Goal: Task Accomplishment & Management: Use online tool/utility

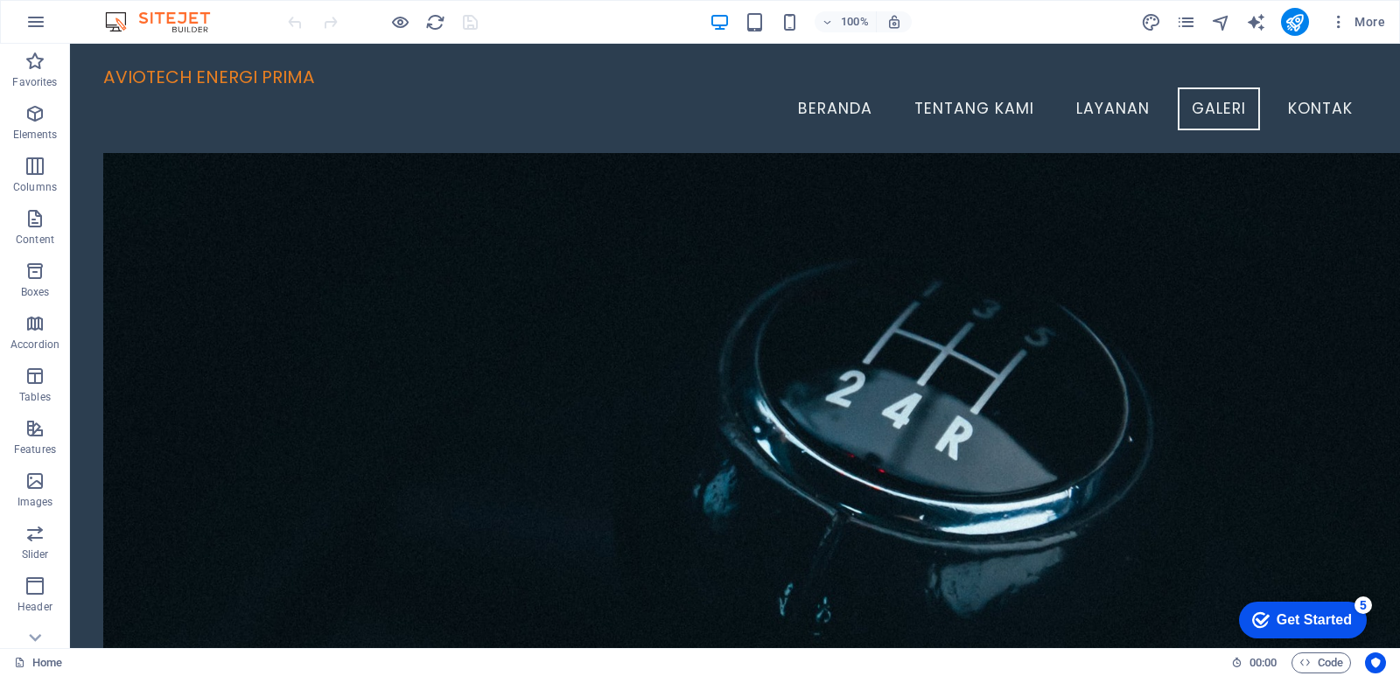
scroll to position [1806, 0]
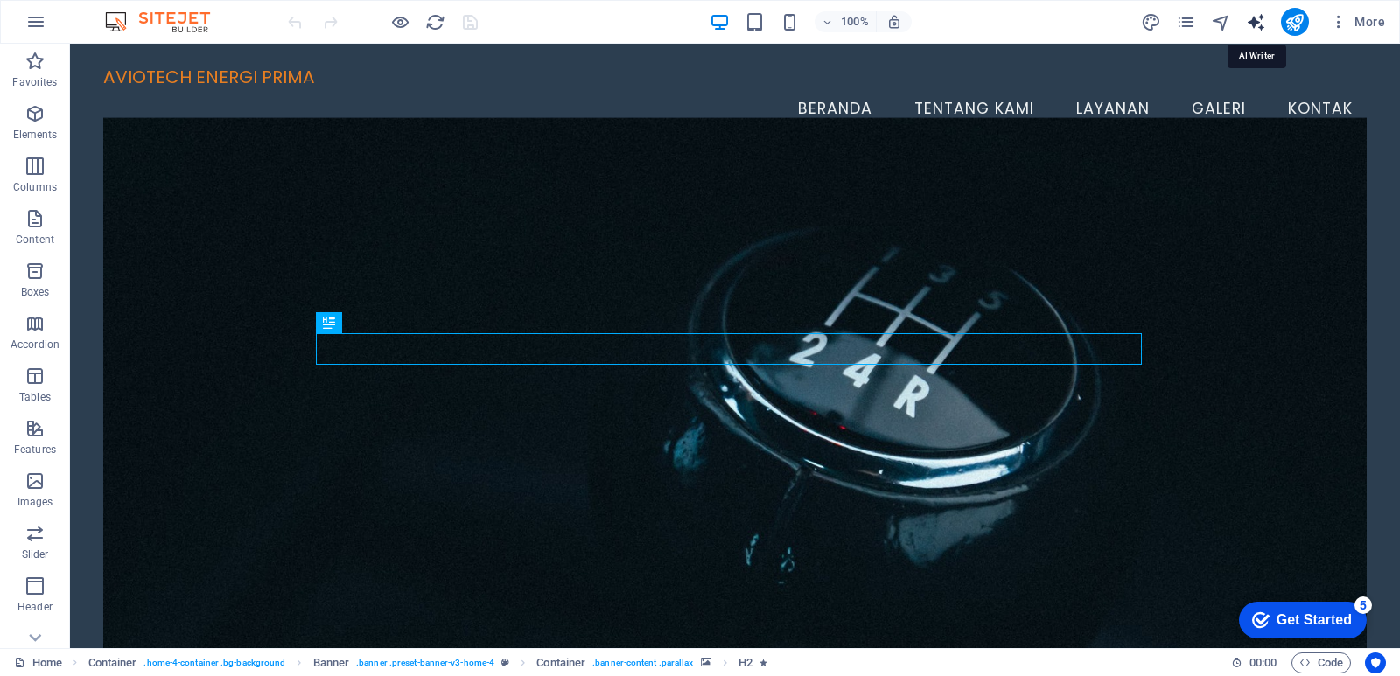
select select "English"
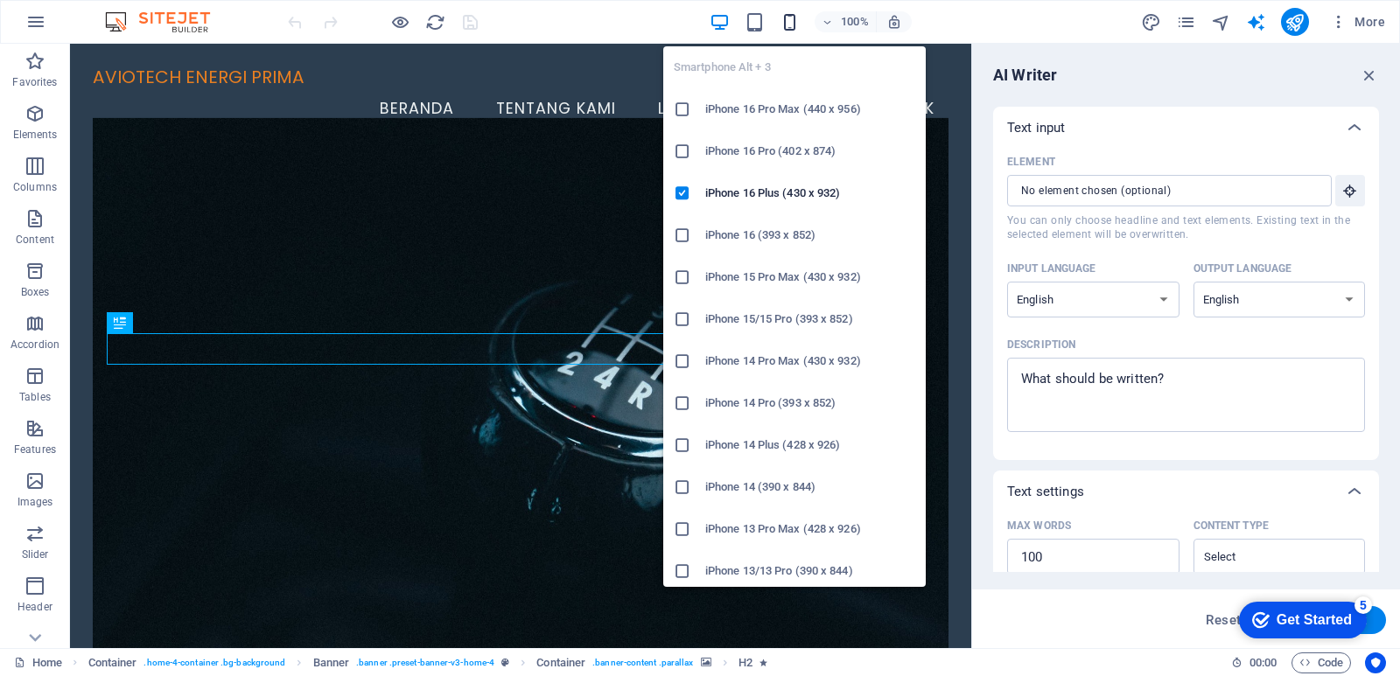
click at [789, 24] on icon "button" at bounding box center [790, 22] width 20 height 20
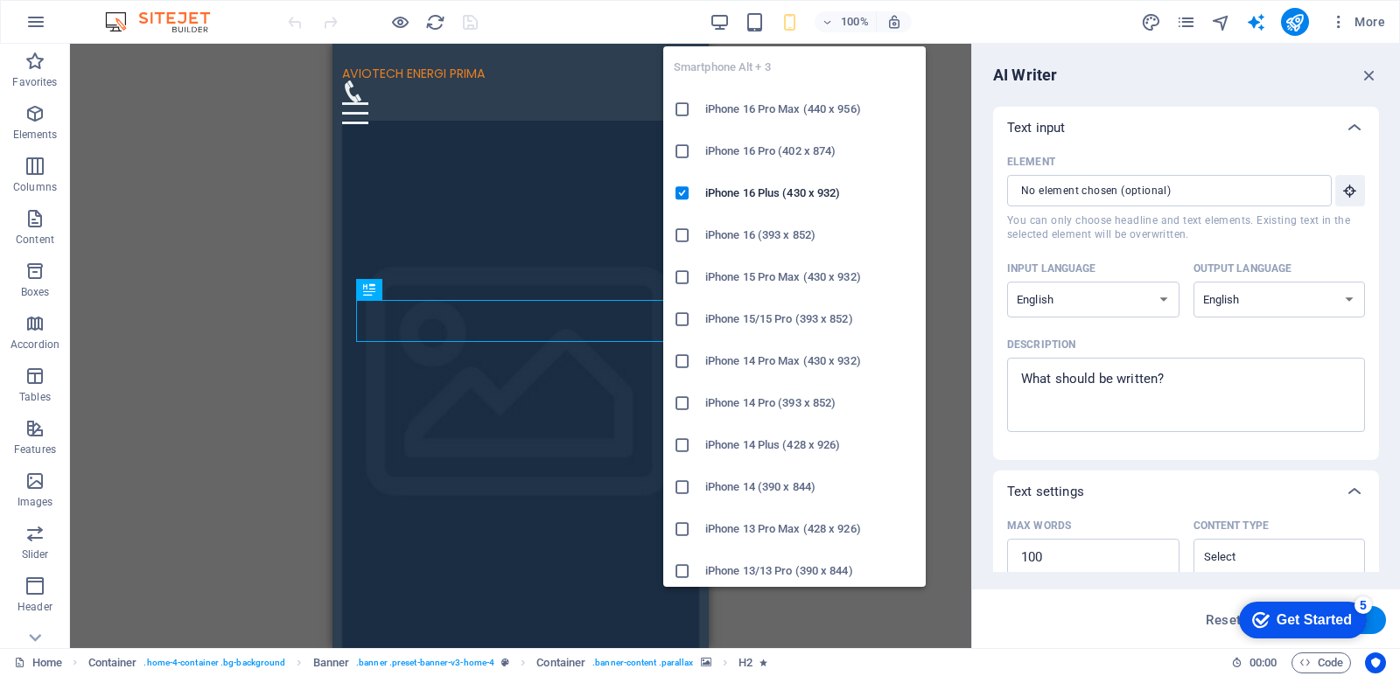
click at [789, 24] on icon "button" at bounding box center [790, 22] width 20 height 20
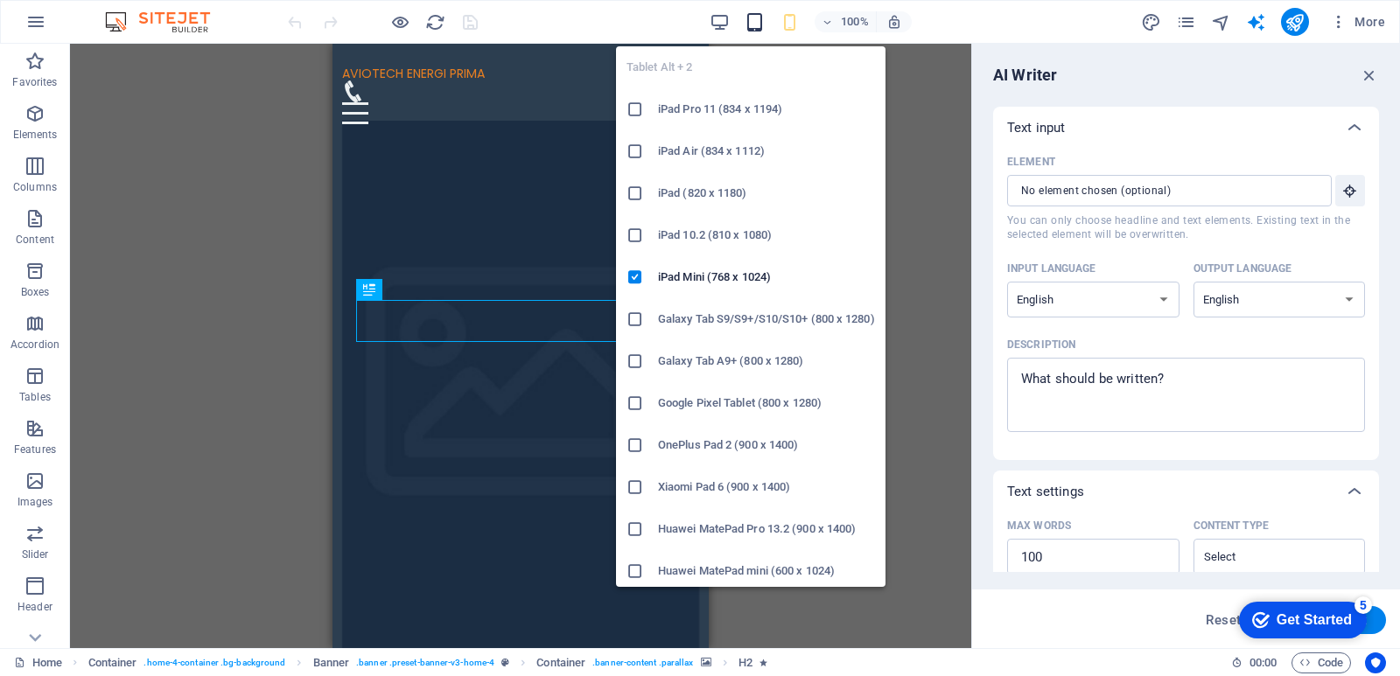
click at [0, 0] on icon "button" at bounding box center [0, 0] width 0 height 0
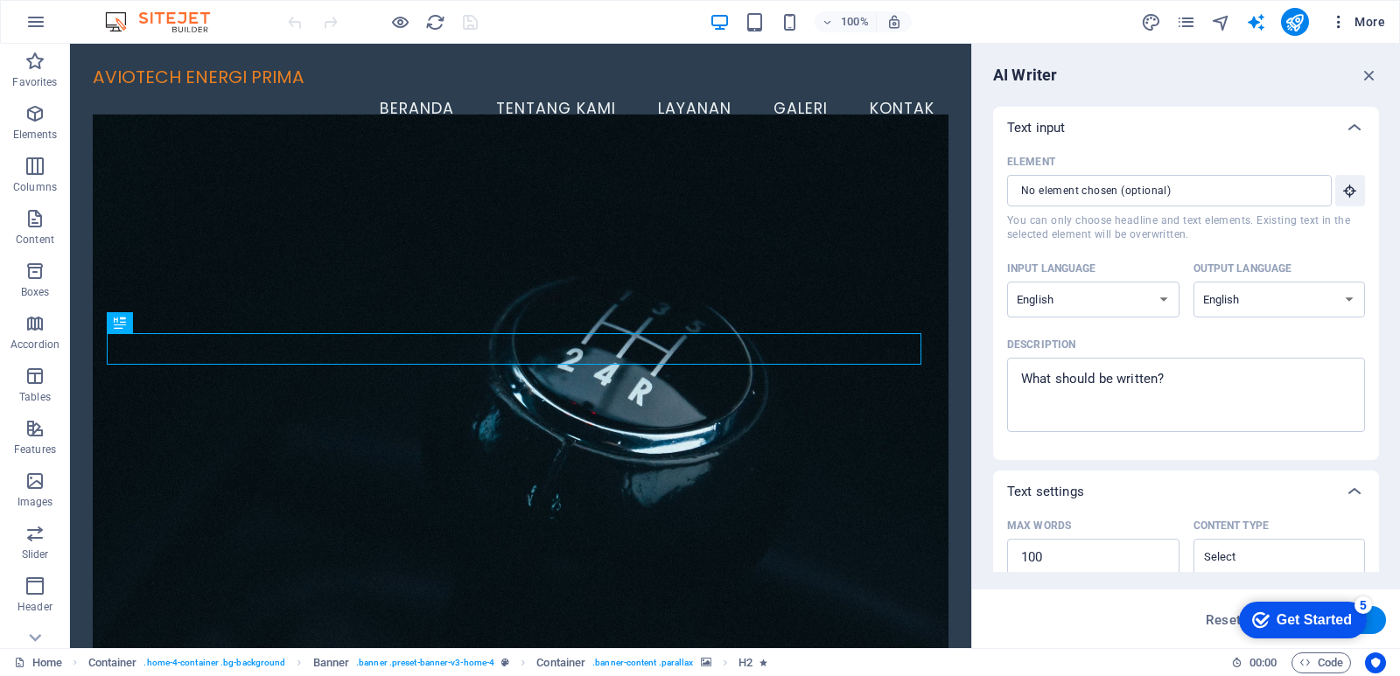
click at [0, 0] on icon "button" at bounding box center [0, 0] width 0 height 0
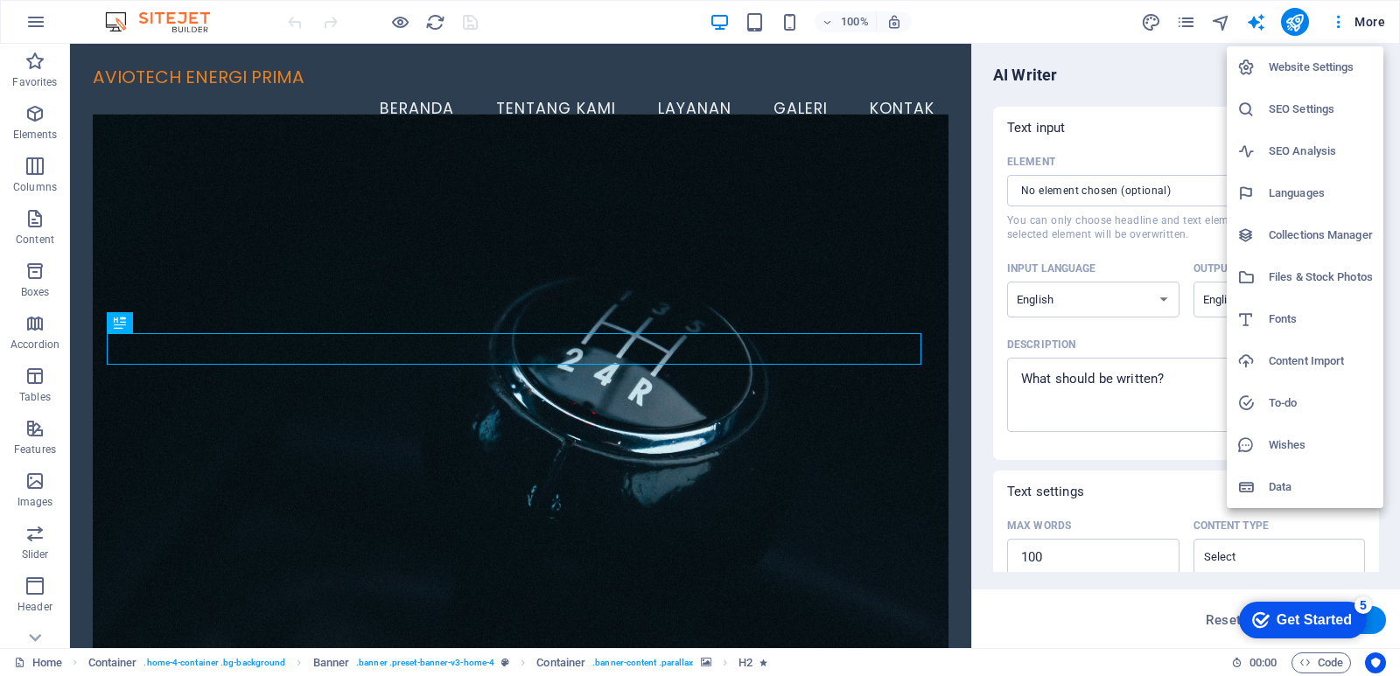
click at [1339, 21] on div at bounding box center [700, 338] width 1400 height 676
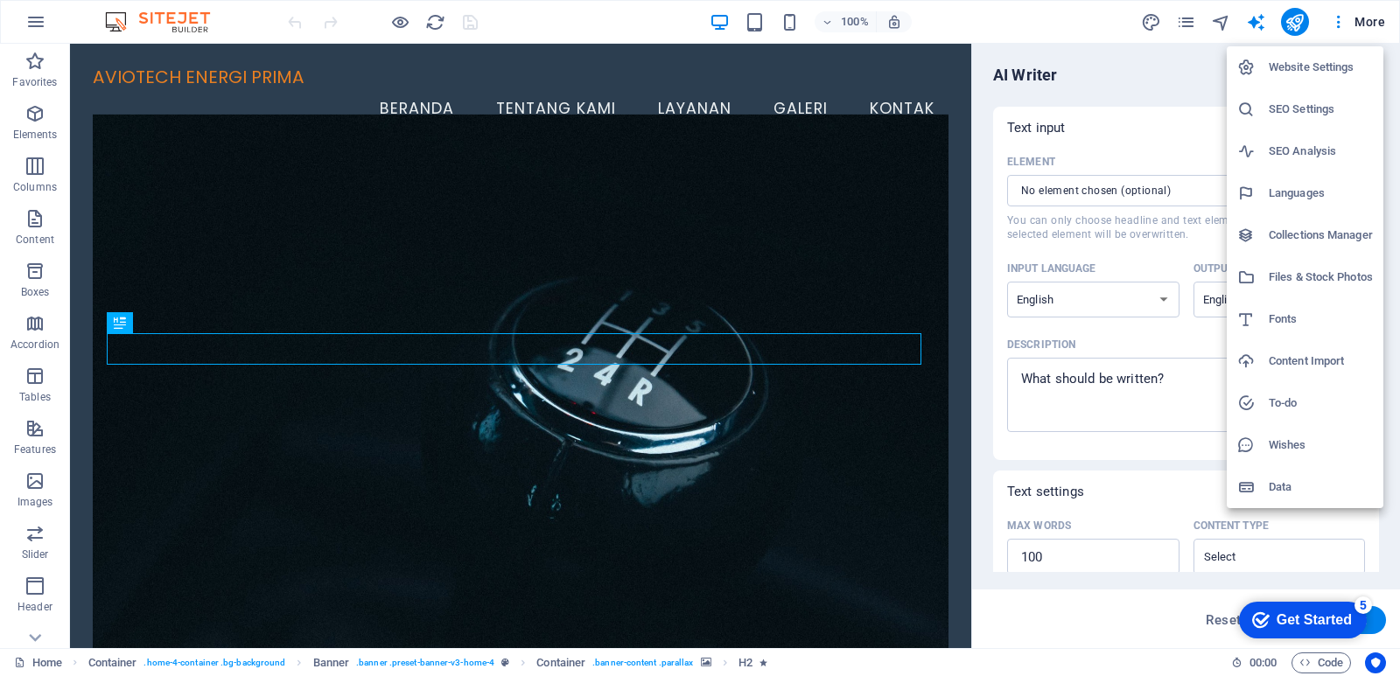
click at [1373, 20] on div at bounding box center [700, 338] width 1400 height 676
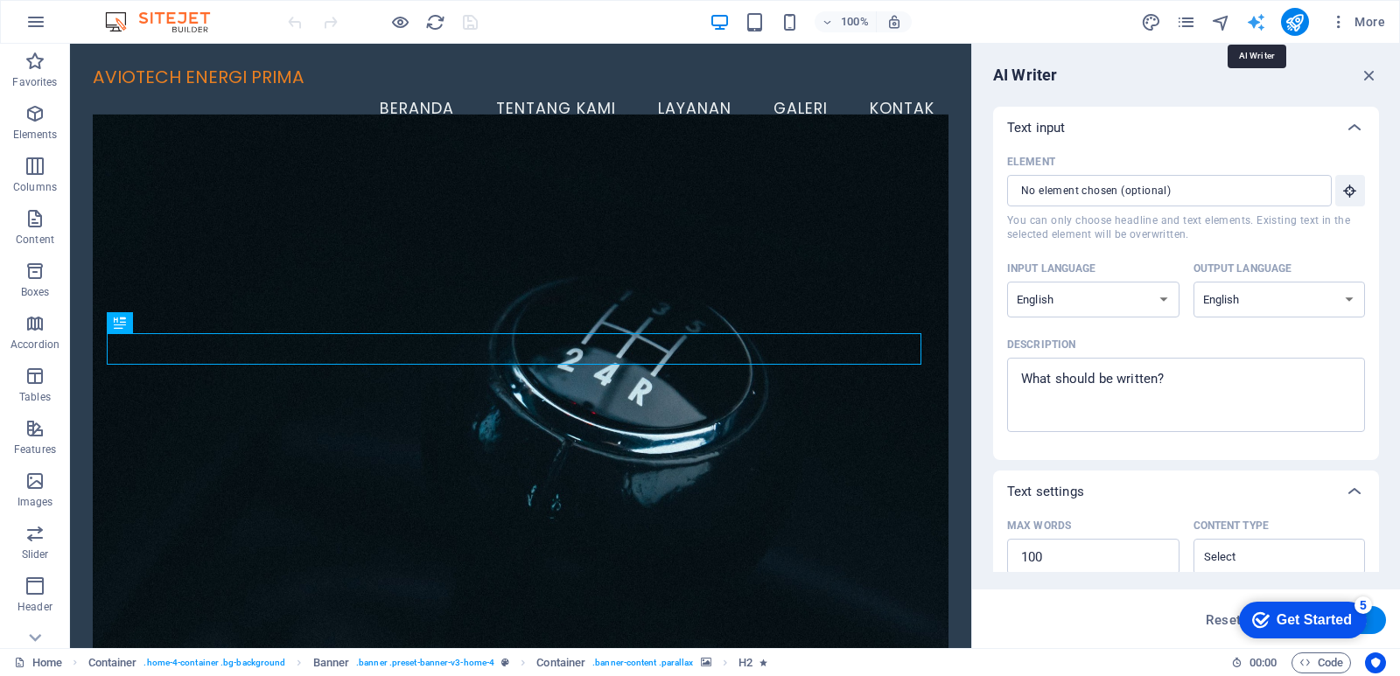
click at [1164, 299] on select "Albanian Arabic Armenian Awadhi Azerbaijani Bashkir Basque Belarusian Bengali B…" at bounding box center [1093, 300] width 172 height 36
select select "Indonesian"
click at [1007, 282] on select "Albanian Arabic Armenian Awadhi Azerbaijani Bashkir Basque Belarusian Bengali B…" at bounding box center [1093, 300] width 172 height 36
click at [1351, 298] on select "Albanian Arabic Armenian Awadhi Azerbaijani Bashkir Basque Belarusian Bengali B…" at bounding box center [1279, 300] width 172 height 36
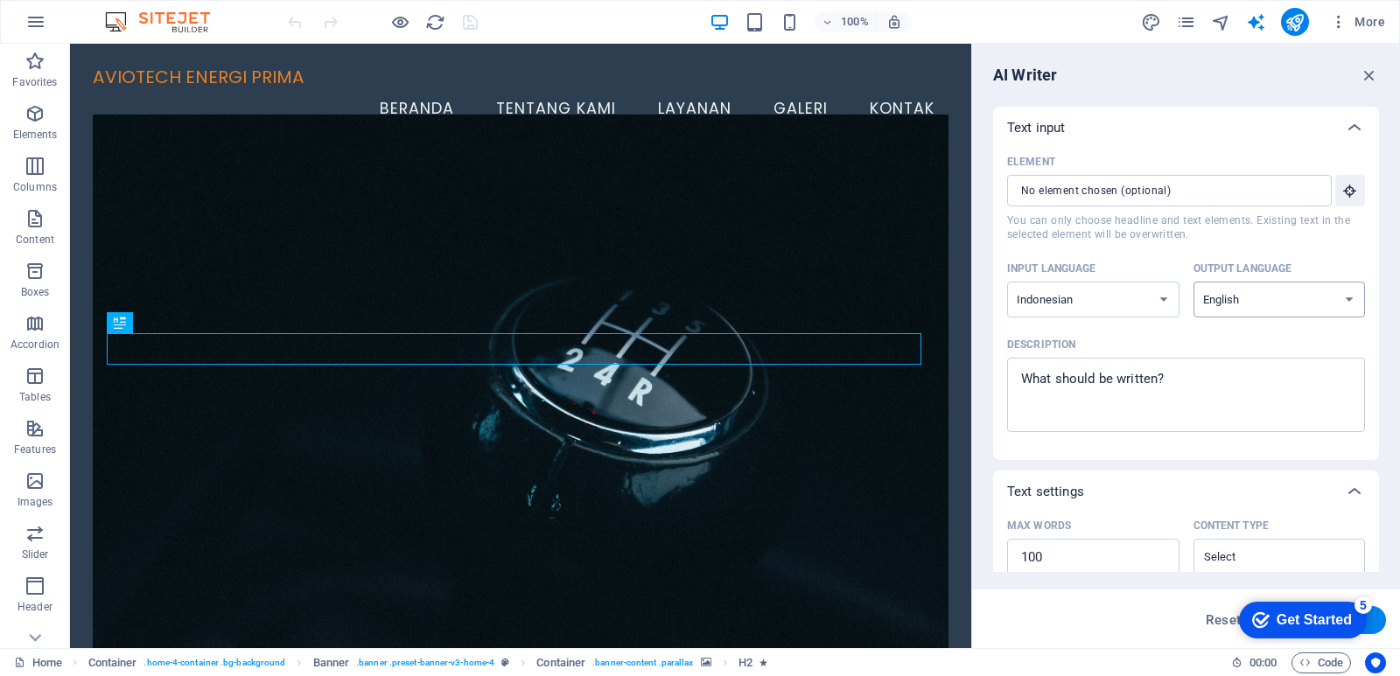
select select "Indonesian"
click at [1193, 282] on select "Albanian Arabic Armenian Awadhi Azerbaijani Bashkir Basque Belarusian Bengali B…" at bounding box center [1279, 300] width 172 height 36
click at [1316, 189] on div "​" at bounding box center [1169, 190] width 325 height 31
click at [1316, 189] on input "Element ​ You can only choose headline and text elements. Existing text in the …" at bounding box center [1163, 190] width 312 height 31
click at [1346, 187] on icon "button" at bounding box center [1350, 191] width 16 height 16
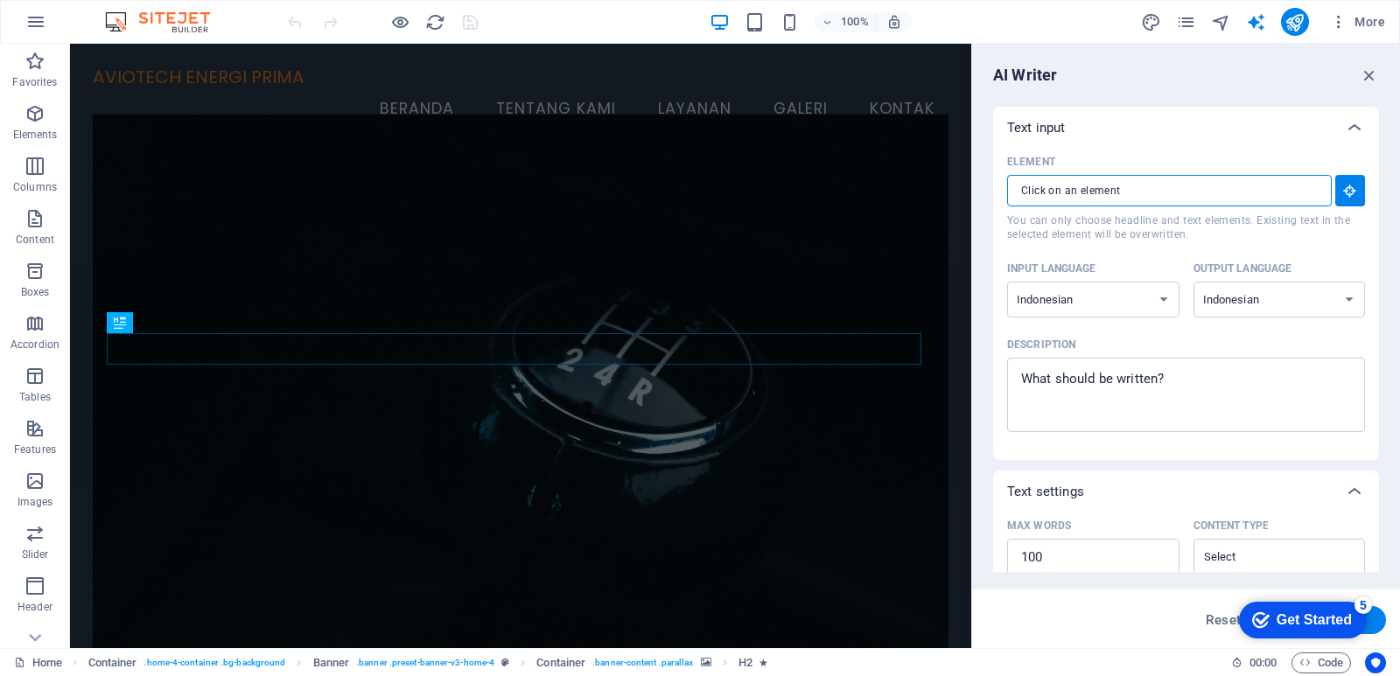
click at [1131, 195] on input "Element ​ You can only choose headline and text elements. Existing text in the …" at bounding box center [1163, 190] width 312 height 31
drag, startPoint x: 1184, startPoint y: 376, endPoint x: 997, endPoint y: 370, distance: 186.4
click at [997, 370] on div "Element ​ You can only choose headline and text elements. Existing text in the …" at bounding box center [1186, 304] width 386 height 311
click at [1080, 381] on textarea "Description x ​" at bounding box center [1186, 395] width 340 height 57
type textarea "x"
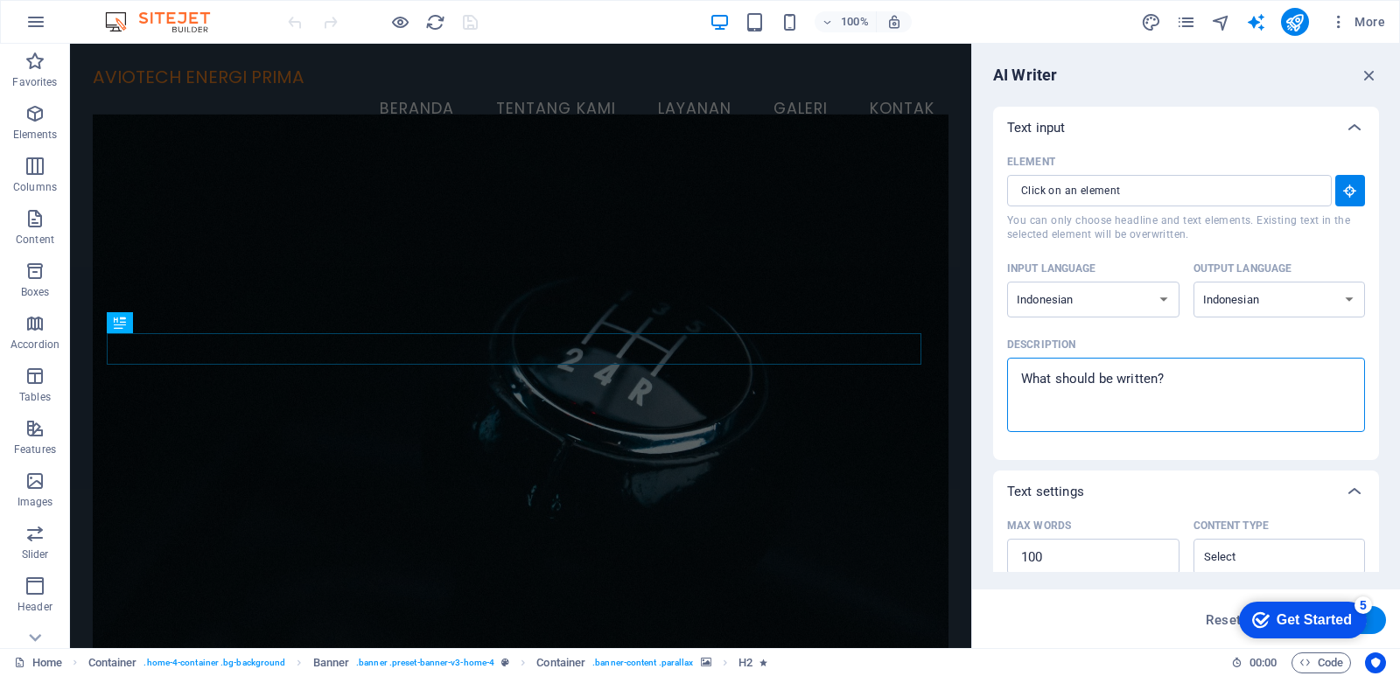
paste textarea "TENTANG KAMI PT. Aviotech Energi Prima adalah perusahaan yang bergerak di bidan…"
type textarea "TENTANG KAMI PT. Aviotech Energi Prima adalah perusahaan yang bergerak di bidan…"
type textarea "x"
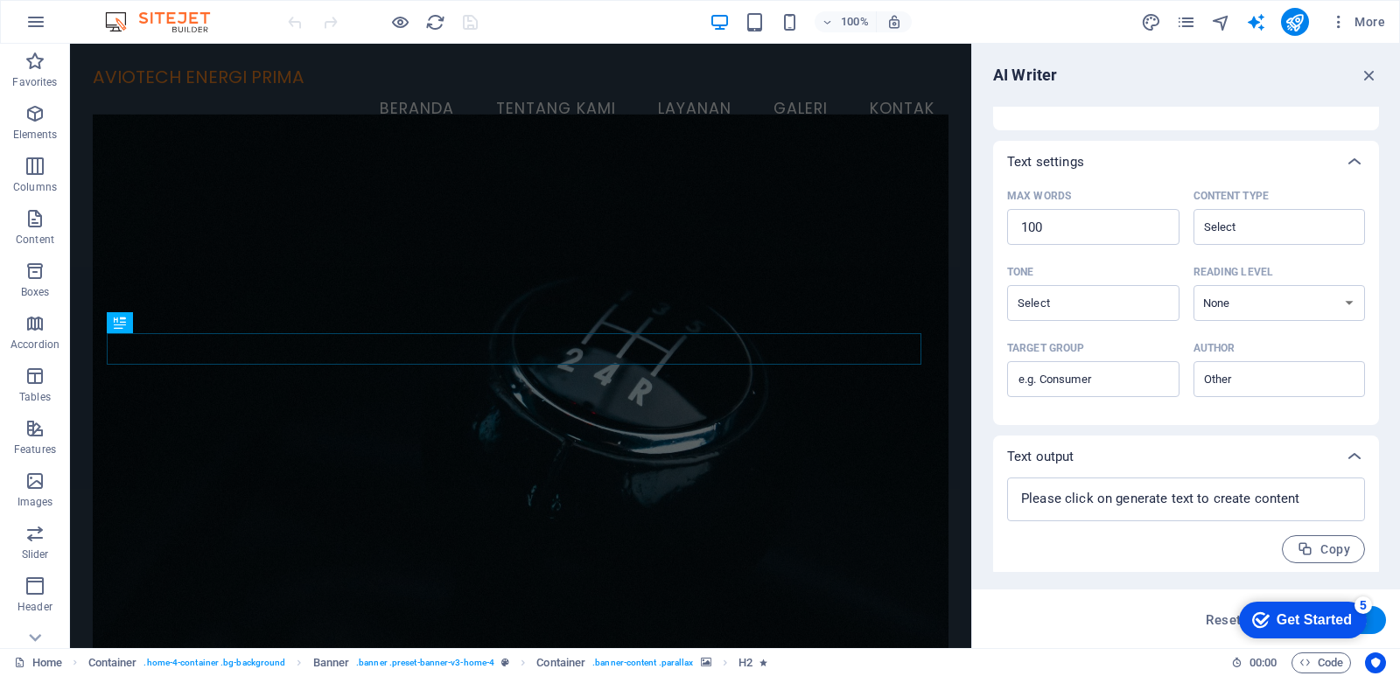
scroll to position [335, 0]
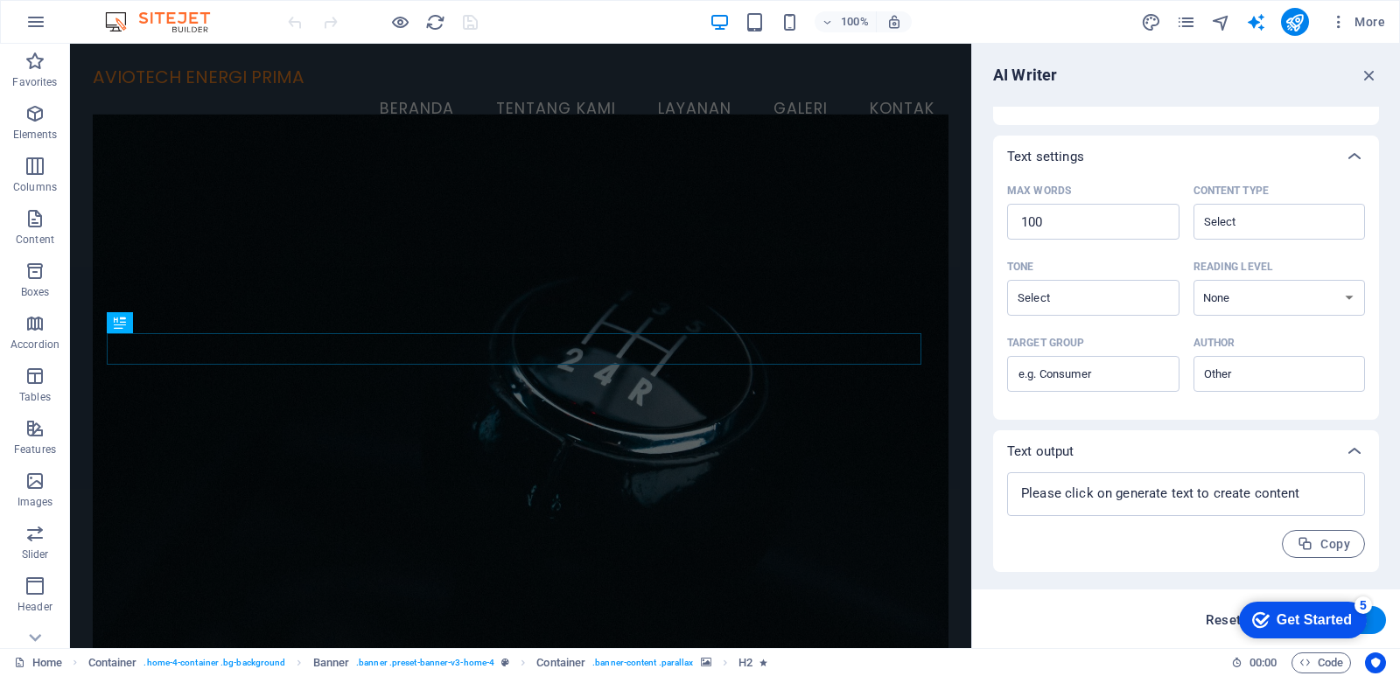
type textarea "TENTANG KAMI PT. Aviotech Energi Prima adalah perusahaan yang bergerak di bidan…"
type textarea "x"
click at [1216, 619] on span "Reset" at bounding box center [1223, 620] width 35 height 14
select select "English"
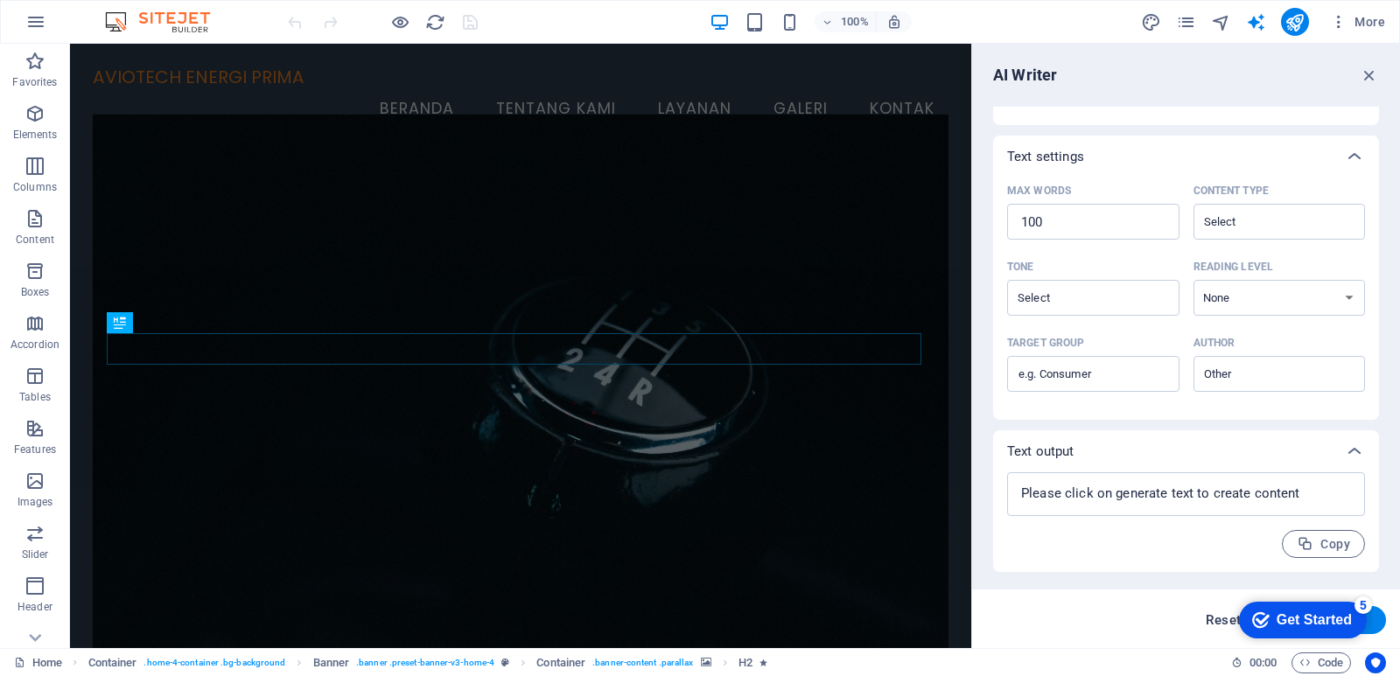
type textarea "x"
click at [1218, 619] on span "Reset" at bounding box center [1223, 620] width 35 height 14
type textarea "x"
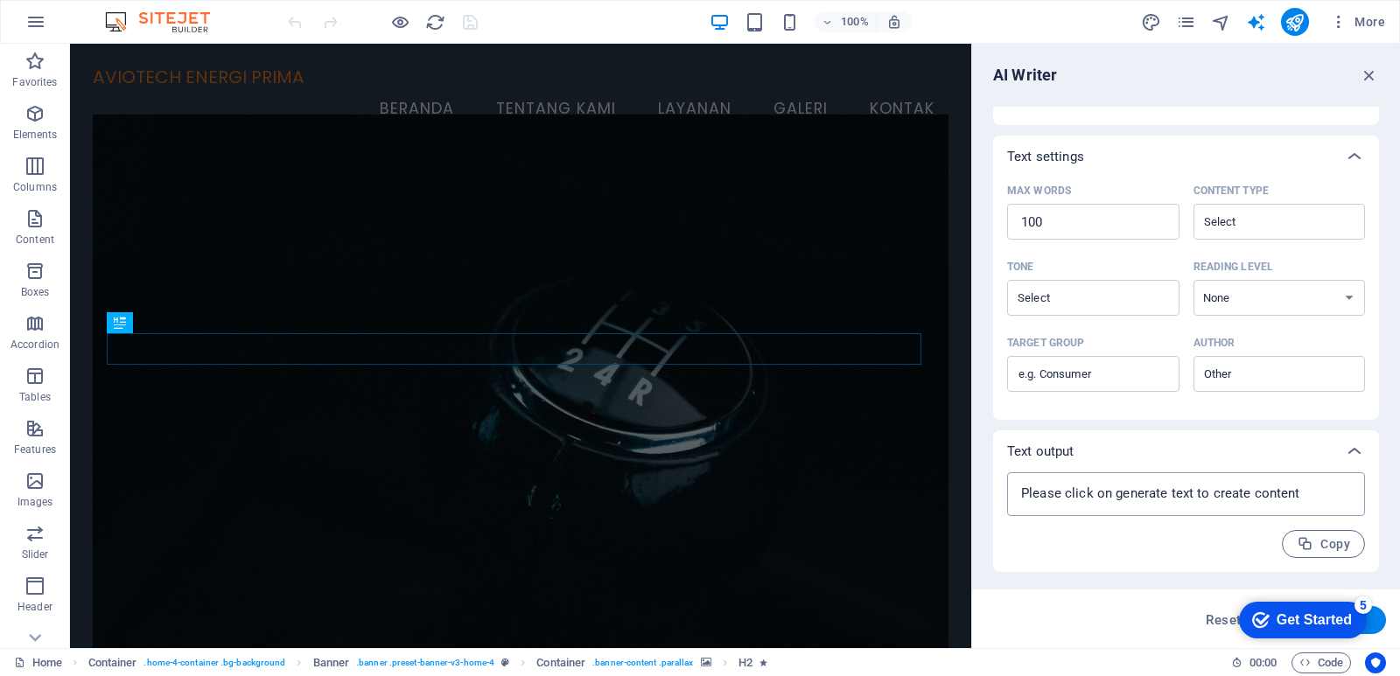
scroll to position [0, 0]
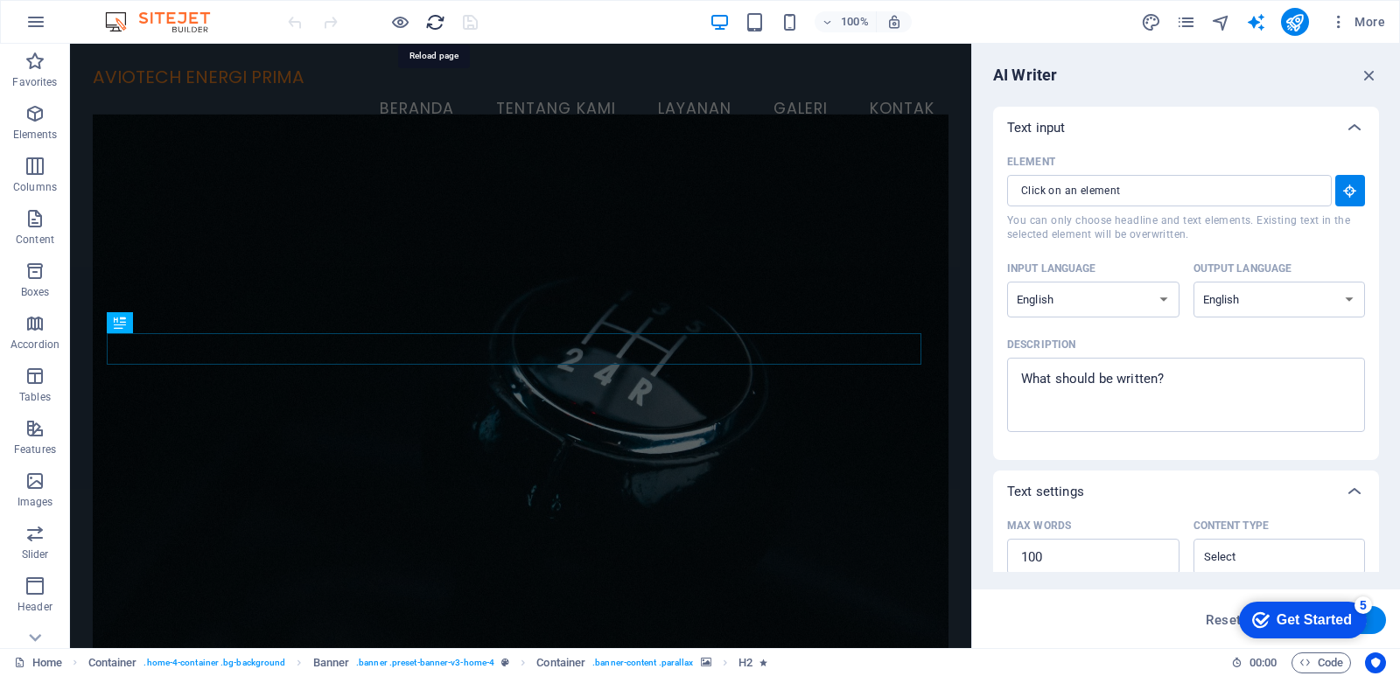
click at [429, 19] on icon "reload" at bounding box center [435, 22] width 20 height 20
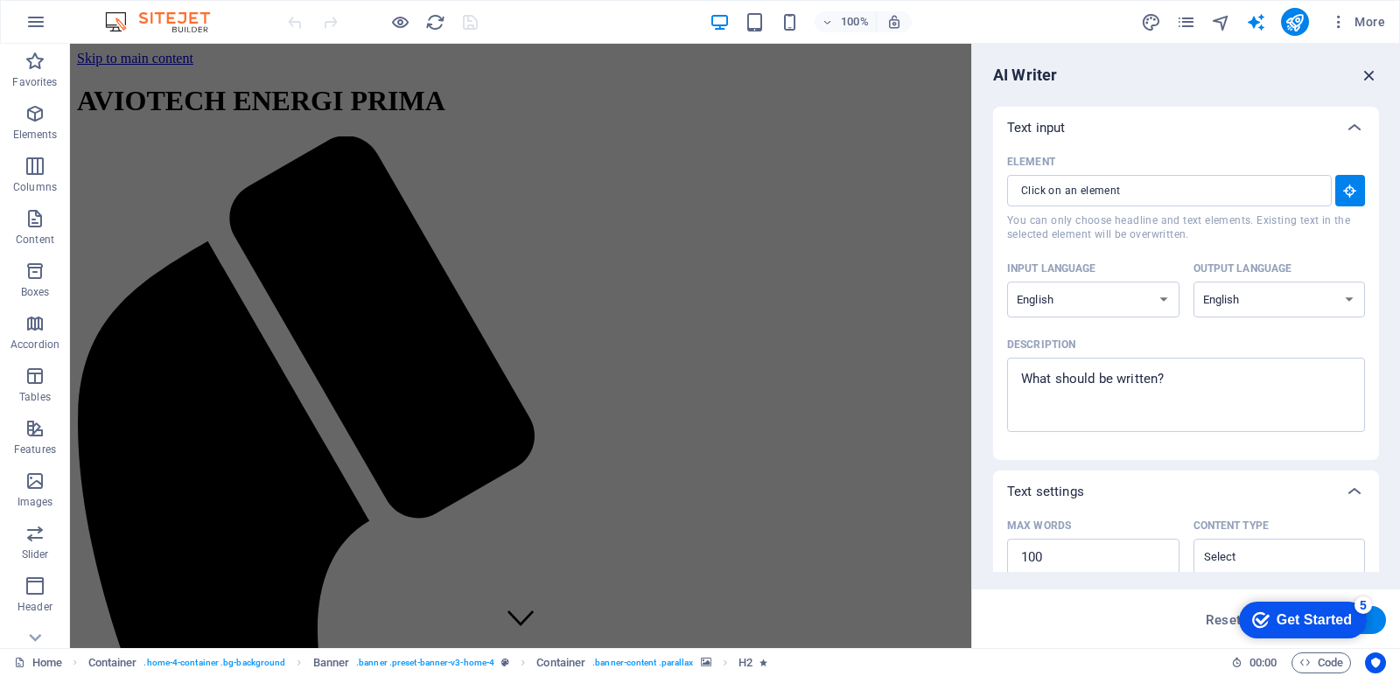
click at [1372, 78] on icon "button" at bounding box center [1369, 75] width 19 height 19
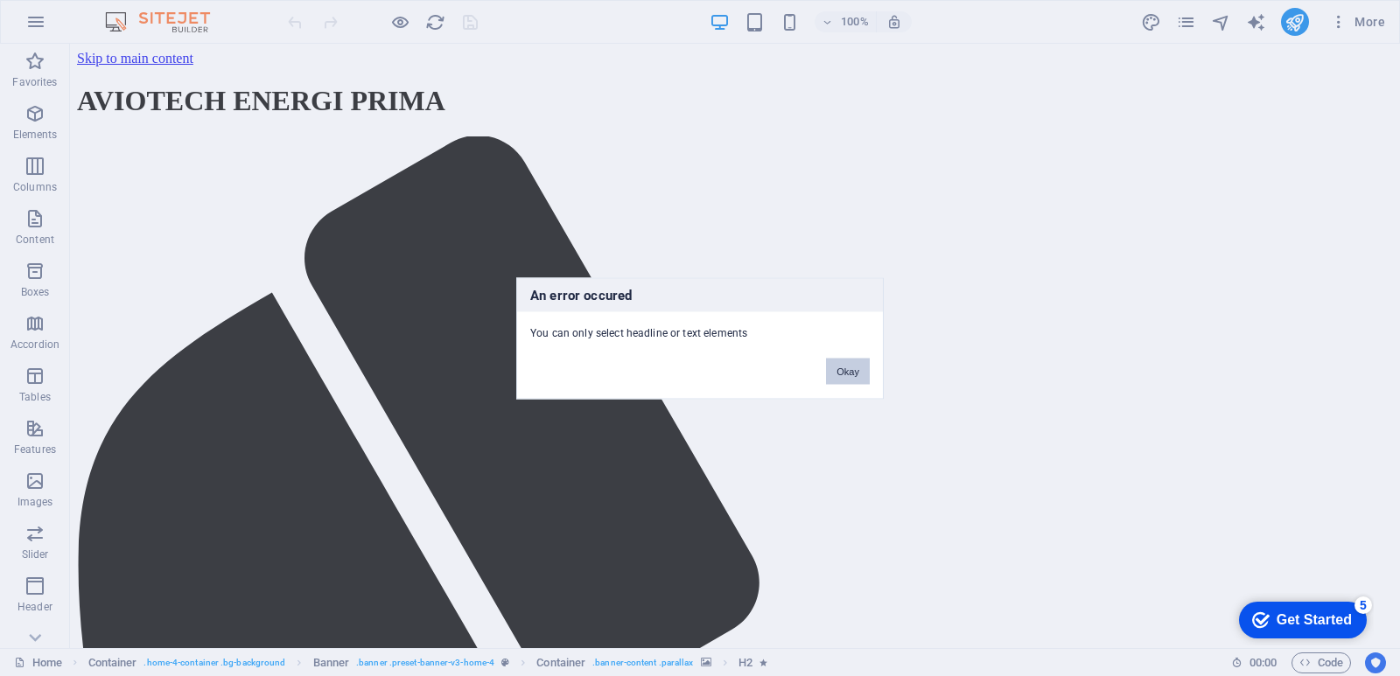
click at [854, 371] on button "Okay" at bounding box center [848, 371] width 44 height 26
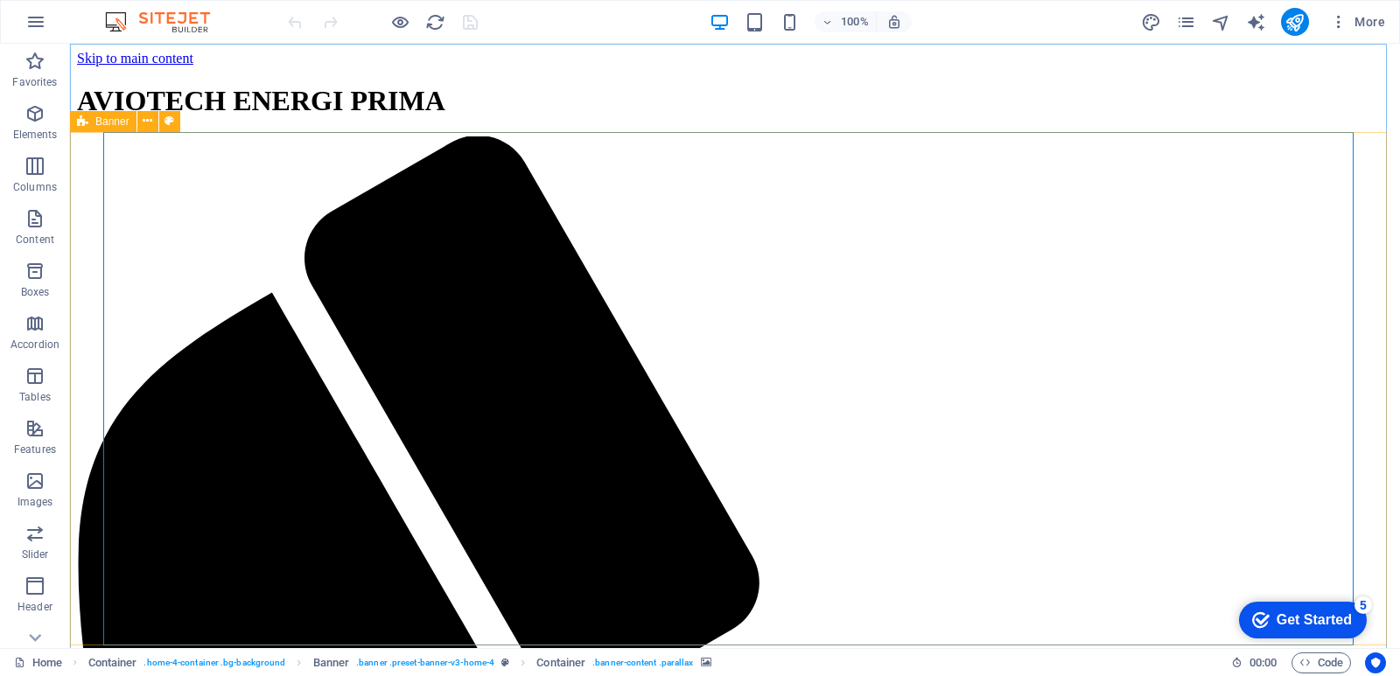
click at [123, 126] on span "Banner" at bounding box center [112, 121] width 34 height 10
click at [166, 119] on icon at bounding box center [169, 121] width 10 height 18
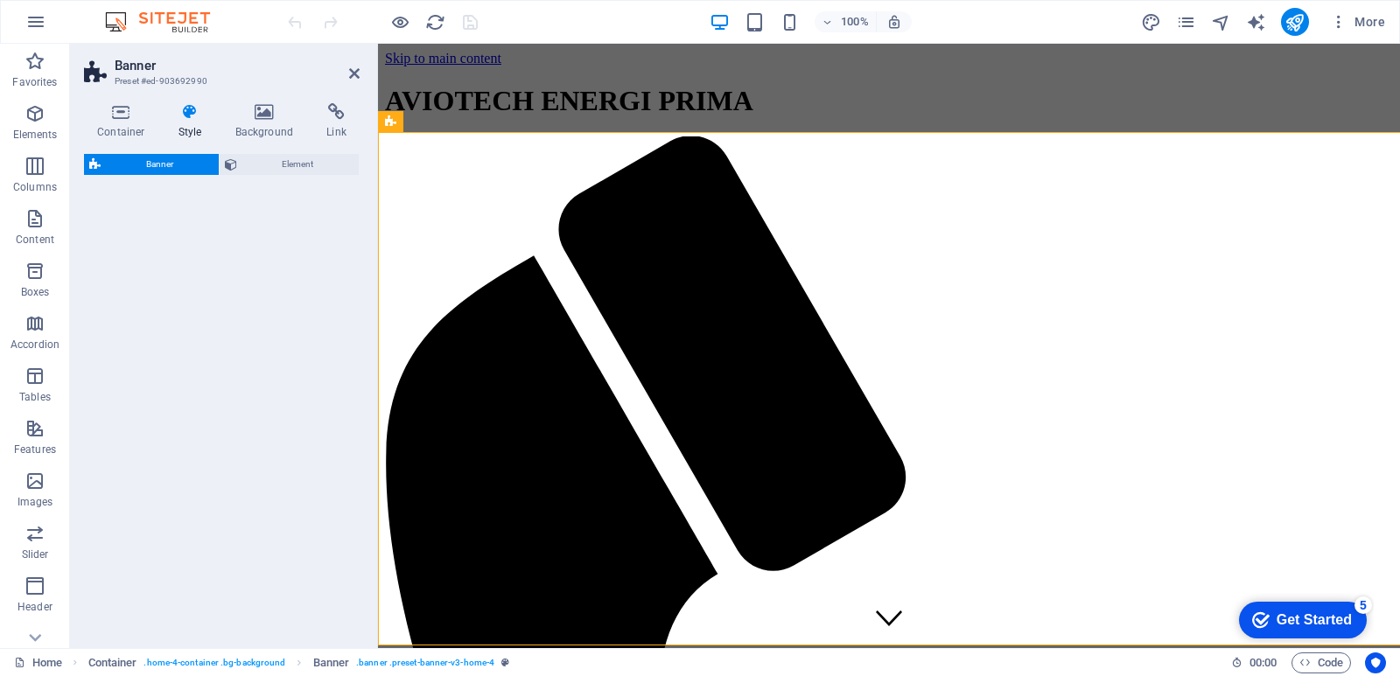
select select "preset-banner-v3-home-4"
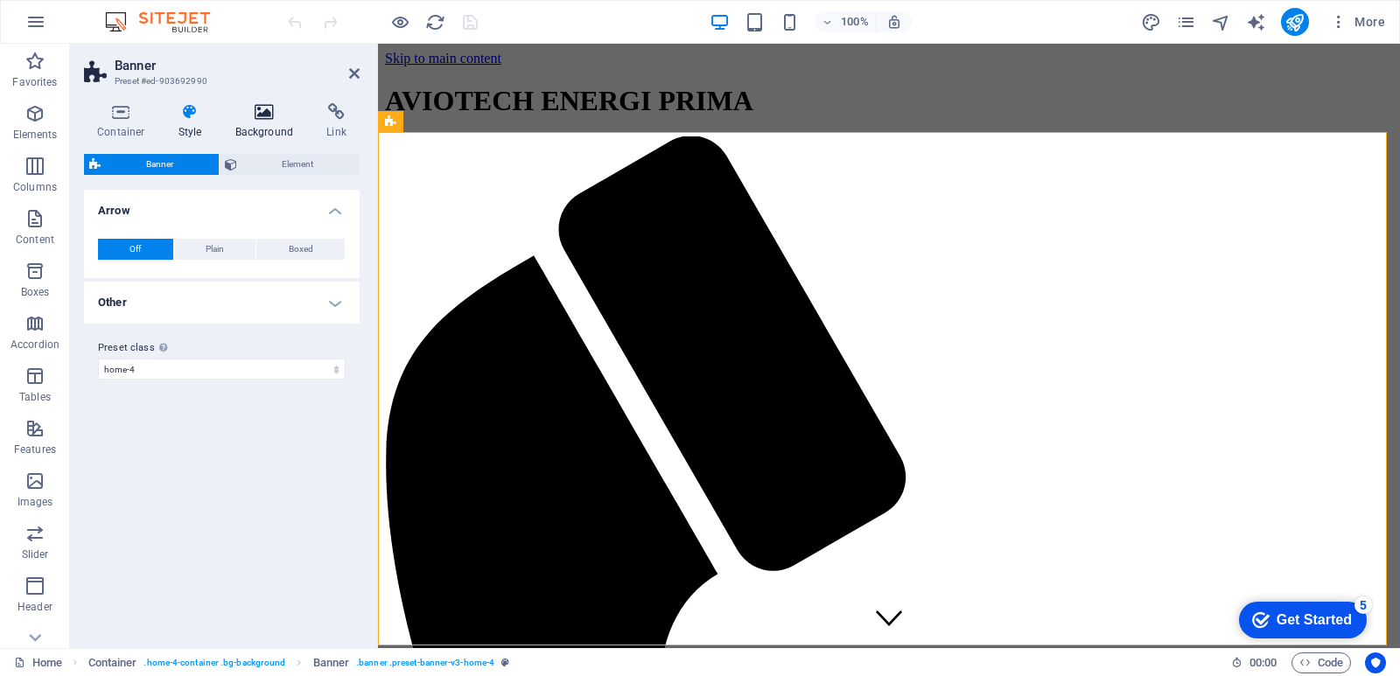
click at [251, 110] on icon at bounding box center [264, 111] width 85 height 17
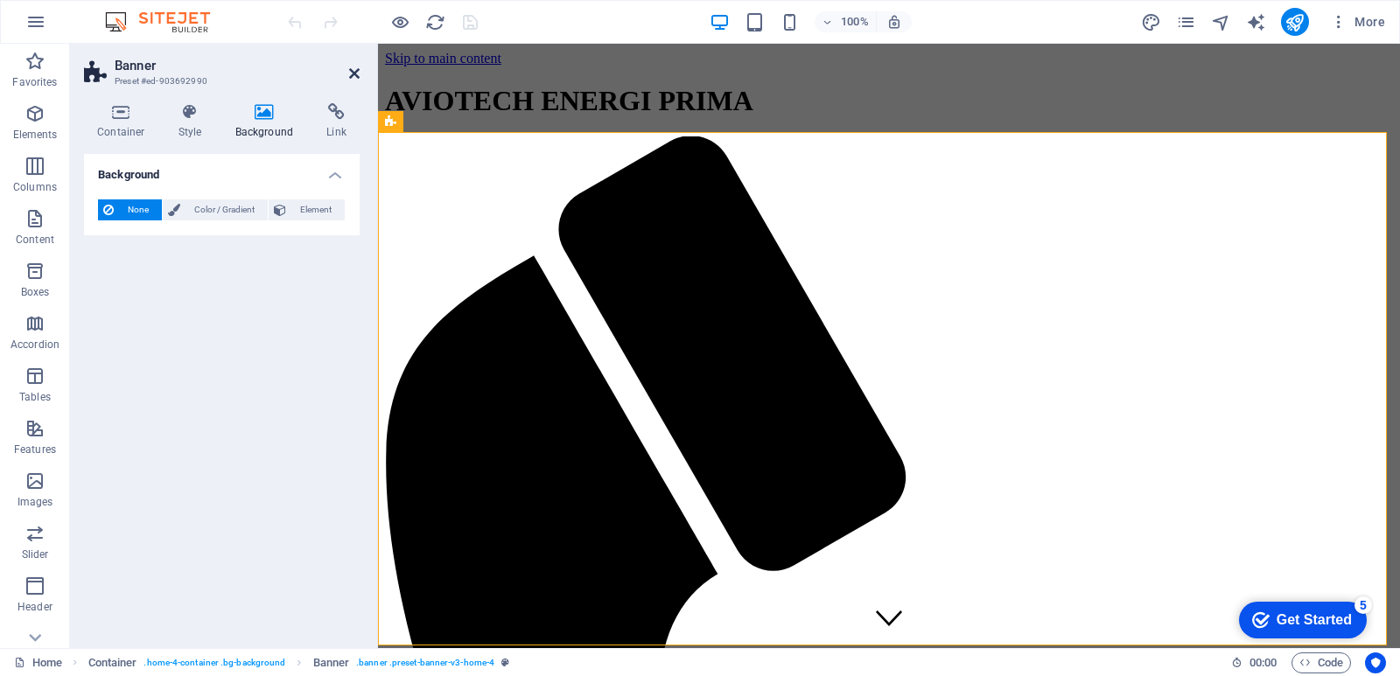
click at [355, 74] on icon at bounding box center [354, 73] width 10 height 14
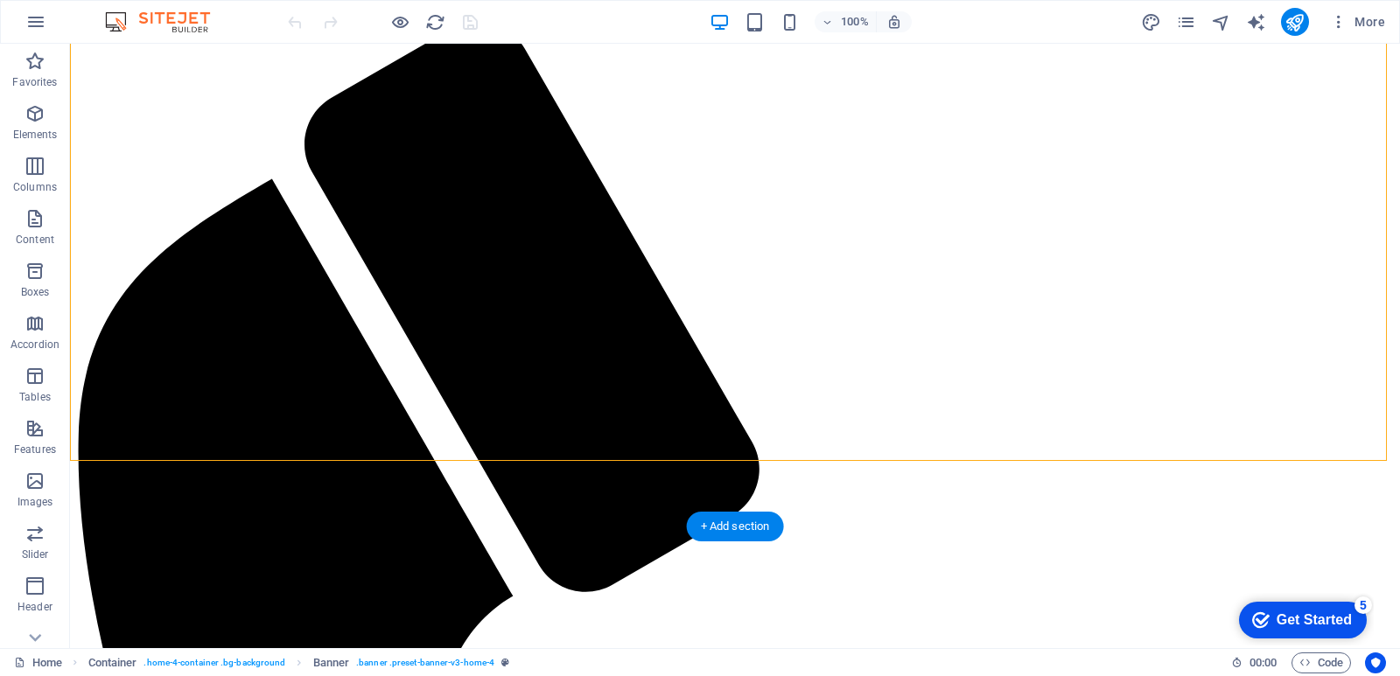
scroll to position [262, 0]
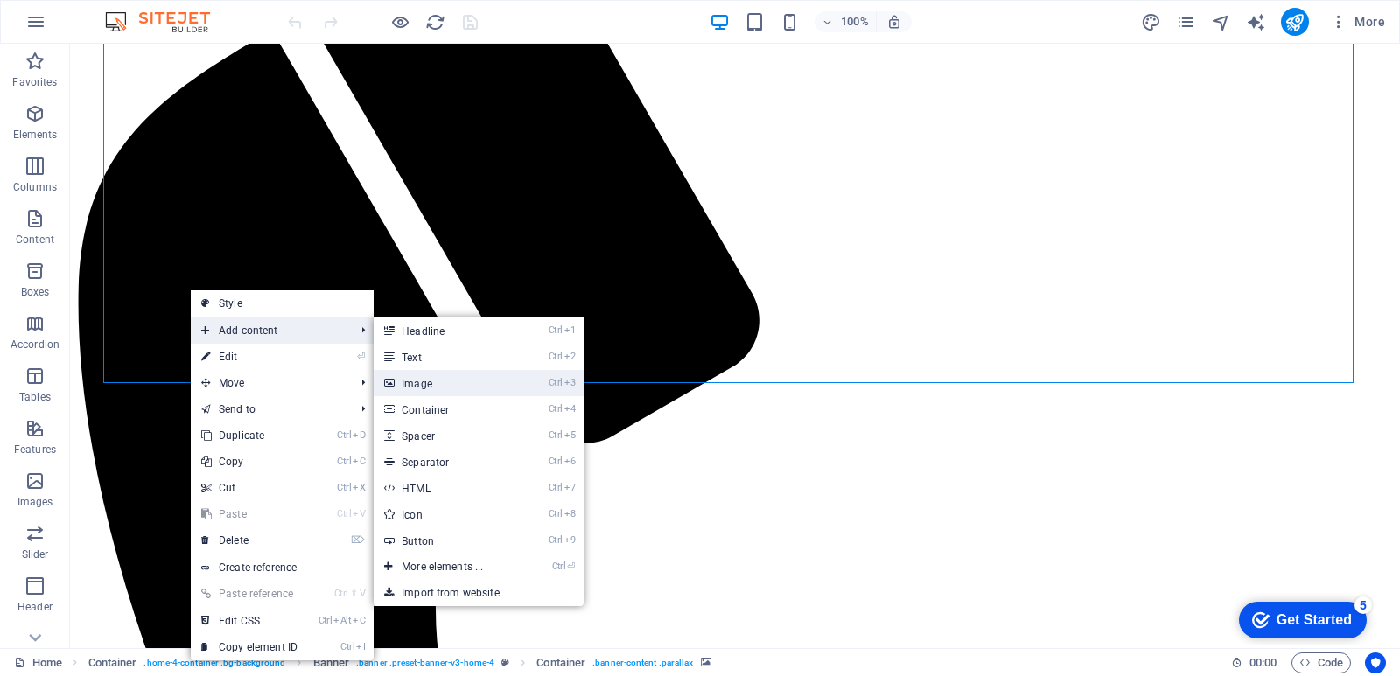
click at [412, 384] on link "Ctrl 3 Image" at bounding box center [446, 383] width 144 height 26
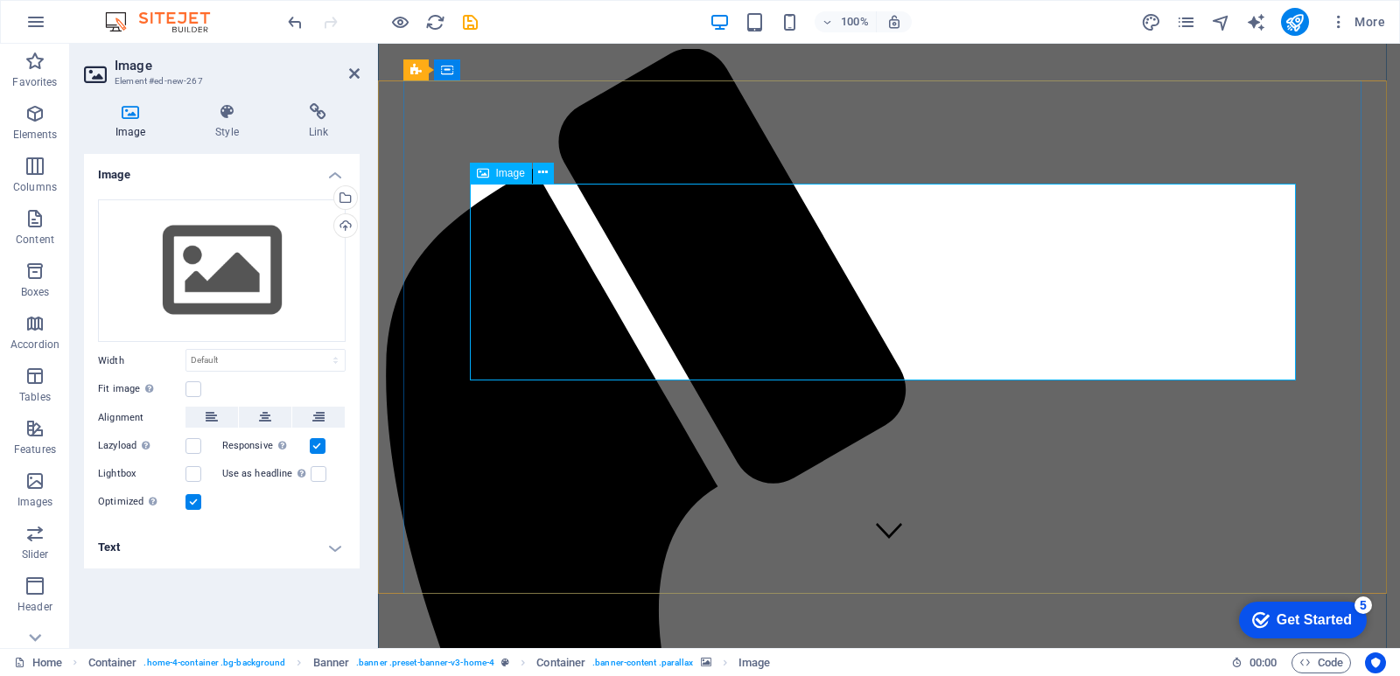
scroll to position [0, 0]
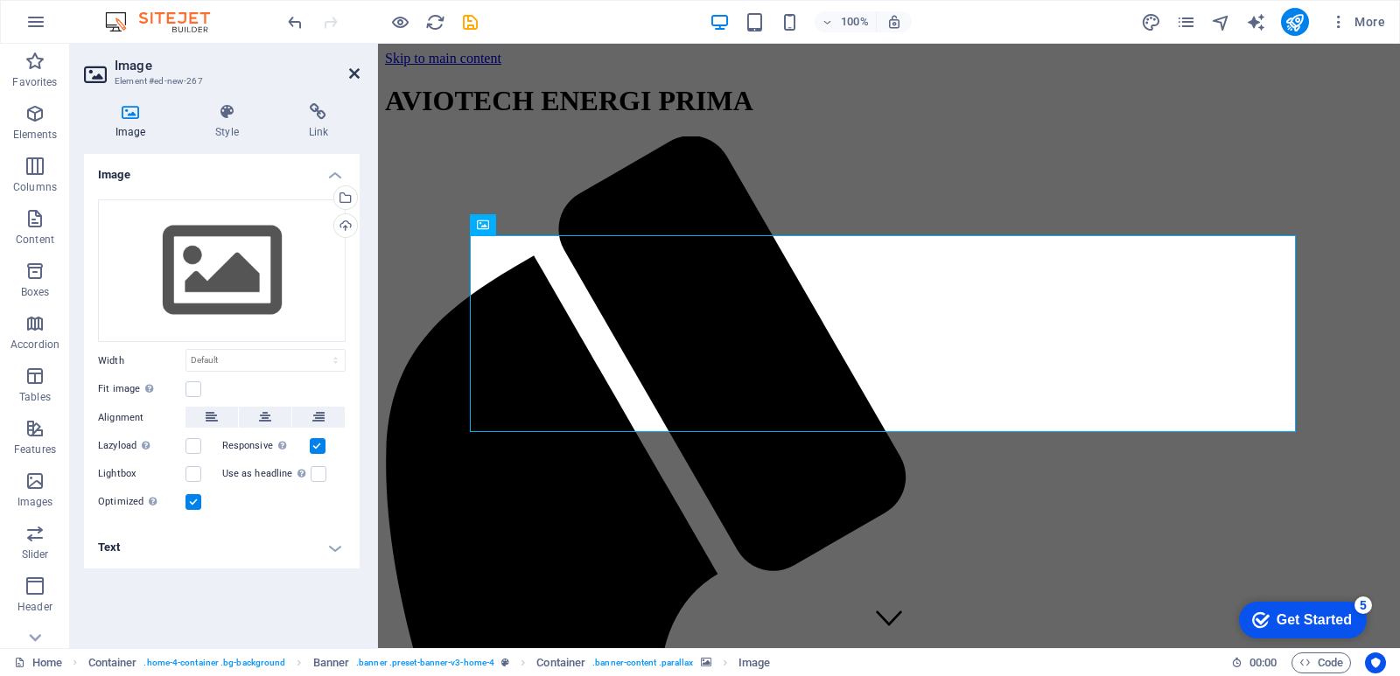
click at [351, 72] on icon at bounding box center [354, 73] width 10 height 14
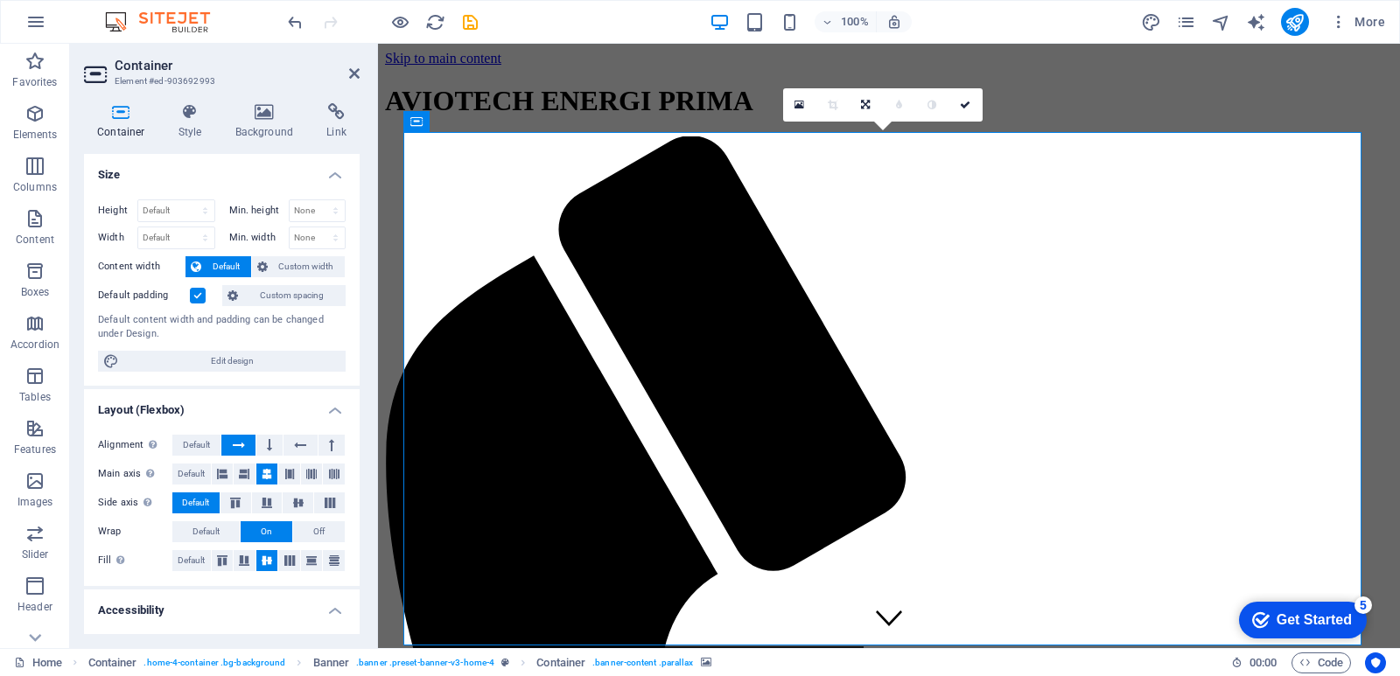
click at [794, 100] on icon at bounding box center [799, 105] width 10 height 12
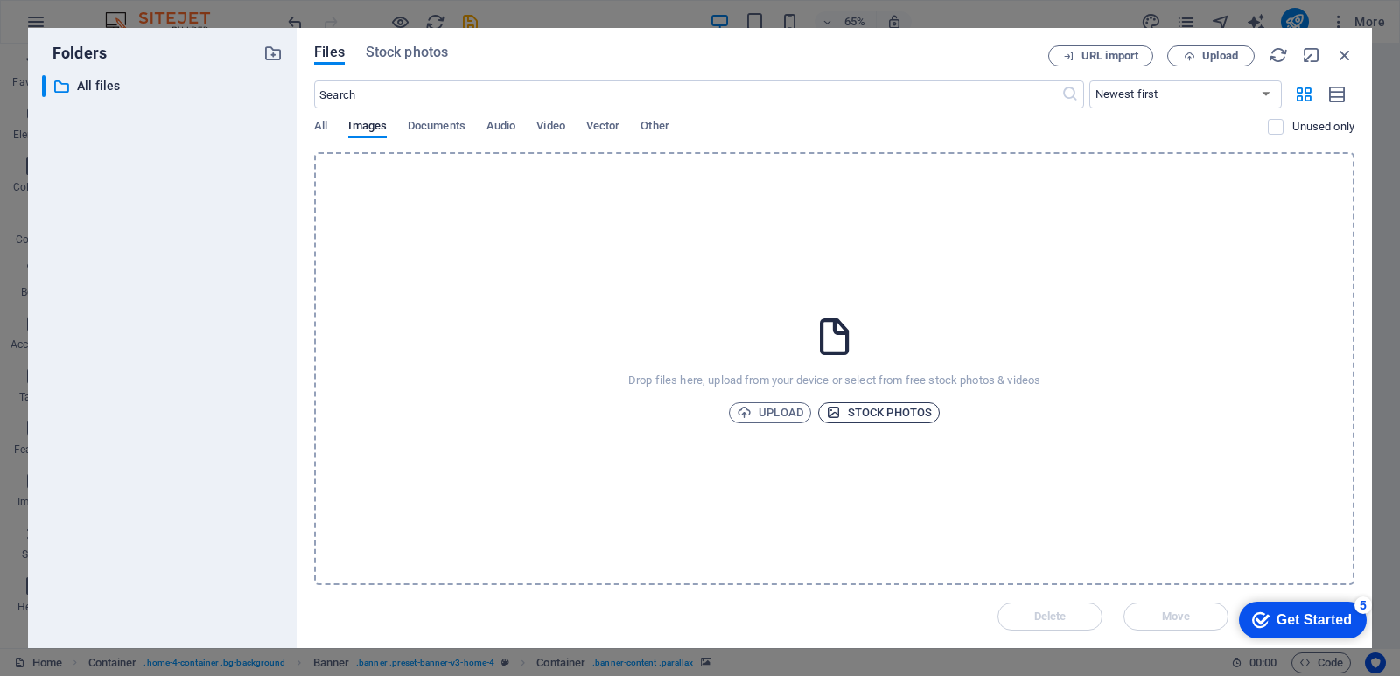
click at [849, 410] on span "Stock photos" at bounding box center [879, 412] width 106 height 21
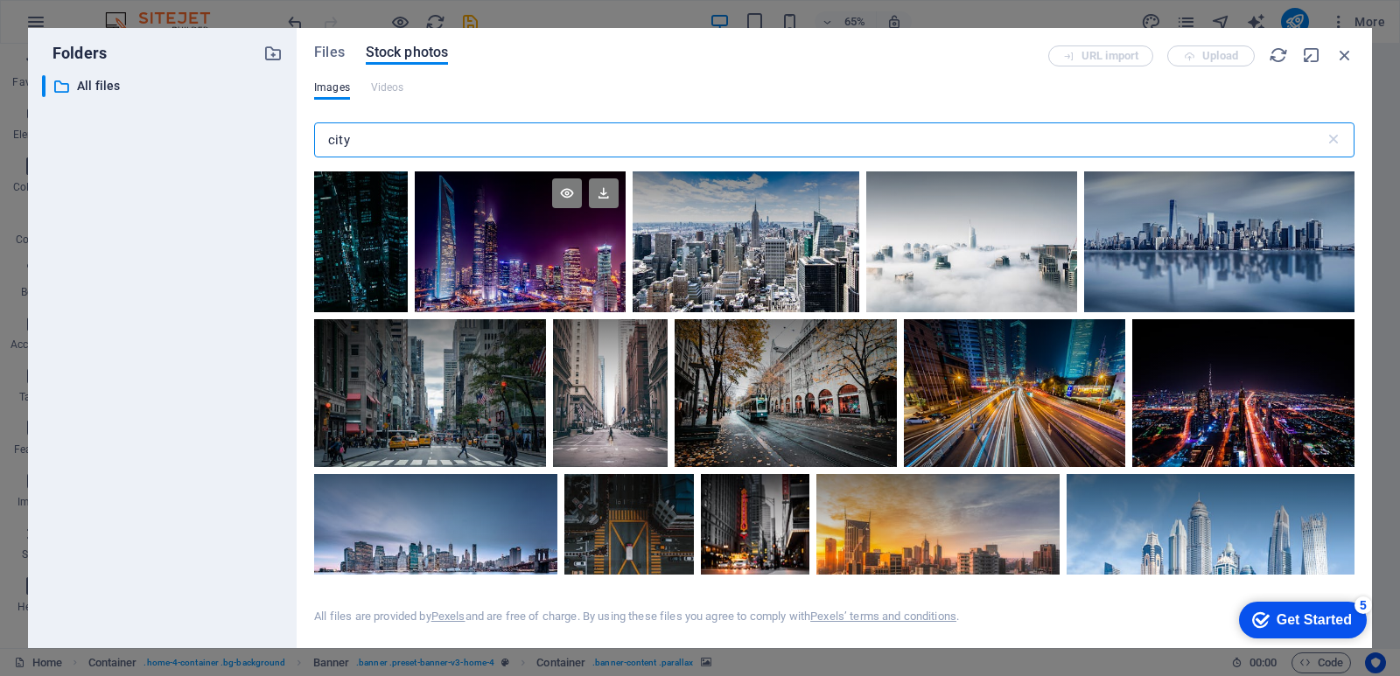
type input "city"
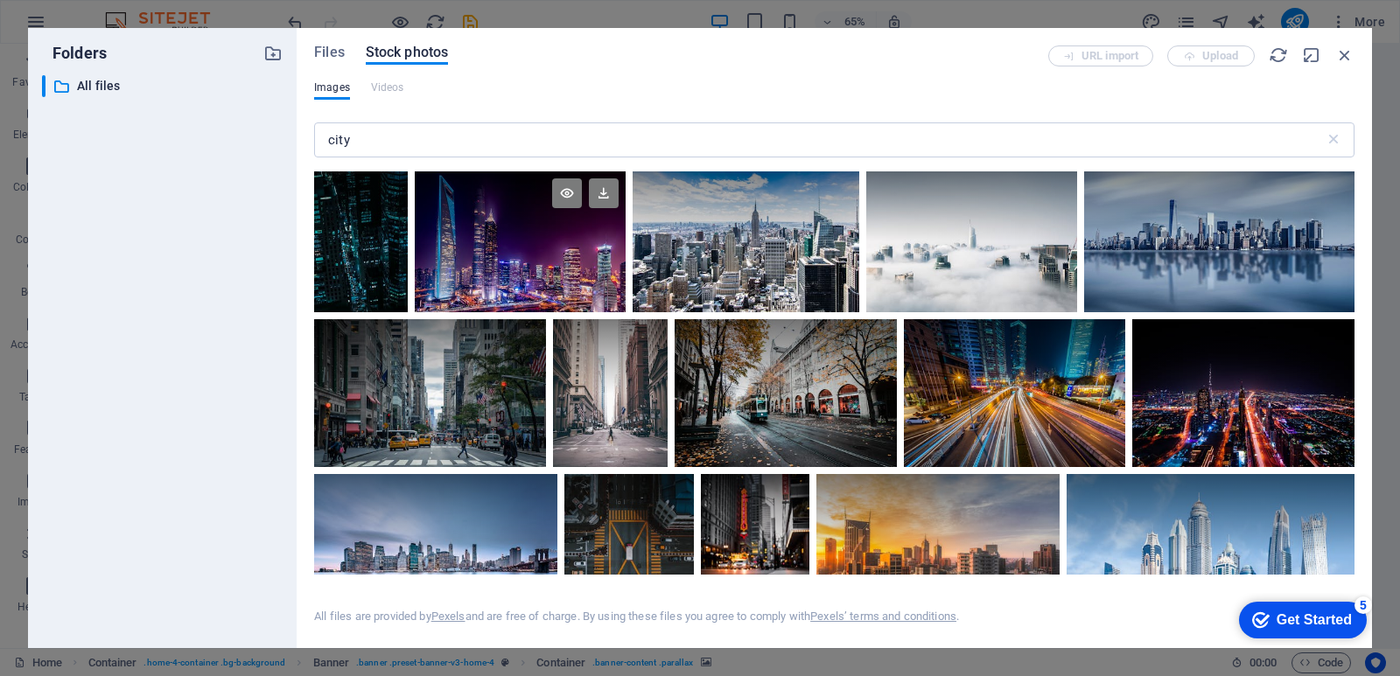
click at [505, 262] on div at bounding box center [520, 241] width 211 height 141
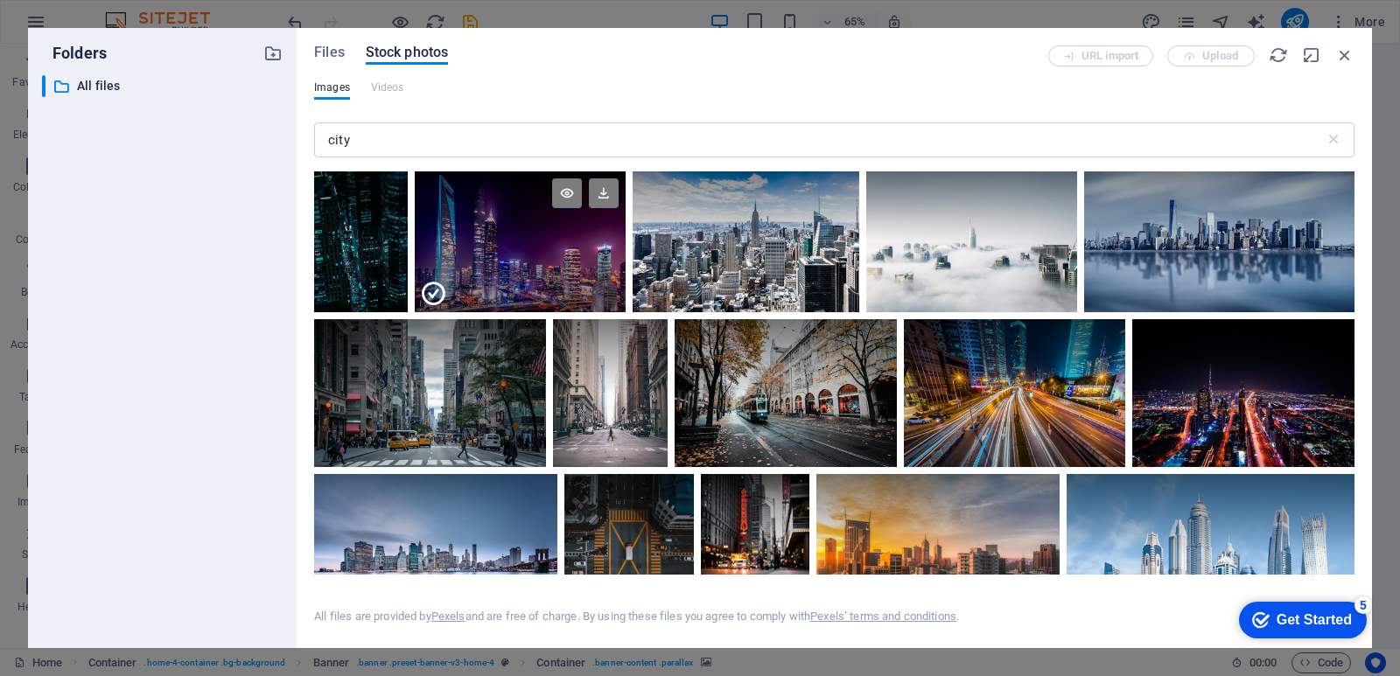
click at [533, 250] on div at bounding box center [520, 276] width 211 height 70
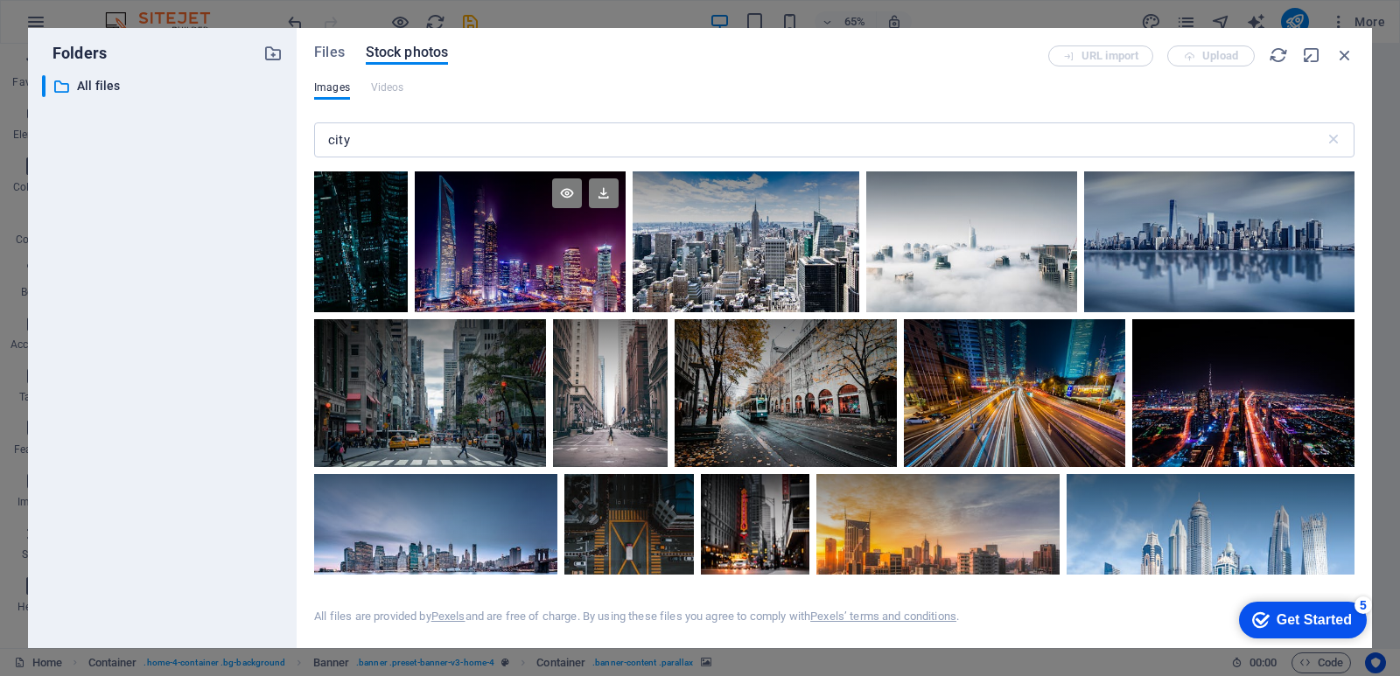
click at [533, 250] on div at bounding box center [520, 241] width 211 height 141
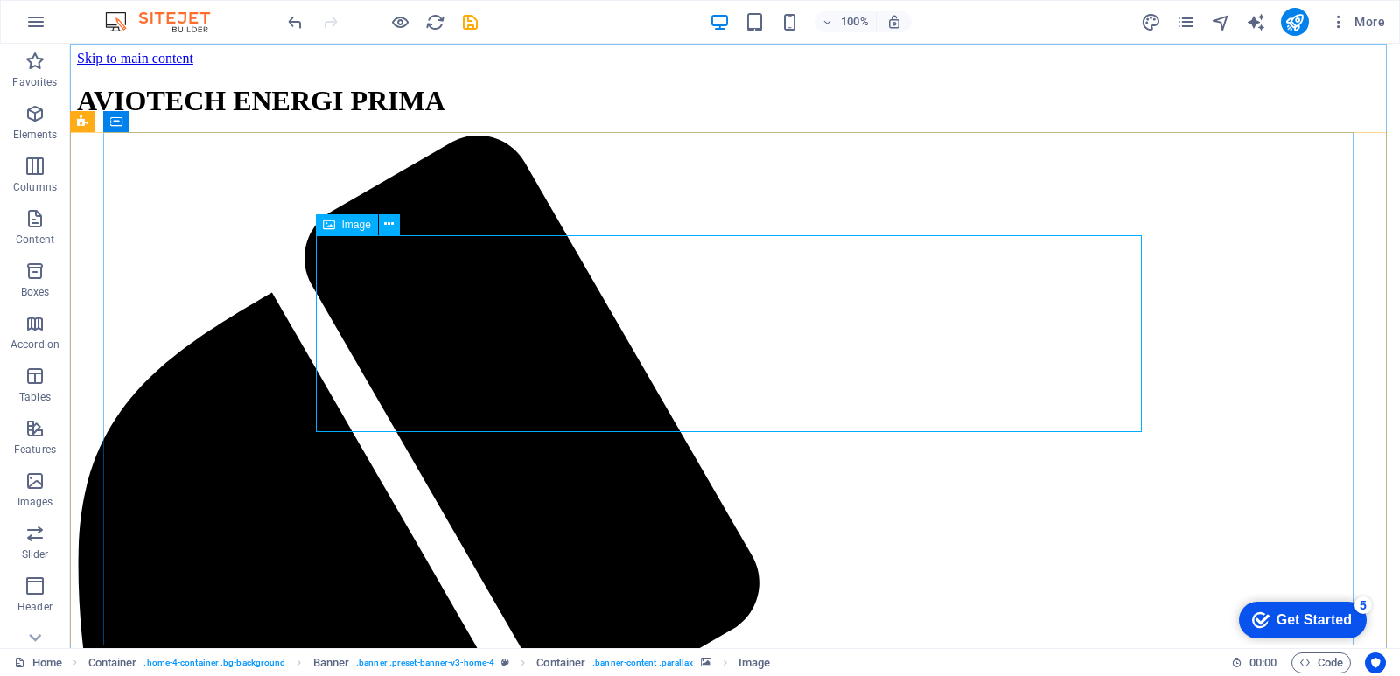
click at [358, 227] on span "Image" at bounding box center [356, 225] width 29 height 10
click at [393, 225] on icon at bounding box center [389, 224] width 10 height 18
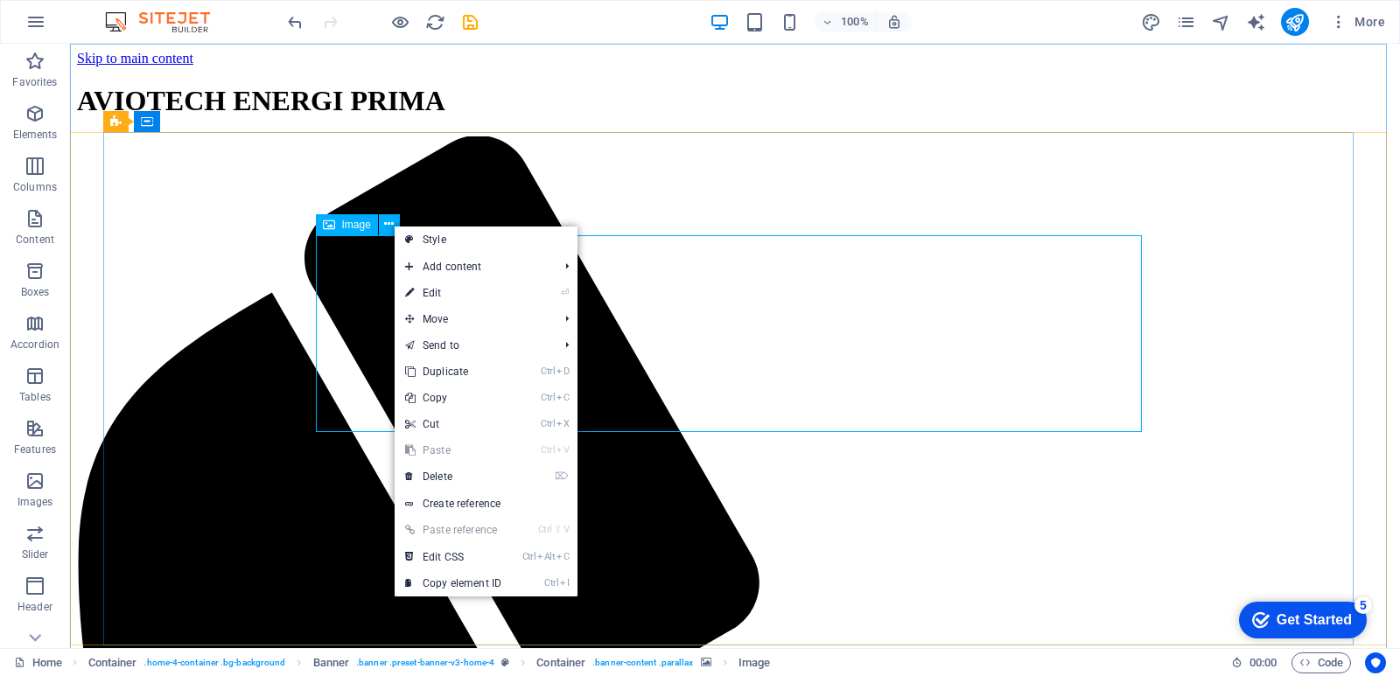
click at [335, 225] on div "Image" at bounding box center [347, 224] width 62 height 21
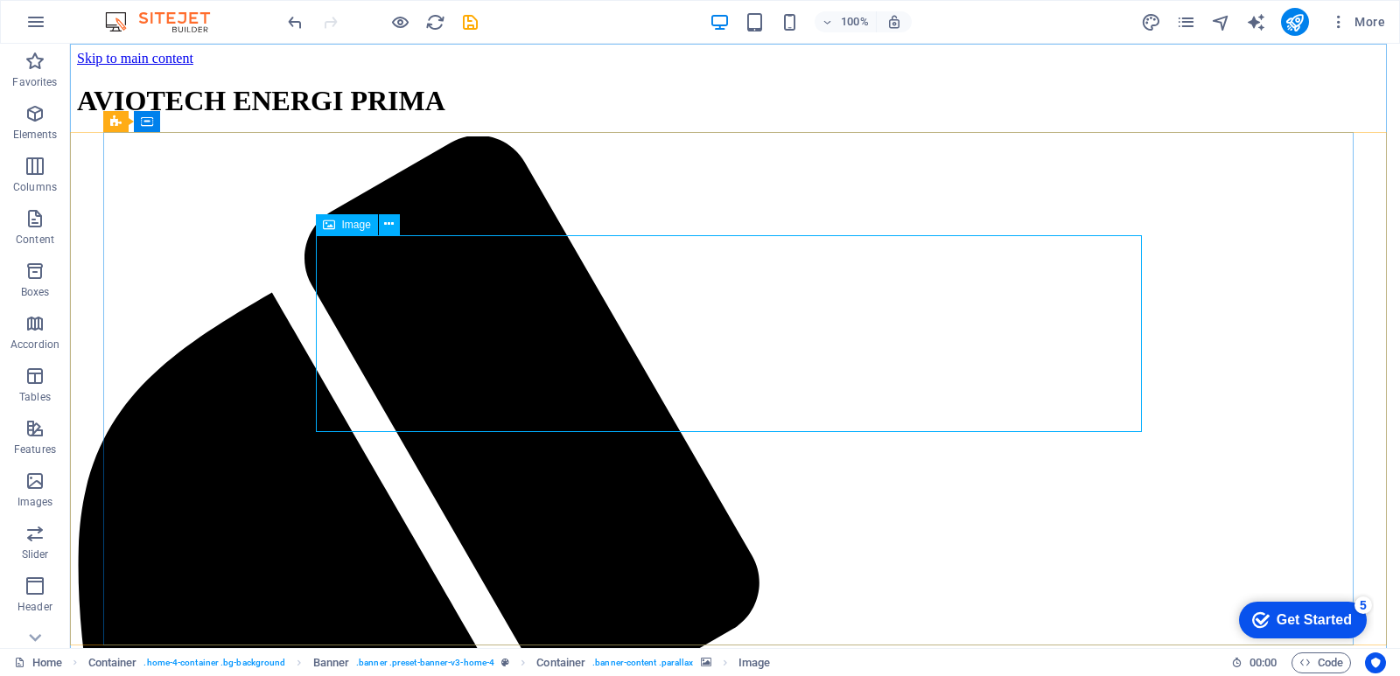
click at [335, 225] on div "Image" at bounding box center [347, 224] width 62 height 21
drag, startPoint x: 335, startPoint y: 225, endPoint x: 40, endPoint y: 238, distance: 295.1
click at [335, 225] on div "Image" at bounding box center [347, 224] width 62 height 21
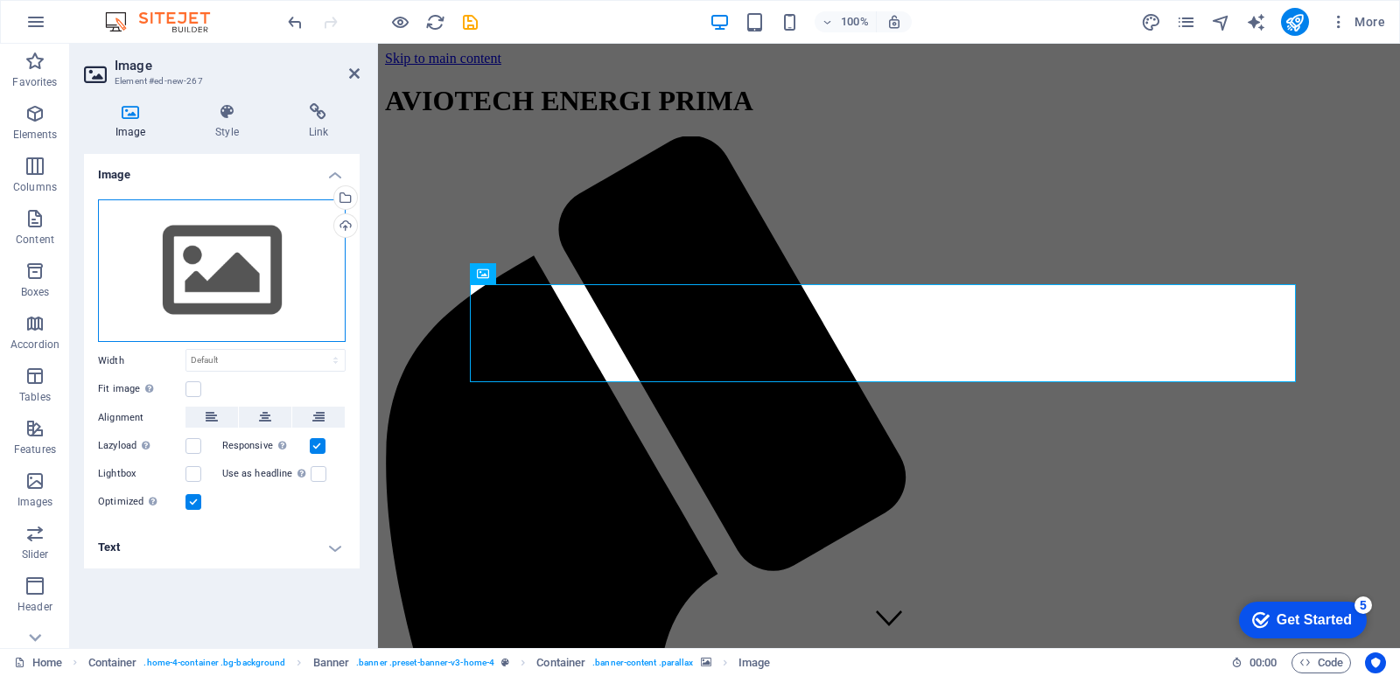
click at [248, 249] on div "Drag files here, click to choose files or select files from Files or our free s…" at bounding box center [222, 270] width 248 height 143
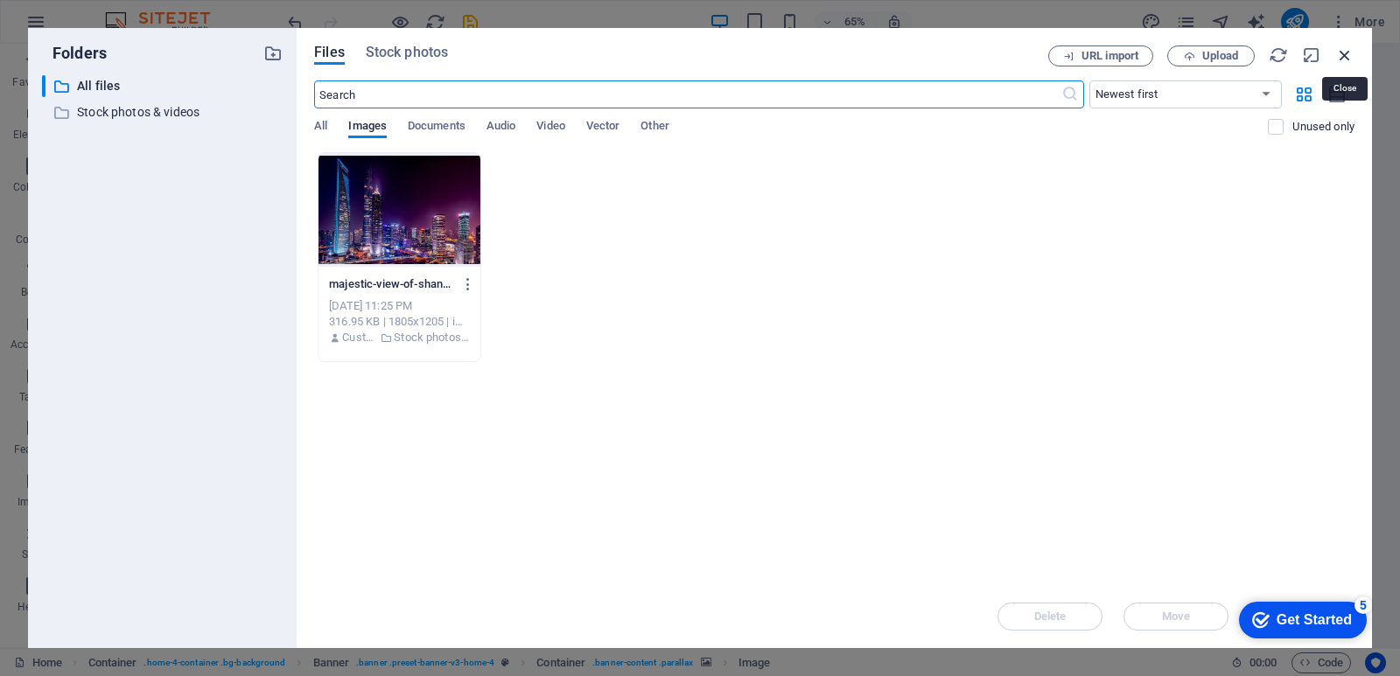
click at [1343, 55] on icon "button" at bounding box center [1344, 54] width 19 height 19
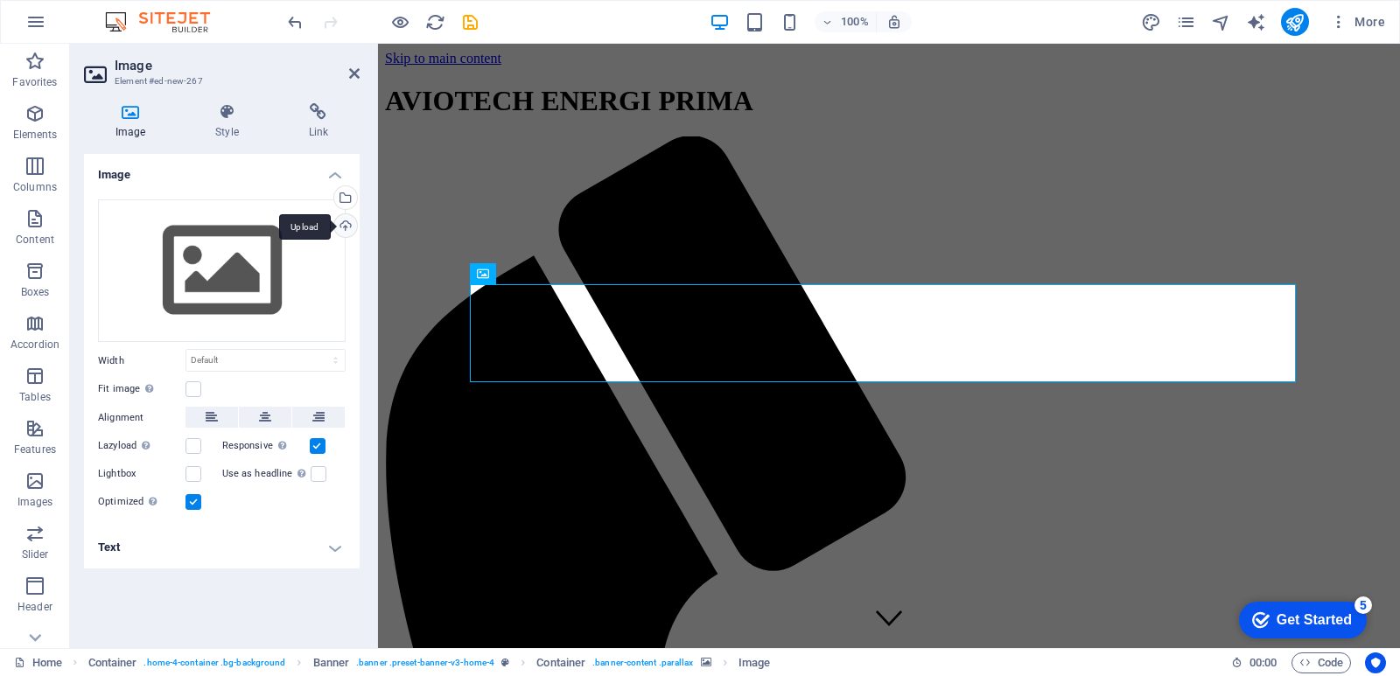
click at [343, 229] on div "Upload" at bounding box center [344, 227] width 26 height 26
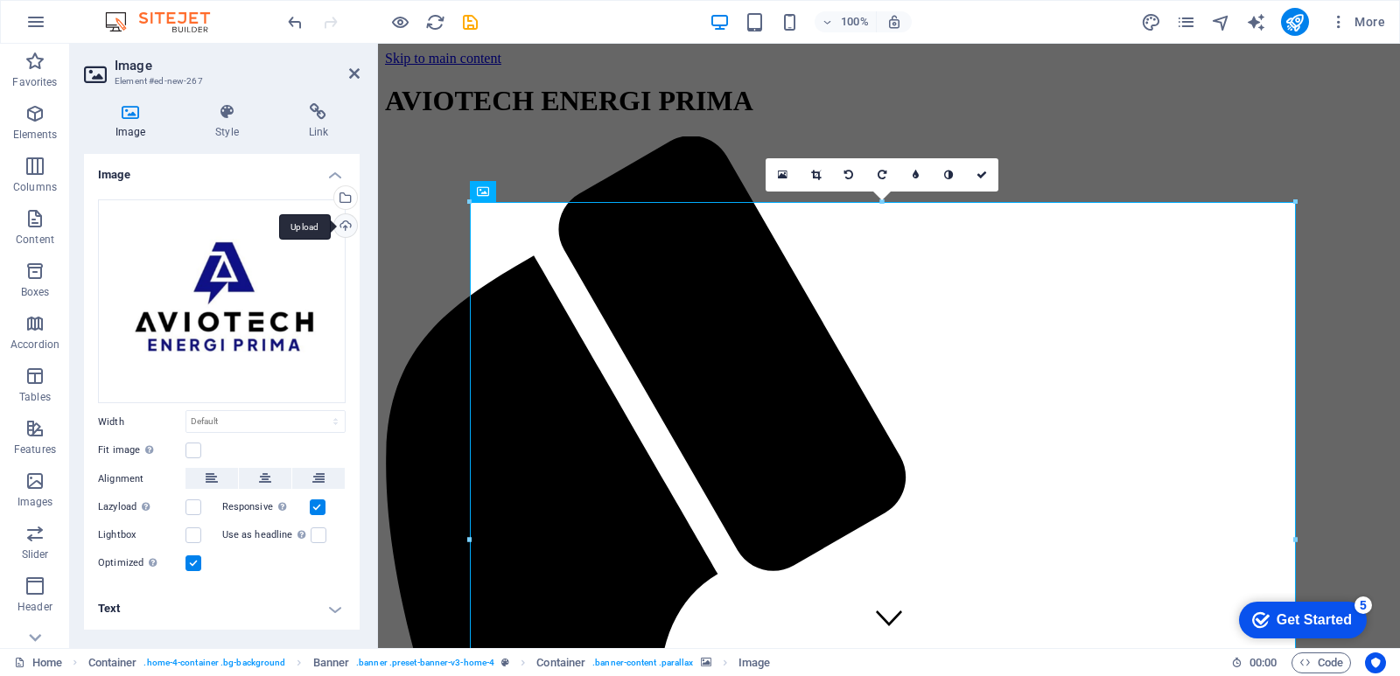
click at [344, 227] on div "Upload" at bounding box center [344, 227] width 26 height 26
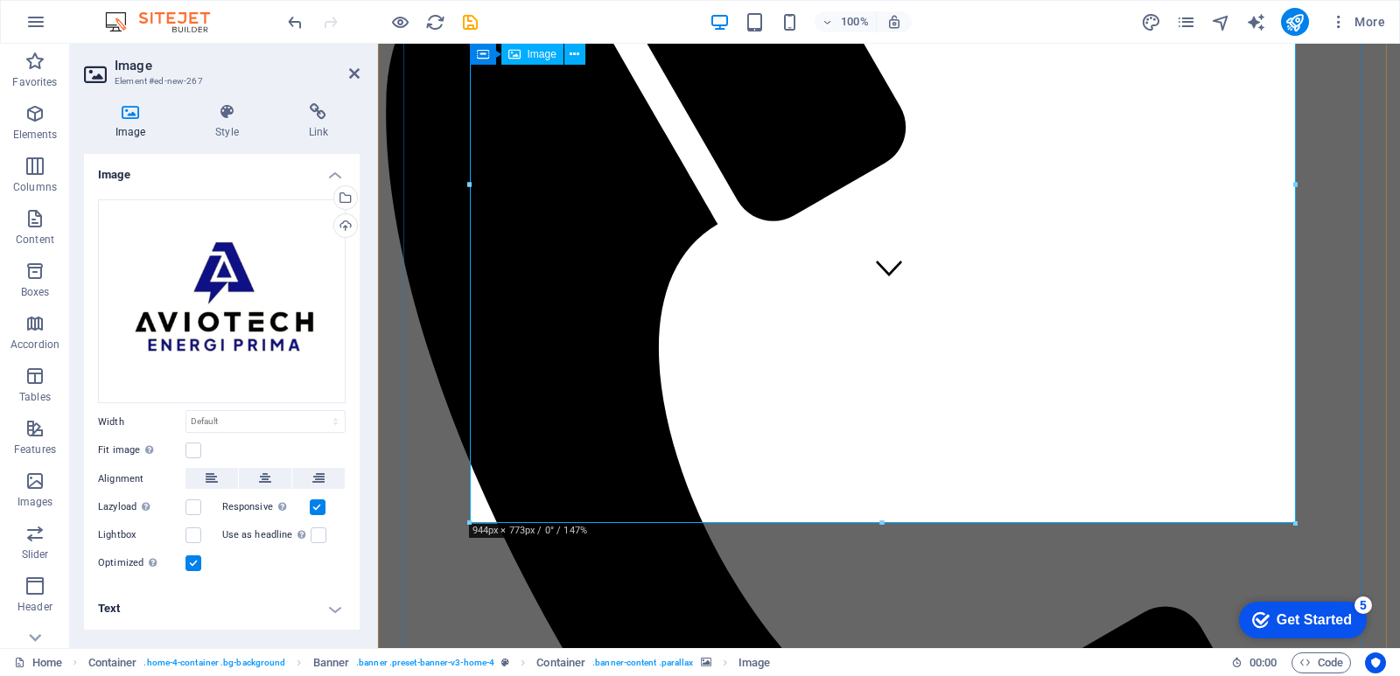
scroll to position [437, 0]
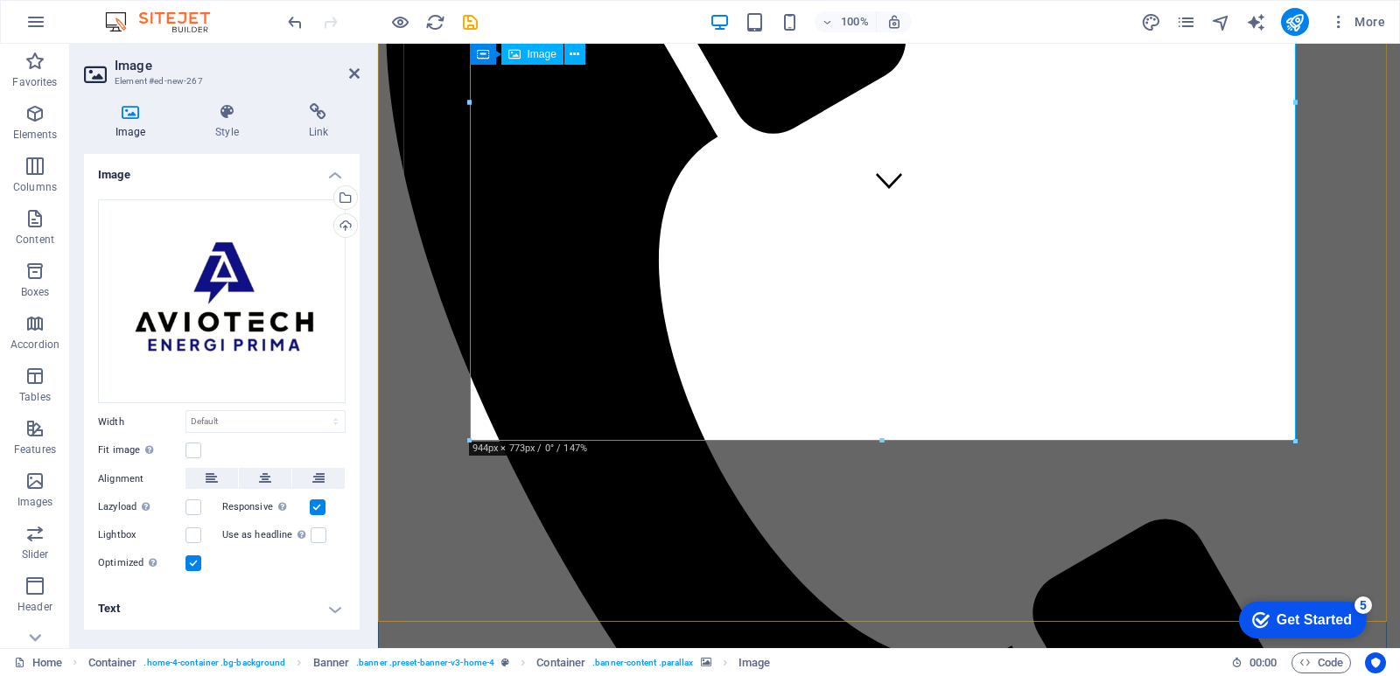
drag, startPoint x: 1671, startPoint y: 484, endPoint x: 1005, endPoint y: 270, distance: 699.2
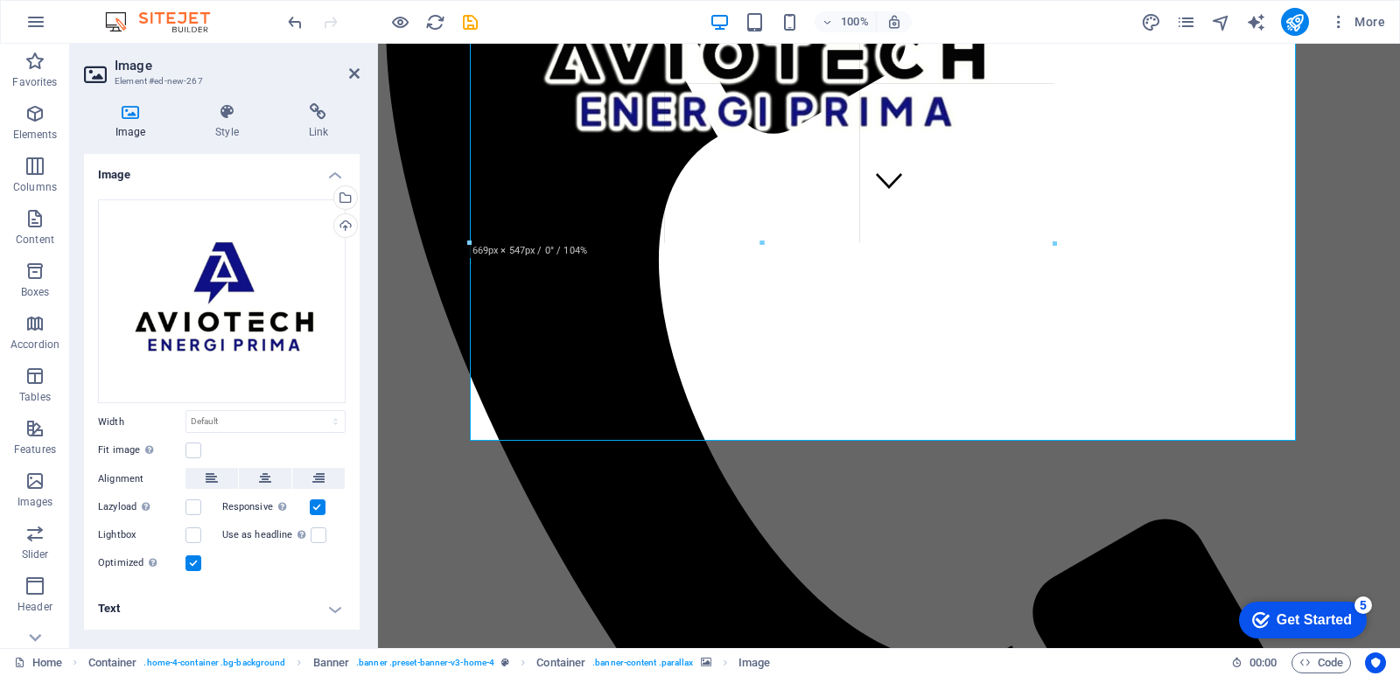
drag, startPoint x: 1297, startPoint y: 442, endPoint x: 1049, endPoint y: 218, distance: 333.9
type input "668"
select select "px"
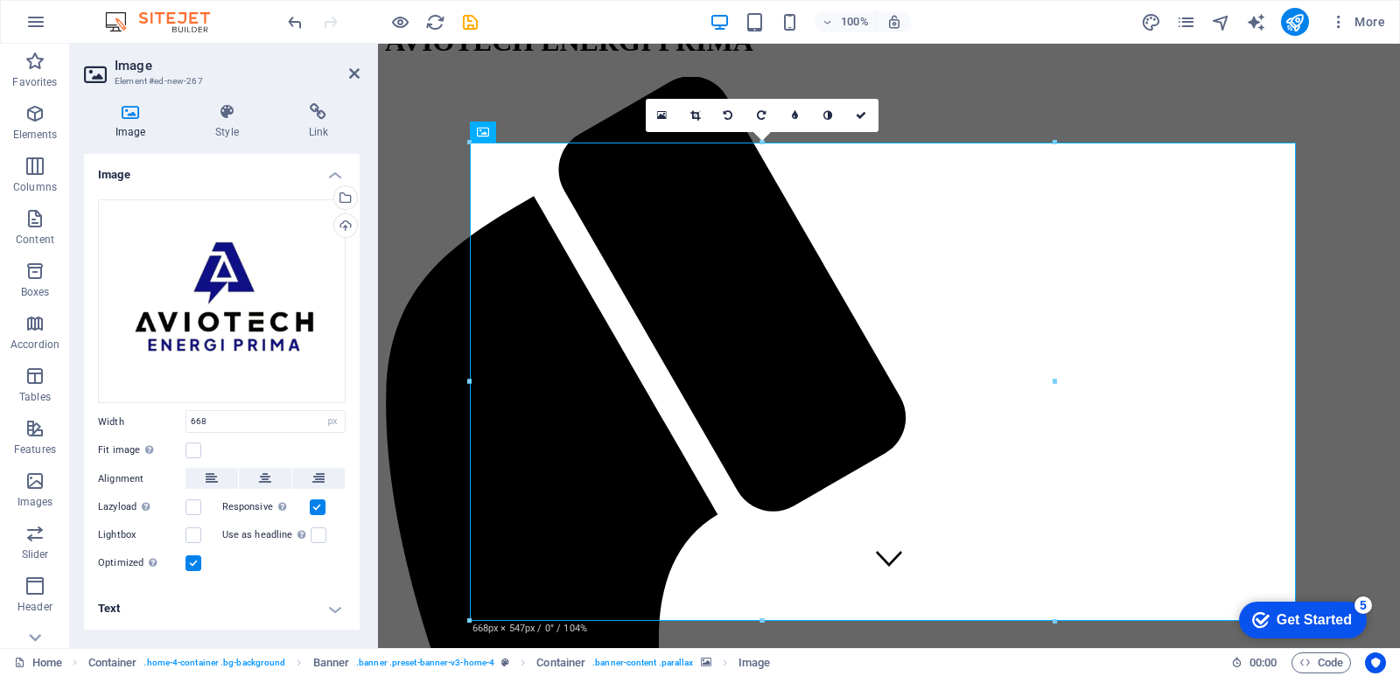
scroll to position [87, 0]
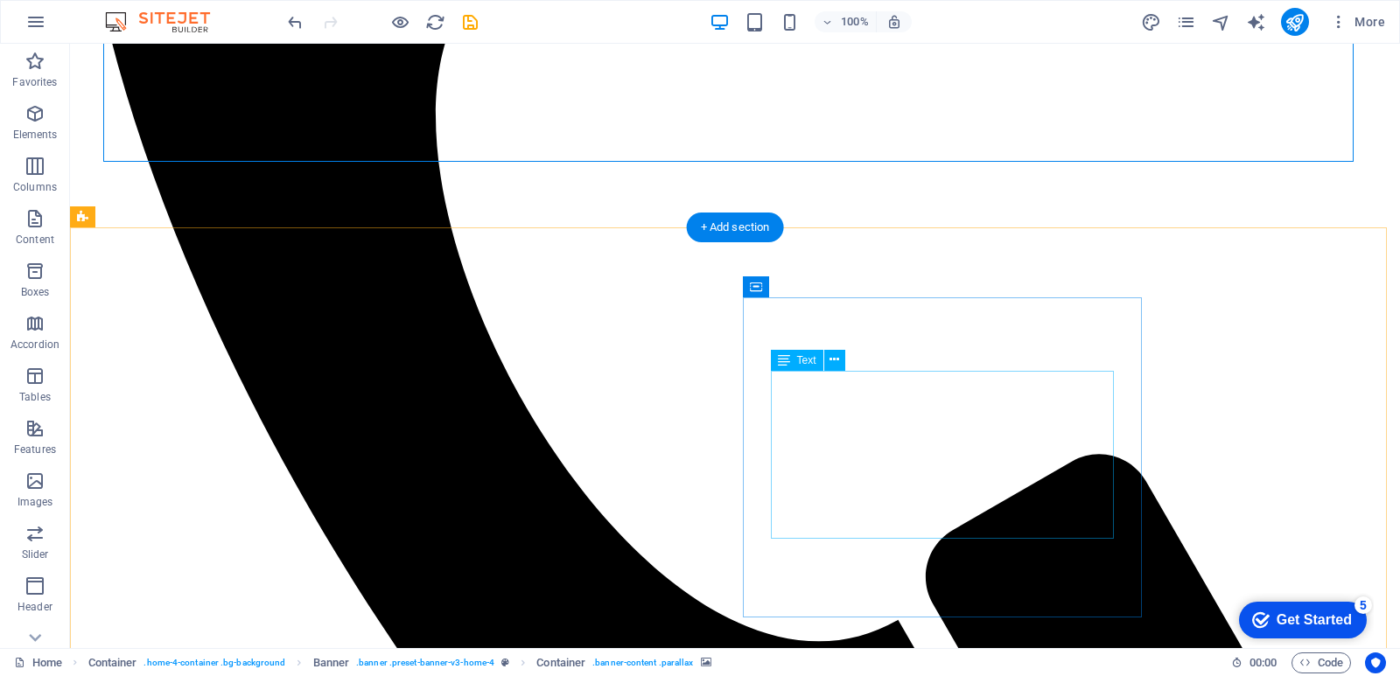
scroll to position [787, 0]
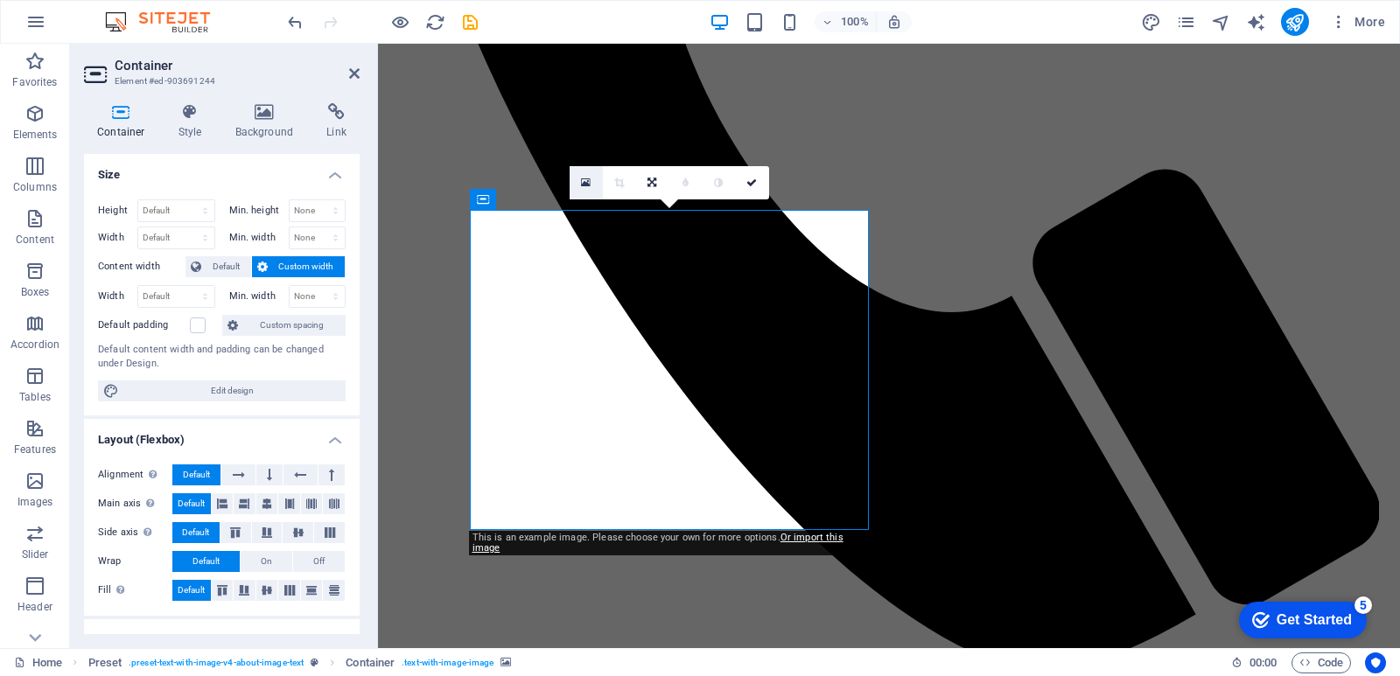
click at [583, 185] on icon at bounding box center [586, 183] width 10 height 12
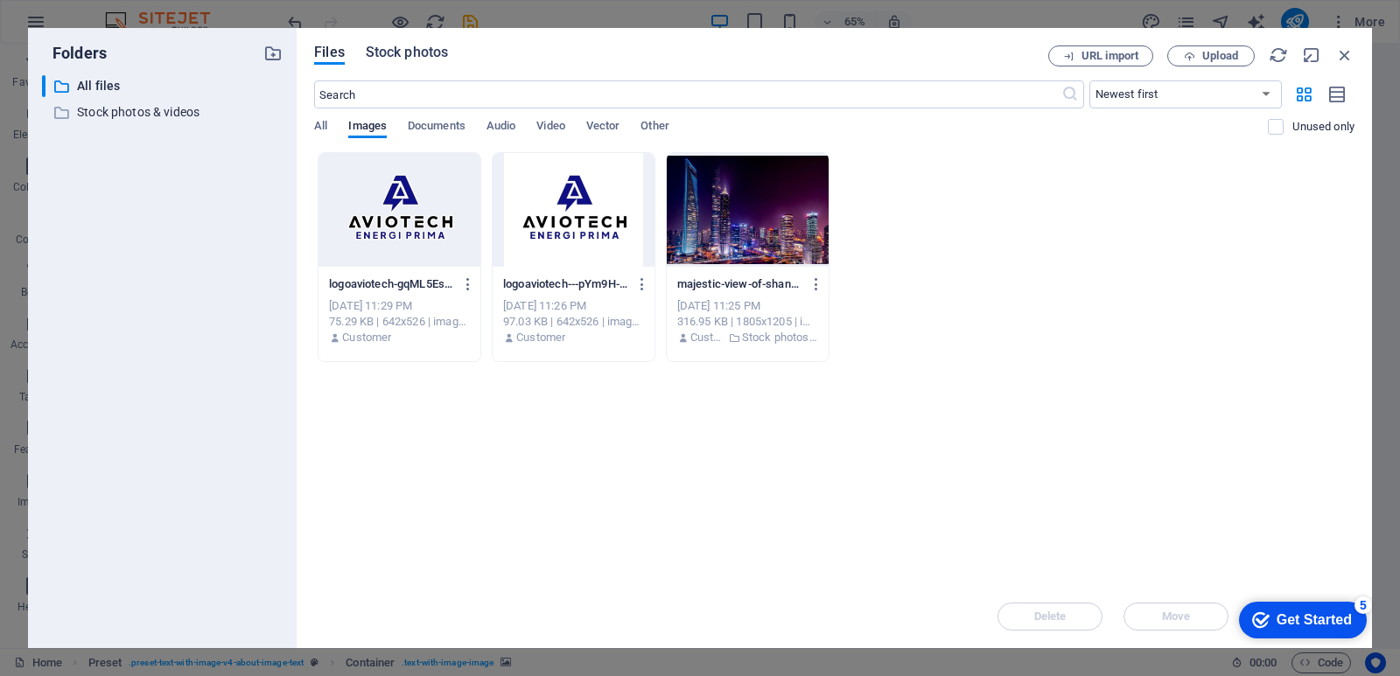
click at [423, 54] on span "Stock photos" at bounding box center [407, 52] width 82 height 21
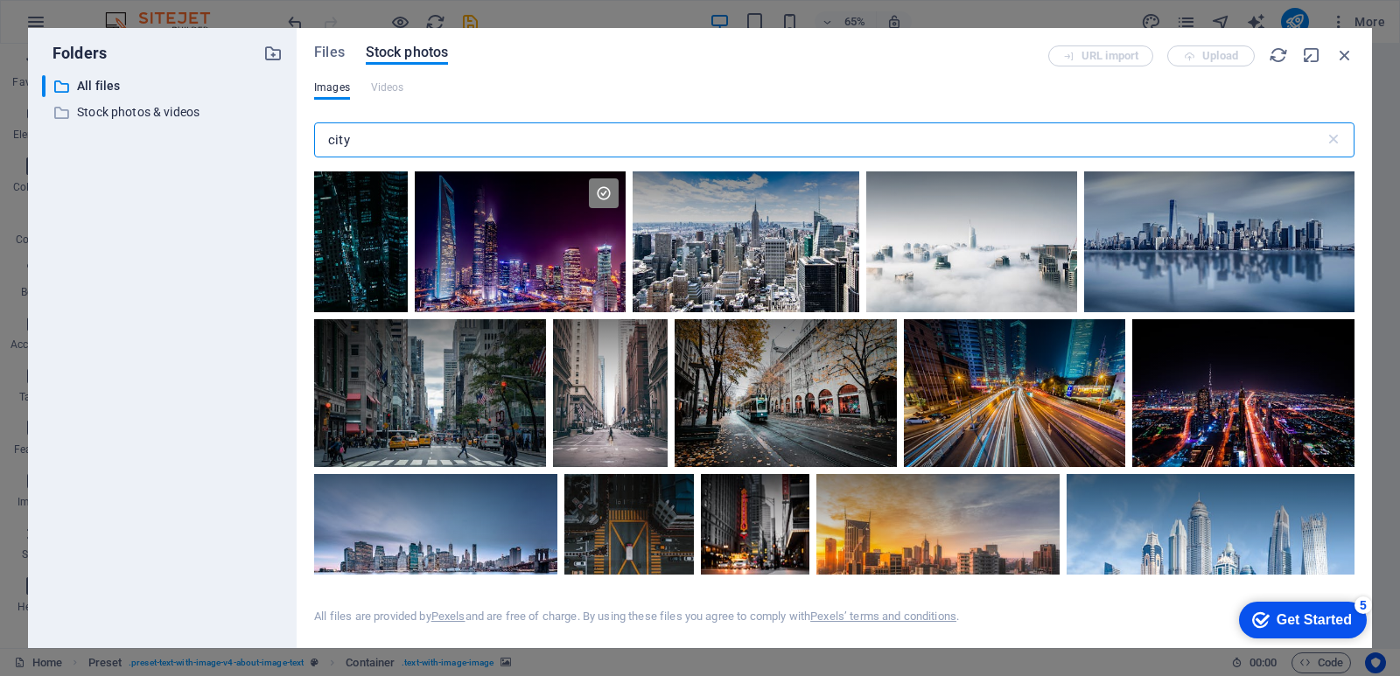
click at [420, 133] on input "city" at bounding box center [819, 139] width 1010 height 35
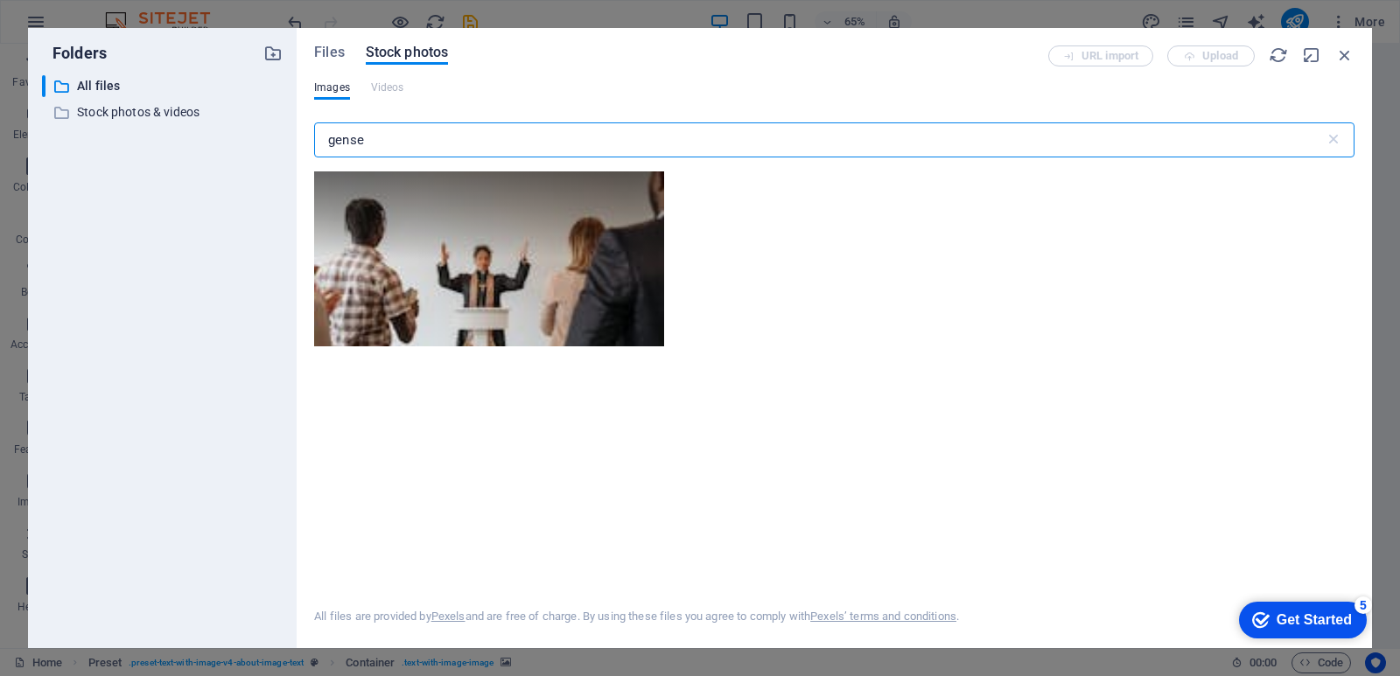
click at [514, 143] on input "gense" at bounding box center [819, 139] width 1010 height 35
click at [513, 143] on input "gense" at bounding box center [819, 139] width 1010 height 35
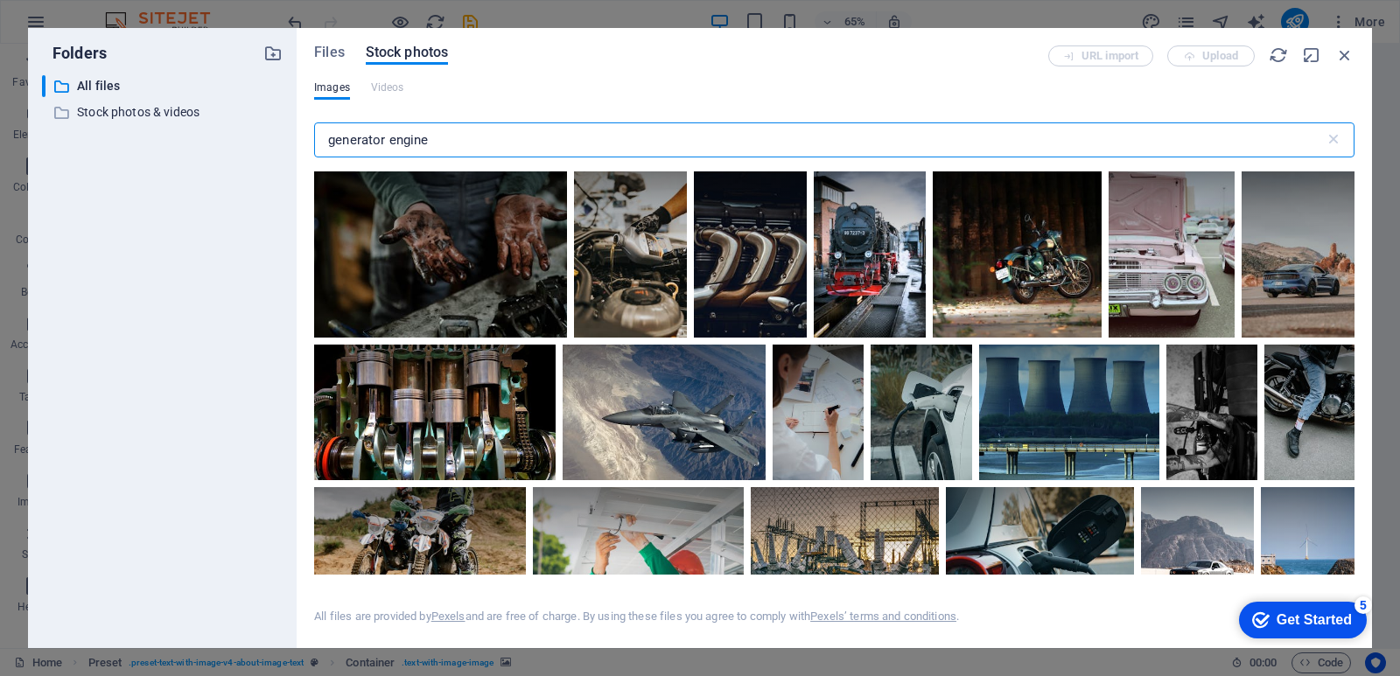
scroll to position [4112, 0]
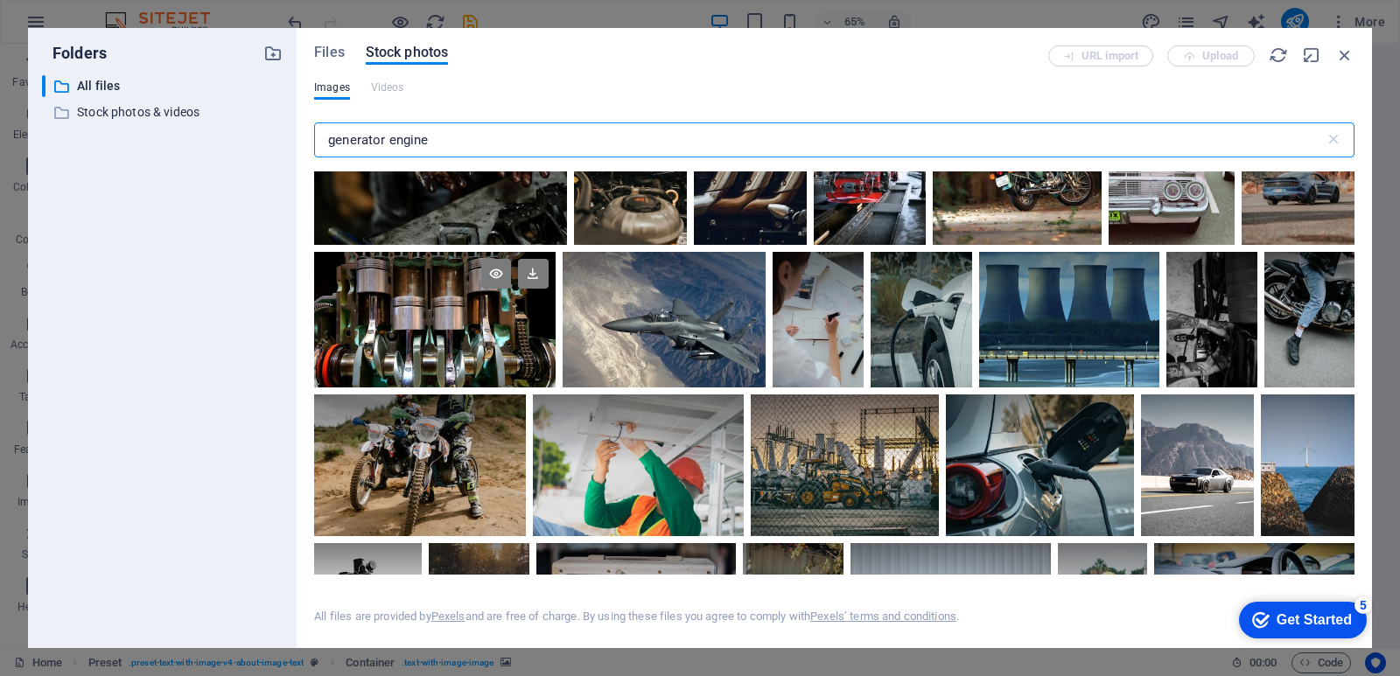
type input "generator engine"
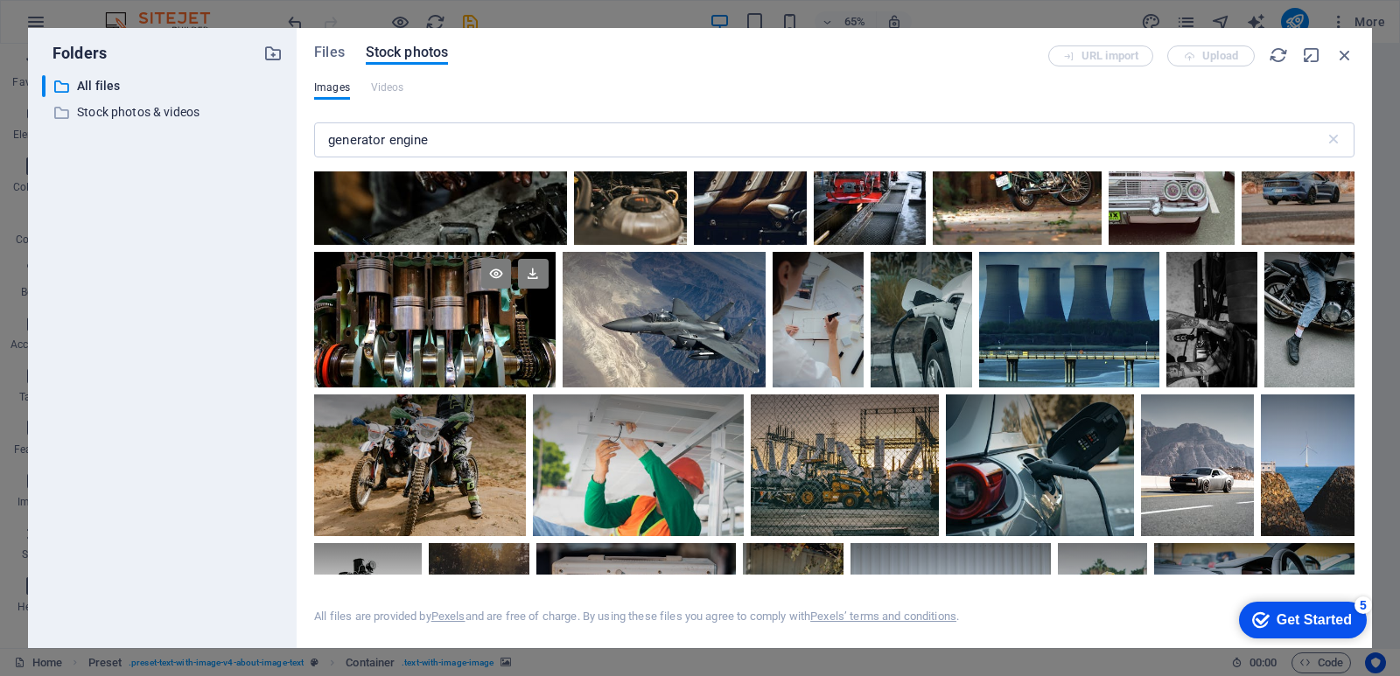
click at [464, 344] on div at bounding box center [434, 320] width 241 height 136
click at [464, 344] on div at bounding box center [434, 354] width 241 height 68
click at [464, 344] on div at bounding box center [434, 320] width 241 height 136
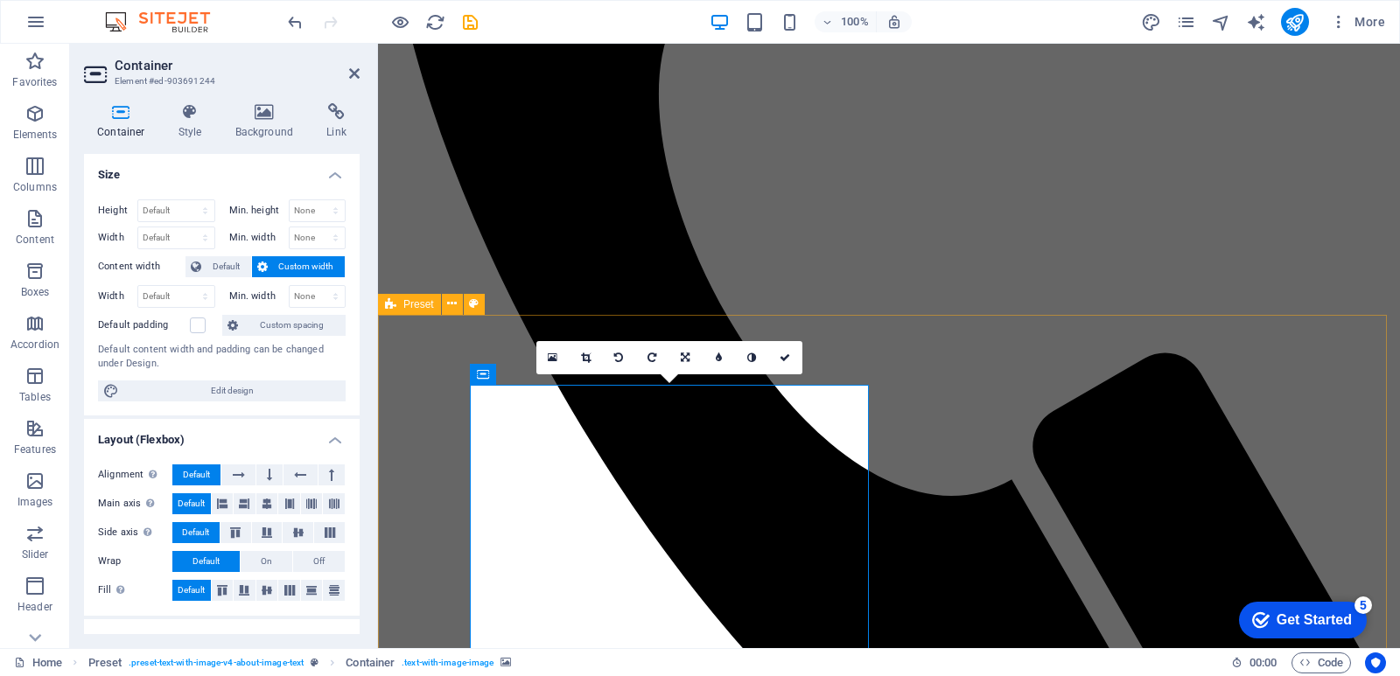
scroll to position [612, 0]
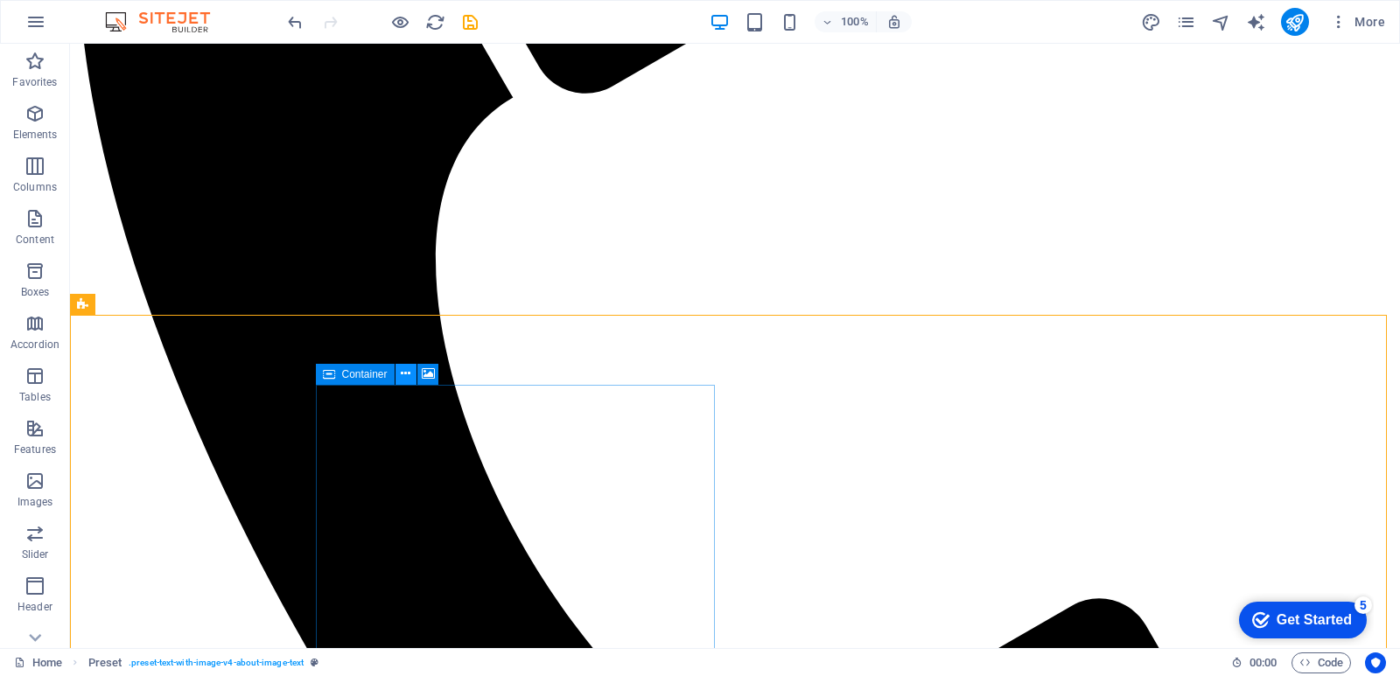
click at [407, 368] on icon at bounding box center [406, 374] width 10 height 18
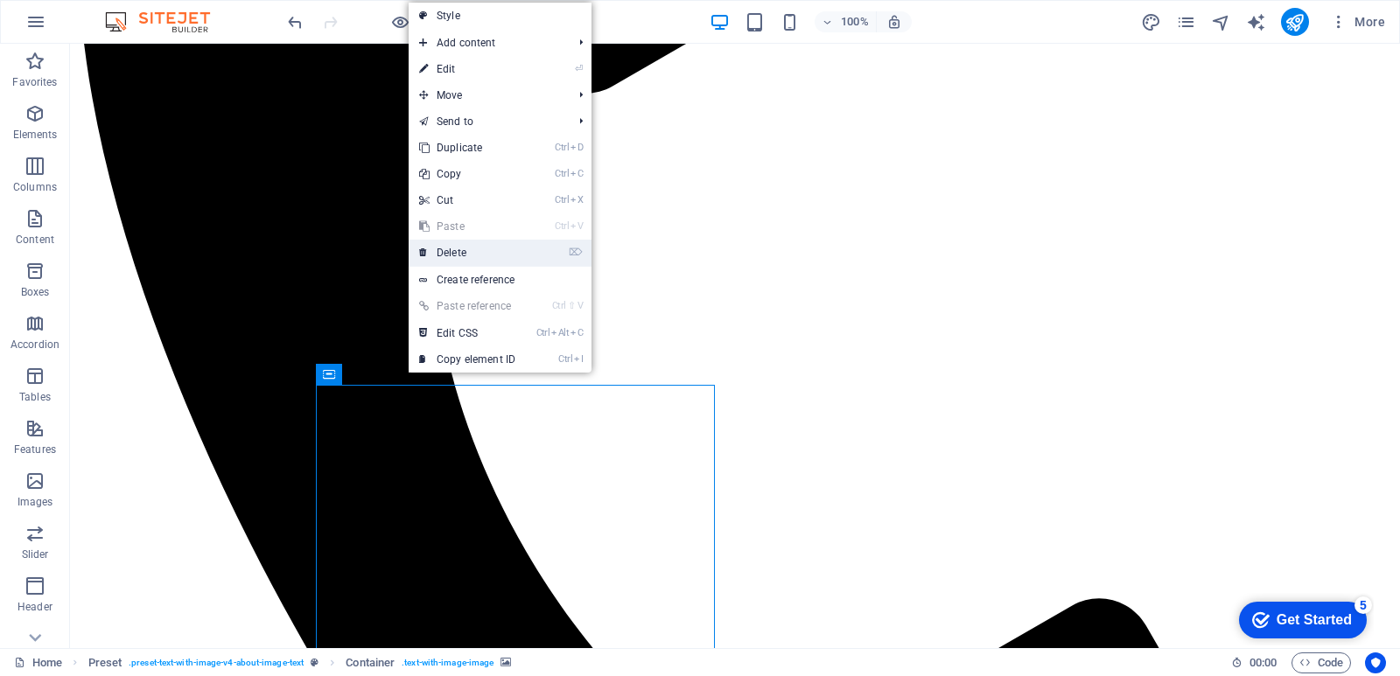
click at [438, 255] on link "⌦ Delete" at bounding box center [467, 253] width 117 height 26
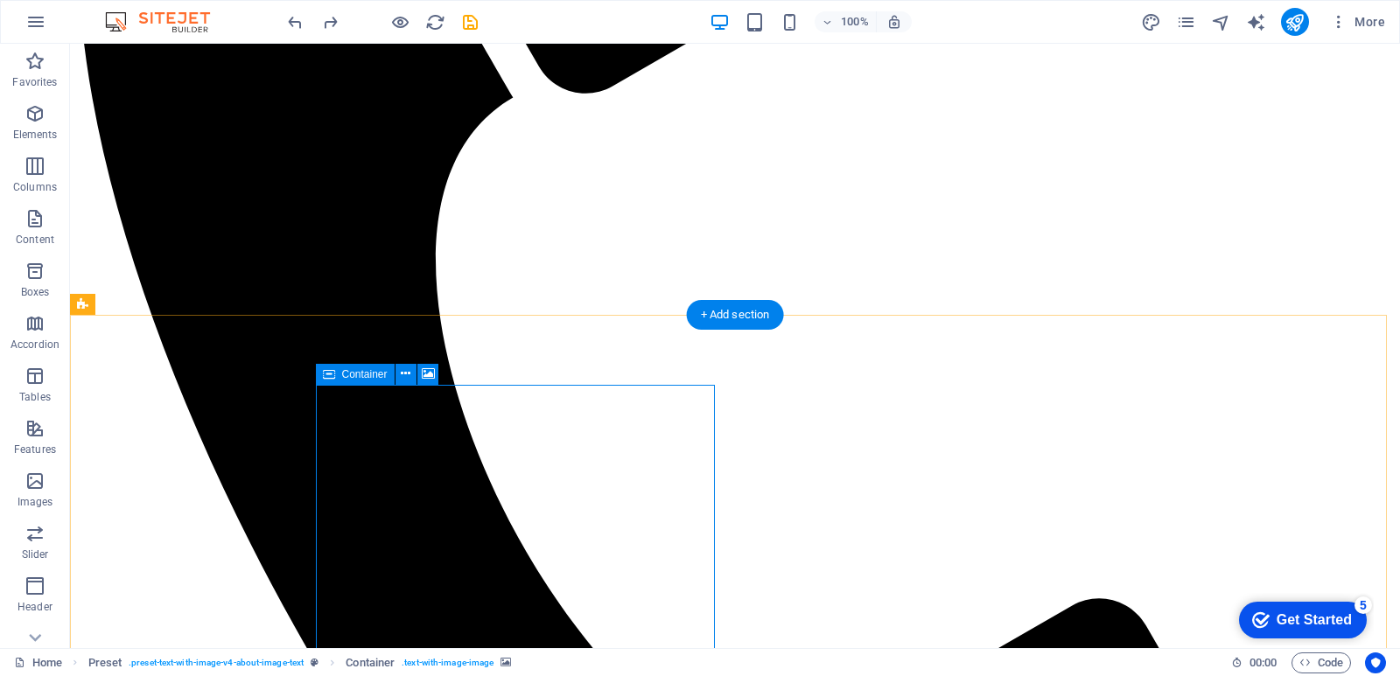
drag, startPoint x: 432, startPoint y: 472, endPoint x: 291, endPoint y: 453, distance: 142.2
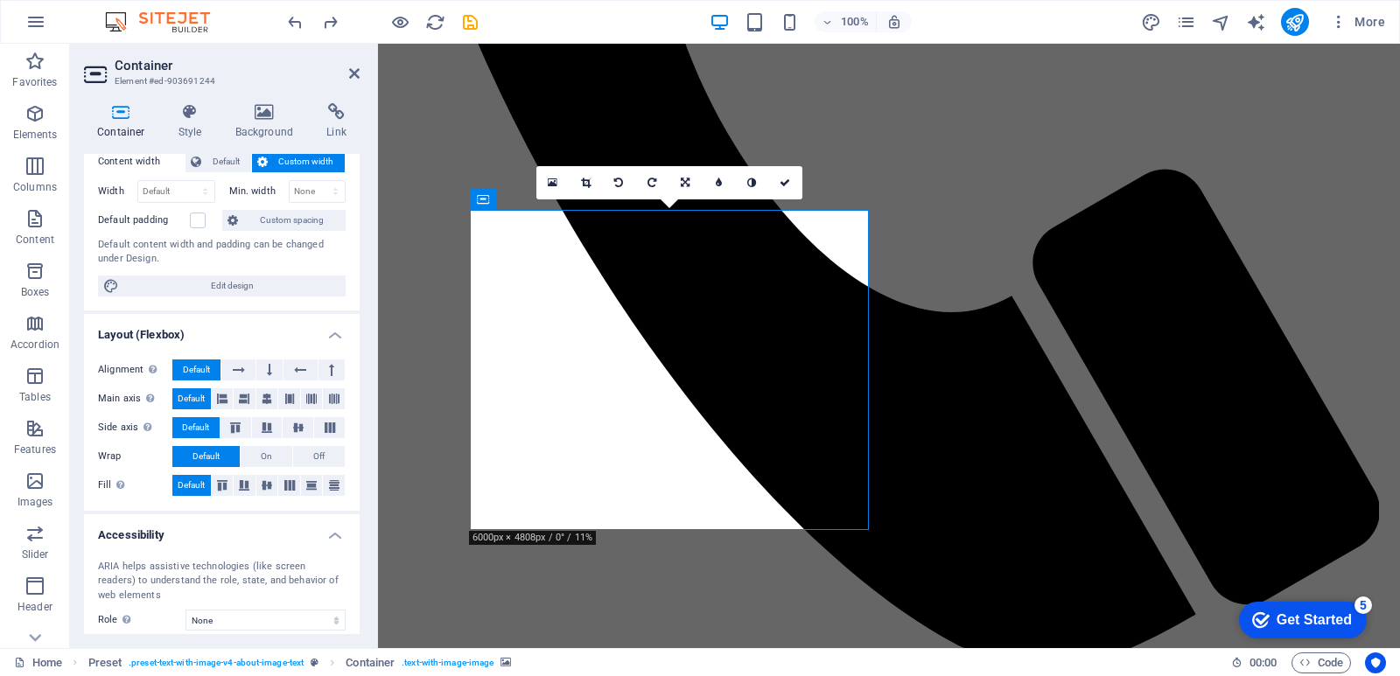
scroll to position [227, 0]
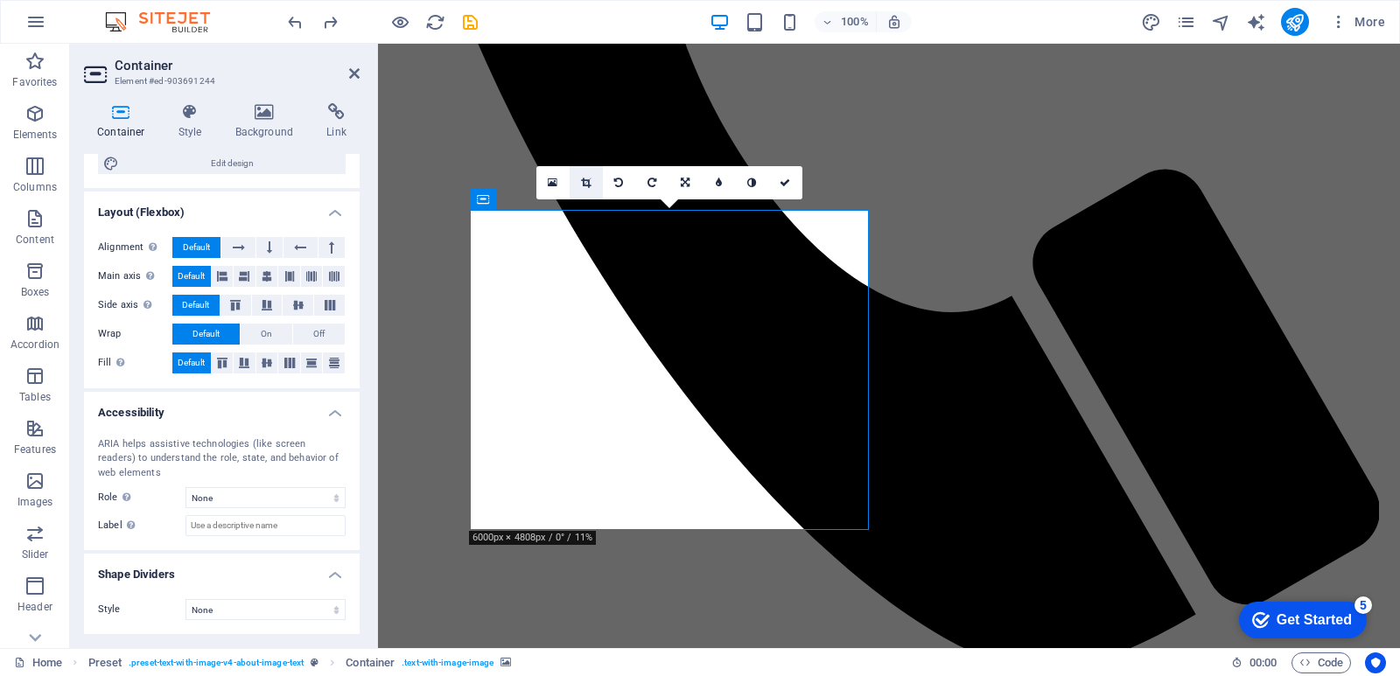
click at [589, 183] on icon at bounding box center [586, 183] width 10 height 10
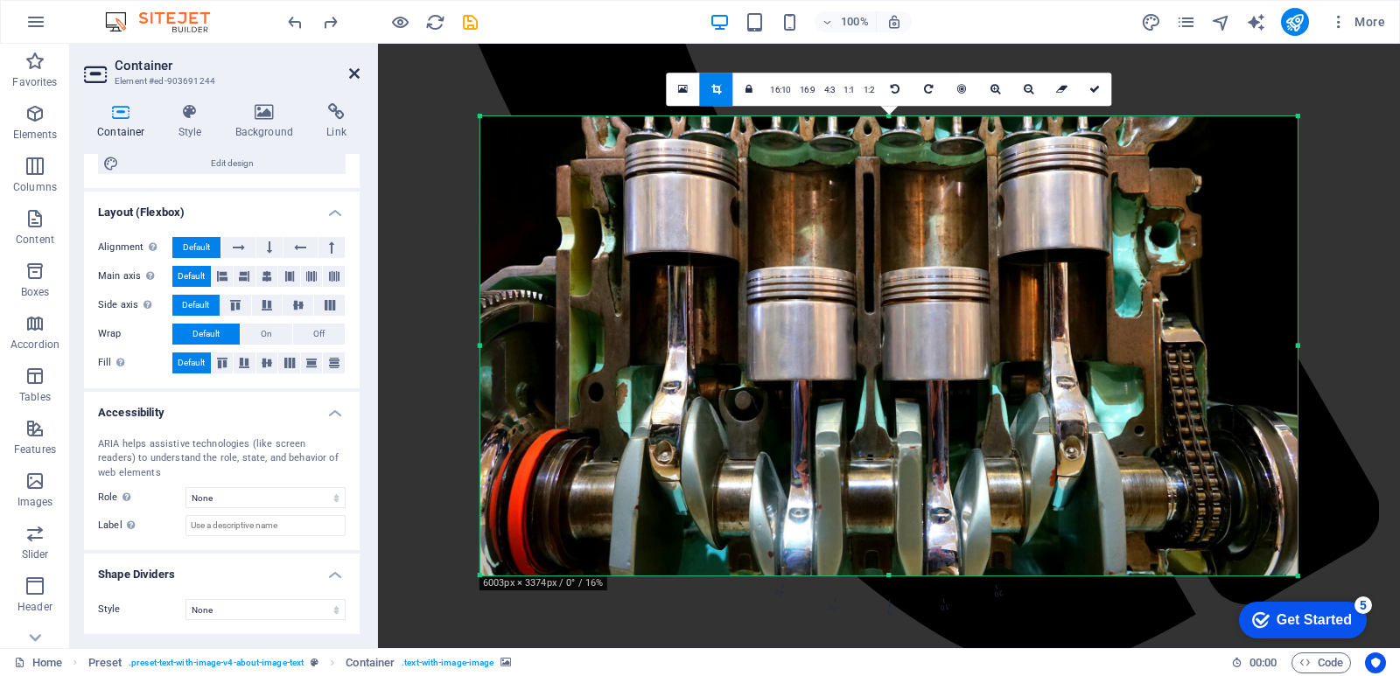
click at [354, 71] on icon at bounding box center [354, 73] width 10 height 14
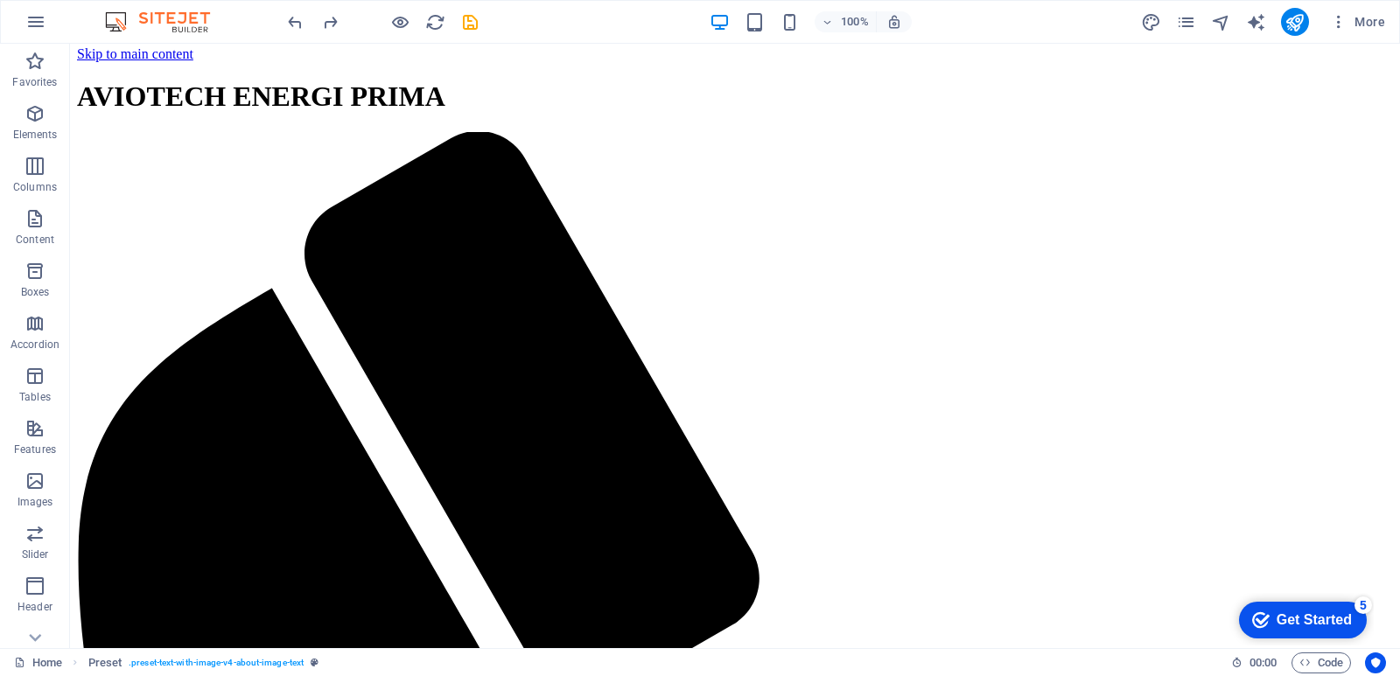
scroll to position [0, 0]
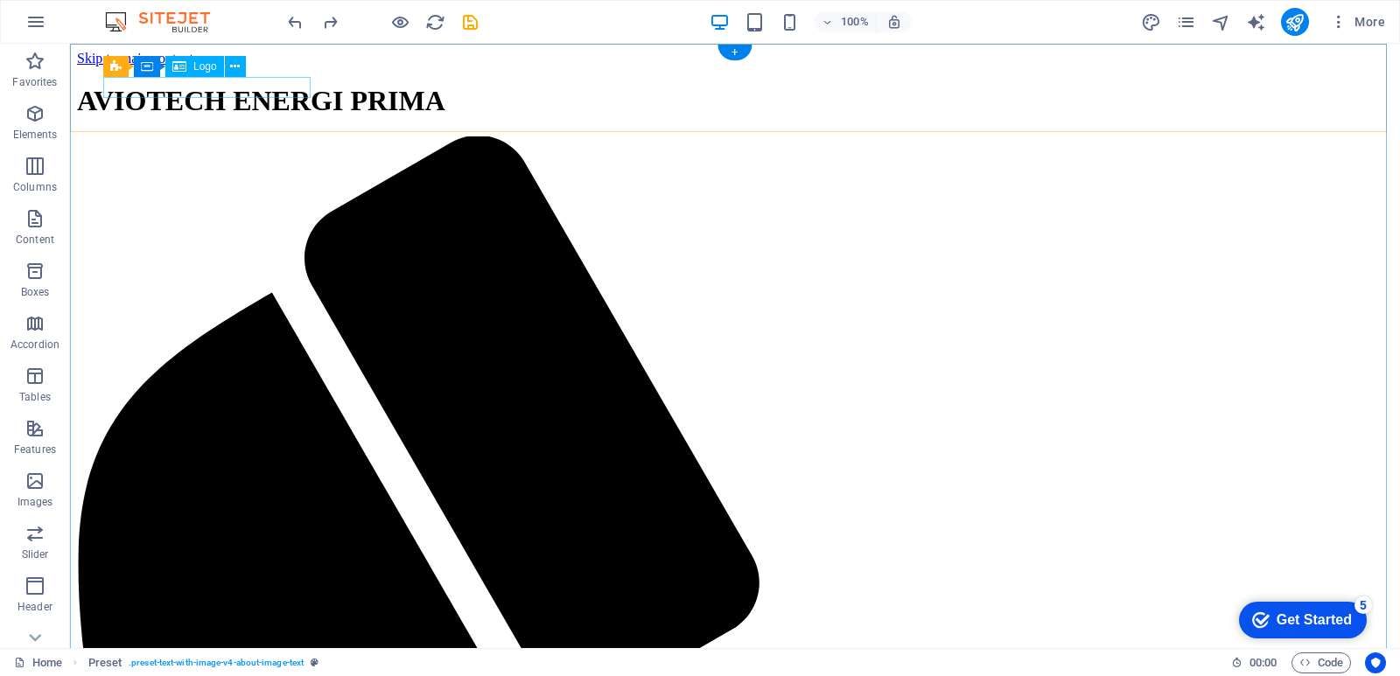
click at [229, 86] on div "AVIOTECH ENERGI PRIMA" at bounding box center [735, 101] width 1316 height 32
click at [294, 89] on div "AVIOTECH ENERGI PRIMA" at bounding box center [735, 101] width 1316 height 32
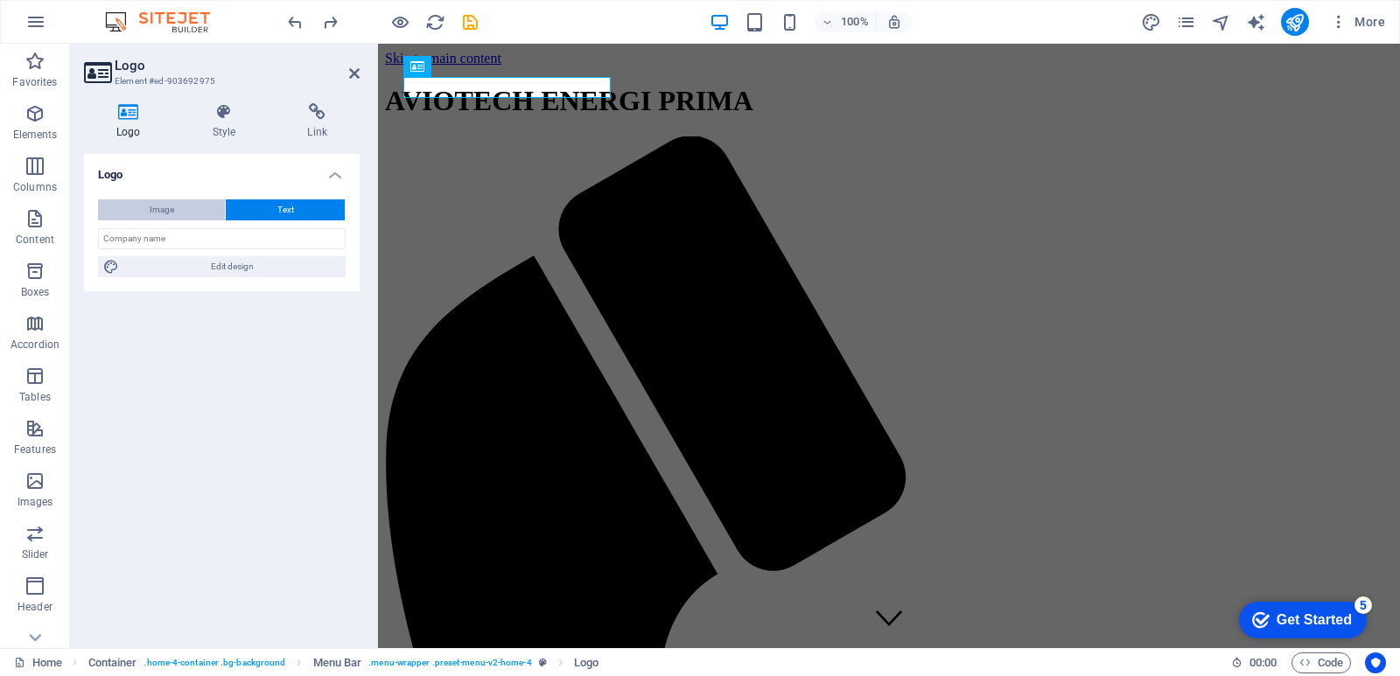
click at [164, 207] on span "Image" at bounding box center [162, 209] width 24 height 21
select select "DISABLED_OPTION_VALUE"
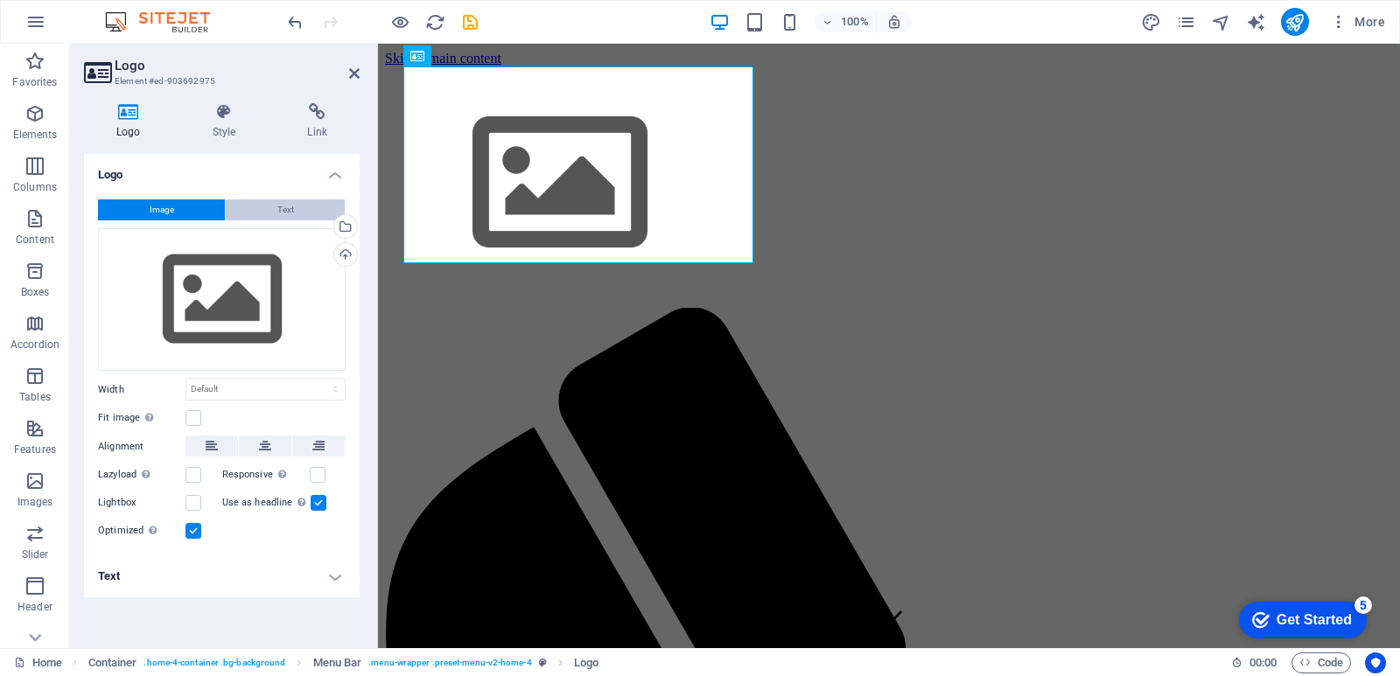
click at [268, 206] on button "Text" at bounding box center [285, 209] width 119 height 21
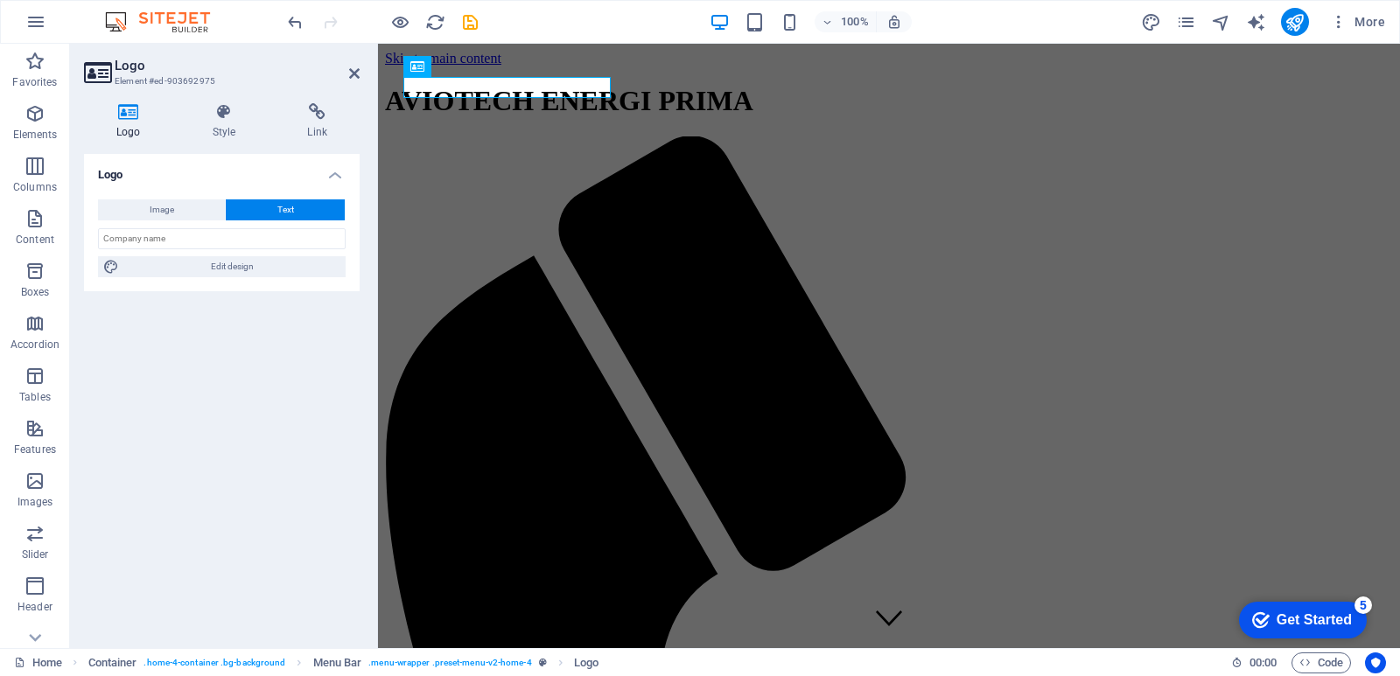
click at [270, 336] on div "Logo Image Text Drag files here, click to choose files or select files from Fil…" at bounding box center [222, 394] width 276 height 480
click at [516, 90] on div "AVIOTECH ENERGI PRIMA" at bounding box center [889, 101] width 1008 height 32
click at [504, 68] on span "Logo" at bounding box center [505, 66] width 24 height 10
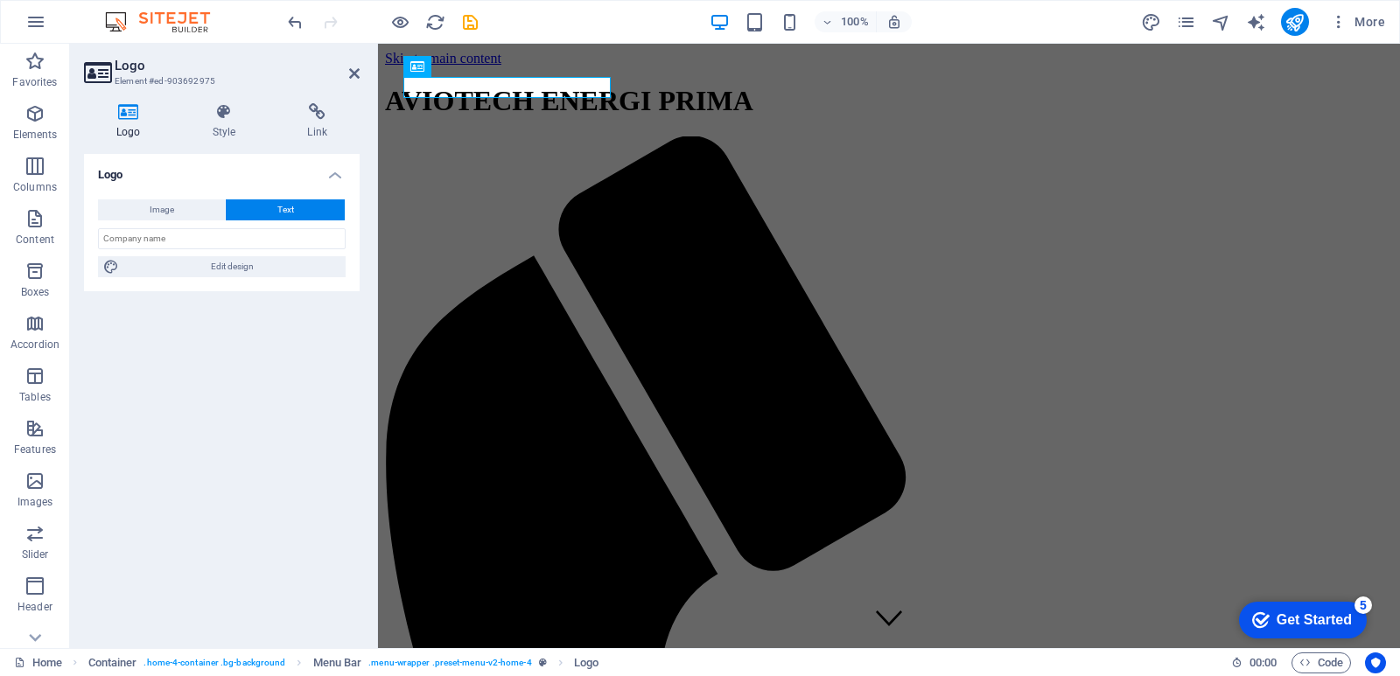
click at [129, 116] on icon at bounding box center [128, 111] width 89 height 17
click at [169, 212] on span "Image" at bounding box center [162, 209] width 24 height 21
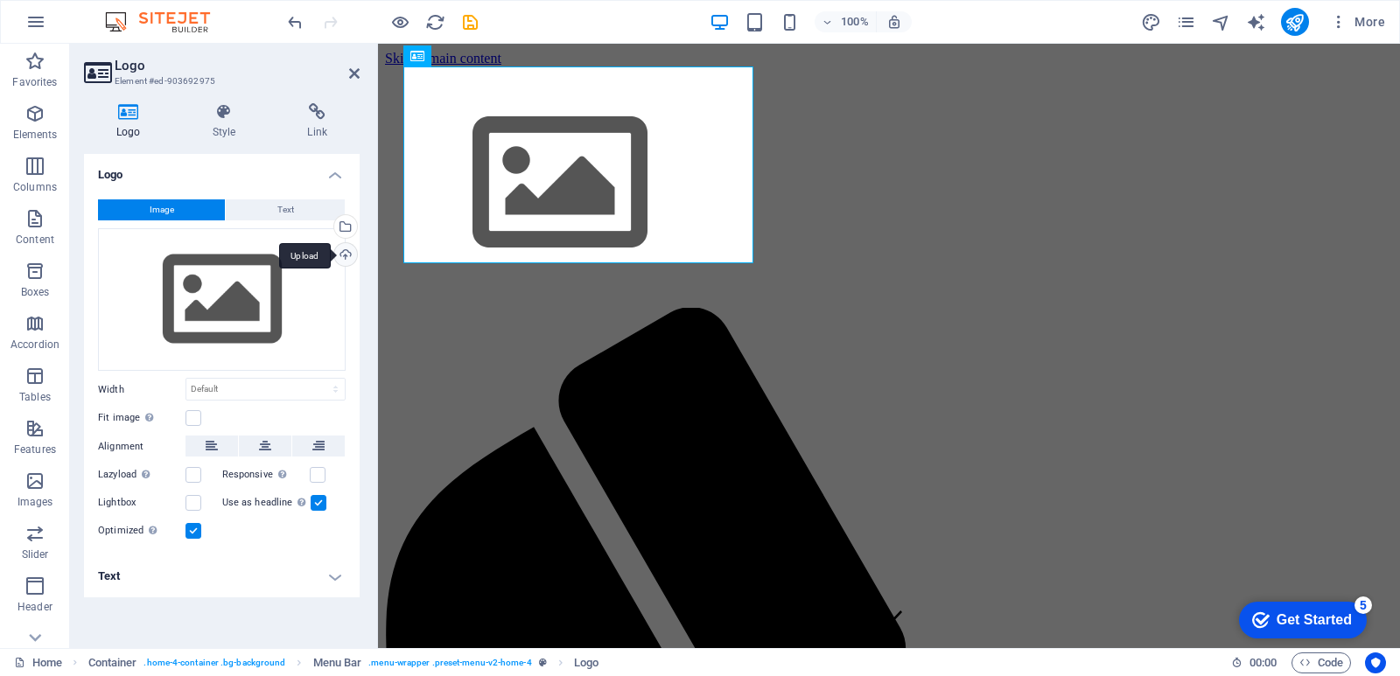
click at [343, 255] on div "Upload" at bounding box center [344, 256] width 26 height 26
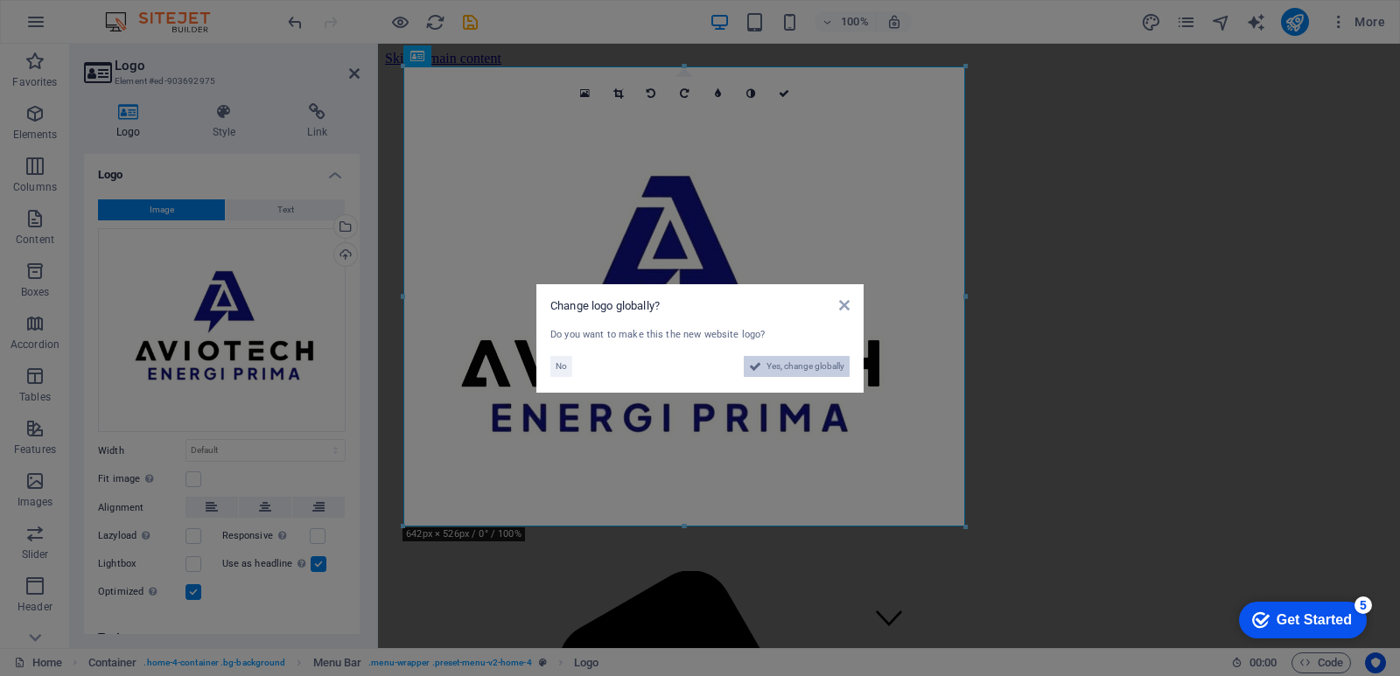
click at [790, 367] on span "Yes, change globally" at bounding box center [805, 366] width 78 height 21
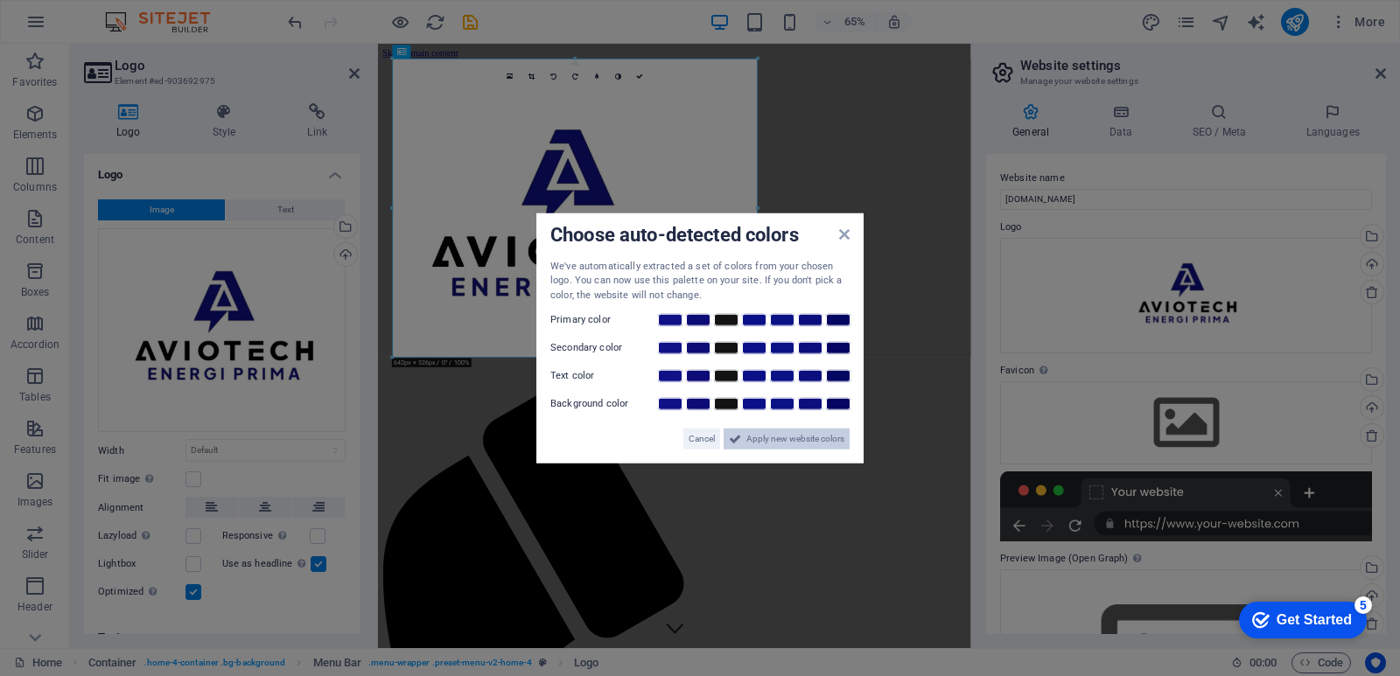
click at [793, 435] on span "Apply new website colors" at bounding box center [795, 439] width 98 height 21
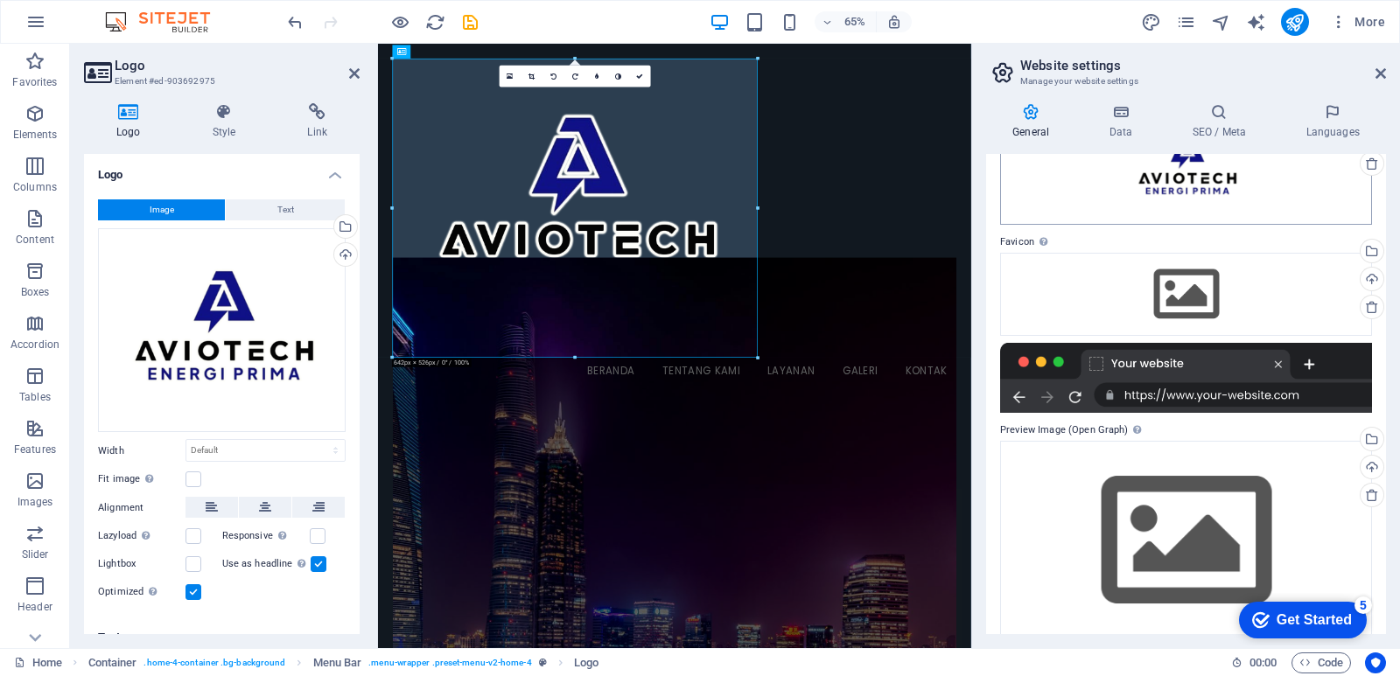
scroll to position [150, 0]
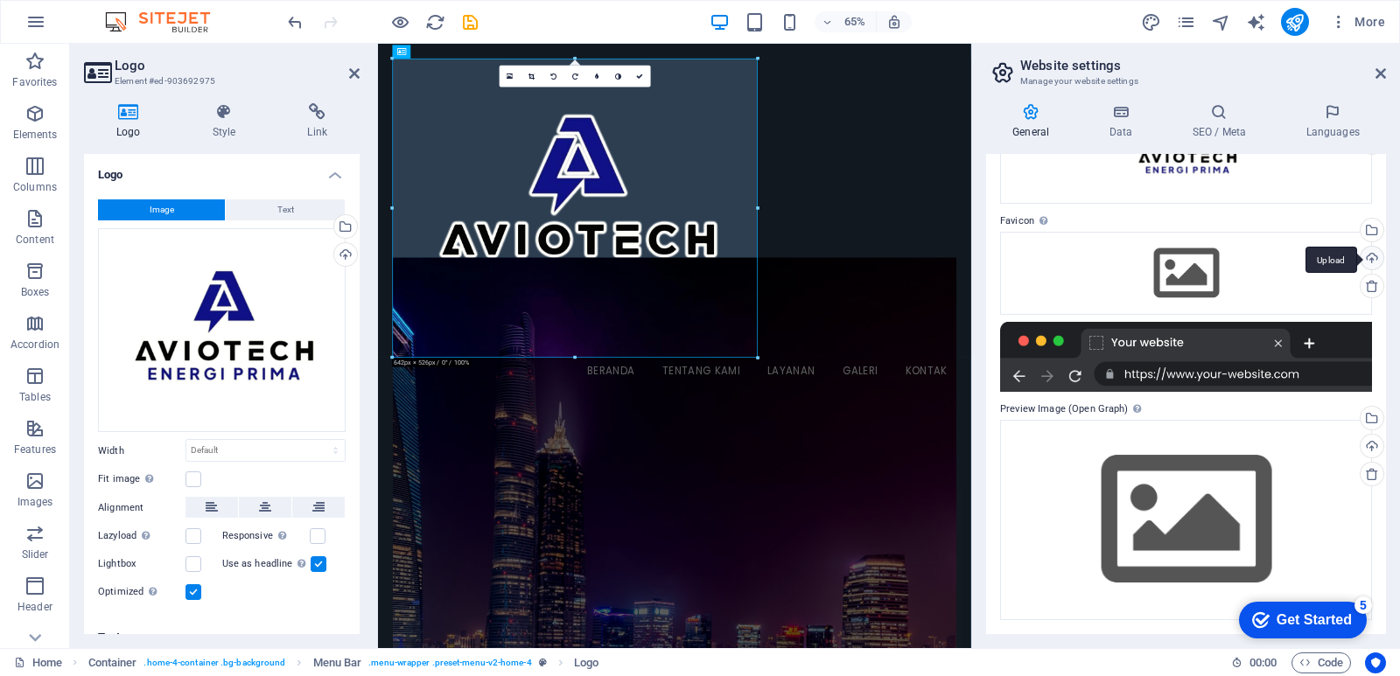
click at [1369, 253] on div "Upload" at bounding box center [1370, 260] width 26 height 26
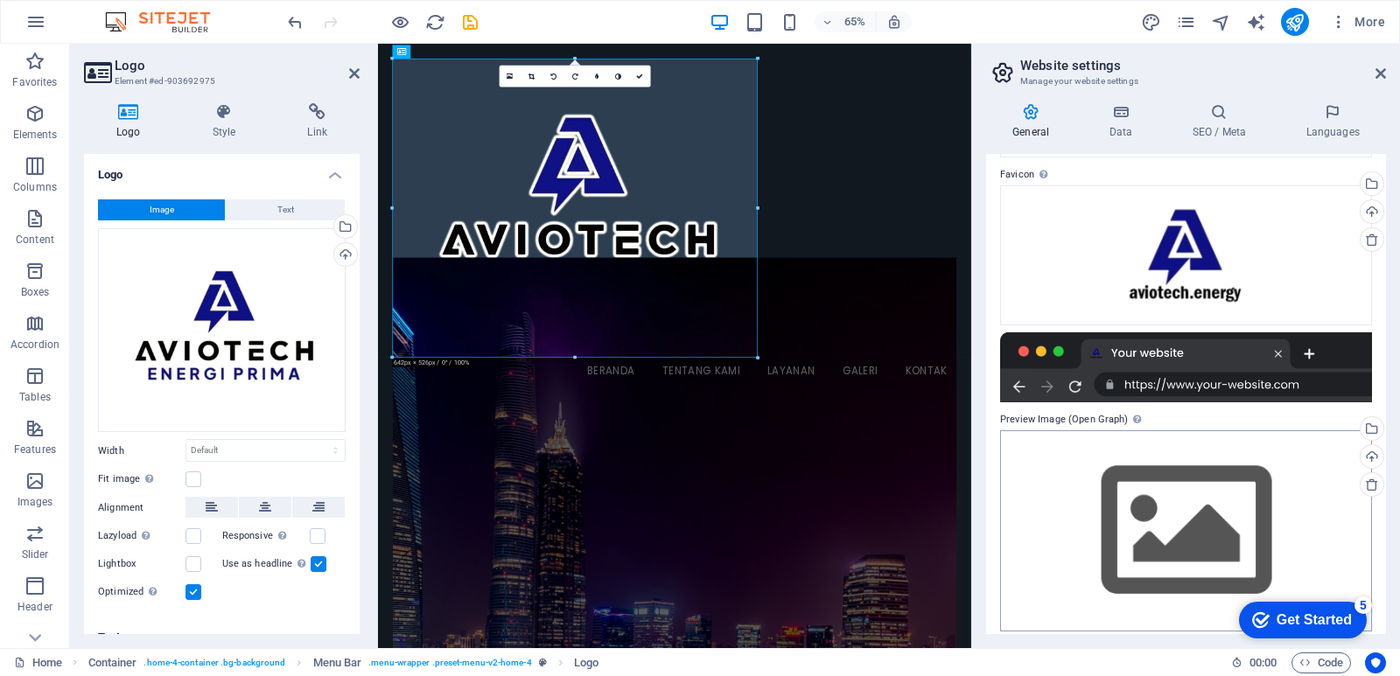
scroll to position [207, 0]
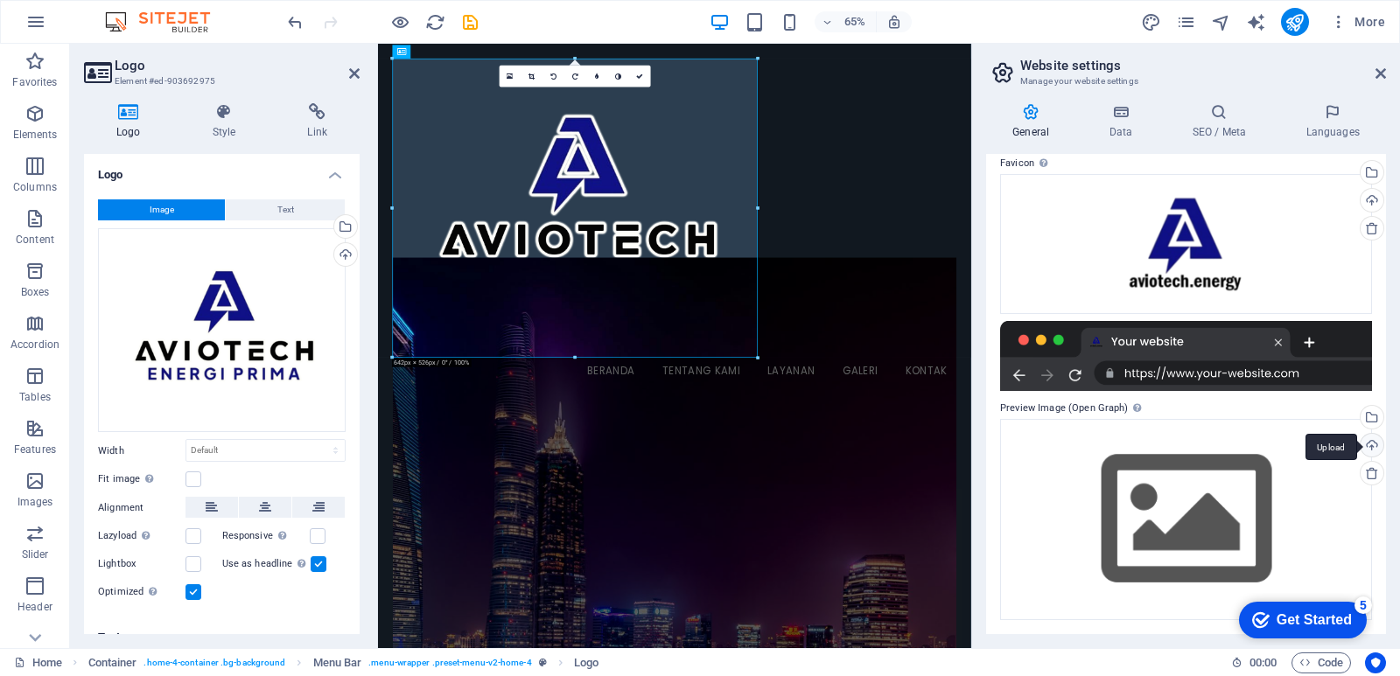
click at [1368, 445] on div "Upload" at bounding box center [1370, 447] width 26 height 26
click at [1368, 421] on div "Select files from the file manager, stock photos, or upload file(s)" at bounding box center [1370, 419] width 26 height 26
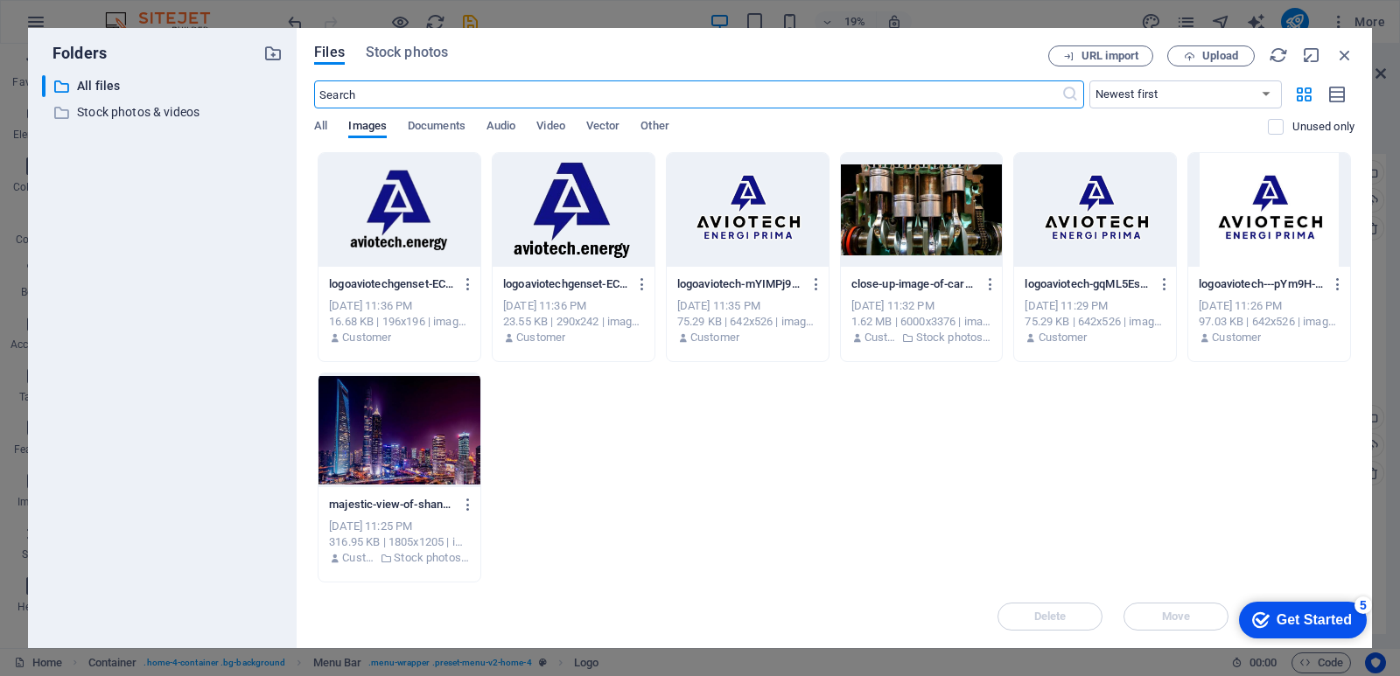
click at [586, 97] on input "text" at bounding box center [687, 94] width 746 height 28
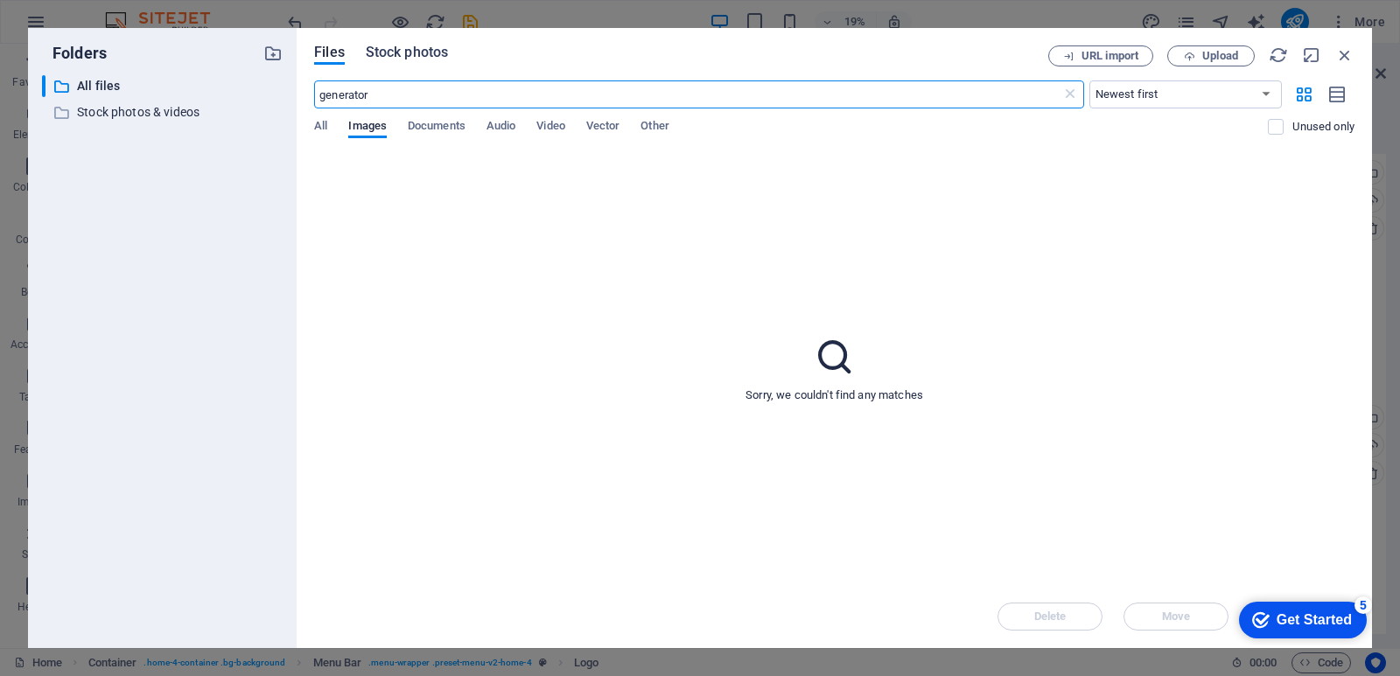
type input "generator"
click at [437, 50] on span "Stock photos" at bounding box center [407, 52] width 82 height 21
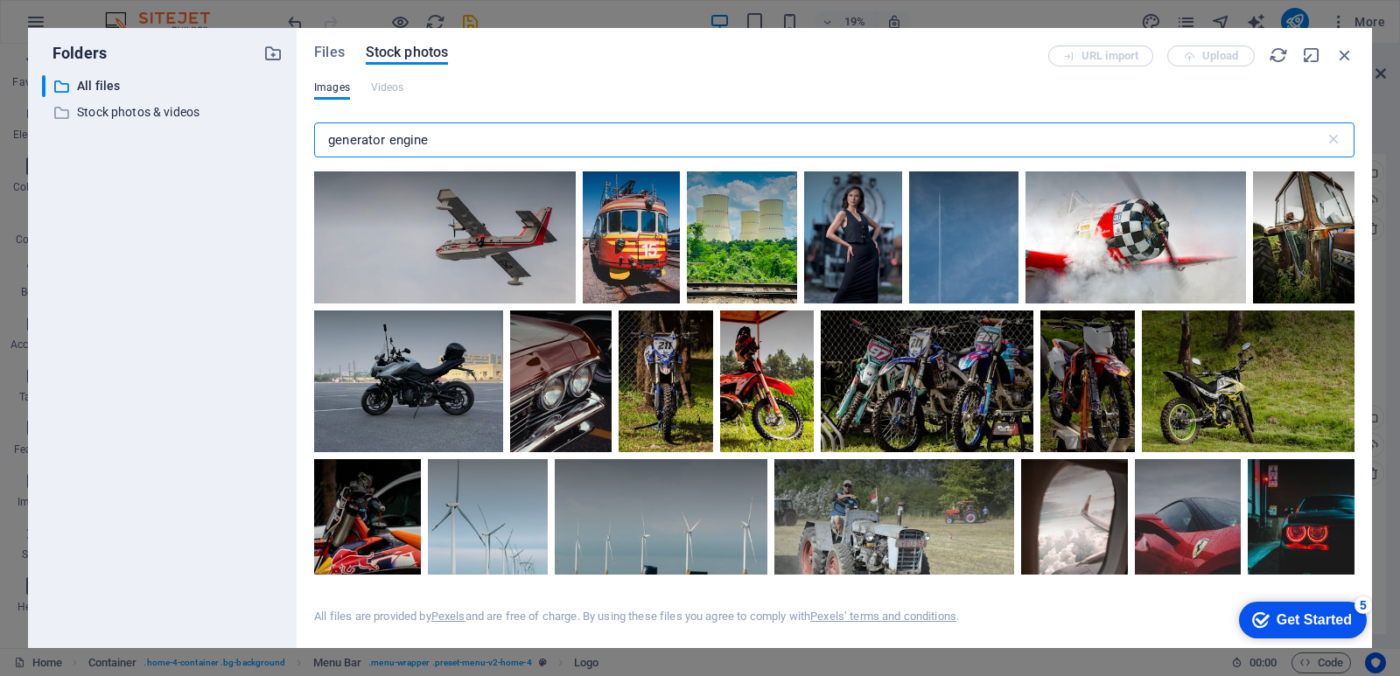
scroll to position [2362, 0]
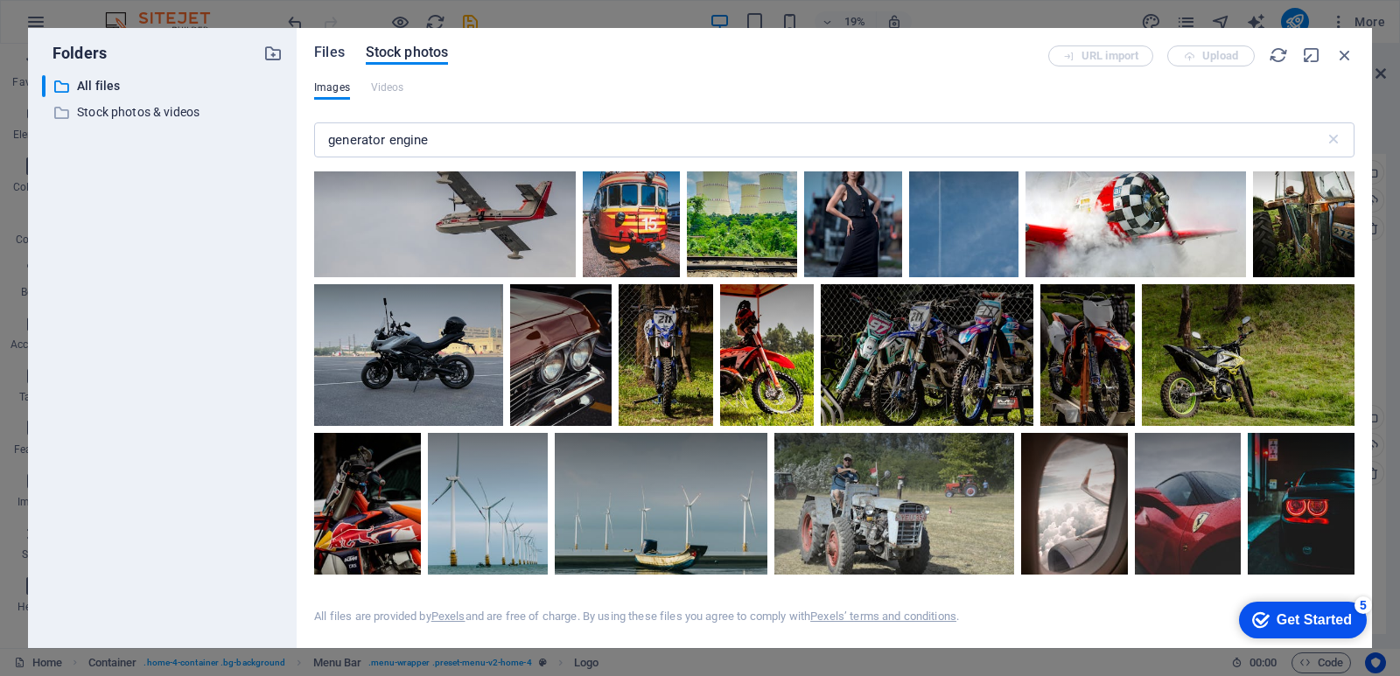
click at [330, 51] on span "Files" at bounding box center [329, 52] width 31 height 21
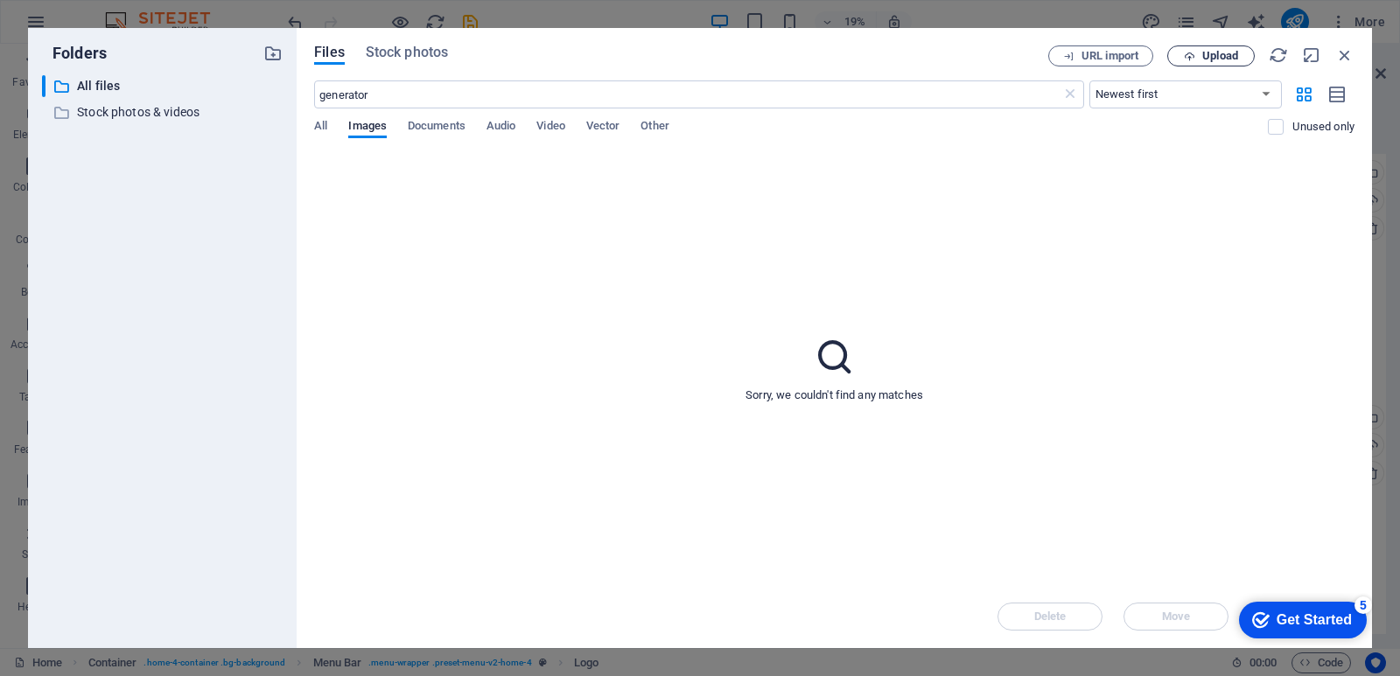
click at [1231, 51] on span "Upload" at bounding box center [1220, 56] width 36 height 10
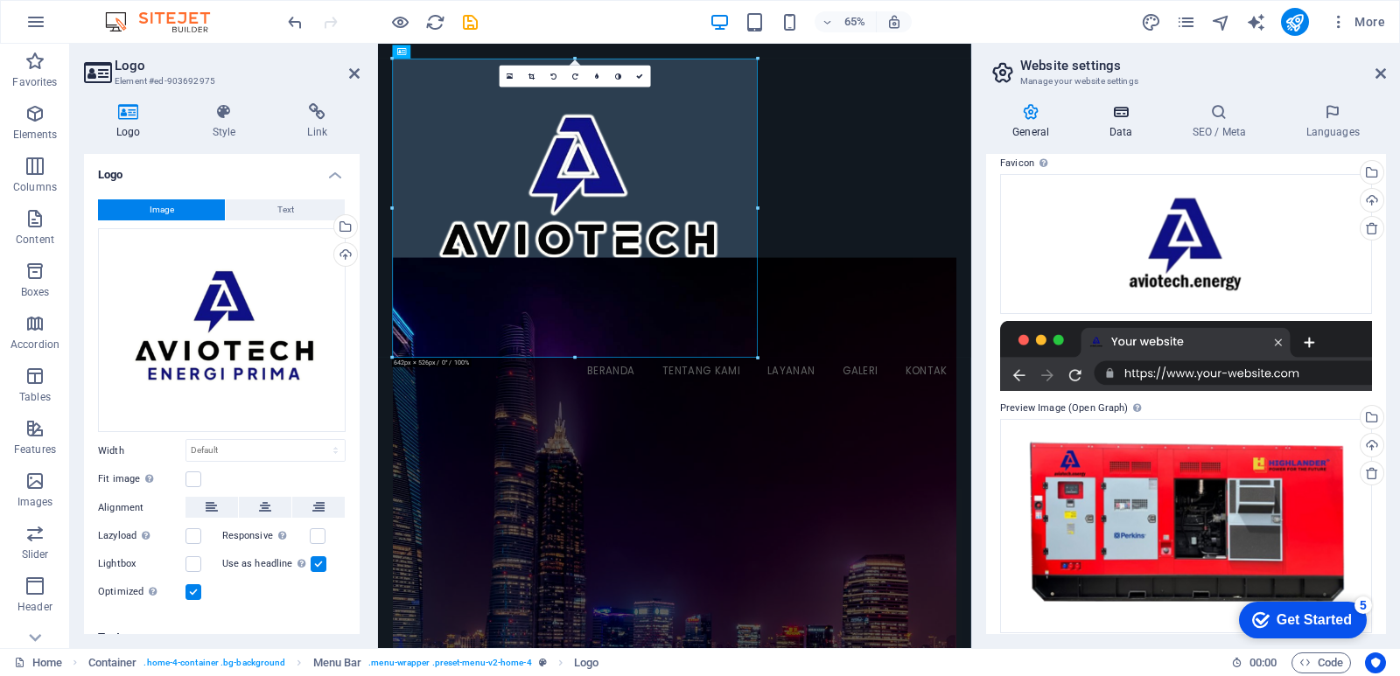
click at [1127, 116] on icon at bounding box center [1120, 111] width 76 height 17
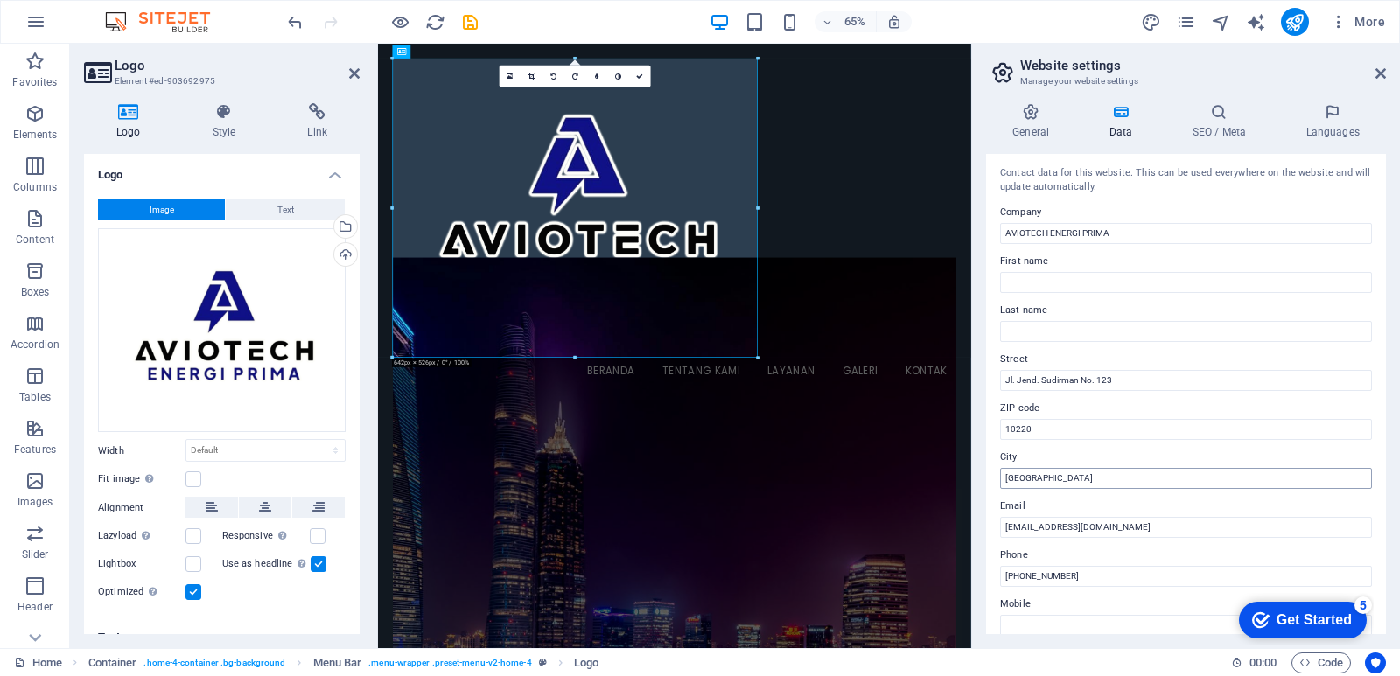
scroll to position [0, 0]
click at [1004, 239] on input "AVIOTECH ENERGI PRIMA" at bounding box center [1186, 235] width 372 height 21
type input "PT. AVIOTECH ENERGI PRIMA"
click at [1169, 281] on input "First name" at bounding box center [1186, 284] width 372 height 21
type input "Opniel"
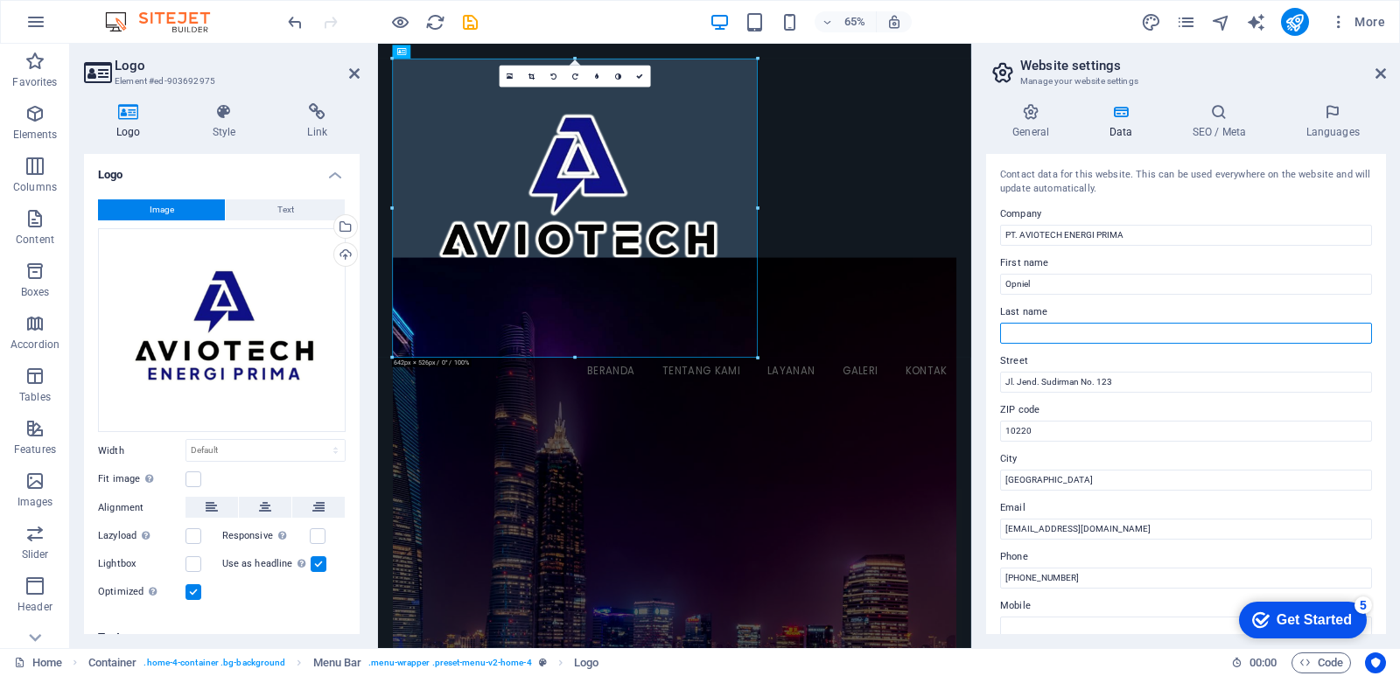
click at [1169, 337] on input "Last name" at bounding box center [1186, 333] width 372 height 21
type input "M Corneles, S.E"
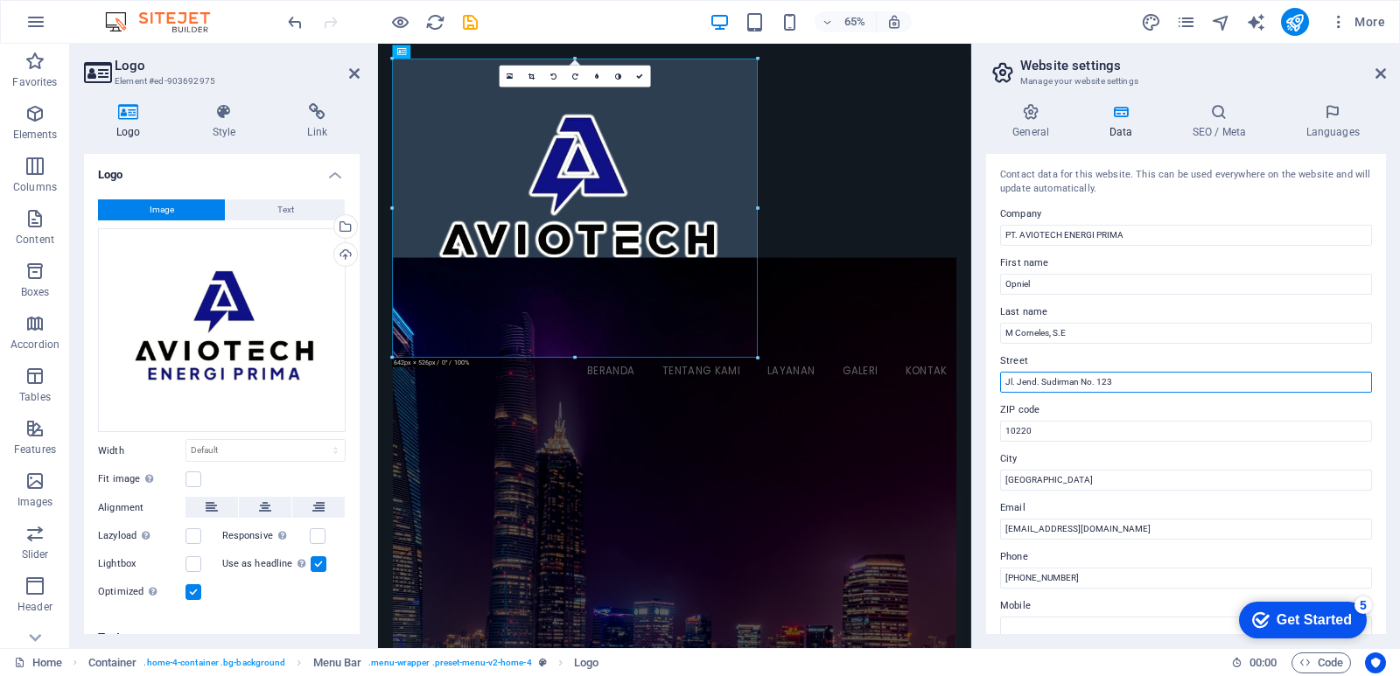
drag, startPoint x: 1156, startPoint y: 385, endPoint x: 996, endPoint y: 381, distance: 159.3
click at [996, 381] on div "Contact data for this website. This can be used everywhere on the website and w…" at bounding box center [1186, 394] width 400 height 480
paste input "HQ [GEOGRAPHIC_DATA] – Unit UG39 Jl. [STREET_ADDRESS] (CPI) [GEOGRAPHIC_DATA], …"
type input "HQ [GEOGRAPHIC_DATA] – Unit UG39 Jl. [STREET_ADDRESS] (CPI) [GEOGRAPHIC_DATA], …"
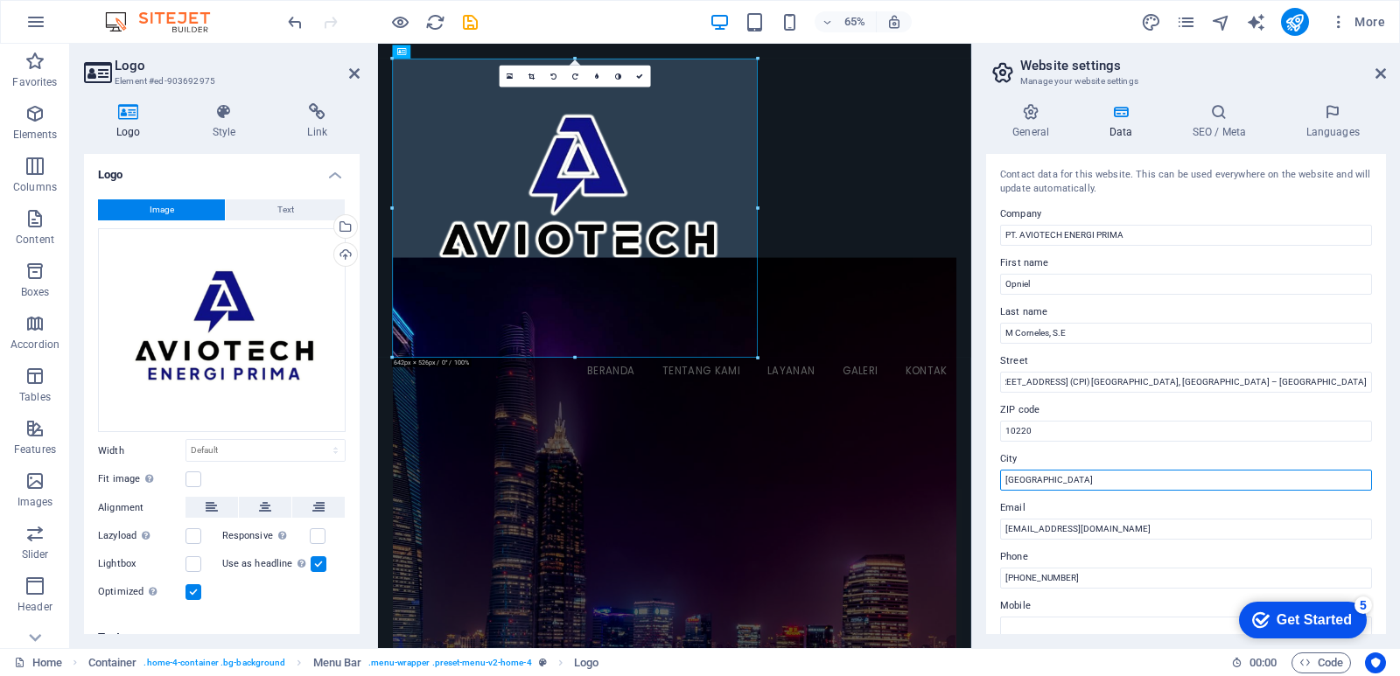
scroll to position [0, 0]
click at [1083, 485] on input "Jakarta" at bounding box center [1186, 480] width 372 height 21
type input "J"
type input "Makassar"
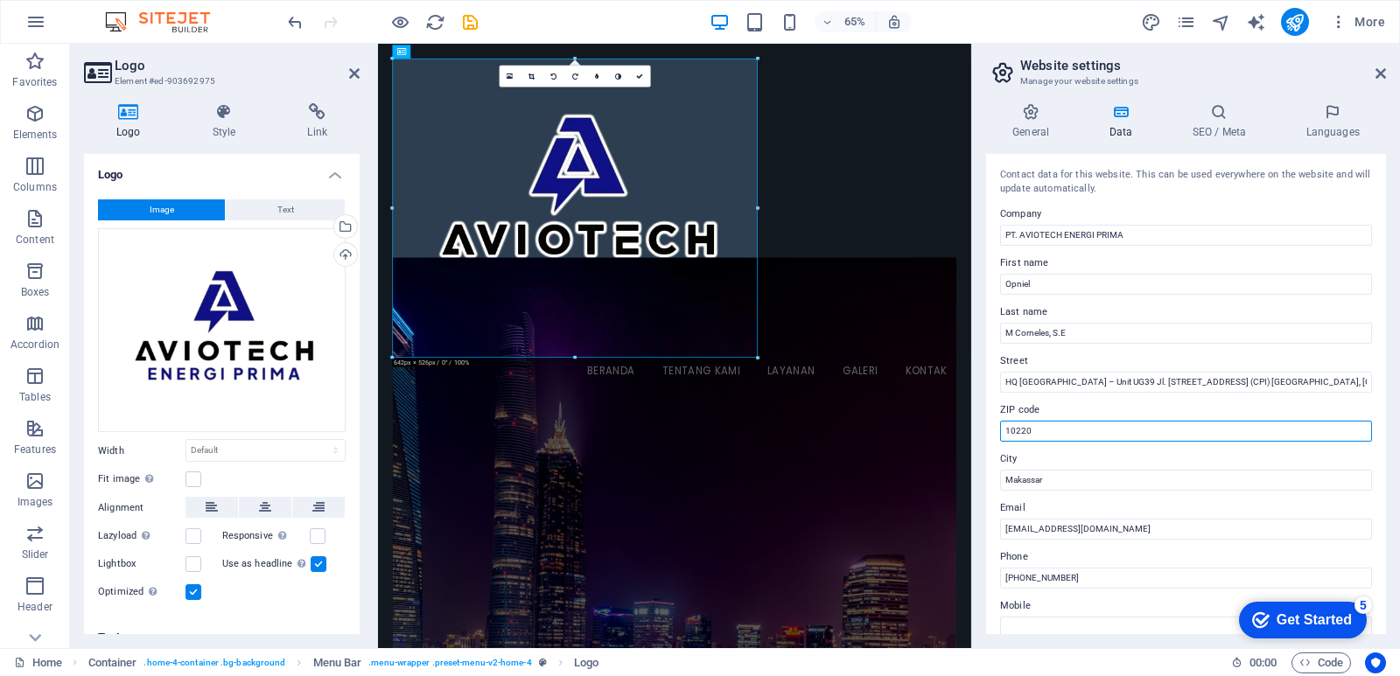
click at [1081, 430] on input "10220" at bounding box center [1186, 431] width 372 height 21
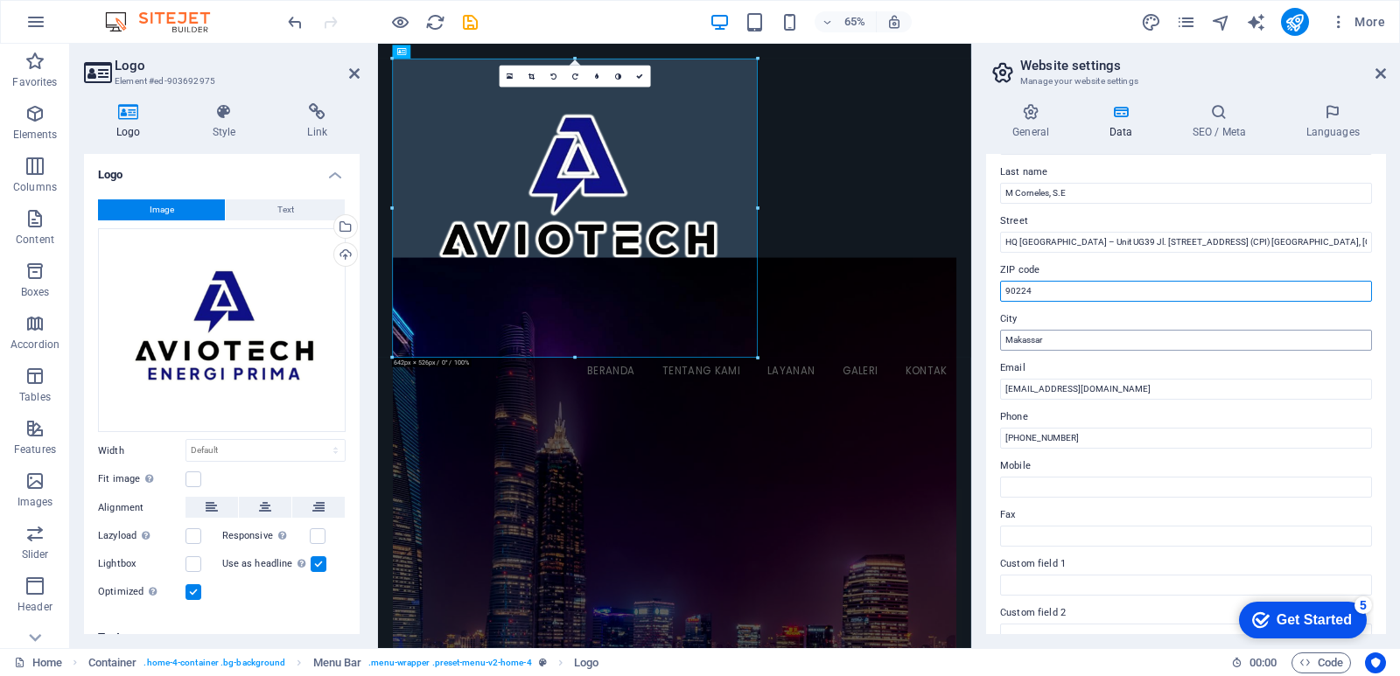
scroll to position [175, 0]
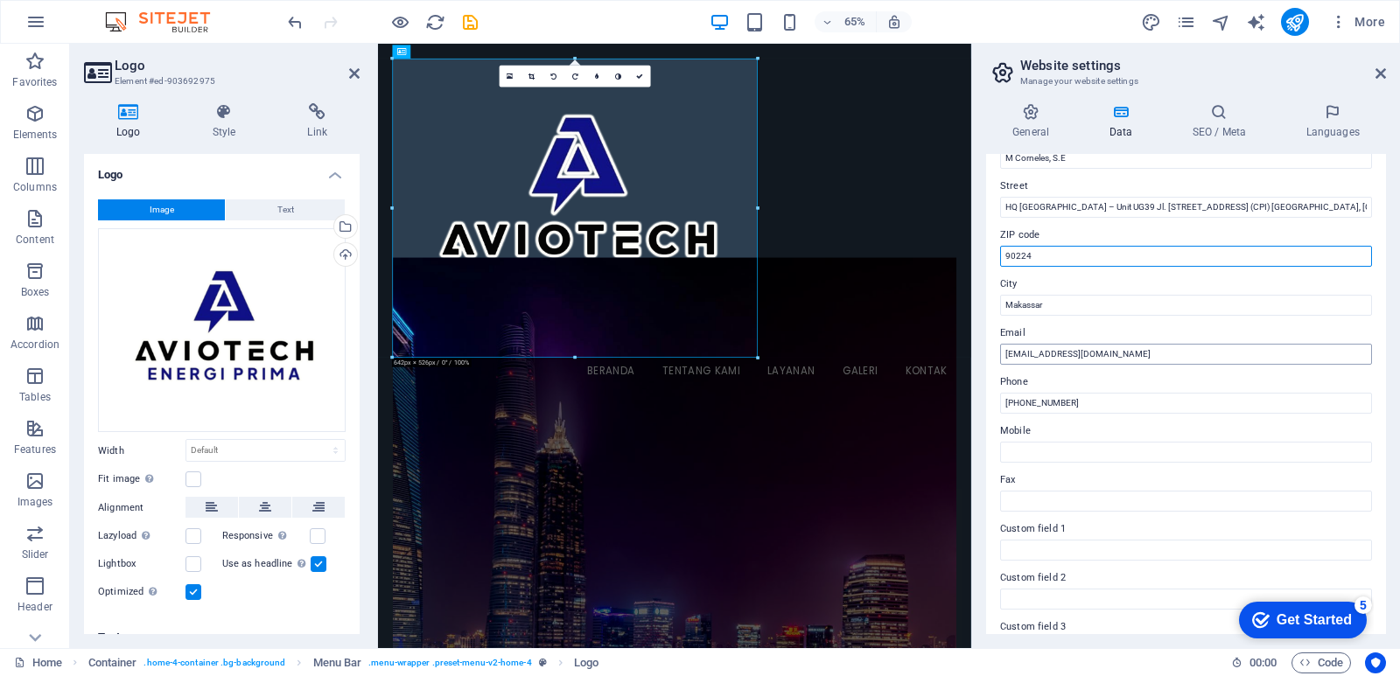
type input "90224"
click at [1125, 357] on input "info@aviotechenergi.com" at bounding box center [1186, 354] width 372 height 21
click at [1061, 360] on input "info@aviotechenergi" at bounding box center [1186, 354] width 372 height 21
click at [1094, 357] on input "info@aviotech energi" at bounding box center [1186, 354] width 372 height 21
click at [1062, 361] on input "info@aviotech energy" at bounding box center [1186, 354] width 372 height 21
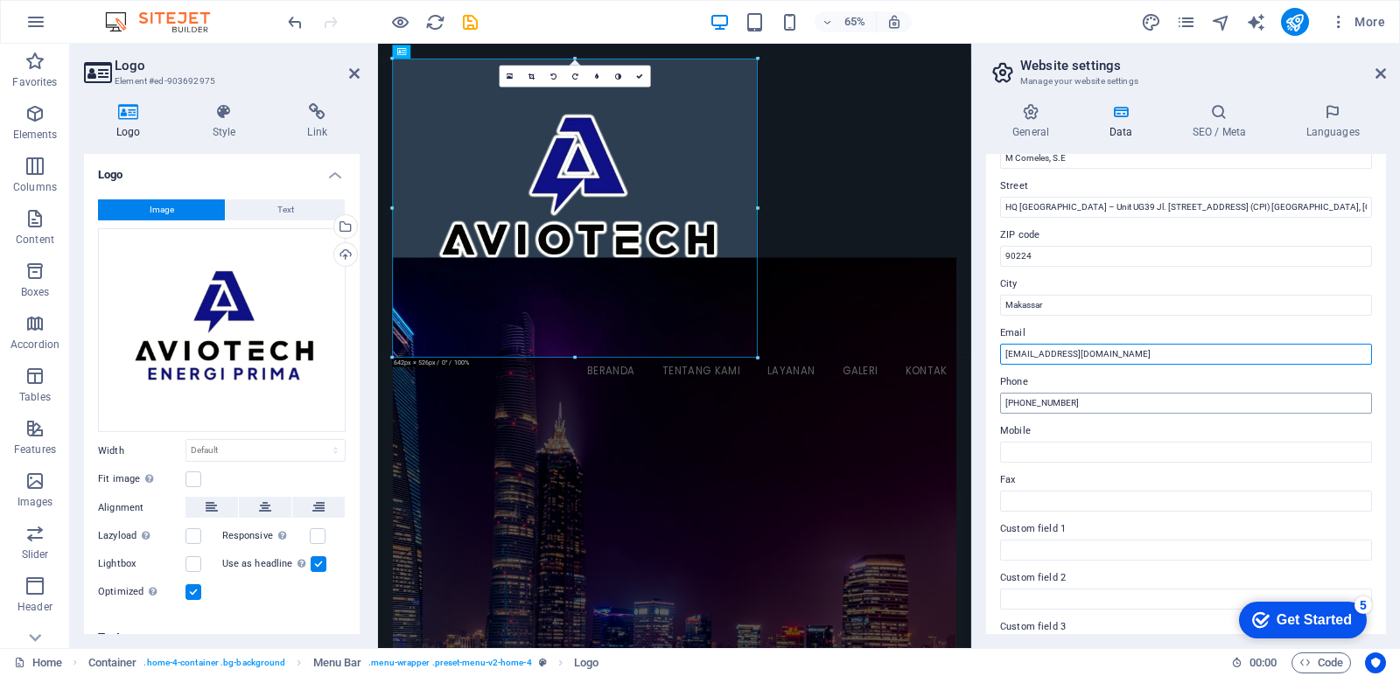
type input "[EMAIL_ADDRESS][DOMAIN_NAME]"
drag, startPoint x: 1178, startPoint y: 397, endPoint x: 1023, endPoint y: 415, distance: 156.7
click at [1023, 415] on div "Contact data for this website. This can be used everywhere on the website and w…" at bounding box center [1186, 394] width 400 height 480
click at [1023, 409] on input "+62 411600" at bounding box center [1186, 403] width 372 height 21
click at [1058, 401] on input "+62411600" at bounding box center [1186, 403] width 372 height 21
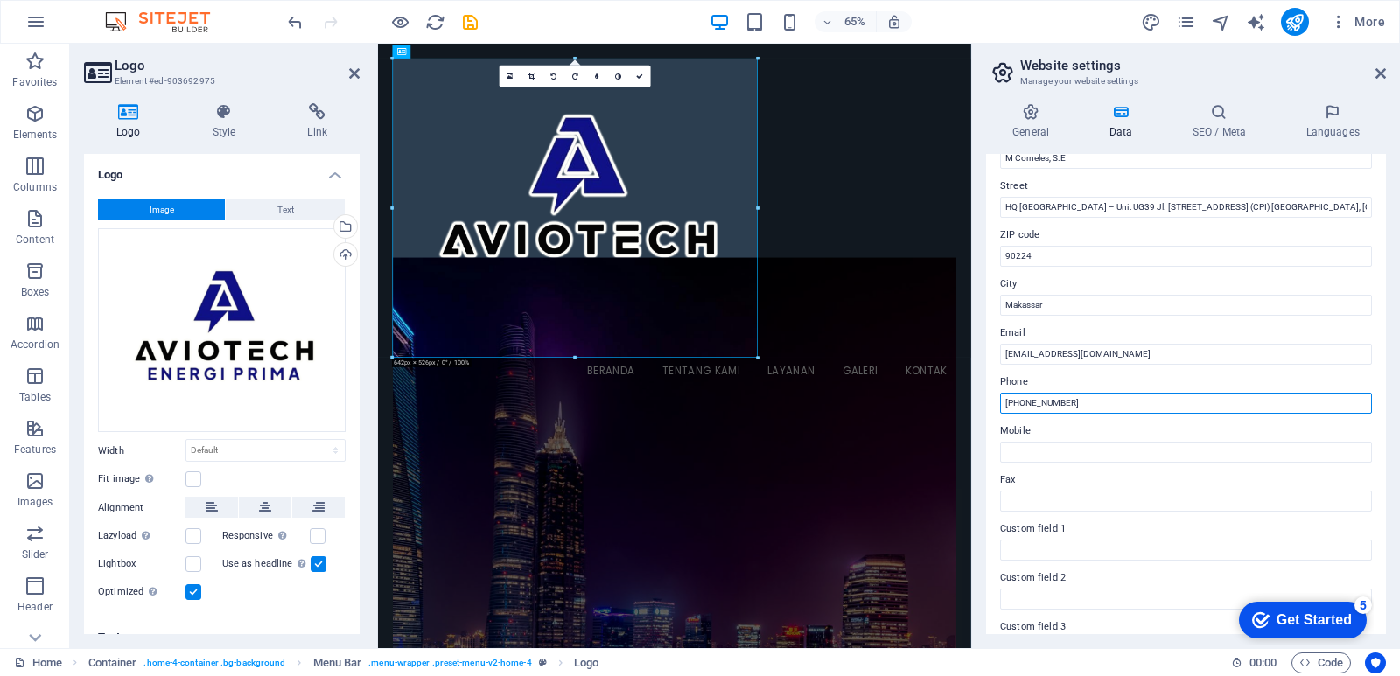
type input "[PHONE_NUMBER]"
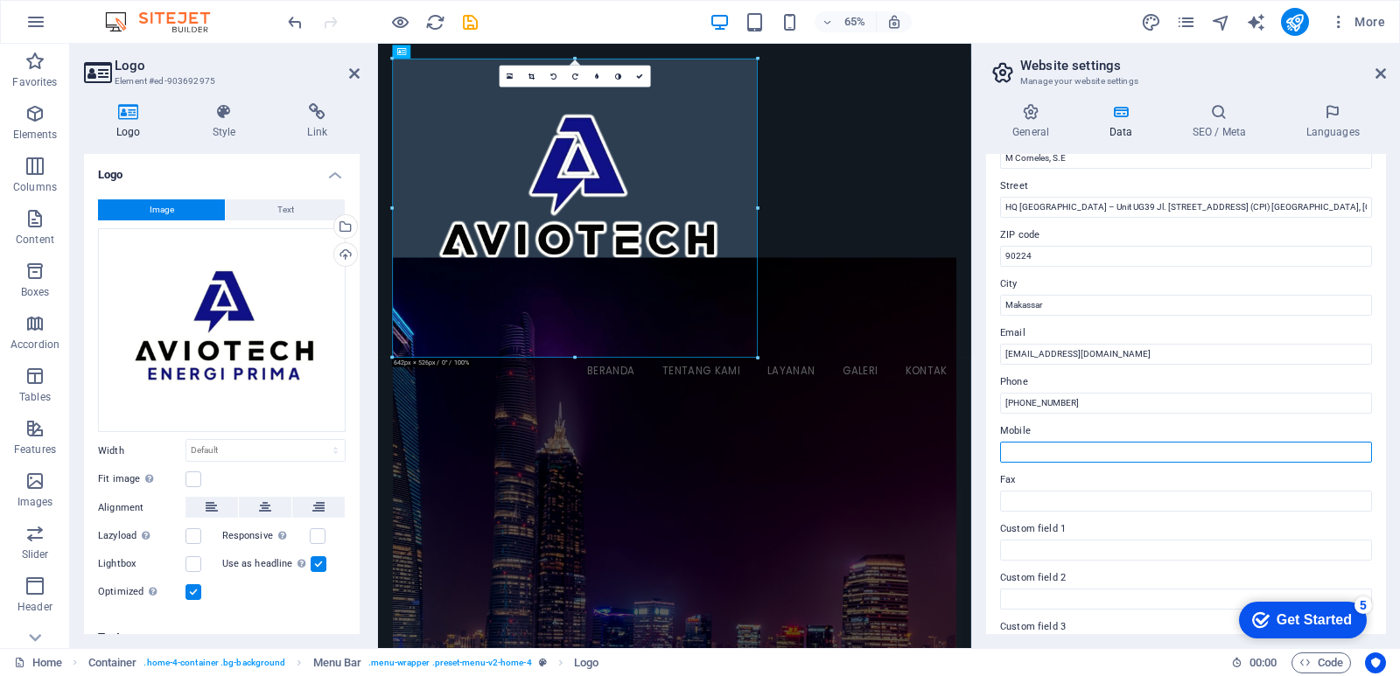
click at [1042, 457] on input "Mobile" at bounding box center [1186, 452] width 372 height 21
type input "[PHONE_NUMBER]"
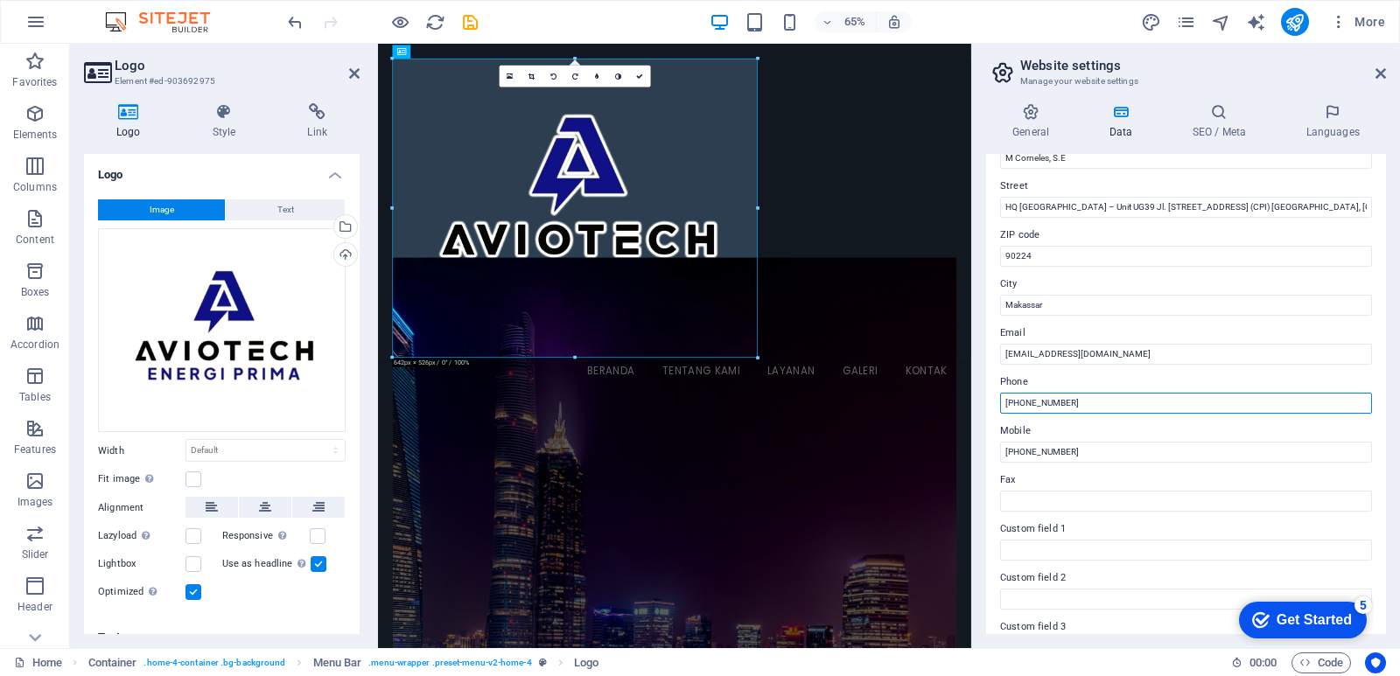
drag, startPoint x: 1076, startPoint y: 399, endPoint x: 1004, endPoint y: 398, distance: 71.7
click at [1004, 398] on input "[PHONE_NUMBER]" at bounding box center [1186, 403] width 372 height 21
click at [1066, 500] on input "Fax" at bounding box center [1186, 501] width 372 height 21
paste input "[PHONE_NUMBER]"
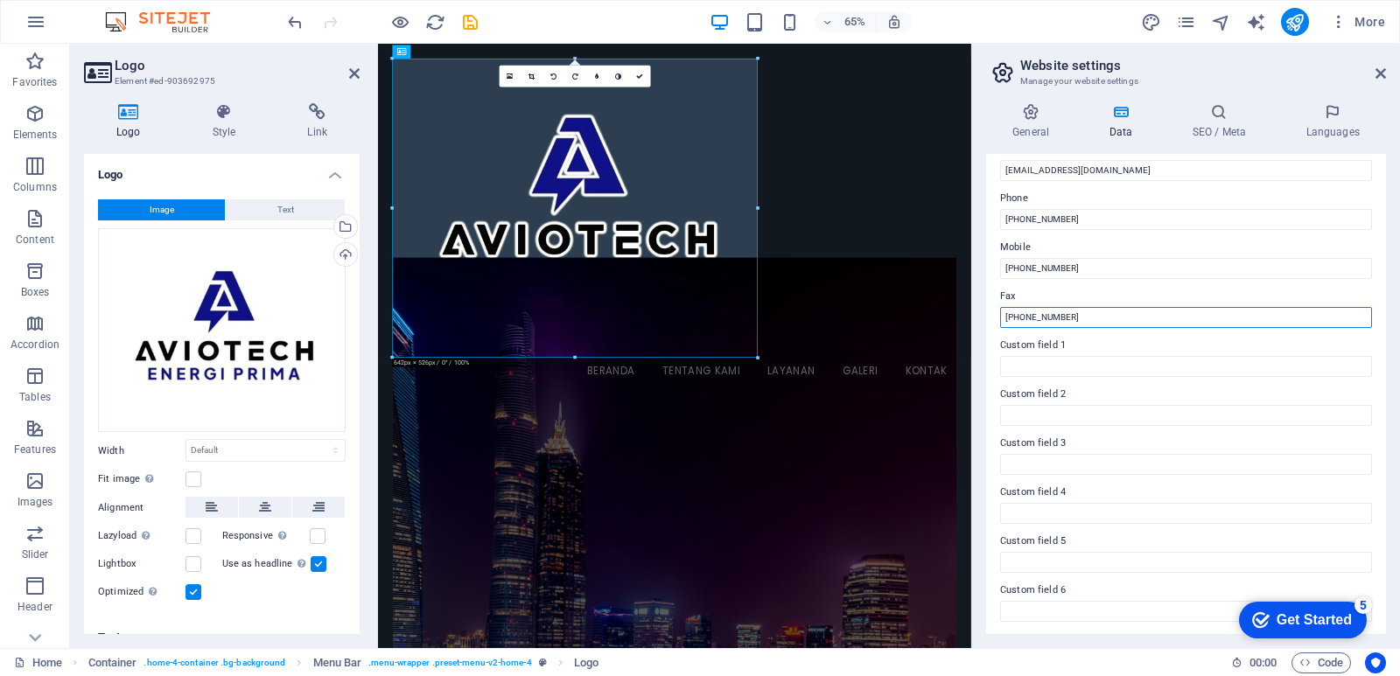
scroll to position [360, 0]
type input "[PHONE_NUMBER]"
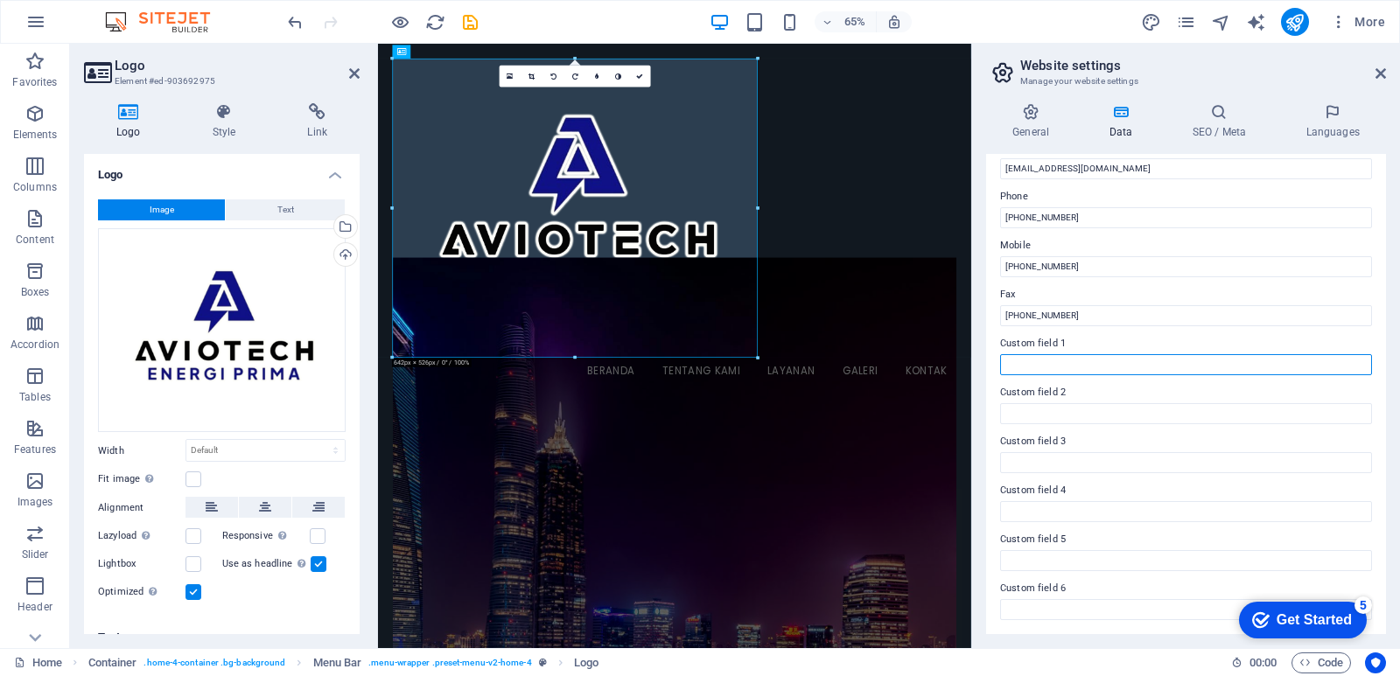
click at [1111, 359] on input "Custom field 1" at bounding box center [1186, 364] width 372 height 21
type input "[DOMAIN_NAME]"
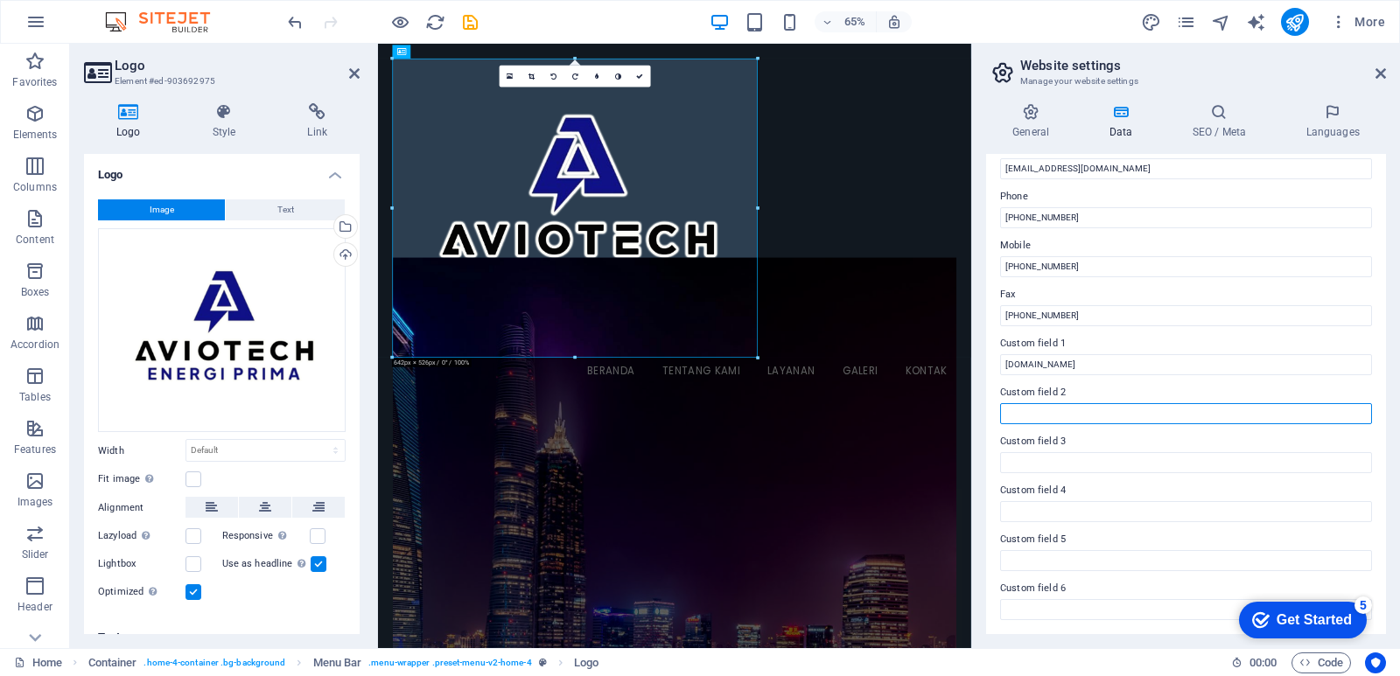
click at [1099, 418] on input "Custom field 2" at bounding box center [1186, 413] width 372 height 21
click at [1218, 118] on icon at bounding box center [1218, 111] width 107 height 17
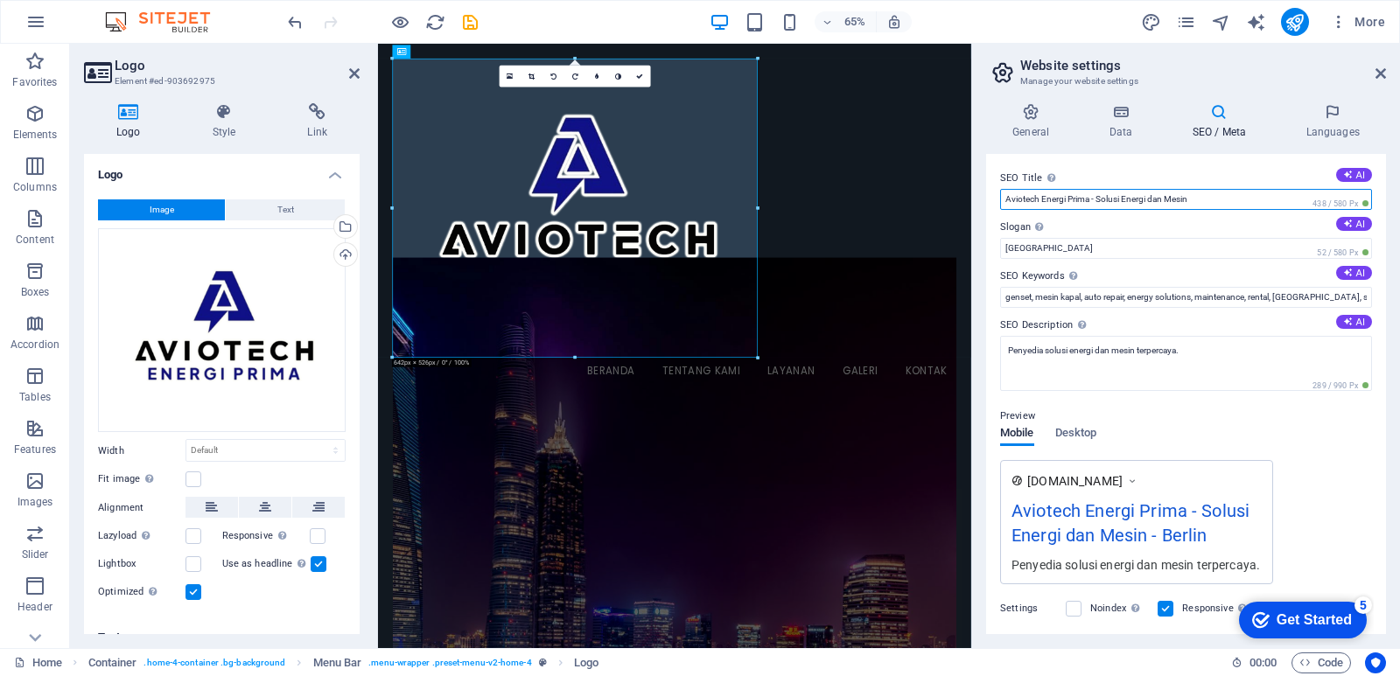
click at [1213, 197] on input "Aviotech Energi Prima - Solusi Energi dan Mesin" at bounding box center [1186, 199] width 372 height 21
drag, startPoint x: 1201, startPoint y: 201, endPoint x: 1124, endPoint y: 204, distance: 77.0
click at [1124, 204] on input "Aviotech Energi Prima - Solusi Energi dan Mesin" at bounding box center [1186, 199] width 372 height 21
type input "Aviotech Energi Prima - Solusi Listrik & Mesin Genset"
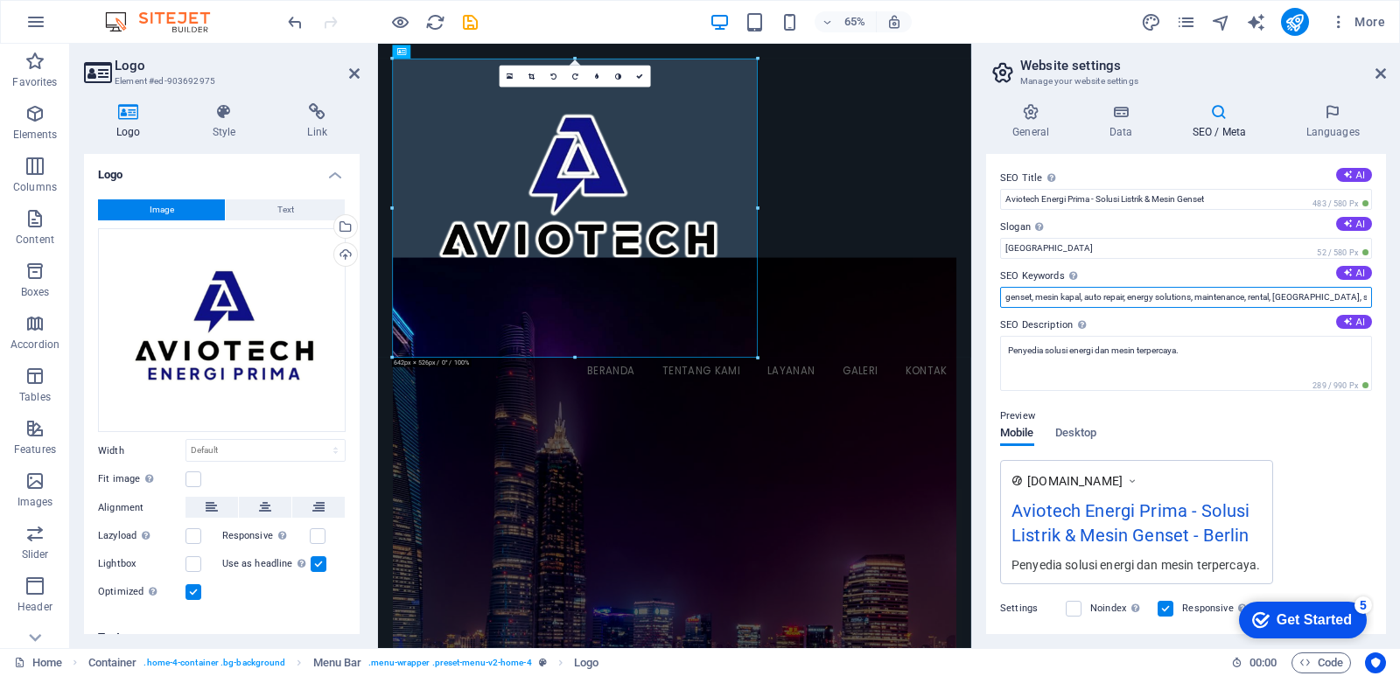
drag, startPoint x: 1280, startPoint y: 299, endPoint x: 1308, endPoint y: 298, distance: 28.0
click at [1308, 298] on input "genset, mesin kapal, auto repair, energy solutions, maintenance, rental, Jakart…" at bounding box center [1186, 297] width 372 height 21
type input "genset, mesin kapal, auto repair, energy solutions, maintenance, rental, [GEOGR…"
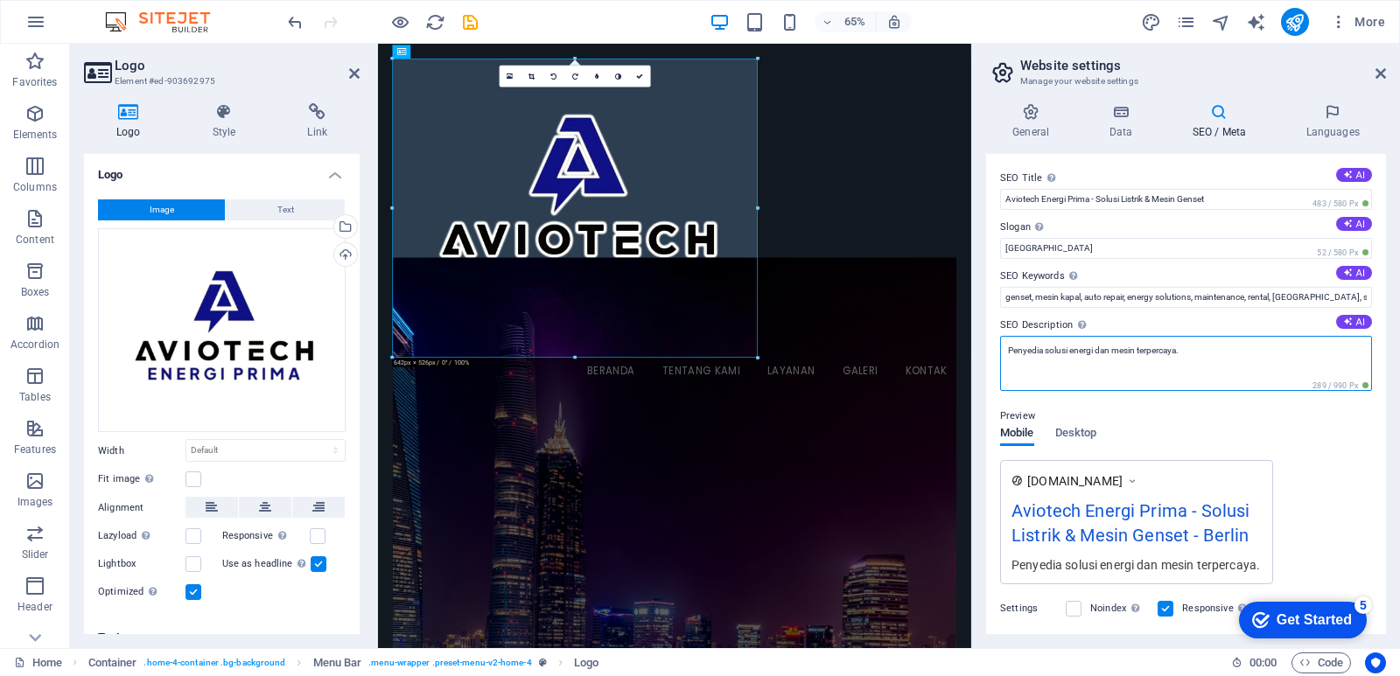
click at [1140, 359] on textarea "Penyedia solusi energi dan mesin terpercaya." at bounding box center [1186, 363] width 372 height 55
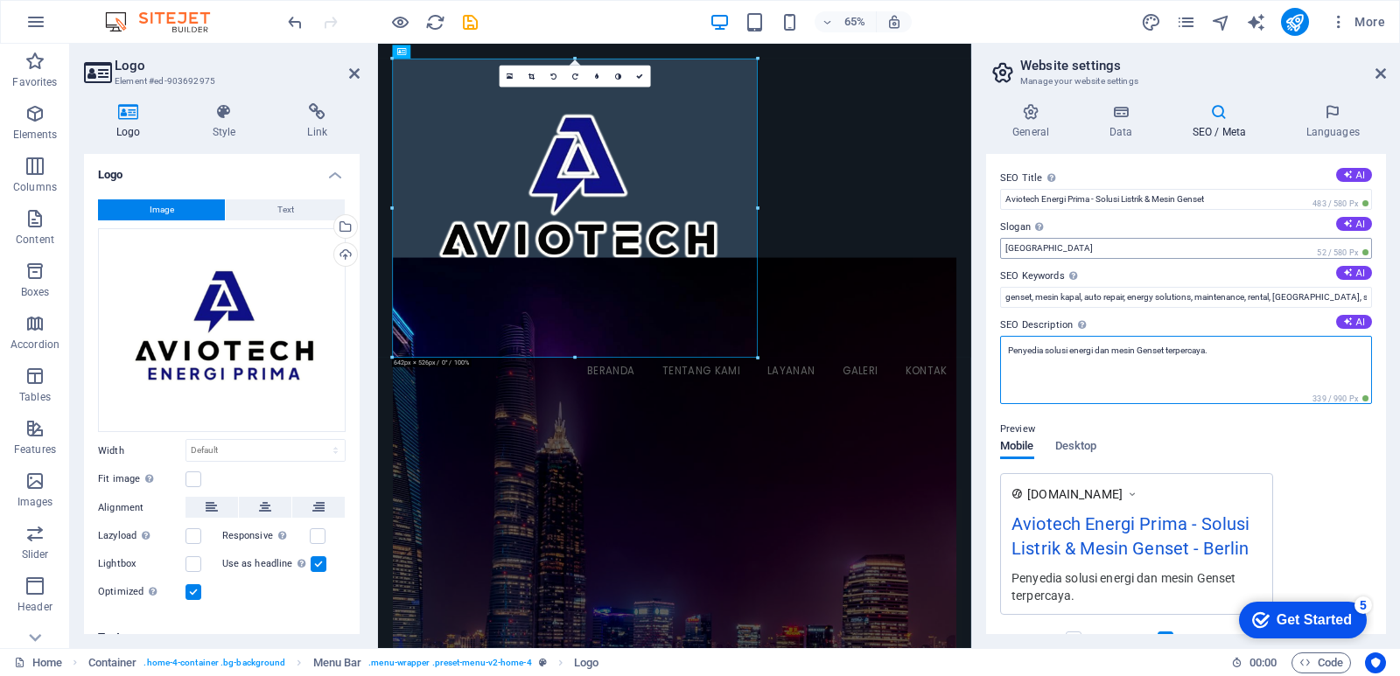
type textarea "Penyedia solusi energi dan mesin Genset terpercaya."
click at [1235, 251] on input "[PERSON_NAME]" at bounding box center [1186, 248] width 372 height 21
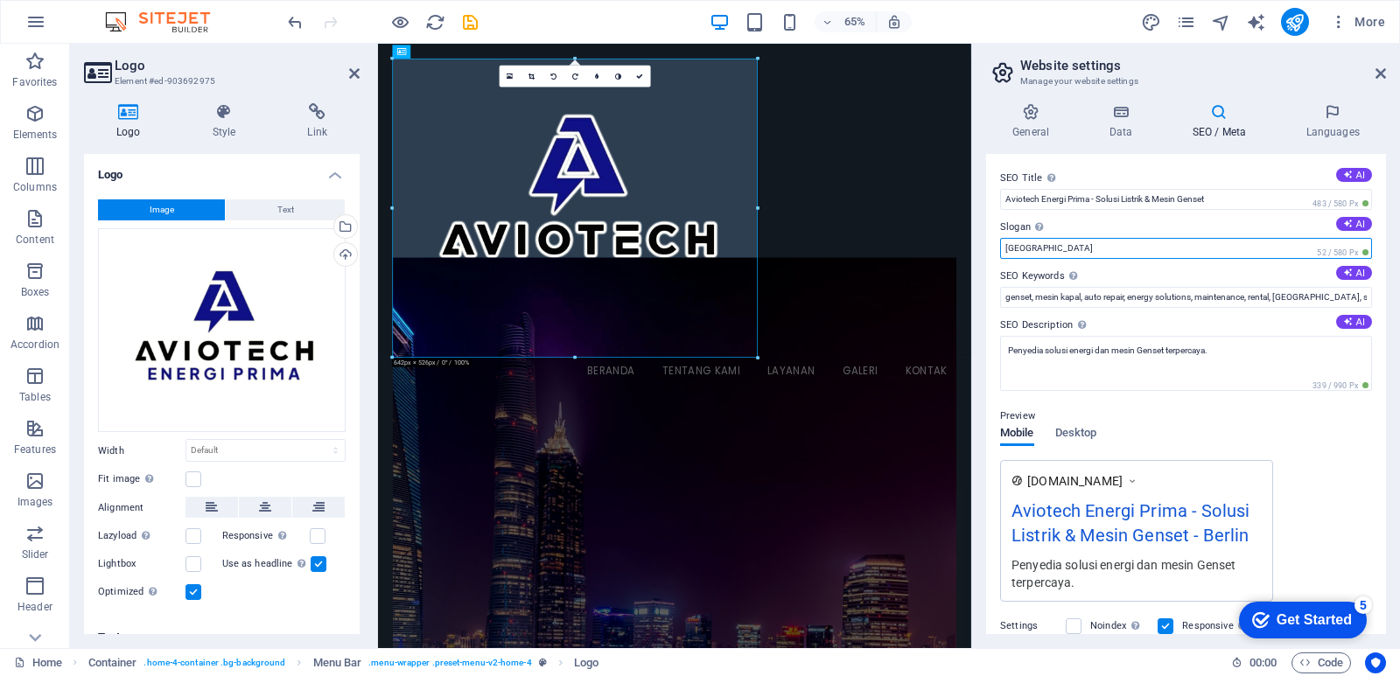
drag, startPoint x: 1235, startPoint y: 251, endPoint x: 990, endPoint y: 244, distance: 245.1
click at [990, 244] on div "SEO Title The title of your website - make it something that stands out in sear…" at bounding box center [1186, 394] width 400 height 480
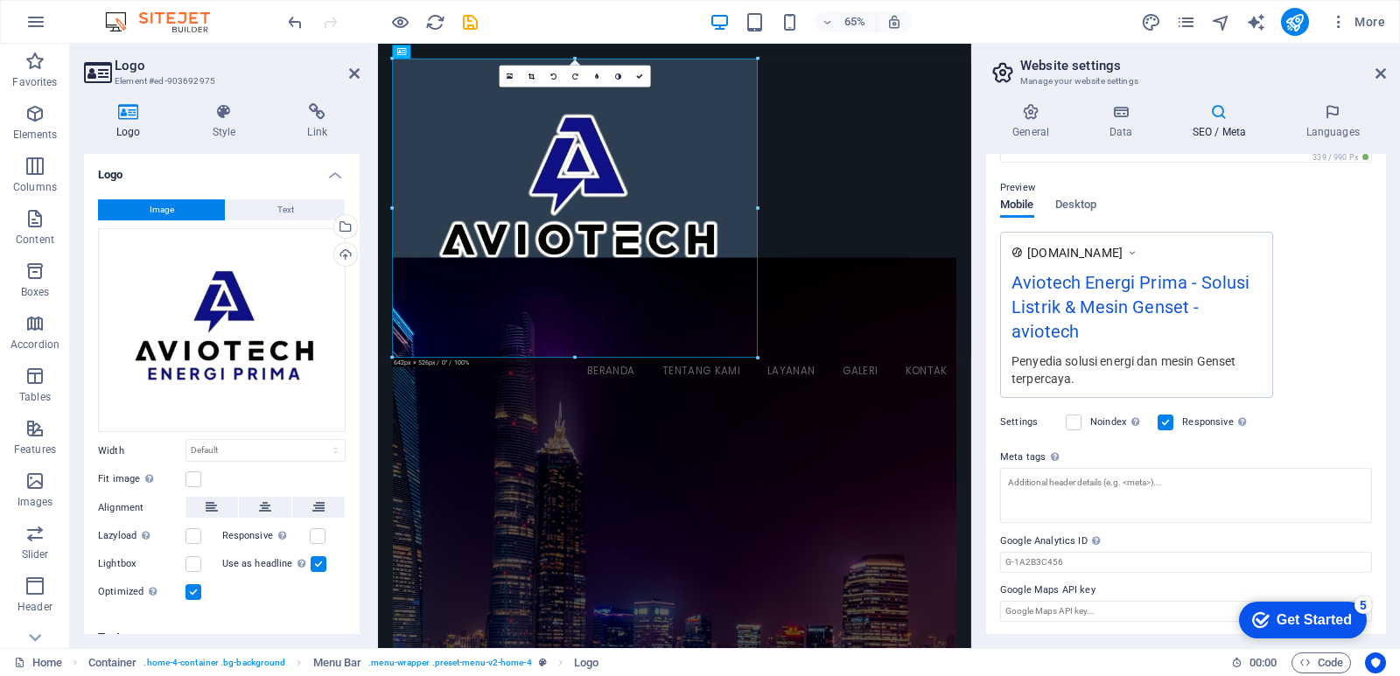
scroll to position [230, 0]
type input "aviotech"
click at [1106, 605] on input "Google Maps API key" at bounding box center [1186, 609] width 372 height 21
click at [1339, 114] on icon at bounding box center [1332, 111] width 107 height 17
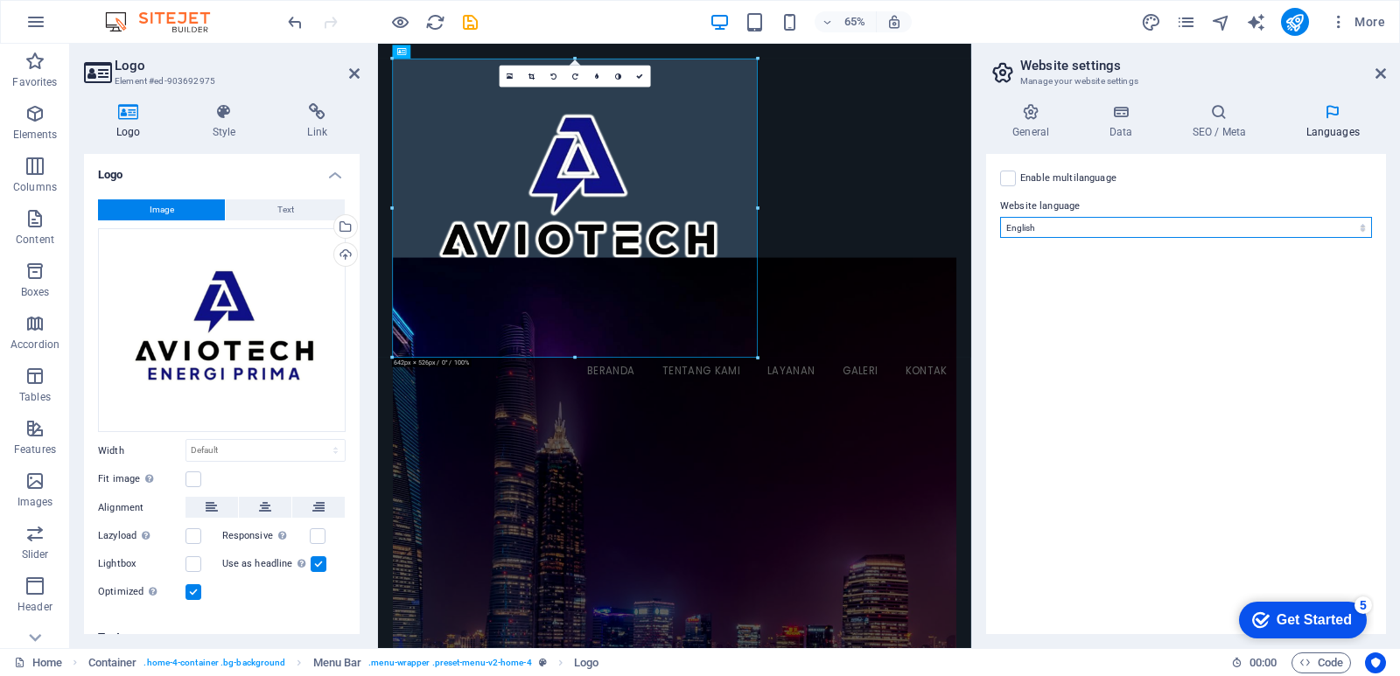
click at [1355, 223] on select "Abkhazian Afar Afrikaans Akan Albanian Amharic Arabic Aragonese Armenian Assame…" at bounding box center [1186, 227] width 372 height 21
select select "70"
click at [1000, 217] on select "Abkhazian Afar Afrikaans Akan Albanian Amharic Arabic Aragonese Armenian Assame…" at bounding box center [1186, 227] width 372 height 21
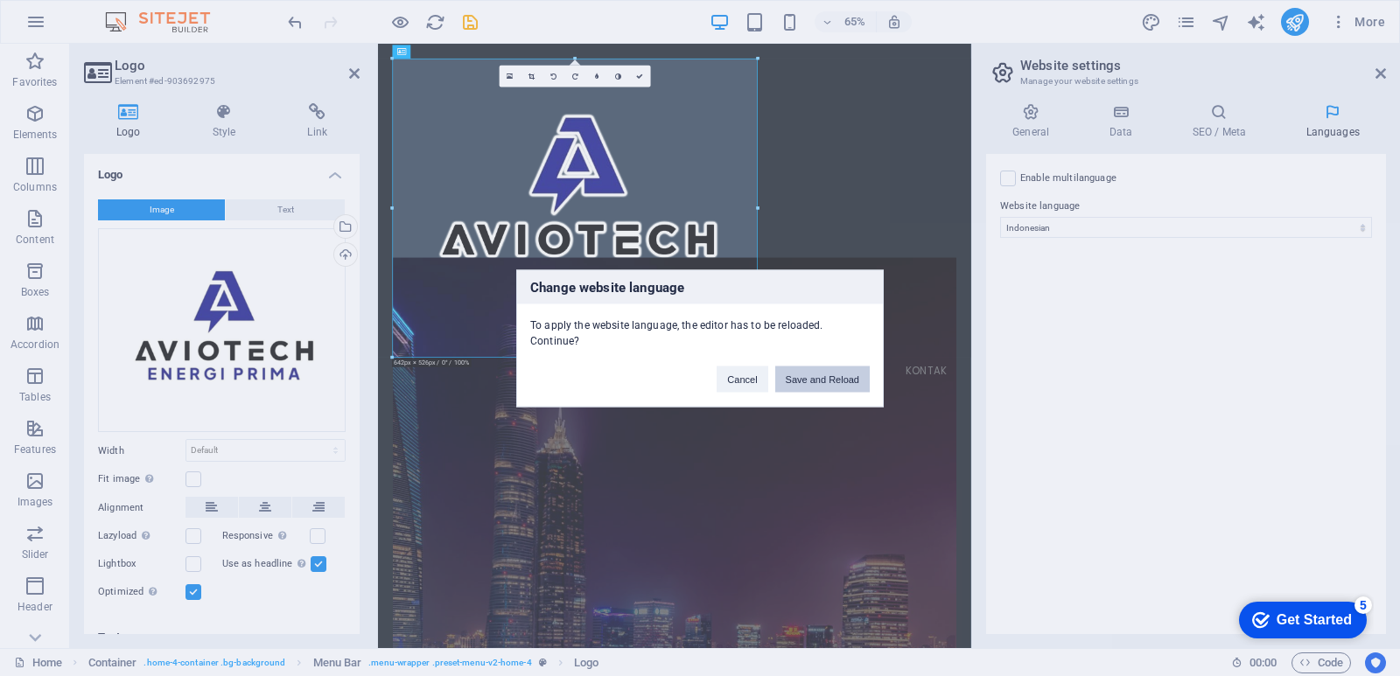
click at [837, 376] on button "Save and Reload" at bounding box center [822, 379] width 94 height 26
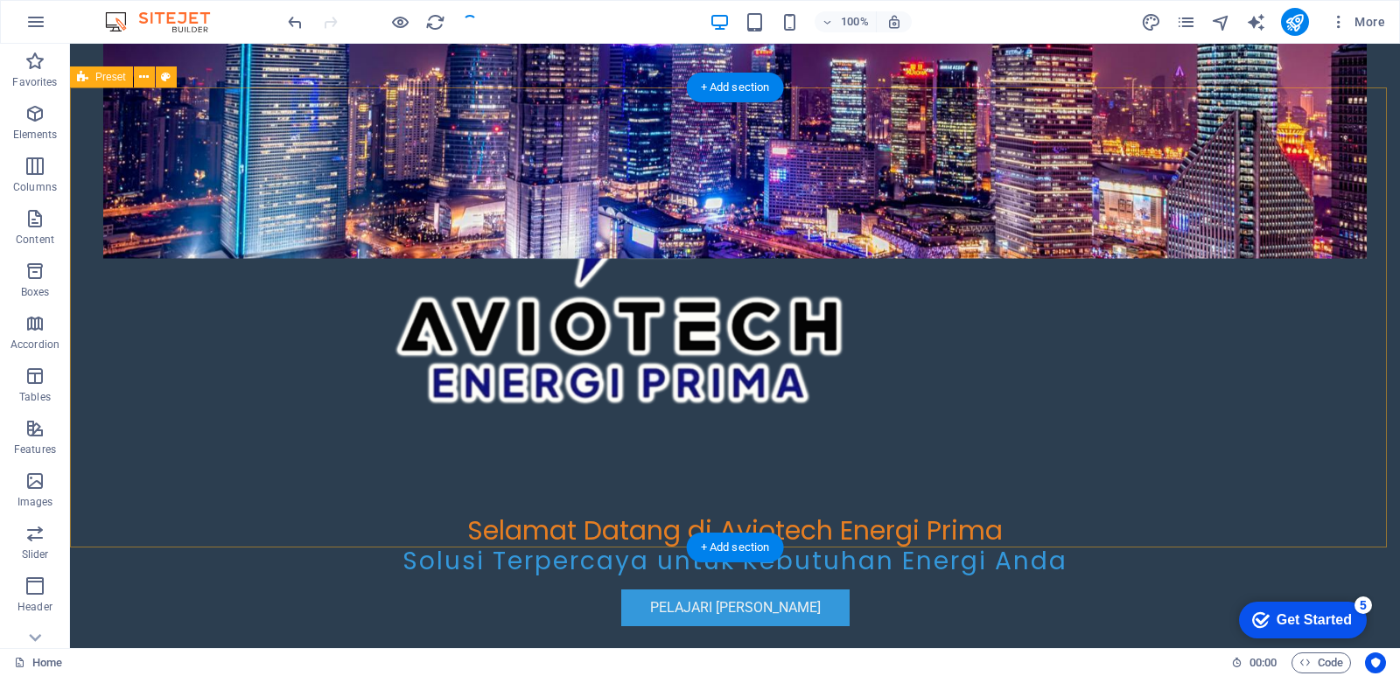
scroll to position [1312, 0]
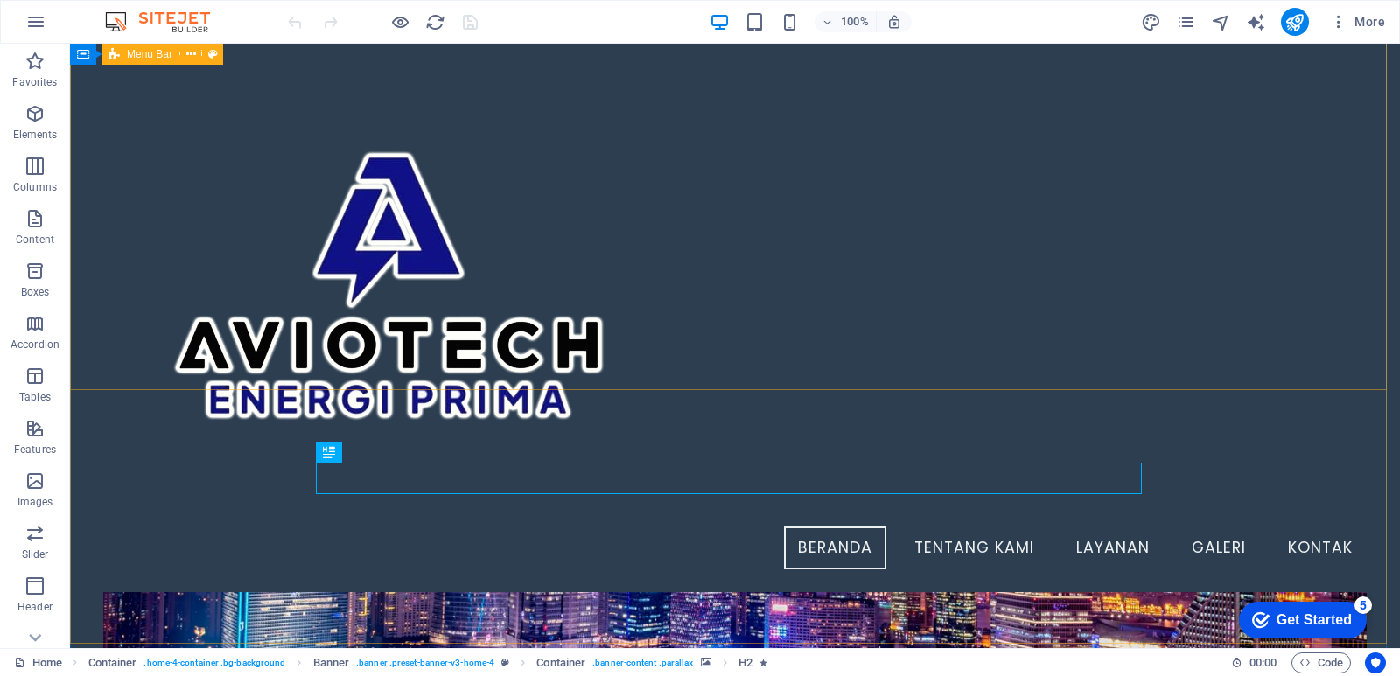
scroll to position [505, 0]
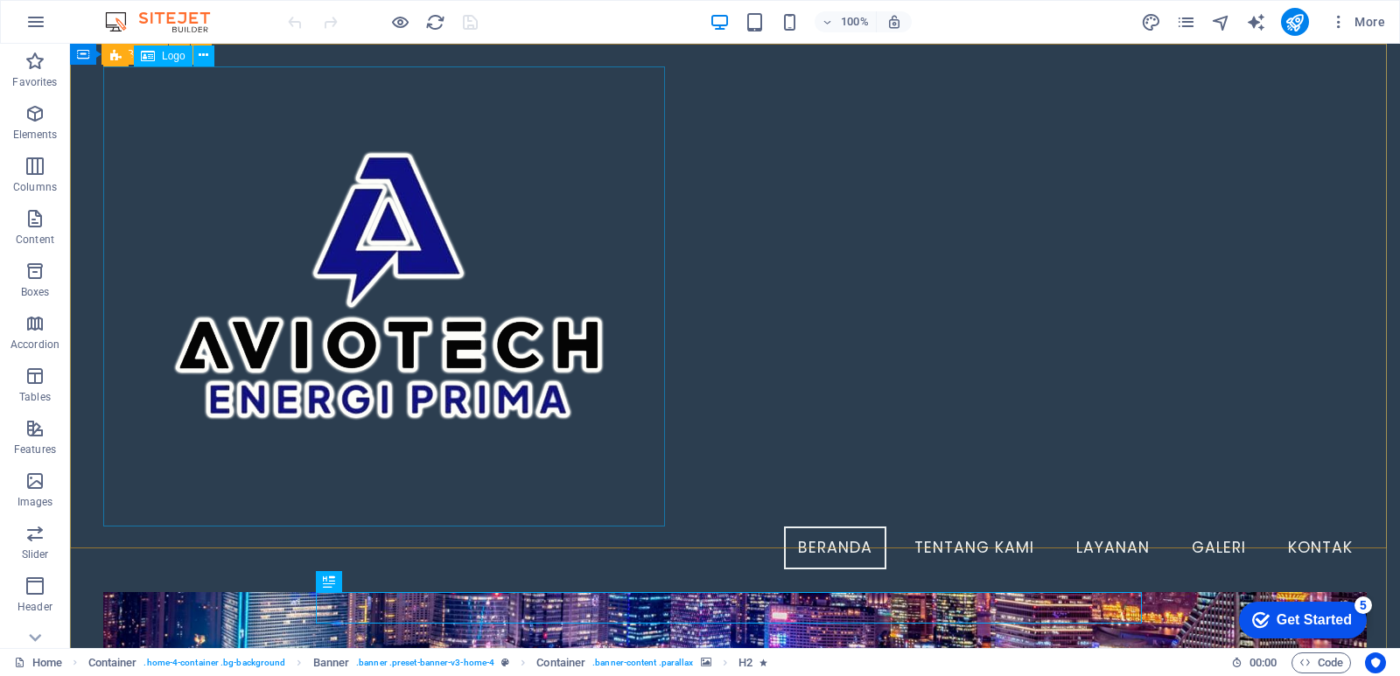
click at [563, 345] on div at bounding box center [734, 296] width 1263 height 460
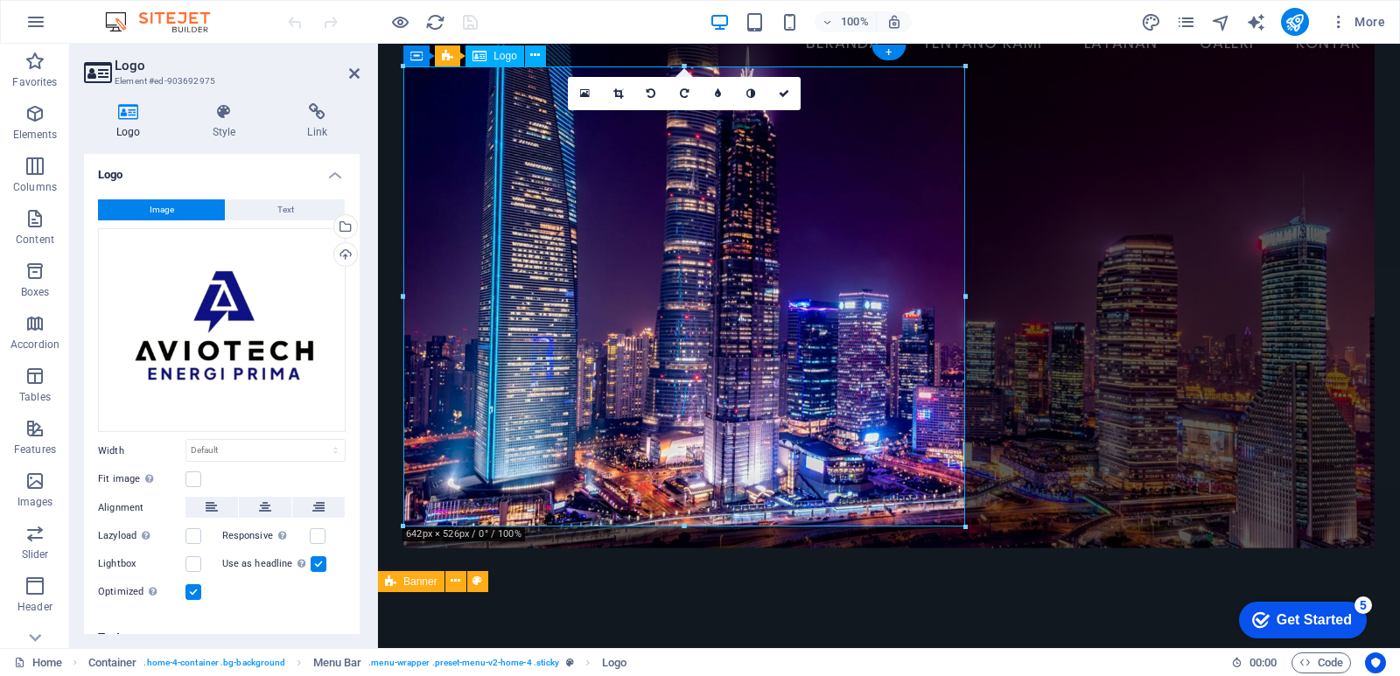
scroll to position [0, 0]
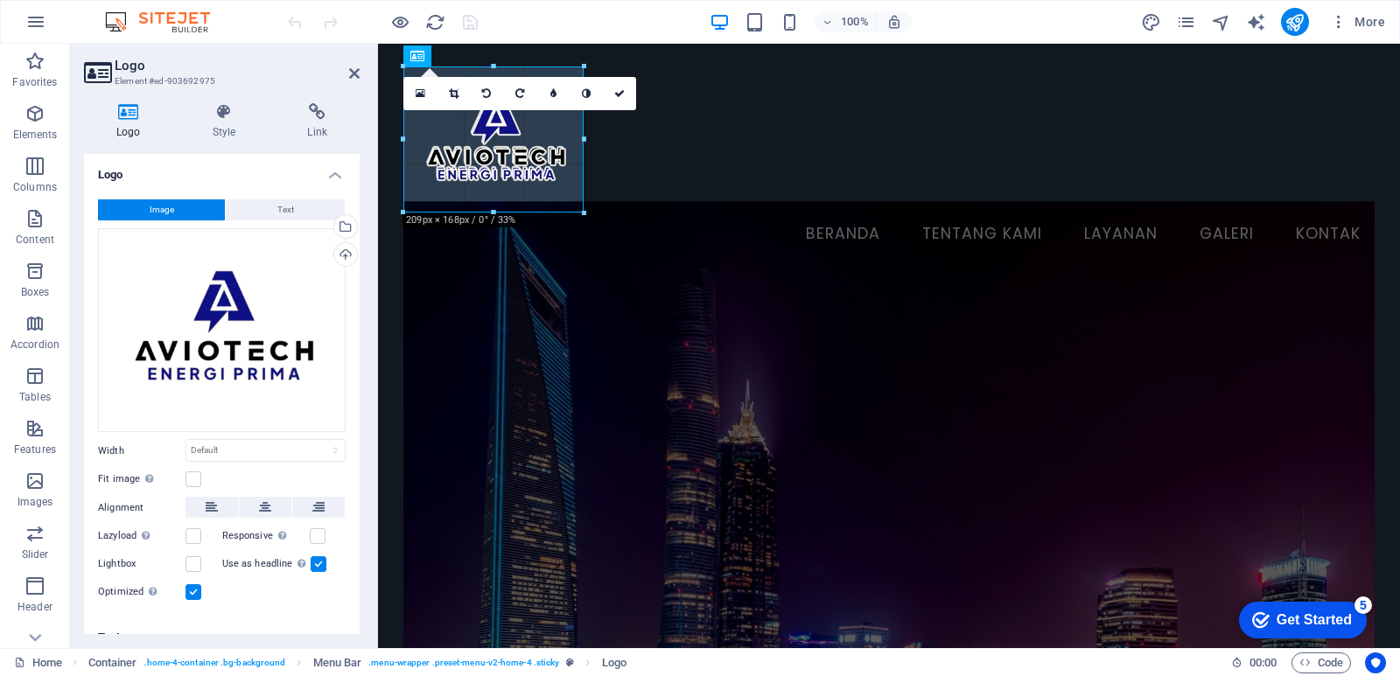
drag, startPoint x: 965, startPoint y: 528, endPoint x: 462, endPoint y: 215, distance: 592.1
type input "205"
select select "px"
click at [353, 72] on icon at bounding box center [354, 73] width 10 height 14
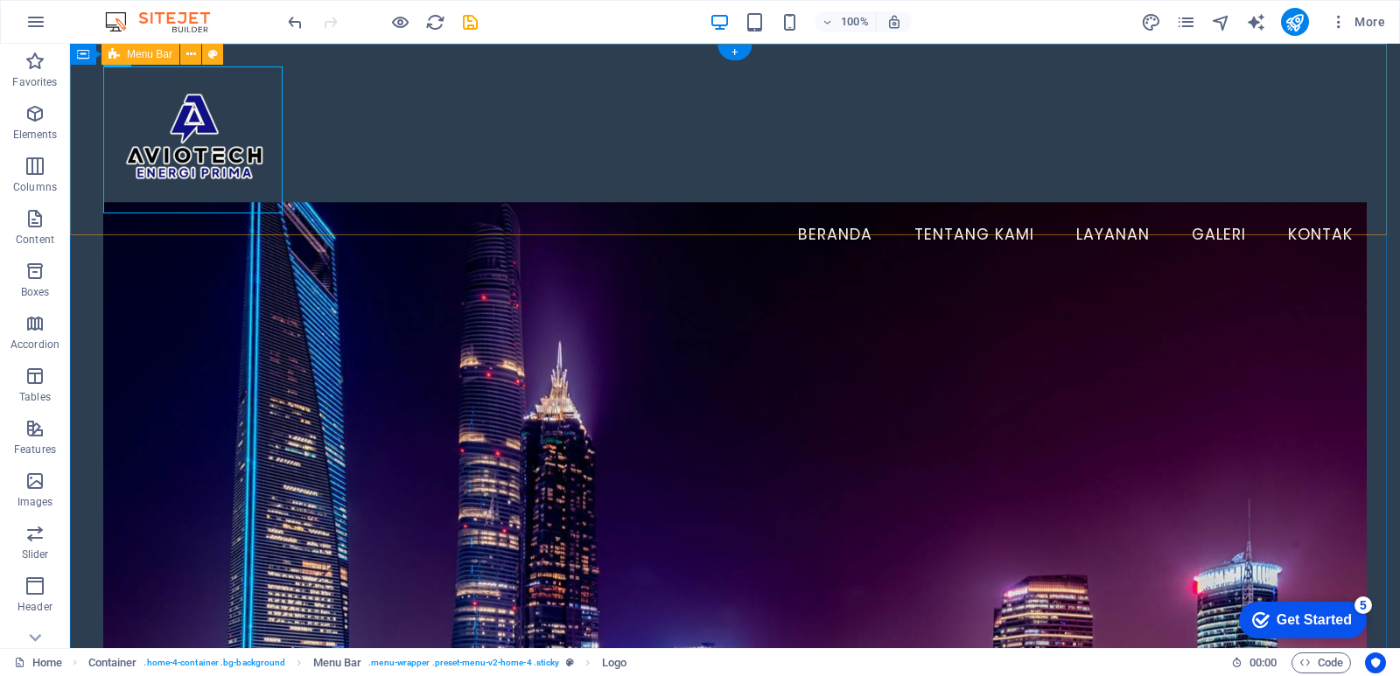
click at [542, 187] on div "Menu Beranda Tentang Kami Layanan Galeri Kontak" at bounding box center [735, 161] width 1330 height 235
click at [168, 154] on div at bounding box center [734, 139] width 1263 height 147
click at [233, 57] on icon at bounding box center [235, 55] width 10 height 18
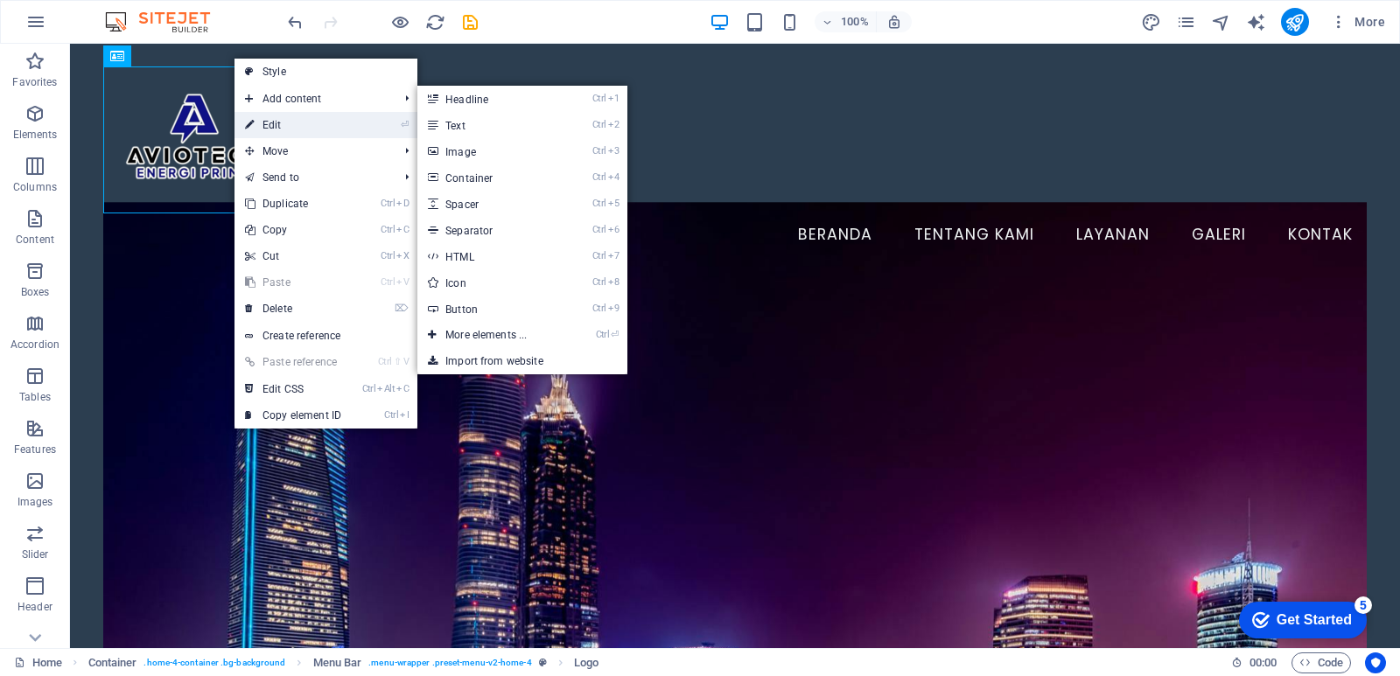
click at [307, 115] on link "⏎ Edit" at bounding box center [292, 125] width 117 height 26
select select "px"
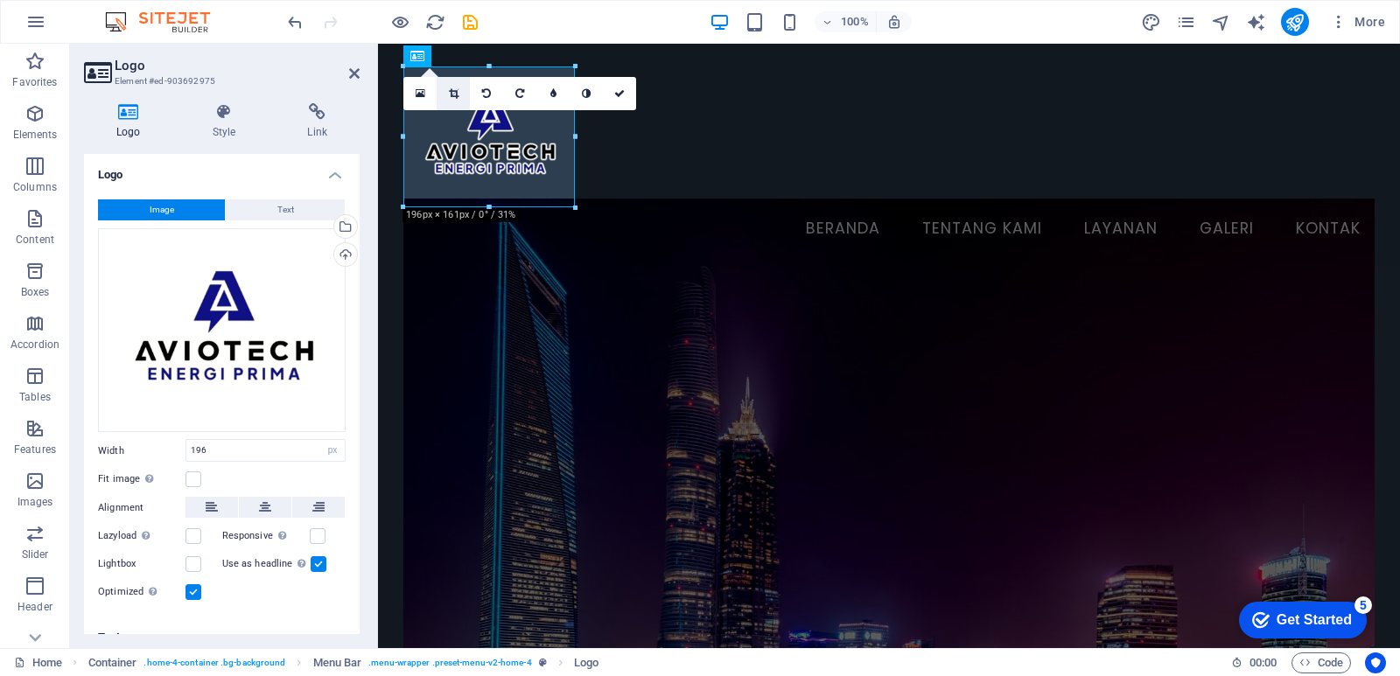
click at [458, 95] on icon at bounding box center [454, 93] width 10 height 10
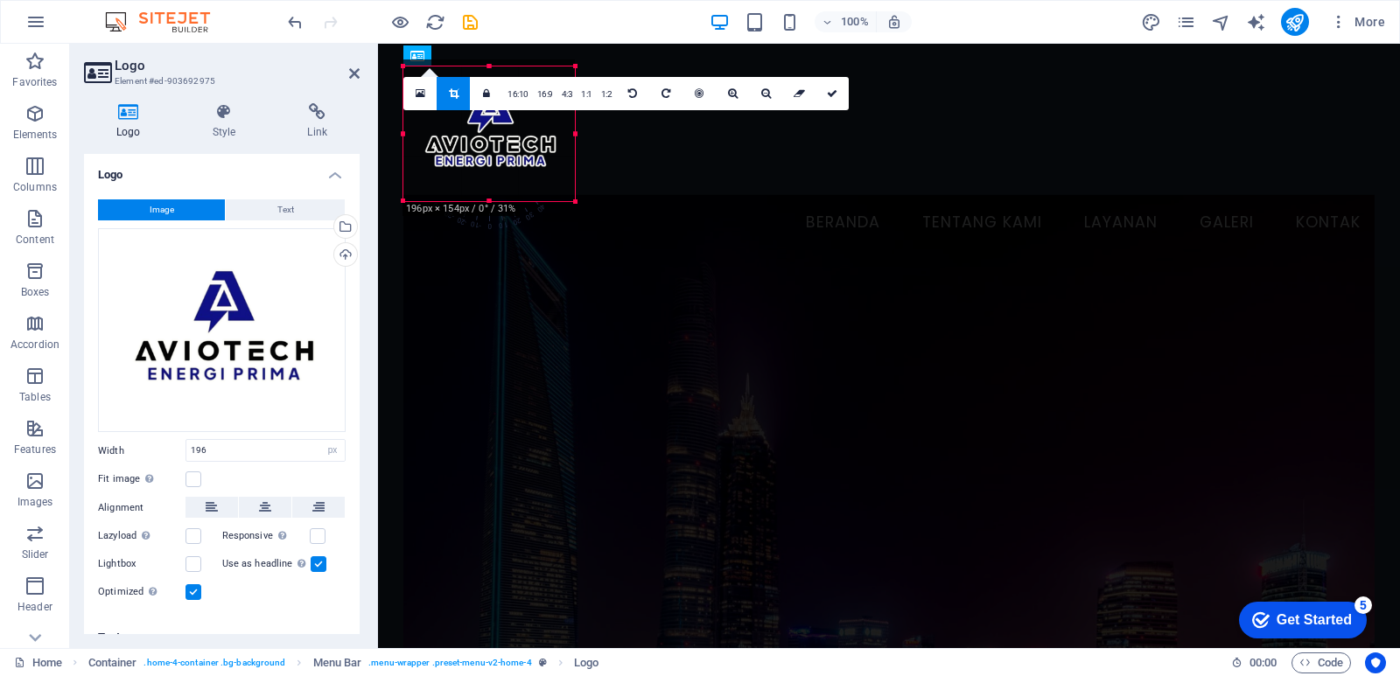
click at [490, 73] on div "180 170 160 150 140 130 120 110 100 90 80 70 60 50 40 30 20 10 0 -10 -20 -30 -4…" at bounding box center [488, 133] width 171 height 135
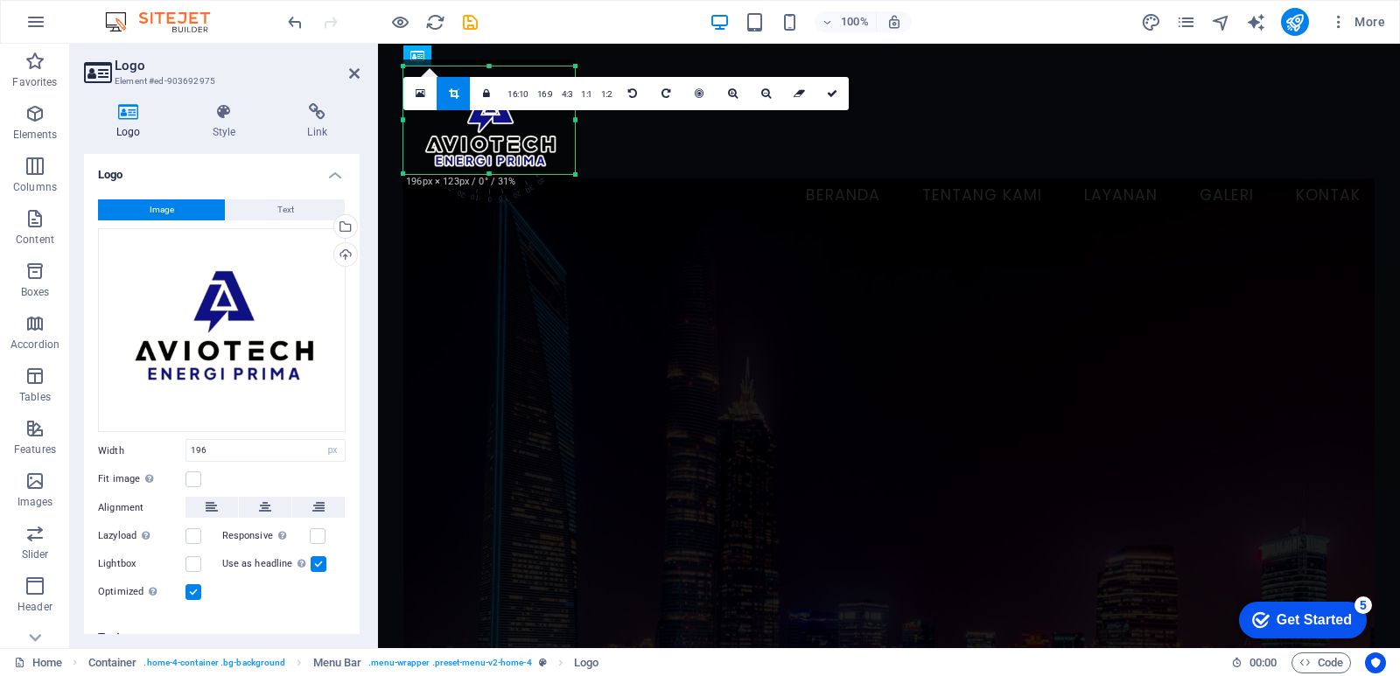
drag, startPoint x: 490, startPoint y: 198, endPoint x: 494, endPoint y: 171, distance: 26.6
click at [494, 171] on div at bounding box center [488, 174] width 171 height 6
drag, startPoint x: 574, startPoint y: 121, endPoint x: 563, endPoint y: 118, distance: 11.7
click at [563, 118] on div at bounding box center [564, 120] width 6 height 108
drag, startPoint x: 406, startPoint y: 120, endPoint x: 420, endPoint y: 120, distance: 14.0
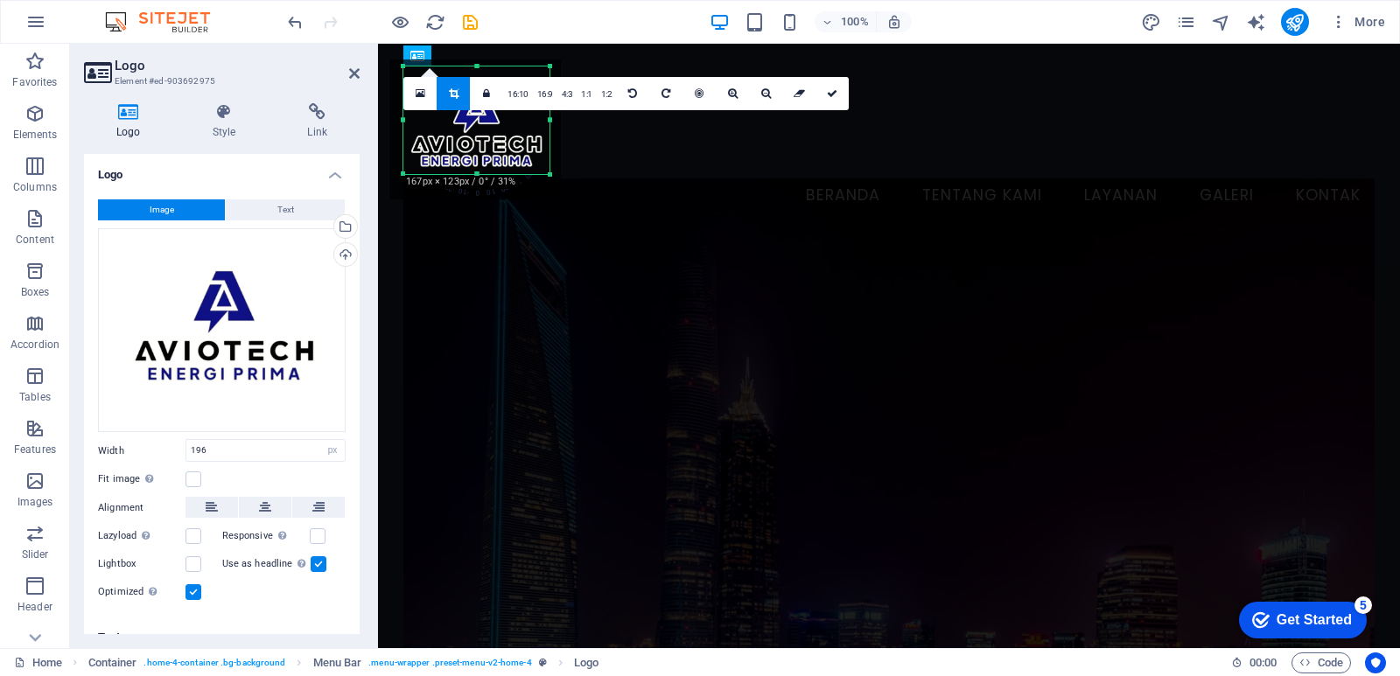
click at [420, 120] on div "180 170 160 150 140 130 120 110 100 90 80 70 60 50 40 30 20 10 0 -10 -20 -30 -4…" at bounding box center [476, 120] width 146 height 108
click at [828, 88] on icon at bounding box center [832, 93] width 10 height 10
type input "167"
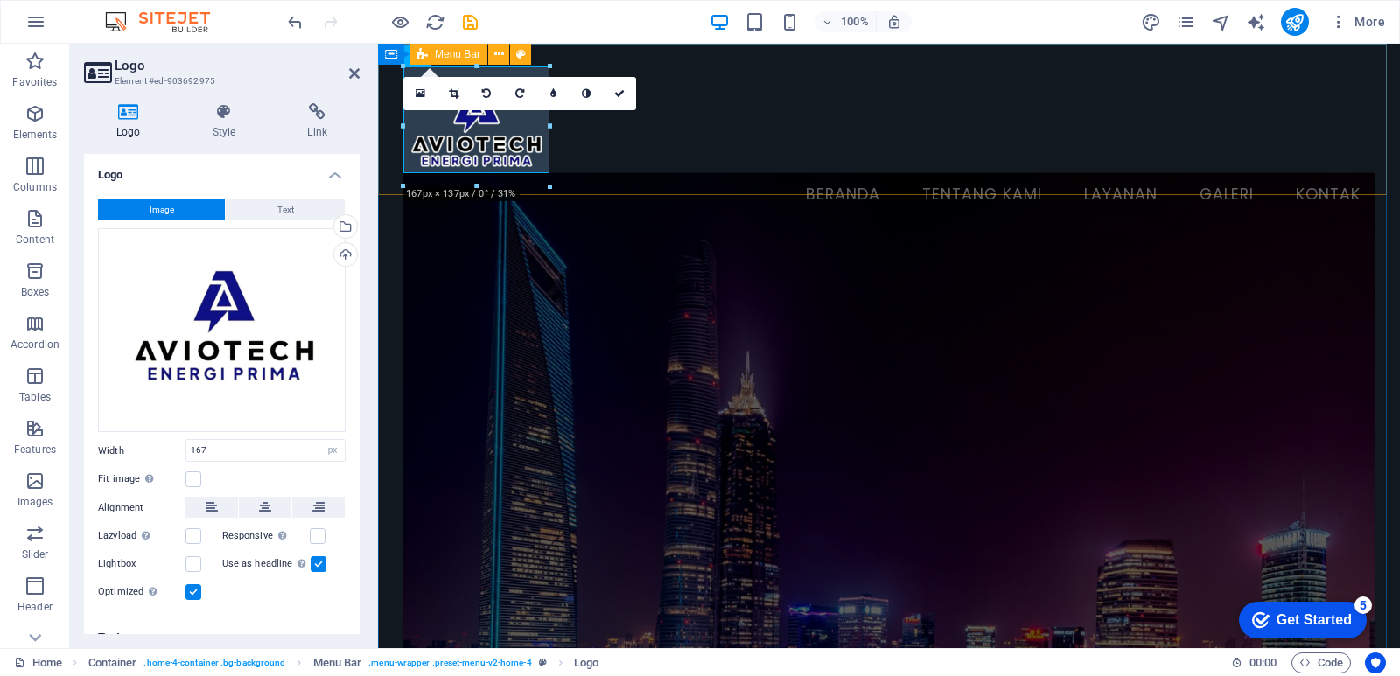
click at [730, 152] on div "Menu Beranda Tentang Kami Layanan Galeri Kontak" at bounding box center [889, 141] width 1022 height 195
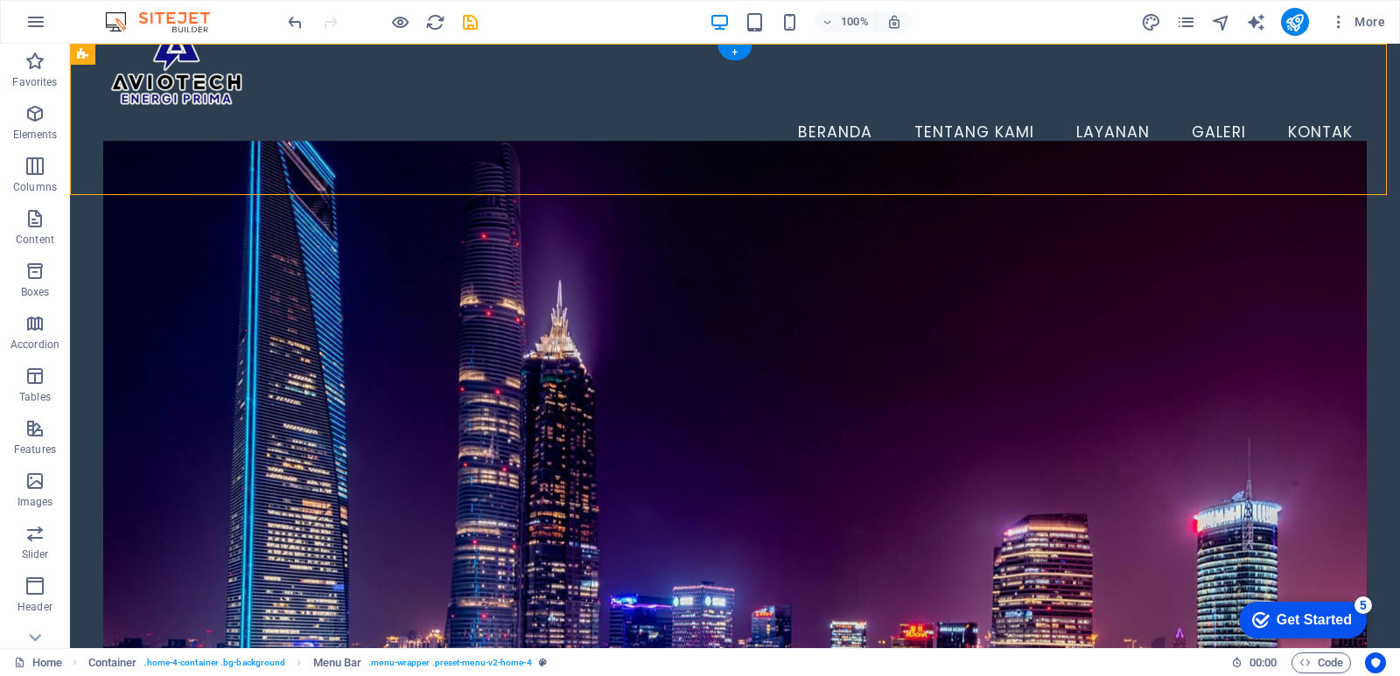
scroll to position [87, 0]
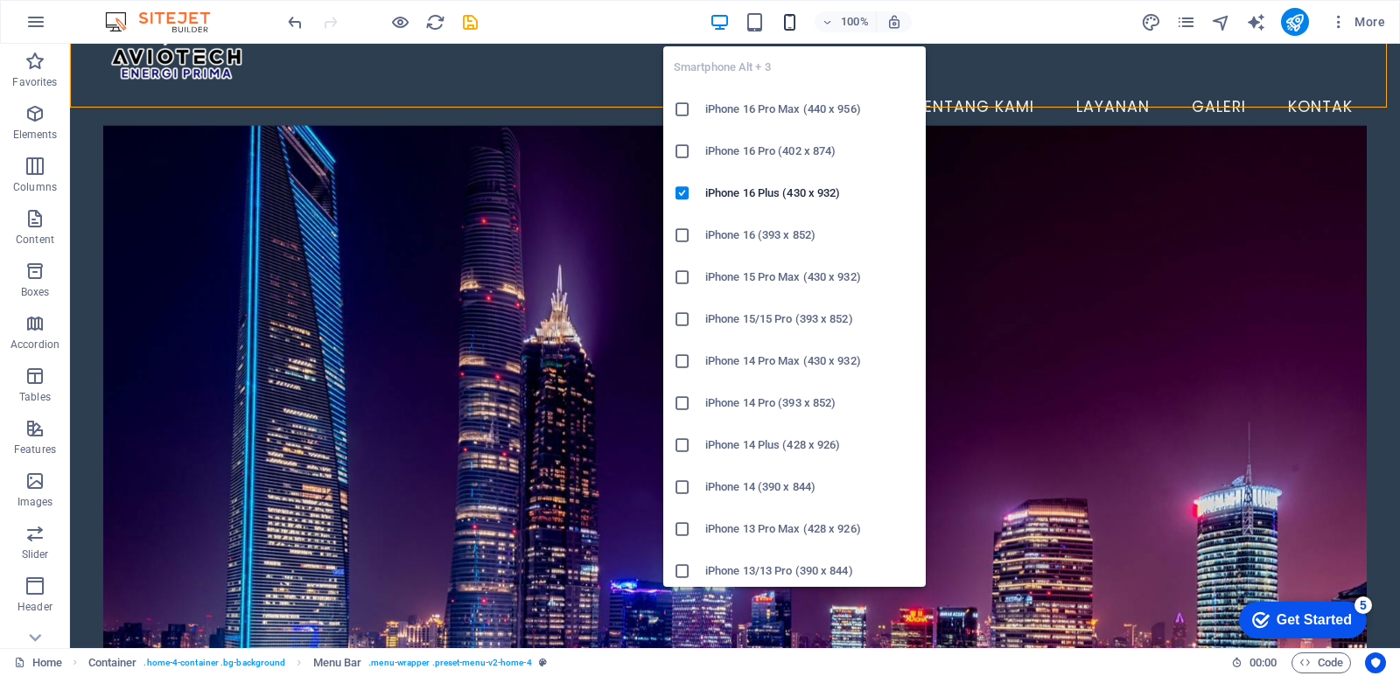
click at [0, 0] on icon "button" at bounding box center [0, 0] width 0 height 0
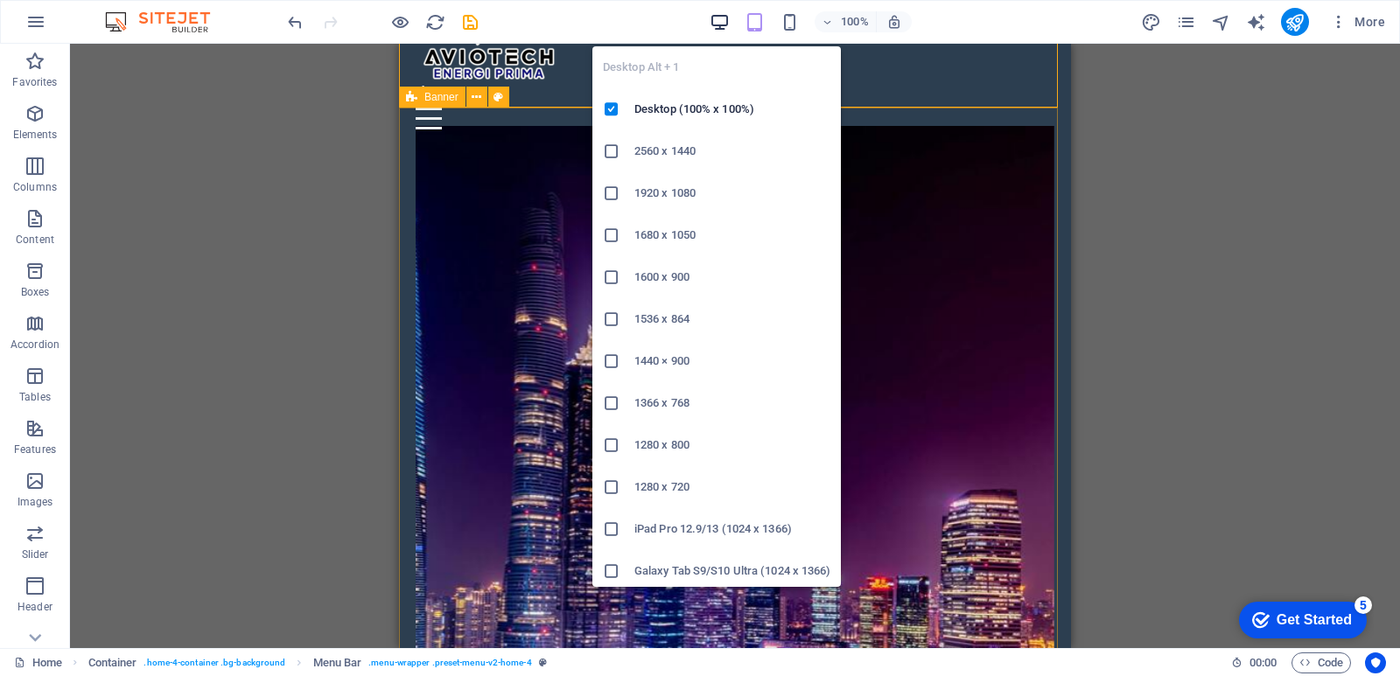
click at [718, 19] on icon "button" at bounding box center [720, 22] width 20 height 20
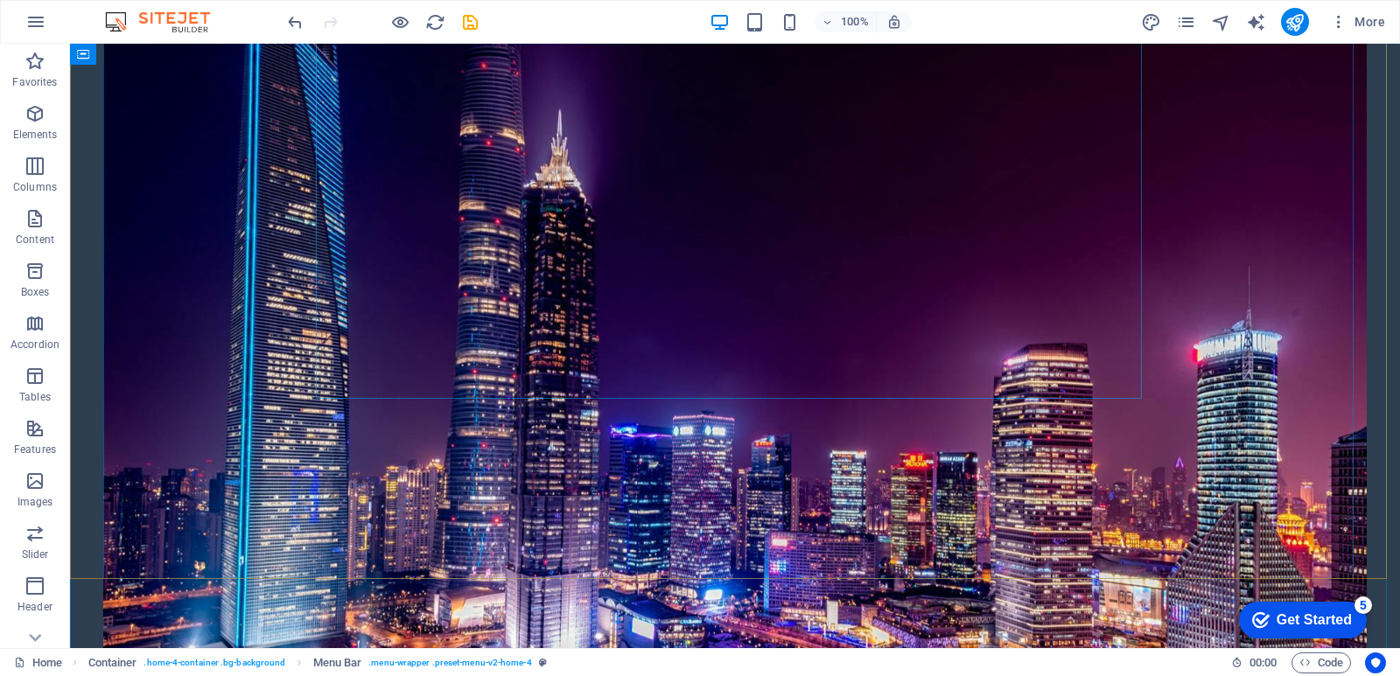
scroll to position [437, 0]
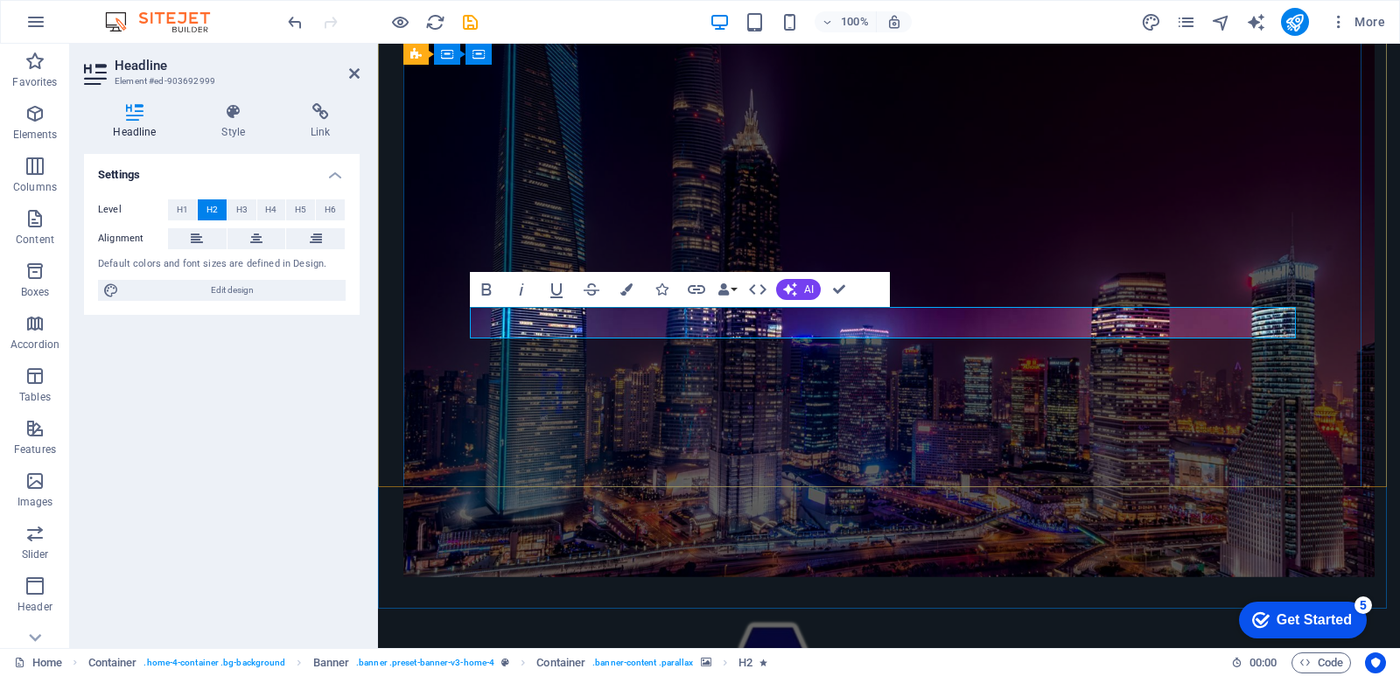
click at [620, 290] on icon "button" at bounding box center [626, 289] width 12 height 12
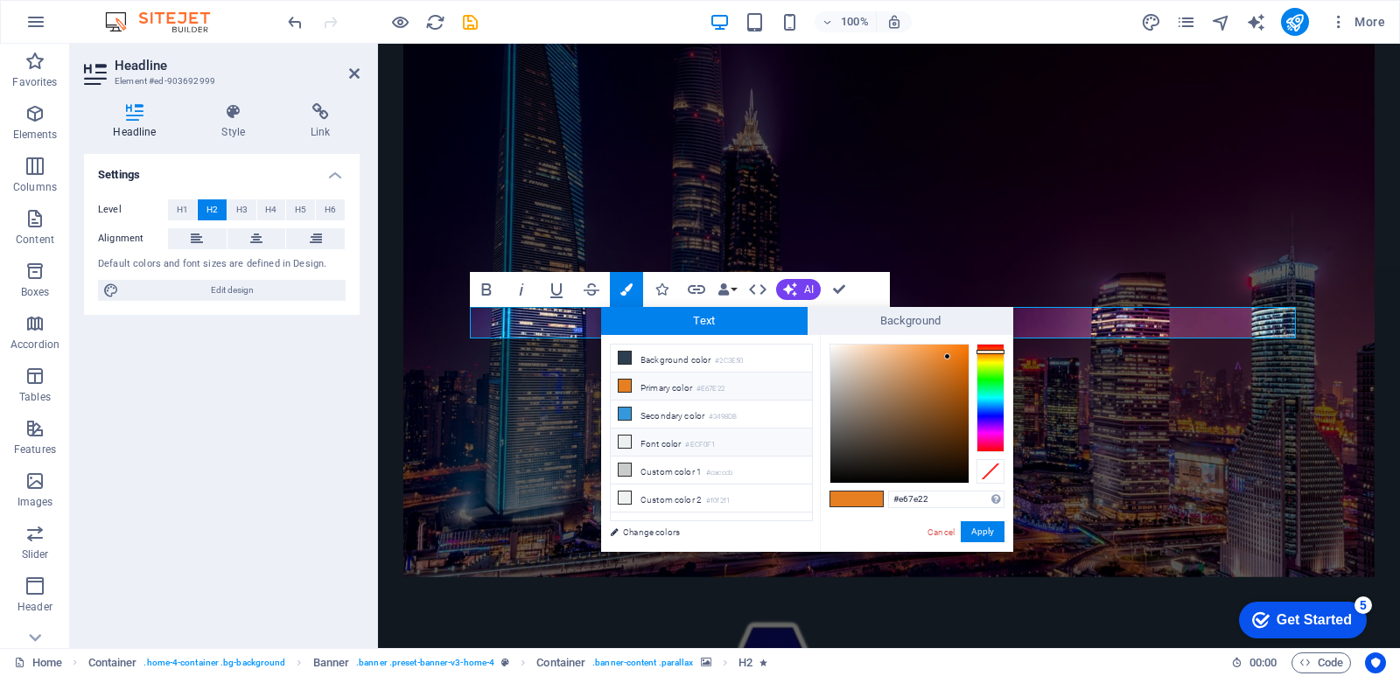
click at [625, 443] on icon at bounding box center [625, 442] width 12 height 12
type input "#ecf0f1"
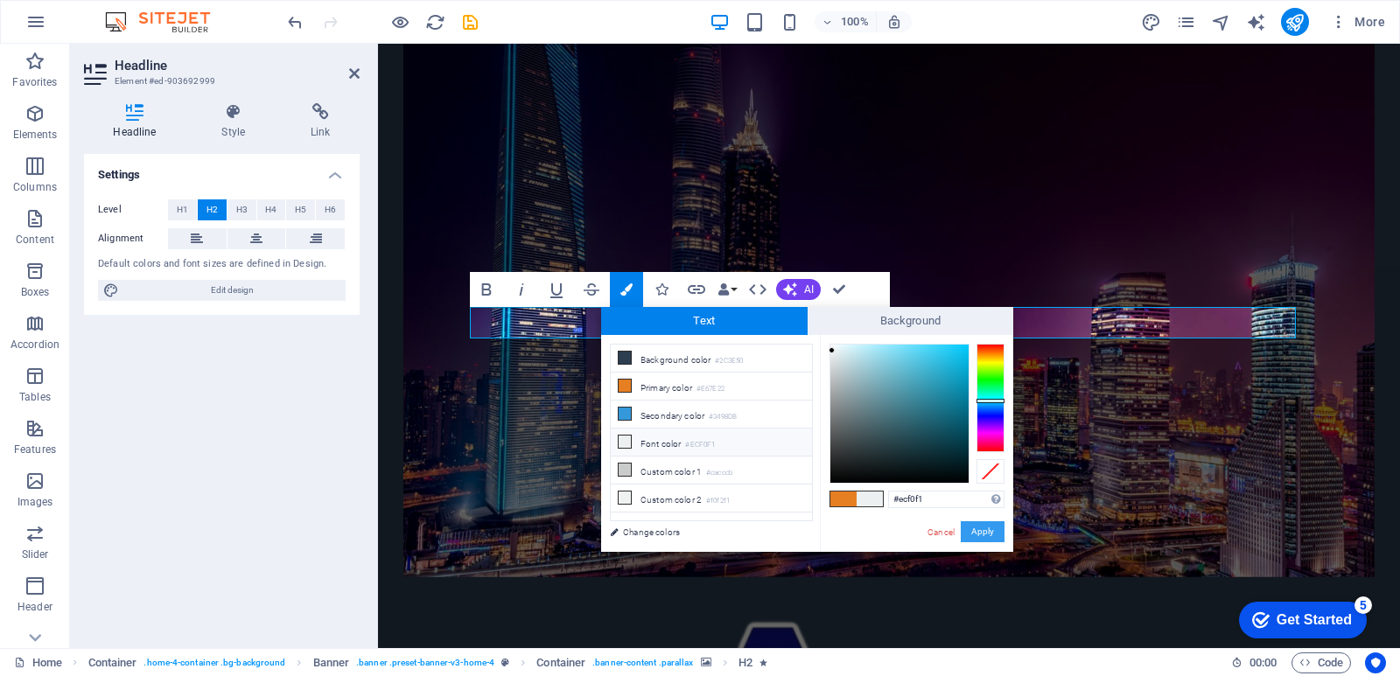
drag, startPoint x: 989, startPoint y: 528, endPoint x: 612, endPoint y: 484, distance: 380.6
click at [989, 528] on button "Apply" at bounding box center [983, 531] width 44 height 21
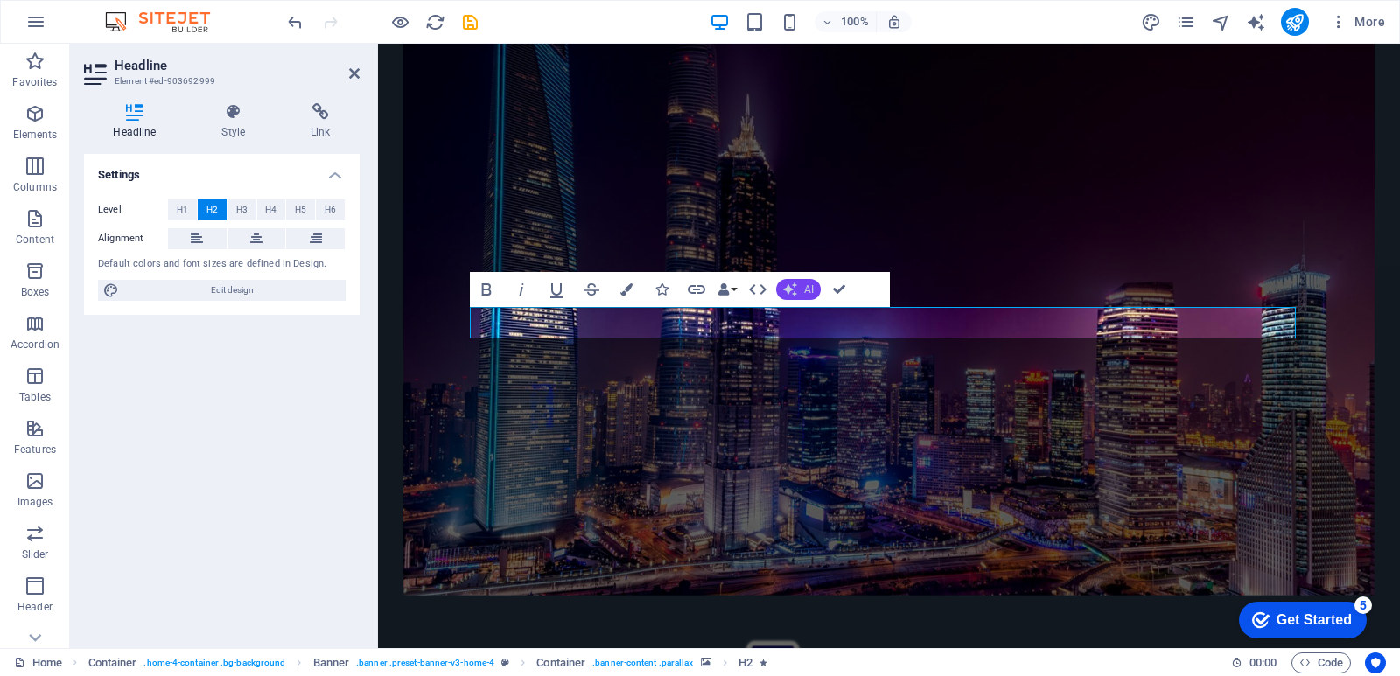
click at [809, 288] on span "AI" at bounding box center [809, 289] width 10 height 10
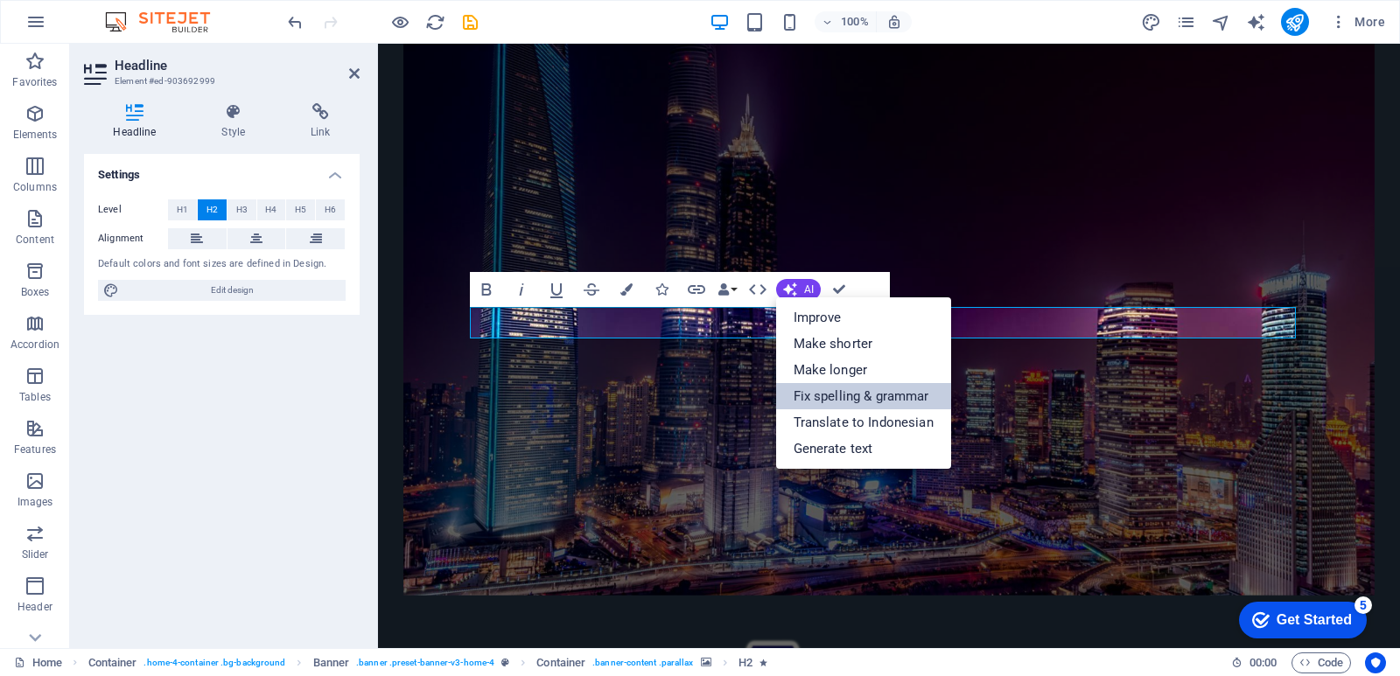
click at [855, 390] on link "Fix spelling & grammar" at bounding box center [863, 396] width 175 height 26
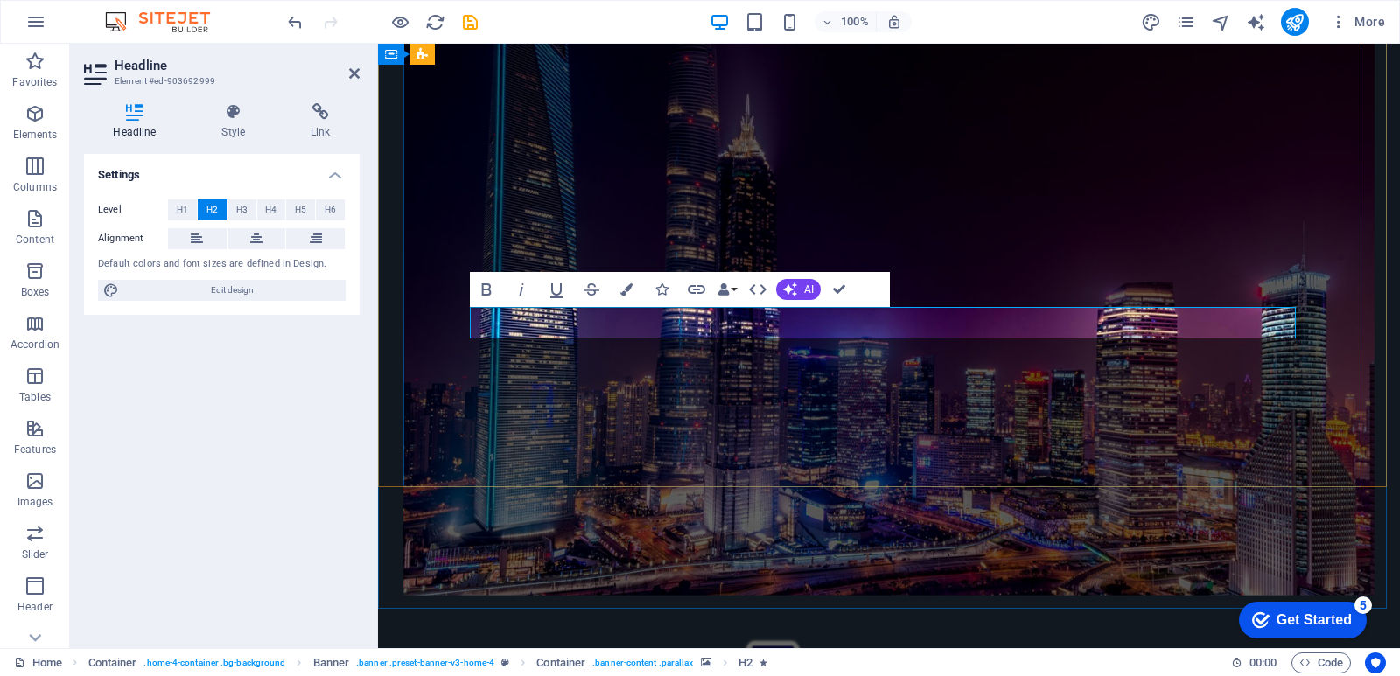
click at [630, 287] on icon "button" at bounding box center [626, 289] width 12 height 12
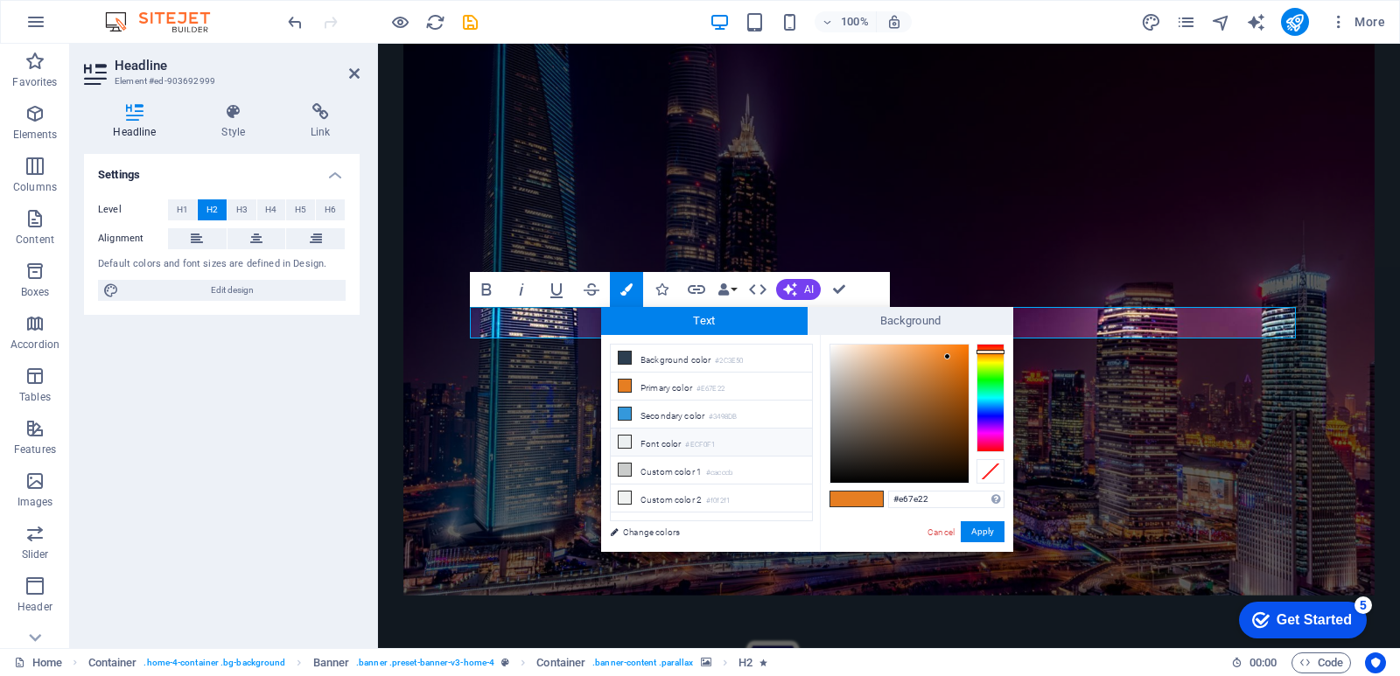
click at [625, 443] on icon at bounding box center [625, 442] width 12 height 12
type input "#ecf0f1"
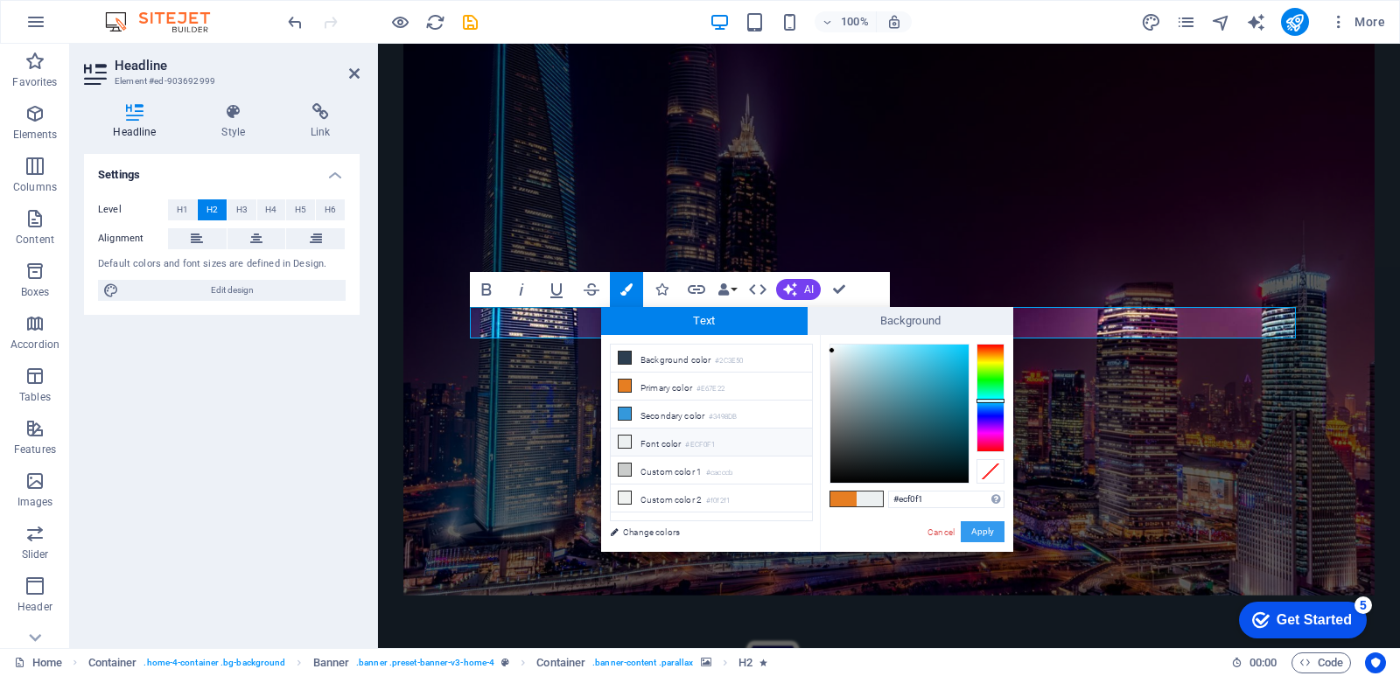
click at [984, 533] on button "Apply" at bounding box center [983, 531] width 44 height 21
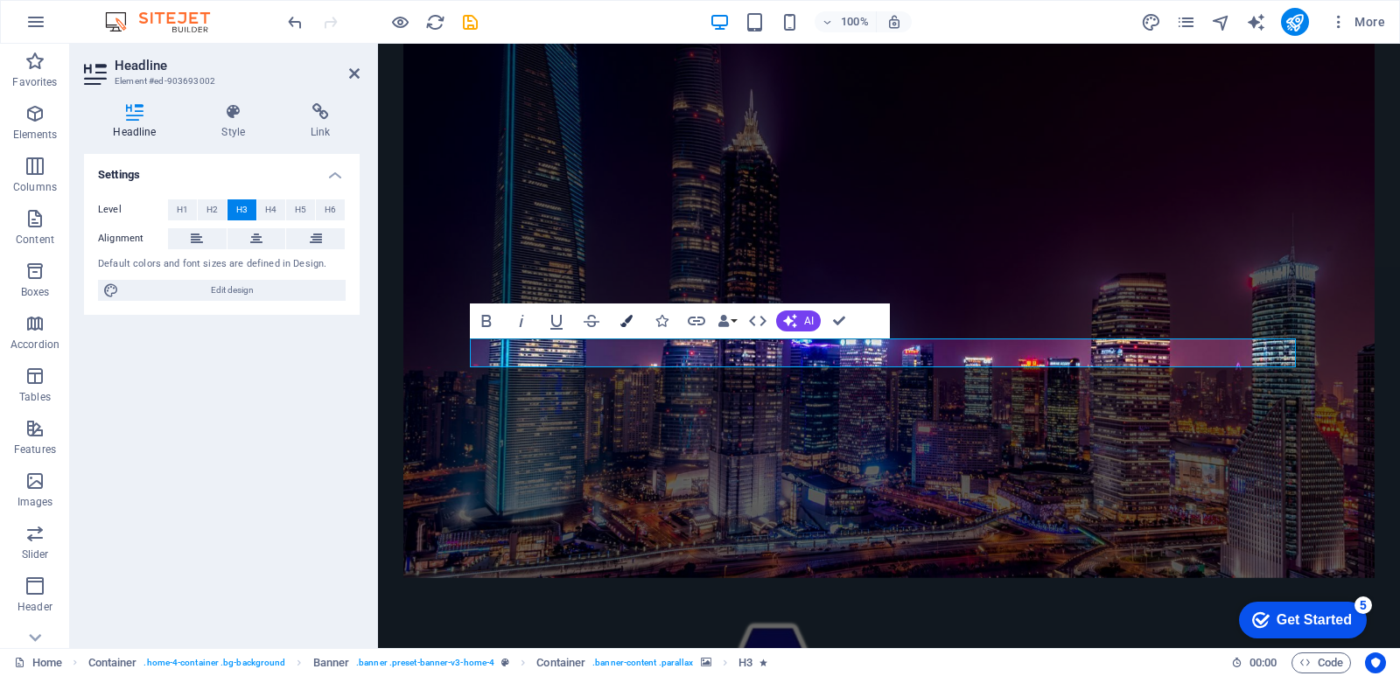
click at [631, 319] on icon "button" at bounding box center [626, 321] width 12 height 12
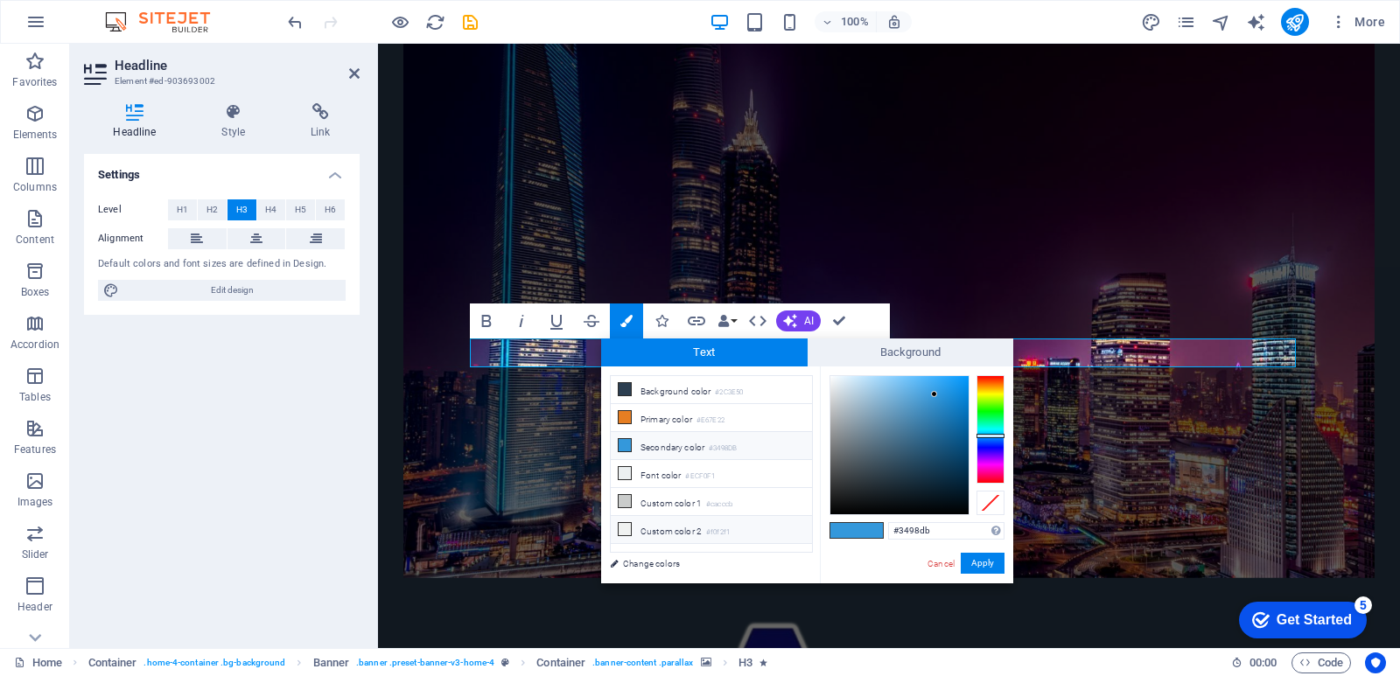
click at [621, 529] on icon at bounding box center [625, 529] width 12 height 12
type input "#f0f2f1"
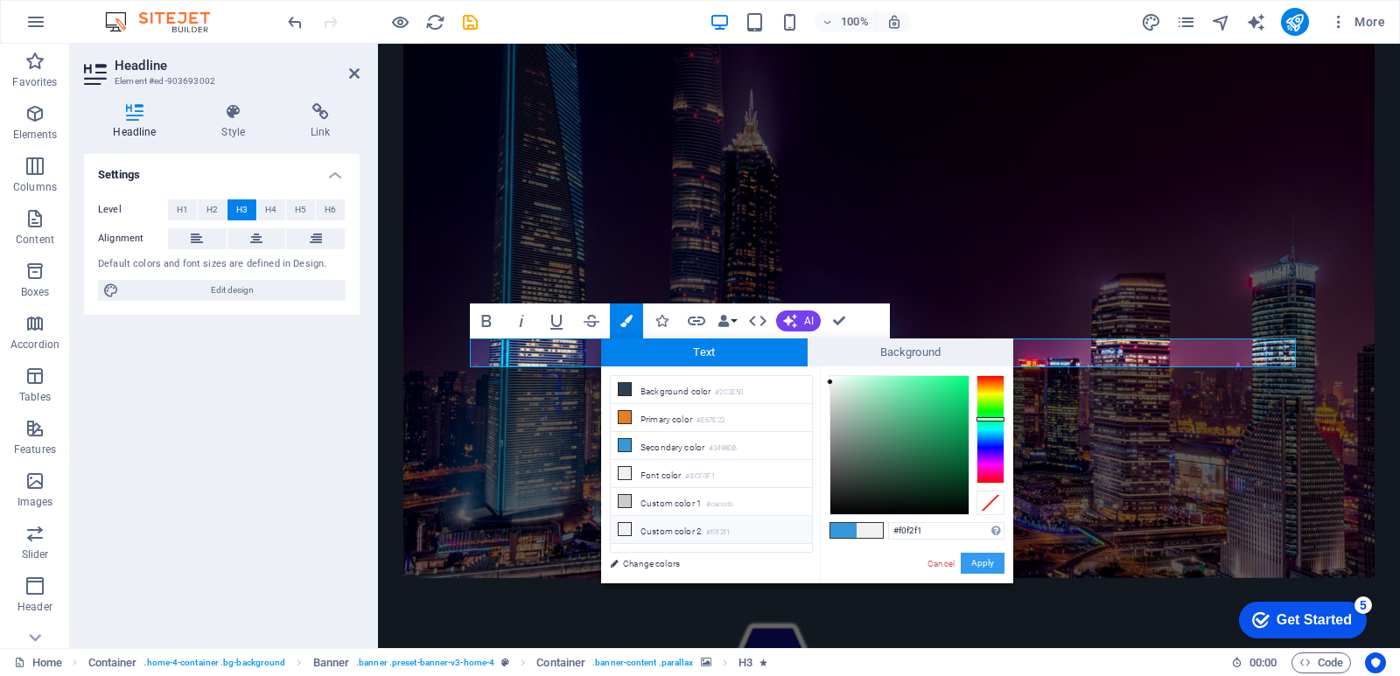
click at [975, 569] on button "Apply" at bounding box center [983, 563] width 44 height 21
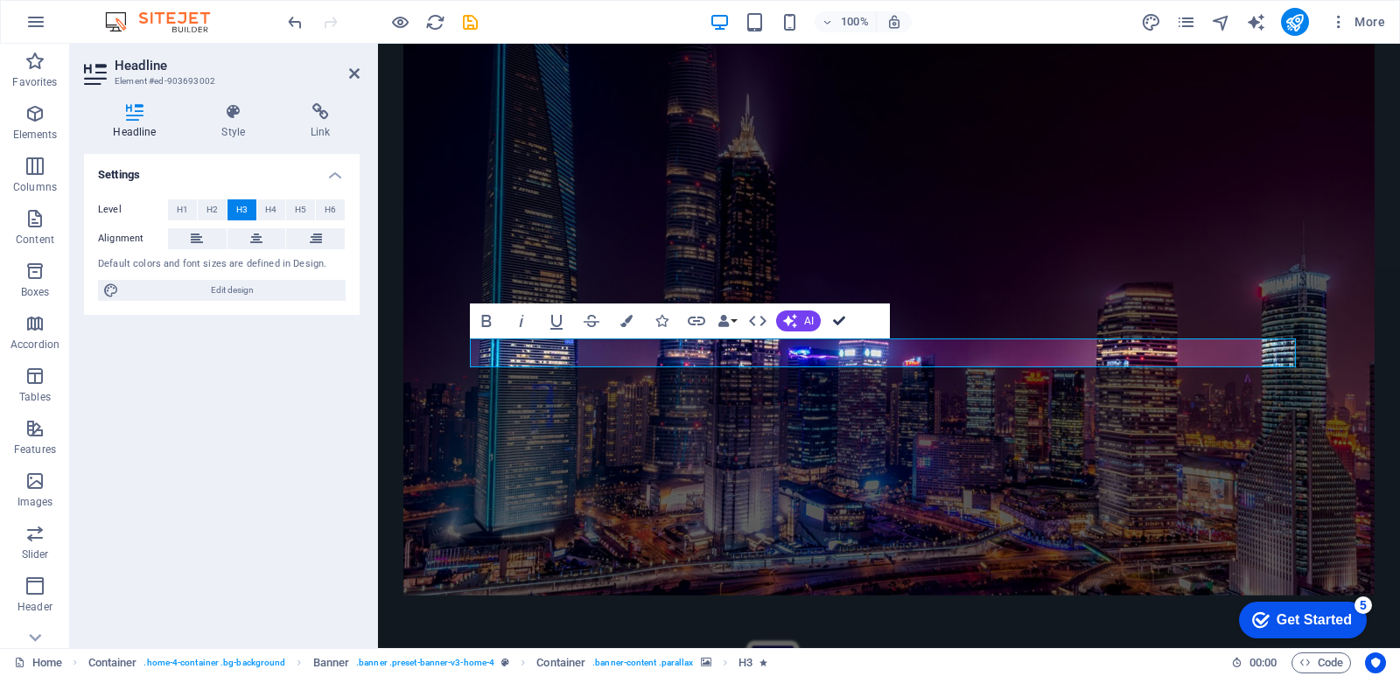
drag, startPoint x: 842, startPoint y: 316, endPoint x: 772, endPoint y: 271, distance: 83.0
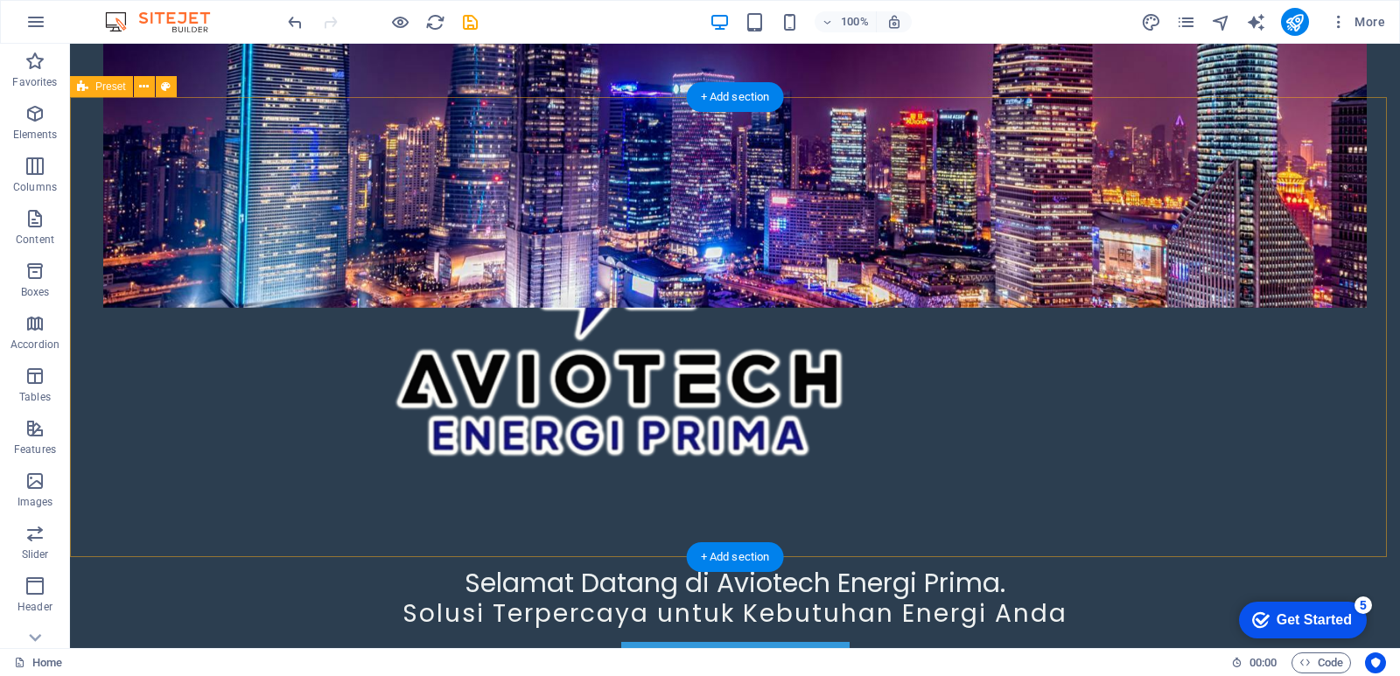
scroll to position [875, 0]
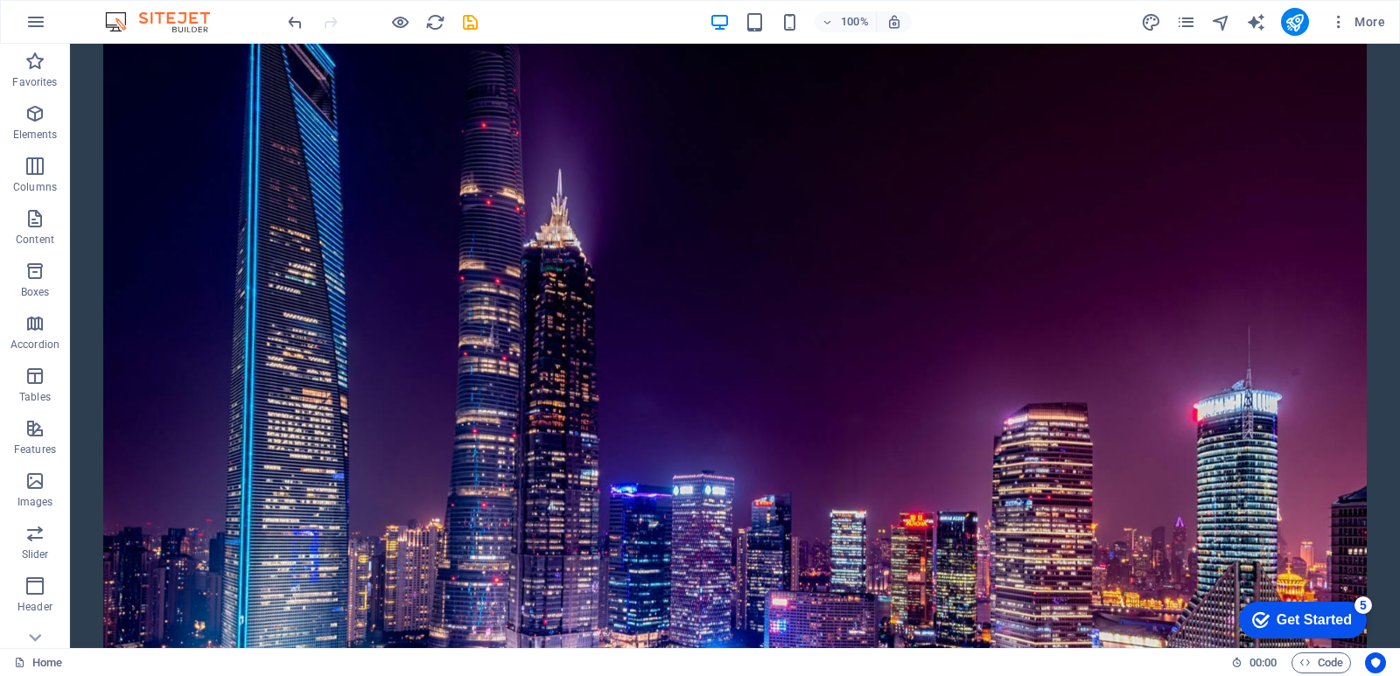
scroll to position [350, 0]
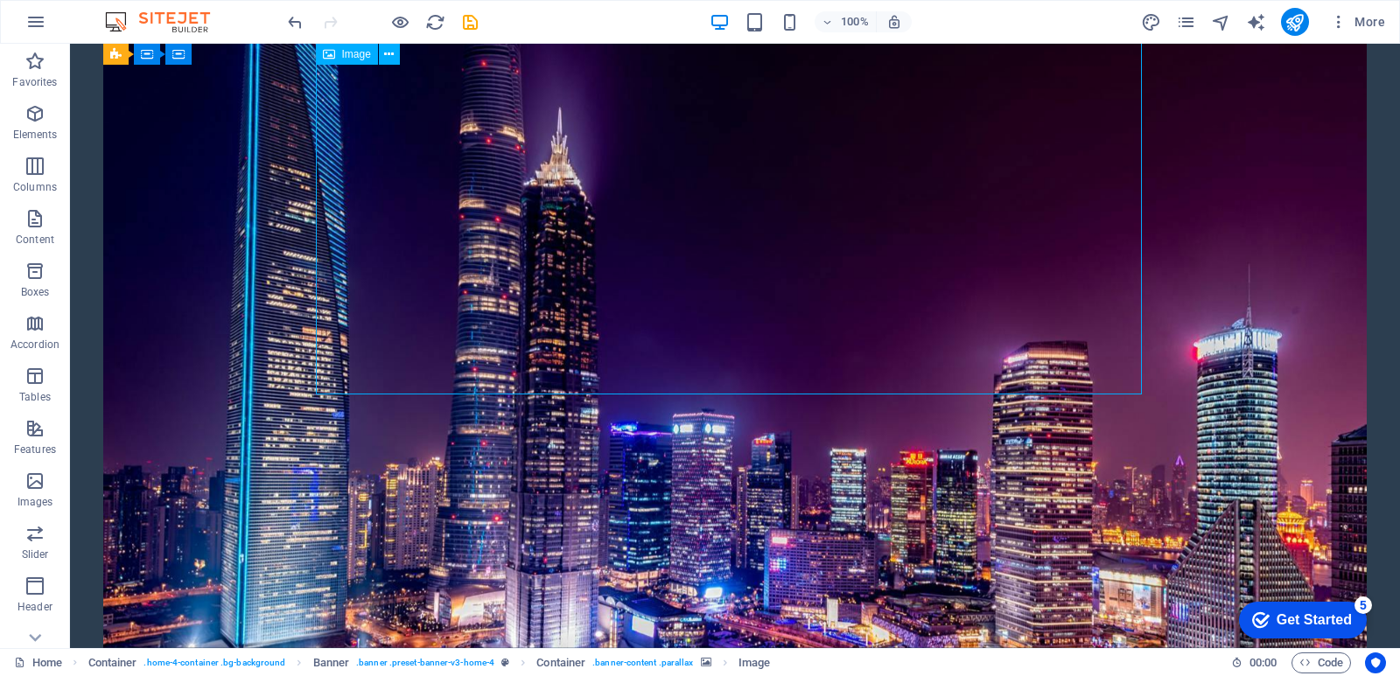
select select "px"
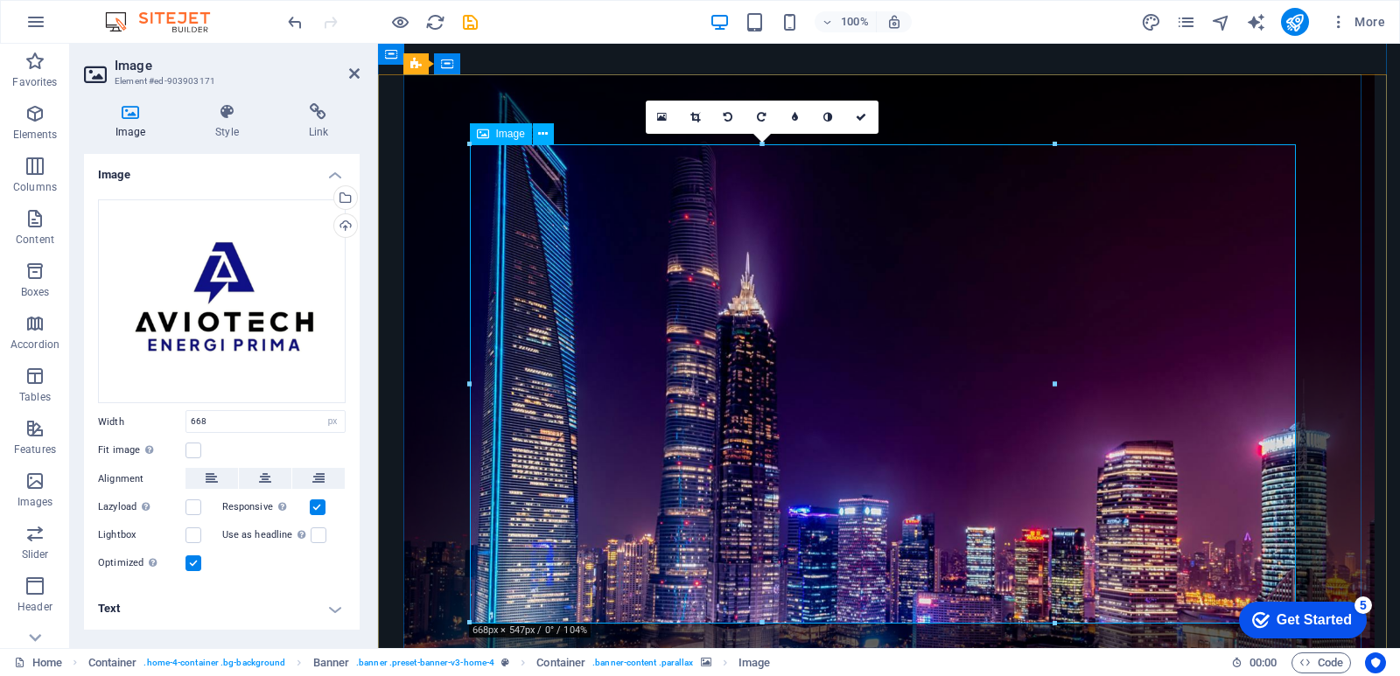
scroll to position [175, 0]
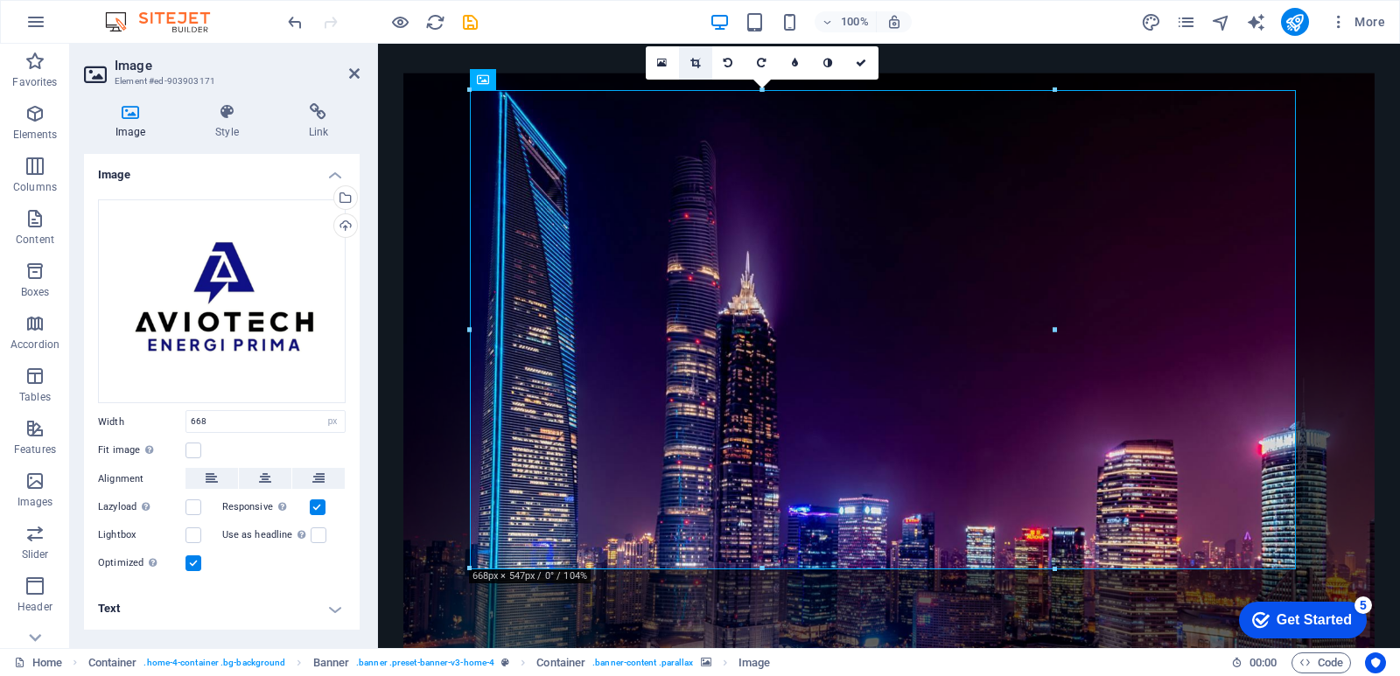
click at [696, 65] on icon at bounding box center [695, 63] width 10 height 10
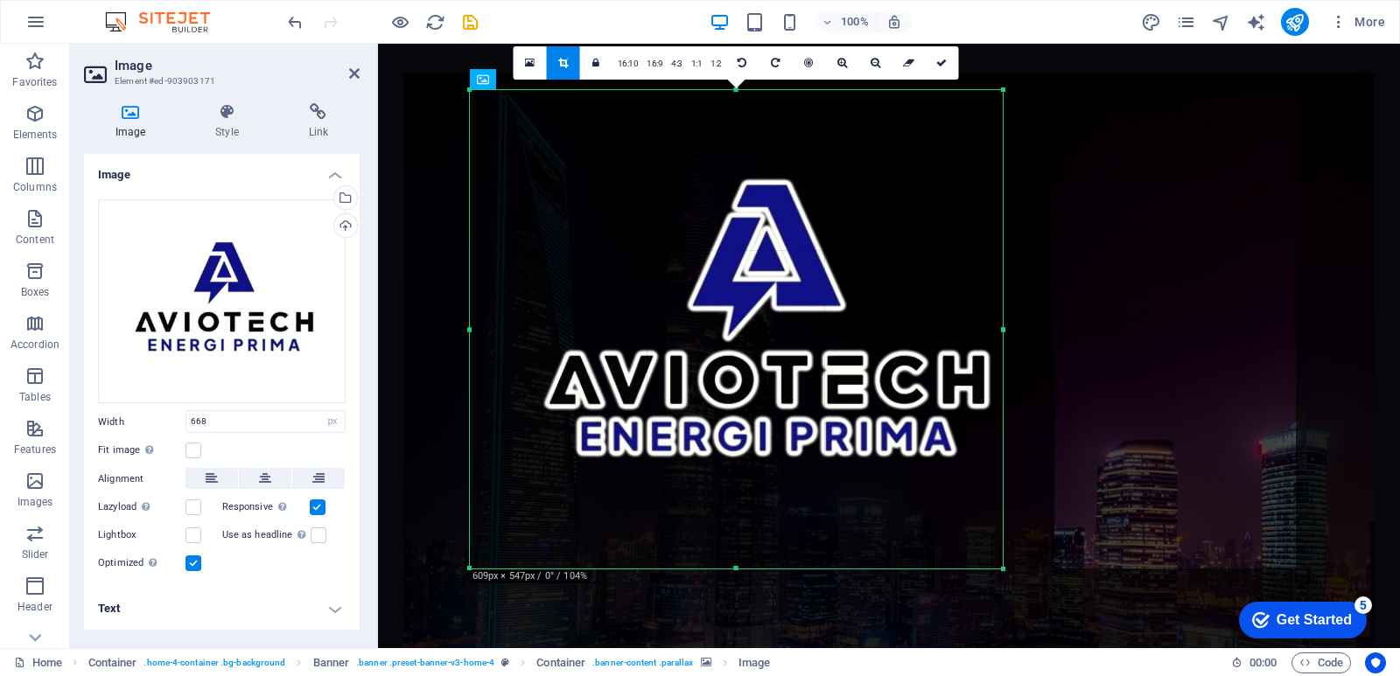
drag, startPoint x: 1053, startPoint y: 332, endPoint x: 1002, endPoint y: 332, distance: 51.6
click at [1002, 332] on div at bounding box center [1003, 329] width 6 height 479
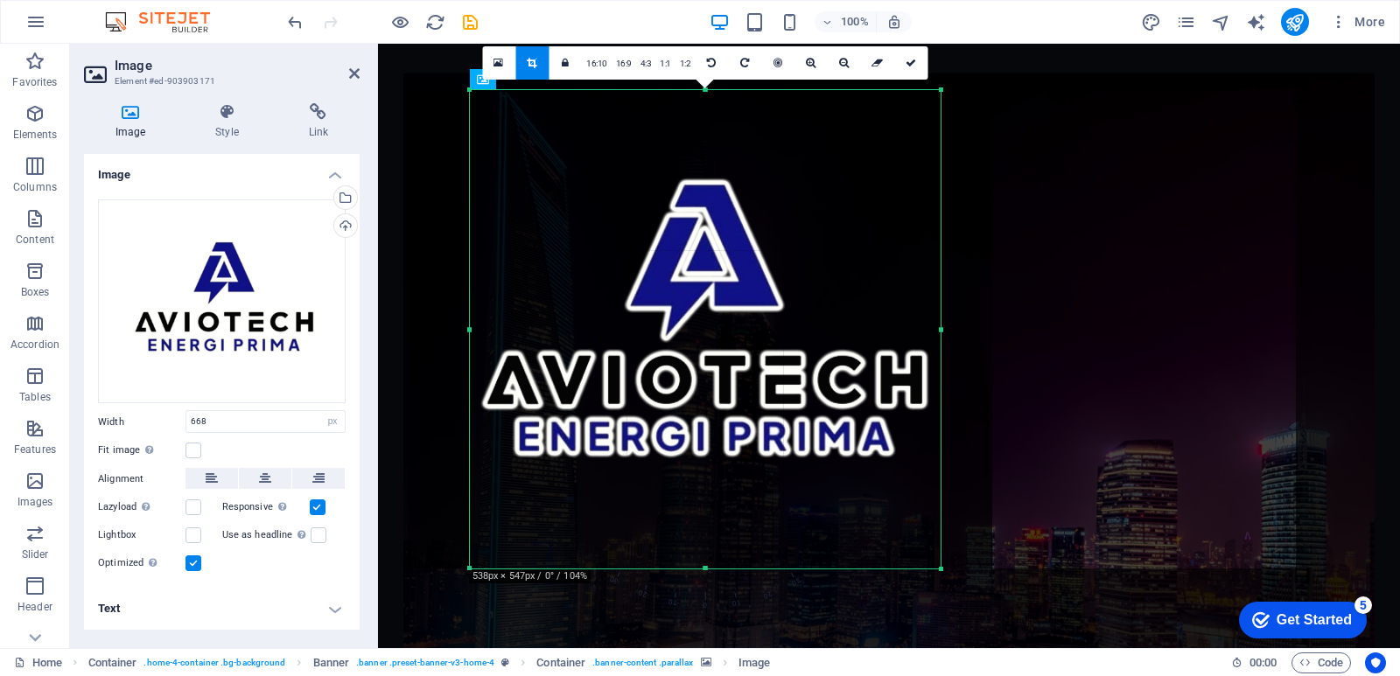
drag, startPoint x: 472, startPoint y: 329, endPoint x: 534, endPoint y: 333, distance: 62.3
click at [534, 333] on div "180 170 160 150 140 130 120 110 100 90 80 70 60 50 40 30 20 10 0 -10 -20 -30 -4…" at bounding box center [705, 329] width 471 height 479
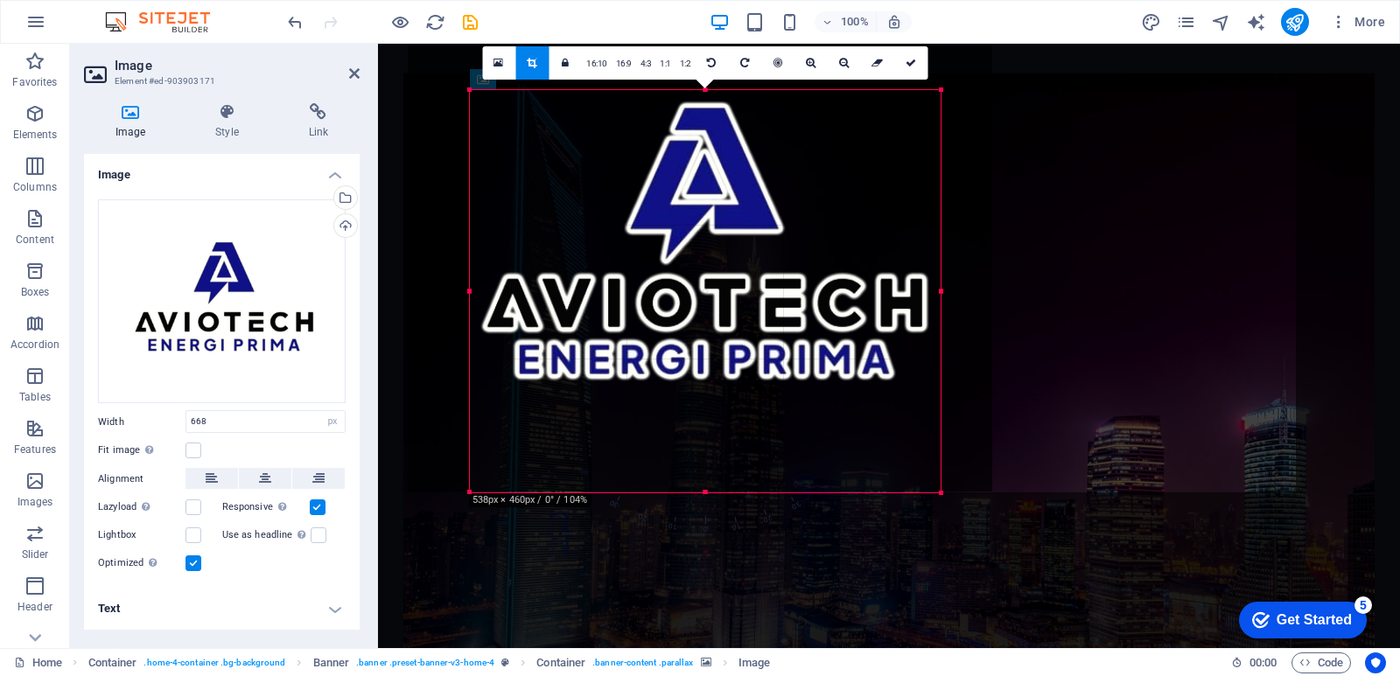
drag, startPoint x: 704, startPoint y: 92, endPoint x: 704, endPoint y: 169, distance: 77.0
click at [704, 169] on div "180 170 160 150 140 130 120 110 100 90 80 70 60 50 40 30 20 10 0 -10 -20 -30 -4…" at bounding box center [705, 291] width 471 height 402
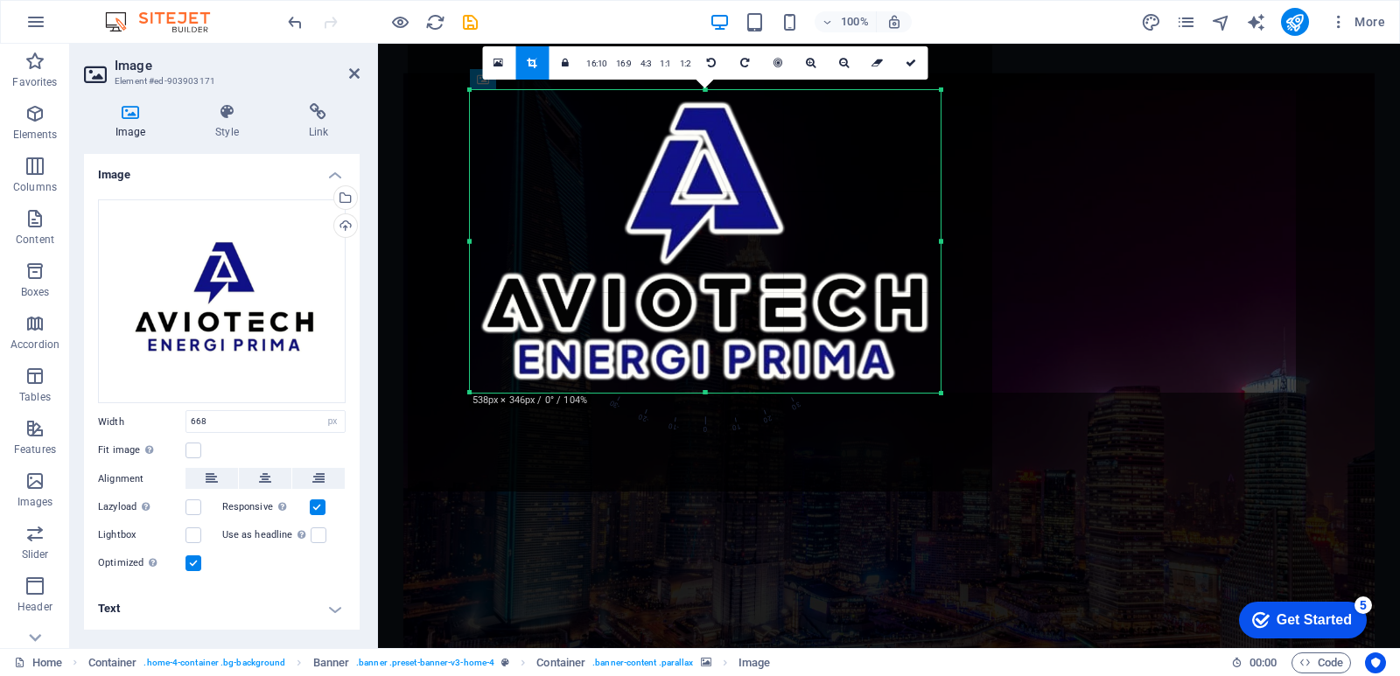
drag, startPoint x: 706, startPoint y: 489, endPoint x: 710, endPoint y: 390, distance: 98.9
click at [710, 390] on div at bounding box center [705, 393] width 471 height 6
click at [912, 66] on icon at bounding box center [910, 63] width 10 height 10
type input "538"
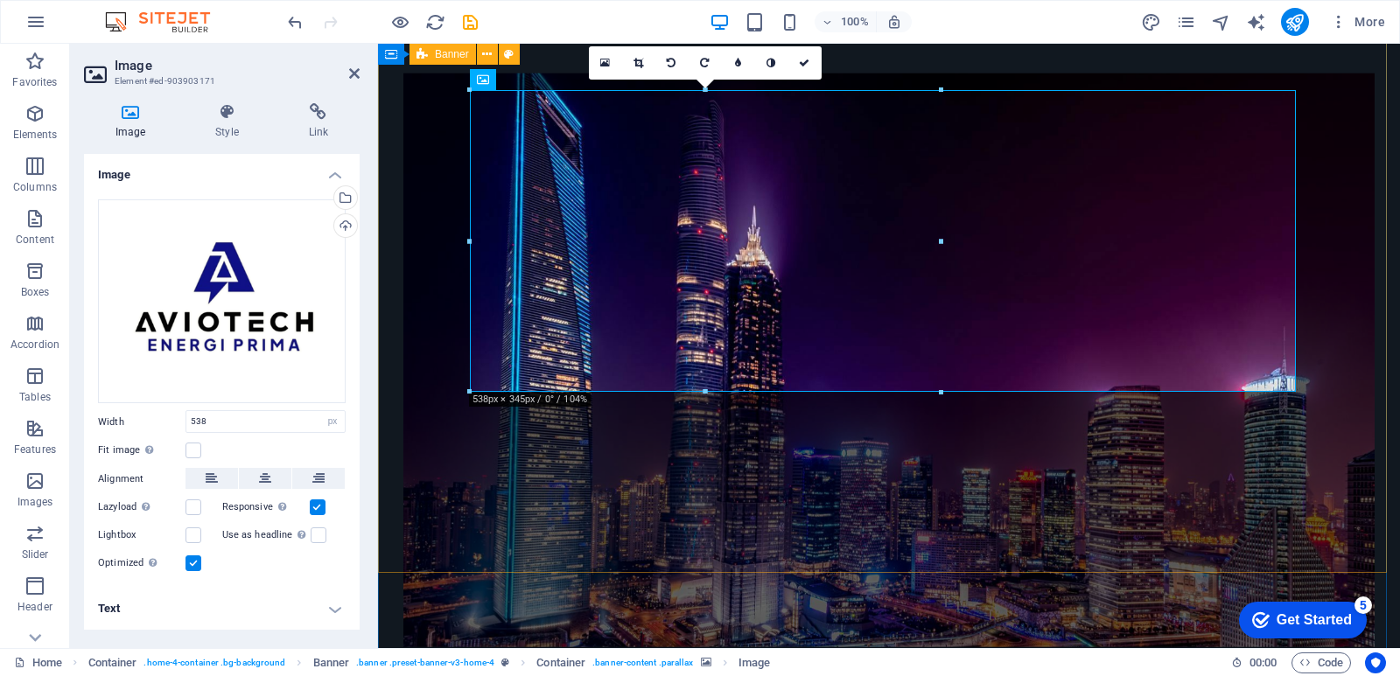
click at [419, 270] on figure at bounding box center [888, 360] width 971 height 574
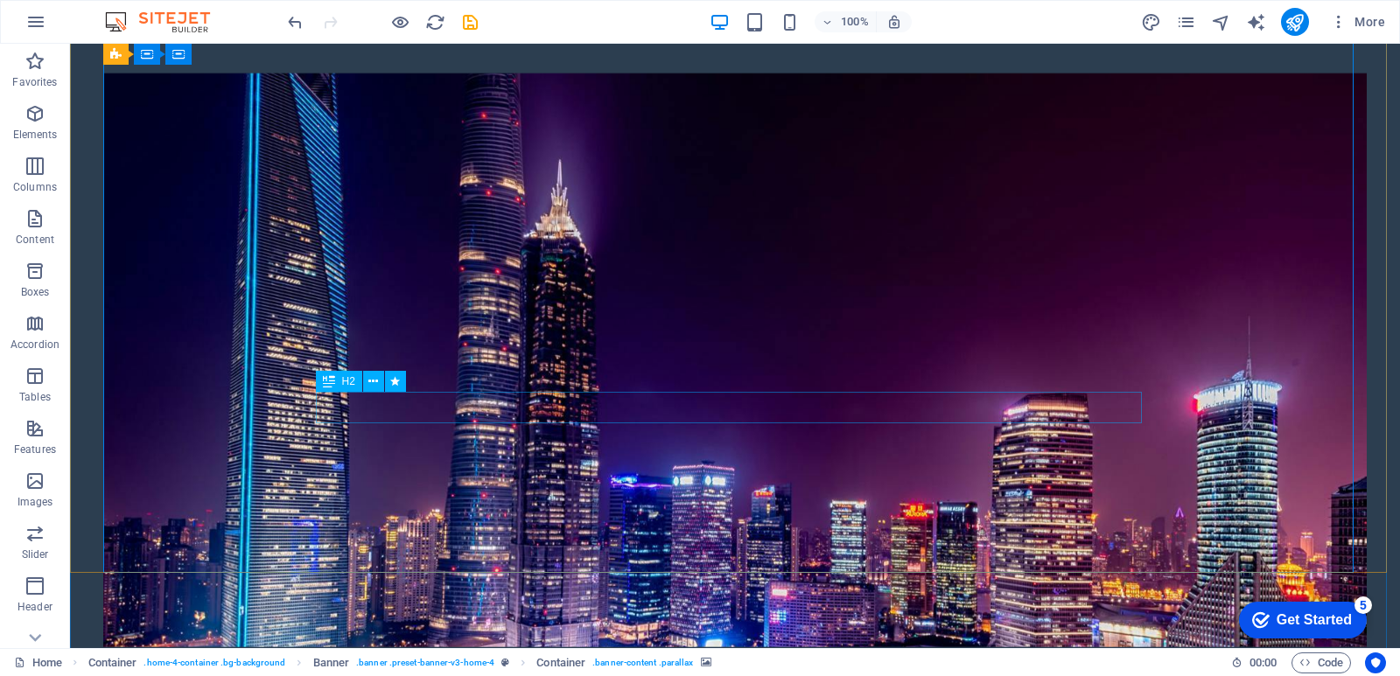
drag, startPoint x: 559, startPoint y: 227, endPoint x: 598, endPoint y: 227, distance: 38.5
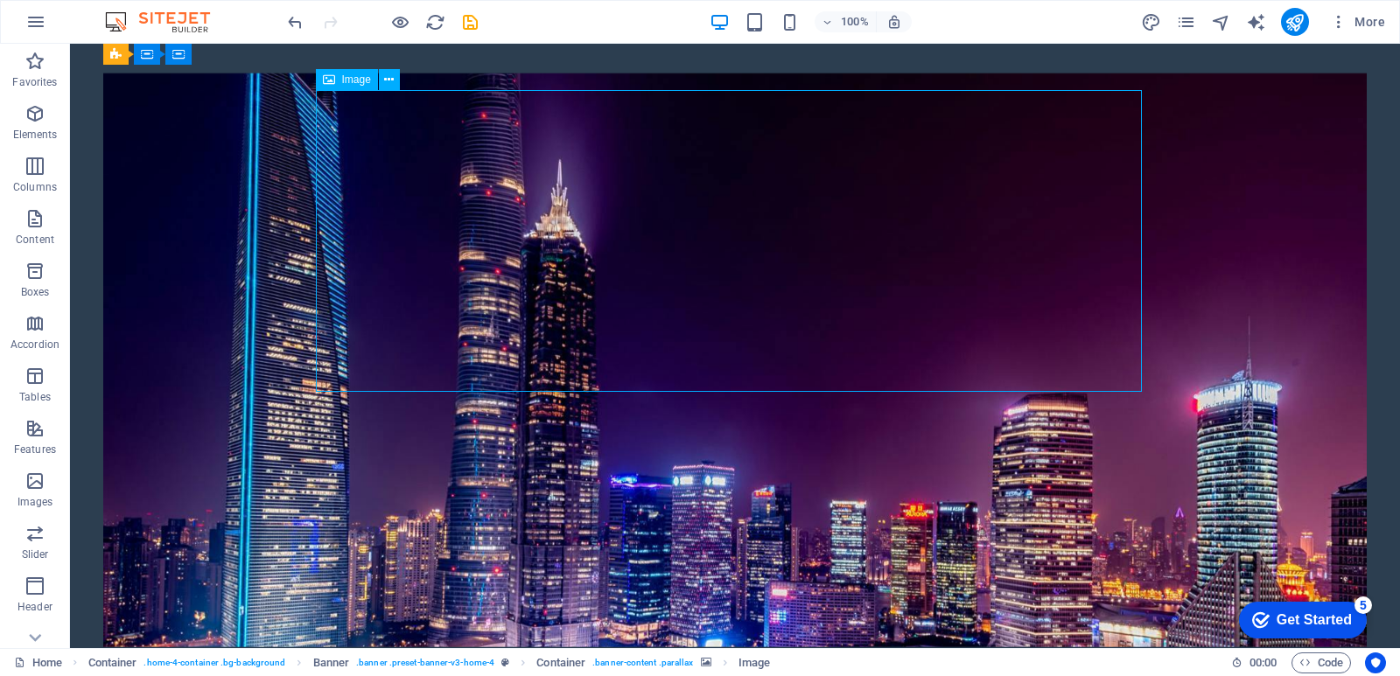
select select "px"
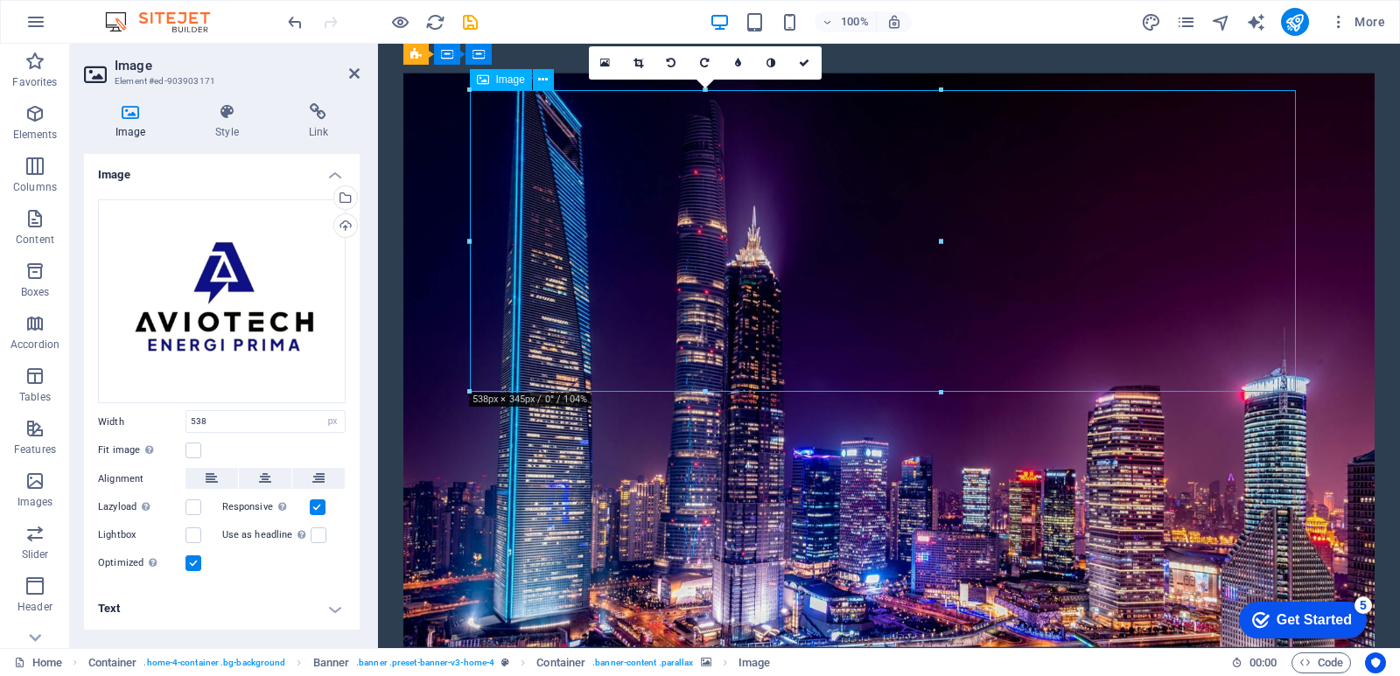
drag, startPoint x: 703, startPoint y: 208, endPoint x: 791, endPoint y: 211, distance: 87.5
drag, startPoint x: 737, startPoint y: 227, endPoint x: 1211, endPoint y: 227, distance: 474.2
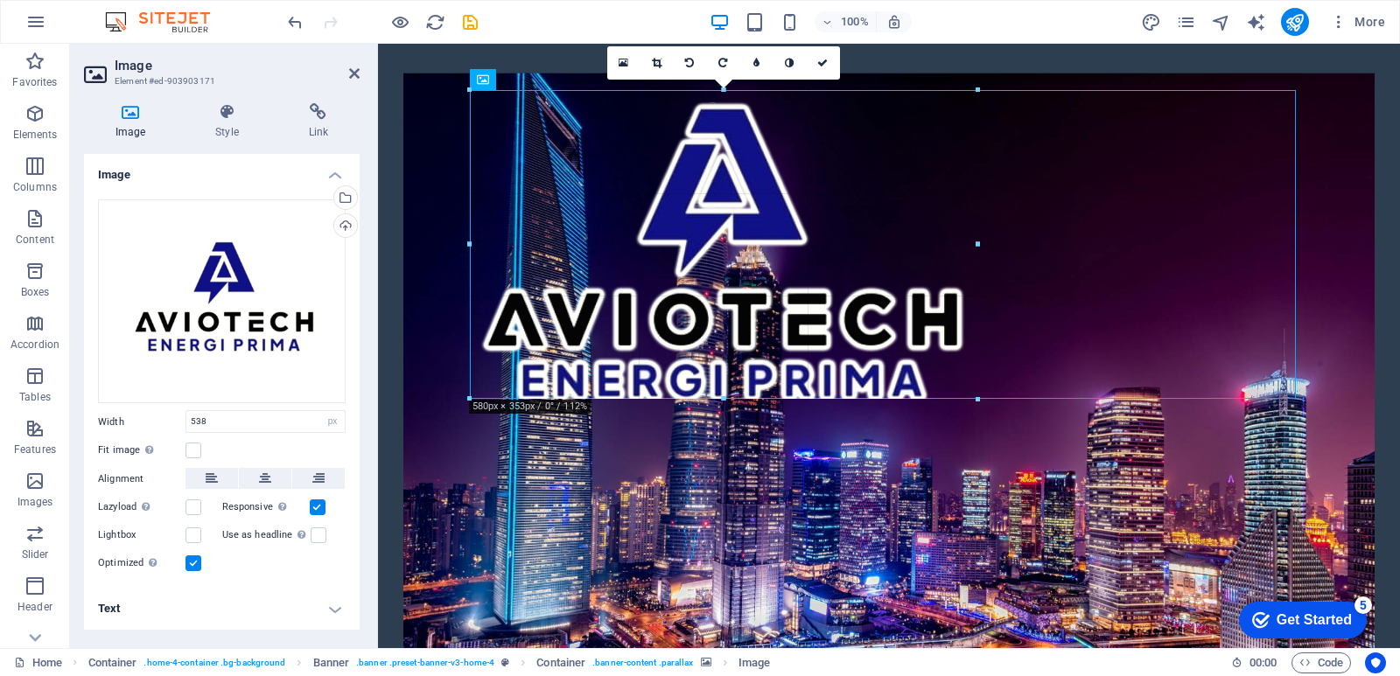
drag, startPoint x: 469, startPoint y: 239, endPoint x: 54, endPoint y: 213, distance: 415.5
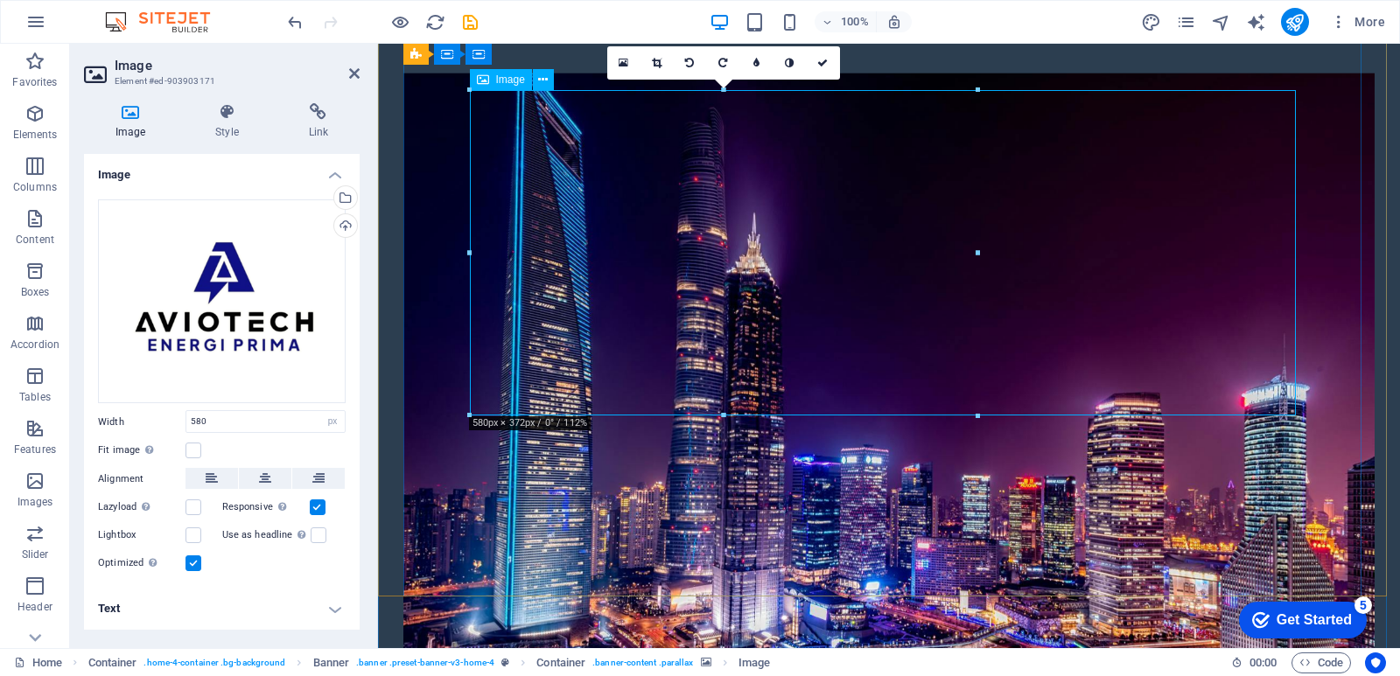
drag, startPoint x: 850, startPoint y: 294, endPoint x: 507, endPoint y: 262, distance: 345.3
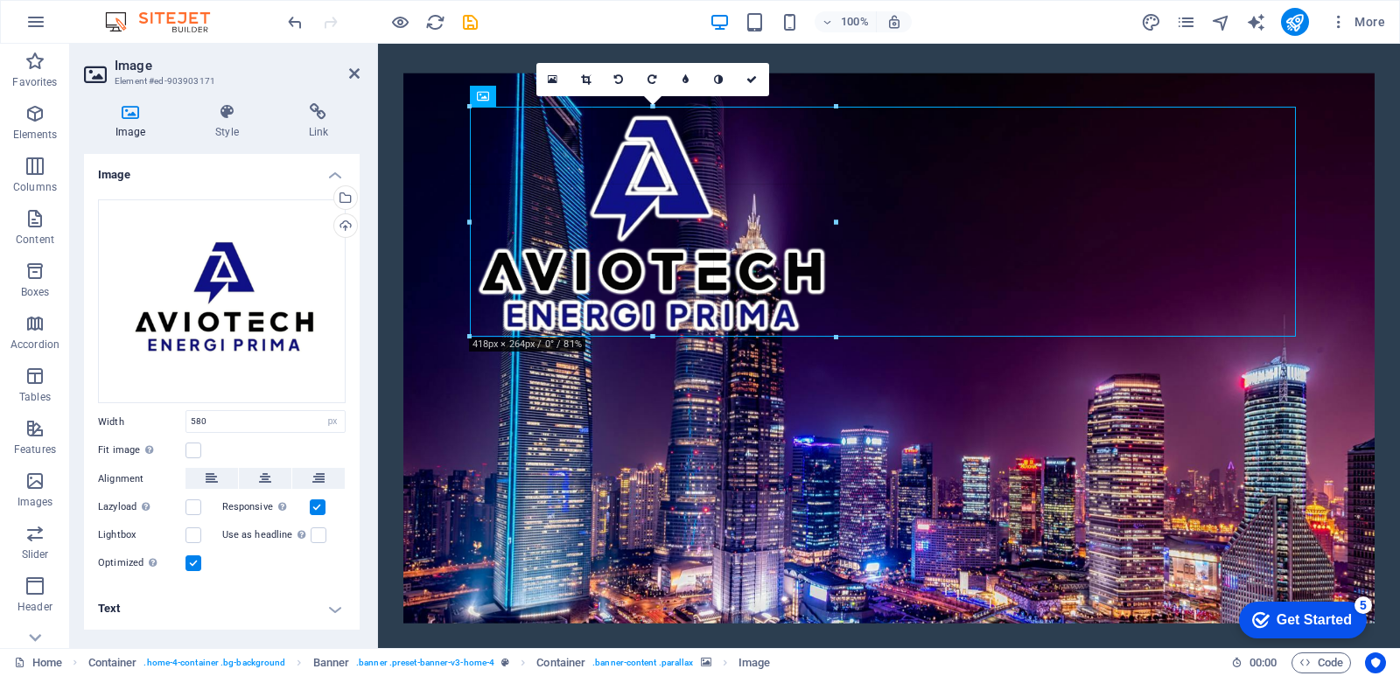
drag, startPoint x: 471, startPoint y: 252, endPoint x: 614, endPoint y: 248, distance: 143.5
type input "418"
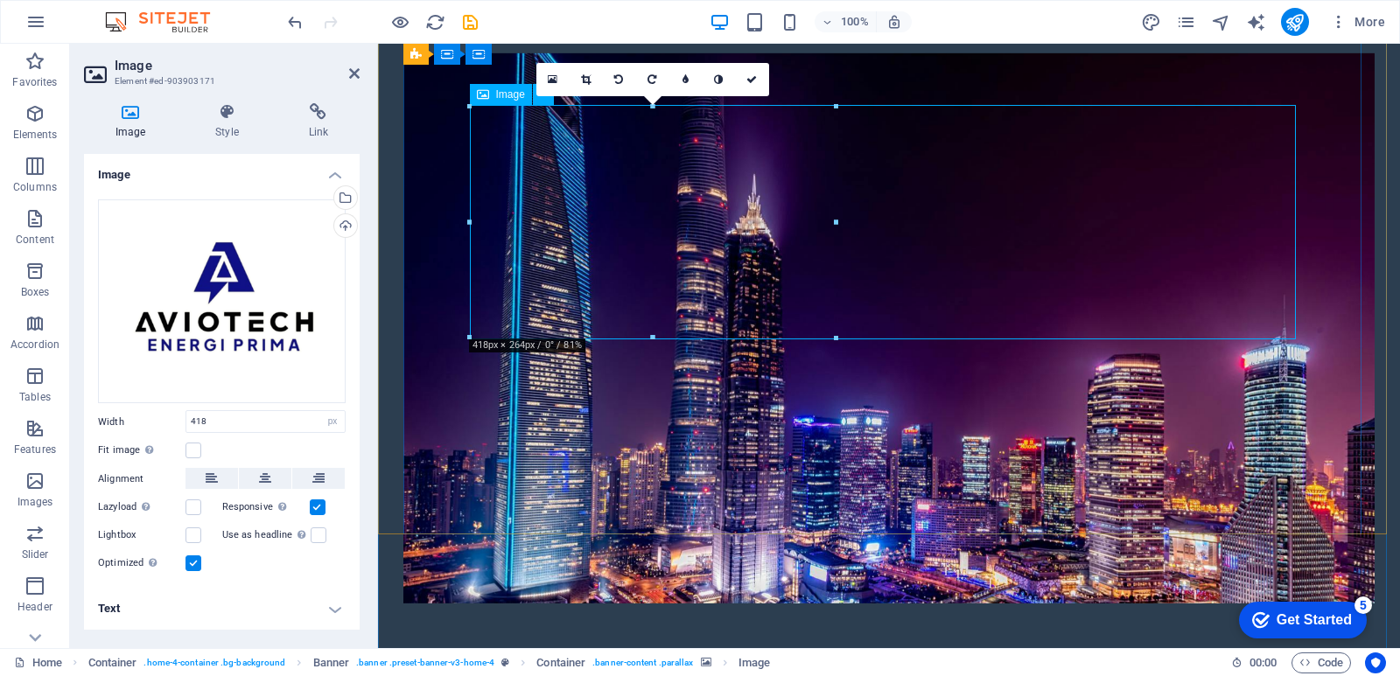
scroll to position [0, 0]
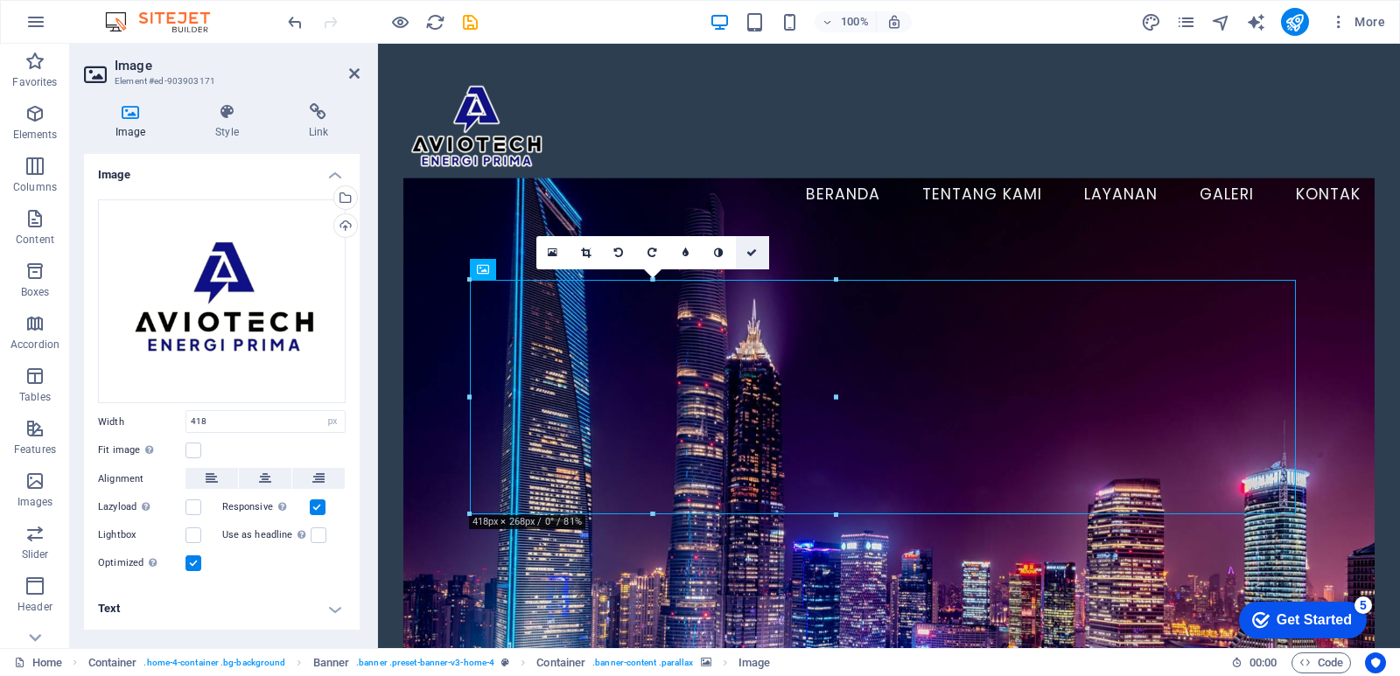
click at [753, 249] on icon at bounding box center [751, 253] width 10 height 10
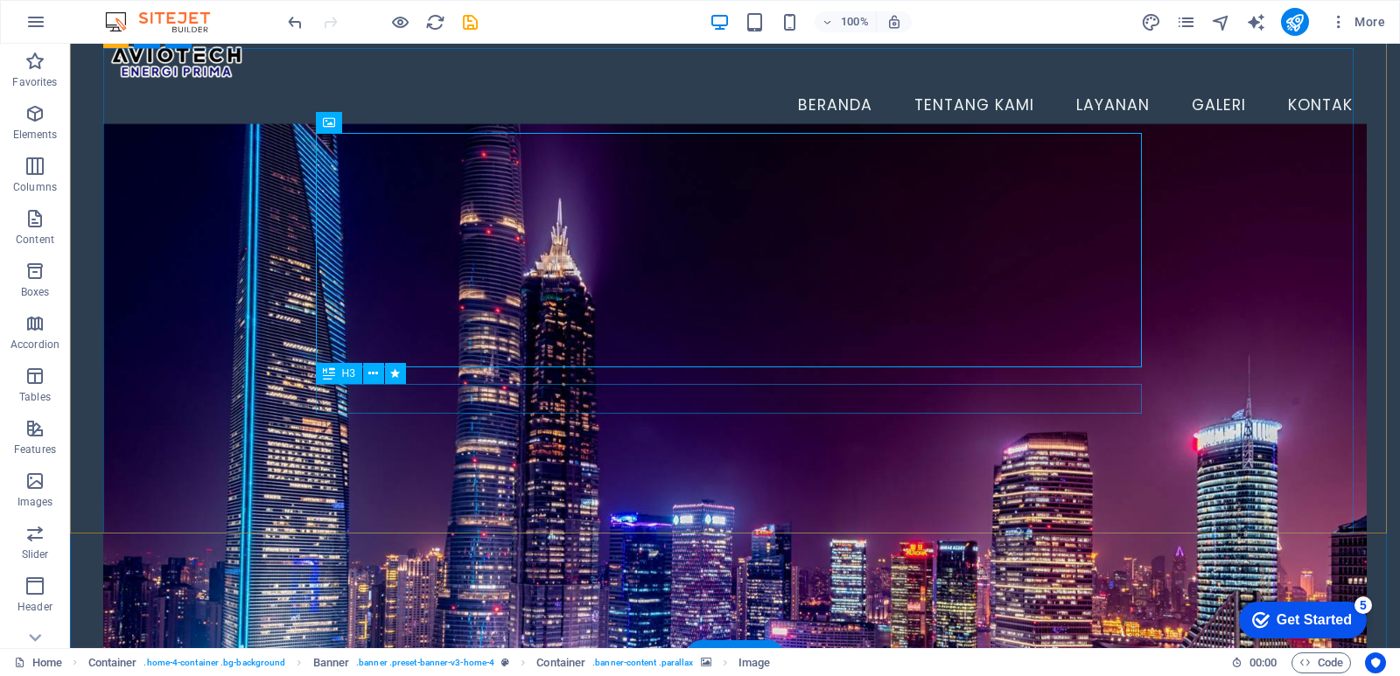
scroll to position [87, 0]
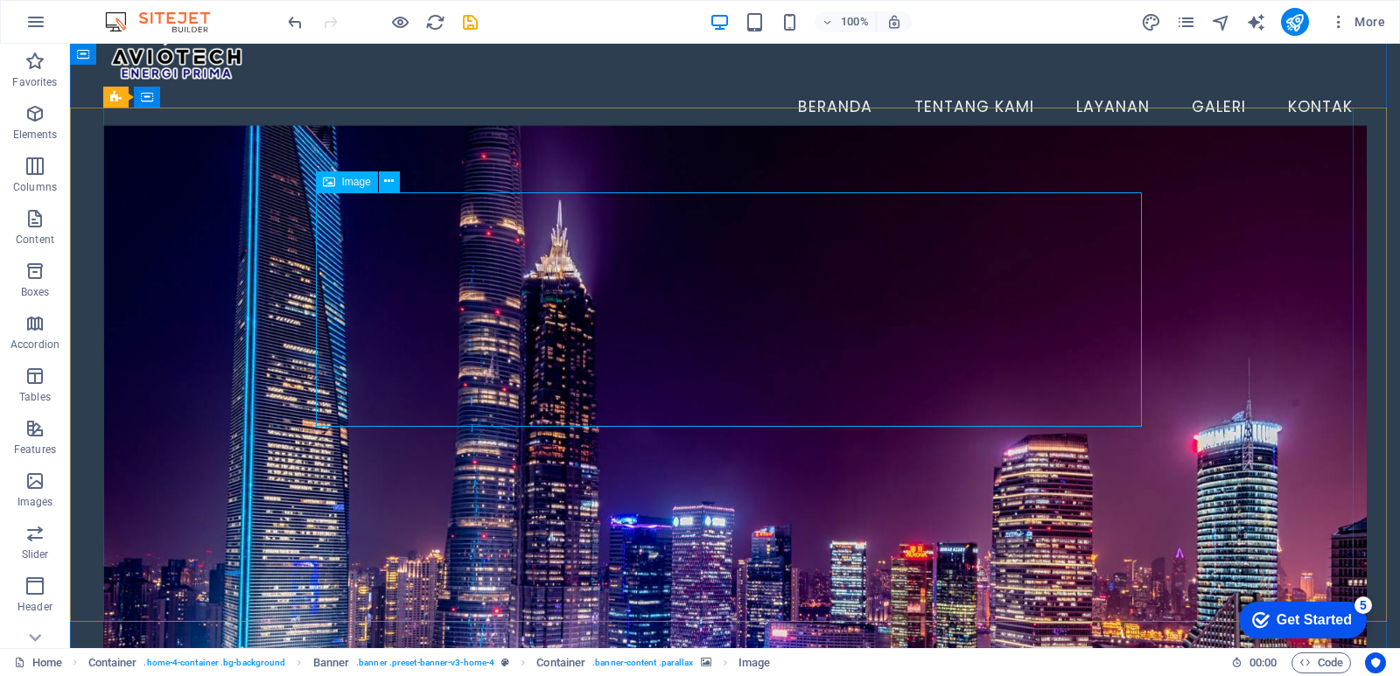
click at [1252, 300] on figure at bounding box center [734, 401] width 1263 height 550
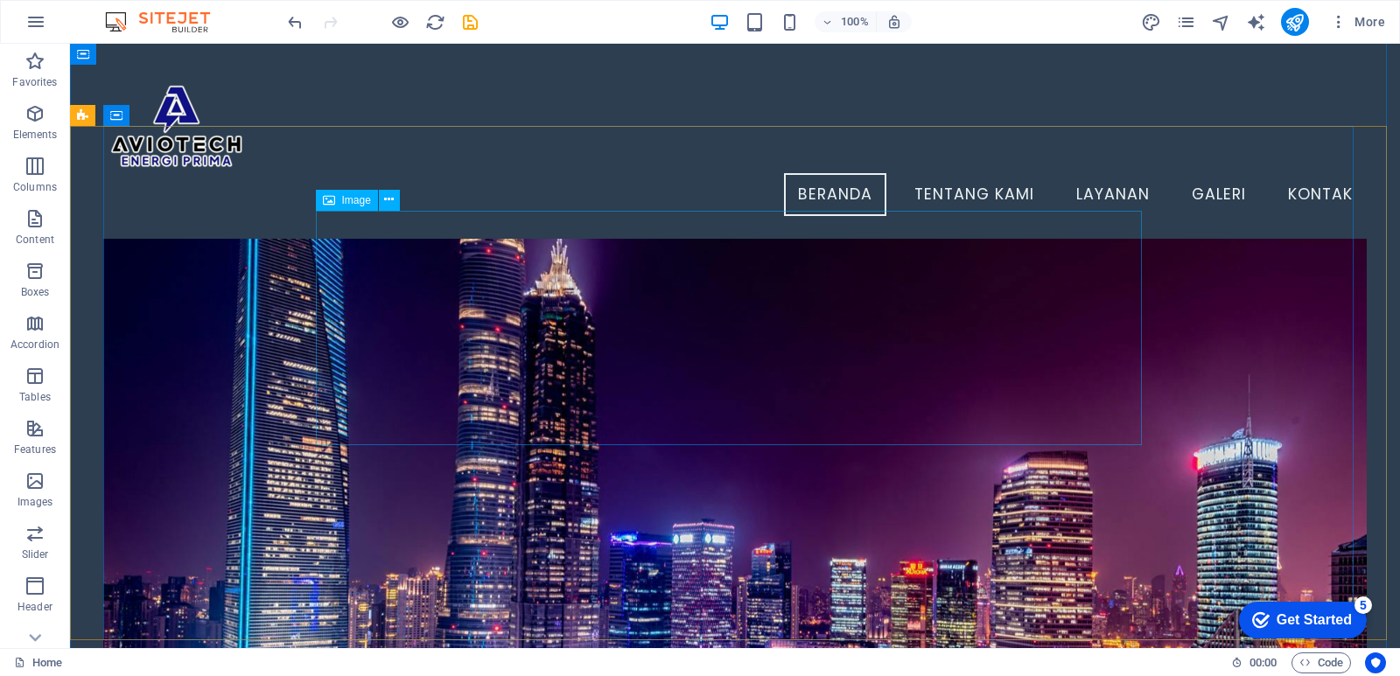
scroll to position [0, 0]
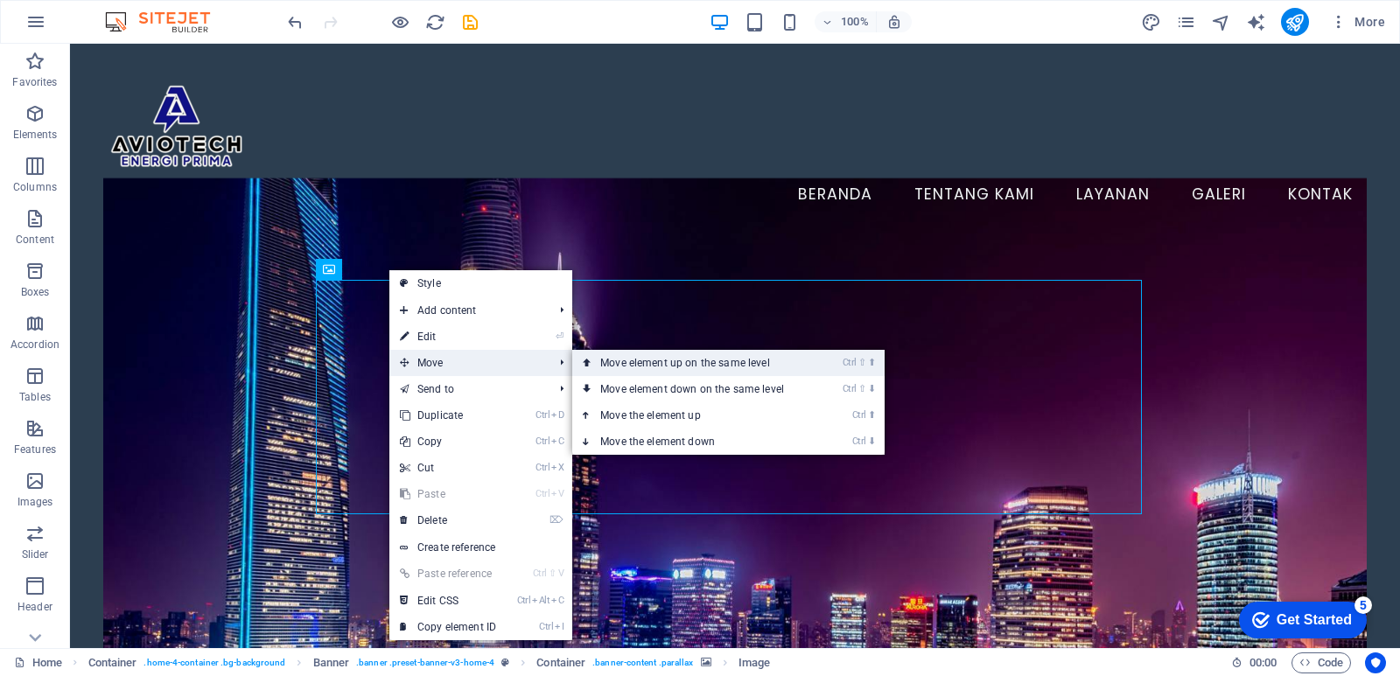
click at [609, 366] on link "Ctrl ⇧ ⬆ Move element up on the same level" at bounding box center [695, 363] width 247 height 26
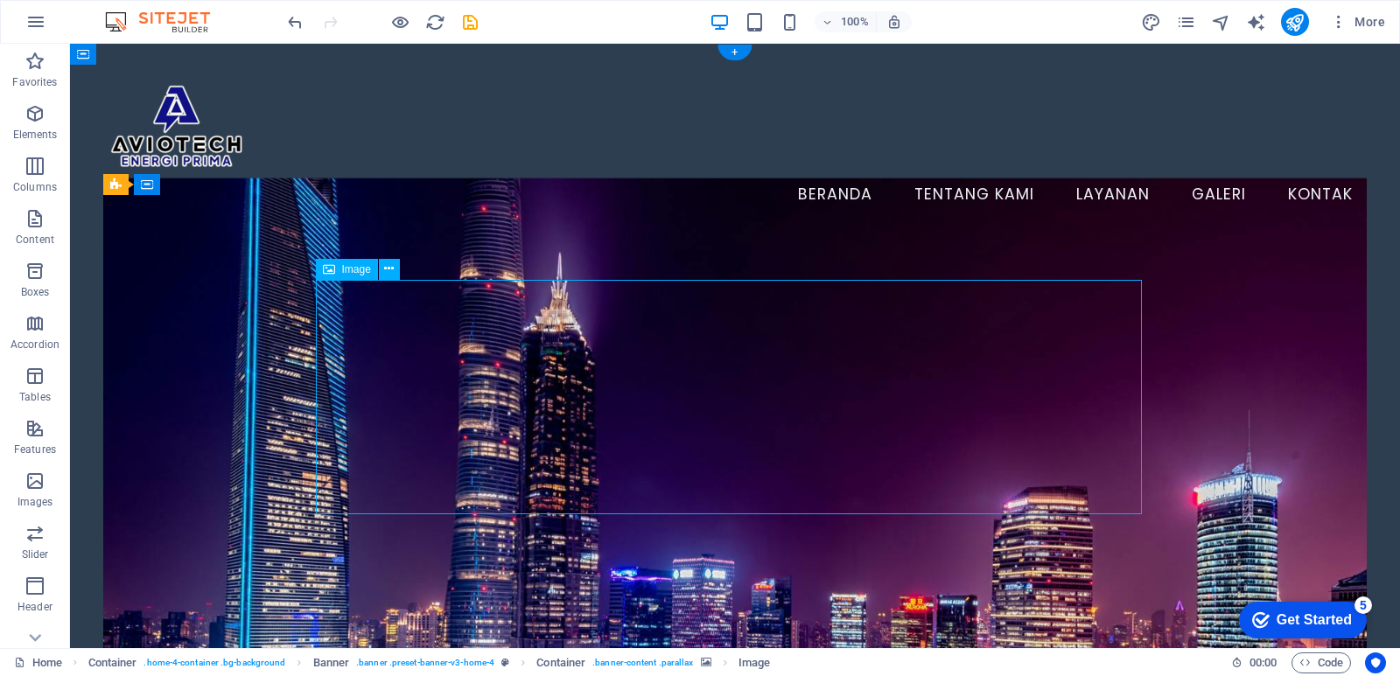
drag, startPoint x: 540, startPoint y: 367, endPoint x: 482, endPoint y: 360, distance: 58.2
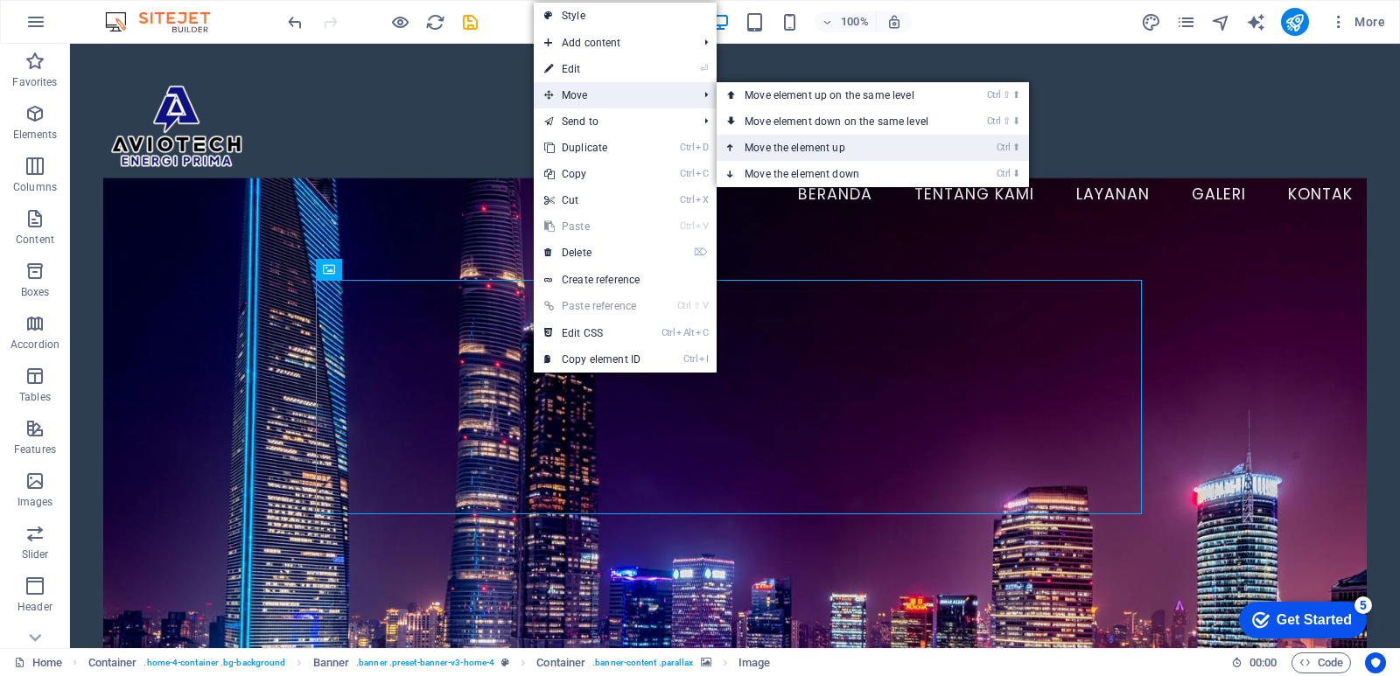
click at [741, 142] on link "Ctrl ⬆ Move the element up" at bounding box center [840, 148] width 247 height 26
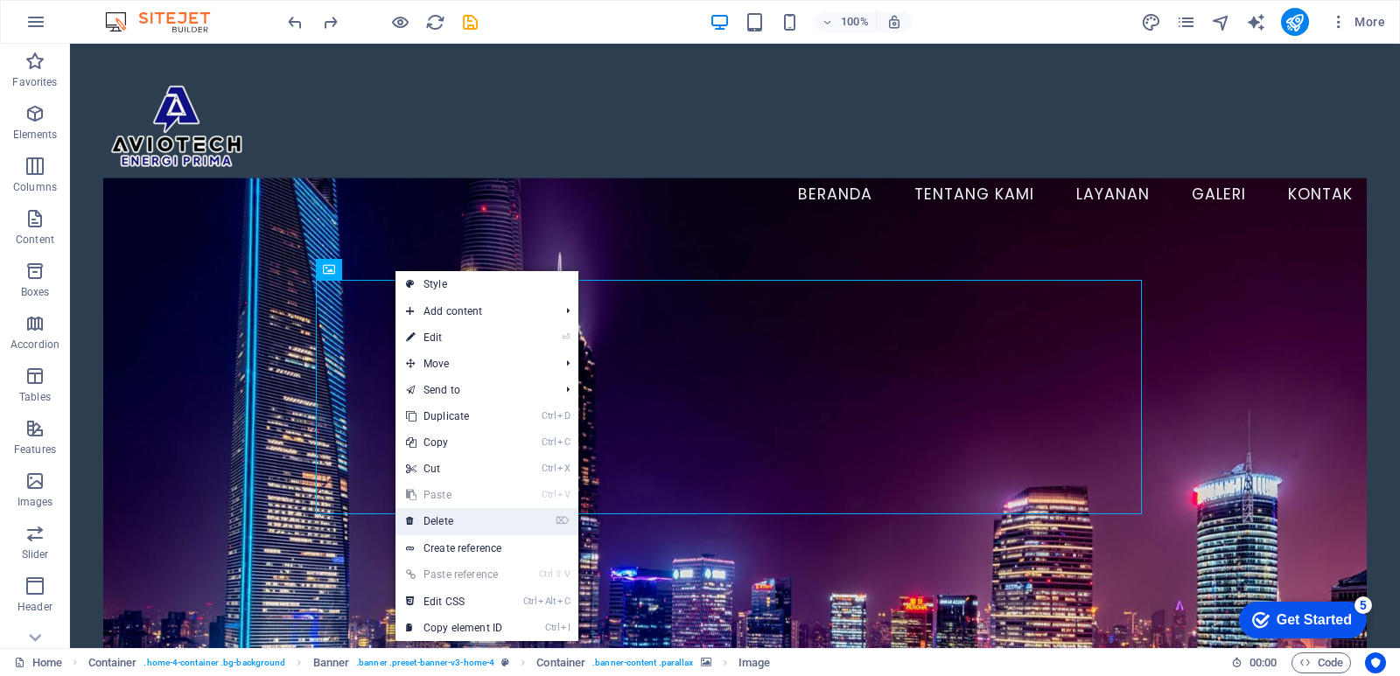
click at [447, 515] on link "⌦ Delete" at bounding box center [453, 521] width 117 height 26
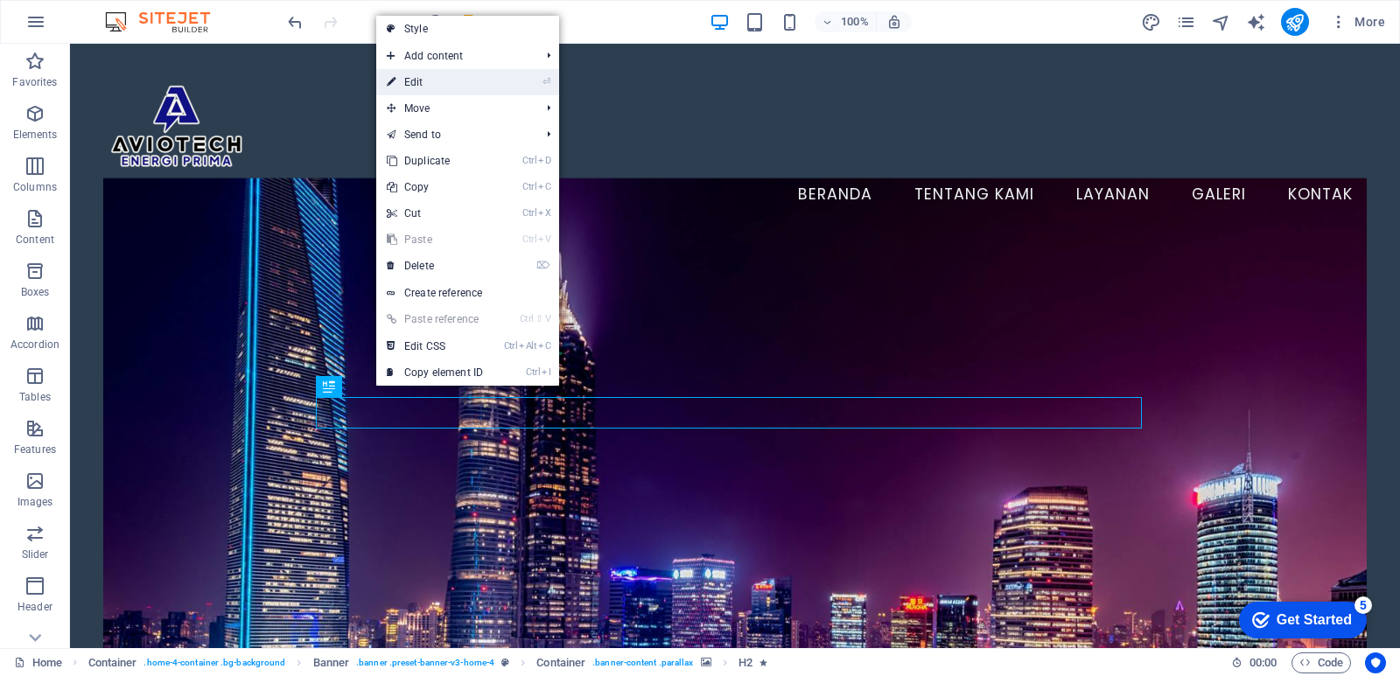
click at [437, 87] on link "⏎ Edit" at bounding box center [434, 82] width 117 height 26
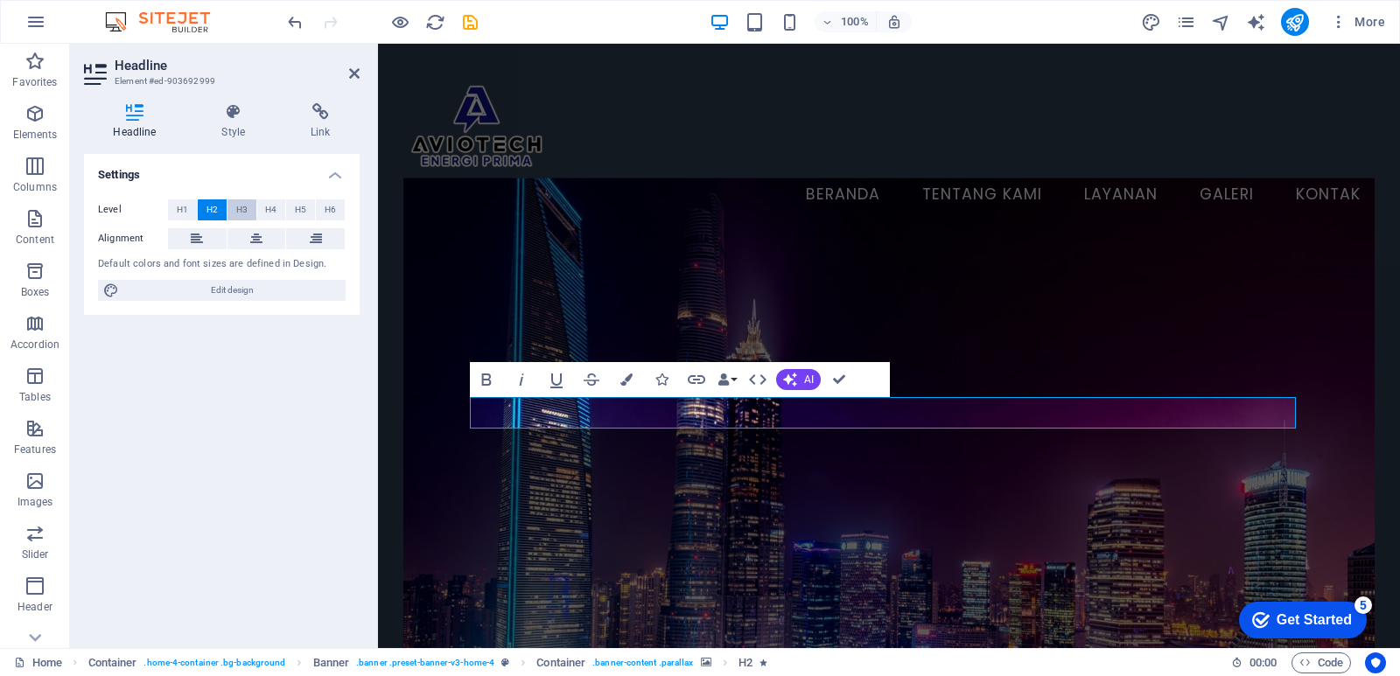
click at [242, 206] on span "H3" at bounding box center [241, 209] width 11 height 21
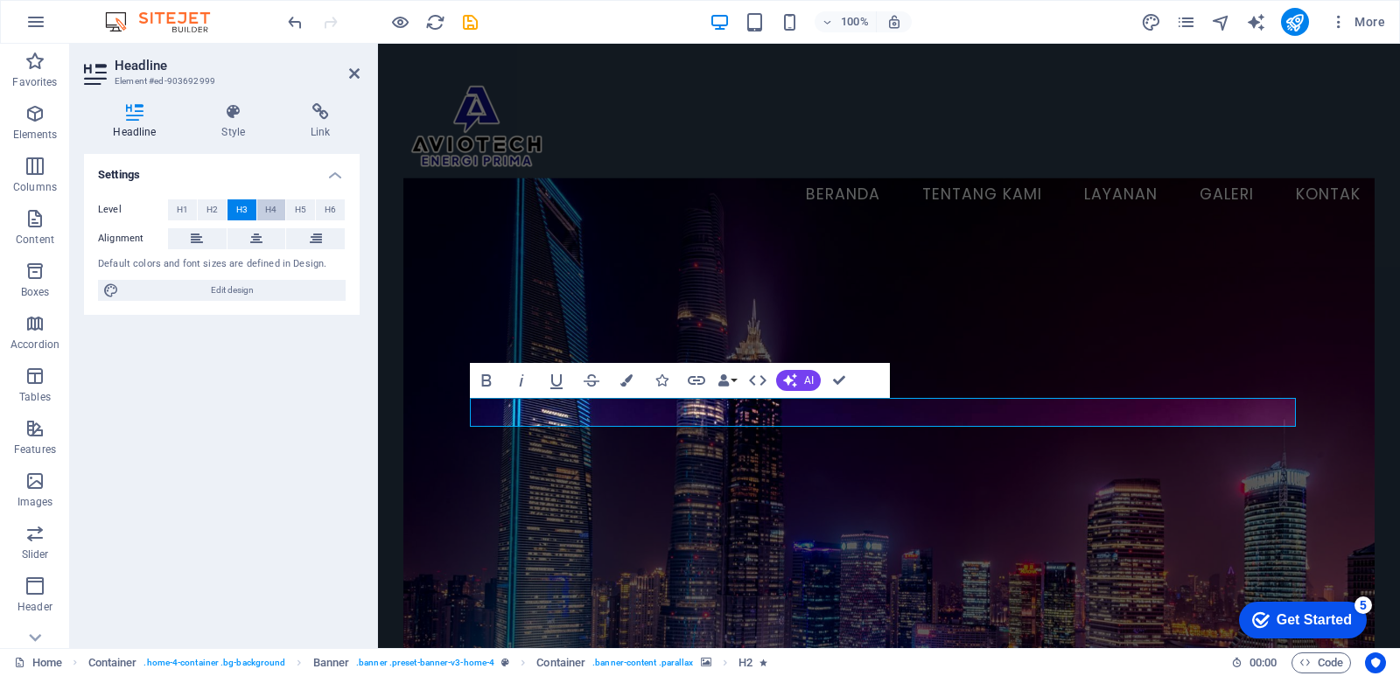
click at [275, 210] on span "H4" at bounding box center [270, 209] width 11 height 21
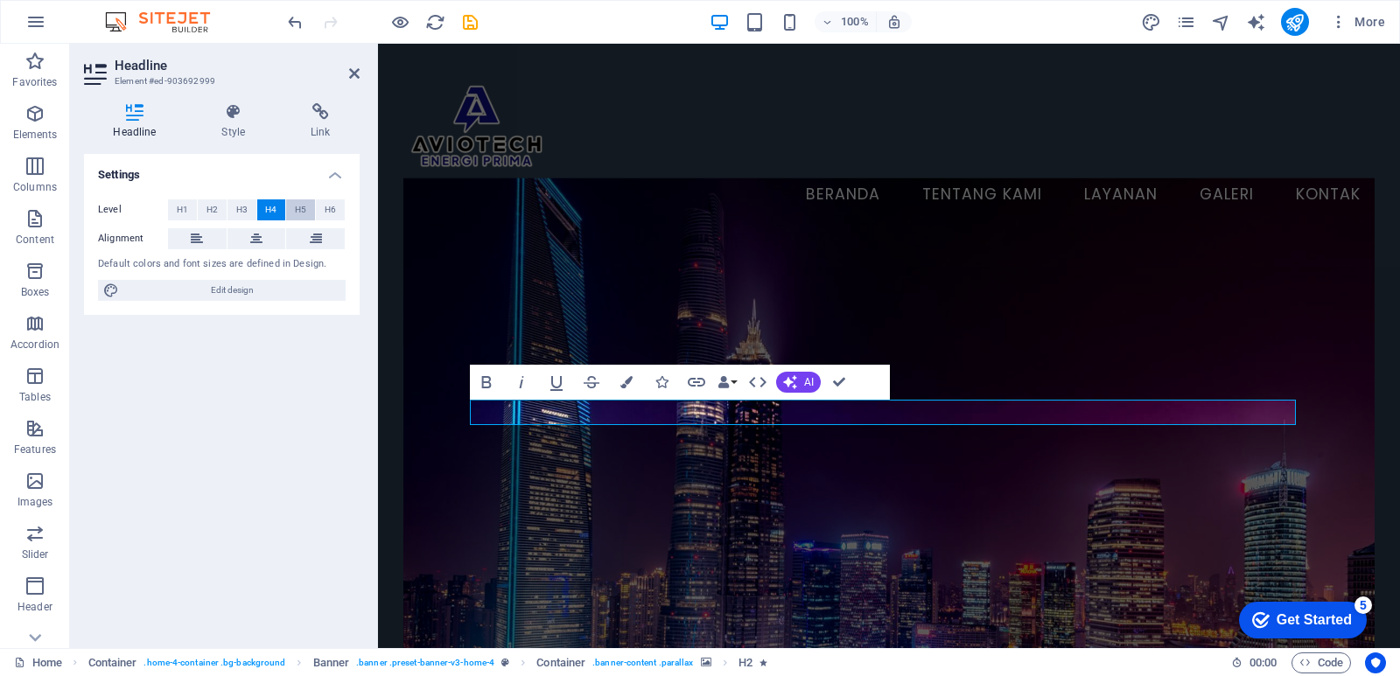
click at [291, 206] on button "H5" at bounding box center [300, 209] width 29 height 21
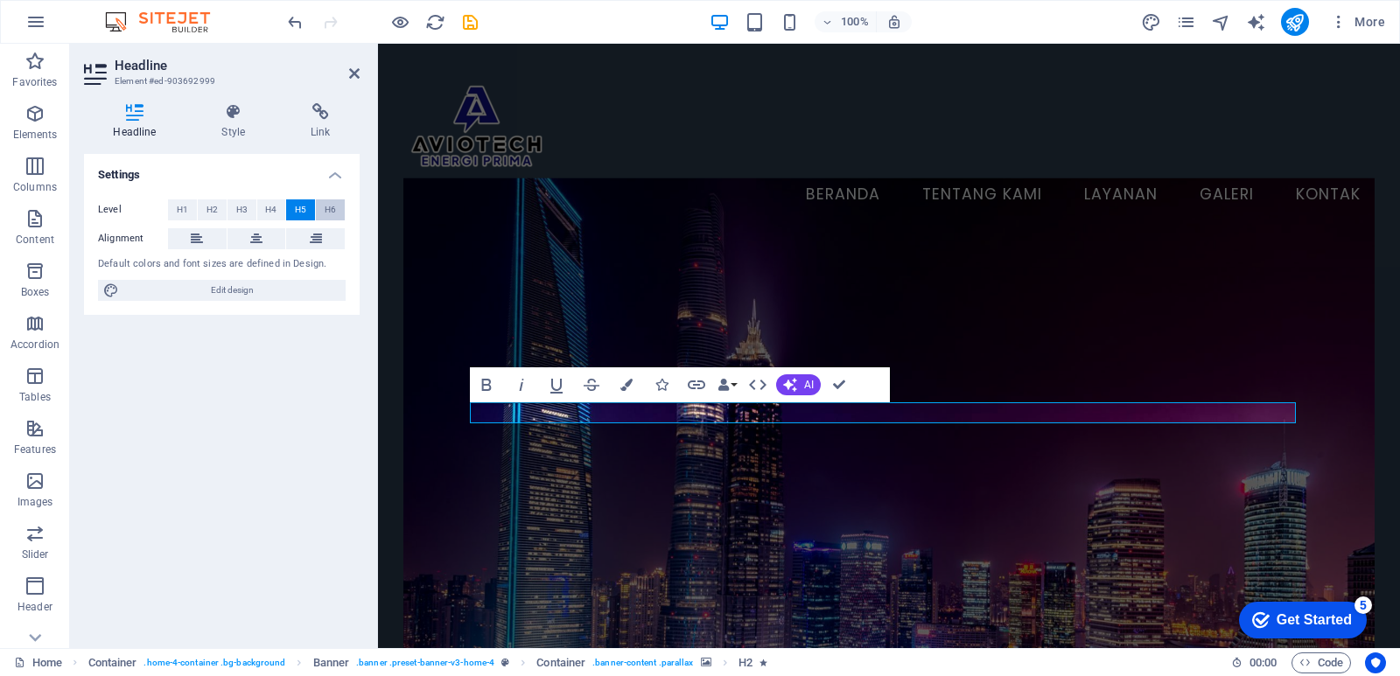
click at [331, 207] on span "H6" at bounding box center [330, 209] width 11 height 21
click at [182, 212] on span "H1" at bounding box center [182, 209] width 11 height 21
click at [213, 208] on span "H2" at bounding box center [211, 209] width 11 height 21
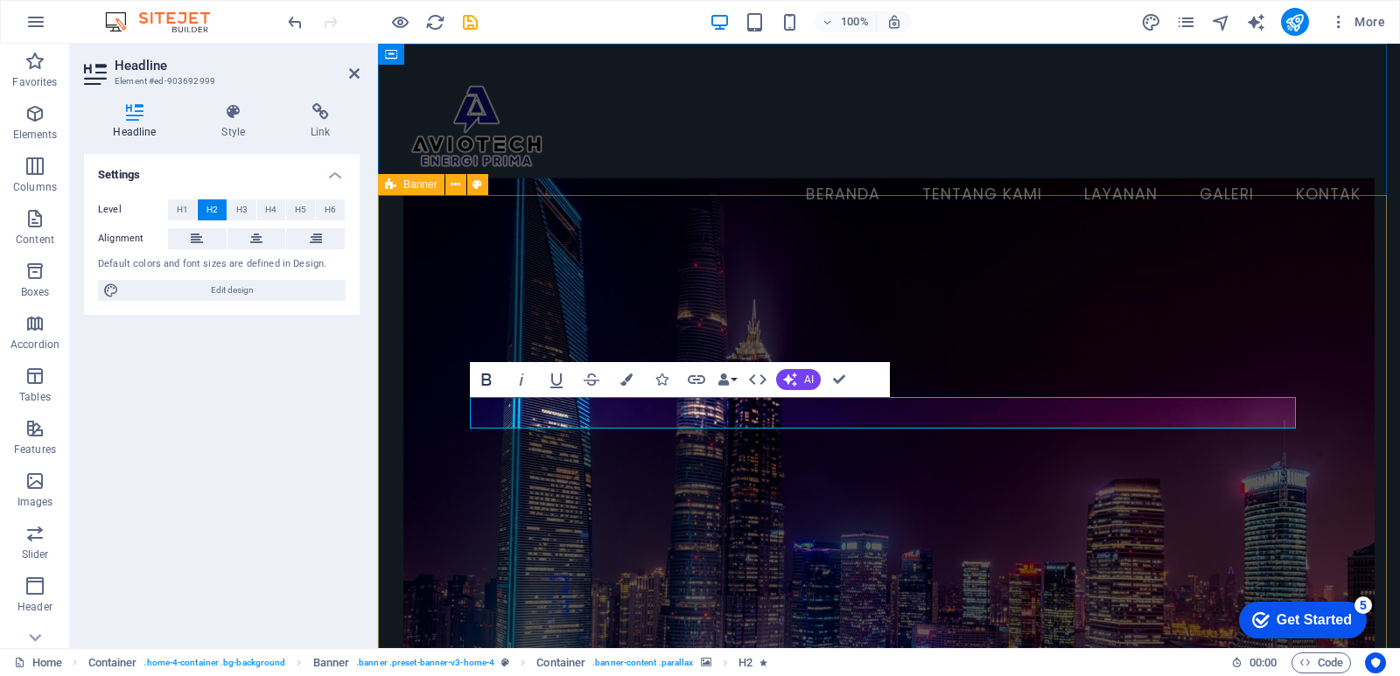
click at [486, 377] on icon "button" at bounding box center [486, 379] width 21 height 21
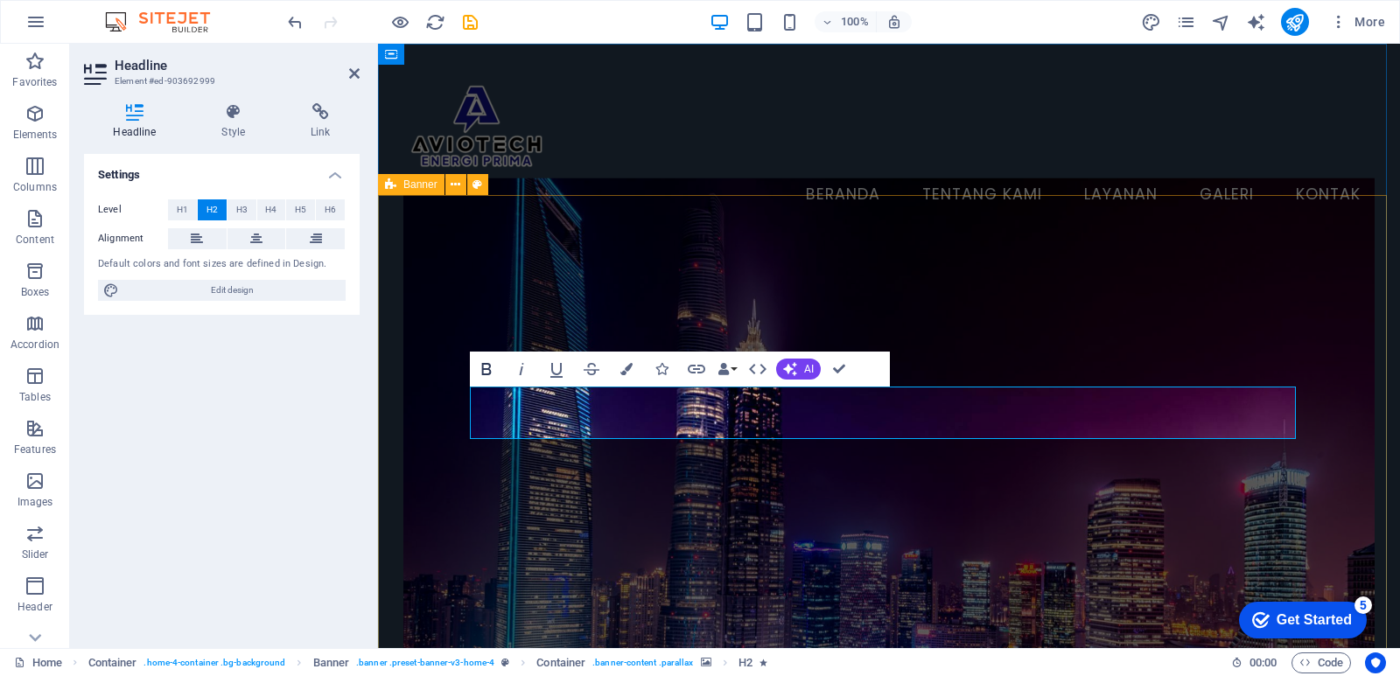
click at [483, 371] on icon "button" at bounding box center [486, 369] width 10 height 12
click at [487, 368] on icon "button" at bounding box center [486, 369] width 10 height 12
drag, startPoint x: 615, startPoint y: 418, endPoint x: 1154, endPoint y: 423, distance: 538.9
click at [488, 368] on icon "button" at bounding box center [486, 369] width 10 height 12
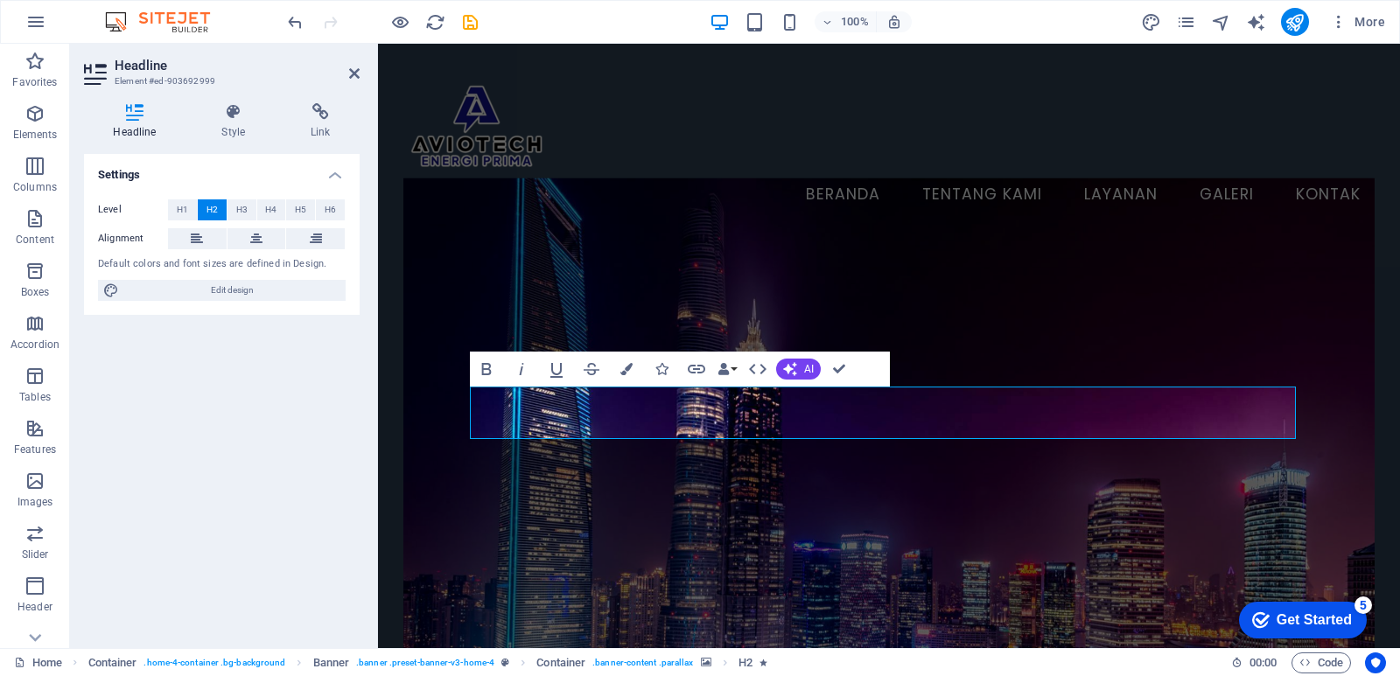
click at [242, 394] on div "Settings Level H1 H2 H3 H4 H5 H6 Alignment Default colors and font sizes are de…" at bounding box center [222, 394] width 276 height 480
click at [489, 370] on icon "button" at bounding box center [486, 369] width 10 height 12
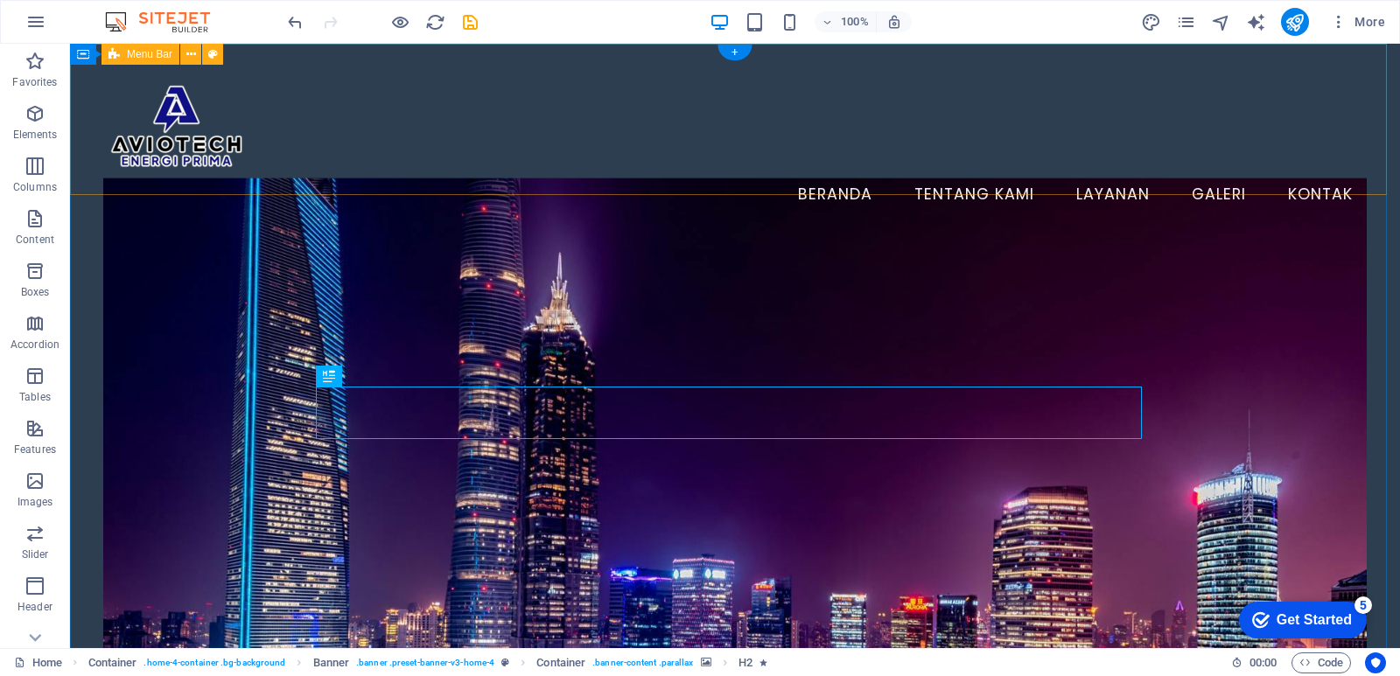
click at [1183, 178] on div "Menu Beranda Tentang Kami Layanan Galeri Kontak" at bounding box center [735, 141] width 1330 height 195
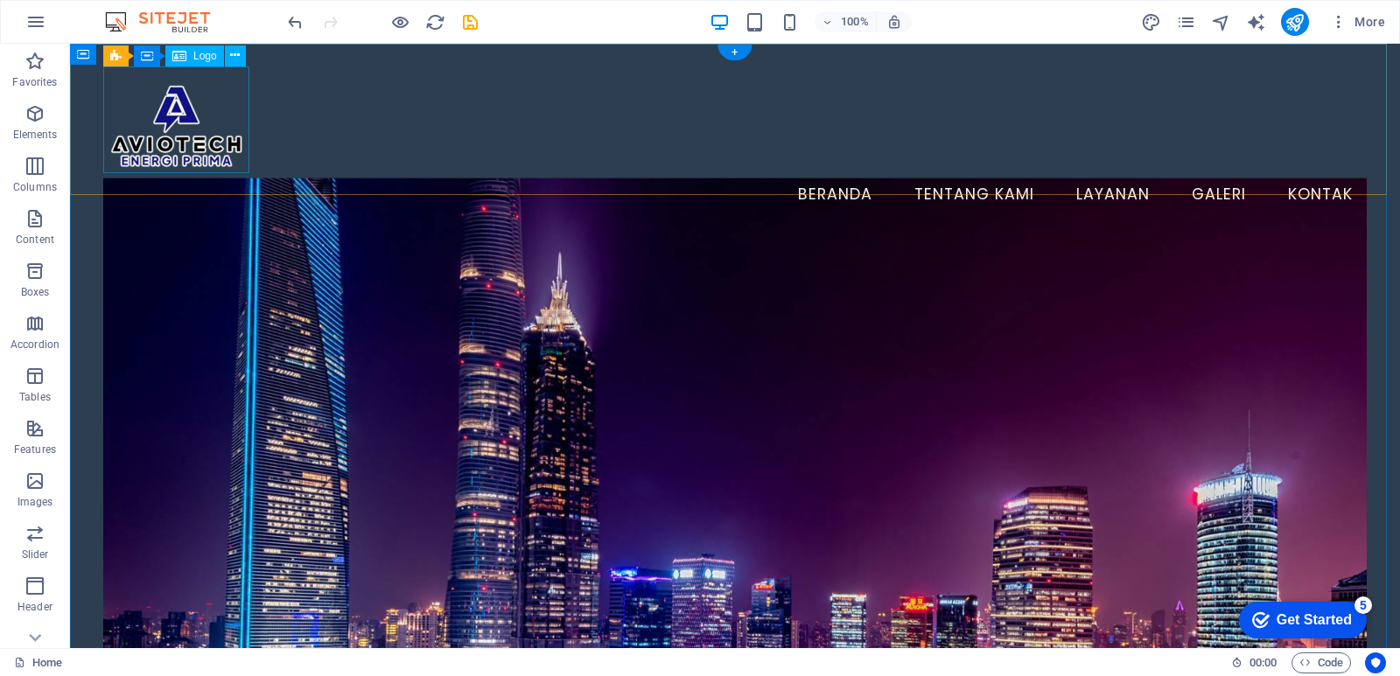
click at [191, 148] on div at bounding box center [734, 119] width 1263 height 107
click at [199, 142] on div at bounding box center [734, 119] width 1263 height 107
select select "px"
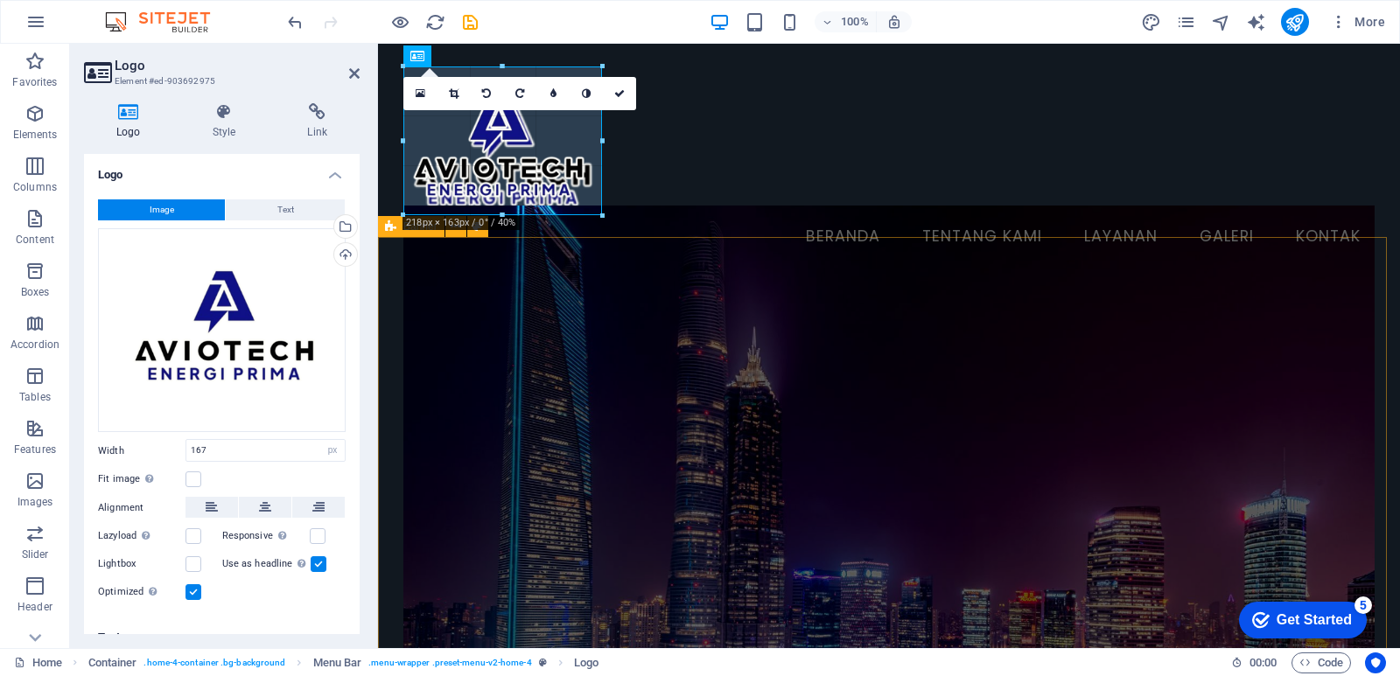
drag, startPoint x: 549, startPoint y: 172, endPoint x: 603, endPoint y: 202, distance: 61.1
type input "226"
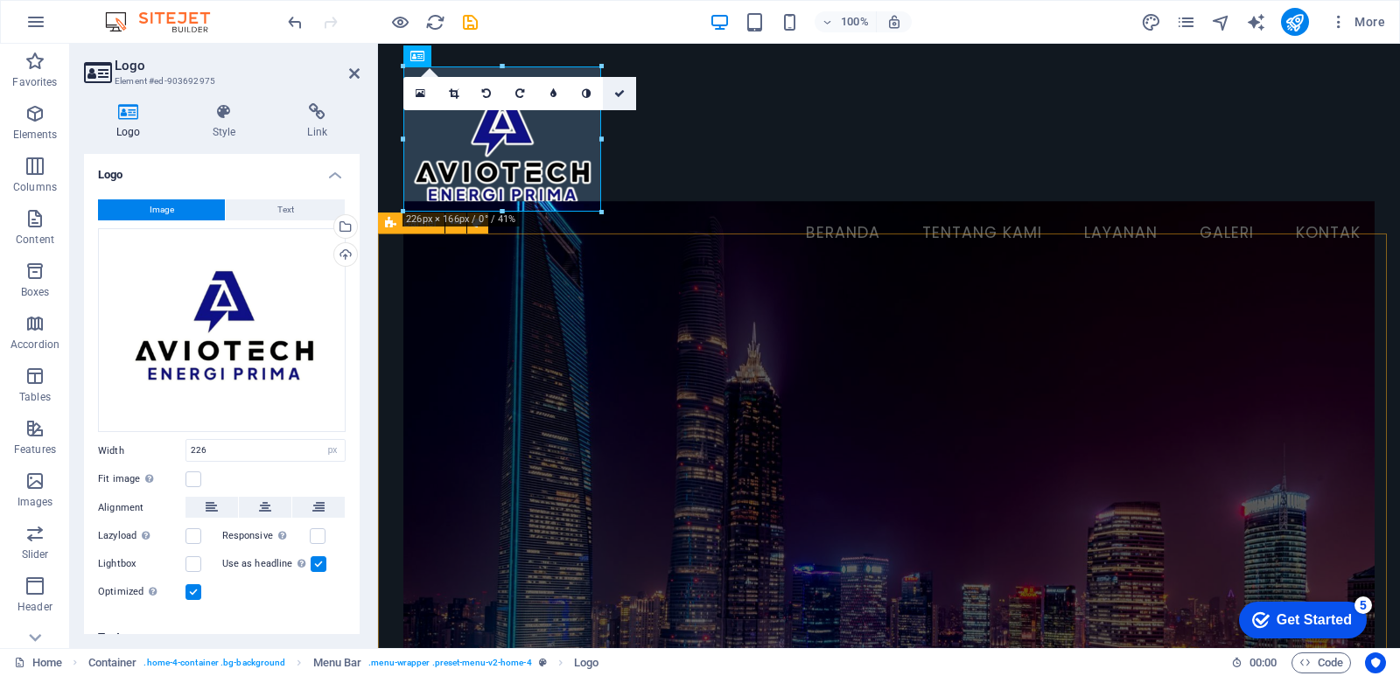
drag, startPoint x: 624, startPoint y: 94, endPoint x: 552, endPoint y: 48, distance: 84.9
click at [624, 94] on icon at bounding box center [619, 93] width 10 height 10
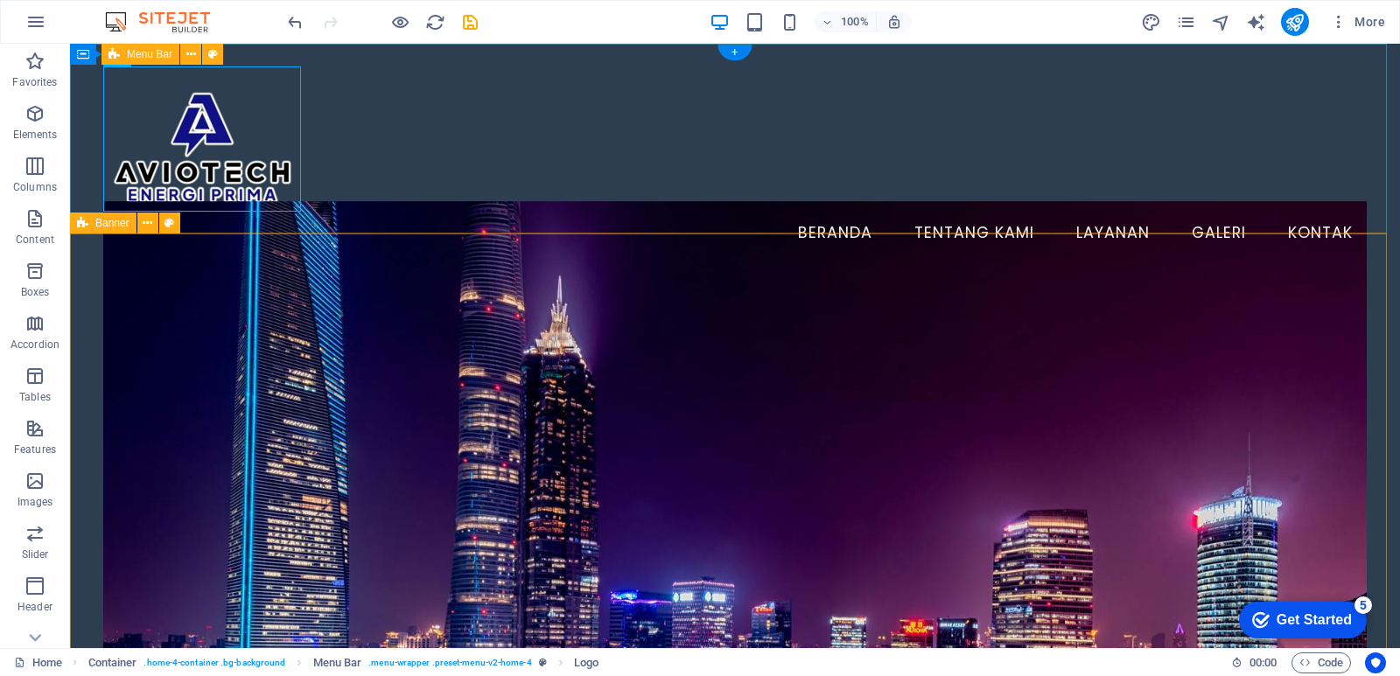
click at [665, 166] on div "Menu Beranda Tentang Kami Layanan Galeri Kontak" at bounding box center [735, 161] width 1330 height 234
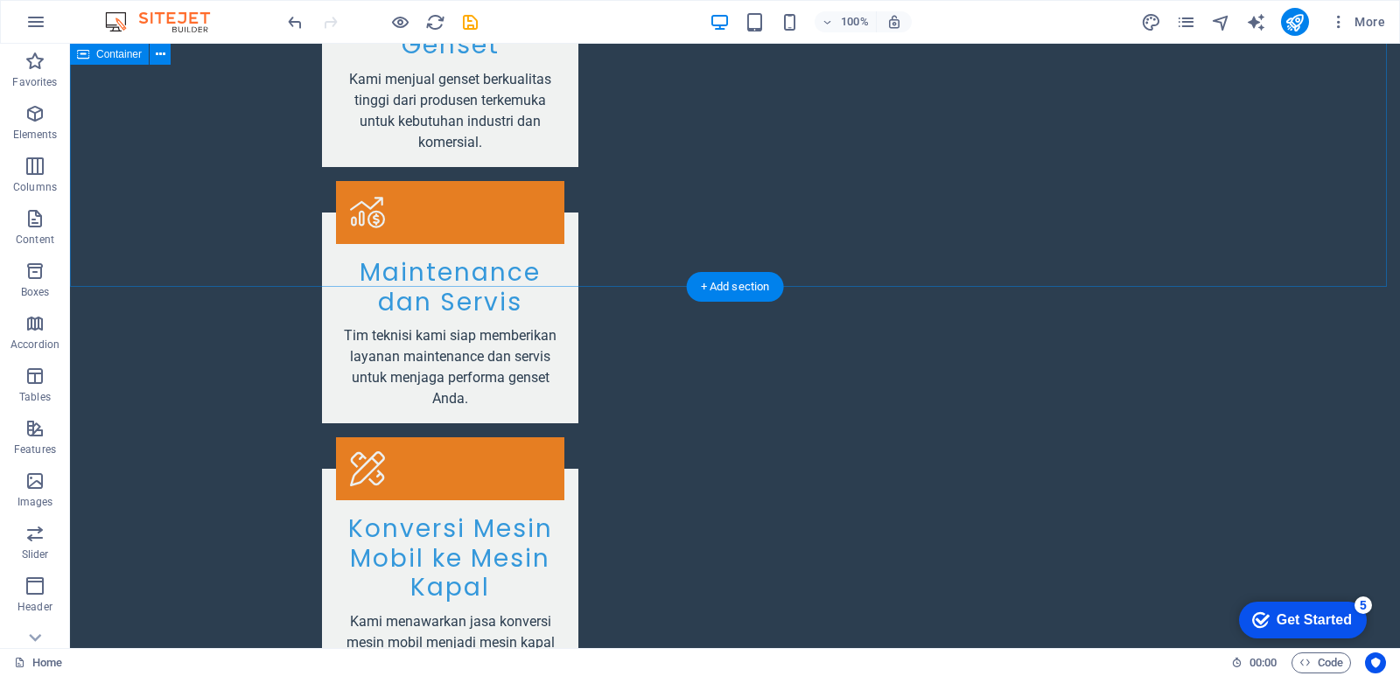
scroll to position [2531, 0]
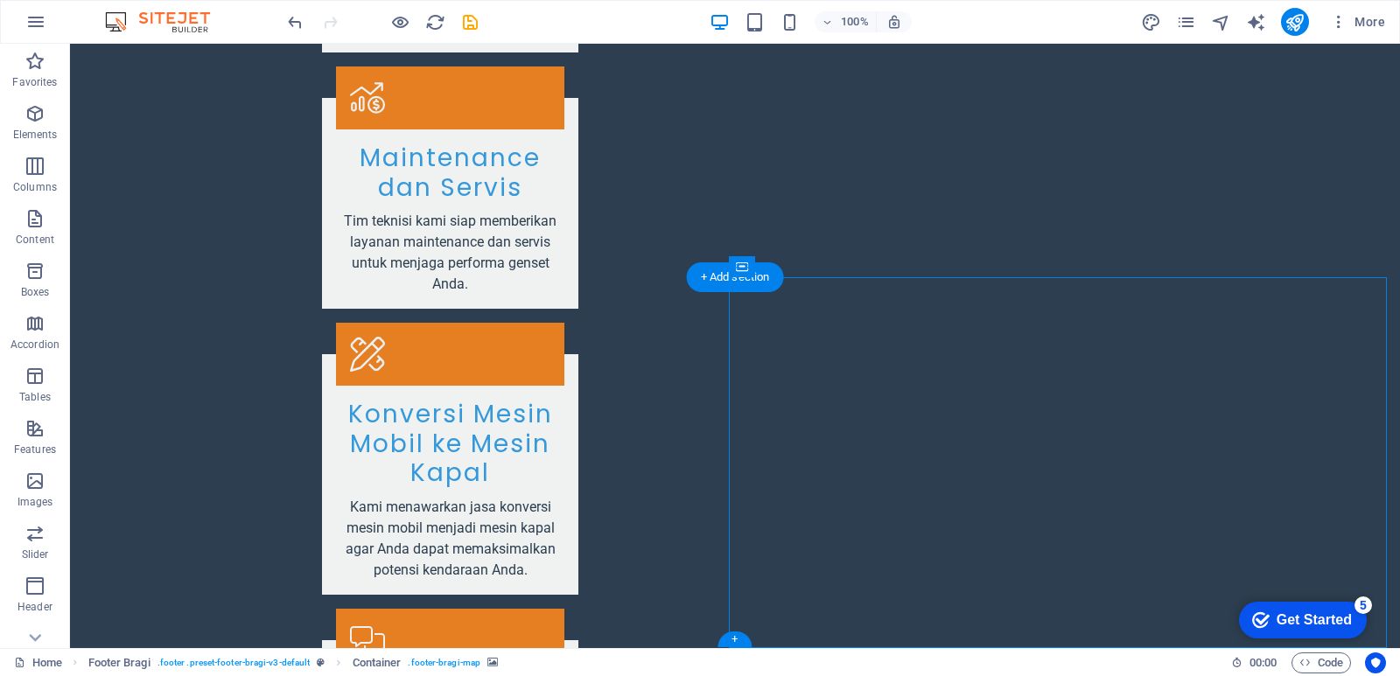
select select "px"
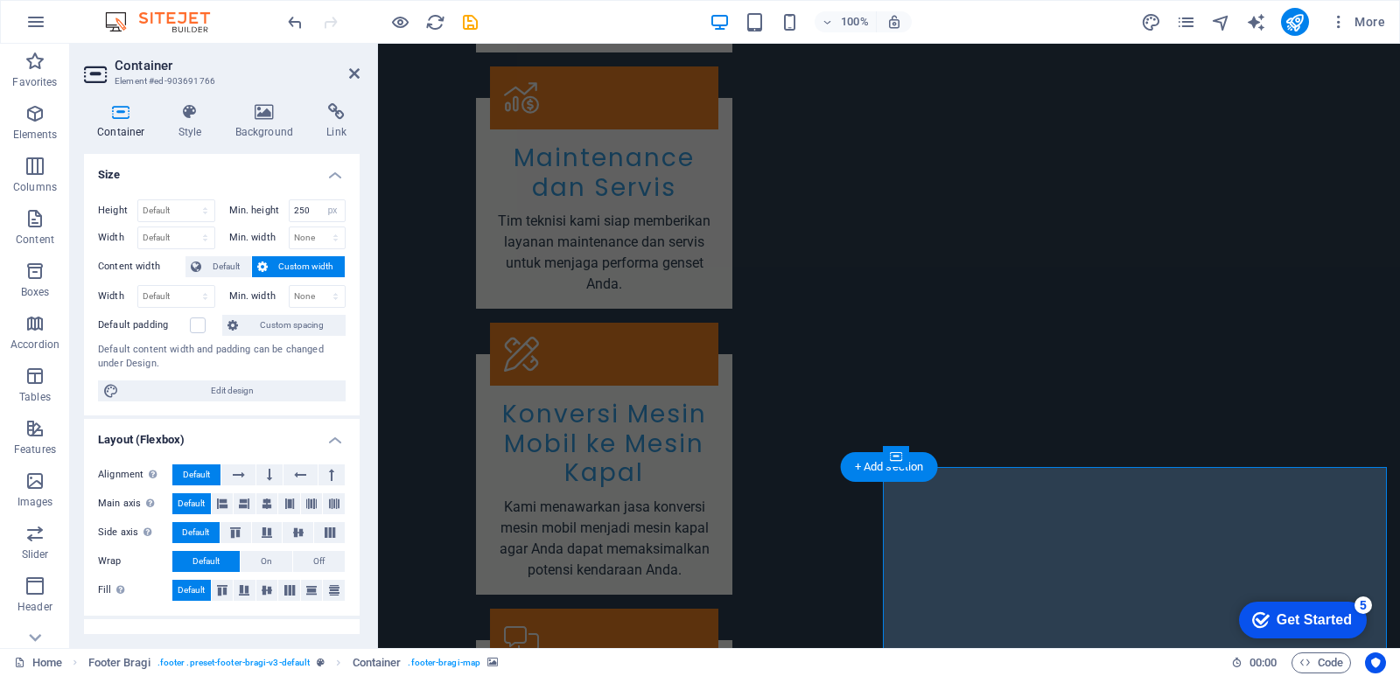
scroll to position [2470, 0]
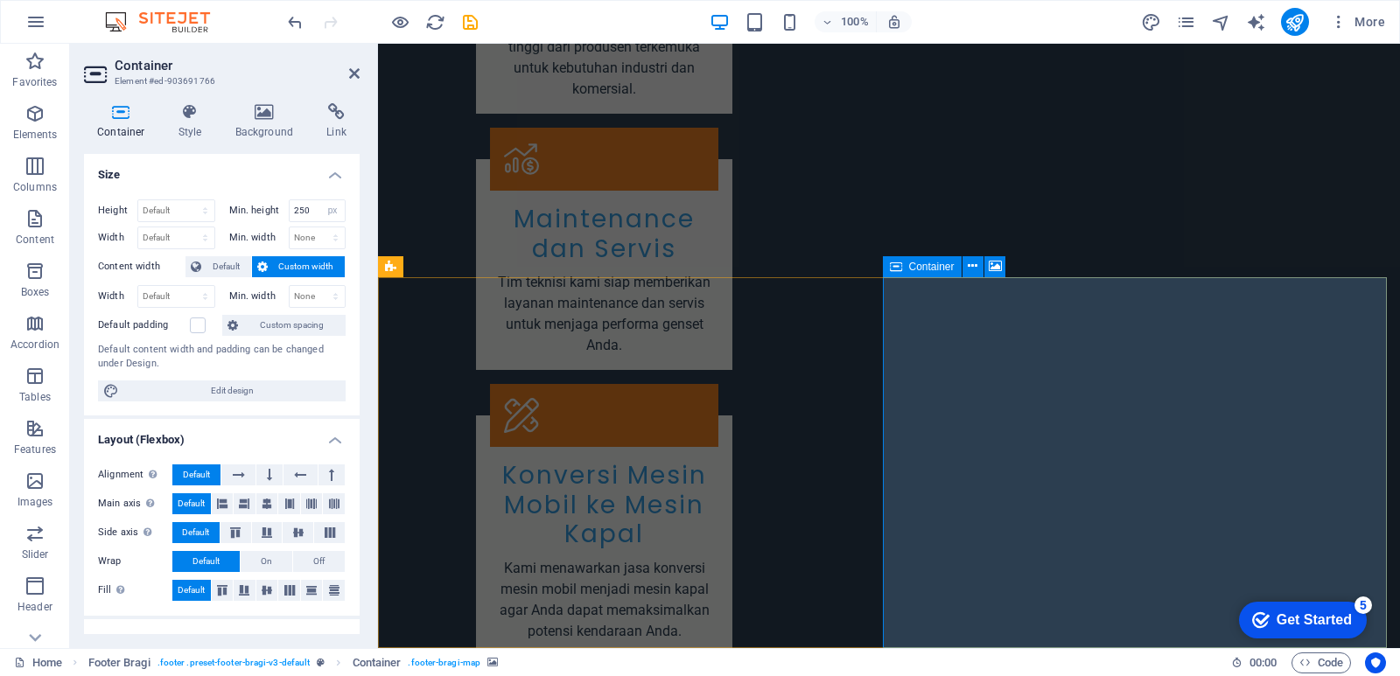
click at [353, 70] on icon at bounding box center [354, 73] width 10 height 14
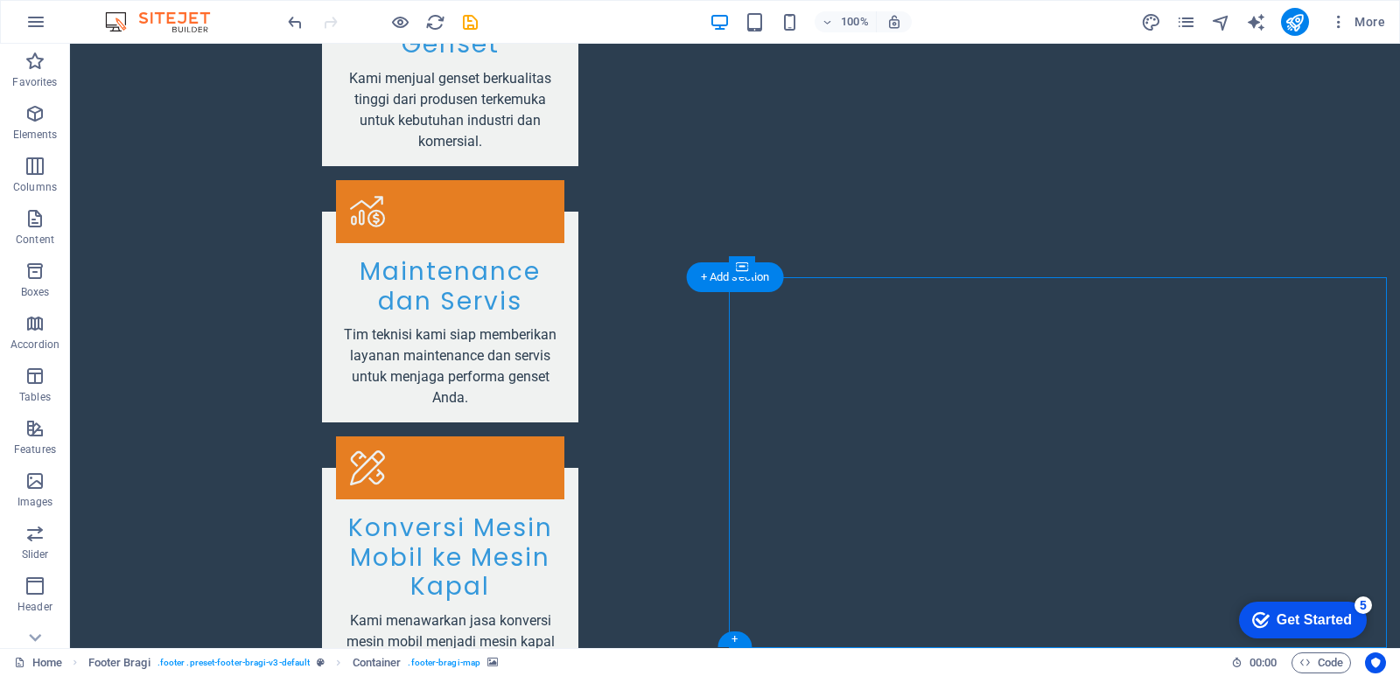
select select "px"
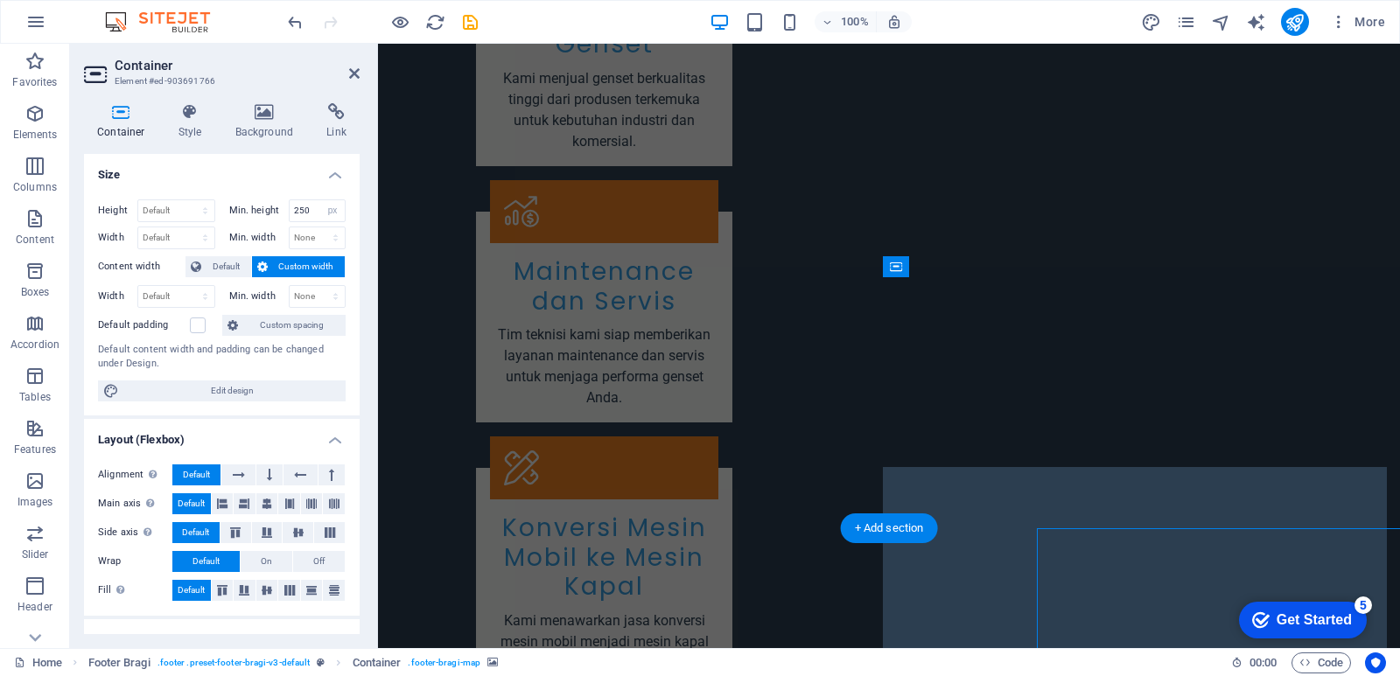
scroll to position [2470, 0]
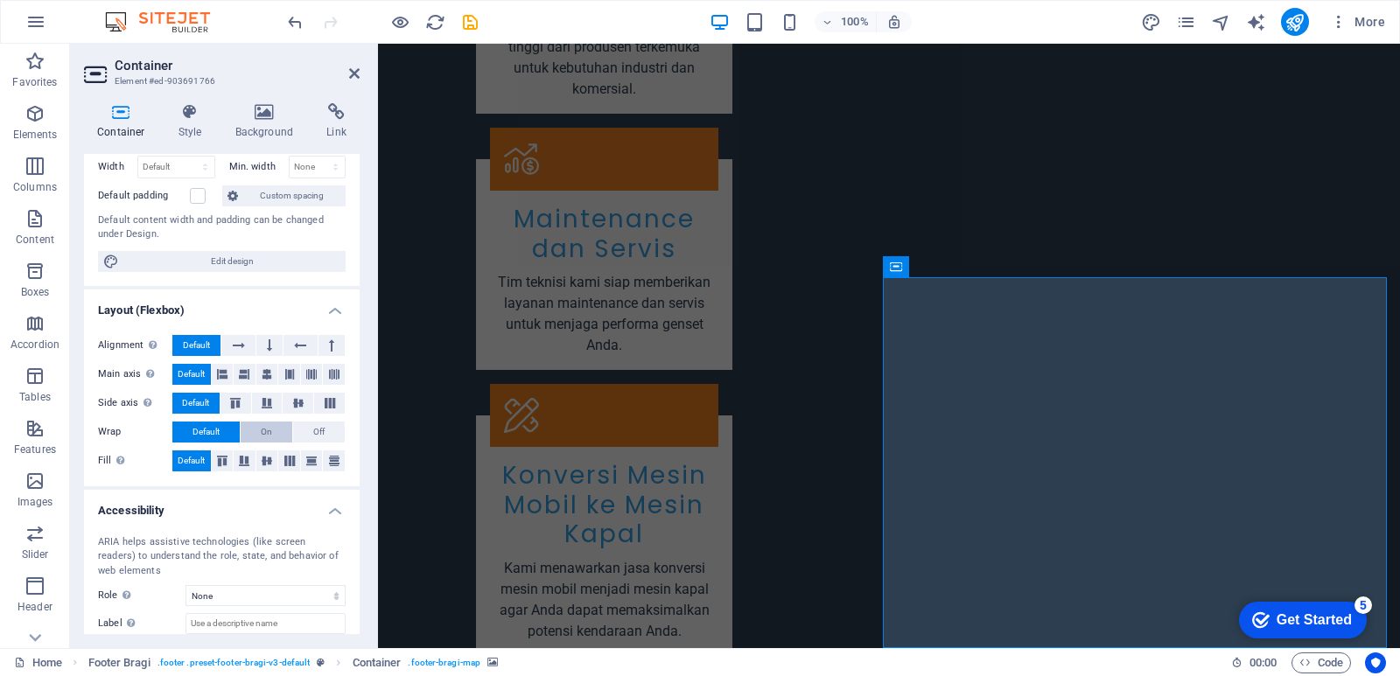
scroll to position [227, 0]
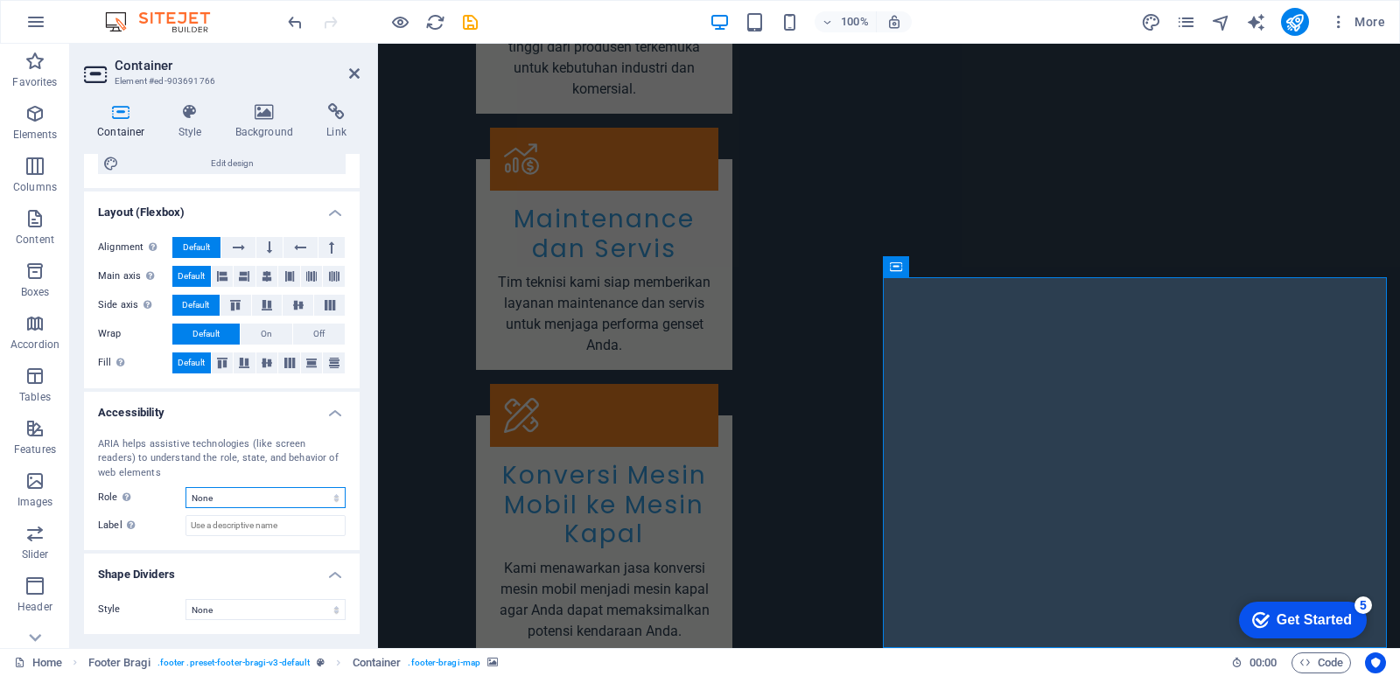
click at [332, 499] on select "None Alert Article Banner Comment Complementary Dialog Footer Header Marquee Pr…" at bounding box center [265, 497] width 160 height 21
click at [233, 499] on select "None Alert Article Banner Comment Complementary Dialog Footer Header Marquee Pr…" at bounding box center [265, 497] width 160 height 21
click at [262, 529] on input "Label Use the ARIA label to provide a clear and descriptive name for elements t…" at bounding box center [265, 525] width 160 height 21
click at [294, 610] on select "None Triangle Square Diagonal Polygon 1 Polygon 2 Zigzag Multiple Zigzags Waves…" at bounding box center [265, 609] width 160 height 21
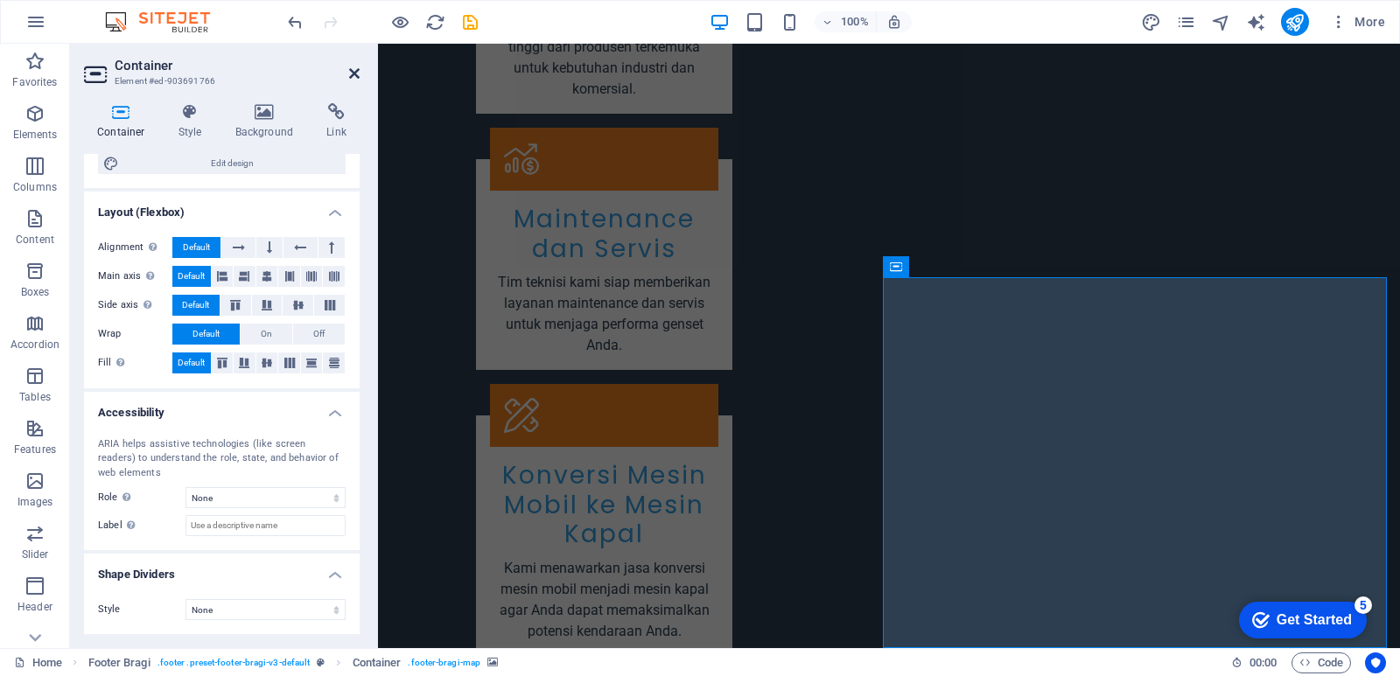
click at [354, 70] on icon at bounding box center [354, 73] width 10 height 14
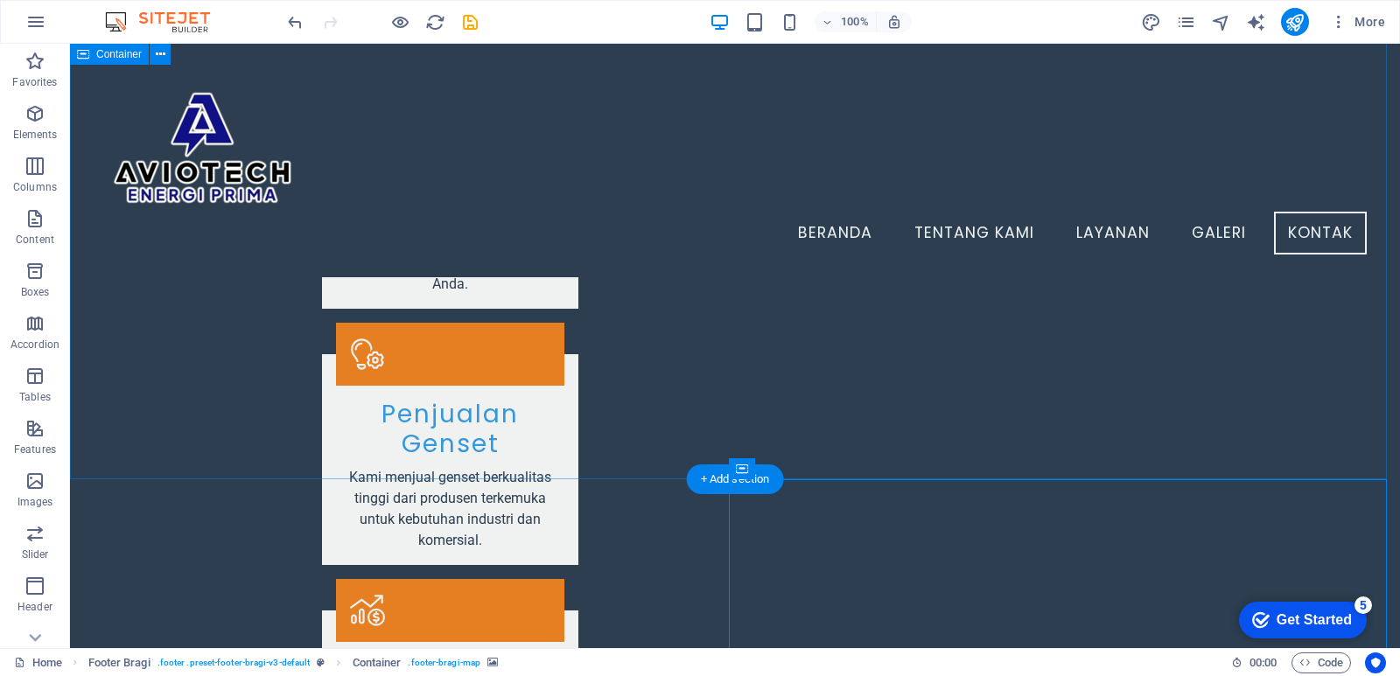
scroll to position [2079, 0]
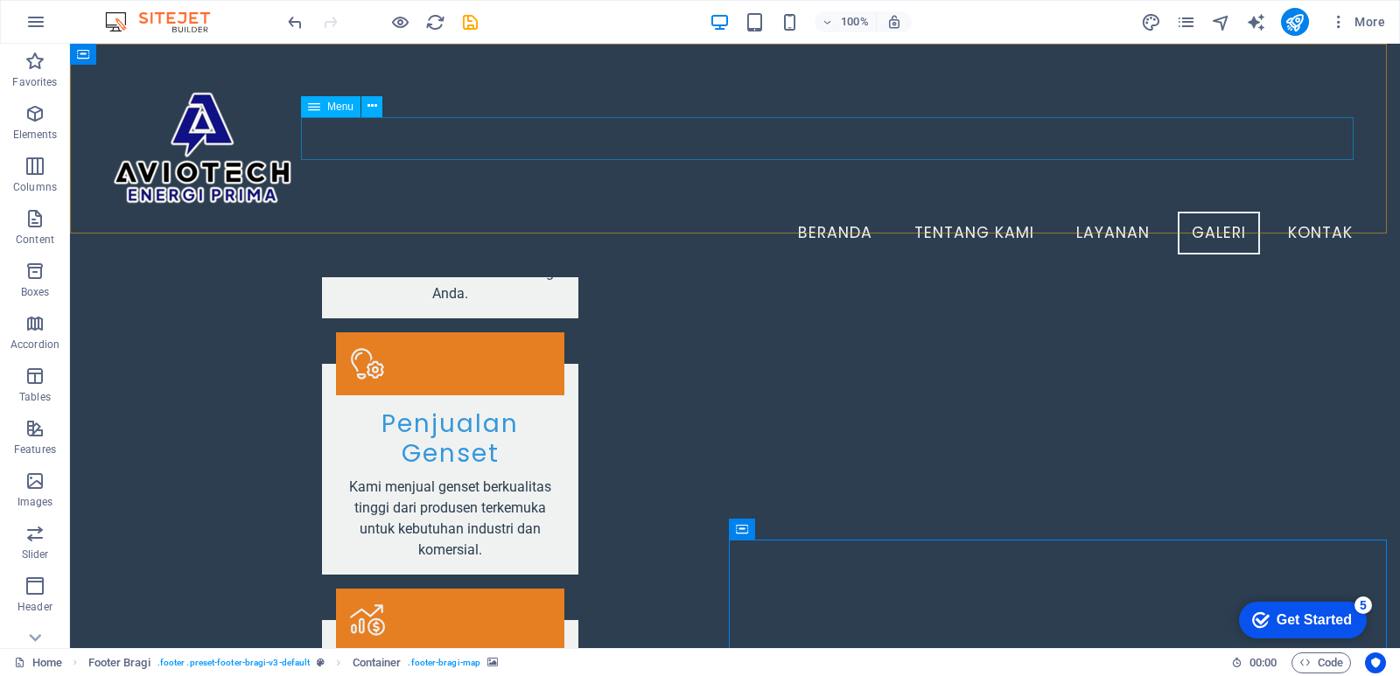
click at [1297, 212] on nav "Beranda Tentang Kami Layanan Galeri Kontak" at bounding box center [734, 234] width 1263 height 44
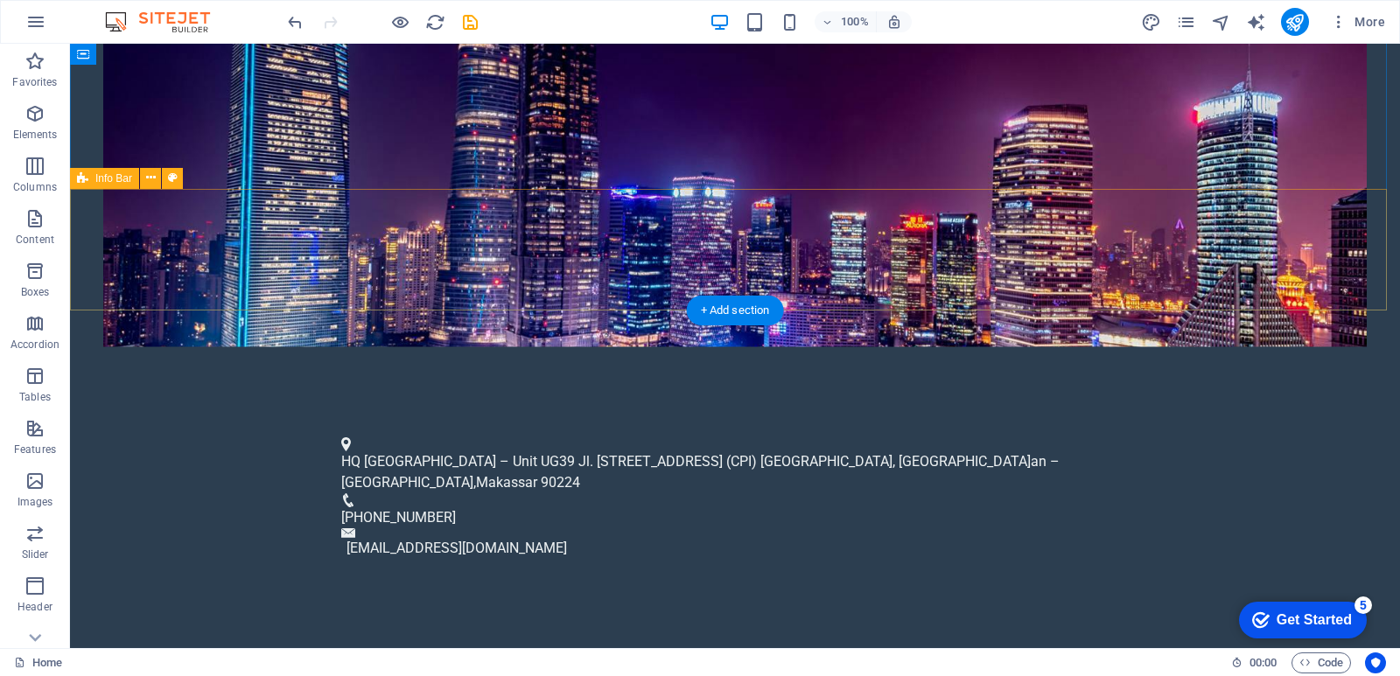
scroll to position [700, 0]
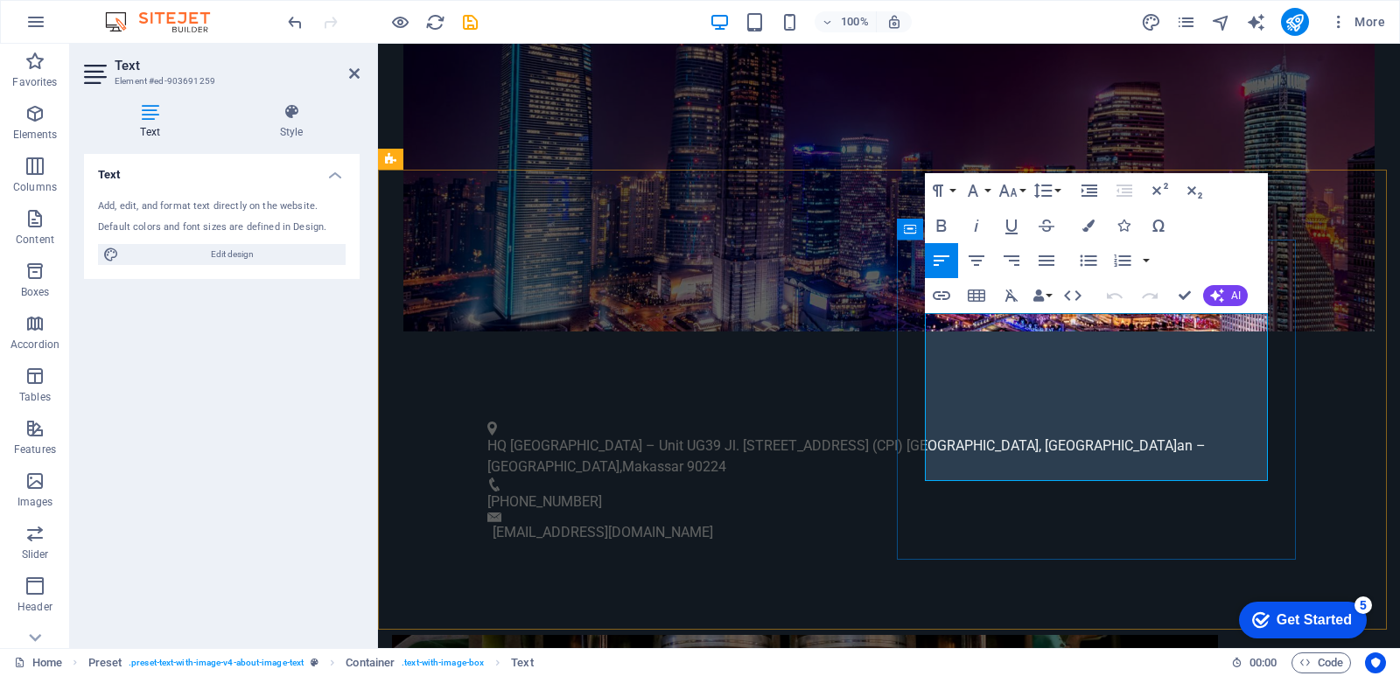
drag, startPoint x: 1086, startPoint y: 465, endPoint x: 927, endPoint y: 316, distance: 217.2
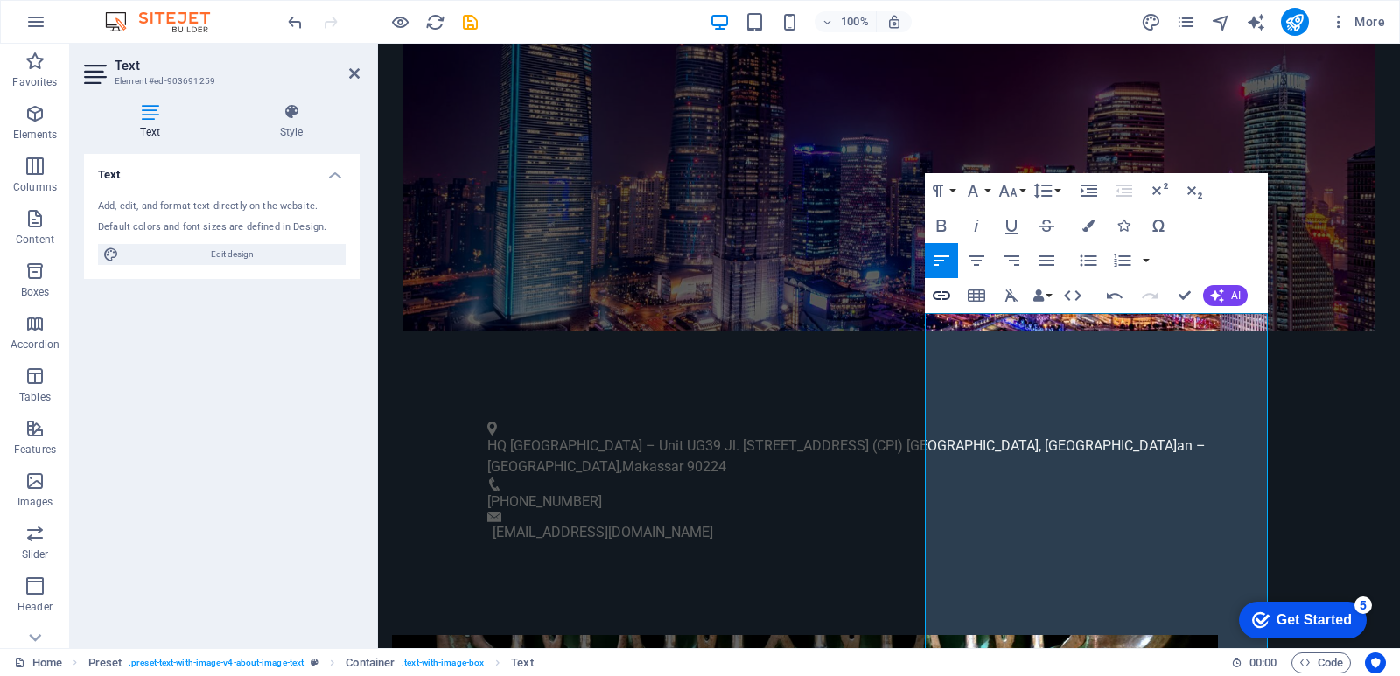
scroll to position [13742, 3]
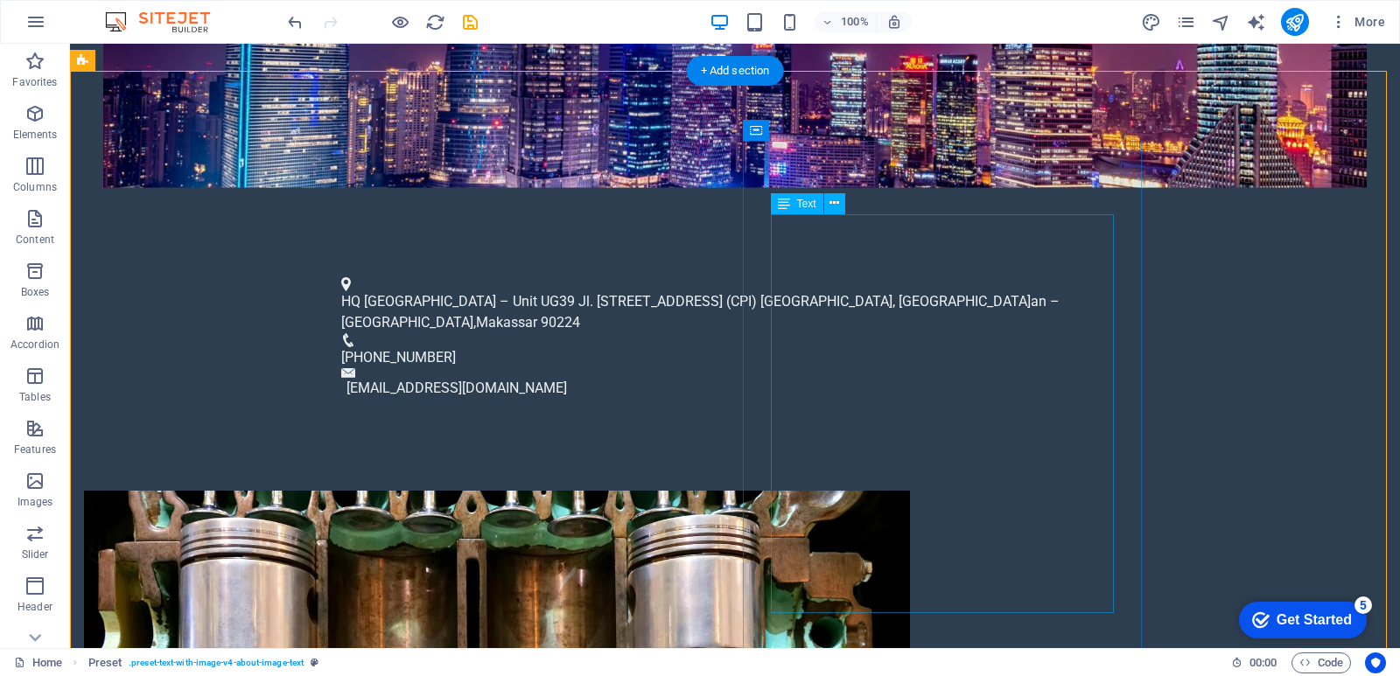
scroll to position [875, 0]
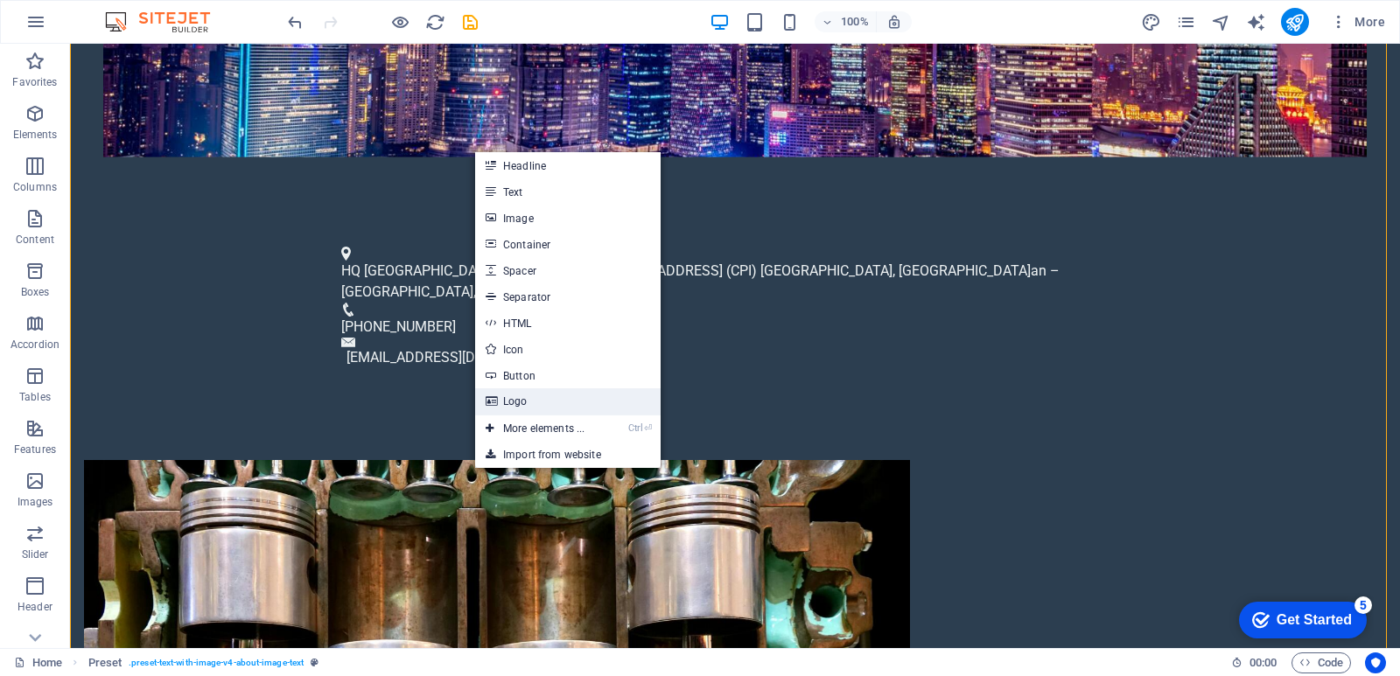
click at [517, 397] on link "Logo" at bounding box center [567, 401] width 185 height 26
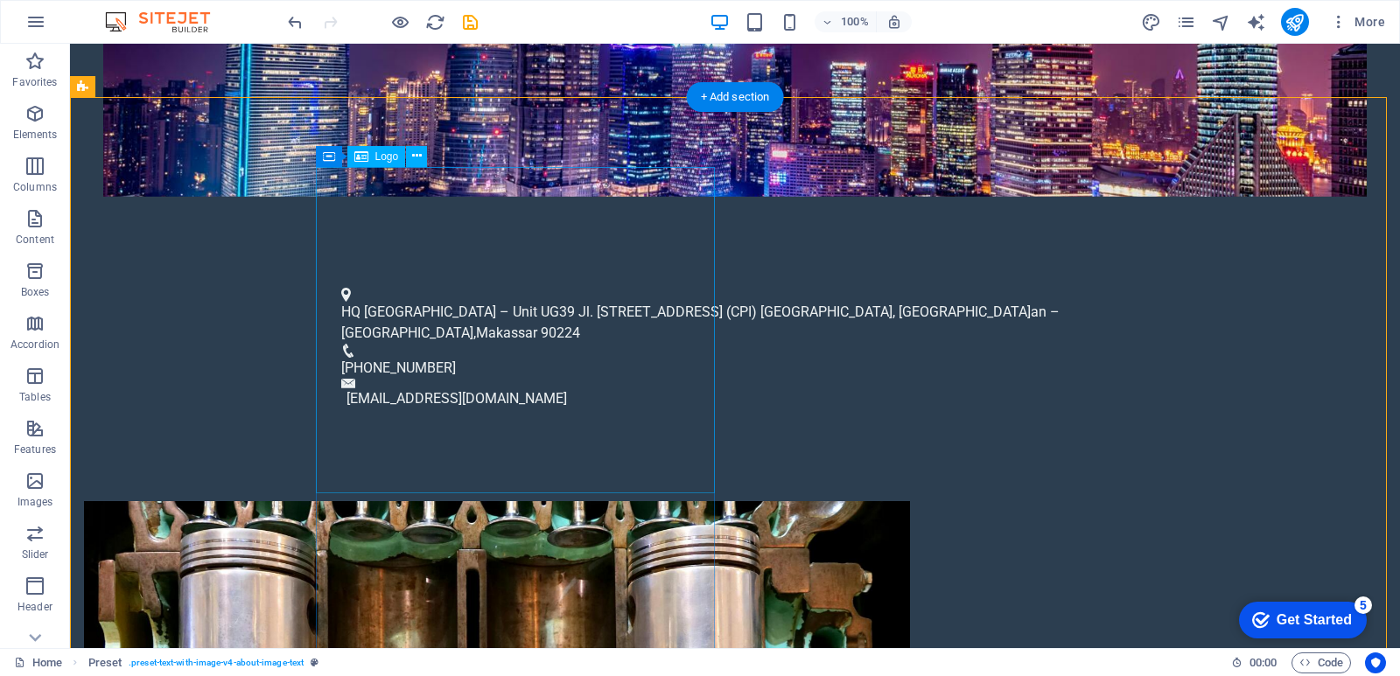
scroll to position [860, 0]
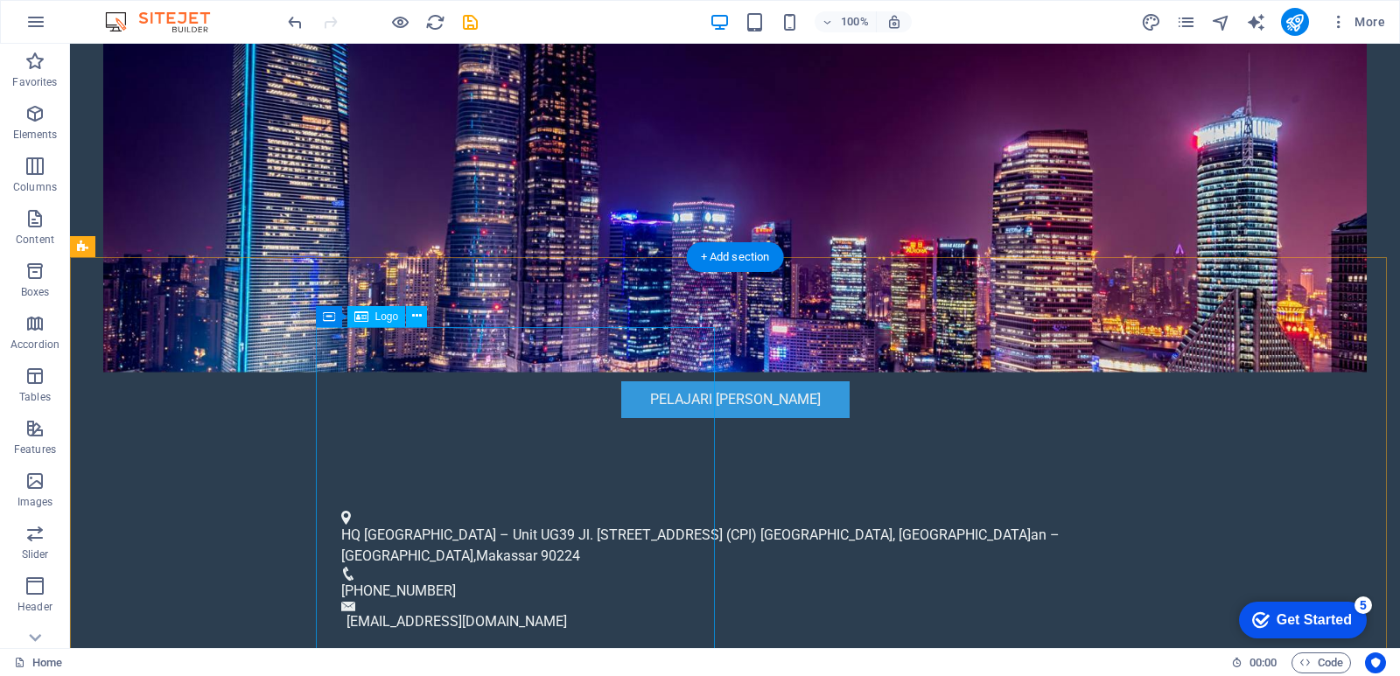
scroll to position [612, 0]
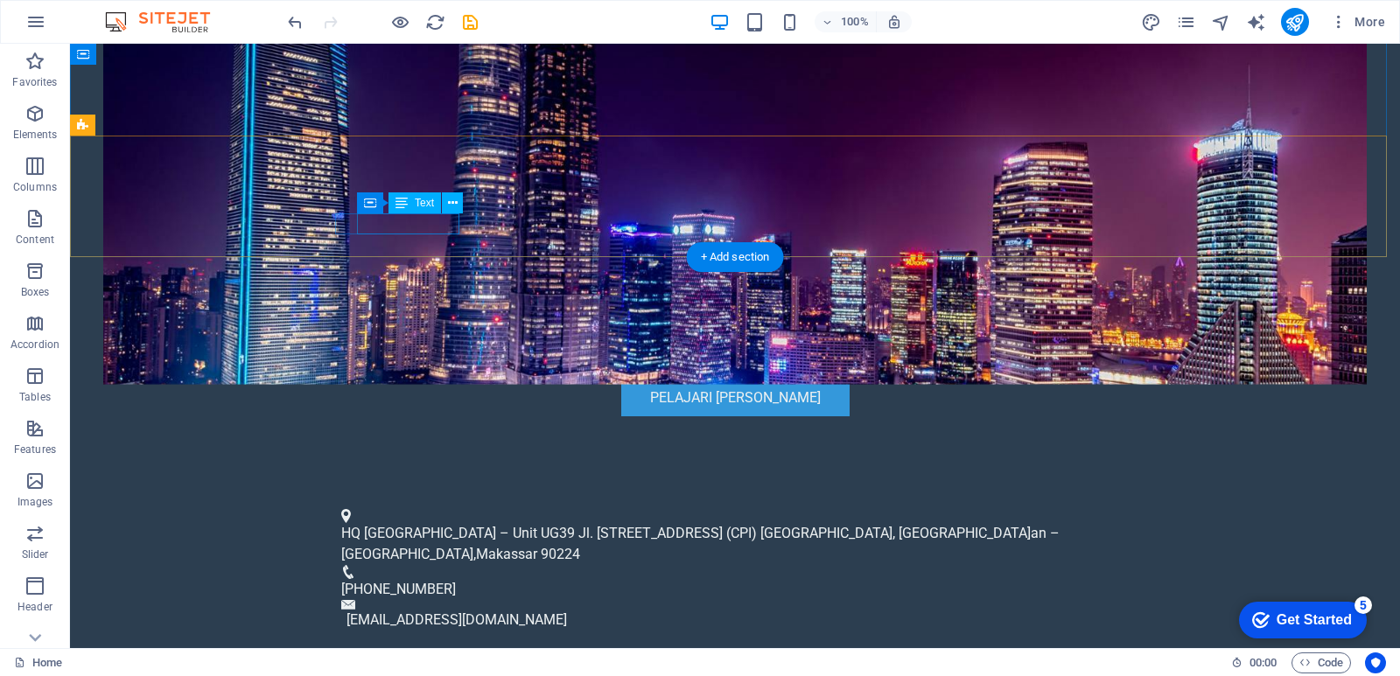
click at [446, 581] on span "[PHONE_NUMBER]" at bounding box center [398, 589] width 115 height 17
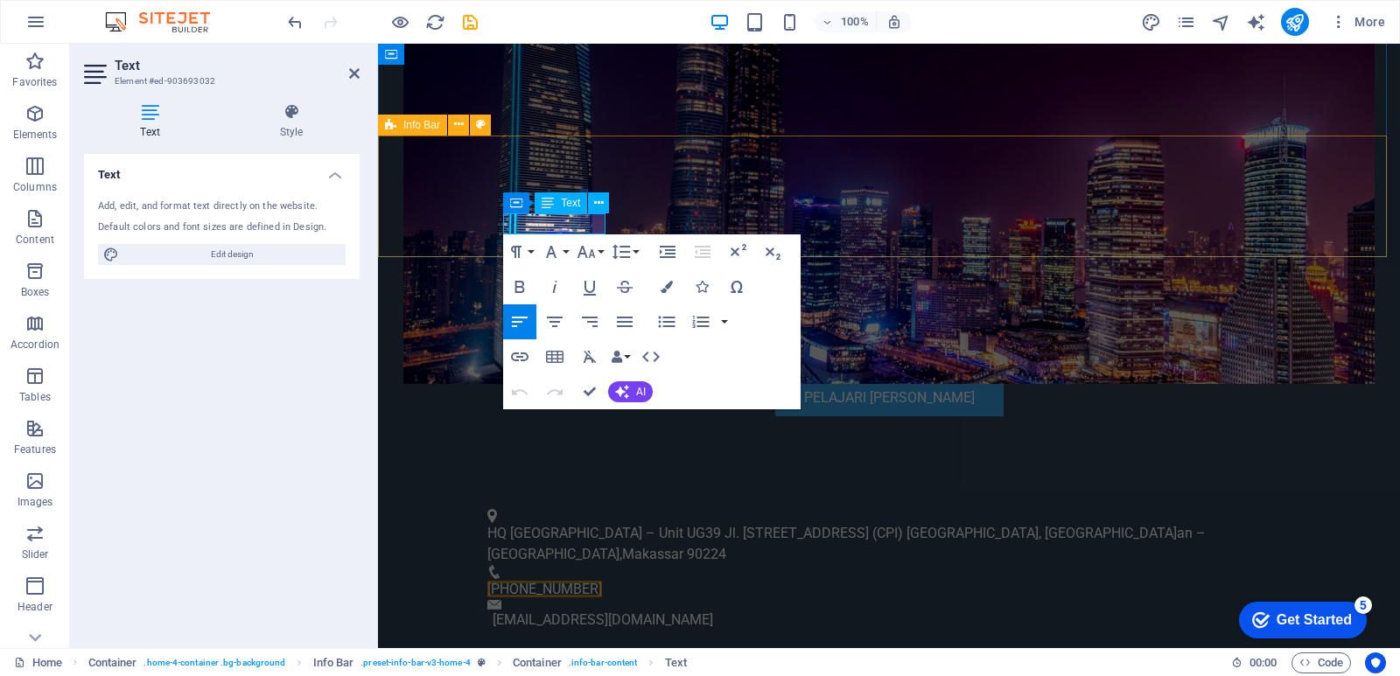
click at [634, 486] on div "HQ [GEOGRAPHIC_DATA] – Unit UG39 Jl. [STREET_ADDRESS] (CPI) [GEOGRAPHIC_DATA], …" at bounding box center [889, 569] width 1022 height 166
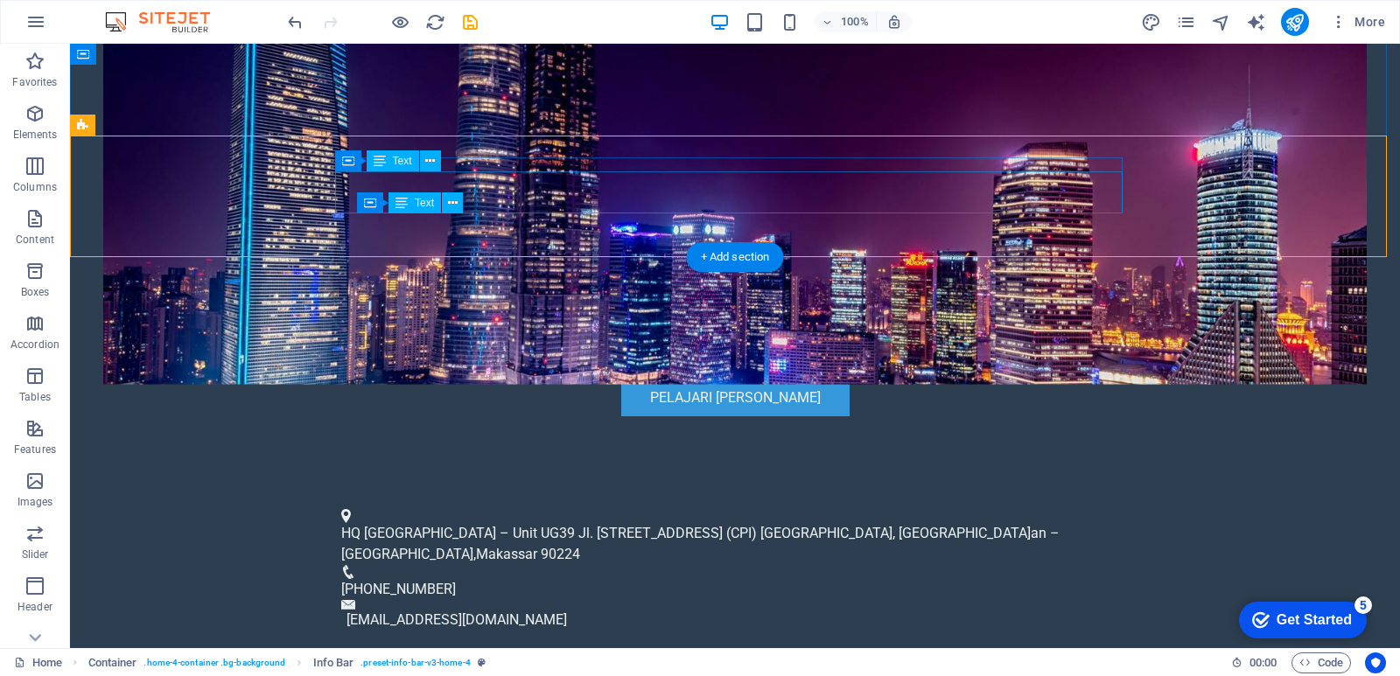
click at [920, 523] on div "HQ [GEOGRAPHIC_DATA] – Unit UG39 Jl. [STREET_ADDRESS] (CPI) [GEOGRAPHIC_DATA], …" at bounding box center [727, 544] width 773 height 42
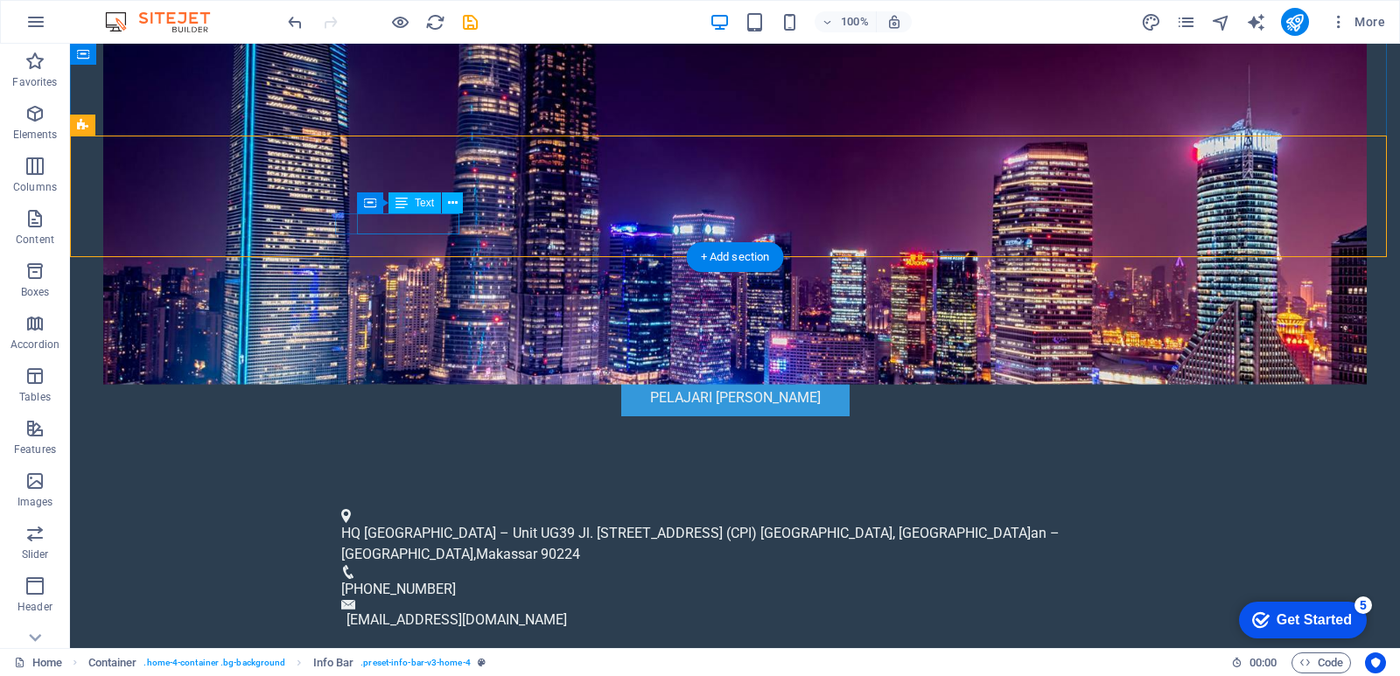
click at [456, 581] on span "[PHONE_NUMBER]" at bounding box center [398, 589] width 115 height 17
click at [1285, 486] on div "HQ [GEOGRAPHIC_DATA] – Unit UG39 Jl. [STREET_ADDRESS] (CPI) [GEOGRAPHIC_DATA], …" at bounding box center [735, 569] width 1330 height 166
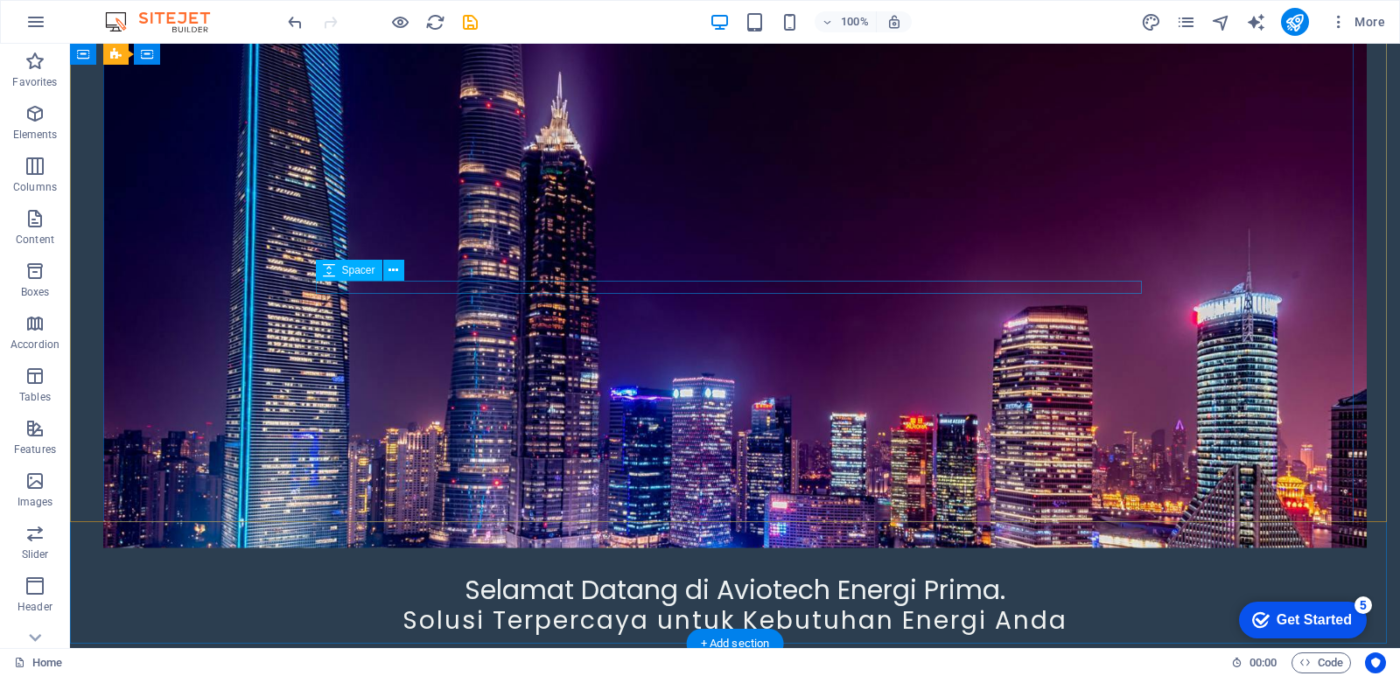
scroll to position [350, 0]
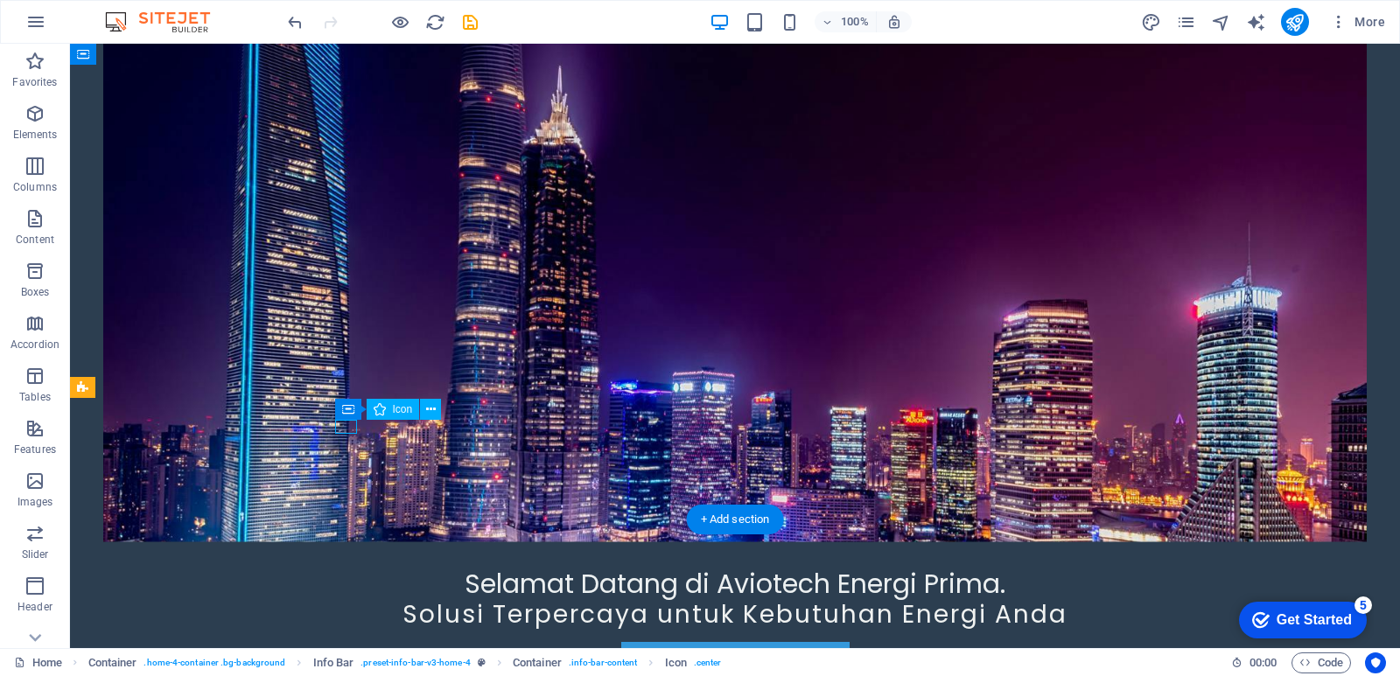
select select "xMinYMid"
select select "px"
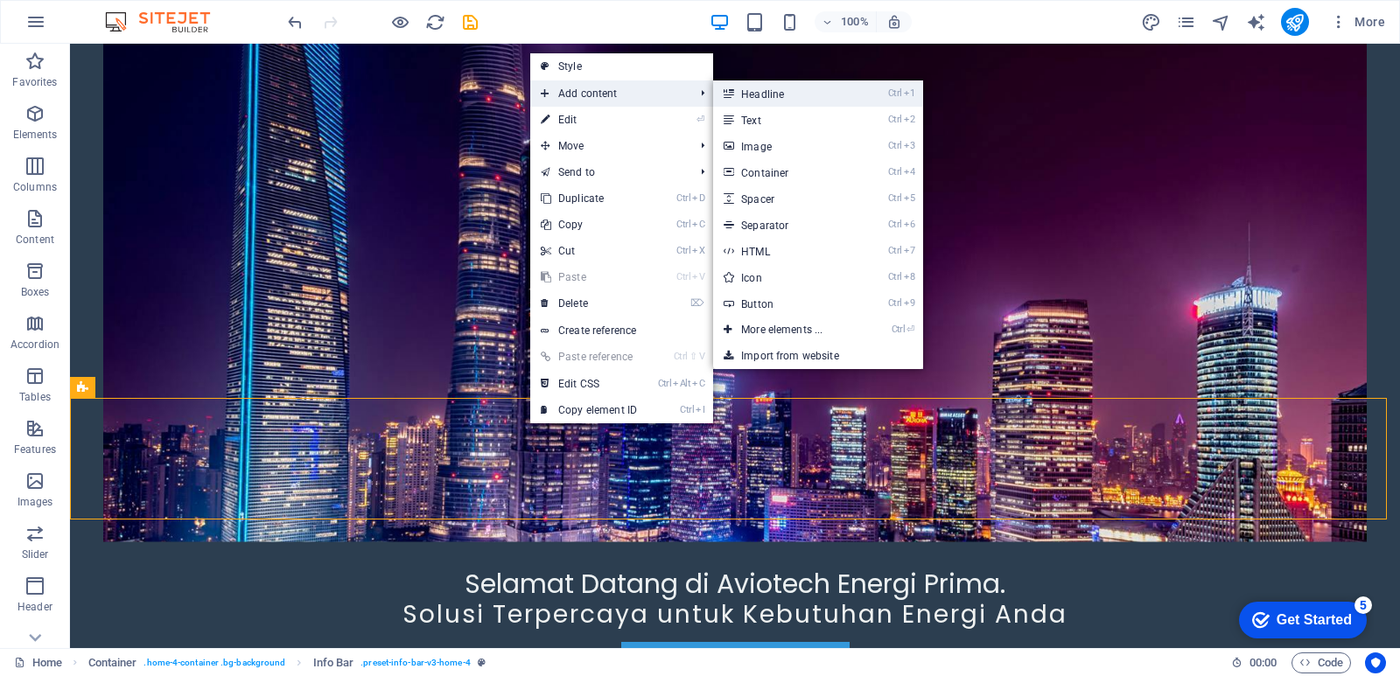
click at [771, 91] on link "Ctrl 1 Headline" at bounding box center [785, 93] width 144 height 26
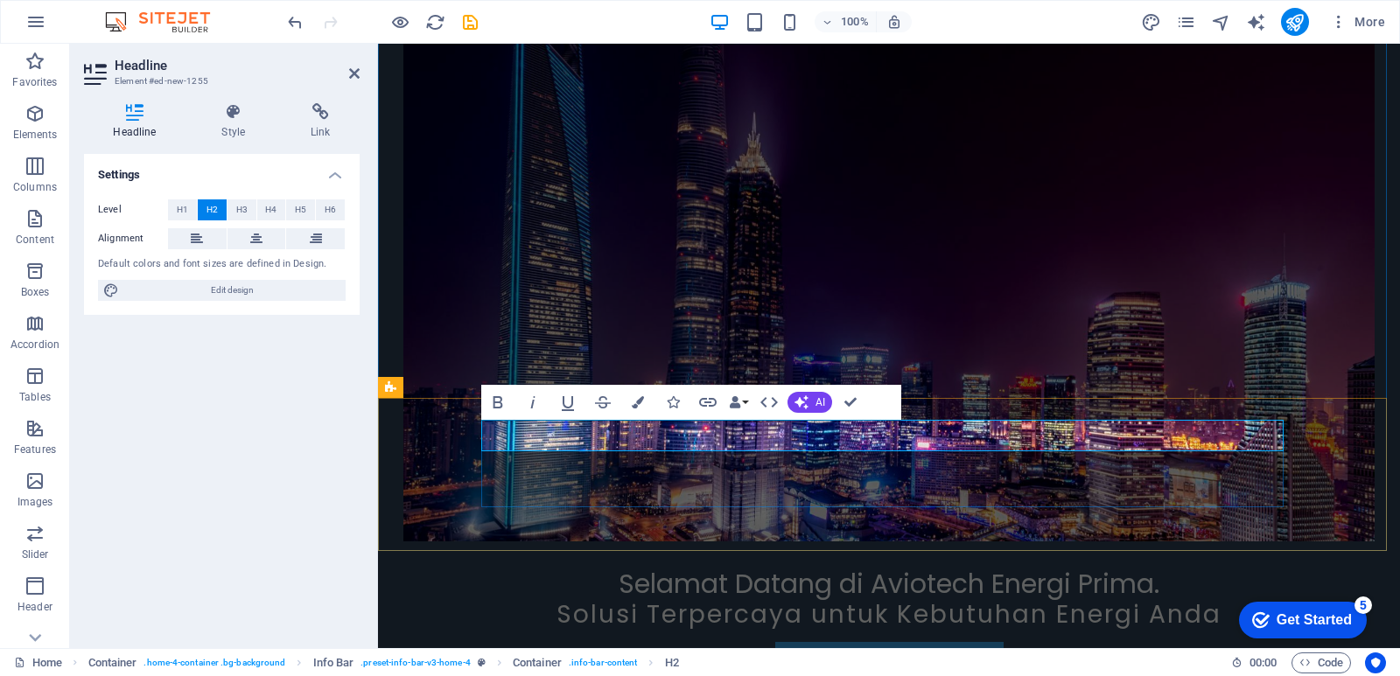
drag, startPoint x: 702, startPoint y: 434, endPoint x: 540, endPoint y: 436, distance: 161.9
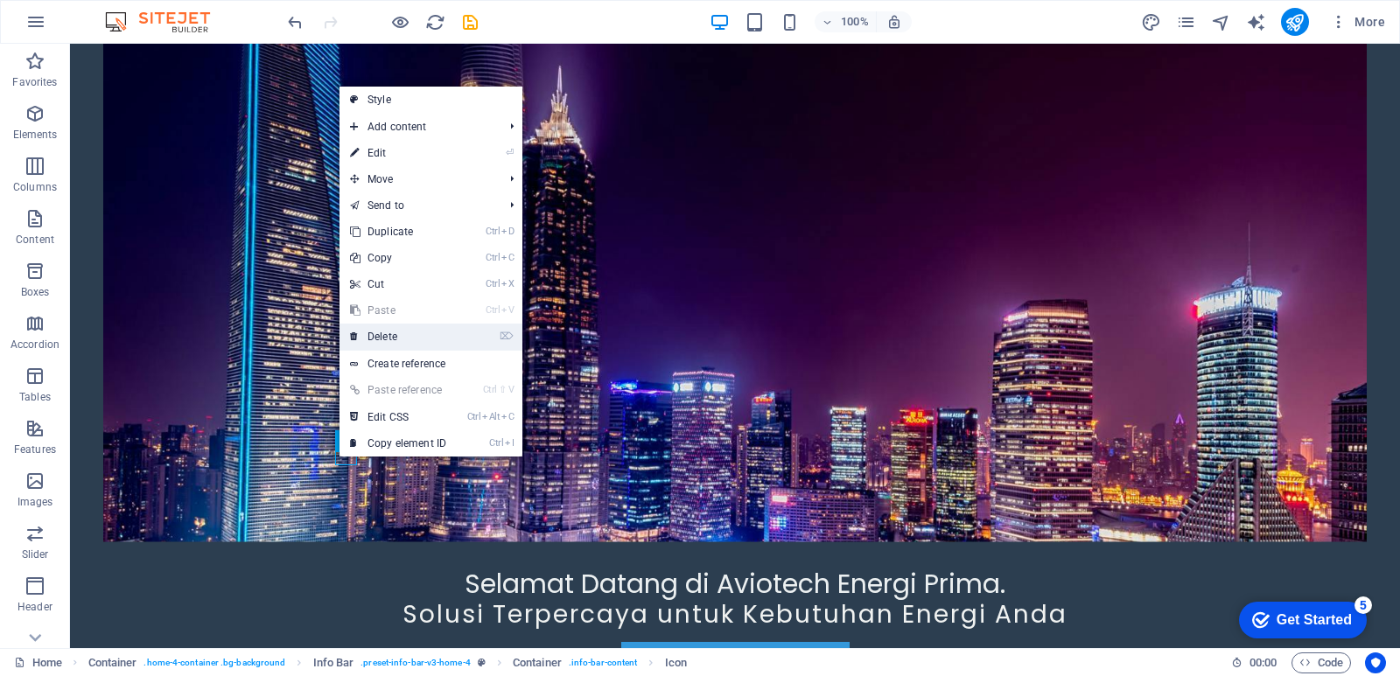
click at [385, 333] on link "⌦ Delete" at bounding box center [397, 337] width 117 height 26
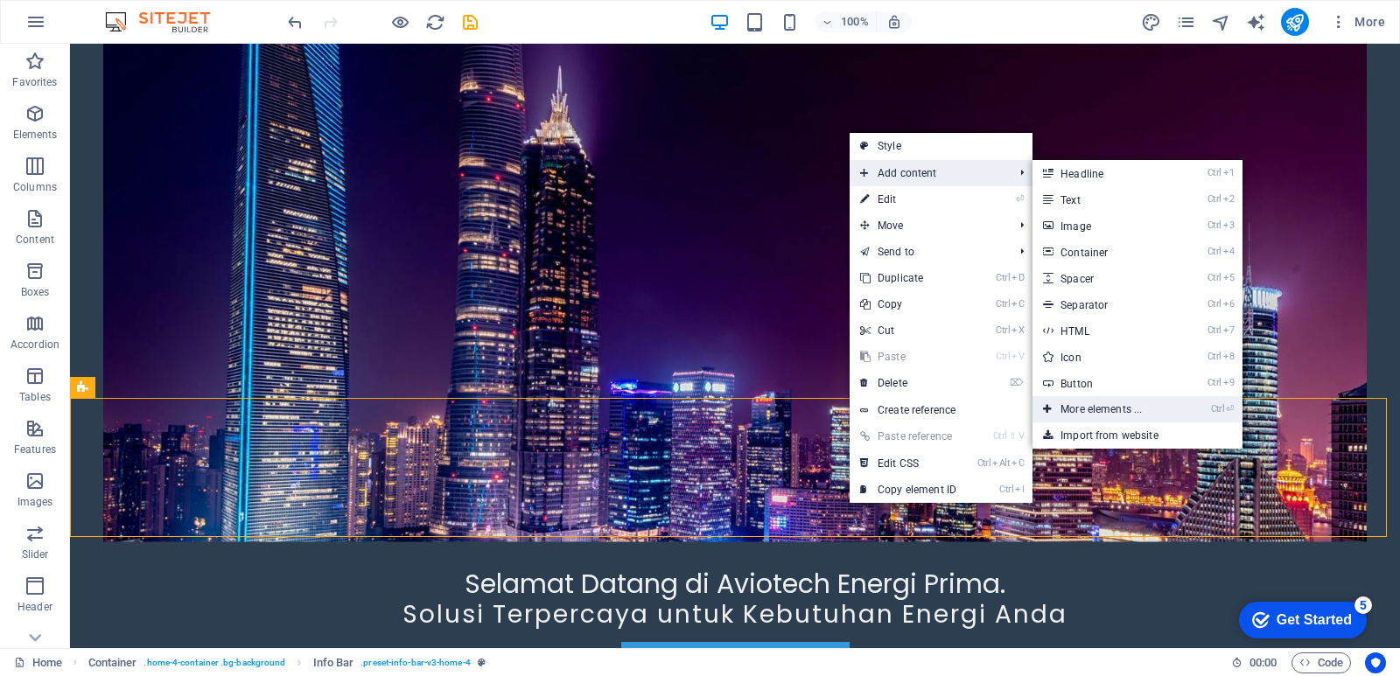
click at [1104, 413] on link "Ctrl ⏎ More elements ..." at bounding box center [1104, 409] width 144 height 26
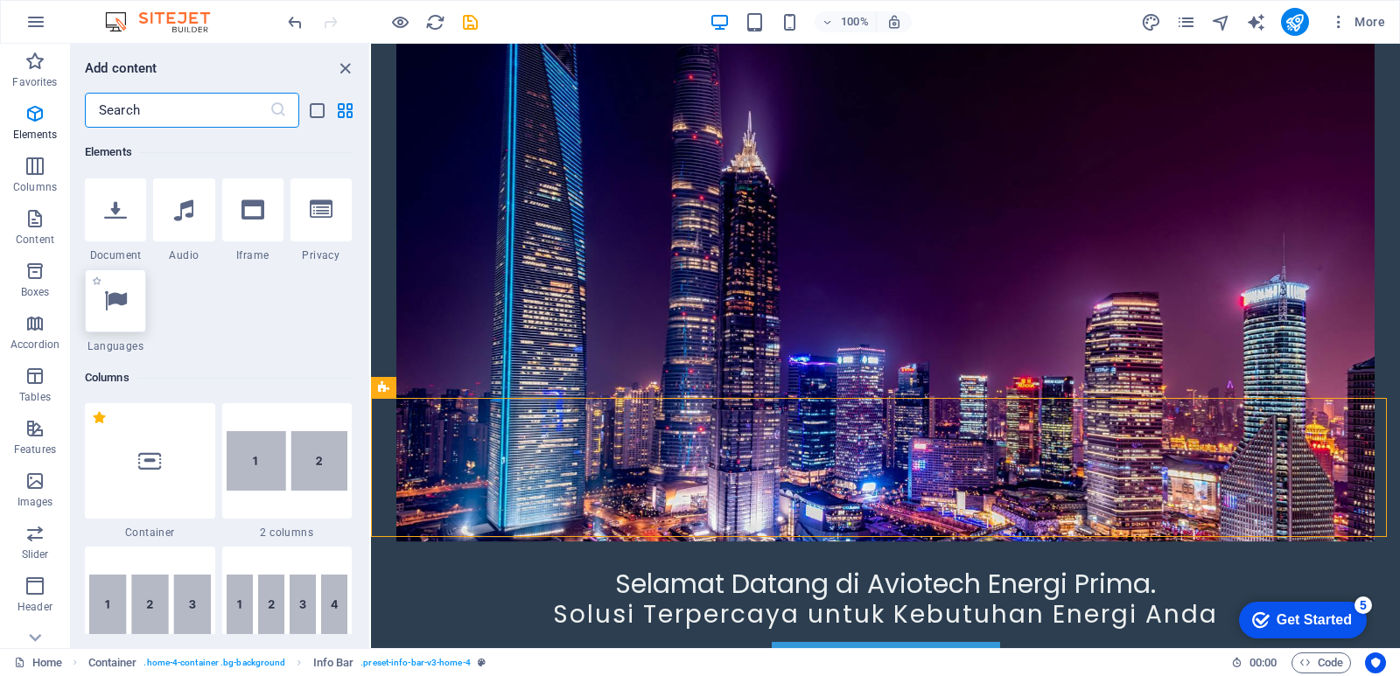
scroll to position [787, 0]
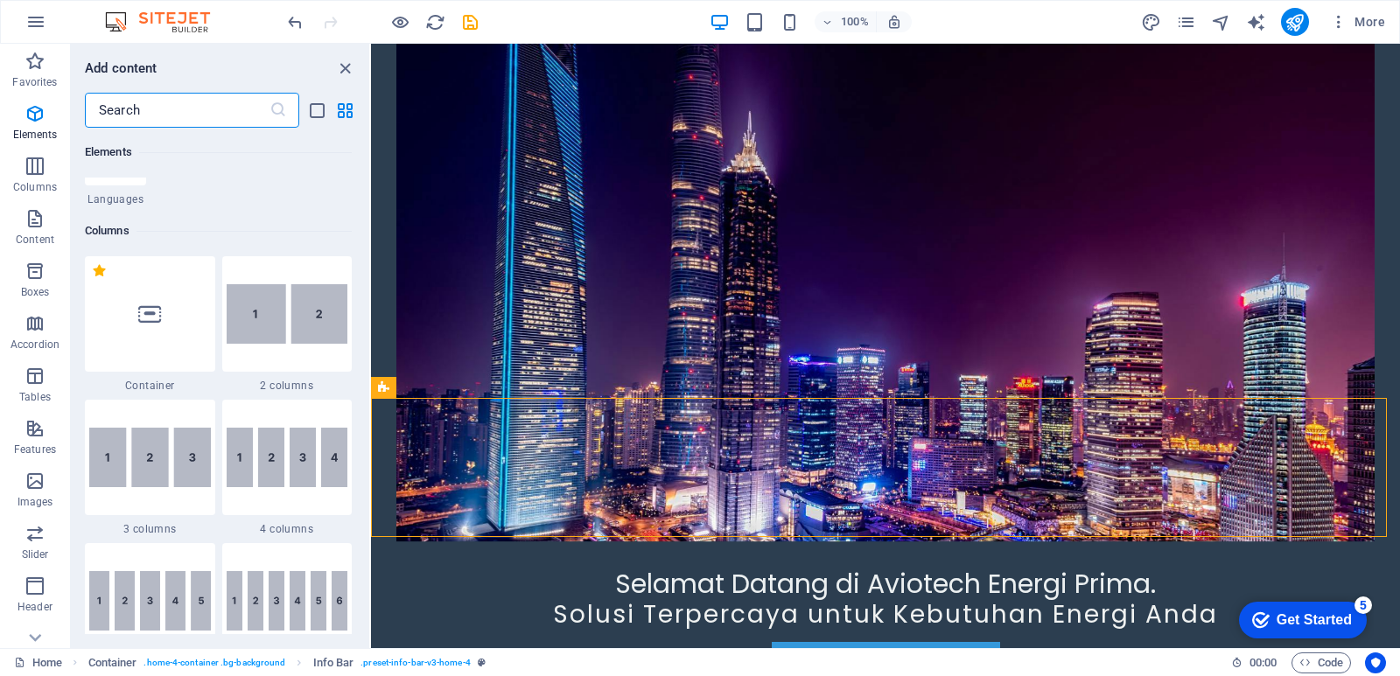
click at [189, 108] on input "text" at bounding box center [177, 110] width 185 height 35
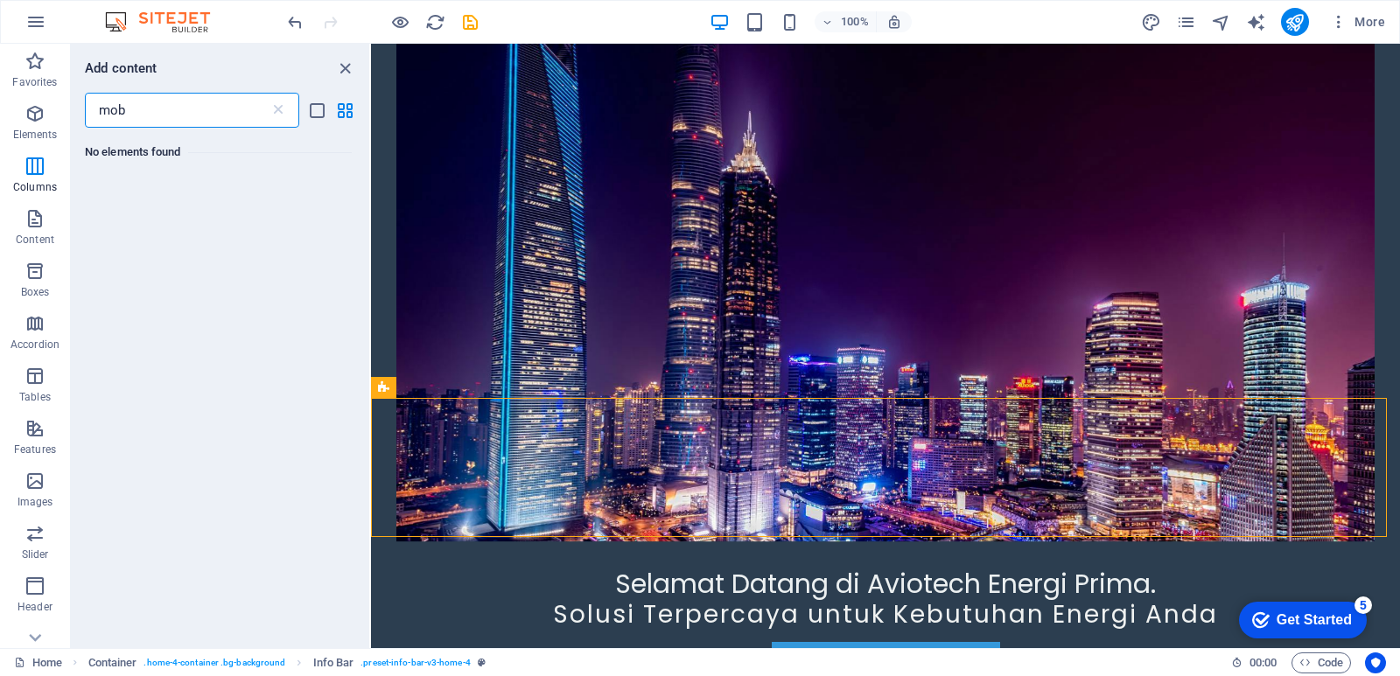
scroll to position [0, 0]
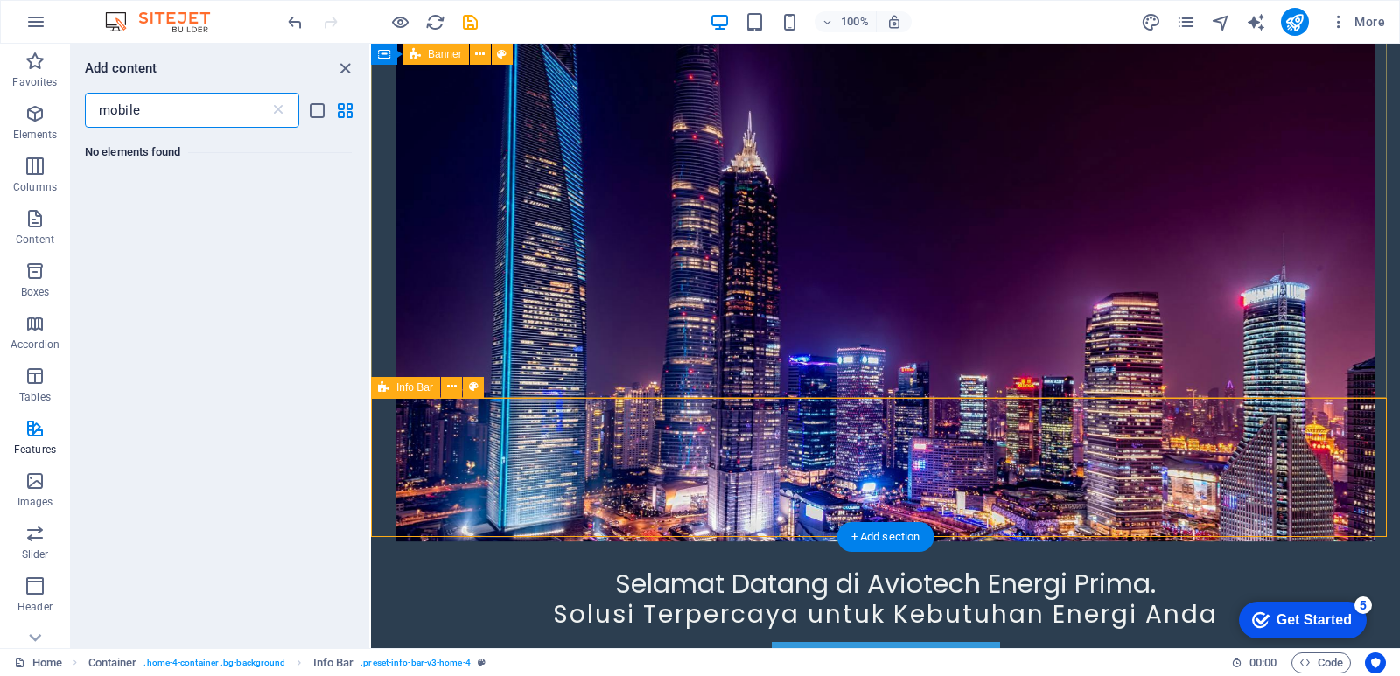
type input "mobile"
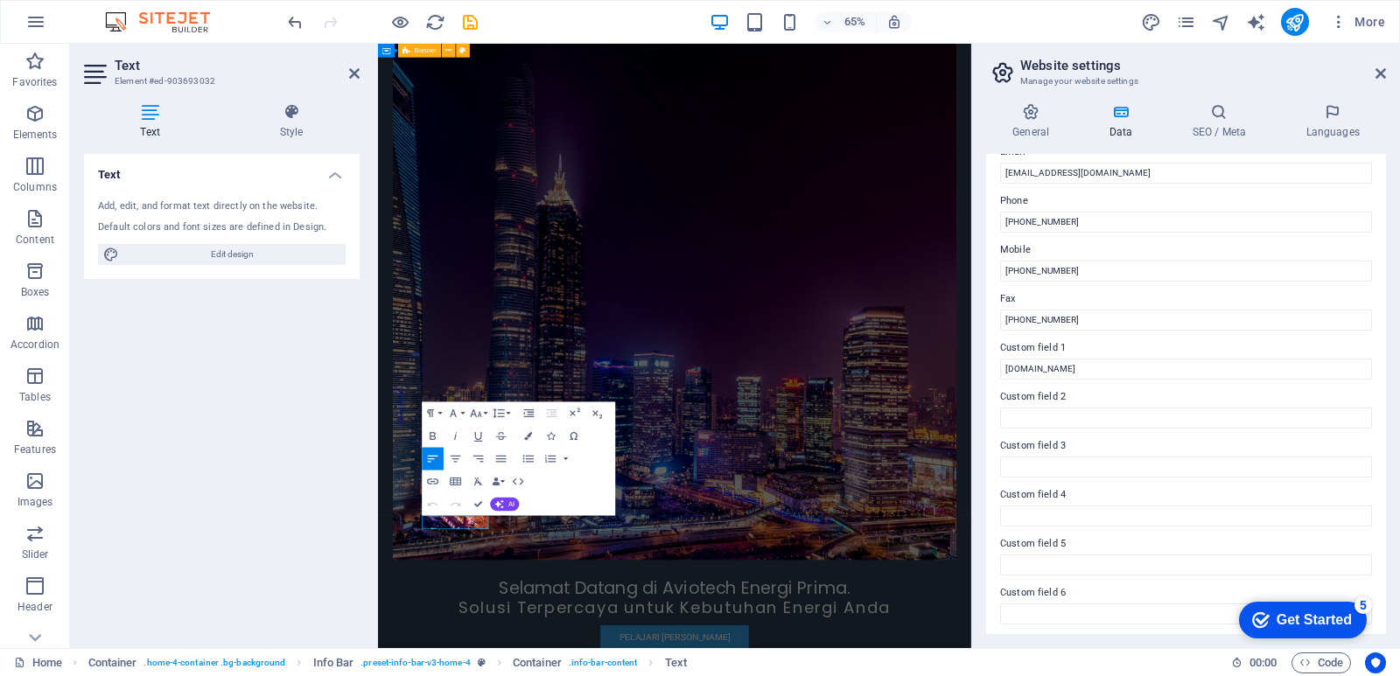
scroll to position [360, 0]
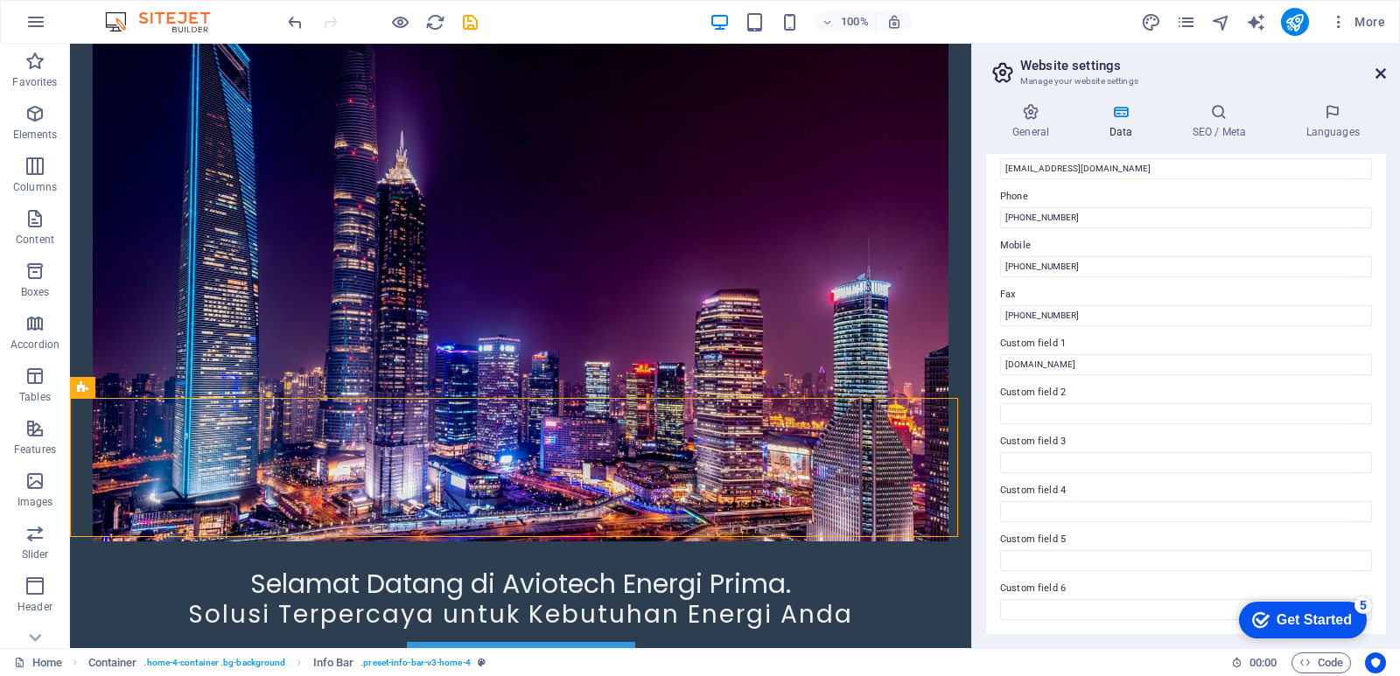
click at [1377, 72] on icon at bounding box center [1380, 73] width 10 height 14
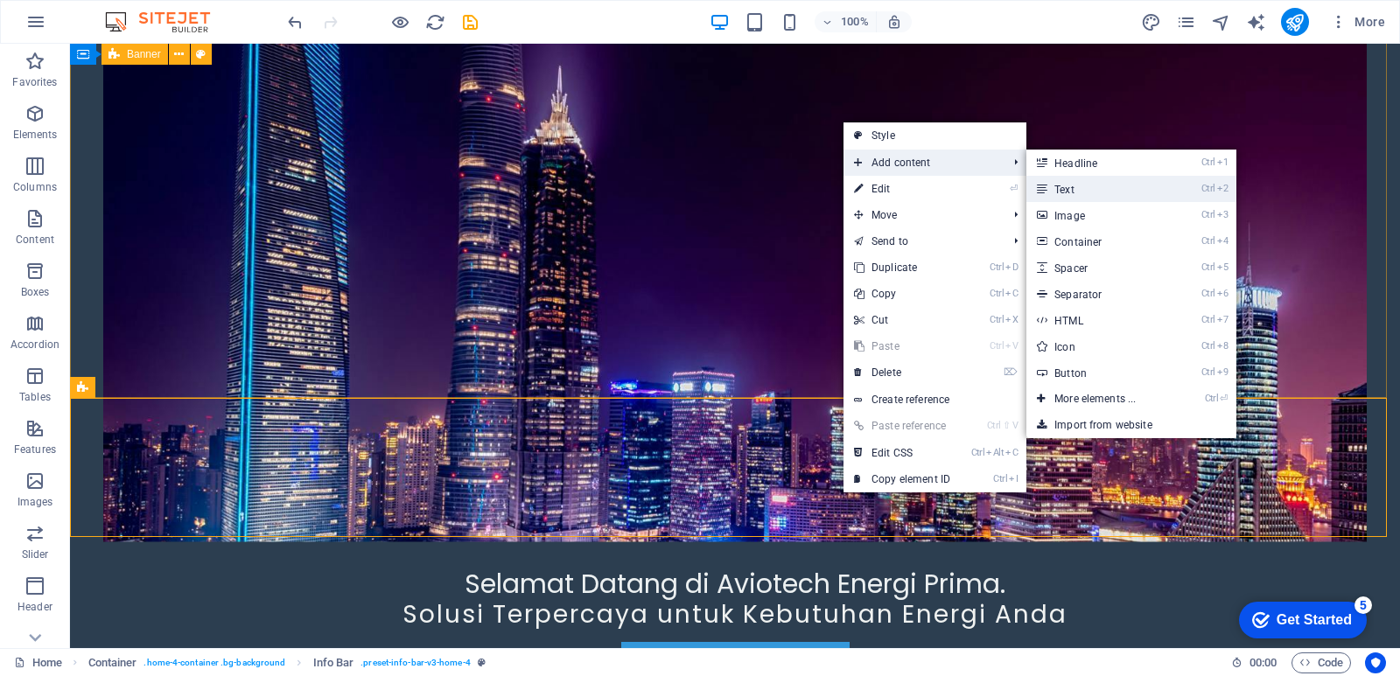
click at [1085, 193] on link "Ctrl 2 Text" at bounding box center [1098, 189] width 144 height 26
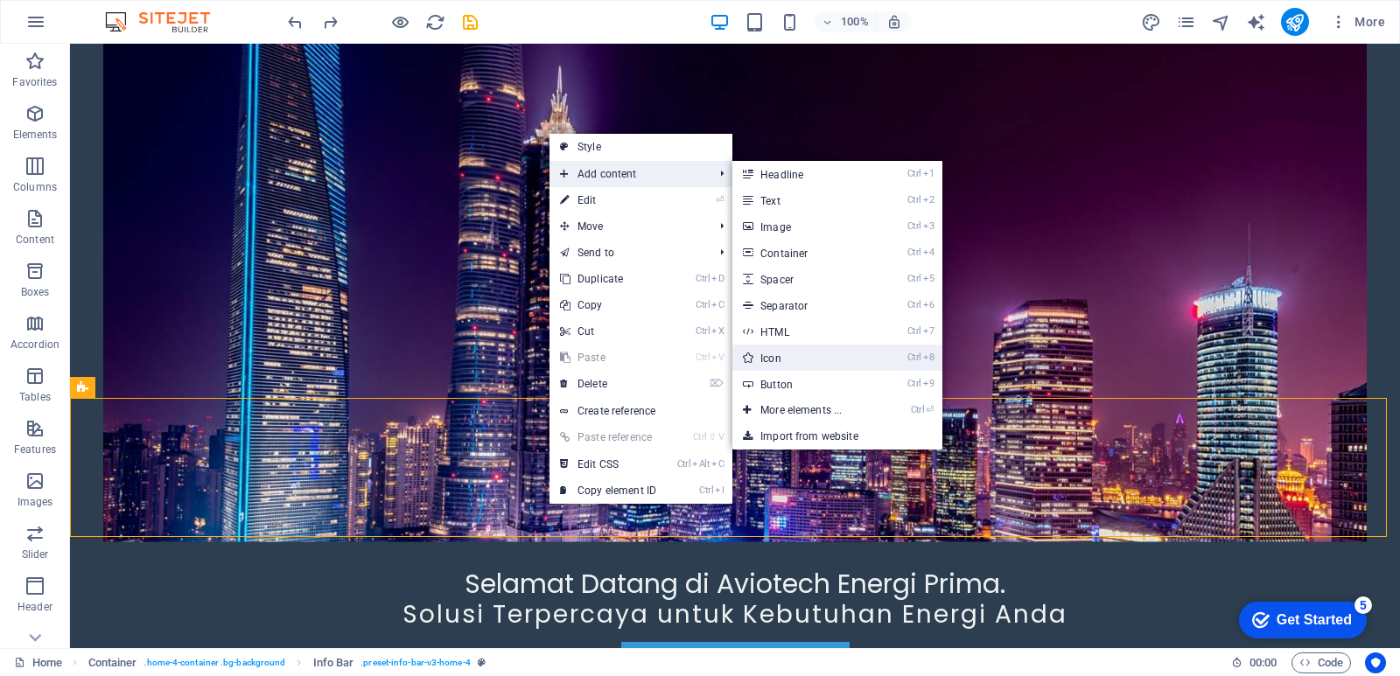
click at [786, 367] on link "Ctrl 8 Icon" at bounding box center [804, 358] width 144 height 26
select select "xMidYMid"
select select "px"
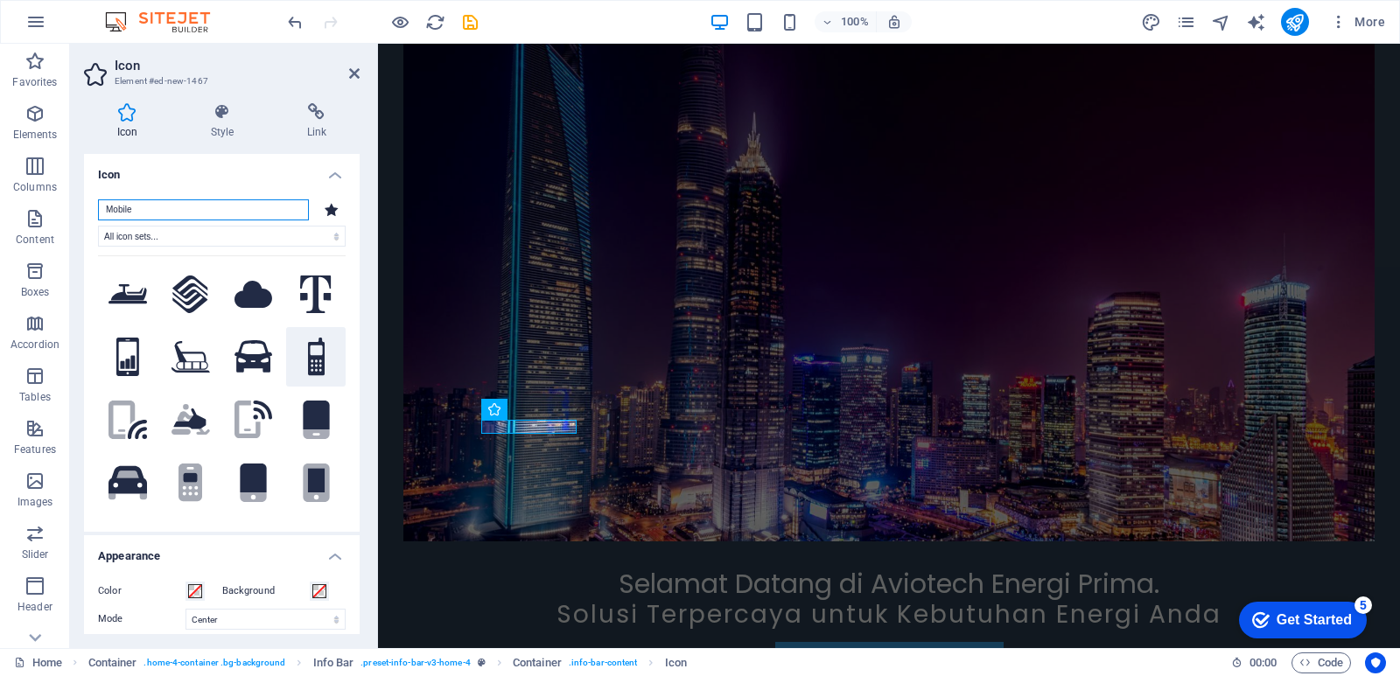
type input "Mobile"
click at [308, 360] on icon at bounding box center [316, 357] width 17 height 38
click at [352, 77] on icon at bounding box center [354, 73] width 10 height 14
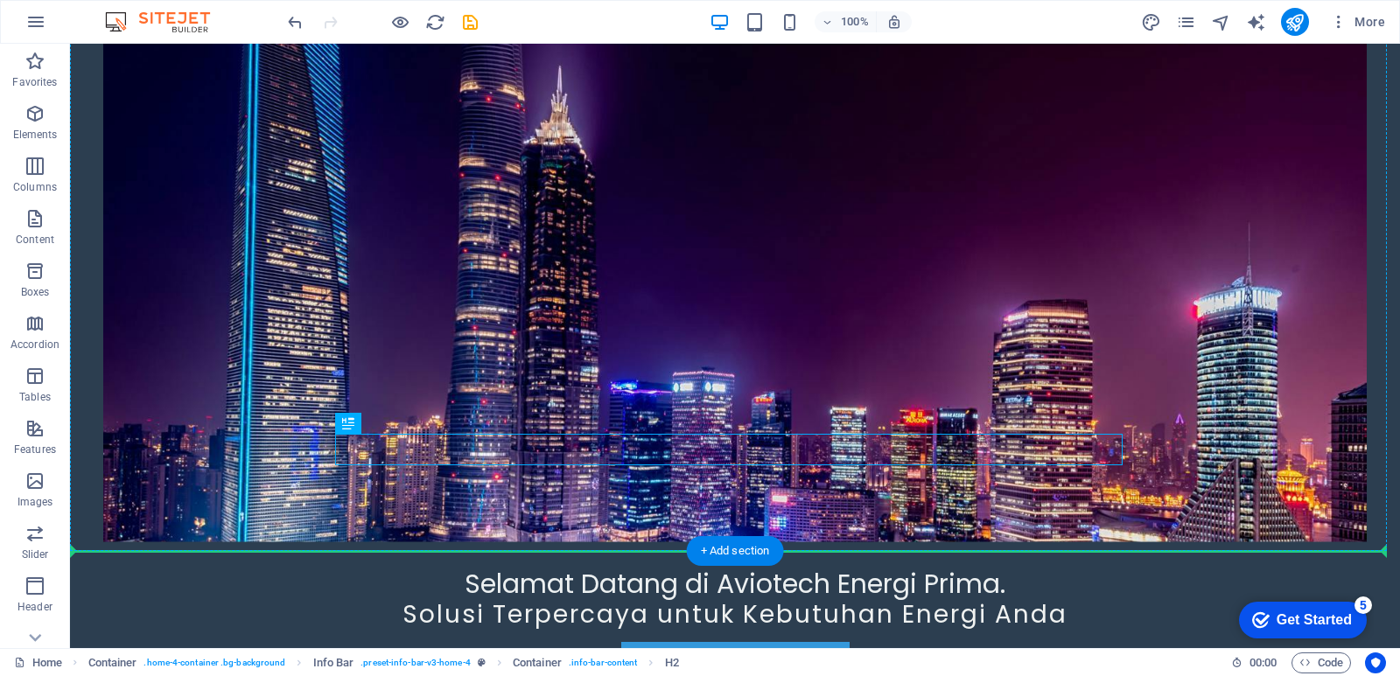
drag, startPoint x: 448, startPoint y: 472, endPoint x: 490, endPoint y: 519, distance: 62.6
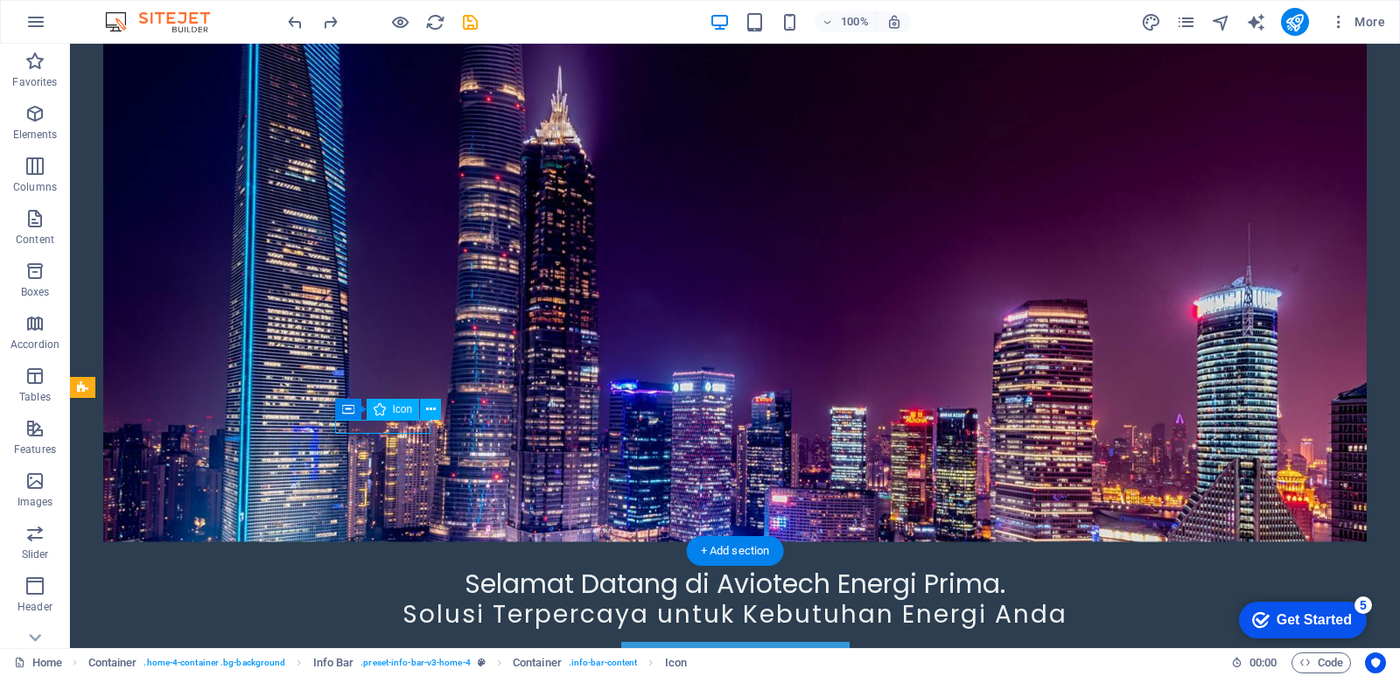
select select "xMidYMid"
select select "px"
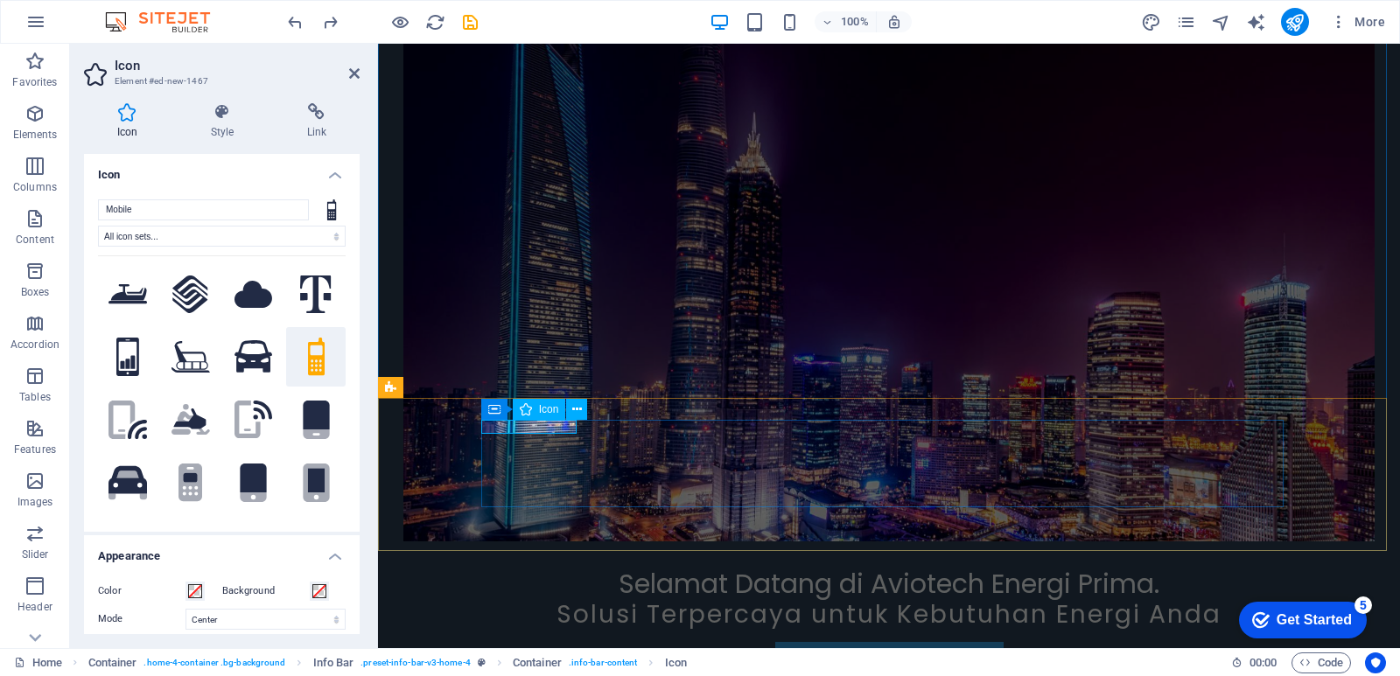
click at [575, 408] on icon at bounding box center [577, 410] width 10 height 18
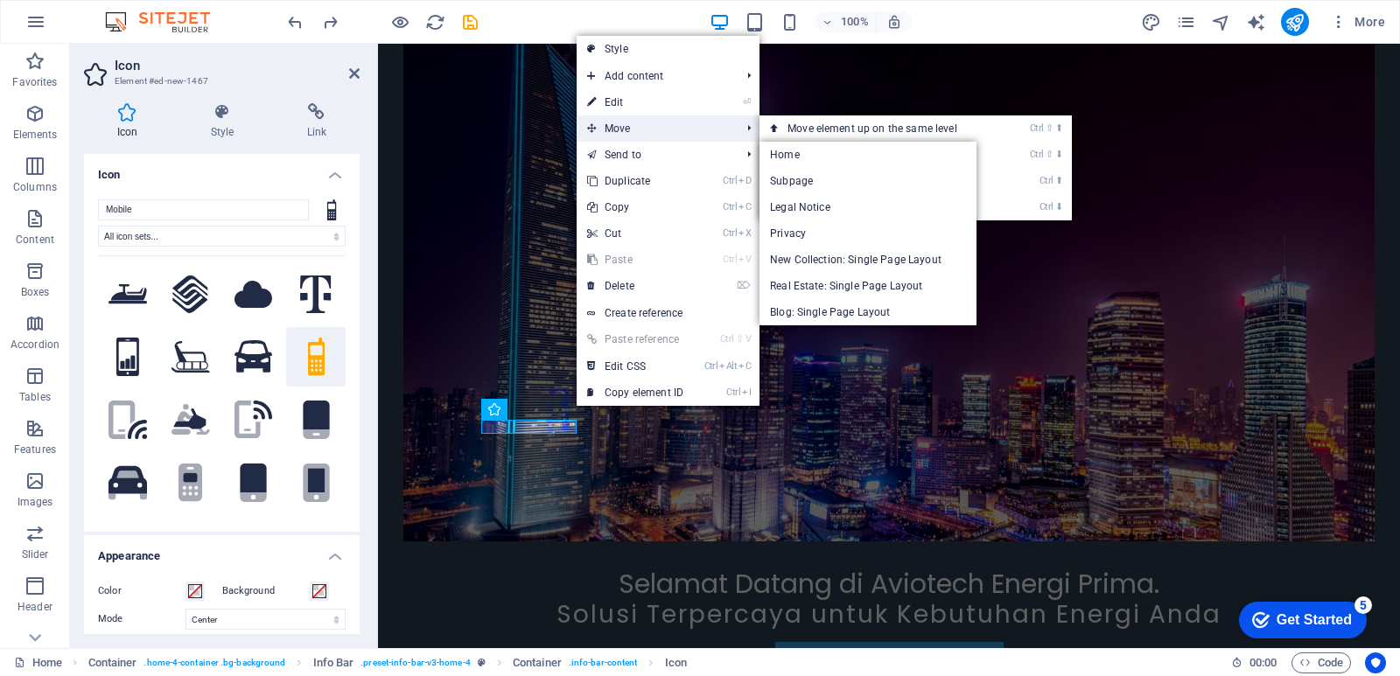
click at [637, 124] on span "Move" at bounding box center [655, 128] width 157 height 26
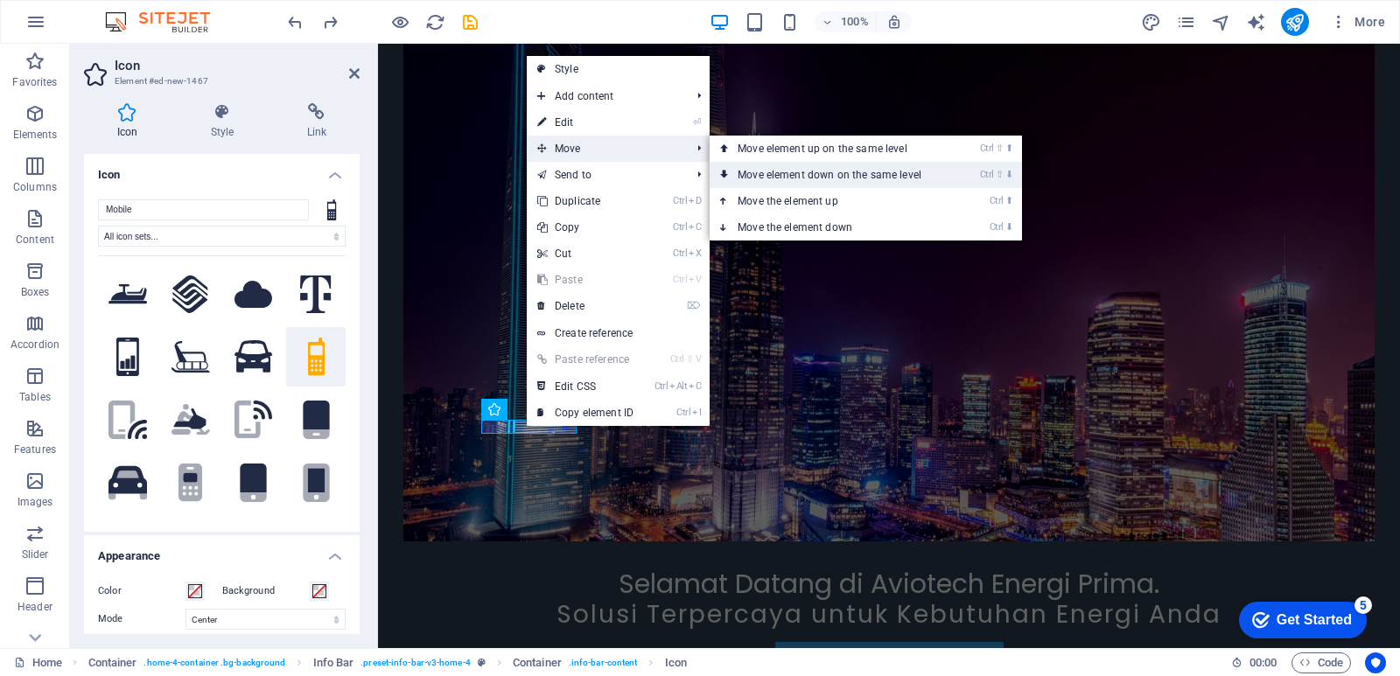
click at [772, 174] on link "Ctrl ⇧ ⬇ Move element down on the same level" at bounding box center [833, 175] width 247 height 26
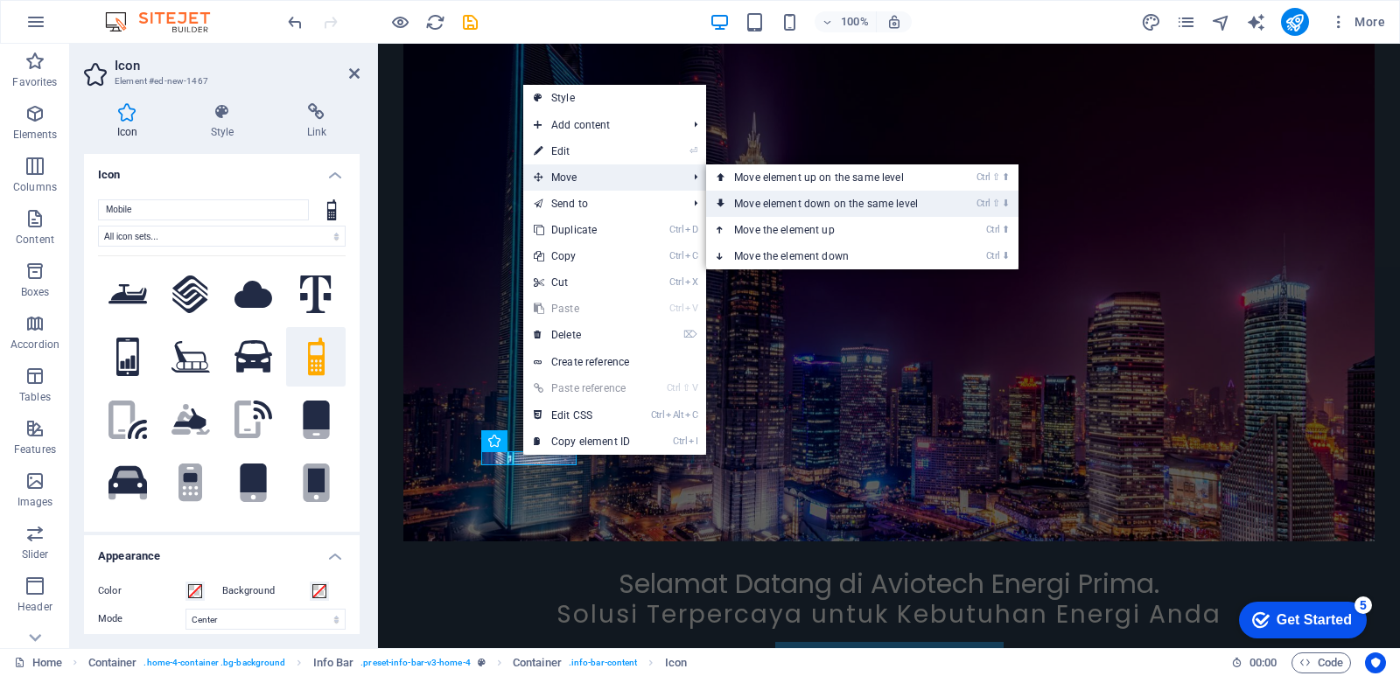
click at [754, 196] on link "Ctrl ⇧ ⬇ Move element down on the same level" at bounding box center [829, 204] width 247 height 26
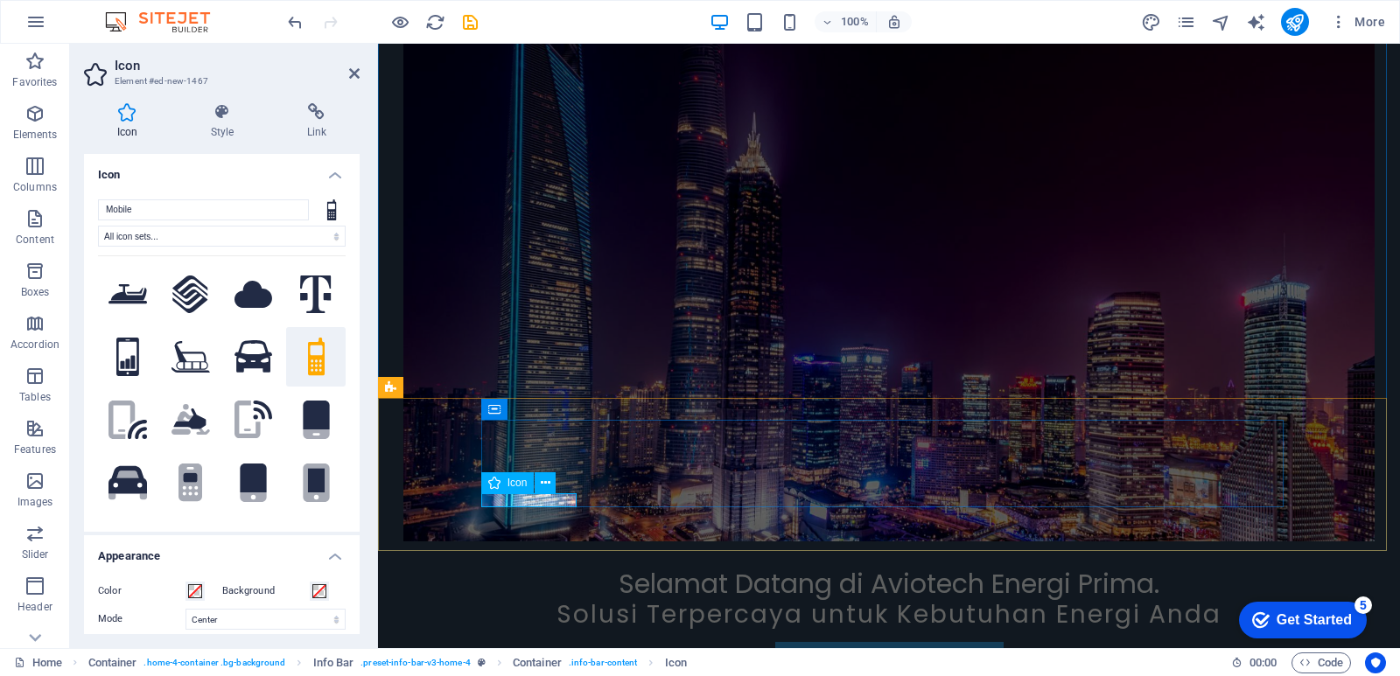
click at [547, 480] on icon at bounding box center [546, 483] width 10 height 18
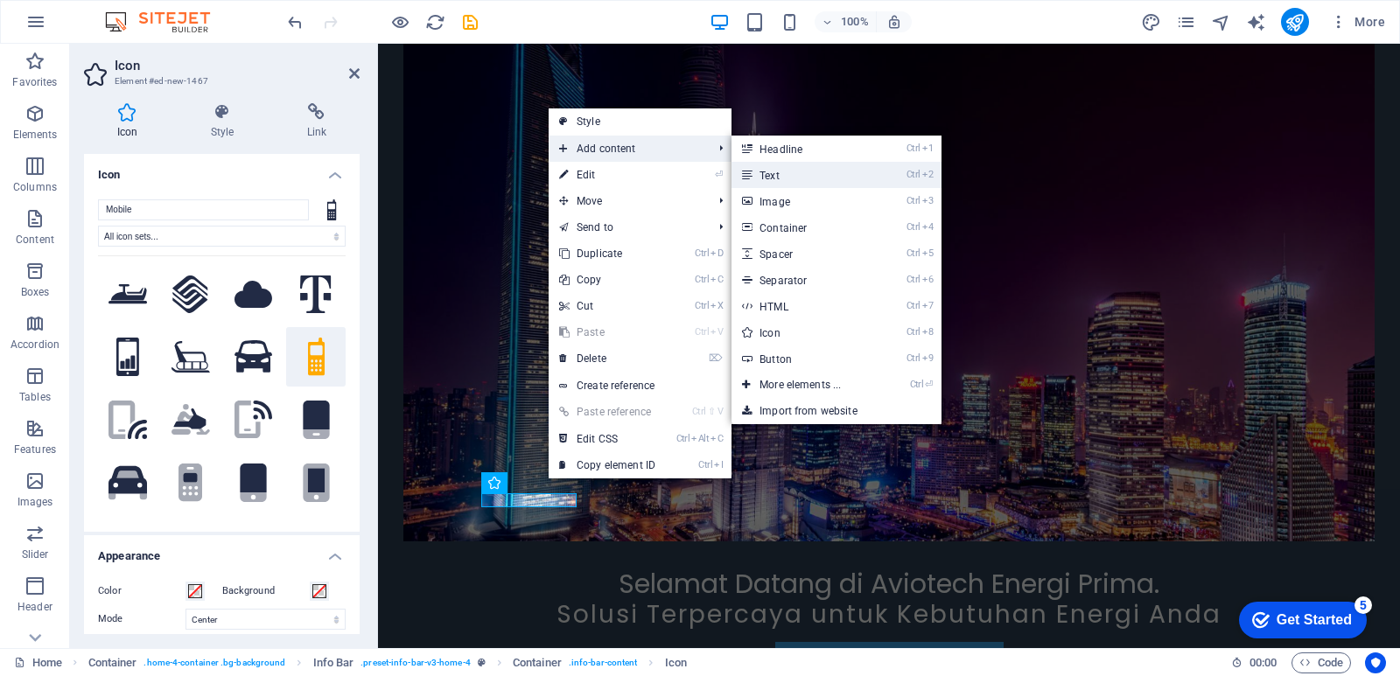
click at [767, 171] on link "Ctrl 2 Text" at bounding box center [803, 175] width 144 height 26
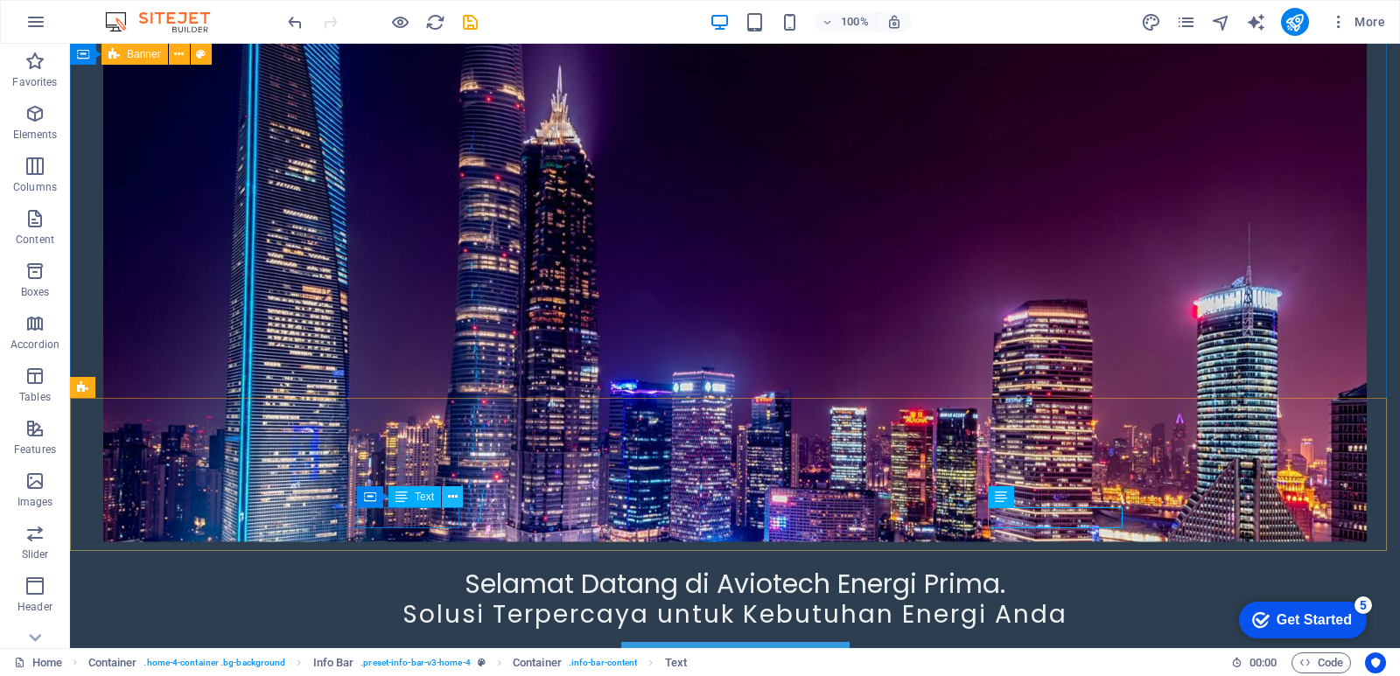
click at [455, 498] on icon at bounding box center [453, 497] width 10 height 18
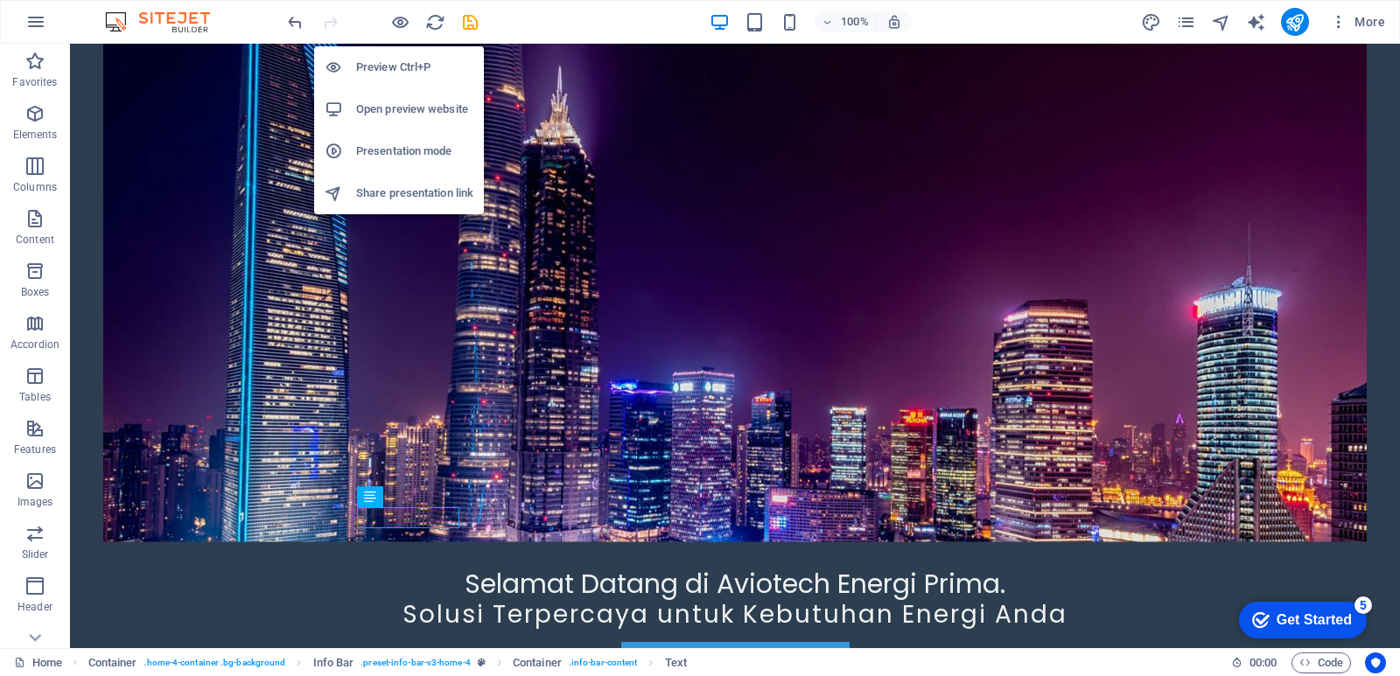
click at [402, 64] on h6 "Preview Ctrl+P" at bounding box center [414, 67] width 117 height 21
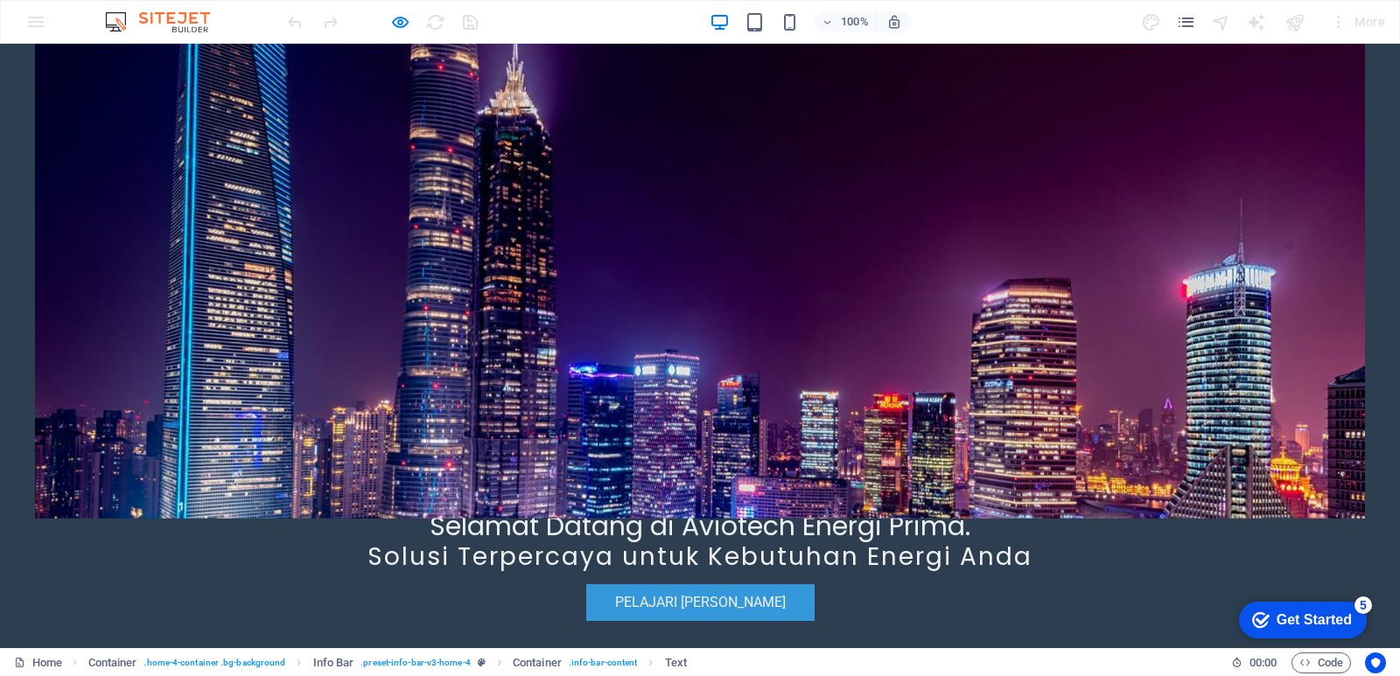
scroll to position [437, 0]
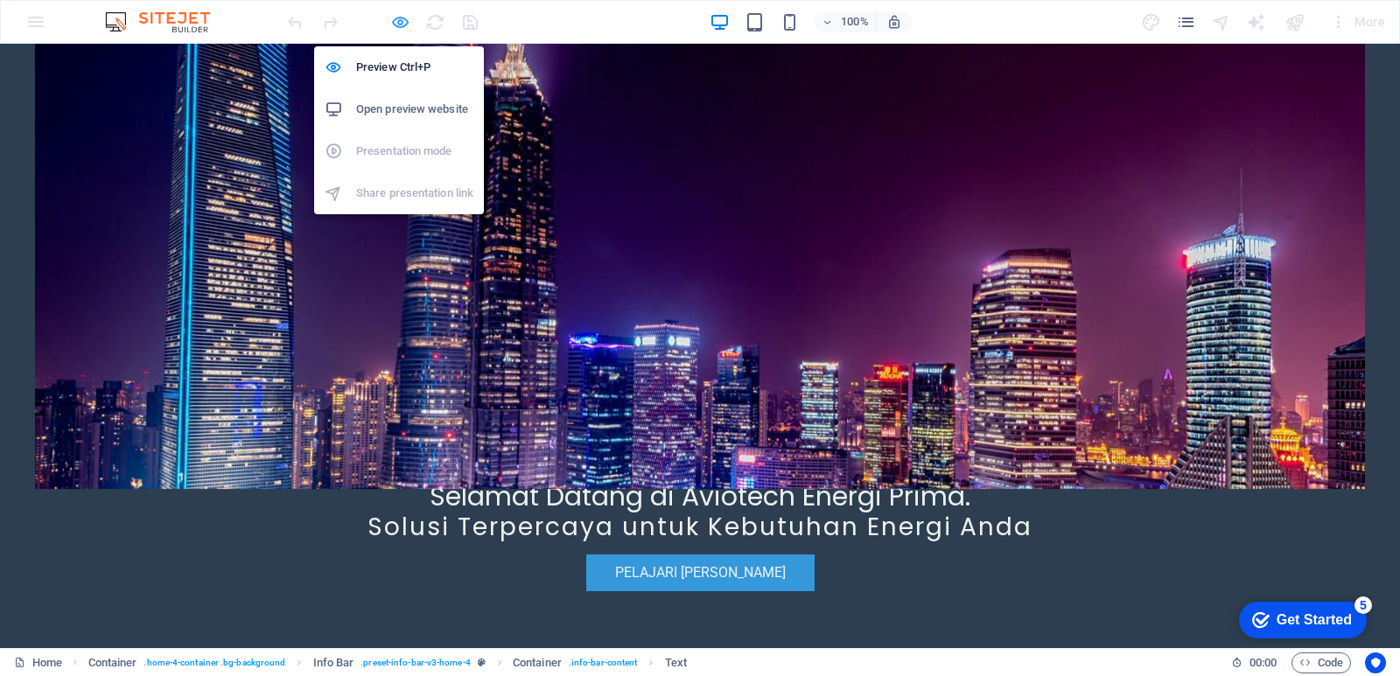
click at [0, 0] on icon "button" at bounding box center [0, 0] width 0 height 0
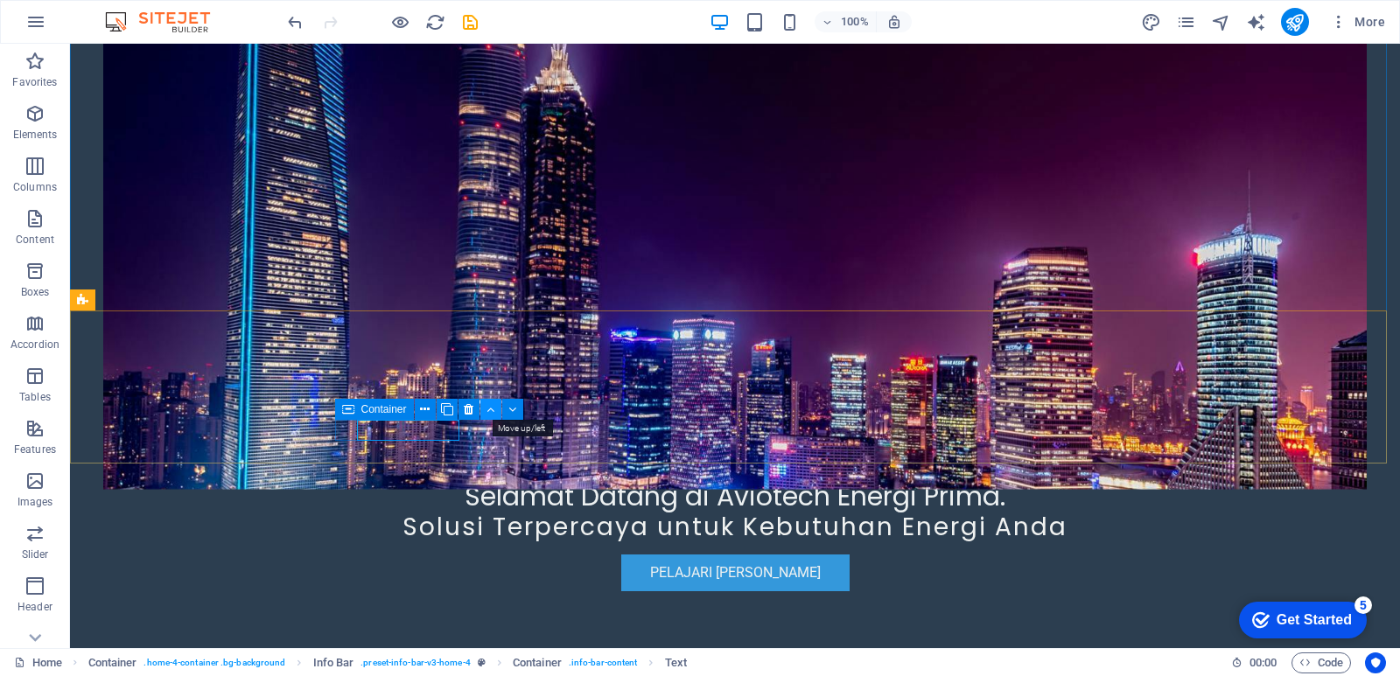
click at [488, 409] on icon at bounding box center [490, 410] width 8 height 18
click at [453, 409] on icon at bounding box center [453, 410] width 10 height 18
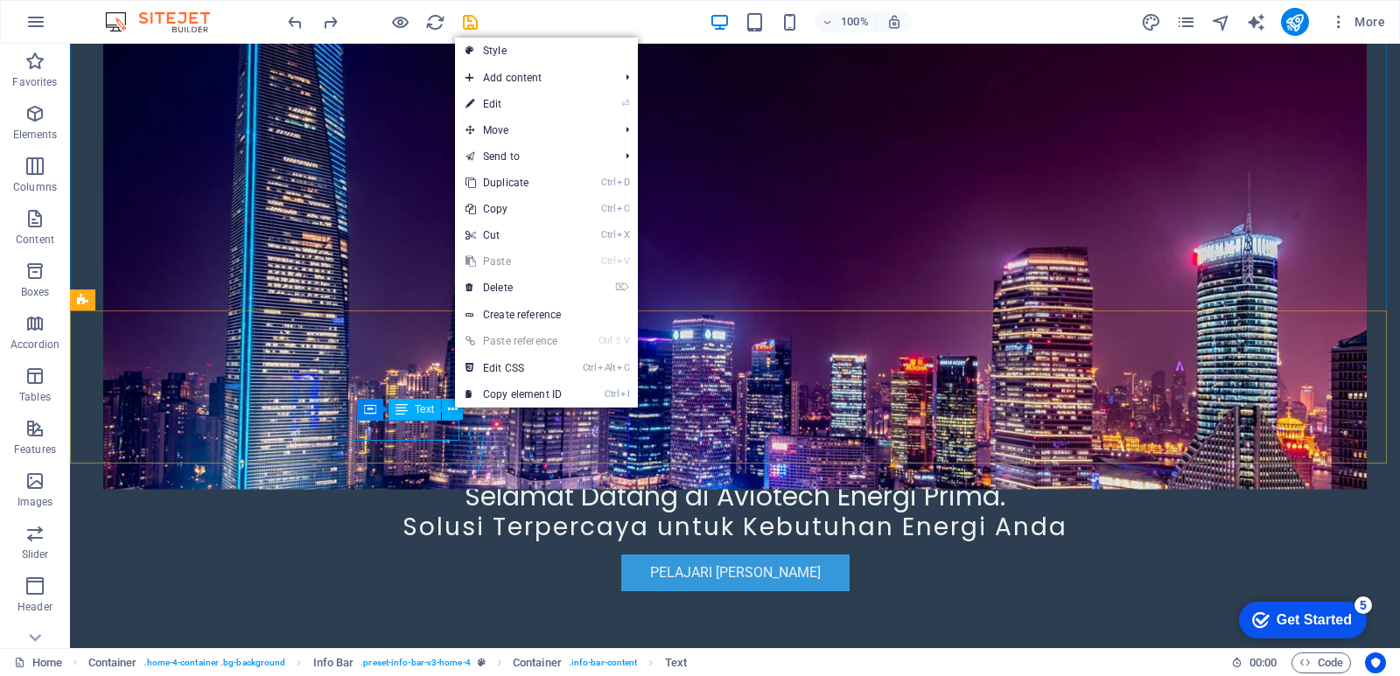
click at [409, 412] on div "Text" at bounding box center [414, 409] width 52 height 21
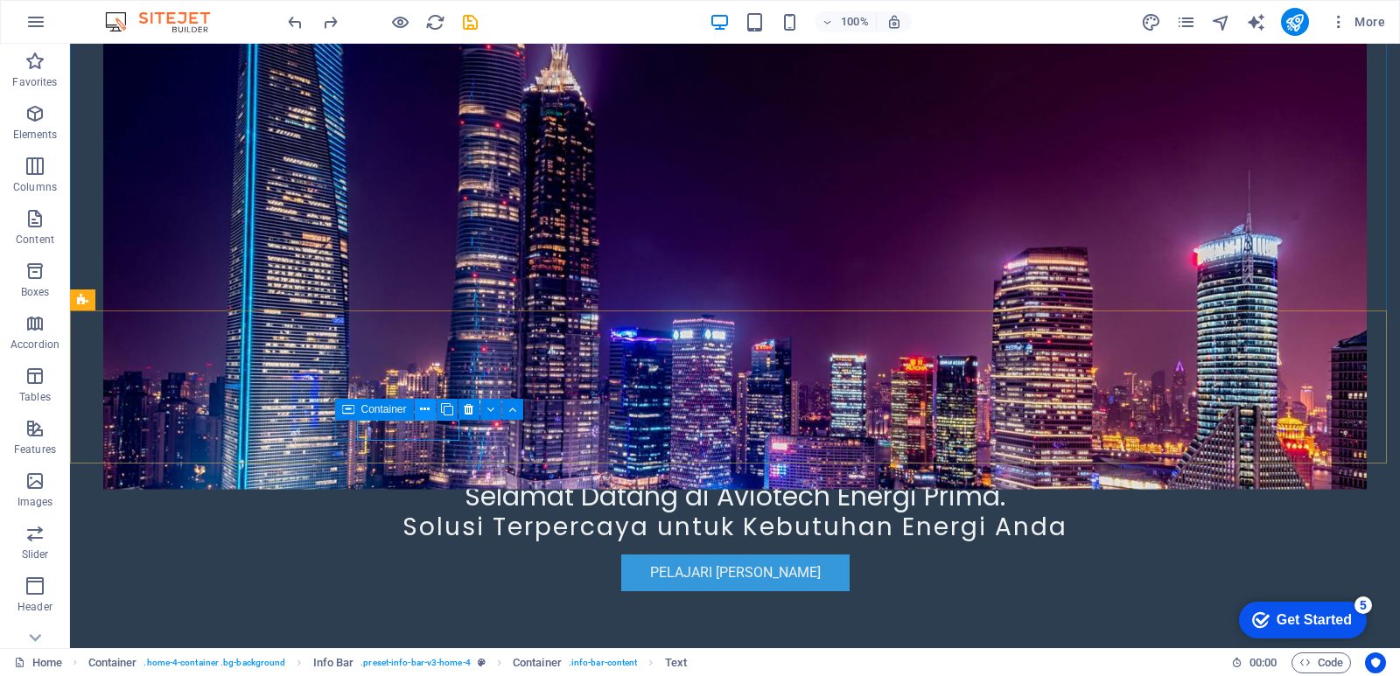
click at [426, 409] on icon at bounding box center [425, 410] width 10 height 18
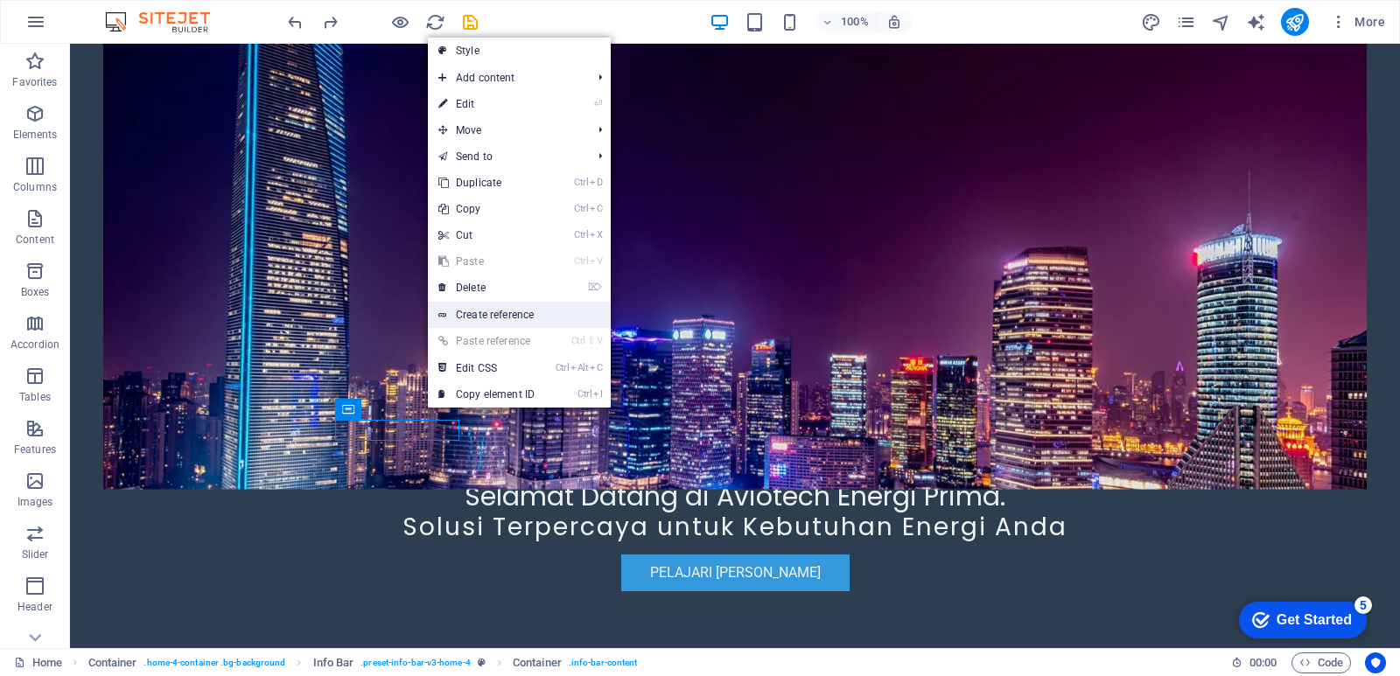
click at [474, 313] on link "Create reference" at bounding box center [519, 315] width 183 height 26
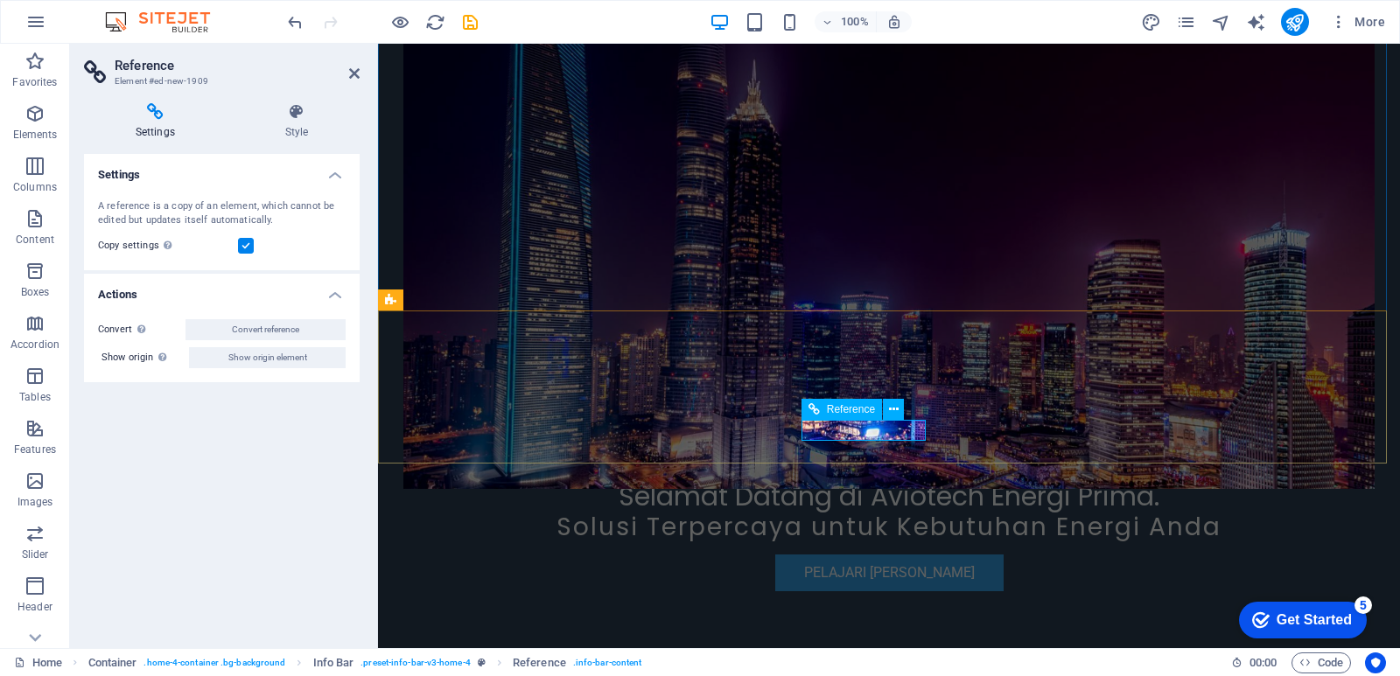
click at [893, 409] on icon at bounding box center [894, 410] width 10 height 18
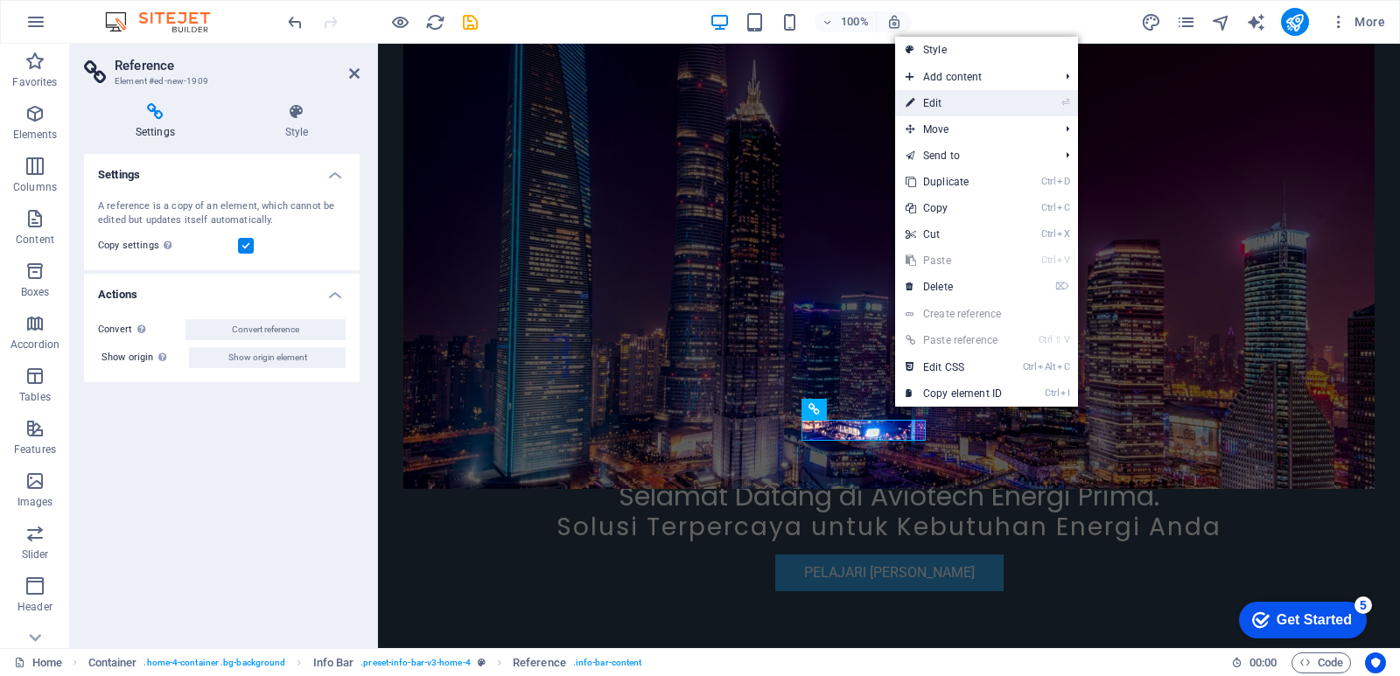
click at [955, 107] on link "⏎ Edit" at bounding box center [953, 103] width 117 height 26
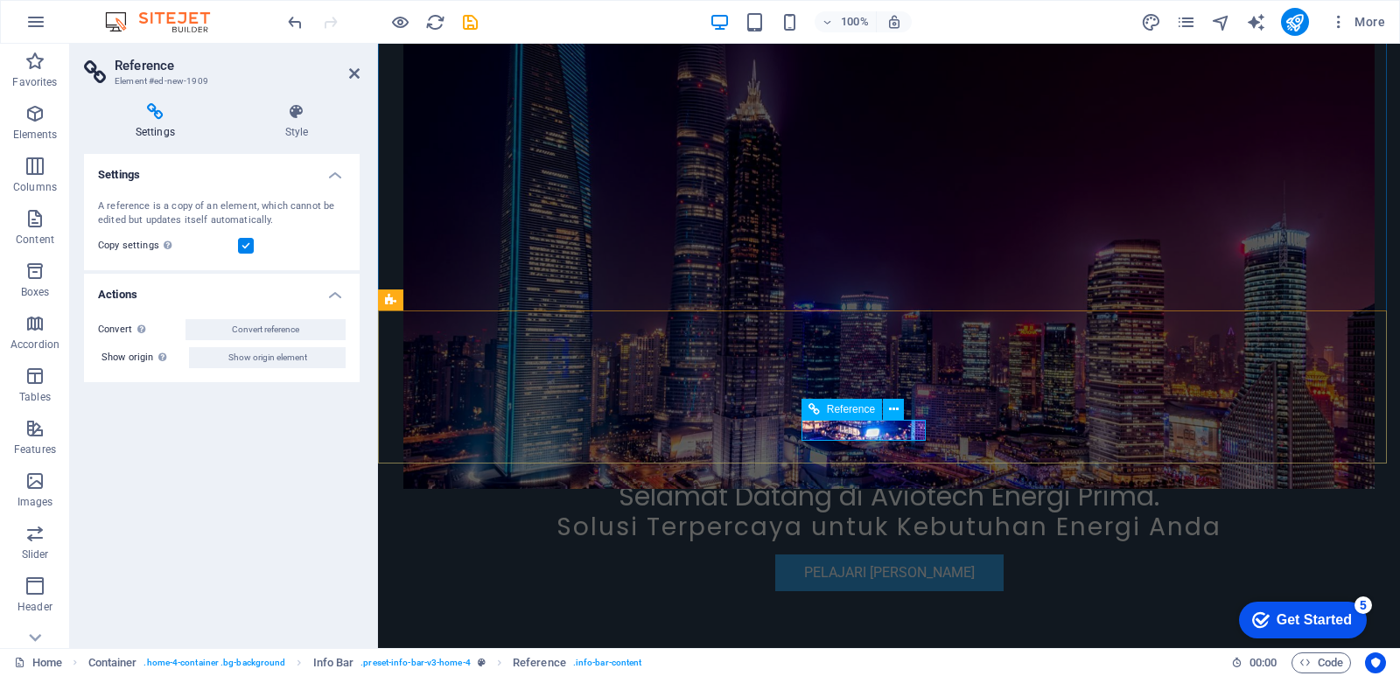
drag, startPoint x: 354, startPoint y: 75, endPoint x: 297, endPoint y: 88, distance: 58.4
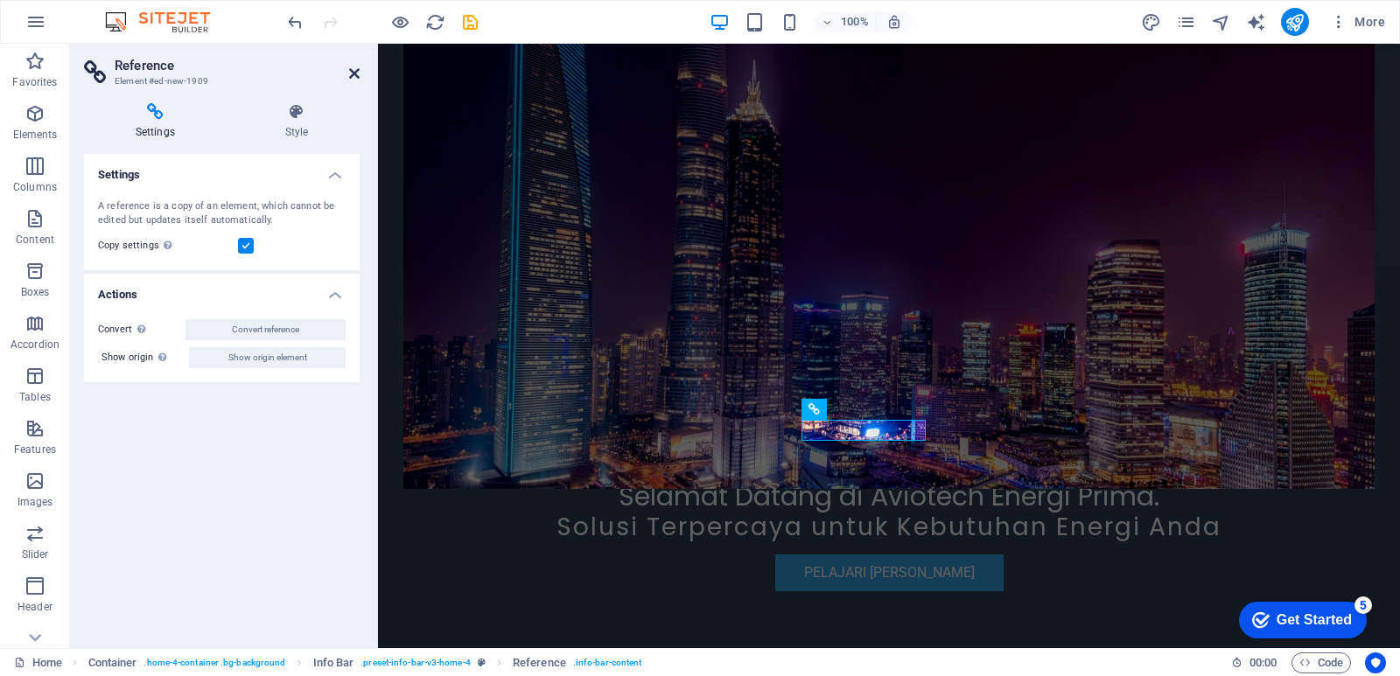
click at [354, 75] on icon at bounding box center [354, 73] width 10 height 14
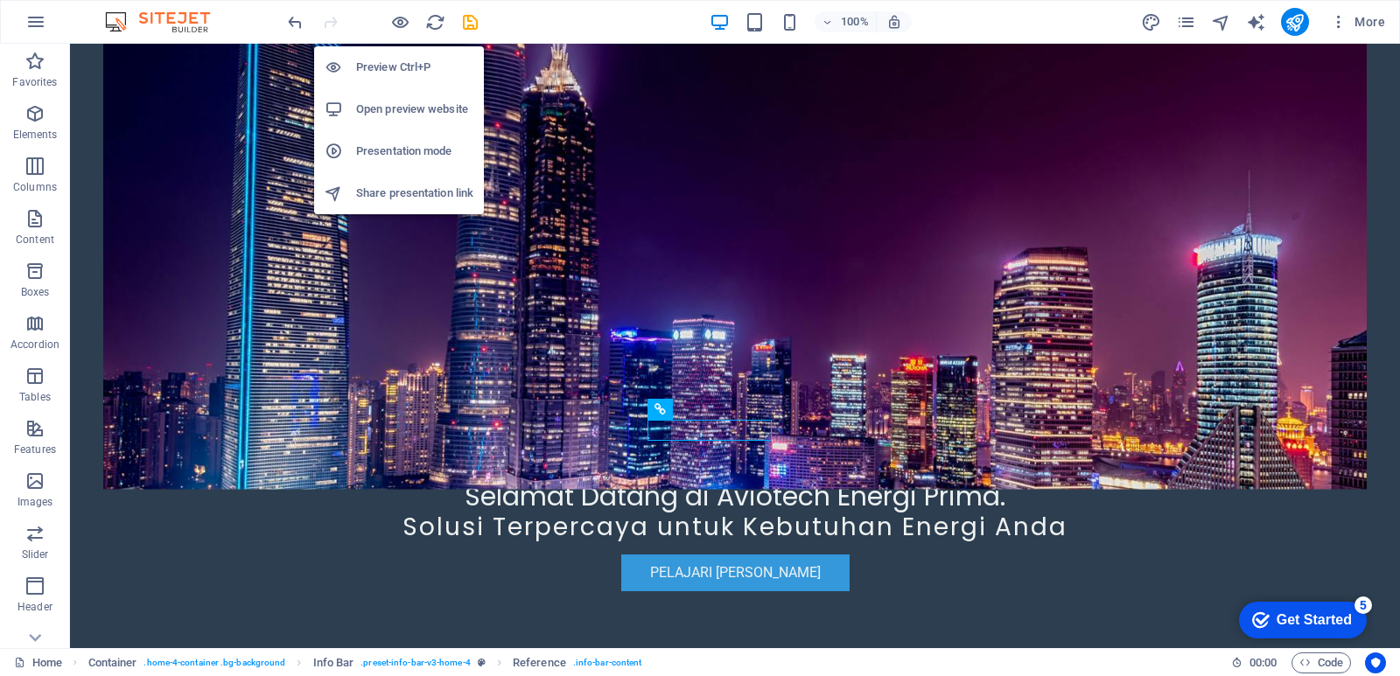
click at [398, 68] on h6 "Preview Ctrl+P" at bounding box center [414, 67] width 117 height 21
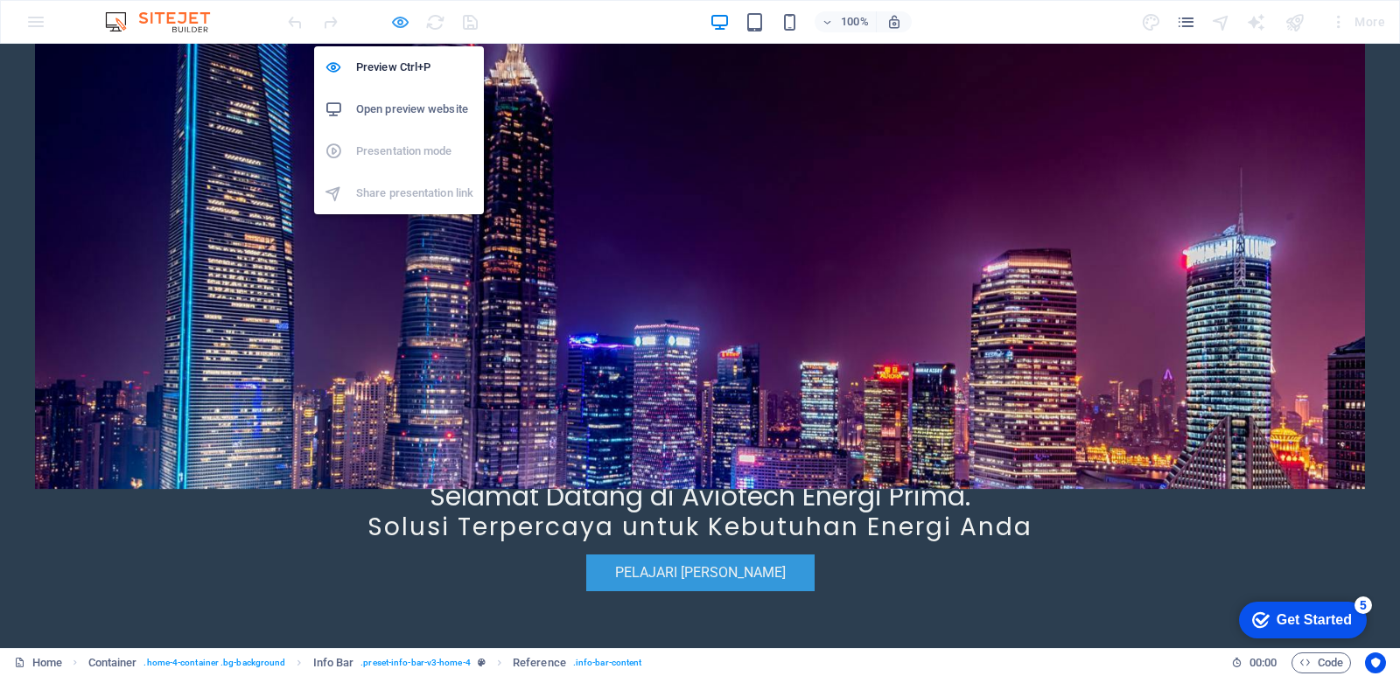
click at [0, 0] on icon "button" at bounding box center [0, 0] width 0 height 0
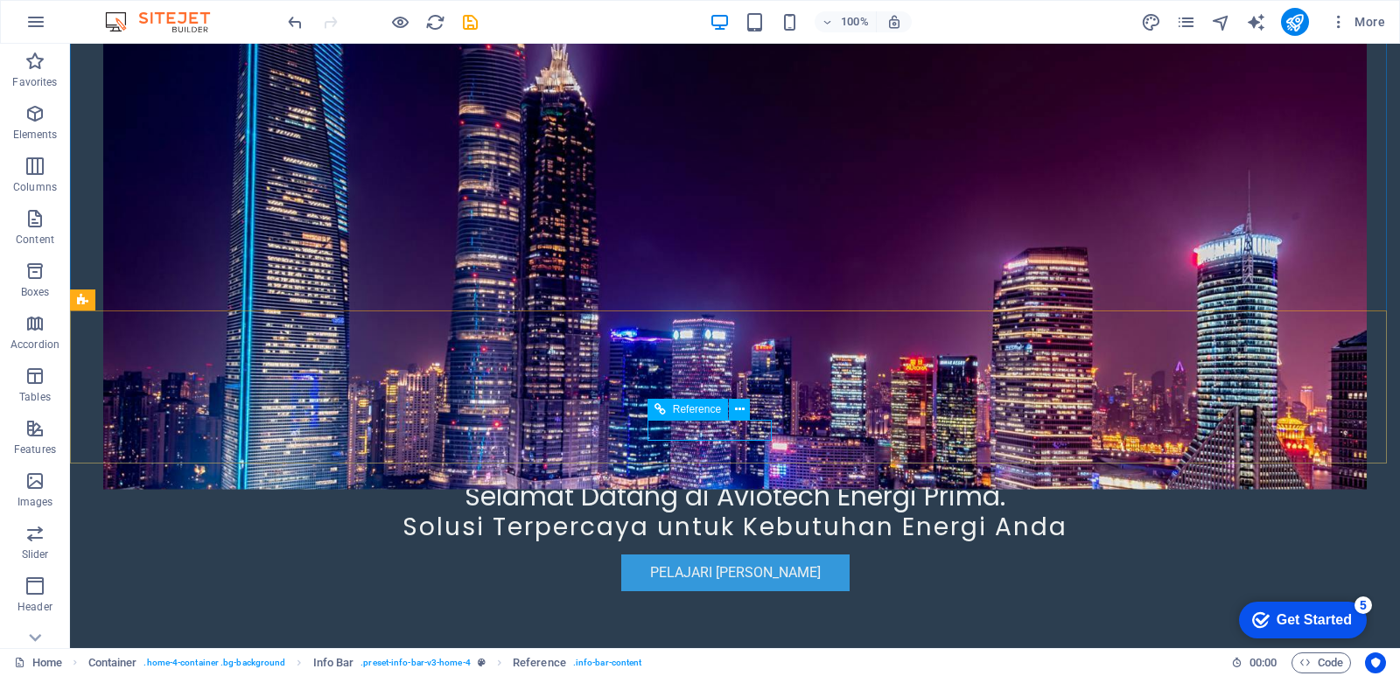
click at [696, 408] on span "Reference" at bounding box center [697, 409] width 48 height 10
click at [741, 409] on icon at bounding box center [740, 410] width 10 height 18
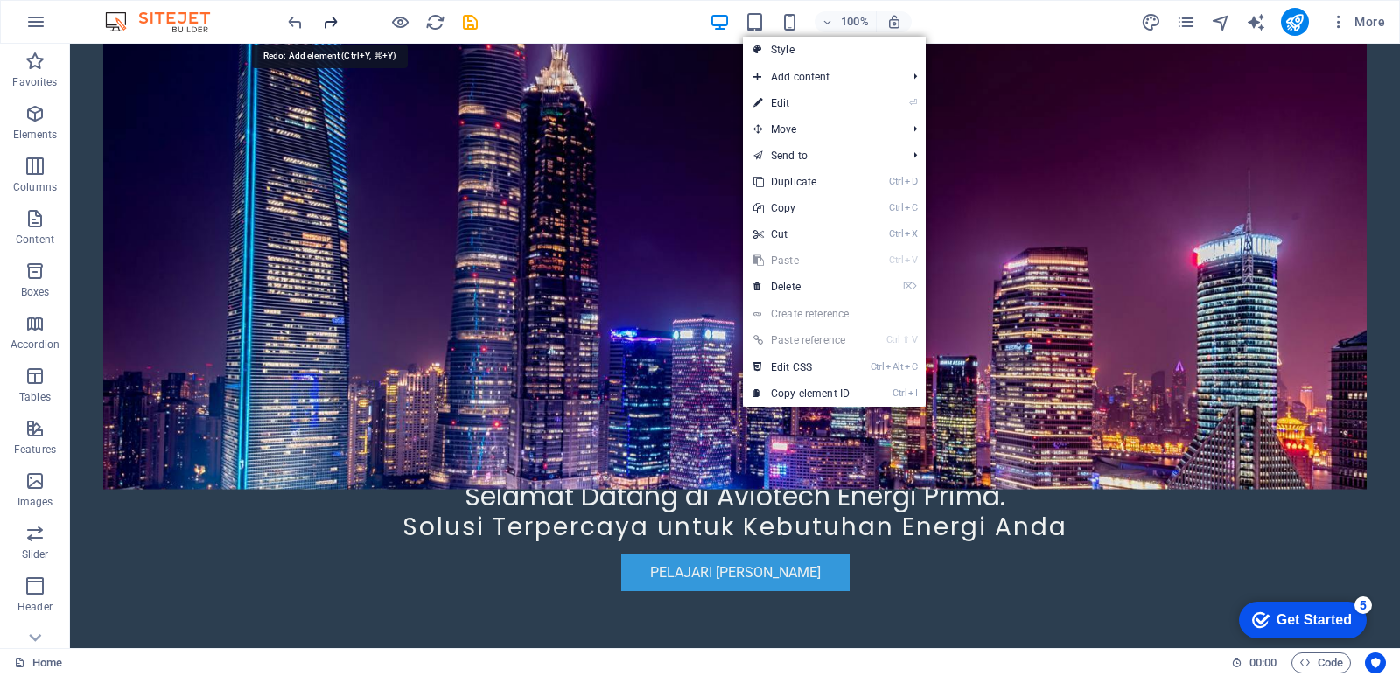
click at [325, 18] on icon "redo" at bounding box center [330, 22] width 20 height 20
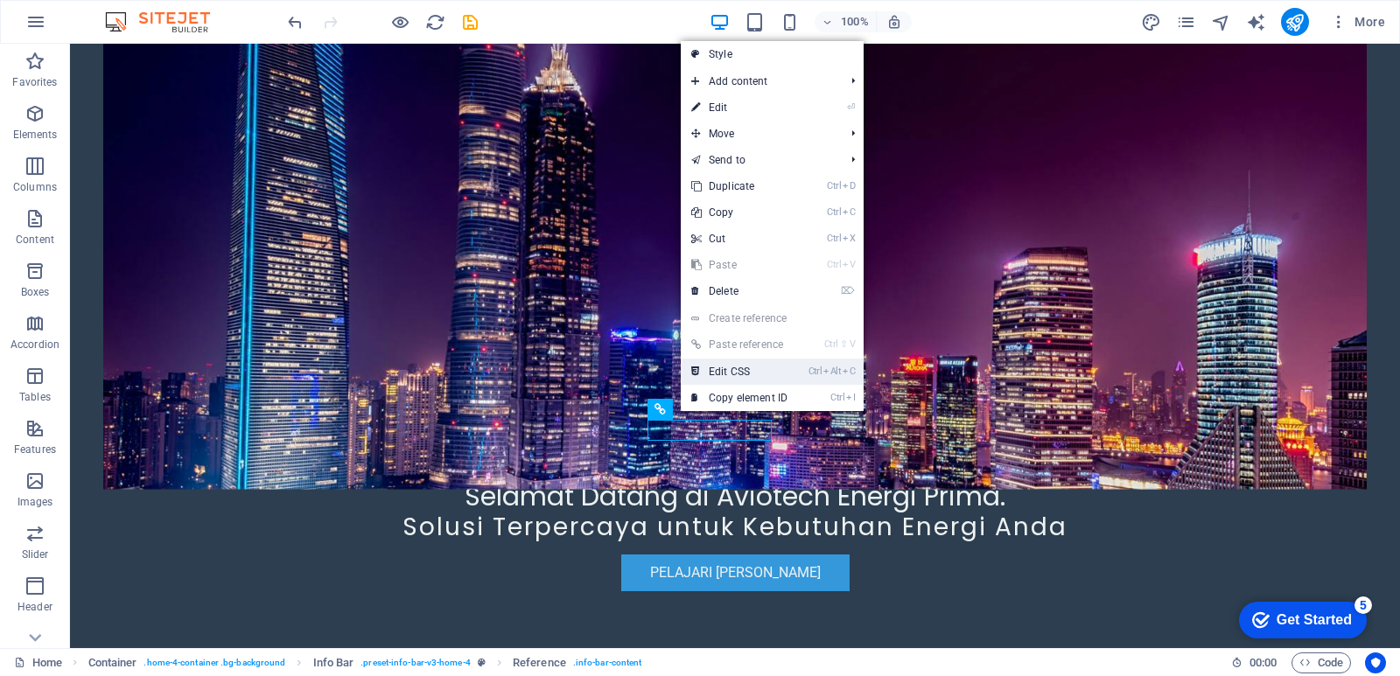
click at [731, 374] on link "Ctrl Alt C Edit CSS" at bounding box center [739, 372] width 117 height 26
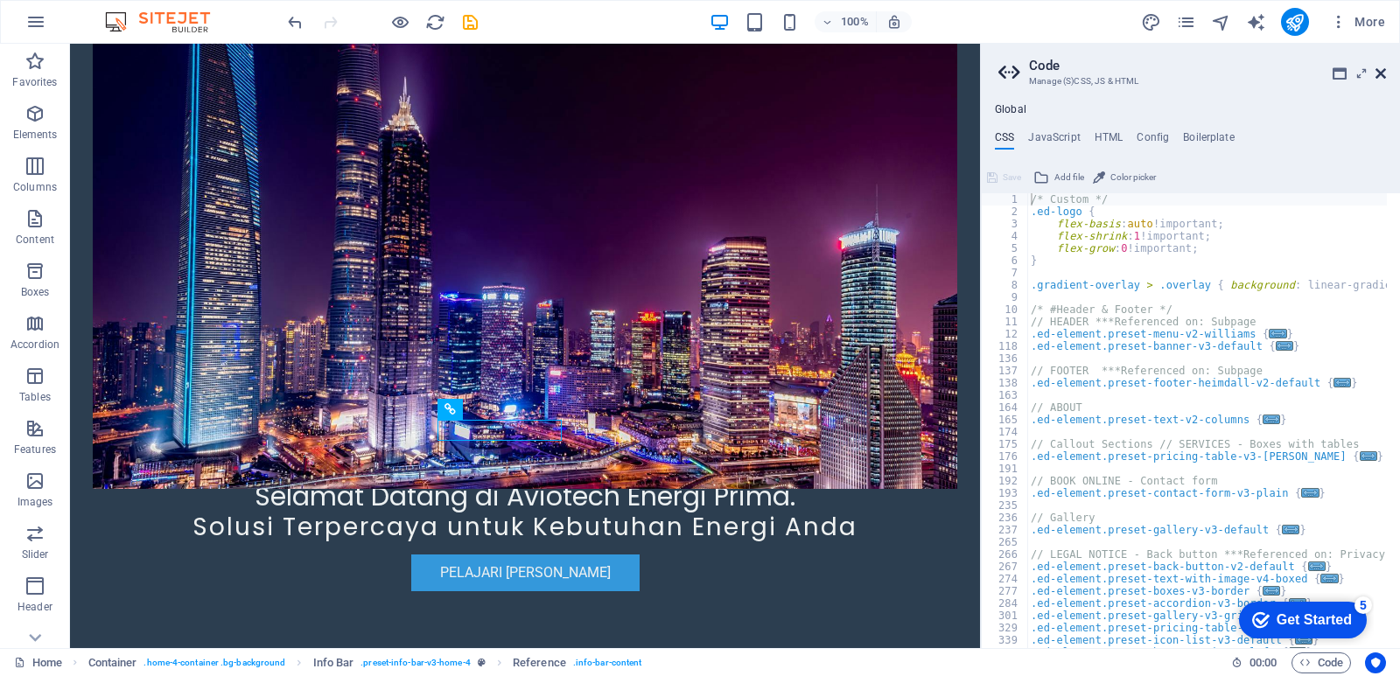
drag, startPoint x: 1381, startPoint y: 71, endPoint x: 1304, endPoint y: 35, distance: 84.9
click at [1381, 71] on icon at bounding box center [1380, 73] width 10 height 14
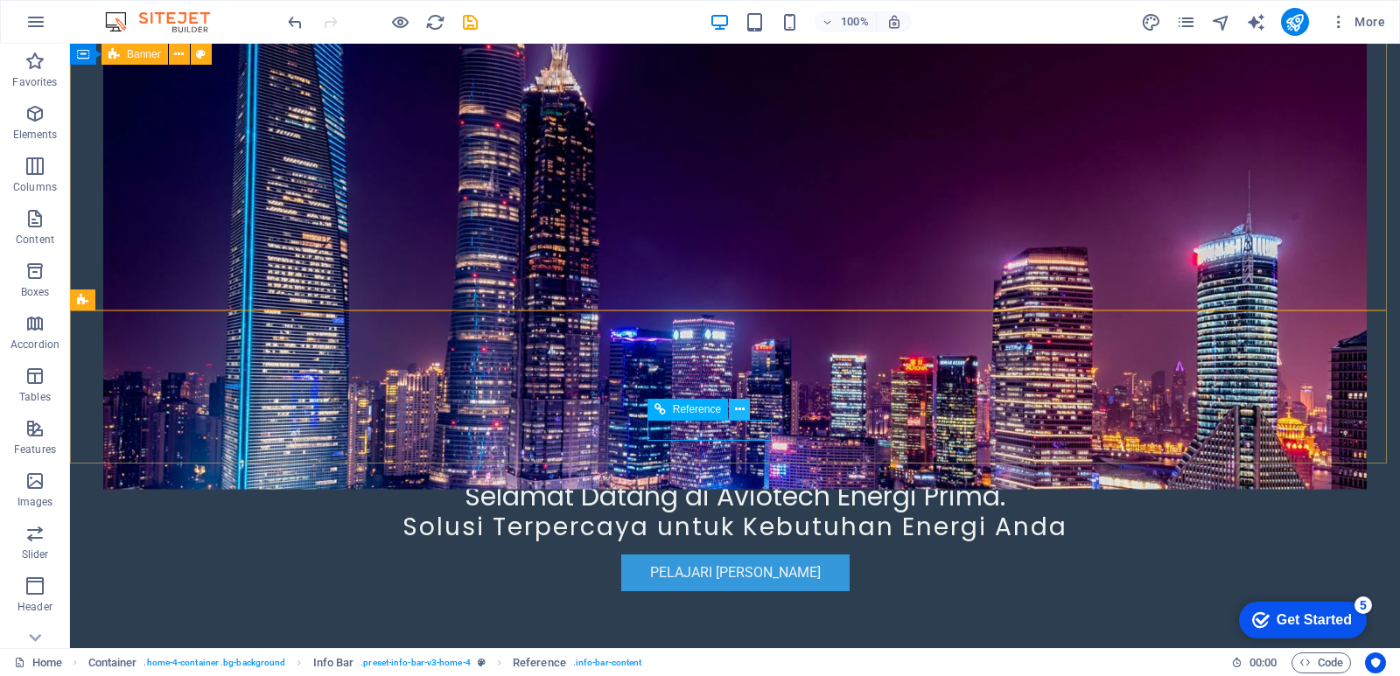
click at [736, 402] on icon at bounding box center [740, 410] width 10 height 18
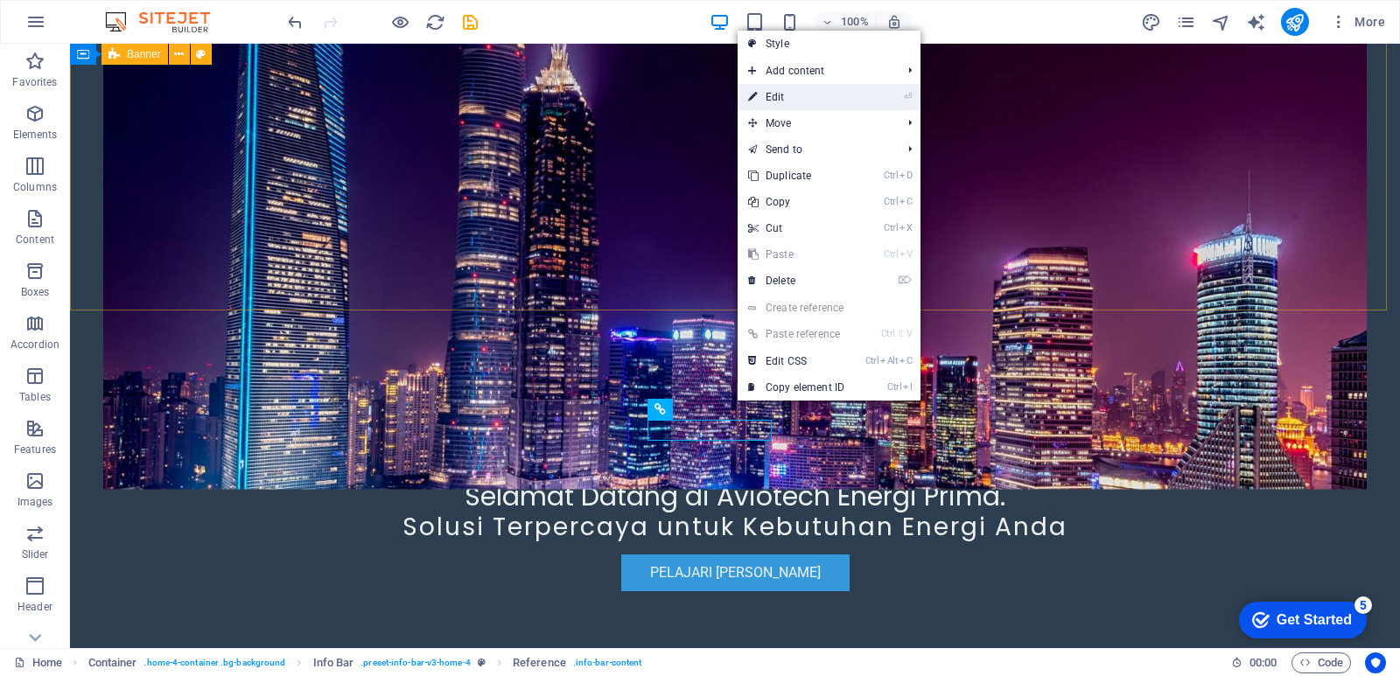
click at [821, 90] on link "⏎ Edit" at bounding box center [796, 97] width 117 height 26
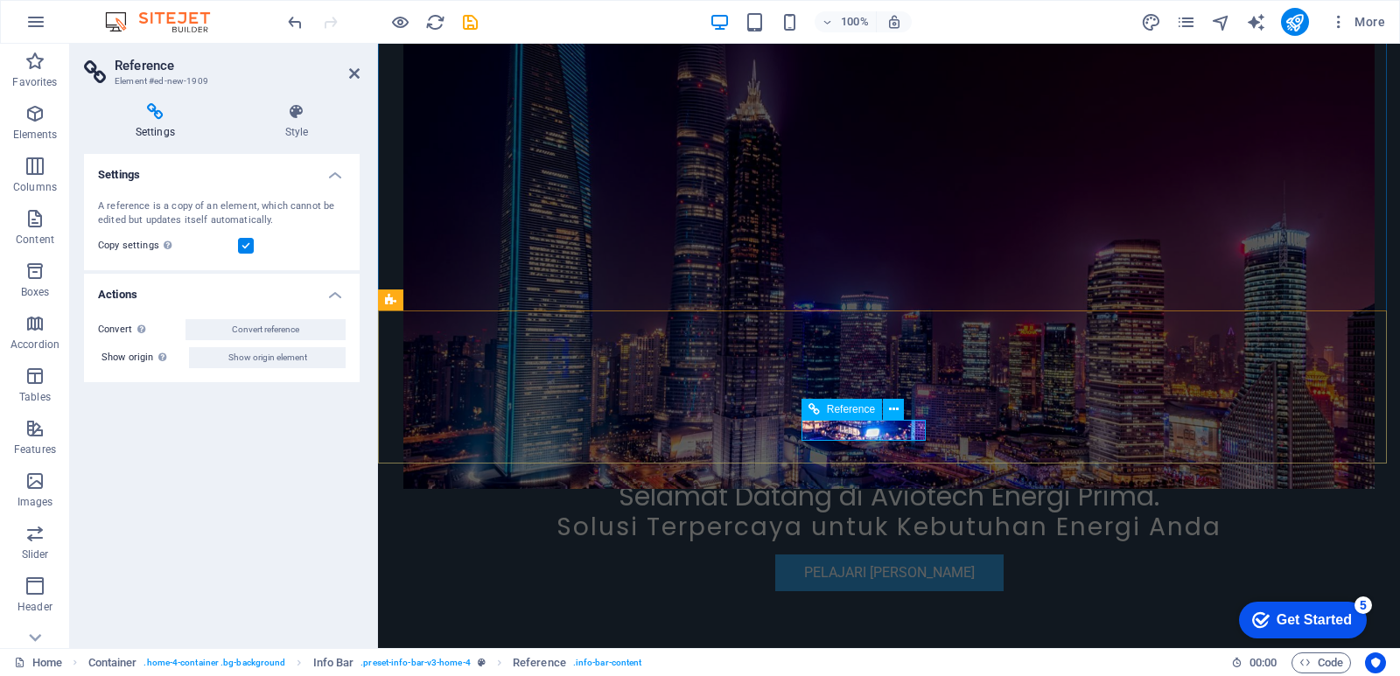
click at [297, 114] on icon at bounding box center [297, 111] width 126 height 17
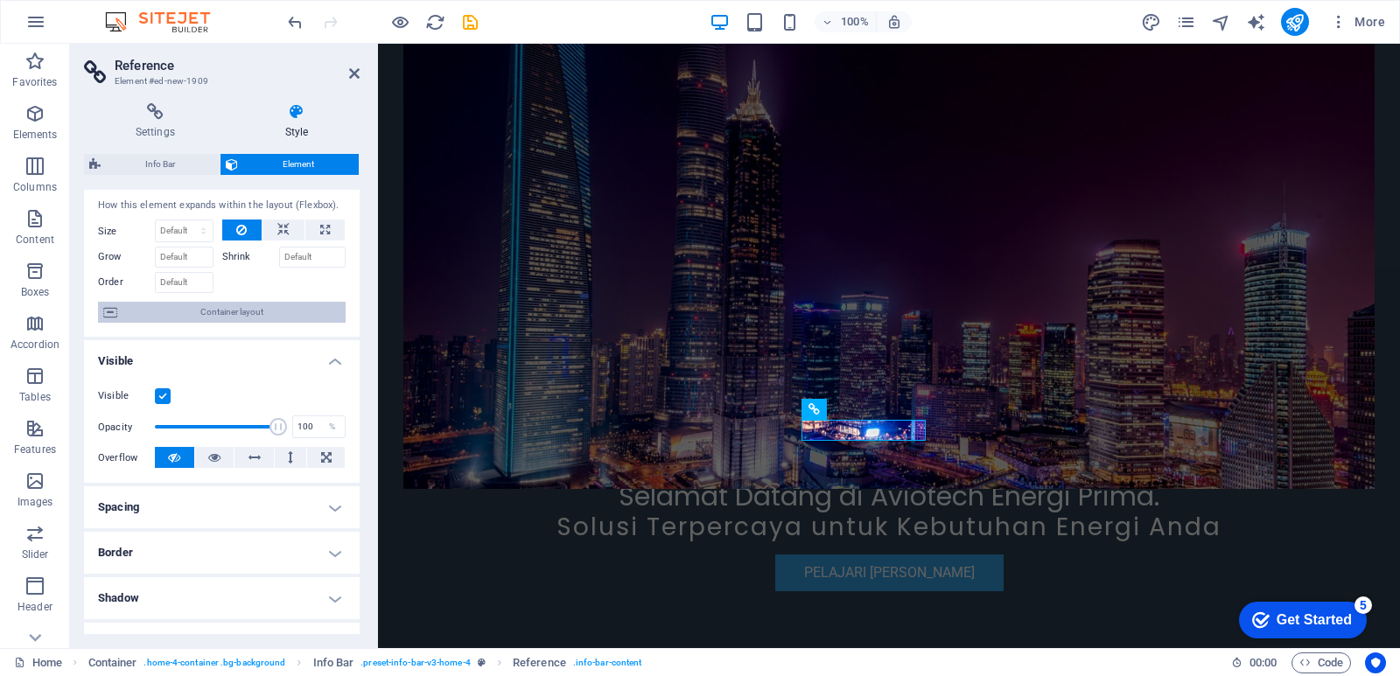
scroll to position [0, 0]
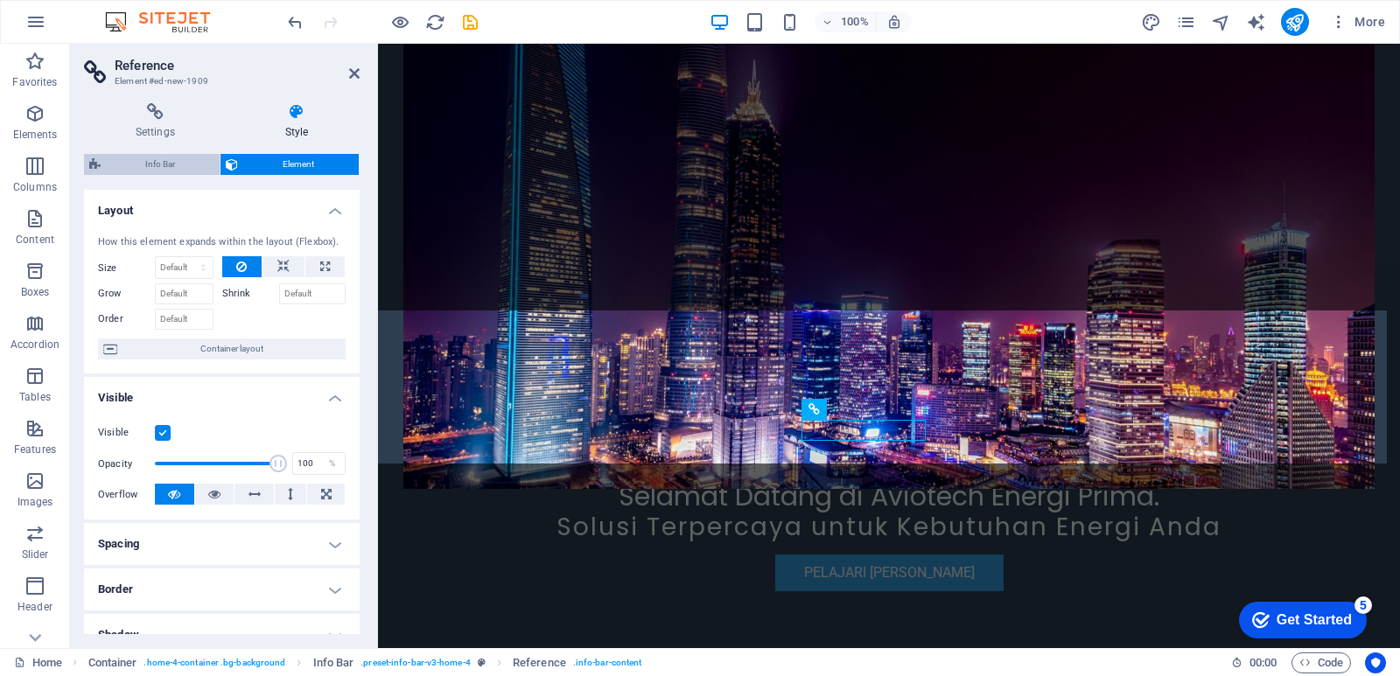
click at [182, 169] on span "Info Bar" at bounding box center [160, 164] width 108 height 21
select select "vw"
select select "rem"
select select "vw"
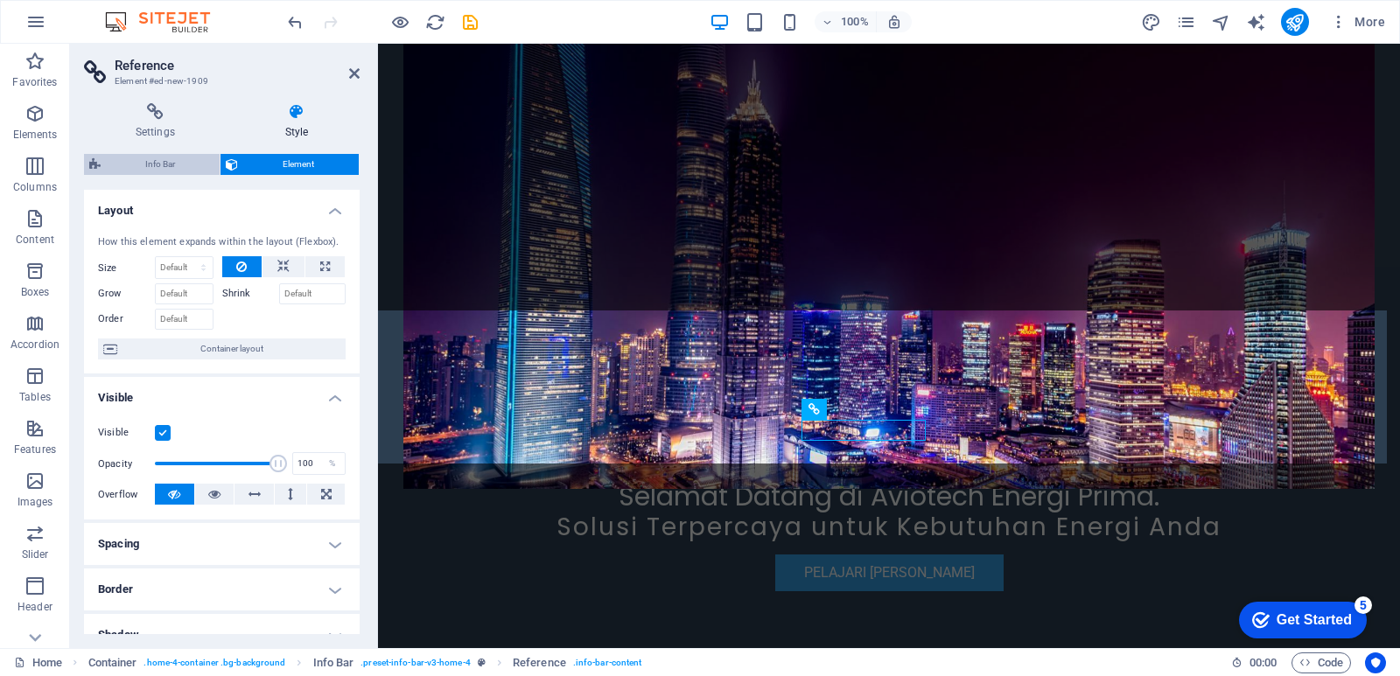
select select "preset-info-bar-v3-home-4"
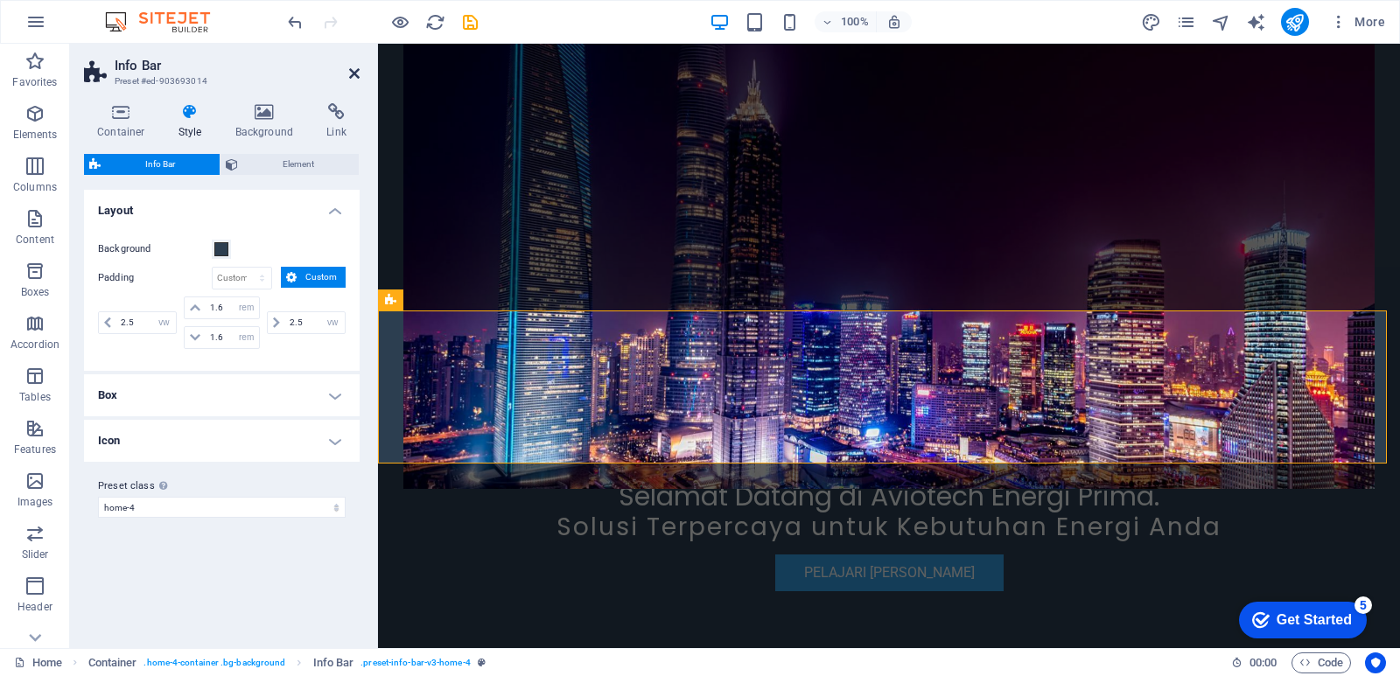
click at [353, 73] on icon at bounding box center [354, 73] width 10 height 14
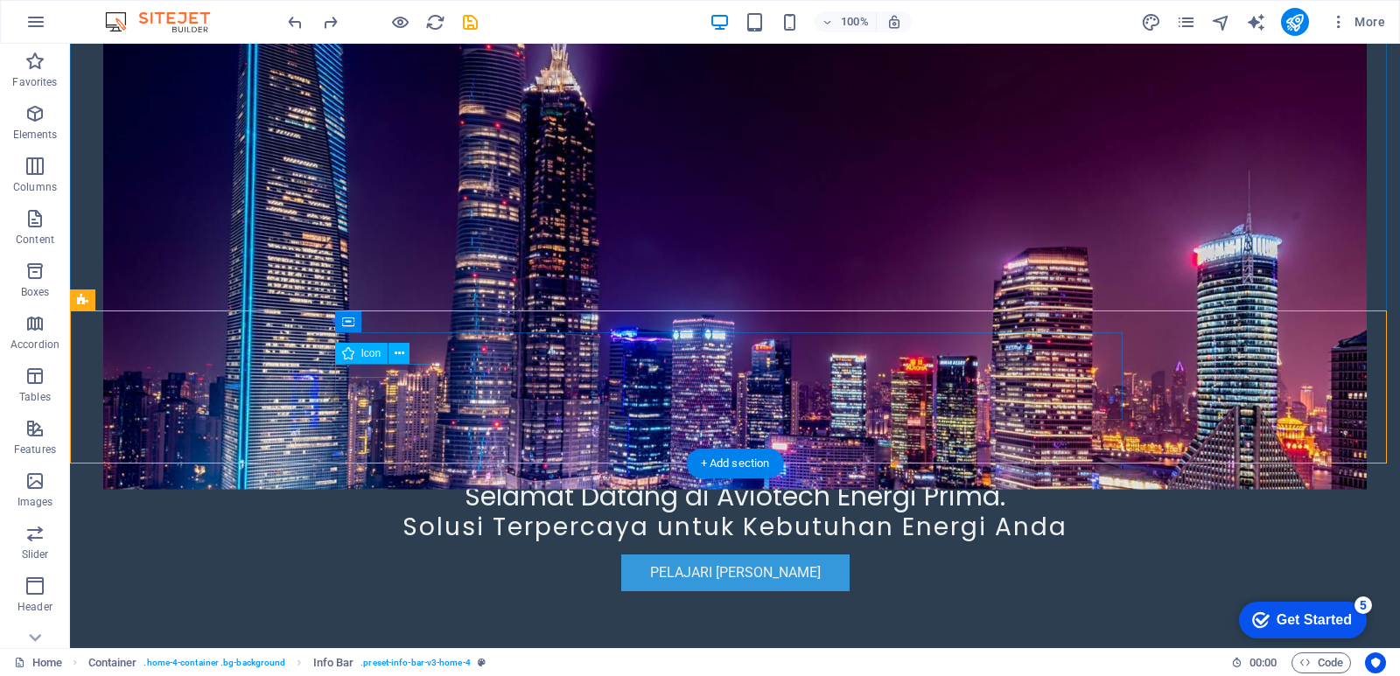
click at [398, 355] on icon at bounding box center [400, 354] width 10 height 18
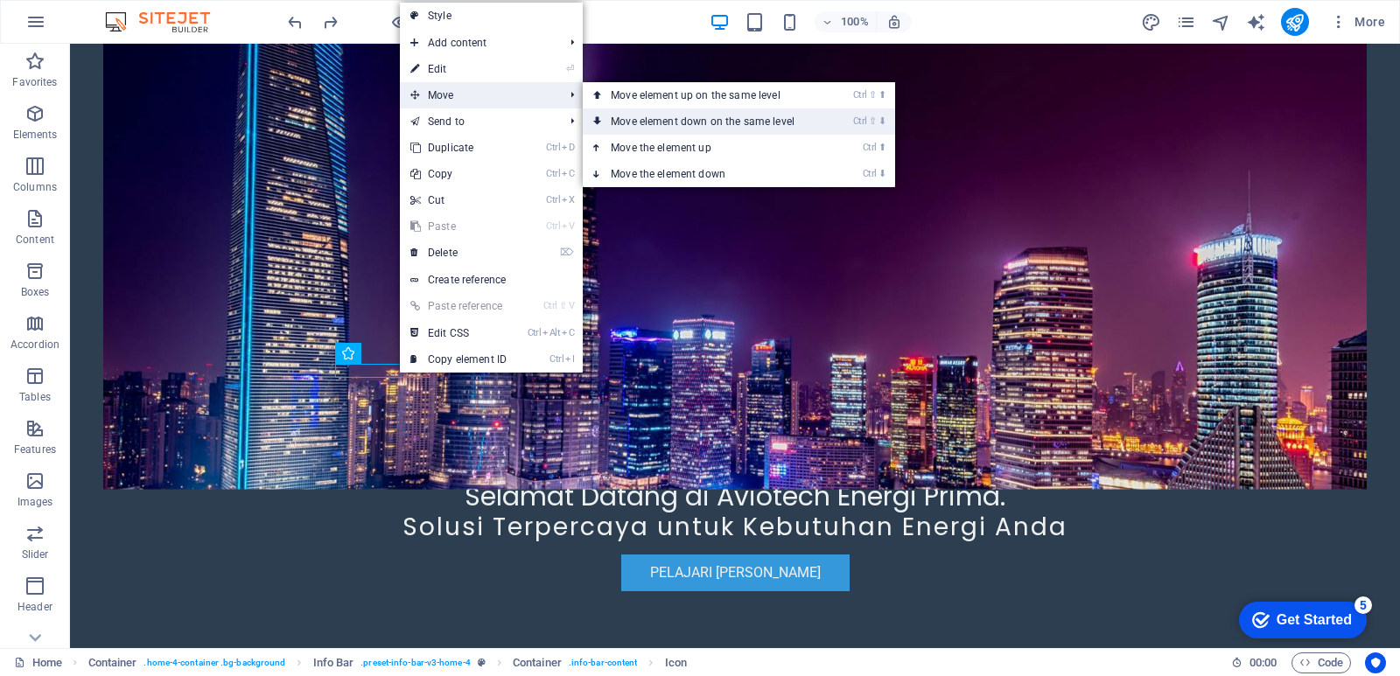
click at [623, 115] on link "Ctrl ⇧ ⬇ Move element down on the same level" at bounding box center [706, 121] width 247 height 26
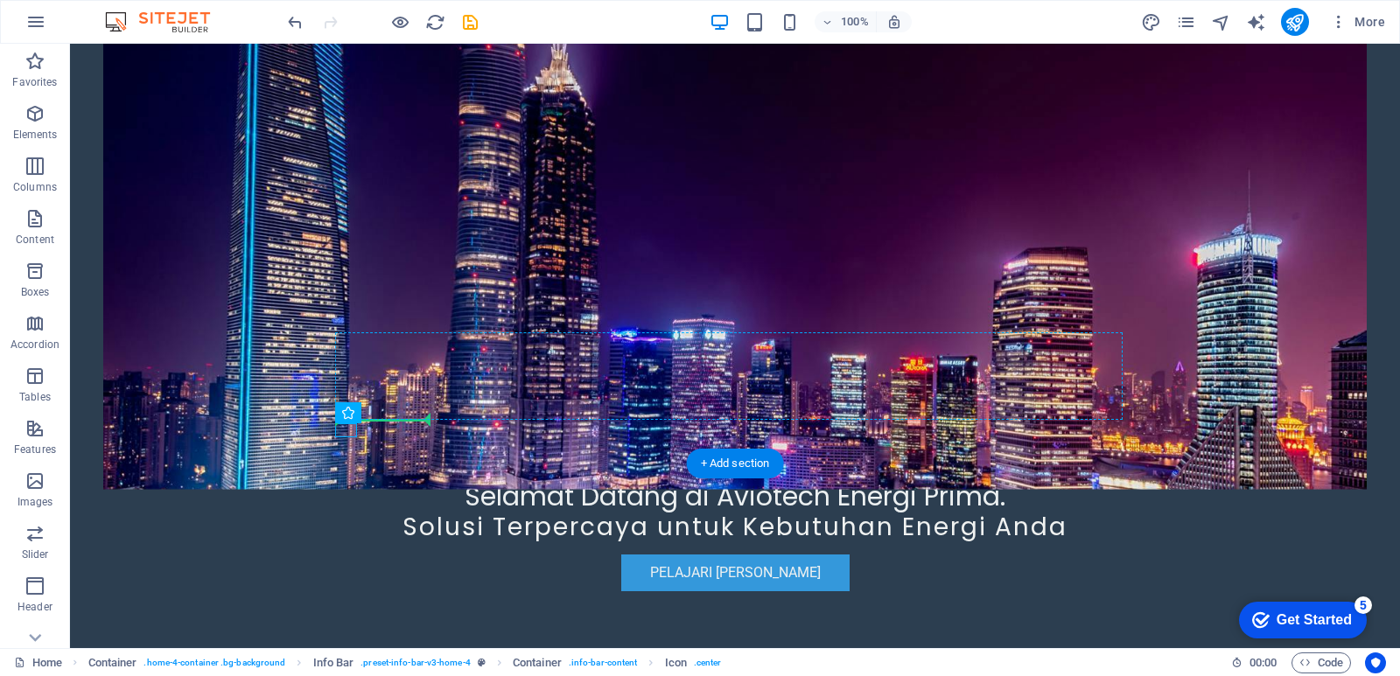
drag, startPoint x: 450, startPoint y: 457, endPoint x: 396, endPoint y: 419, distance: 65.3
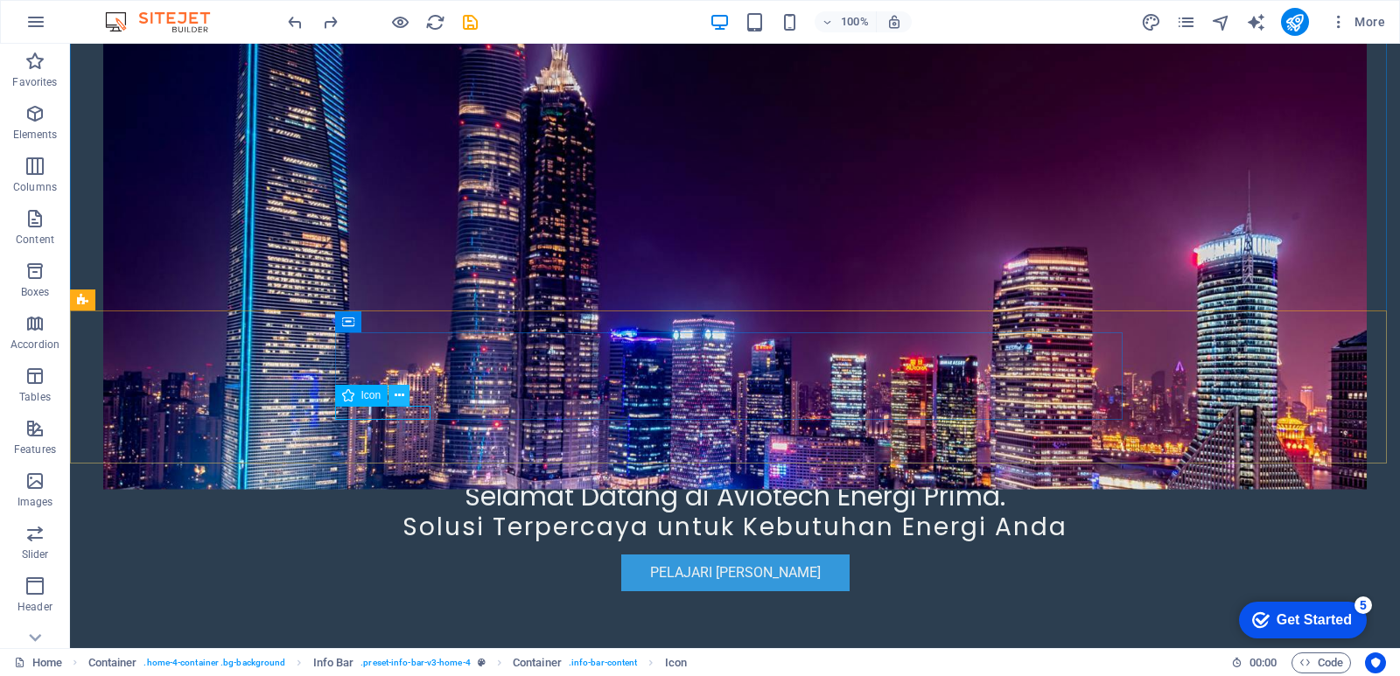
click at [396, 395] on icon at bounding box center [400, 396] width 10 height 18
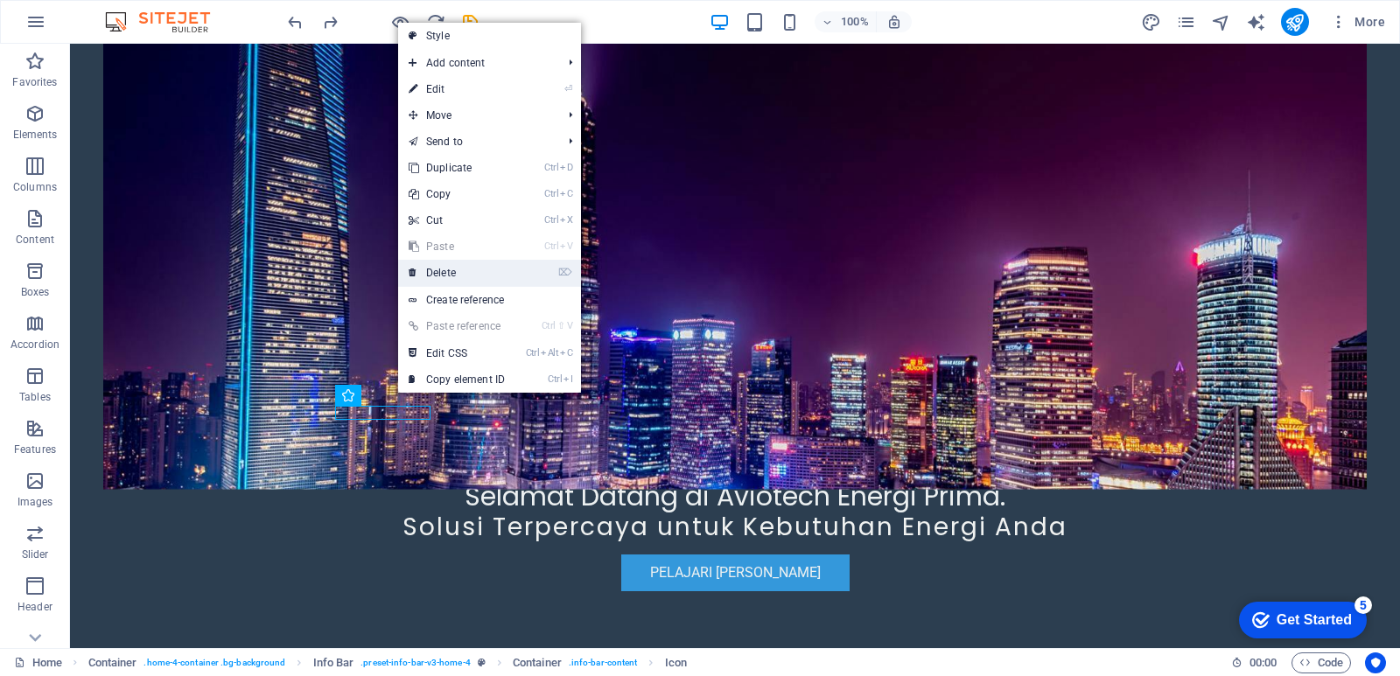
click at [445, 275] on link "⌦ Delete" at bounding box center [456, 273] width 117 height 26
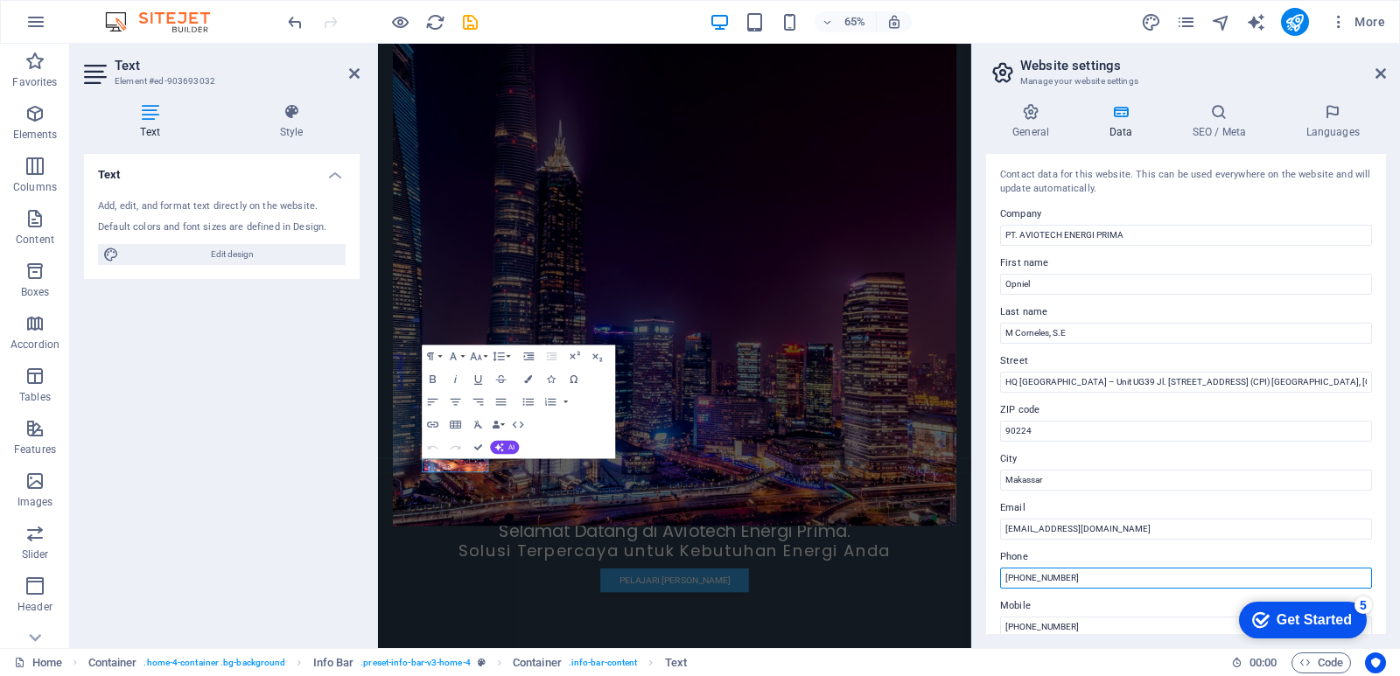
drag, startPoint x: 1064, startPoint y: 576, endPoint x: 1020, endPoint y: 578, distance: 43.8
click at [1020, 578] on input "[PHONE_NUMBER]" at bounding box center [1186, 578] width 372 height 21
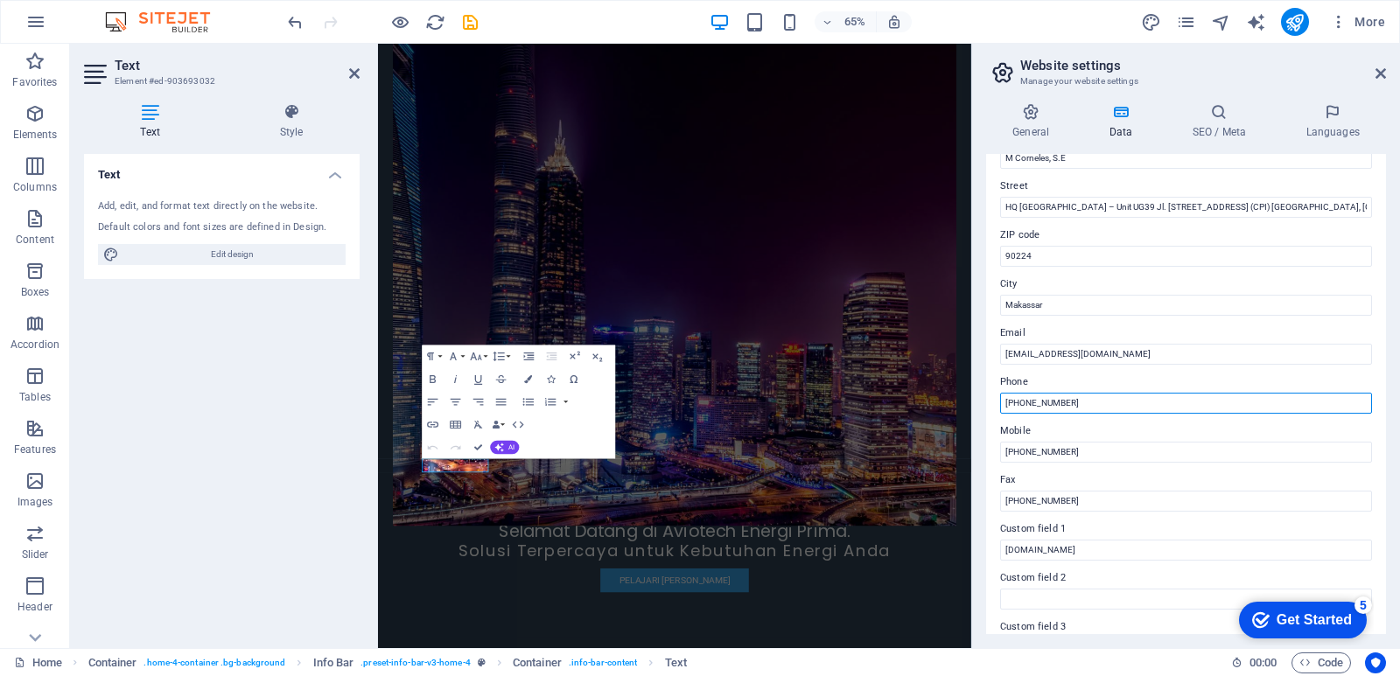
scroll to position [350, 0]
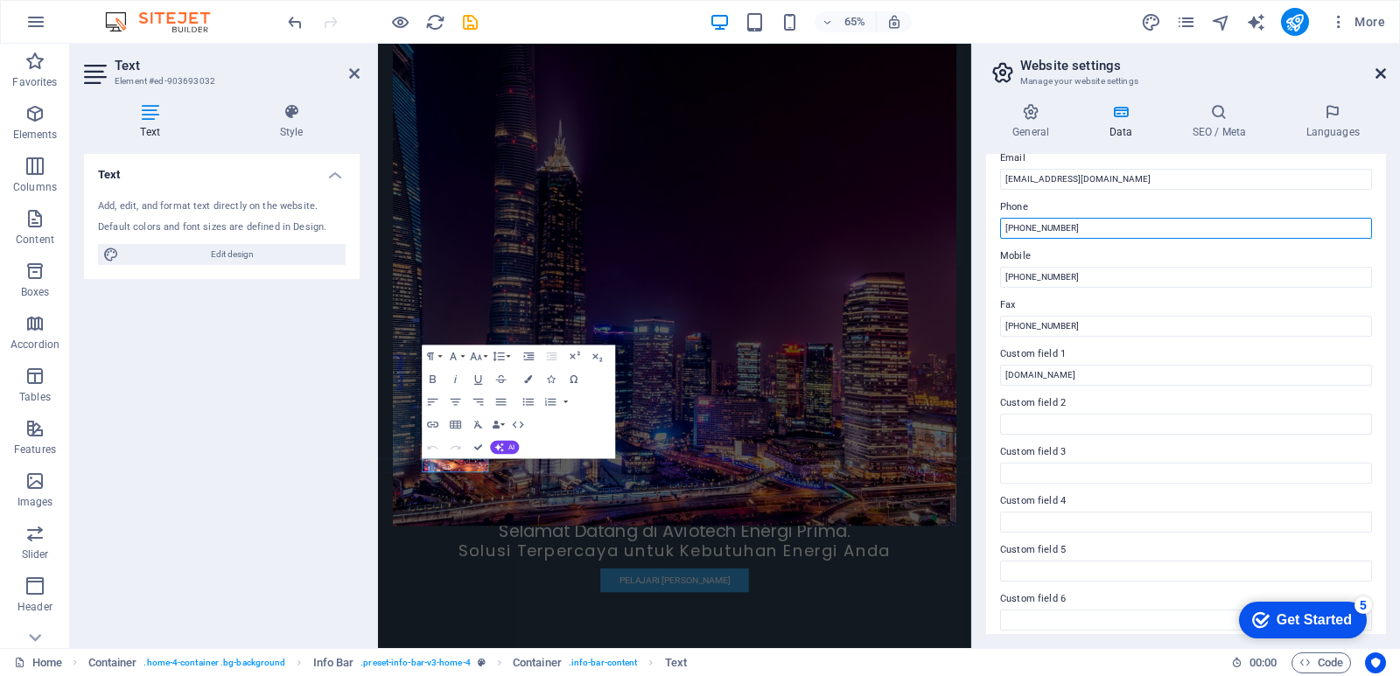
type input "[PHONE_NUMBER]"
click at [1377, 72] on icon at bounding box center [1380, 73] width 10 height 14
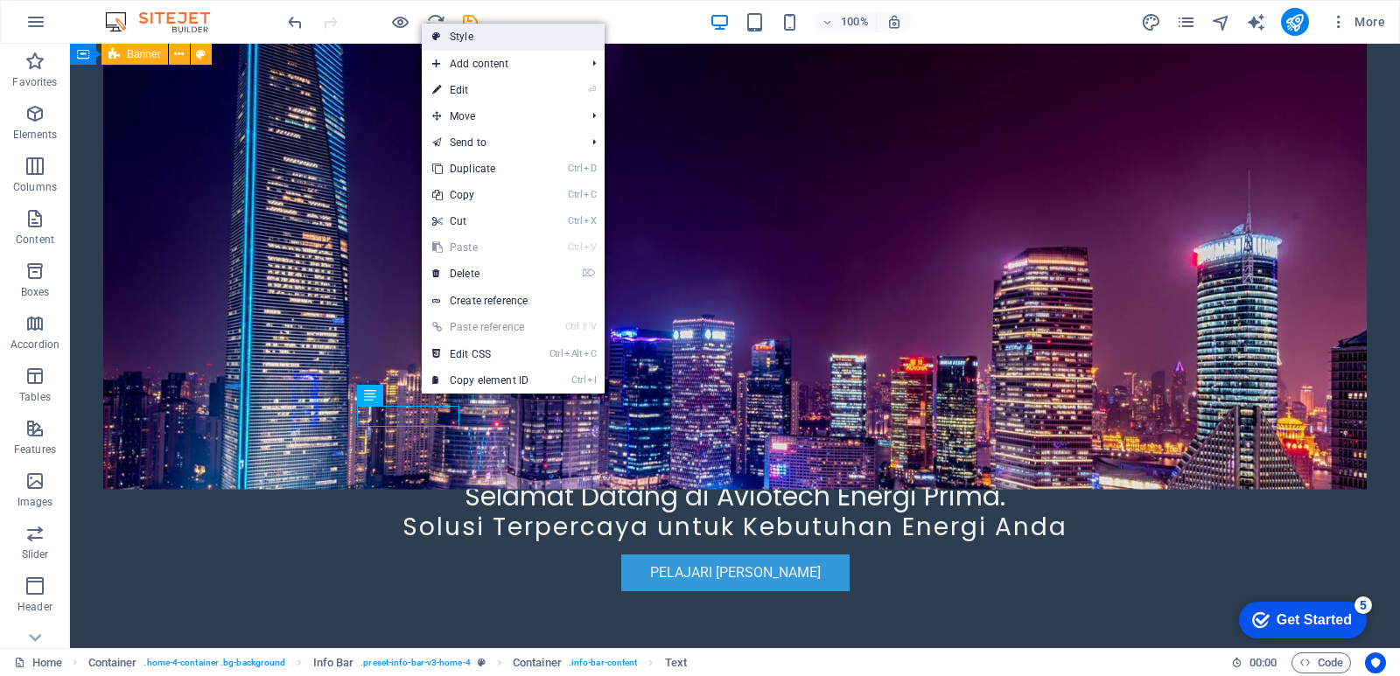
click at [469, 40] on link "Style" at bounding box center [513, 37] width 183 height 26
select select "vw"
select select "rem"
select select "vw"
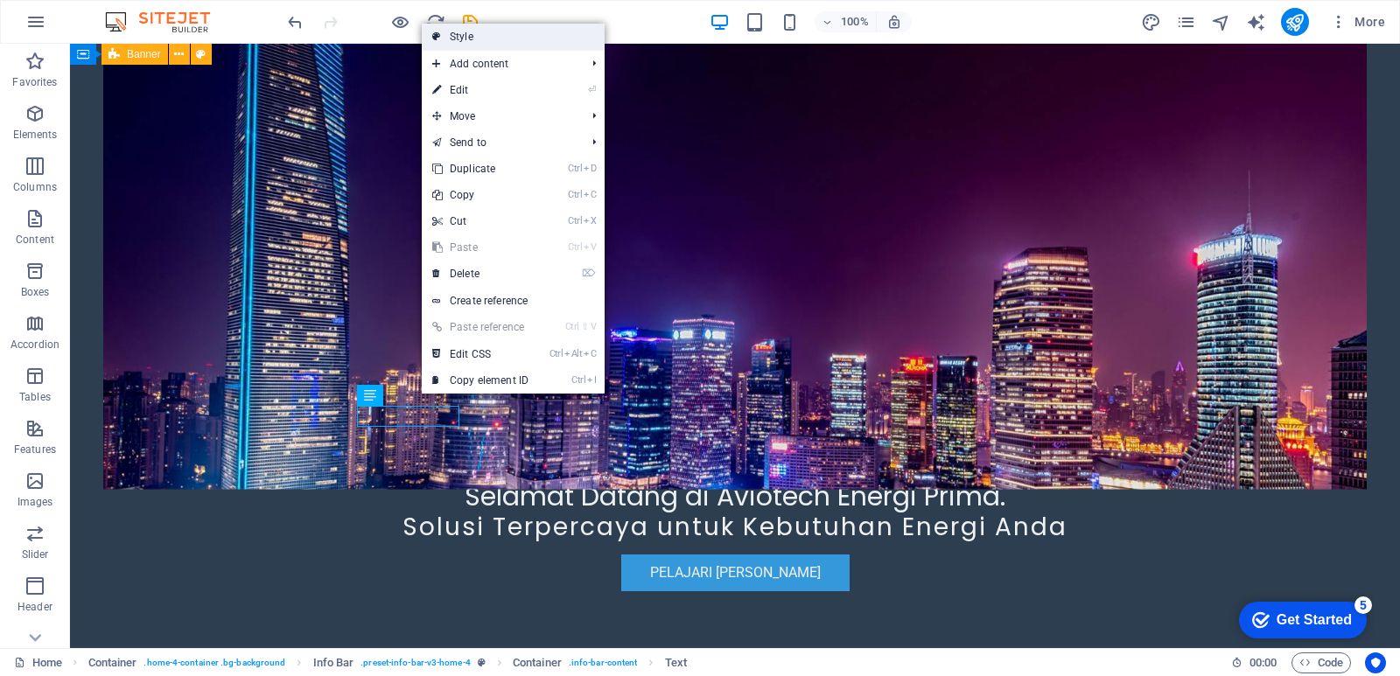
select select "preset-info-bar-v3-home-4"
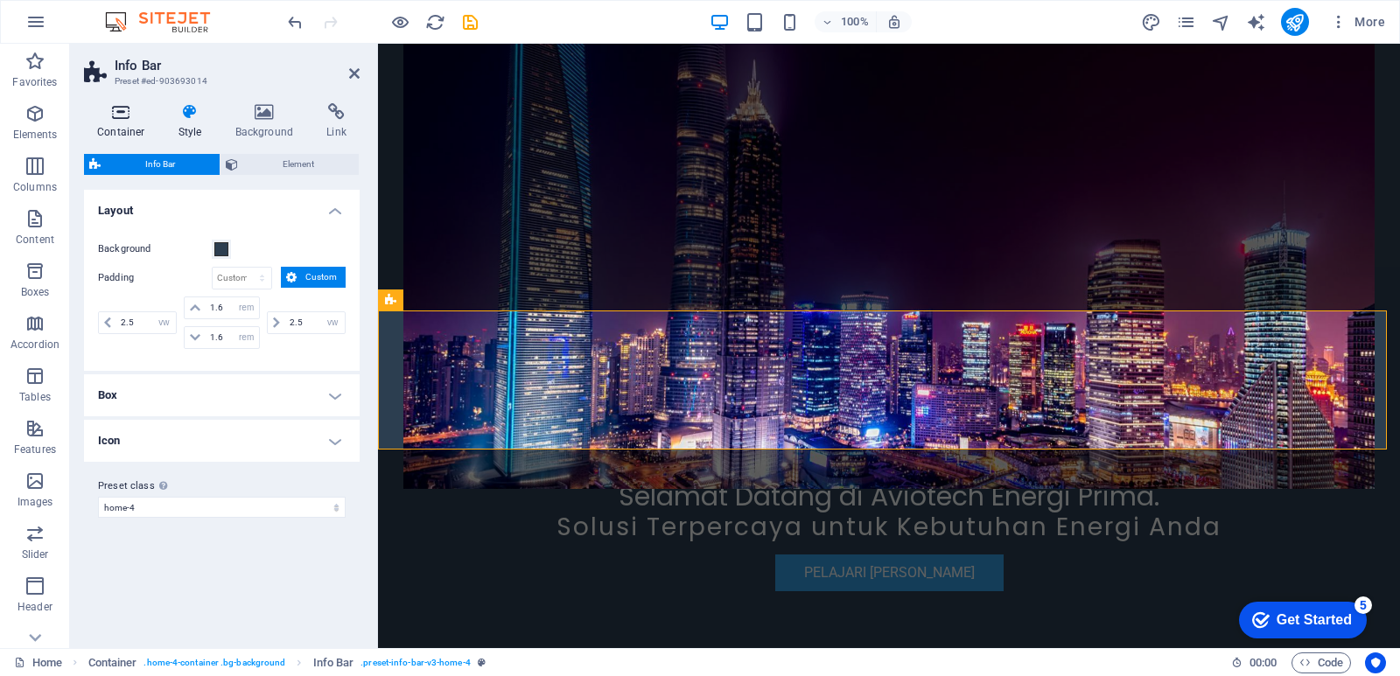
click at [108, 113] on icon at bounding box center [121, 111] width 74 height 17
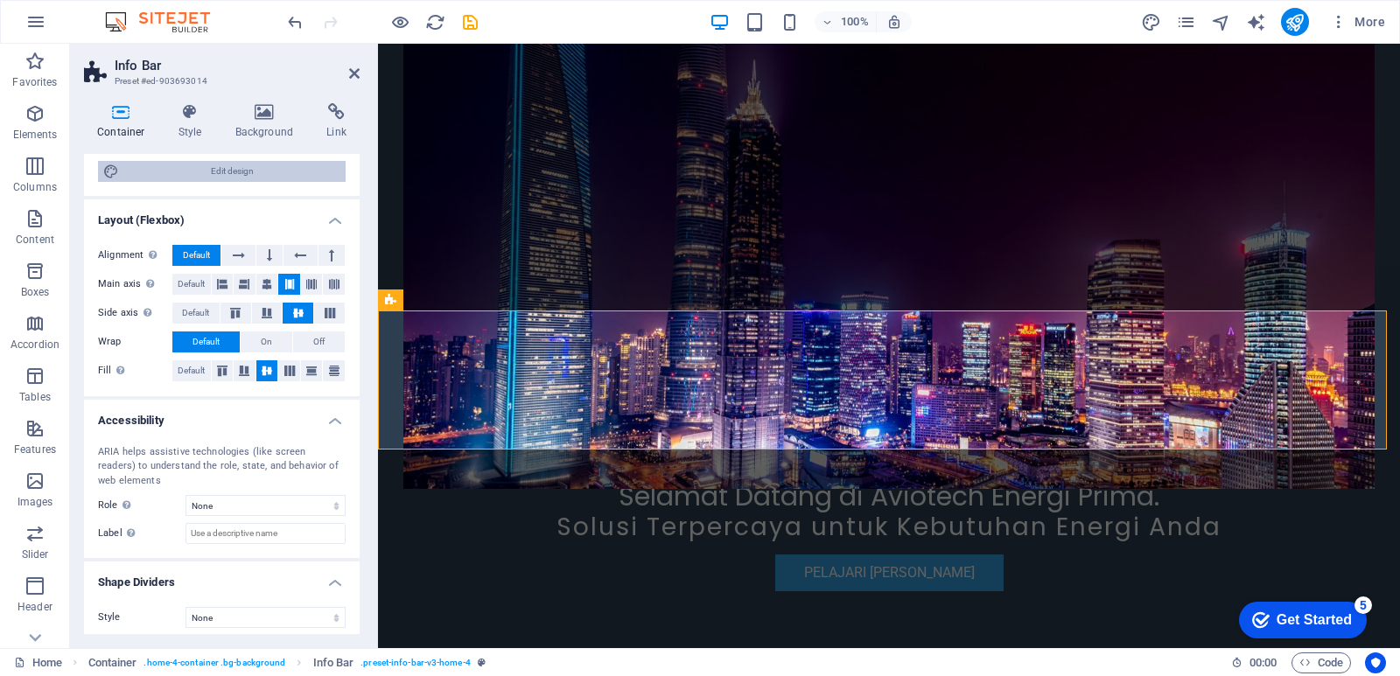
scroll to position [198, 0]
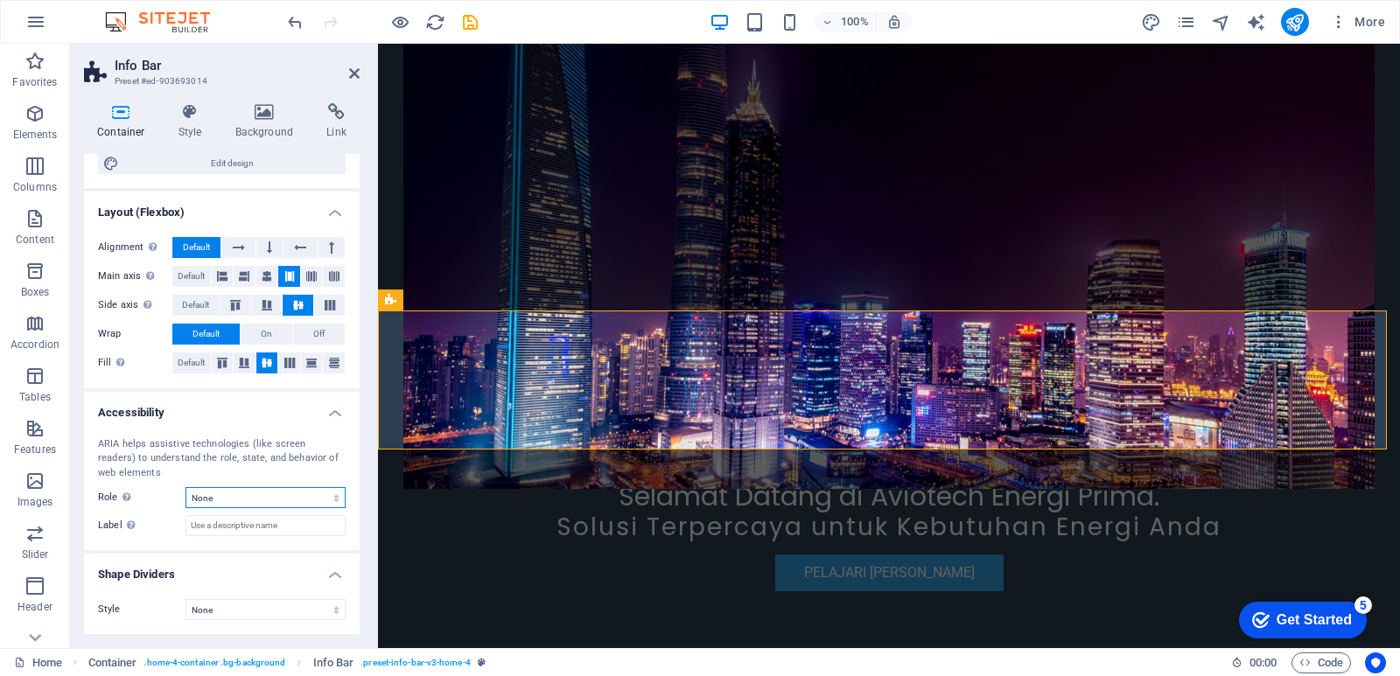
click at [332, 497] on select "None Alert Article Banner Comment Complementary Dialog Footer Header Marquee Pr…" at bounding box center [265, 497] width 160 height 21
click at [311, 612] on select "None Triangle Square Diagonal Polygon 1 Polygon 2 Zigzag Multiple Zigzags Waves…" at bounding box center [265, 609] width 160 height 21
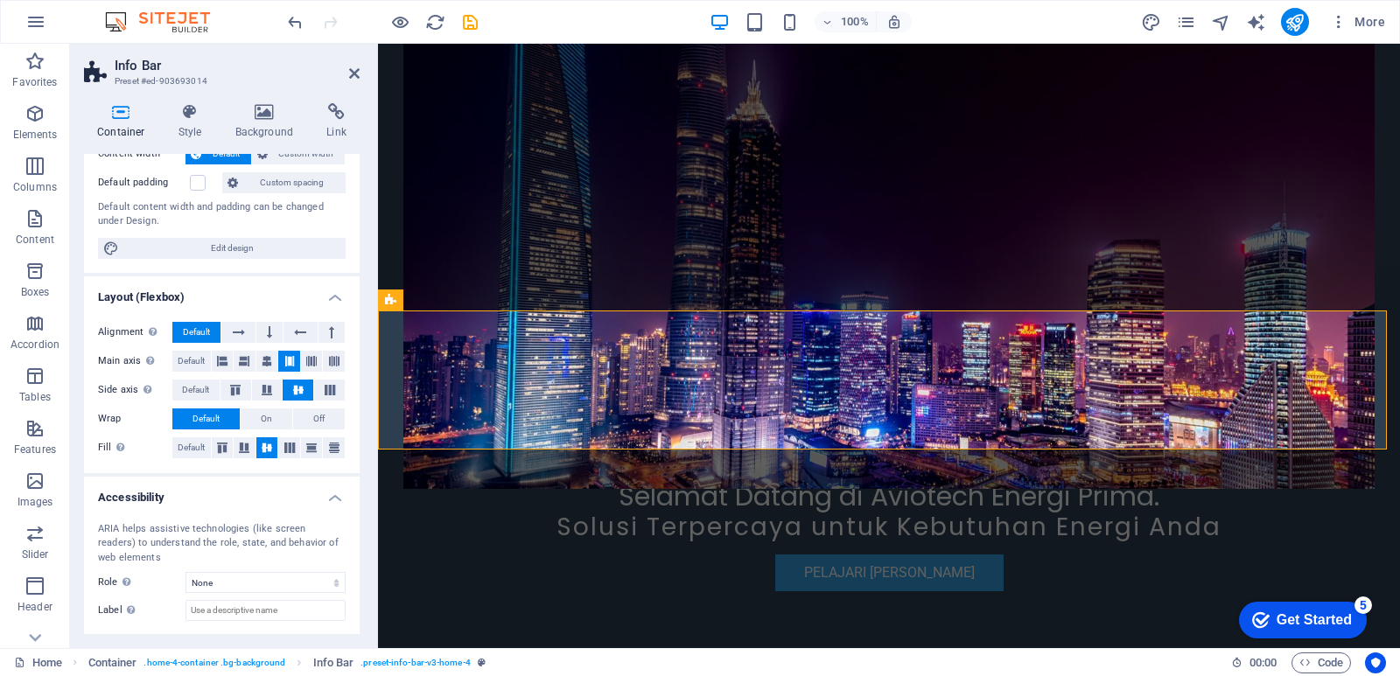
scroll to position [0, 0]
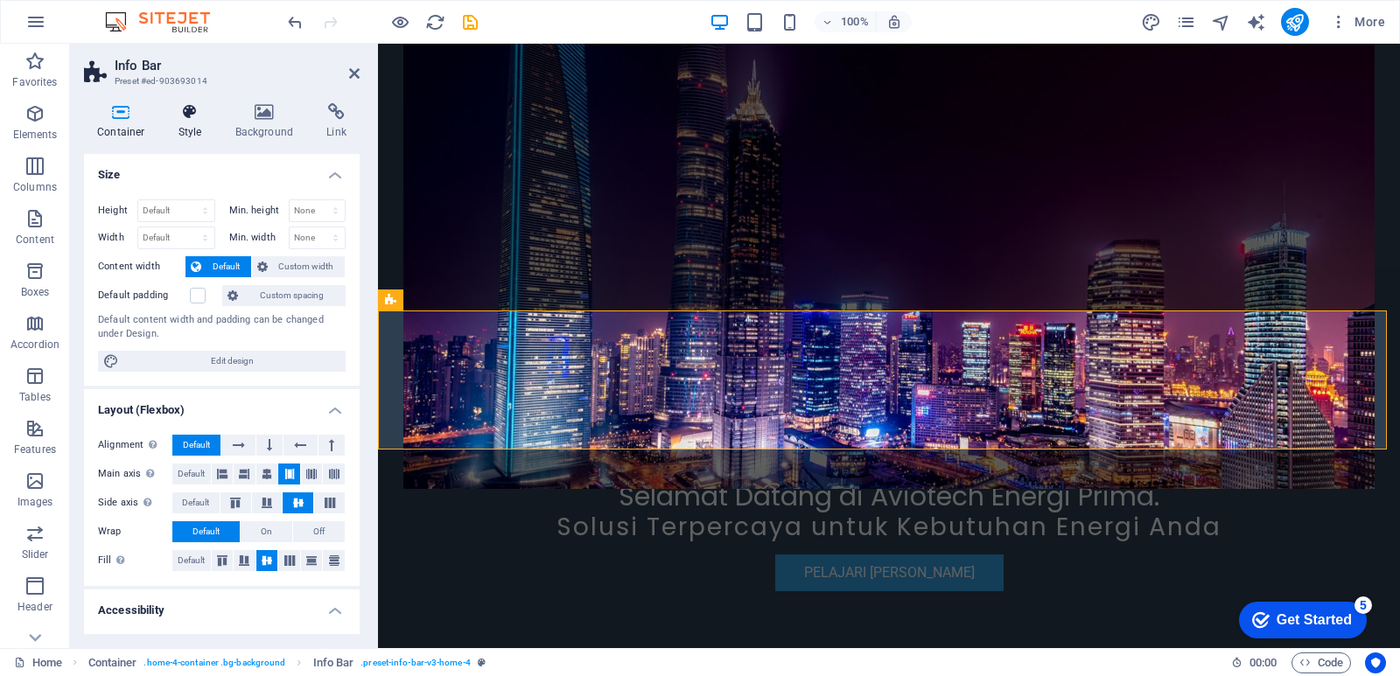
click at [179, 124] on h4 "Style" at bounding box center [193, 121] width 57 height 37
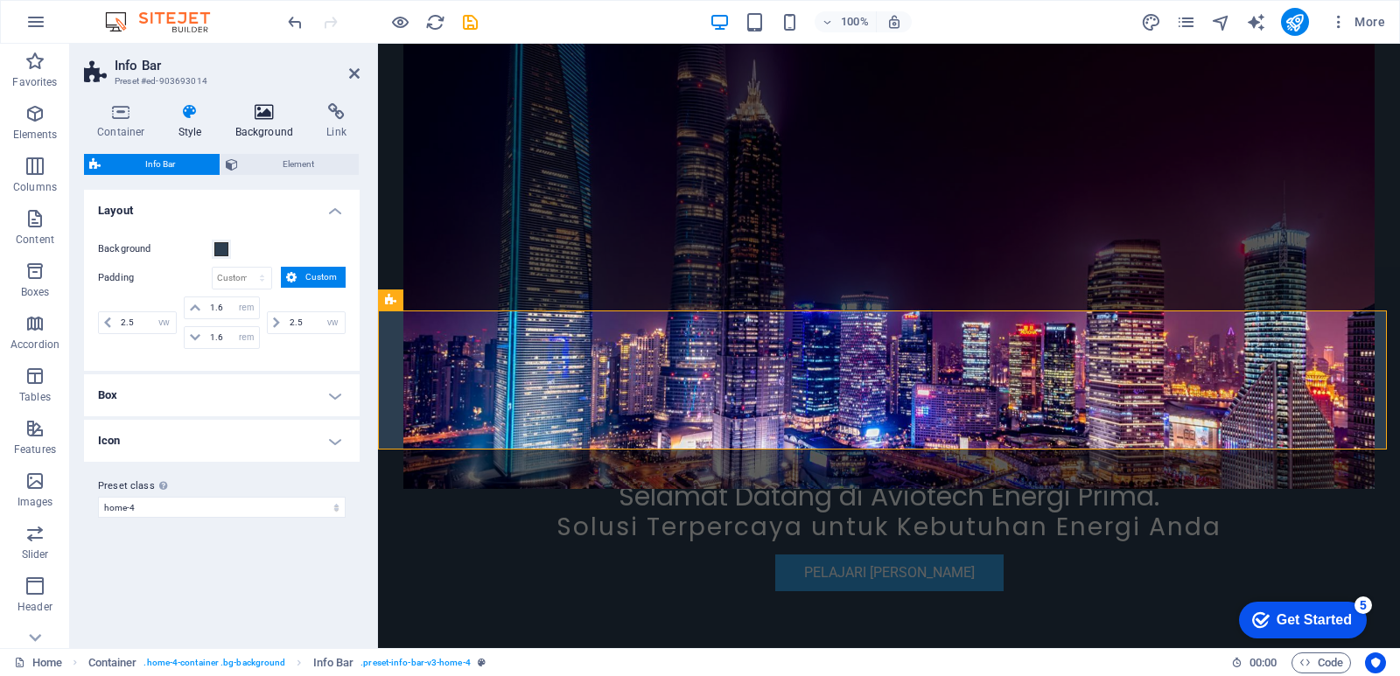
click at [255, 108] on icon at bounding box center [264, 111] width 85 height 17
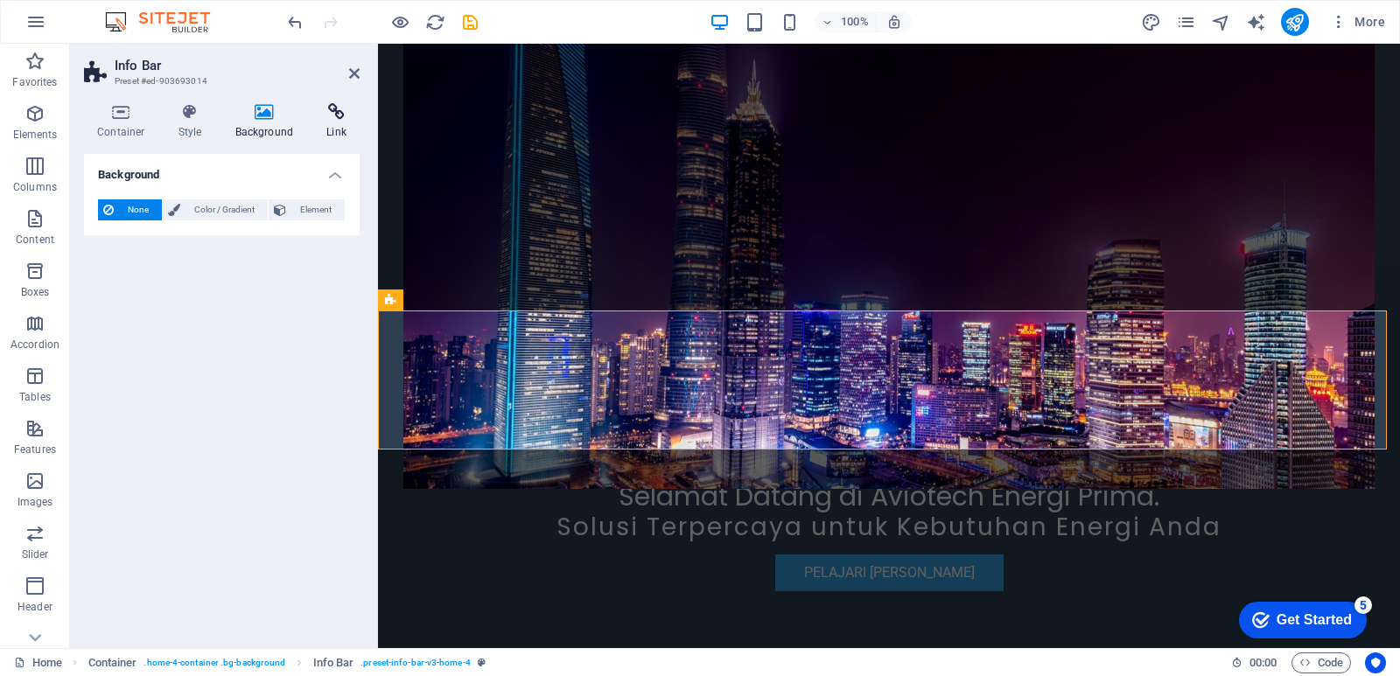
click at [343, 117] on icon at bounding box center [336, 111] width 46 height 17
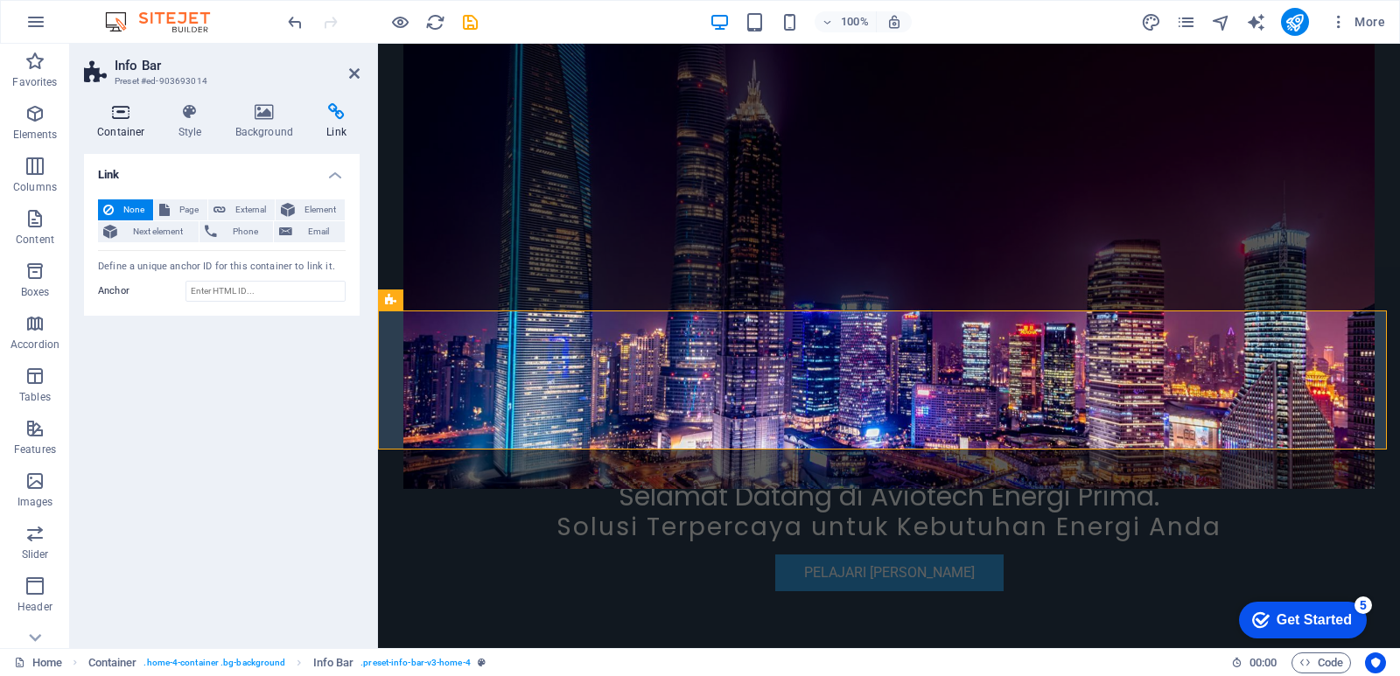
click at [122, 109] on icon at bounding box center [121, 111] width 74 height 17
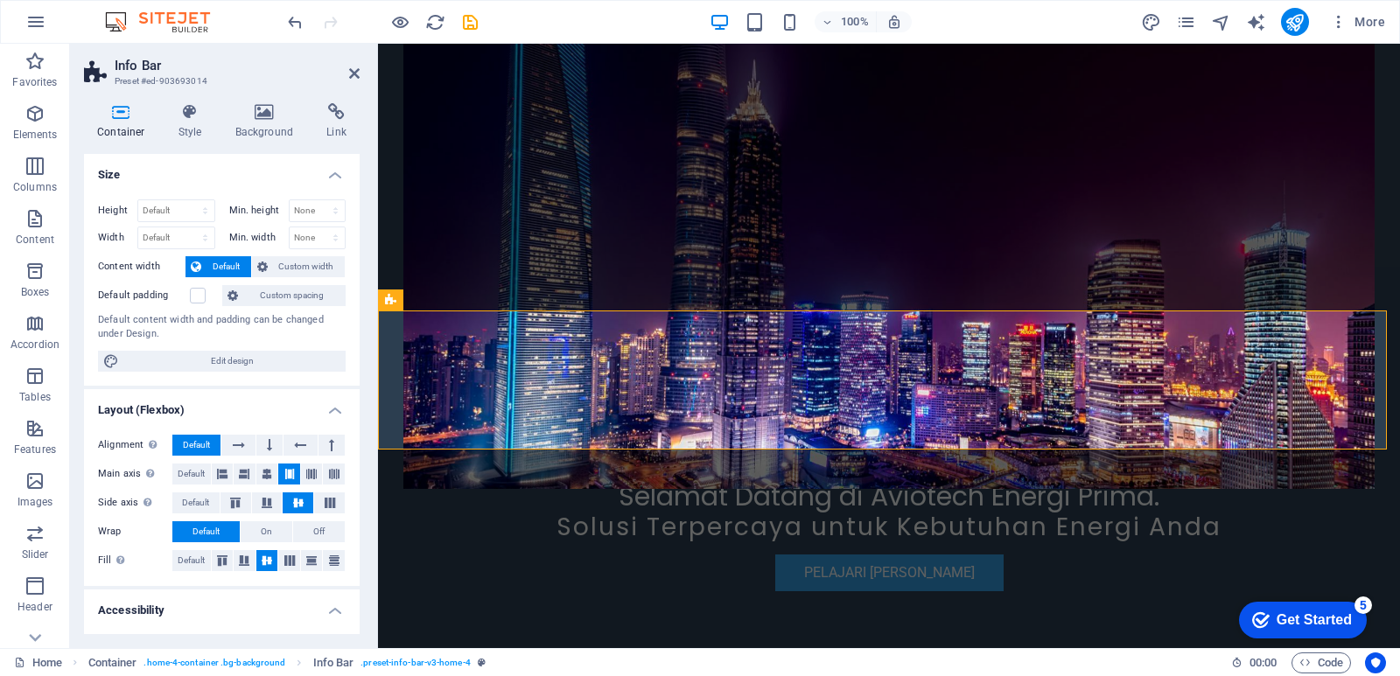
click at [1108, 222] on figure at bounding box center [888, 214] width 971 height 550
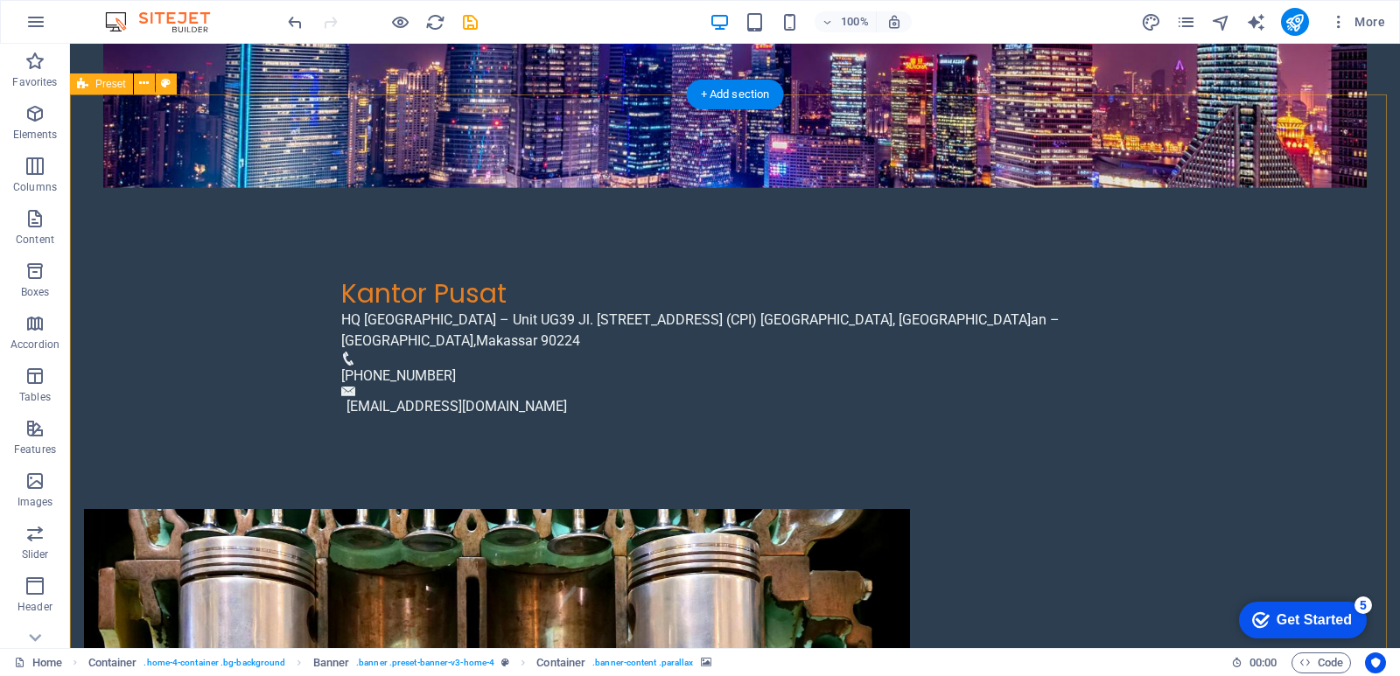
scroll to position [875, 0]
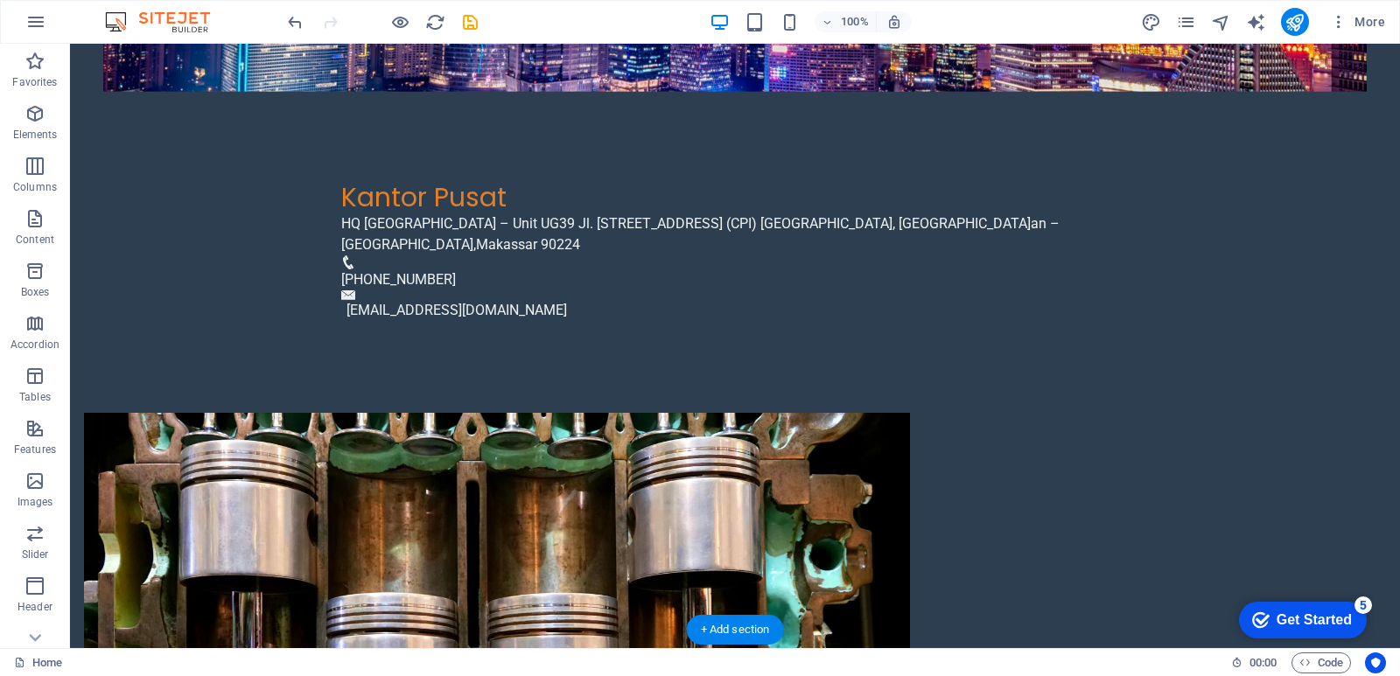
scroll to position [962, 0]
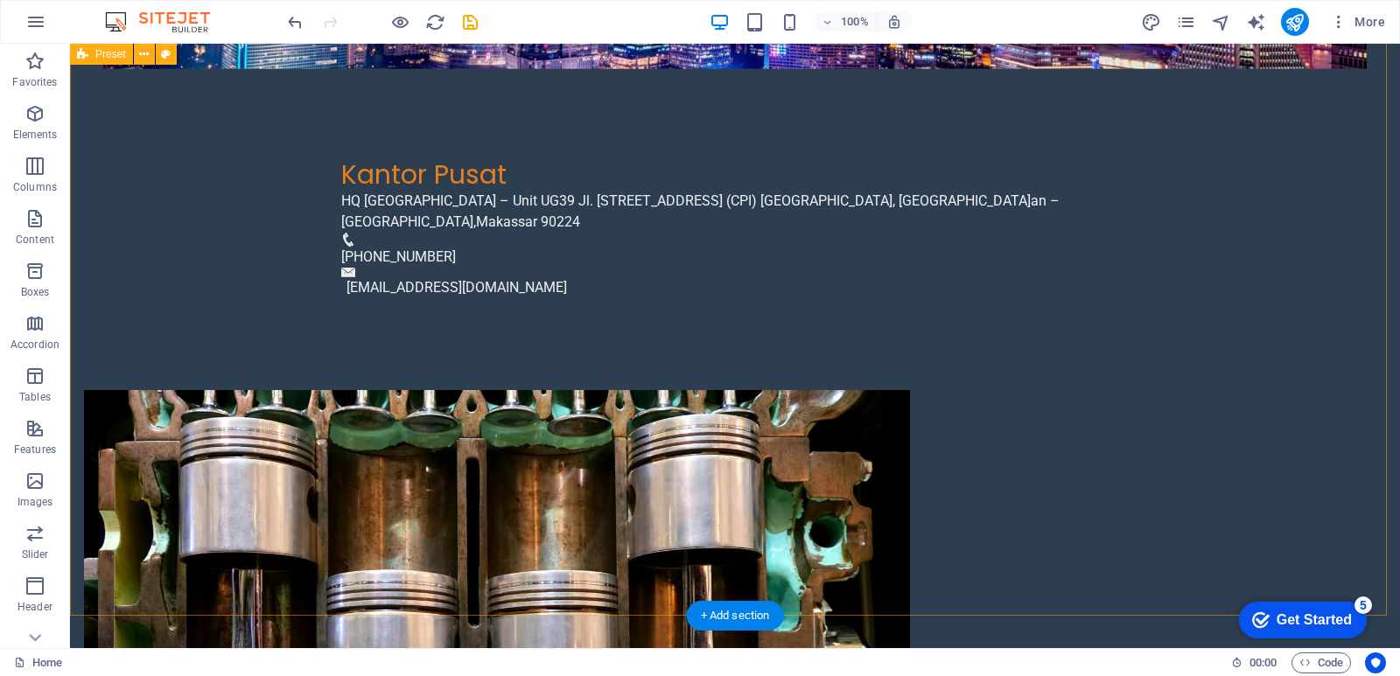
click at [631, 438] on figure at bounding box center [497, 665] width 826 height 551
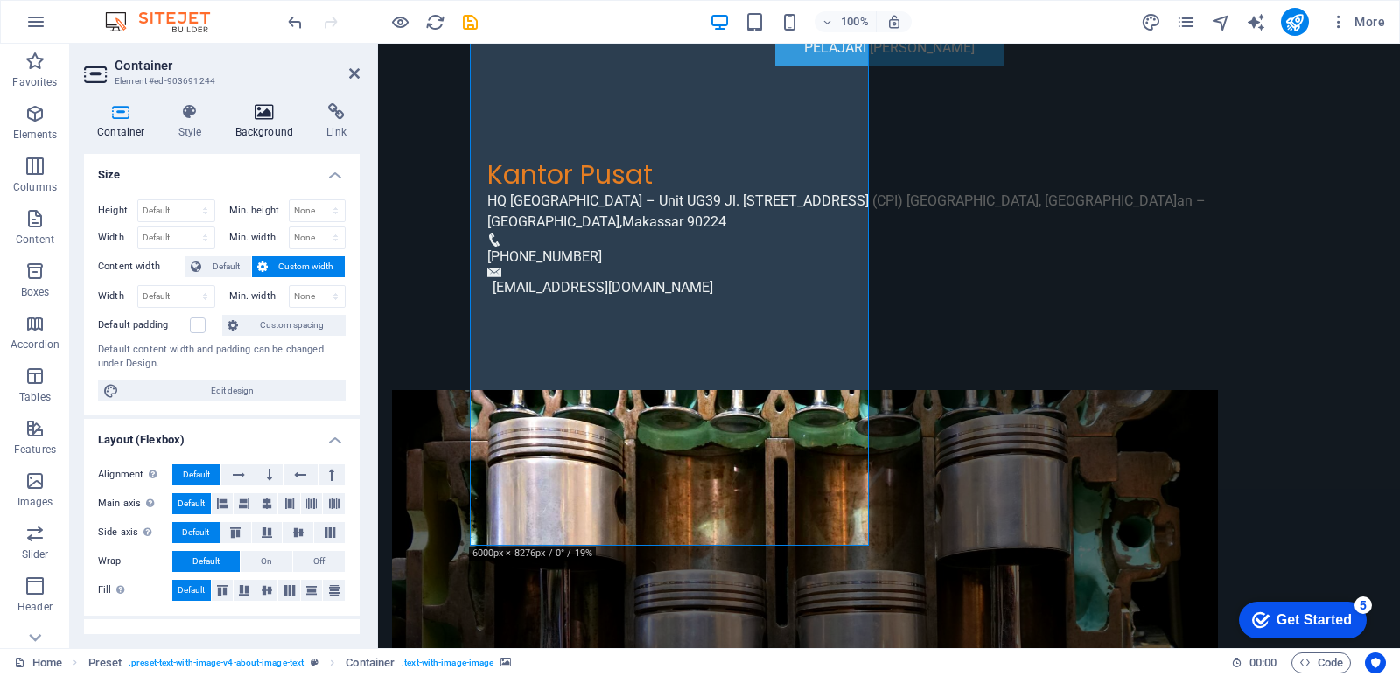
click at [265, 118] on icon at bounding box center [264, 111] width 85 height 17
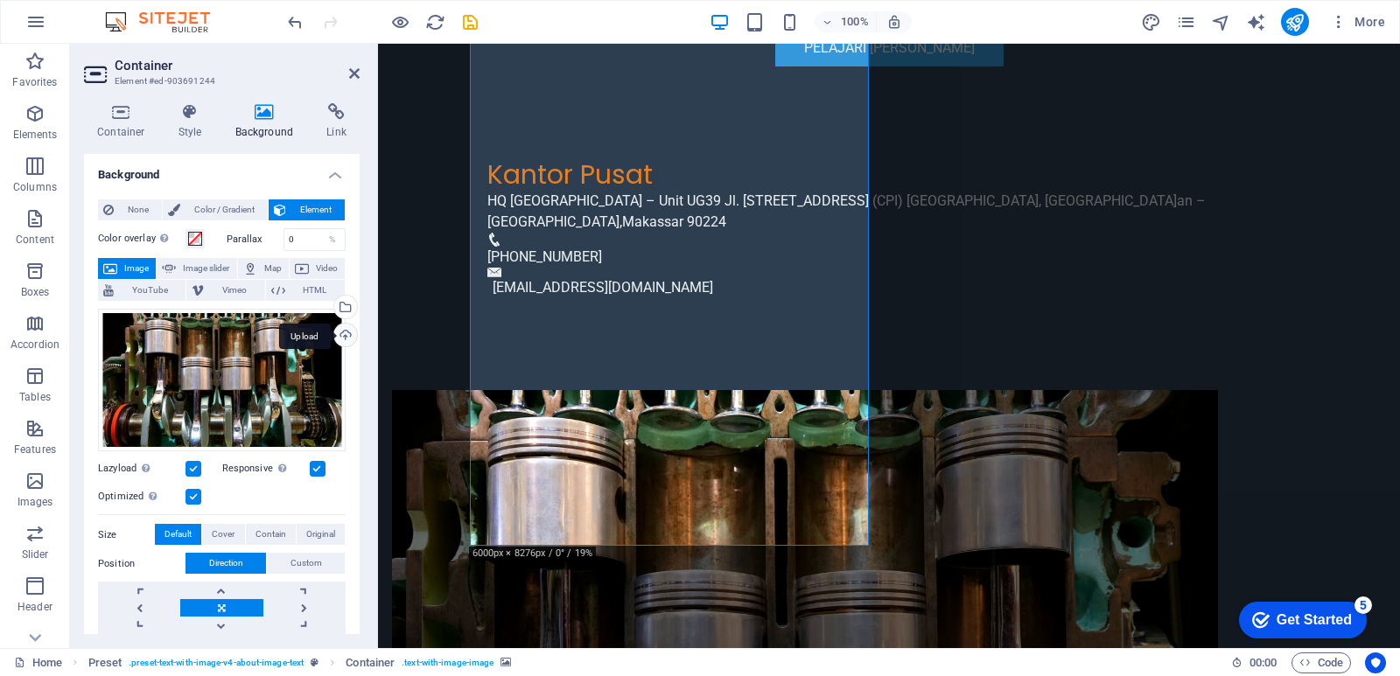
click at [339, 336] on div "Upload" at bounding box center [344, 337] width 26 height 26
click at [331, 307] on div "Select files from the file manager, stock photos, or upload file(s)" at bounding box center [274, 309] width 114 height 66
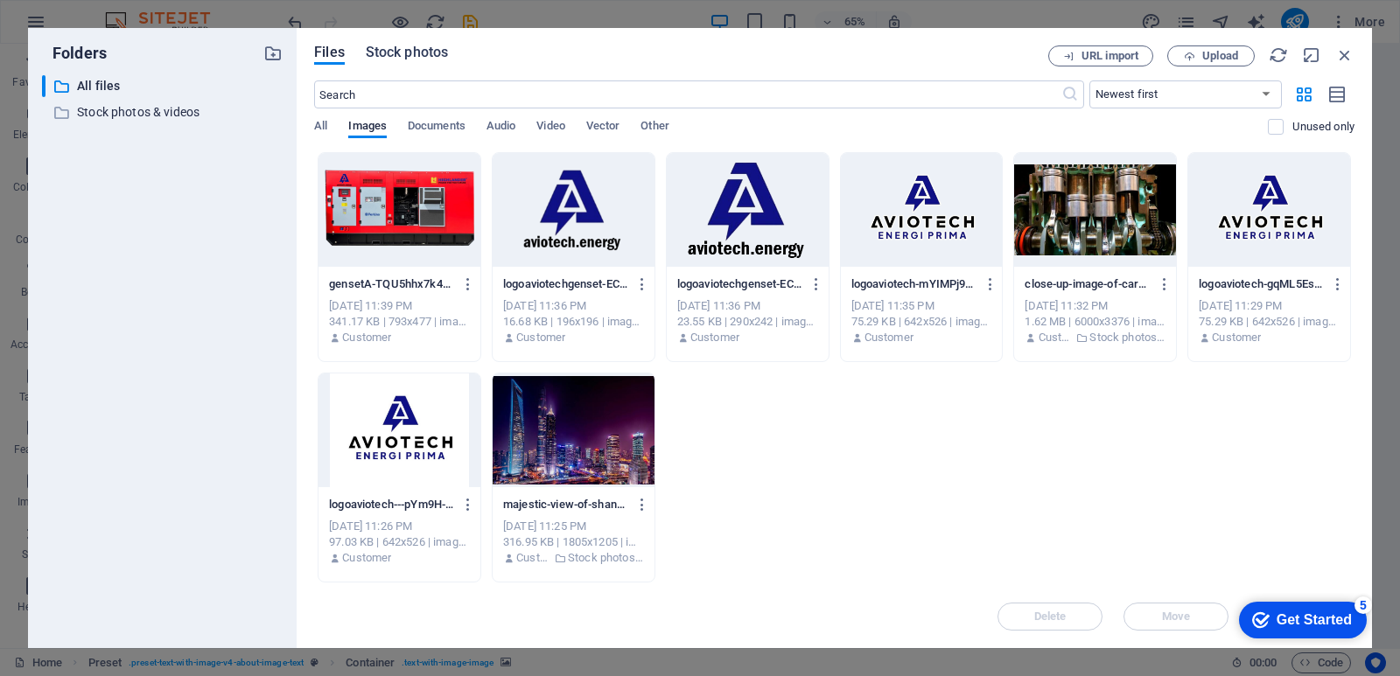
click at [419, 52] on span "Stock photos" at bounding box center [407, 52] width 82 height 21
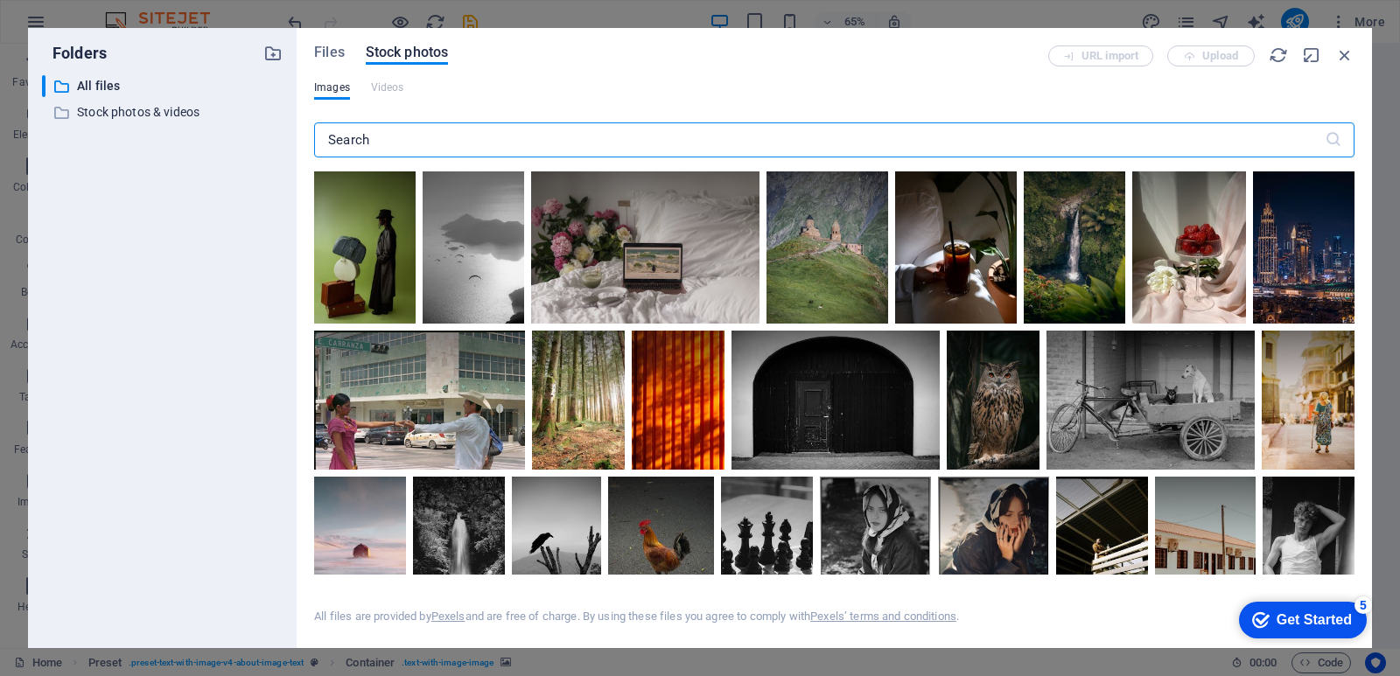
click at [430, 136] on input "text" at bounding box center [819, 139] width 1010 height 35
click at [1311, 262] on div at bounding box center [1303, 247] width 101 height 152
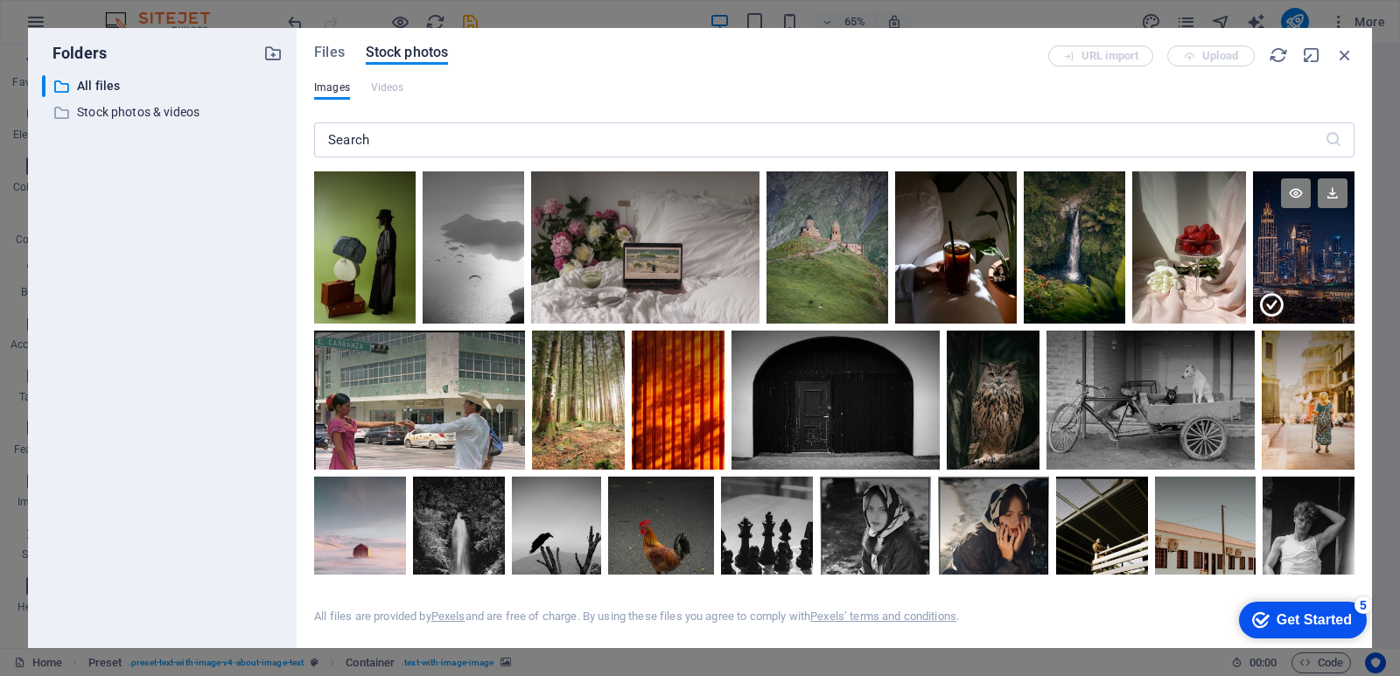
click at [1311, 262] on div at bounding box center [1303, 286] width 101 height 76
click at [1311, 262] on div at bounding box center [1303, 247] width 101 height 152
click at [1311, 262] on div at bounding box center [1303, 286] width 101 height 76
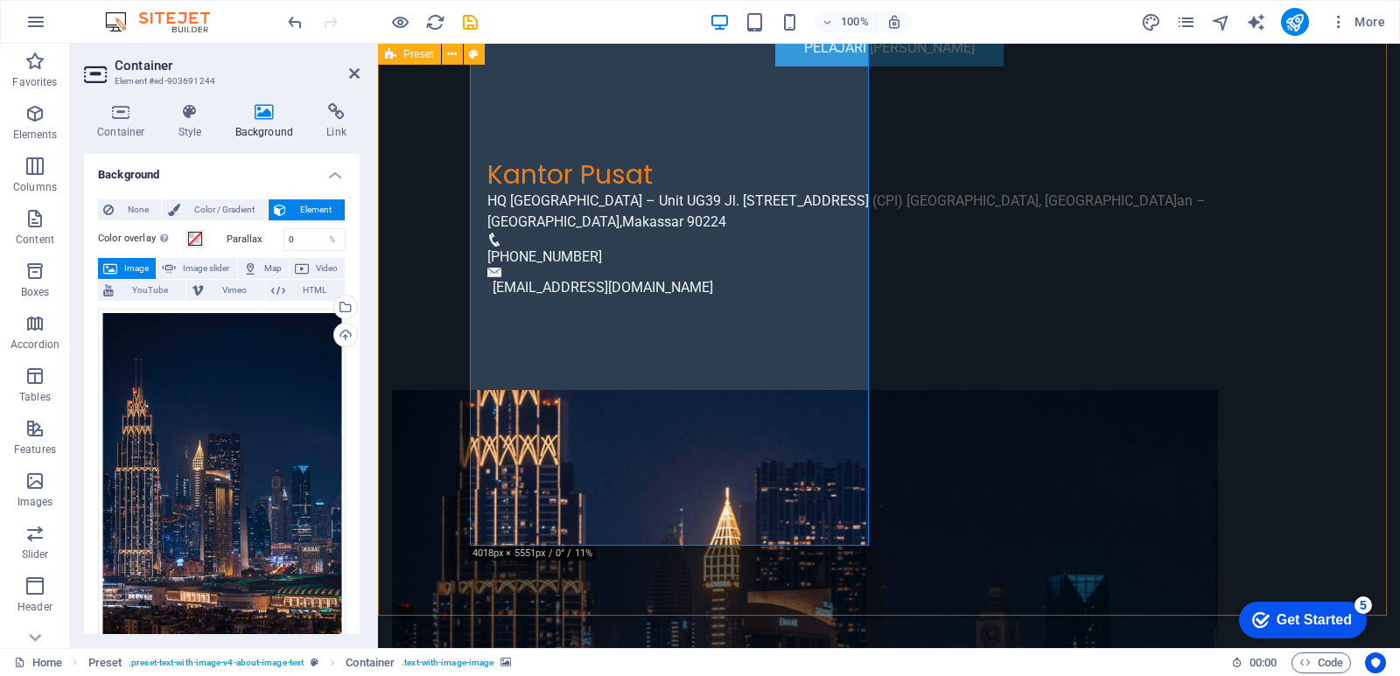
scroll to position [685, 0]
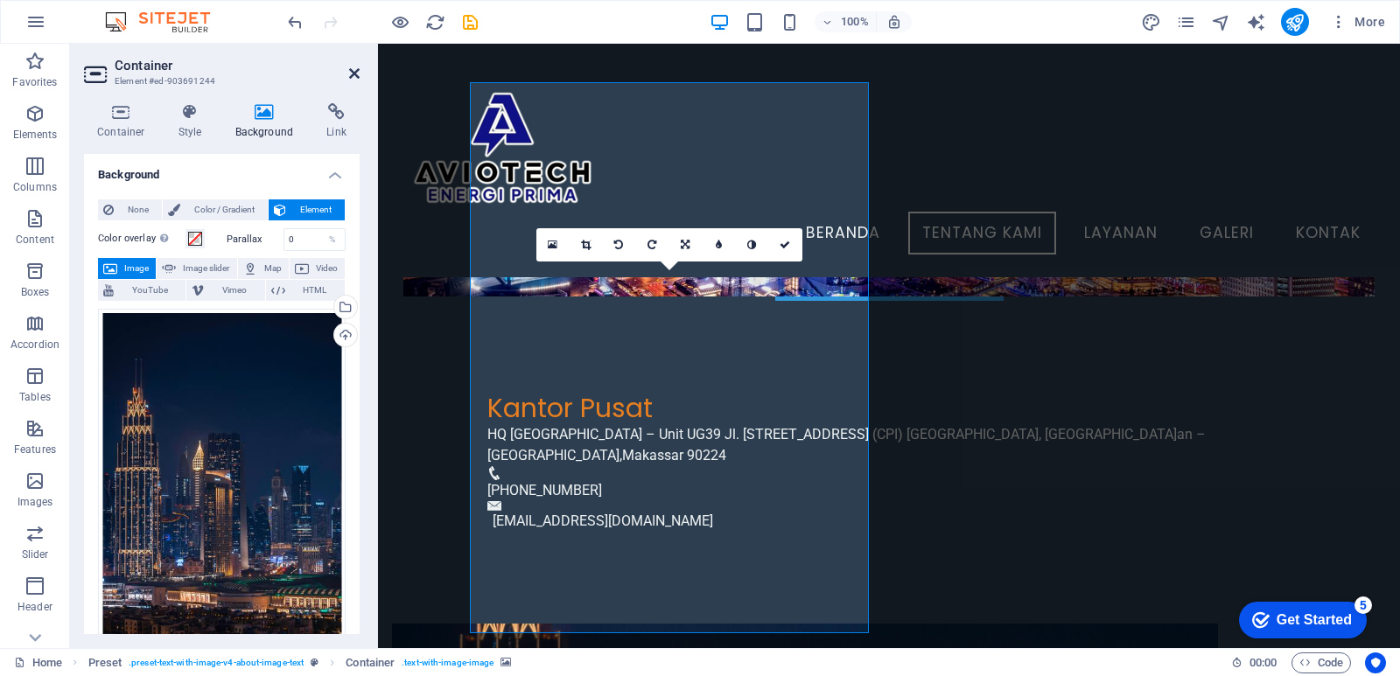
click at [353, 73] on icon at bounding box center [354, 73] width 10 height 14
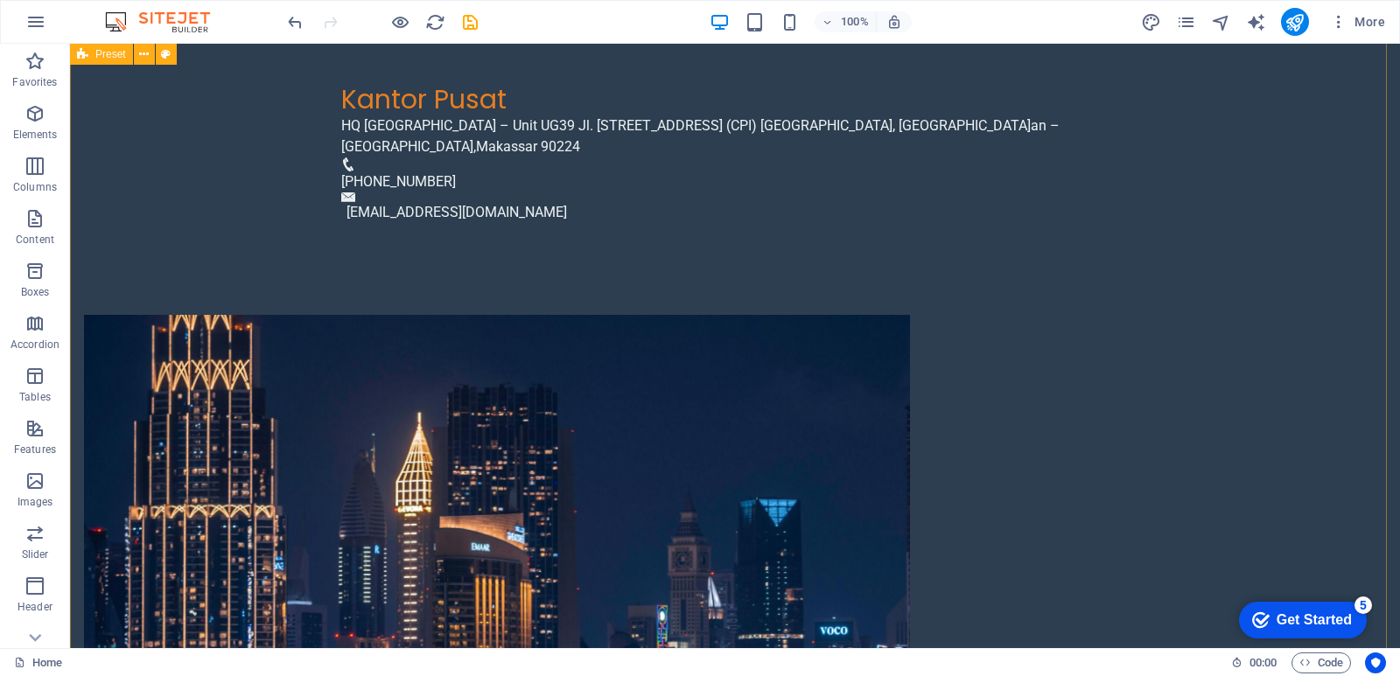
scroll to position [947, 0]
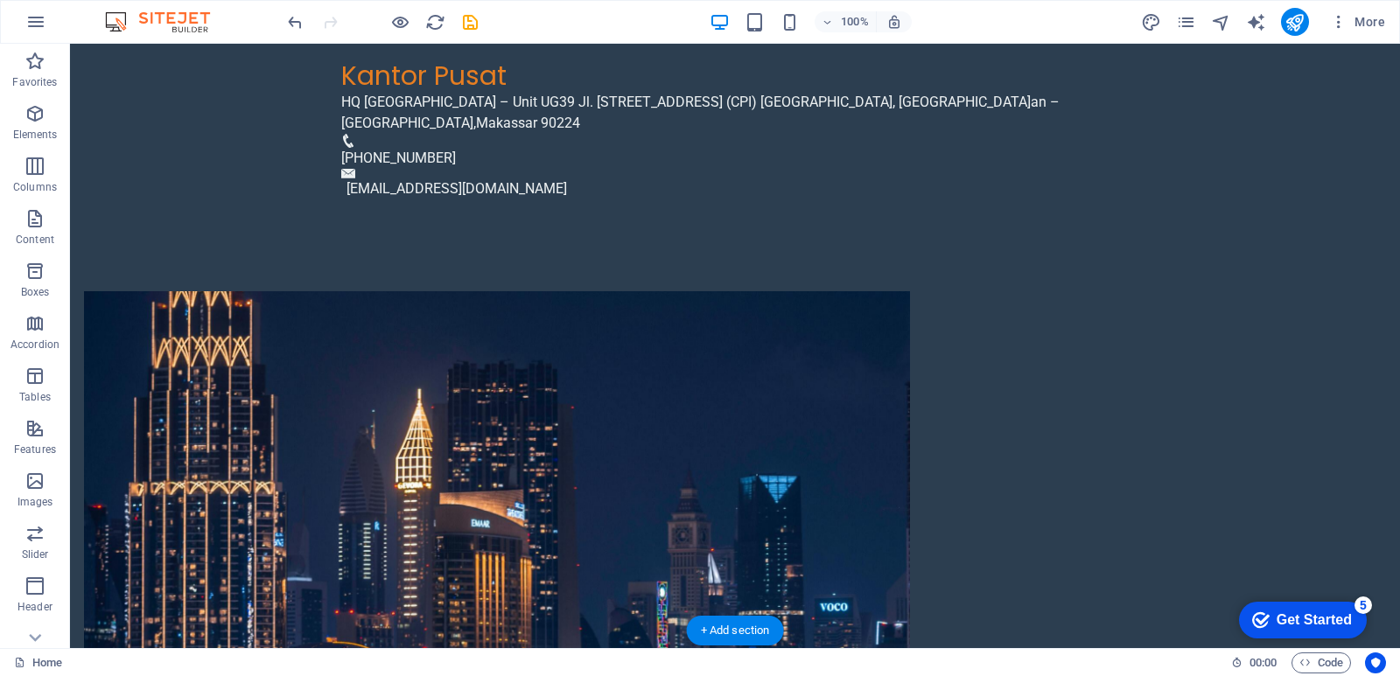
click at [538, 447] on figure at bounding box center [497, 566] width 826 height 551
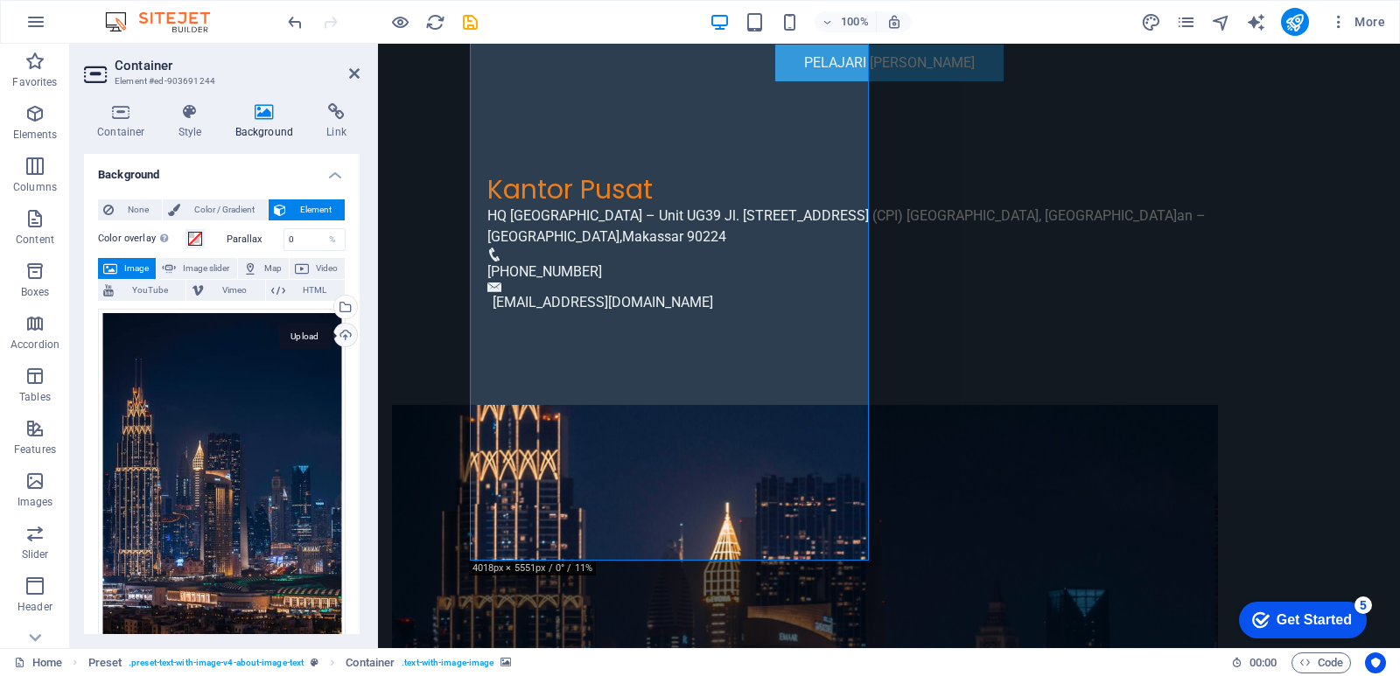
click at [341, 336] on div "Upload" at bounding box center [344, 337] width 26 height 26
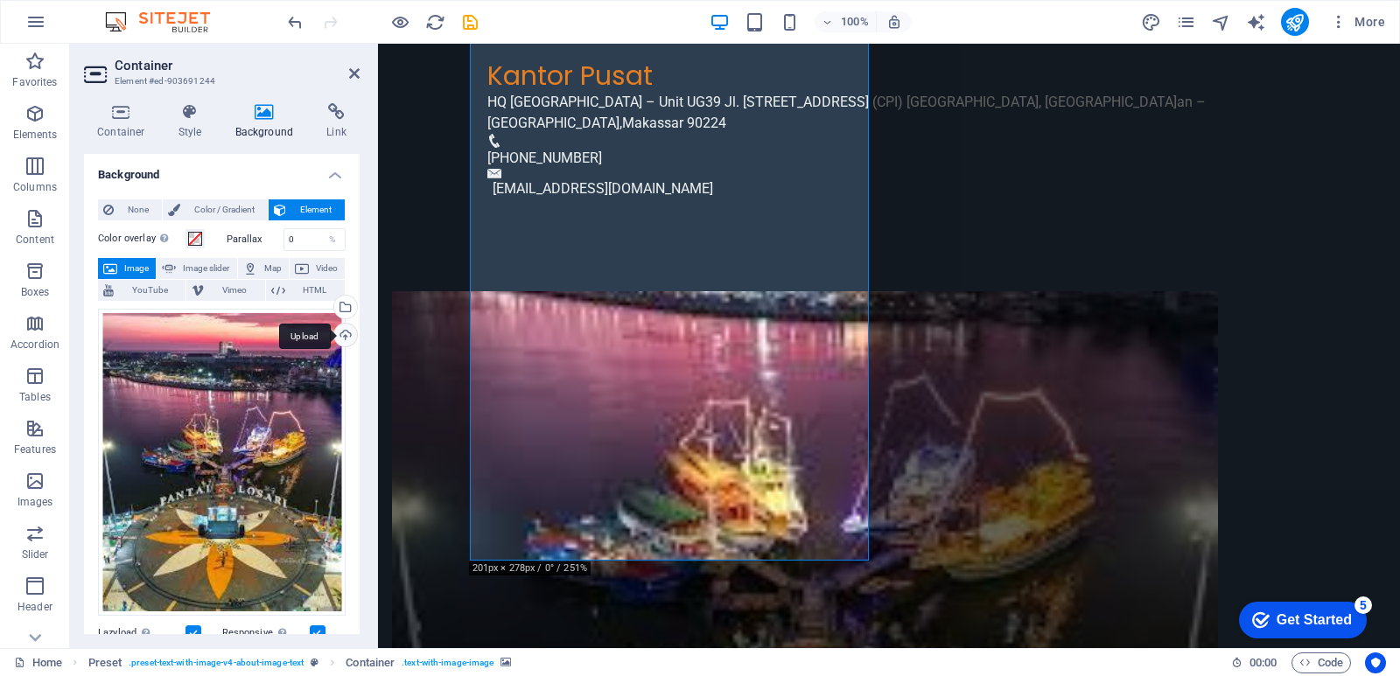
click at [342, 330] on div "Upload" at bounding box center [344, 337] width 26 height 26
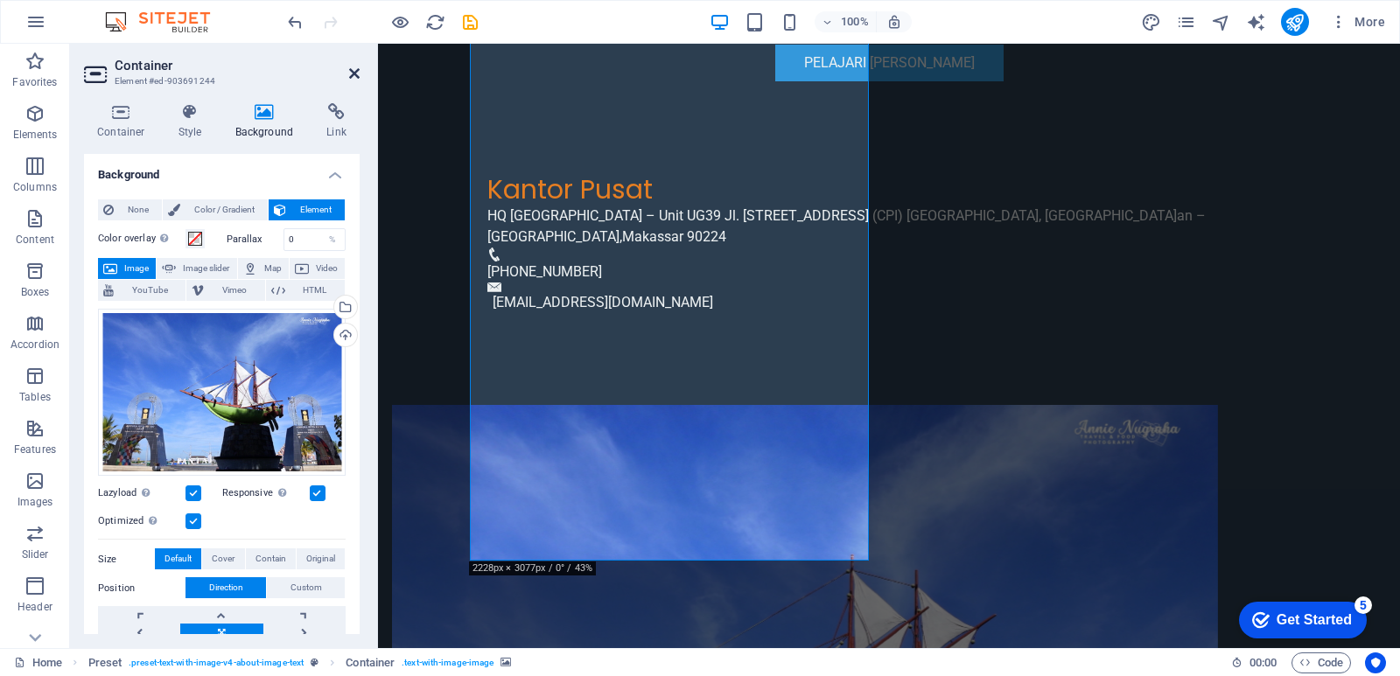
drag, startPoint x: 353, startPoint y: 71, endPoint x: 285, endPoint y: 66, distance: 68.4
click at [353, 71] on icon at bounding box center [354, 73] width 10 height 14
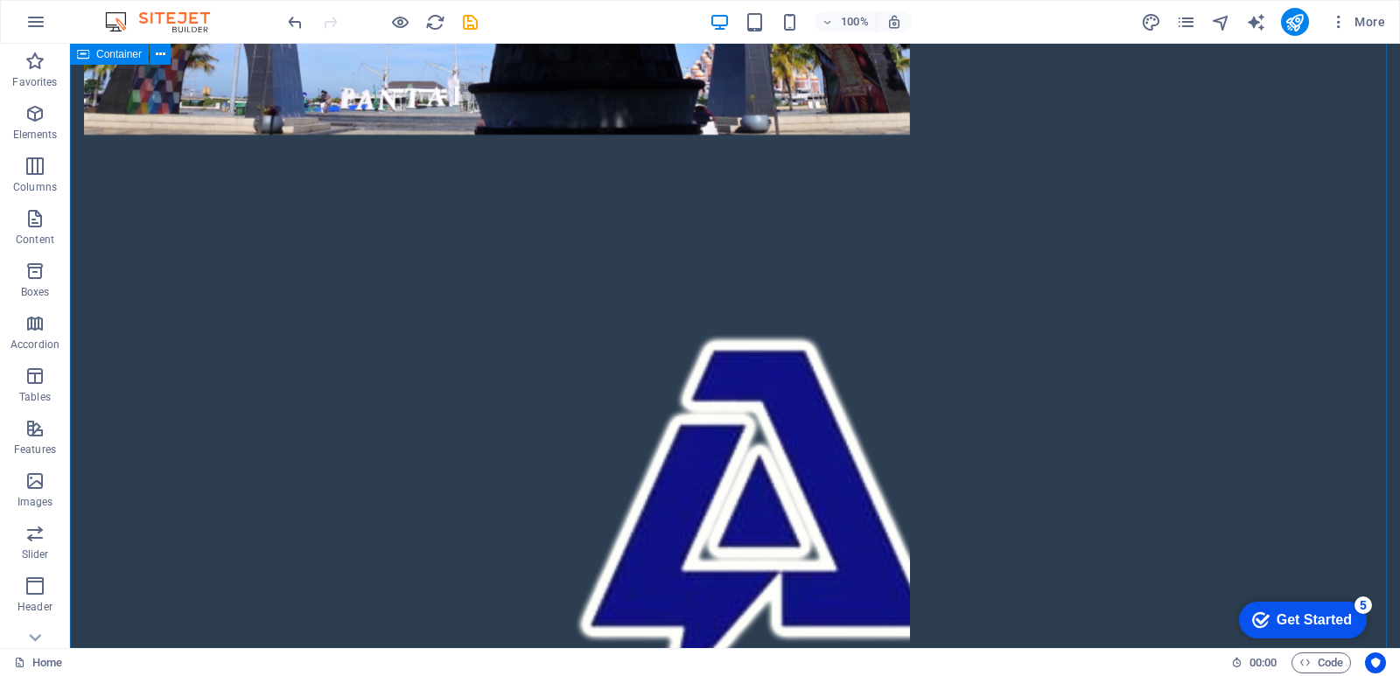
scroll to position [1662, 0]
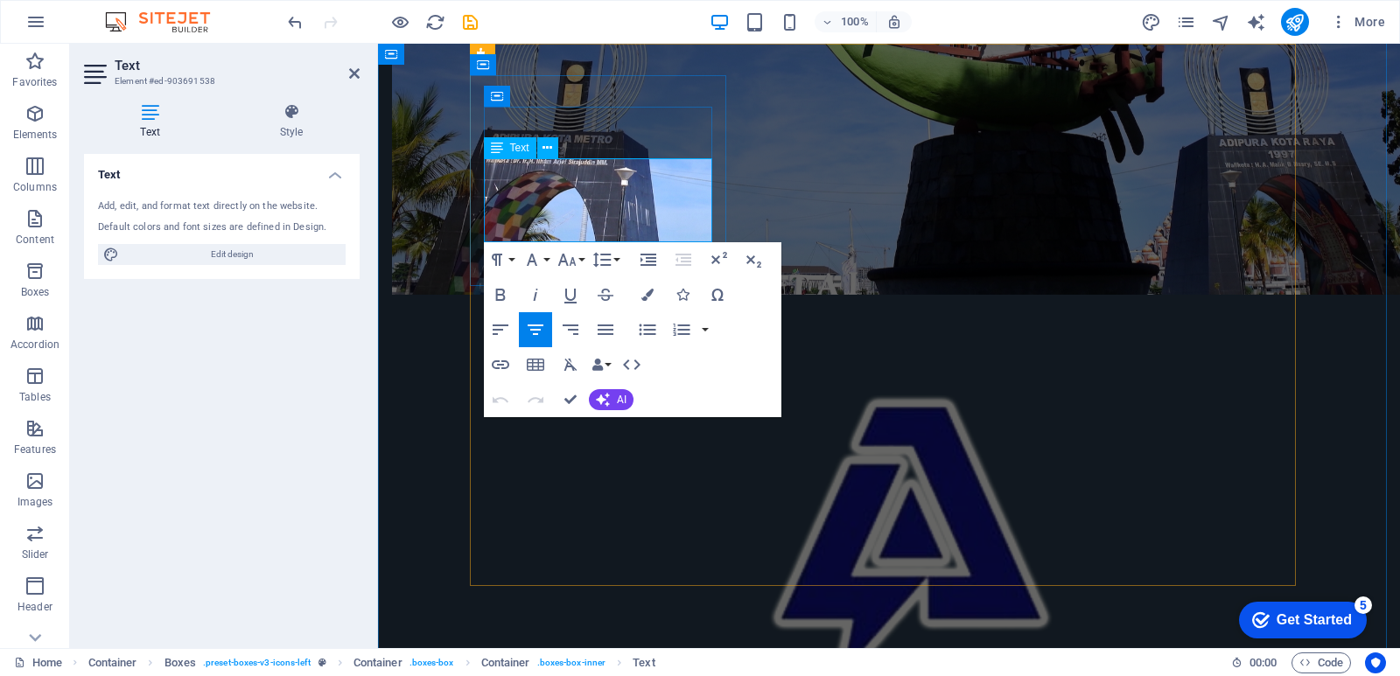
drag, startPoint x: 494, startPoint y: 169, endPoint x: 618, endPoint y: 232, distance: 138.5
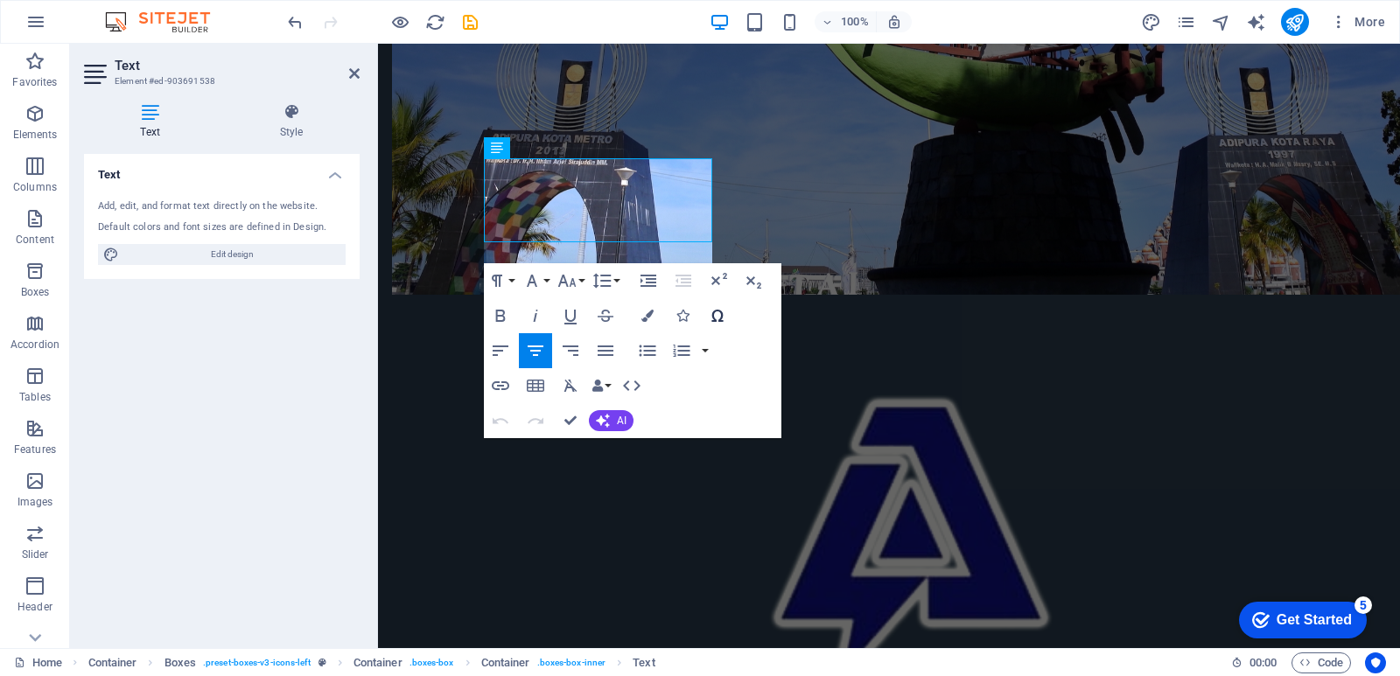
scroll to position [1550, 3]
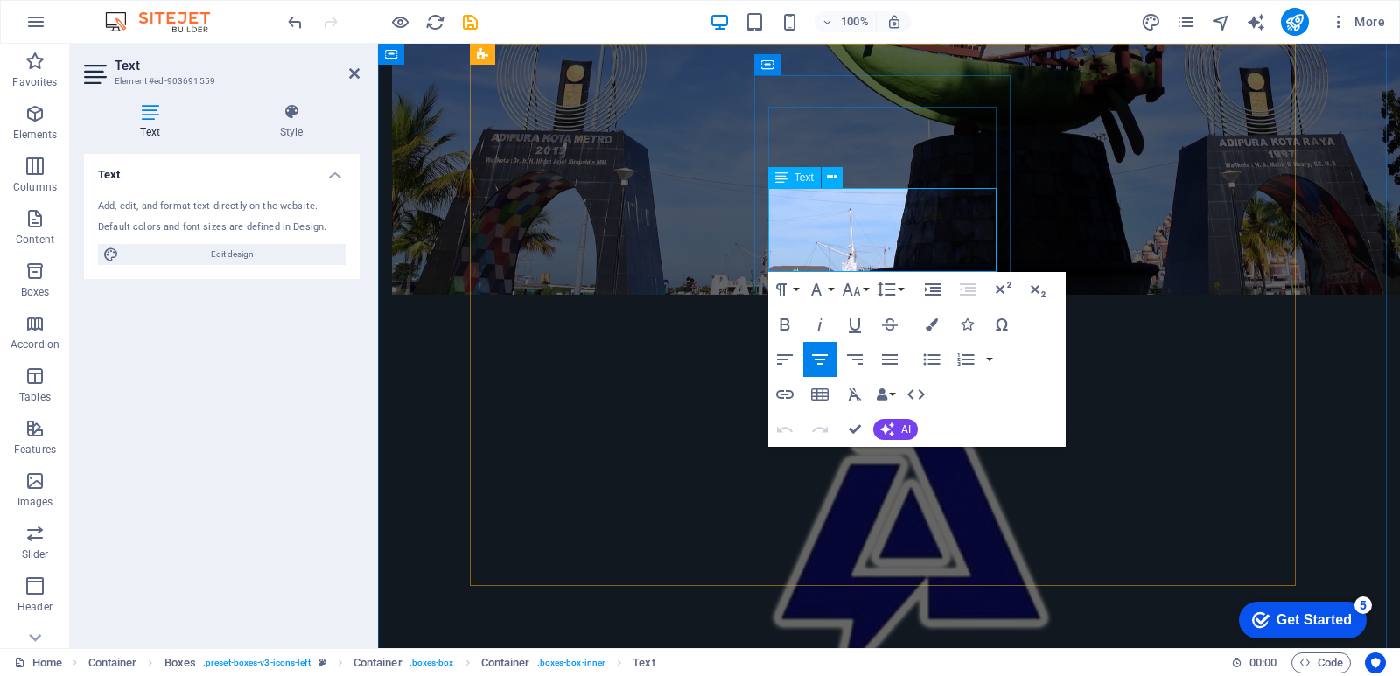
drag, startPoint x: 780, startPoint y: 200, endPoint x: 1317, endPoint y: 317, distance: 548.8
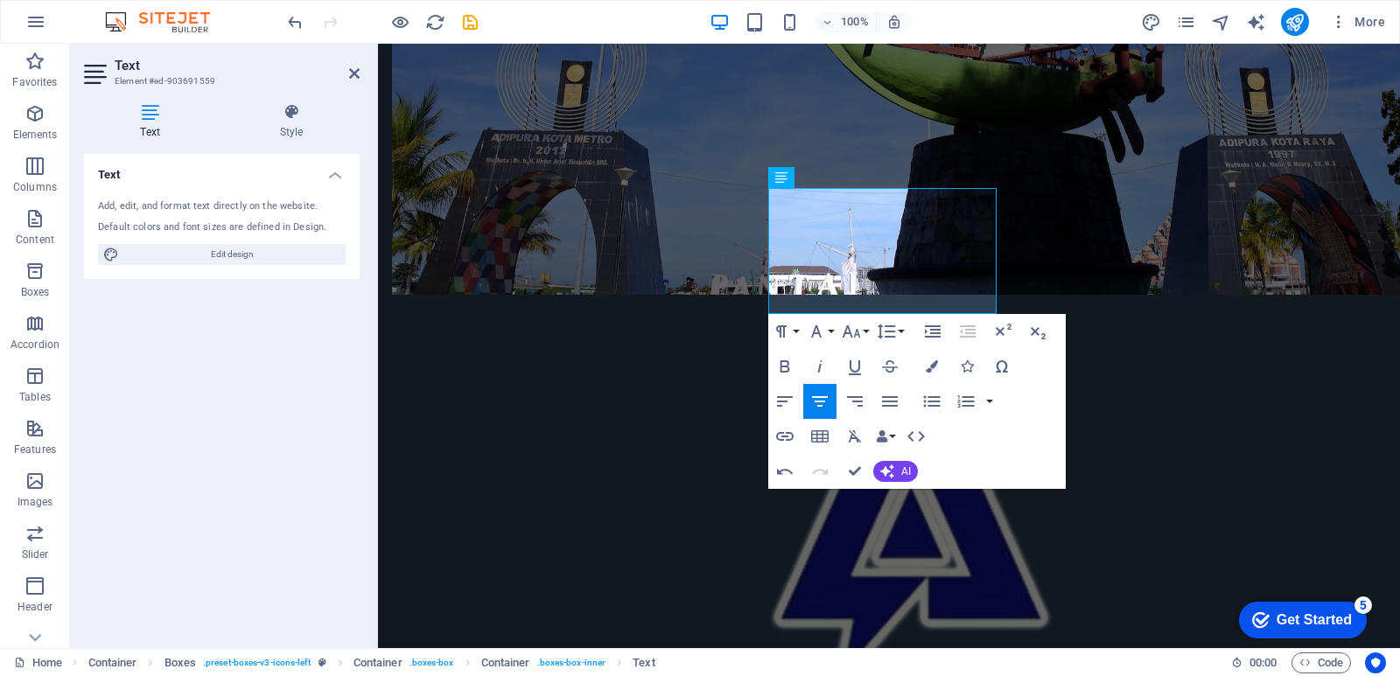
scroll to position [2451, 3]
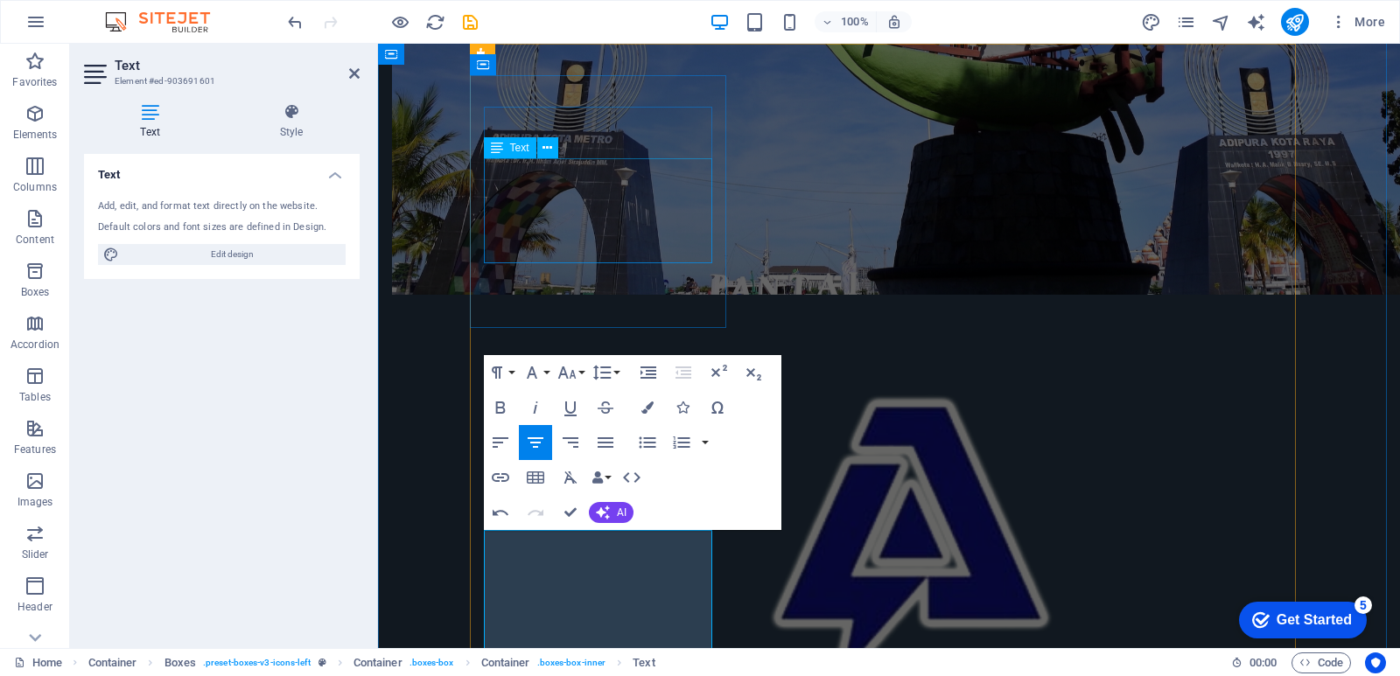
scroll to position [2255, 0]
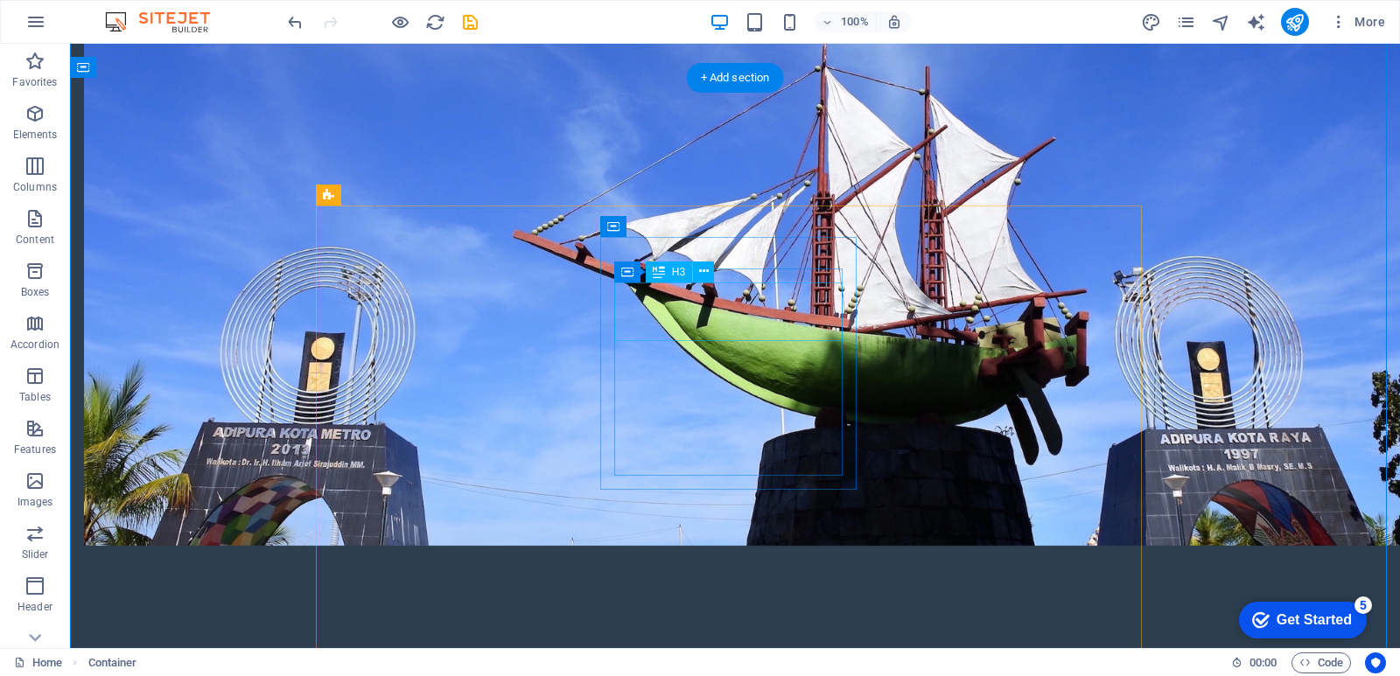
scroll to position [1662, 0]
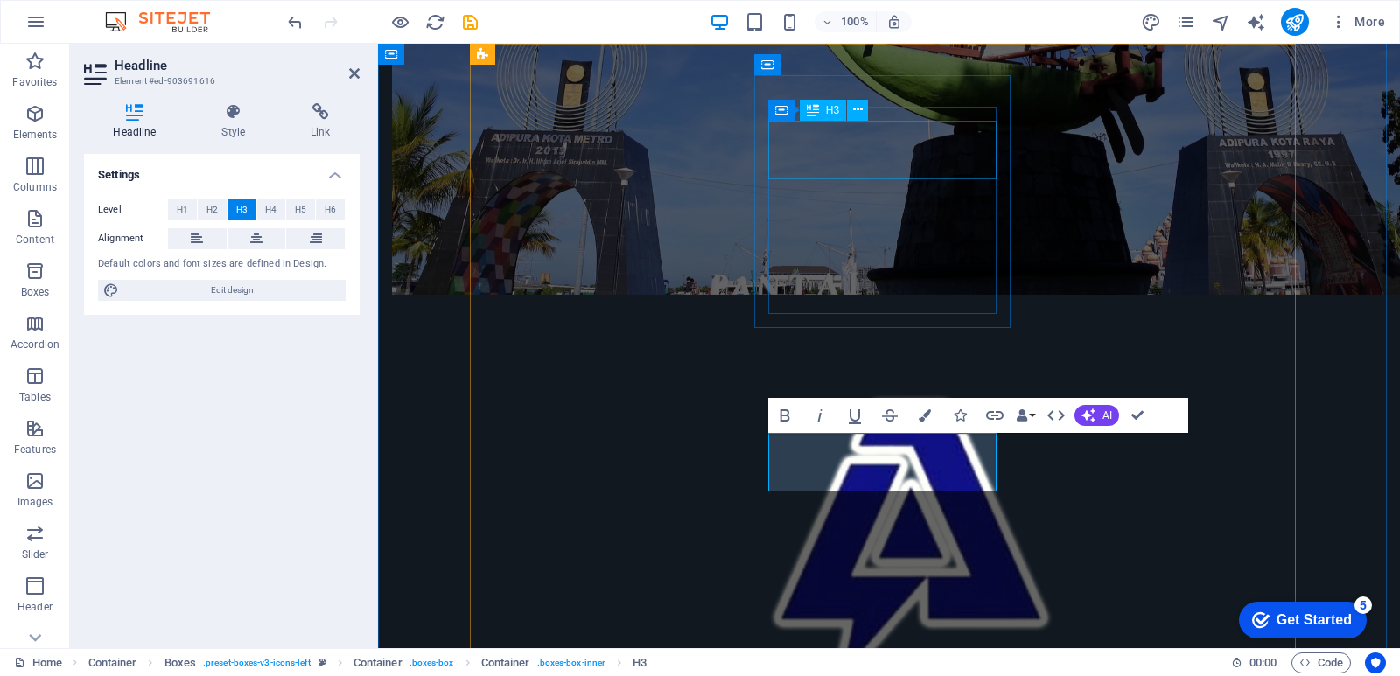
scroll to position [0, 6]
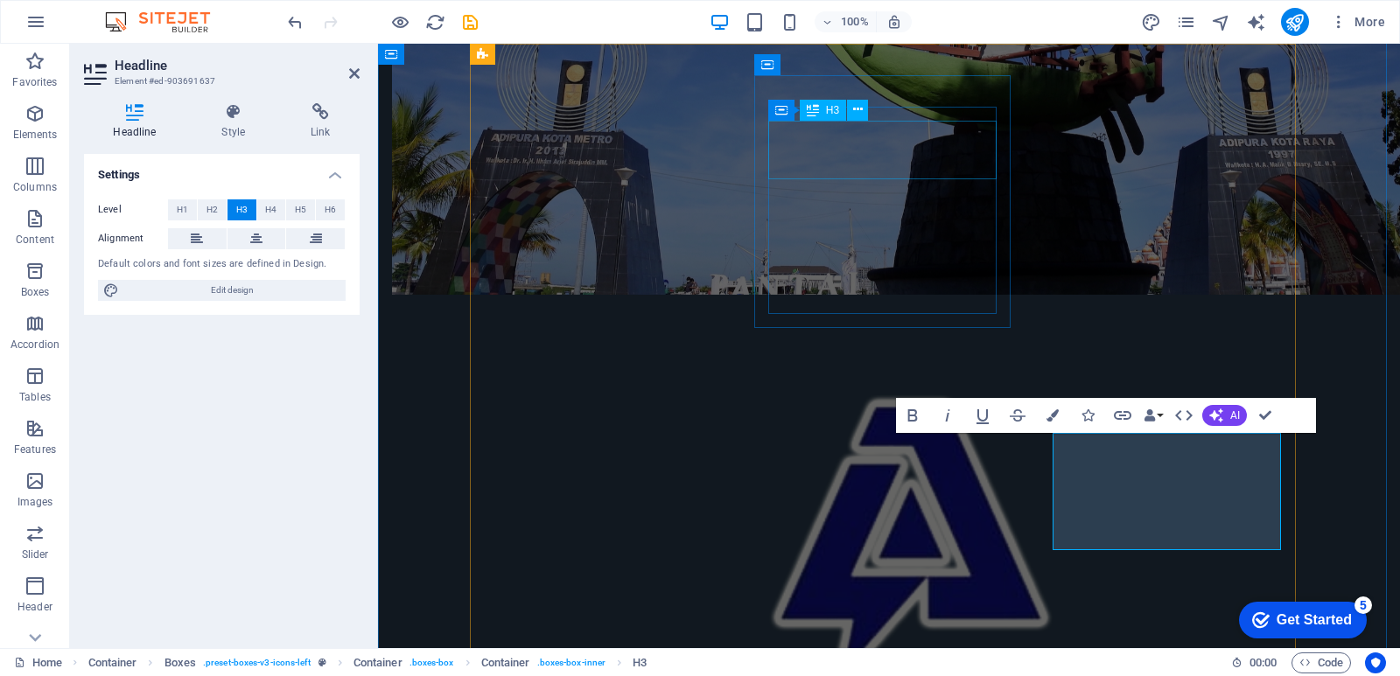
scroll to position [60, 6]
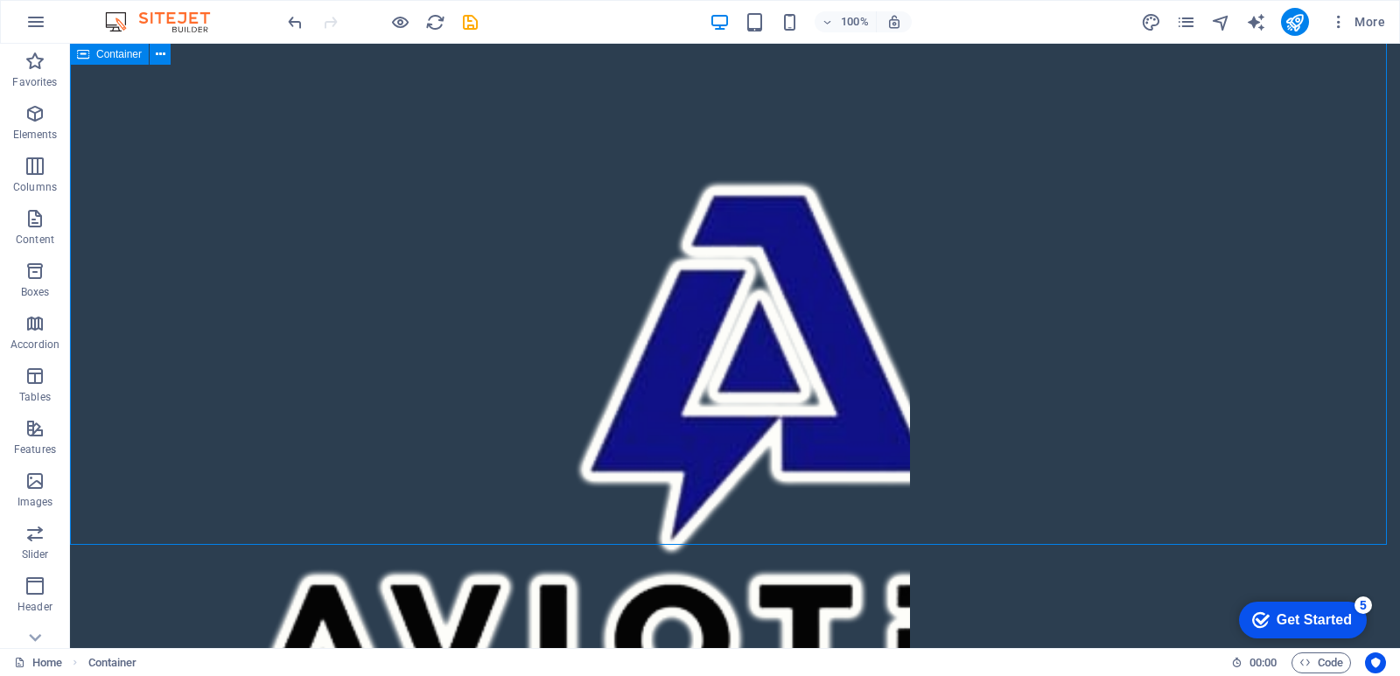
scroll to position [1925, 0]
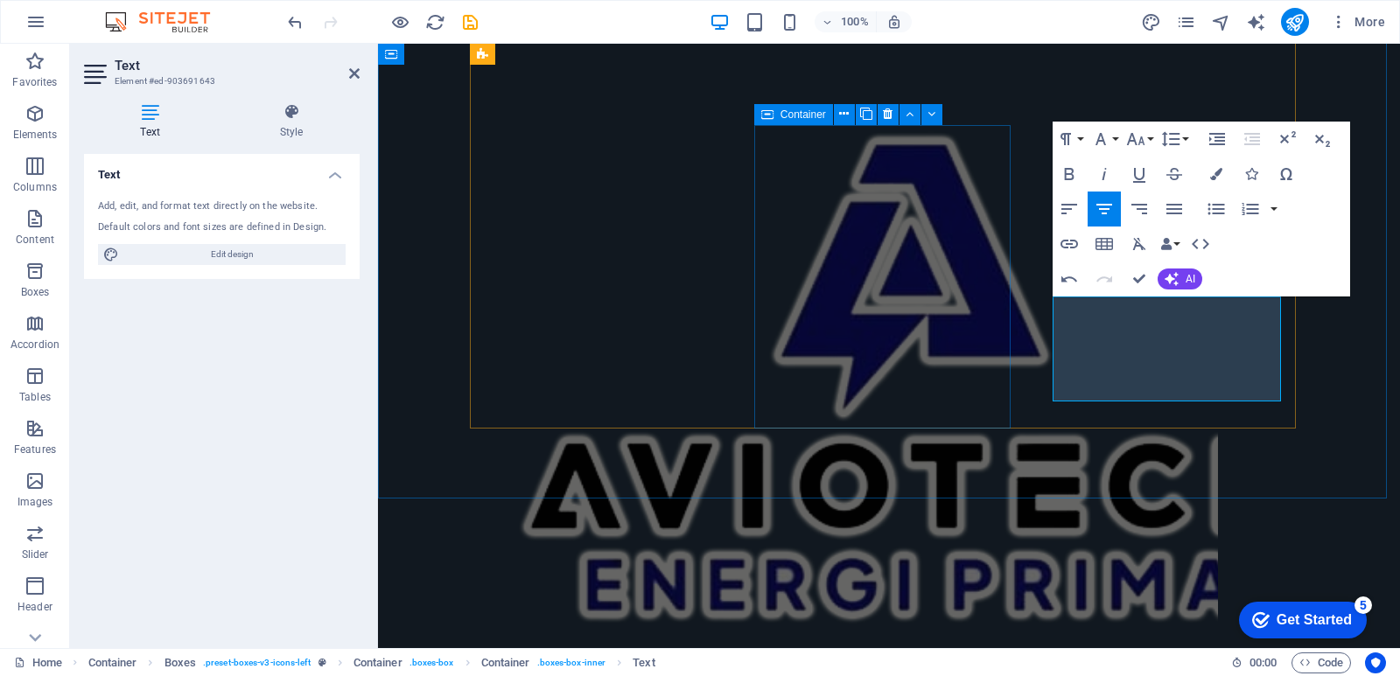
scroll to position [1922, 3]
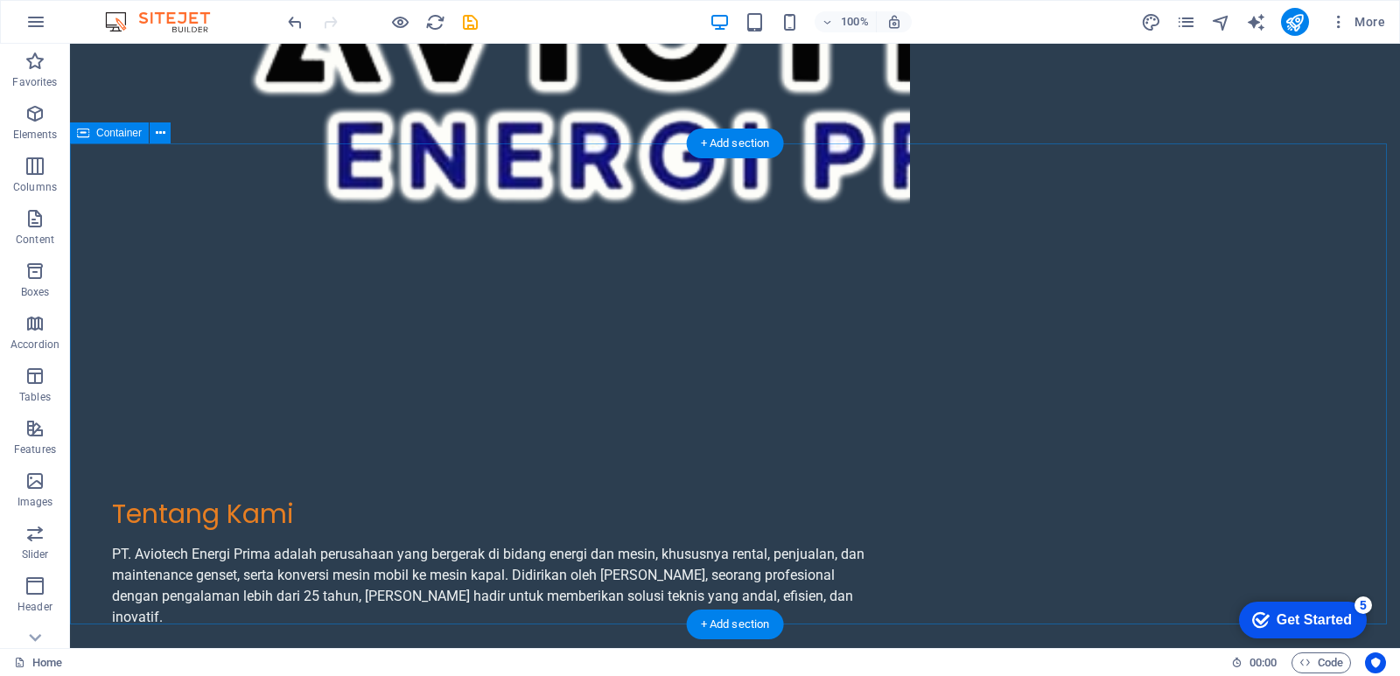
scroll to position [2625, 0]
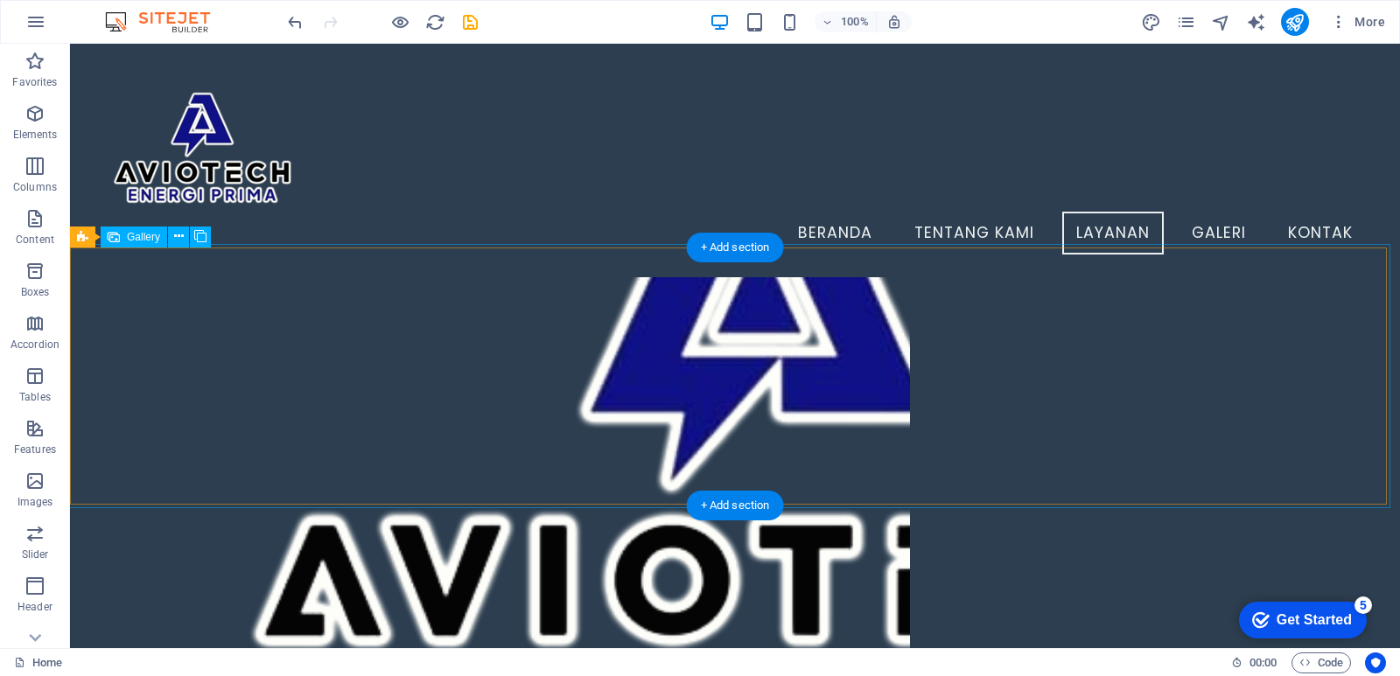
scroll to position [1910, 0]
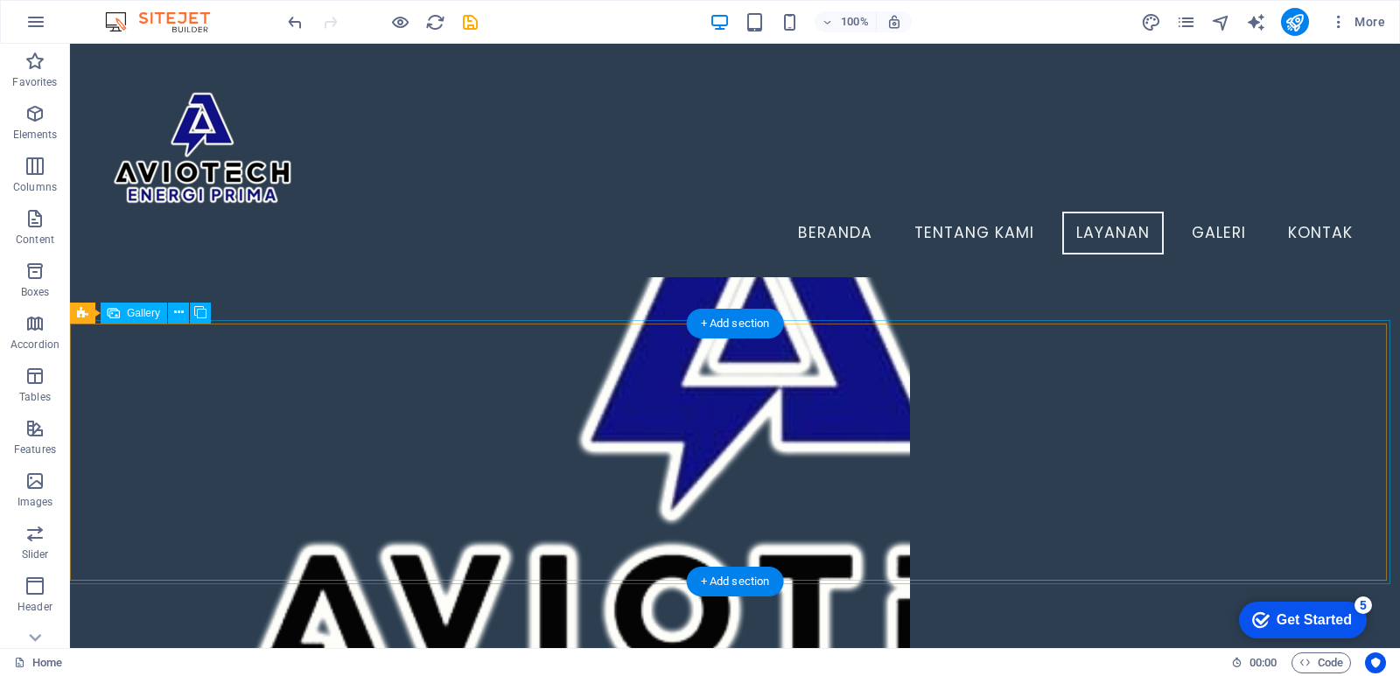
drag, startPoint x: 192, startPoint y: 404, endPoint x: 262, endPoint y: 449, distance: 83.7
select select "px"
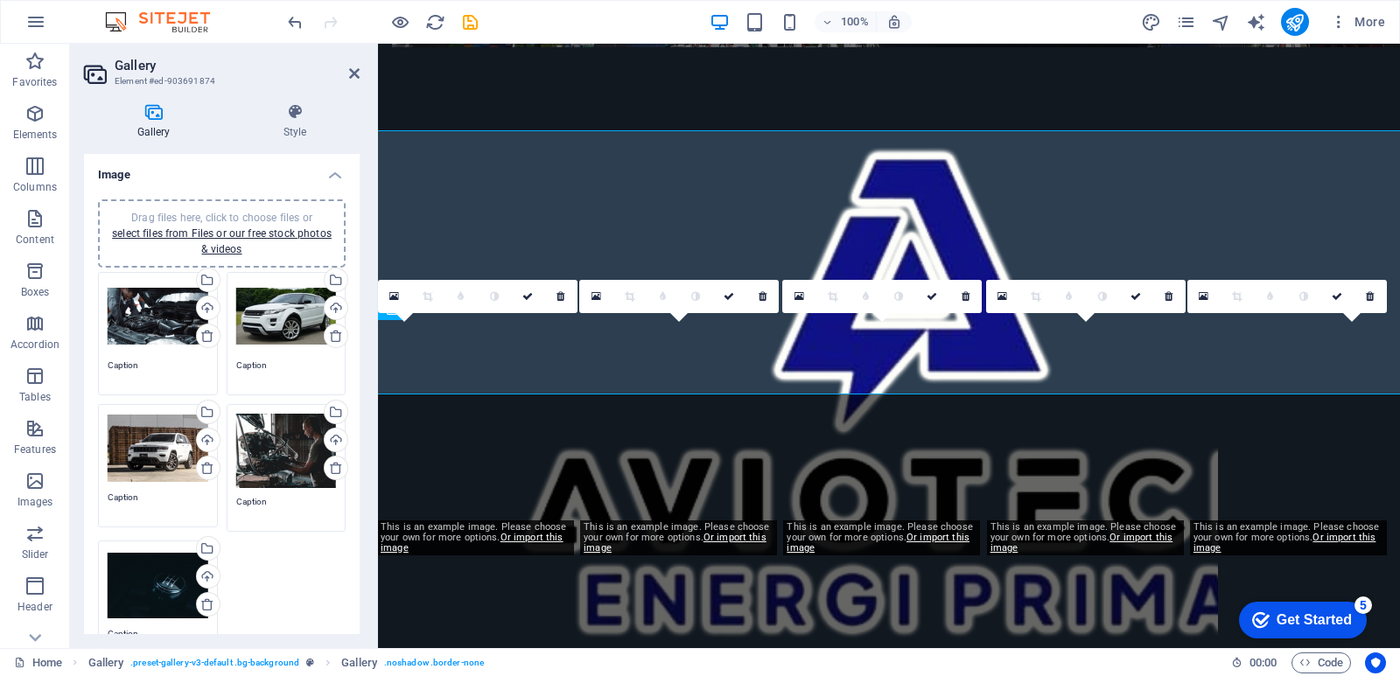
scroll to position [2100, 0]
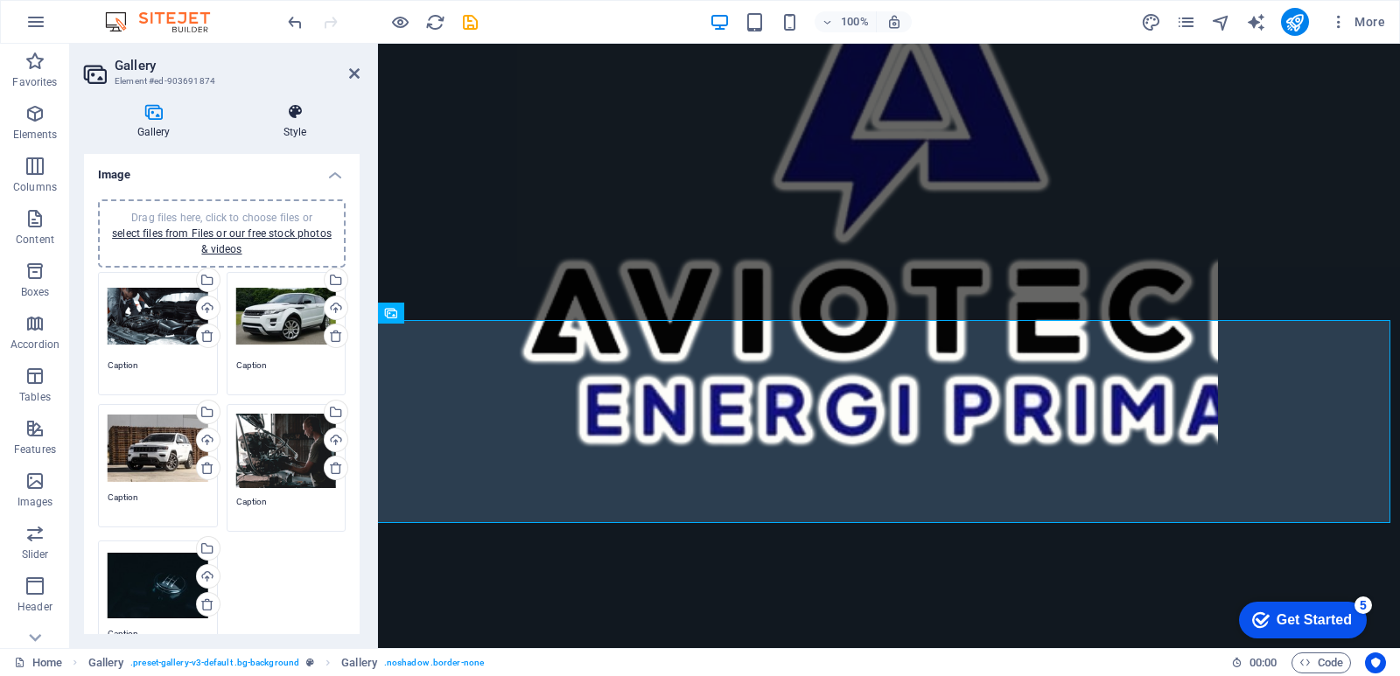
click at [290, 113] on icon at bounding box center [294, 111] width 129 height 17
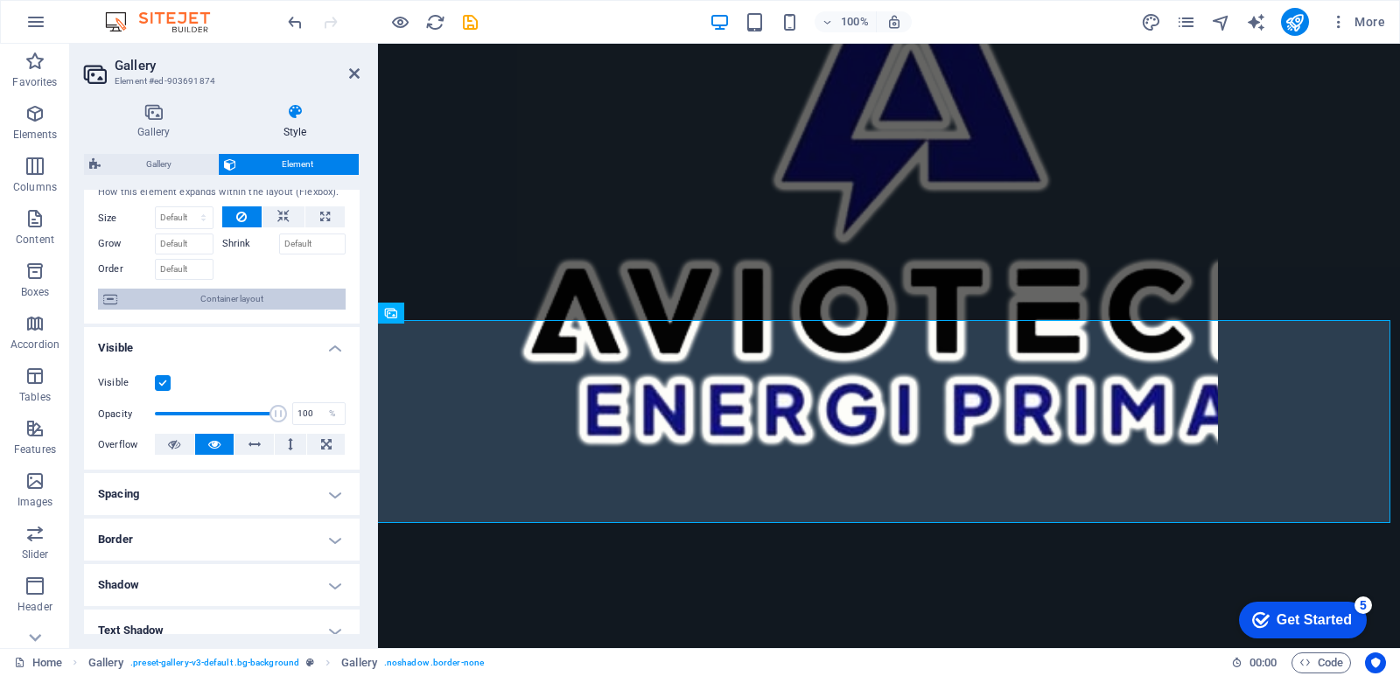
scroll to position [0, 0]
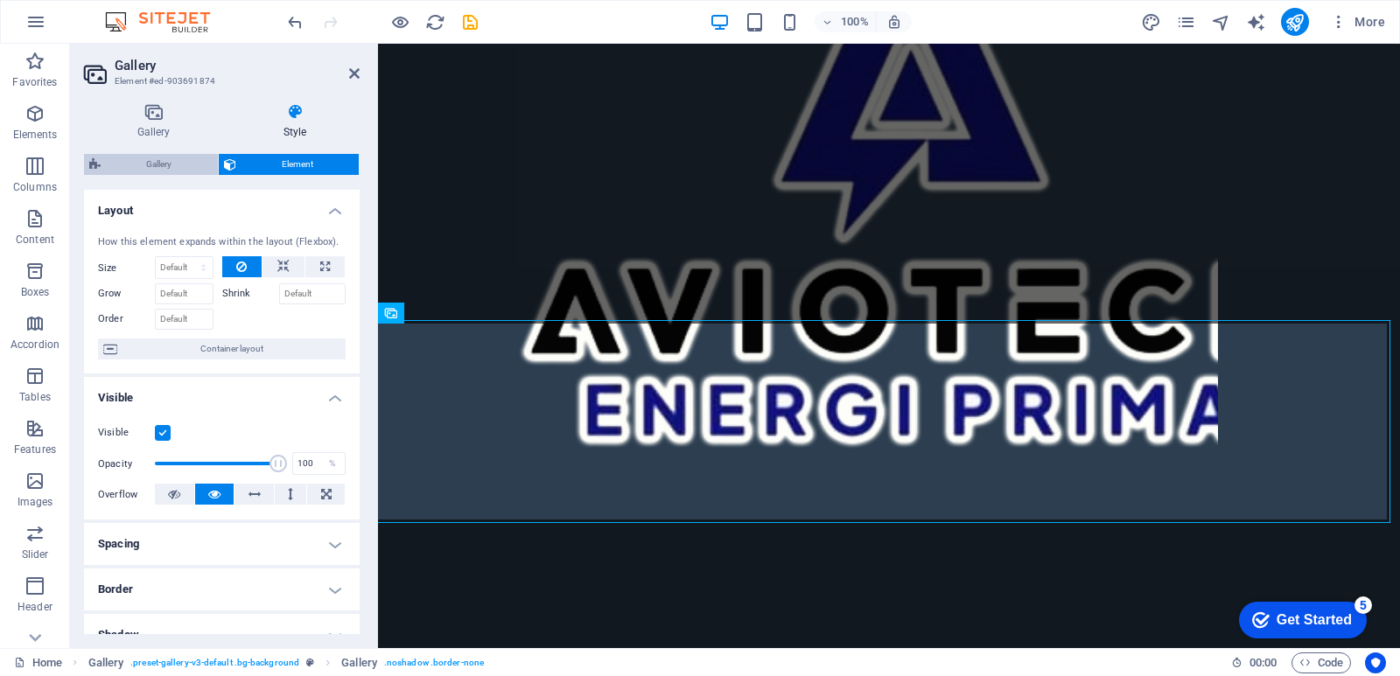
click at [127, 164] on span "Gallery" at bounding box center [159, 164] width 107 height 21
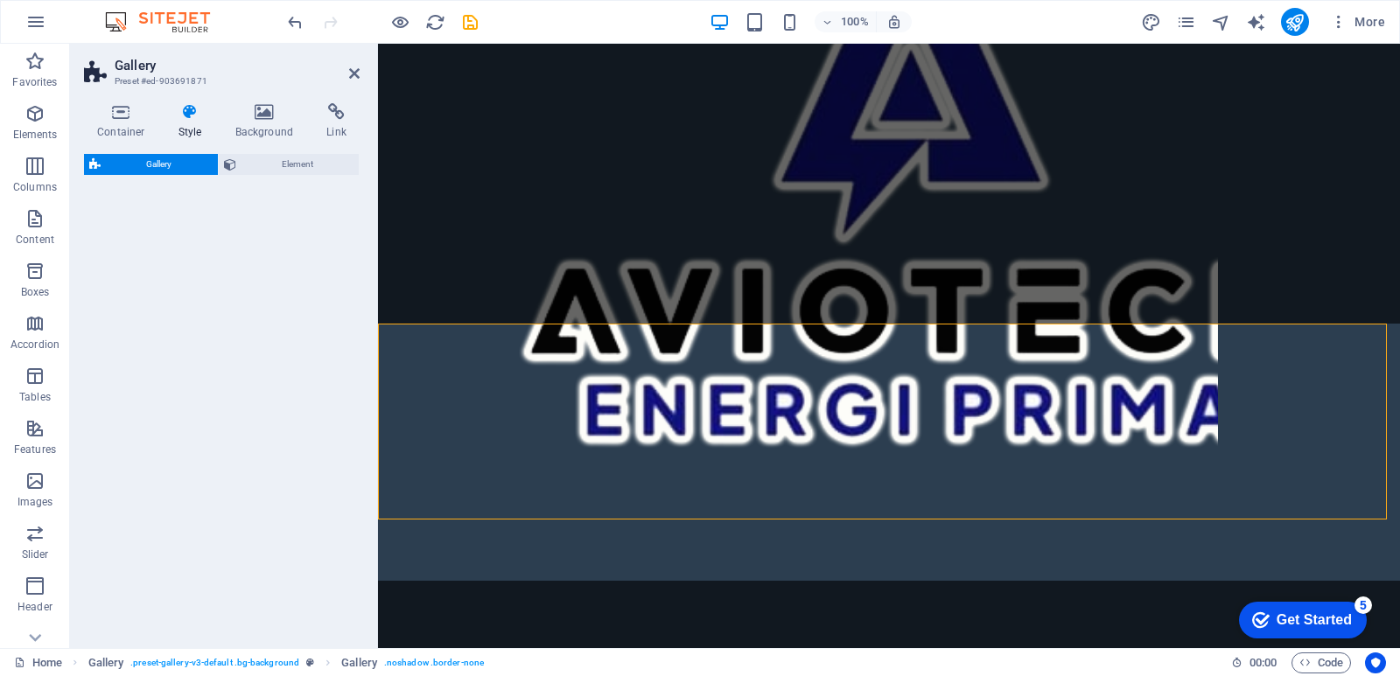
select select "rem"
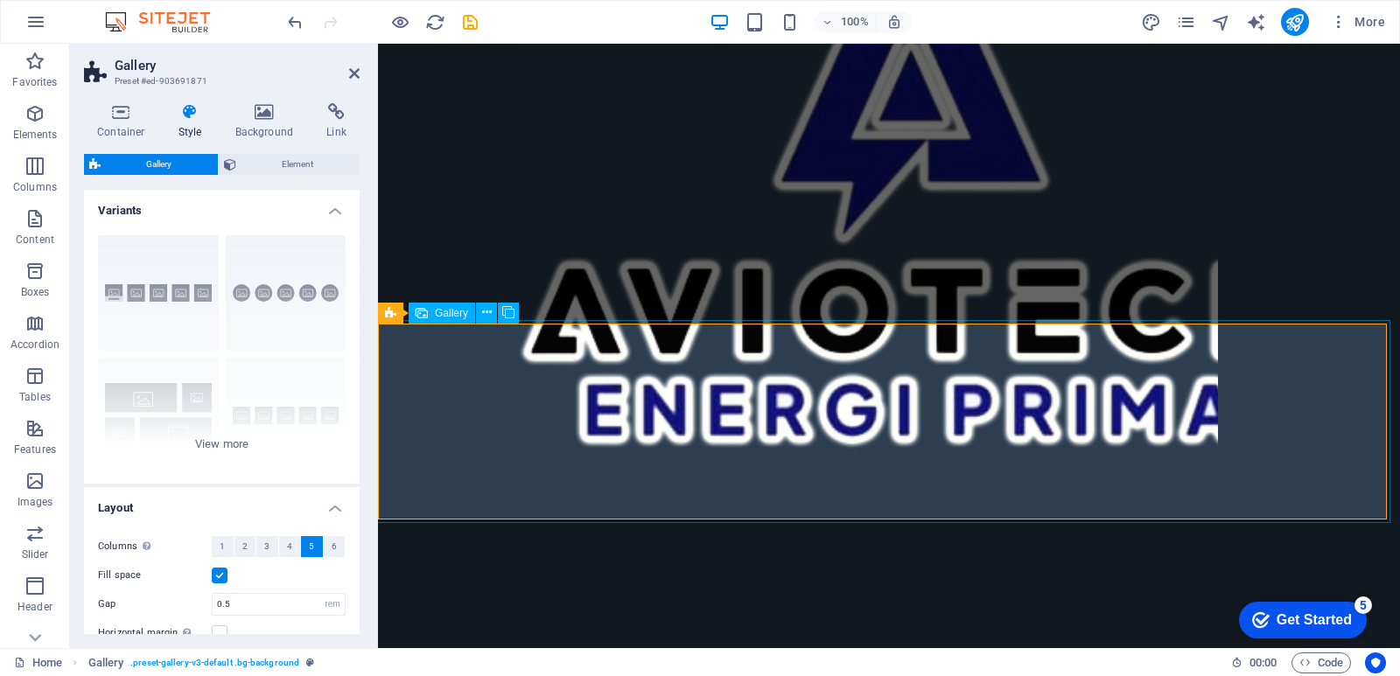
click at [180, 157] on span "Gallery" at bounding box center [159, 164] width 107 height 21
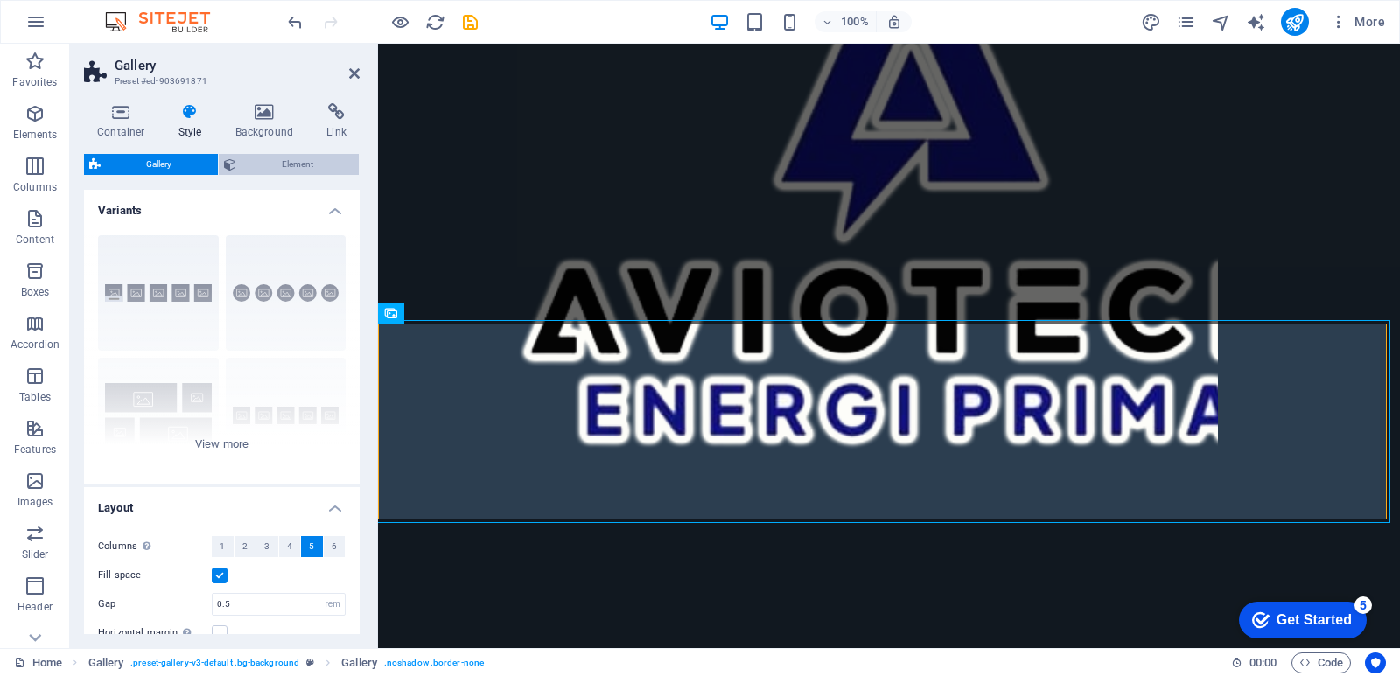
click at [297, 163] on span "Element" at bounding box center [297, 164] width 113 height 21
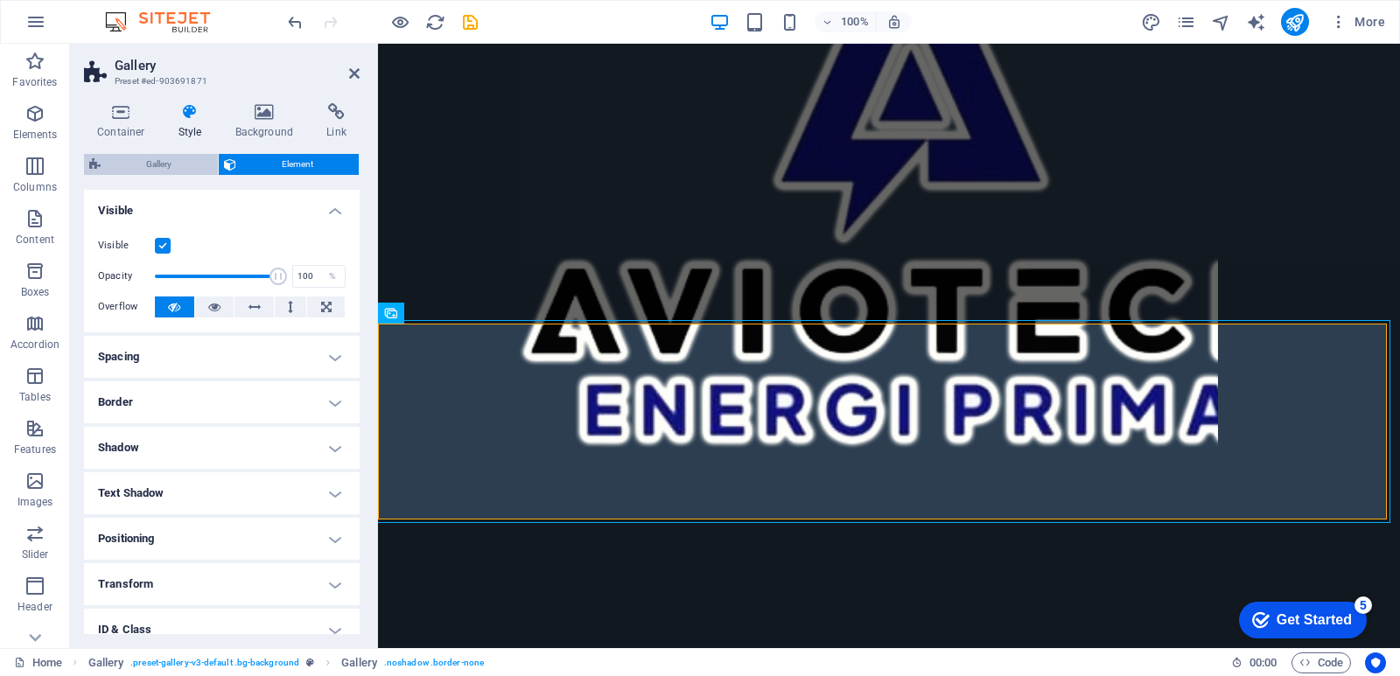
click at [178, 159] on span "Gallery" at bounding box center [159, 164] width 107 height 21
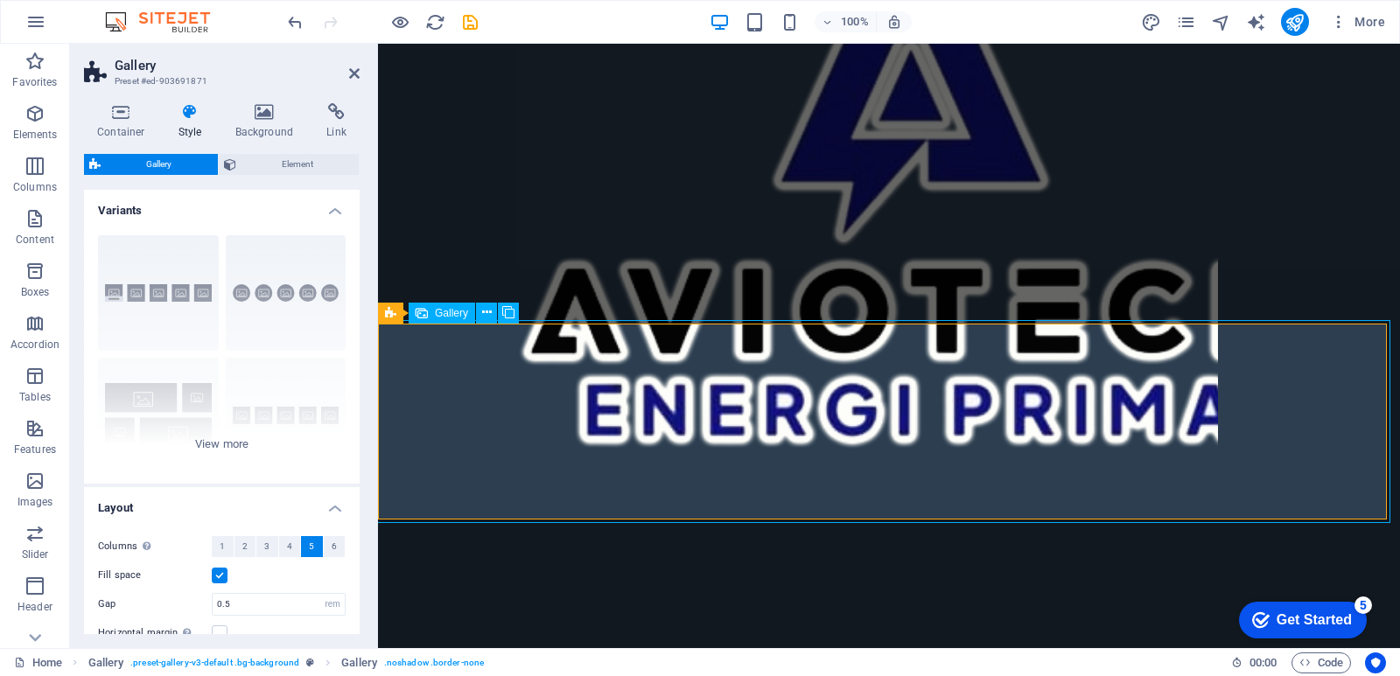
click at [353, 78] on icon at bounding box center [354, 73] width 10 height 14
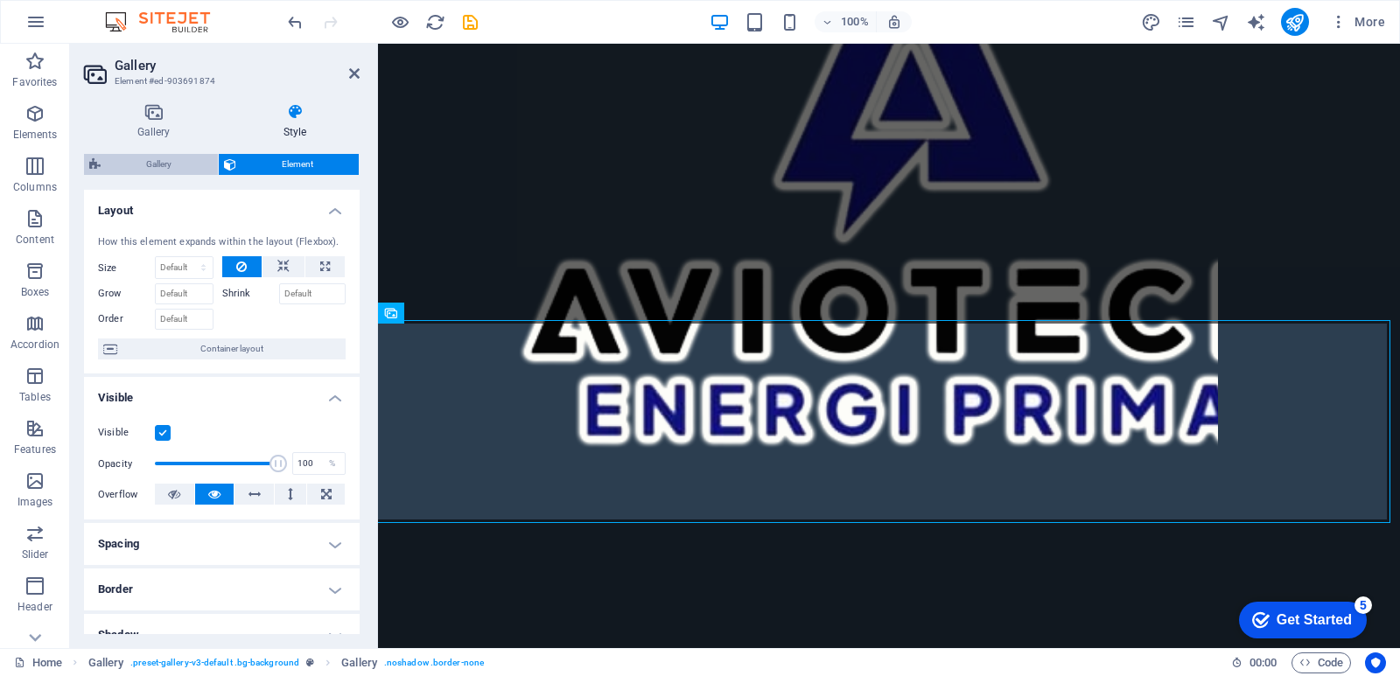
click at [161, 163] on span "Gallery" at bounding box center [159, 164] width 107 height 21
select select "rem"
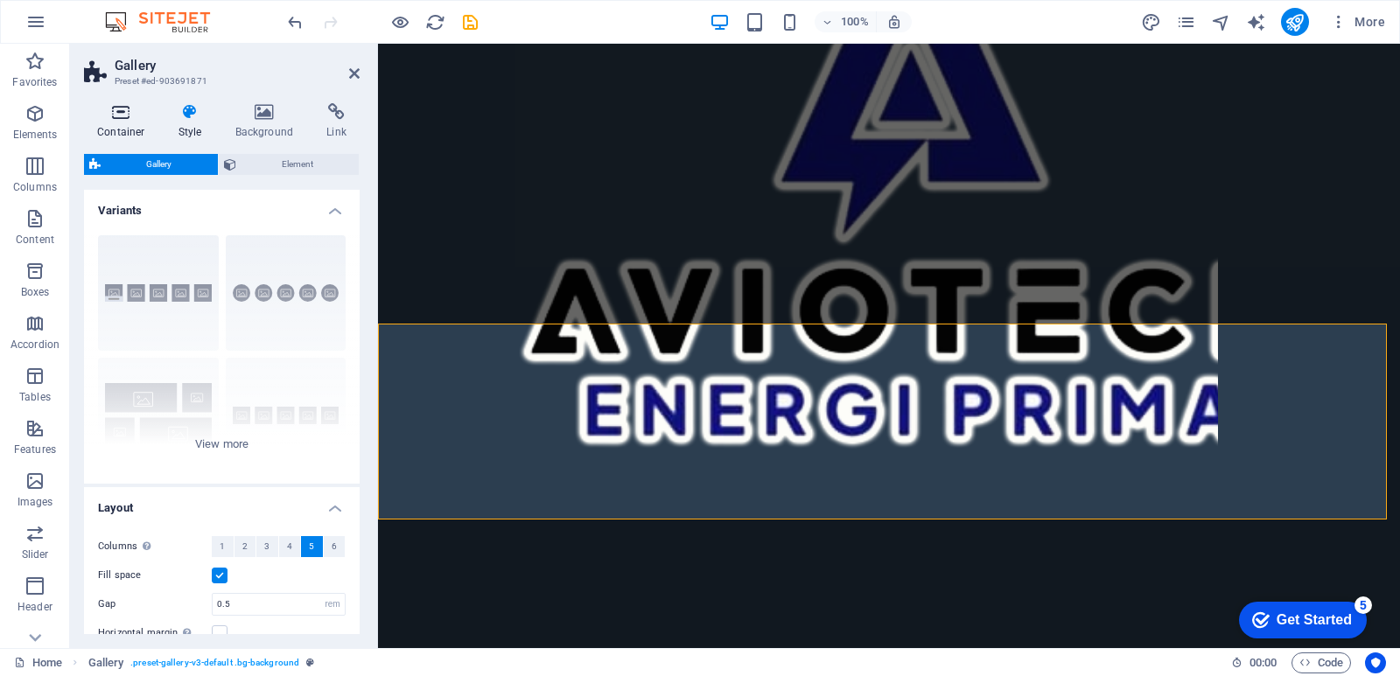
click at [131, 115] on icon at bounding box center [121, 111] width 74 height 17
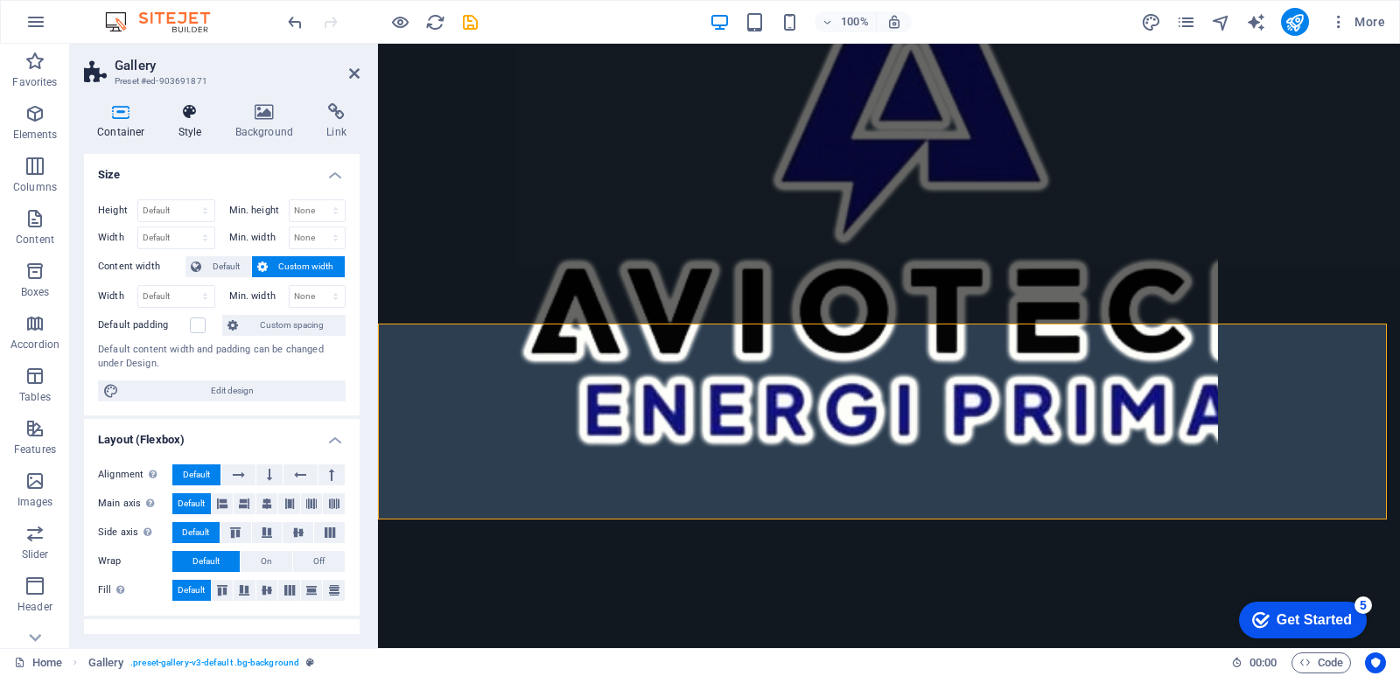
click at [193, 113] on icon at bounding box center [190, 111] width 50 height 17
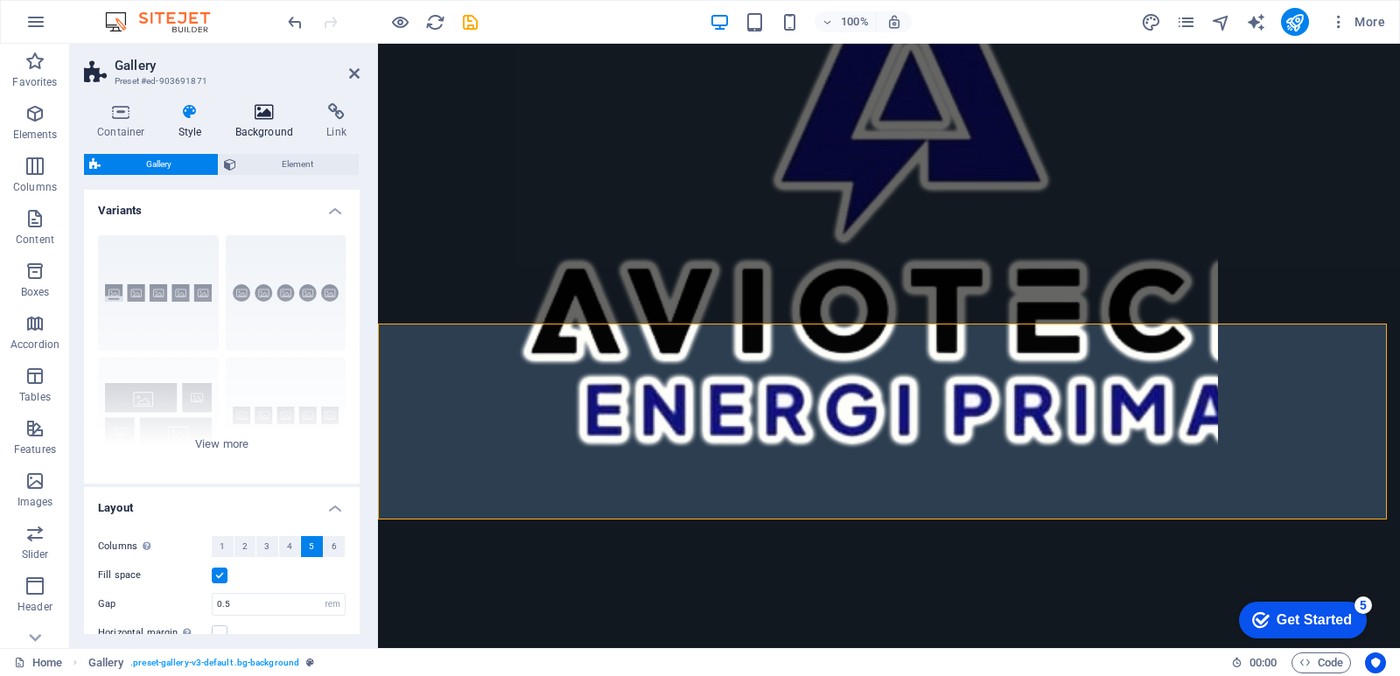
click at [261, 117] on icon at bounding box center [264, 111] width 85 height 17
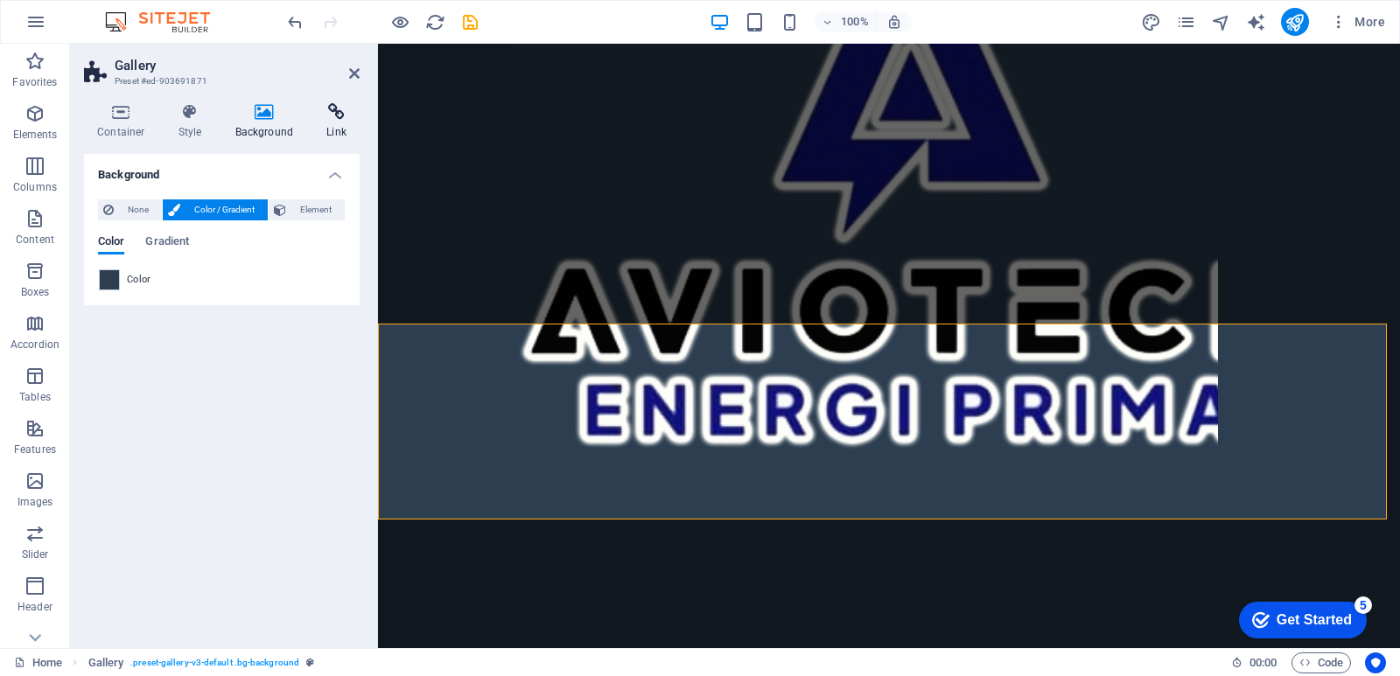
click at [332, 116] on icon at bounding box center [336, 111] width 46 height 17
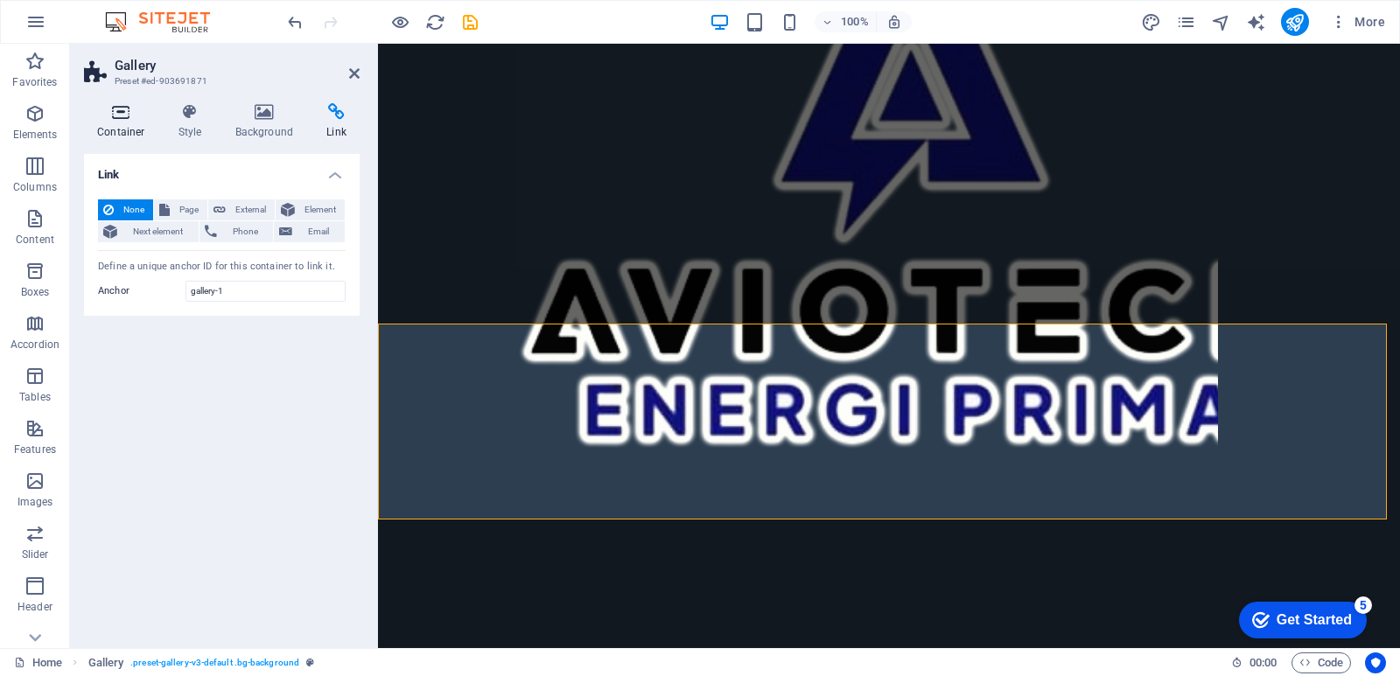
click at [108, 112] on icon at bounding box center [121, 111] width 74 height 17
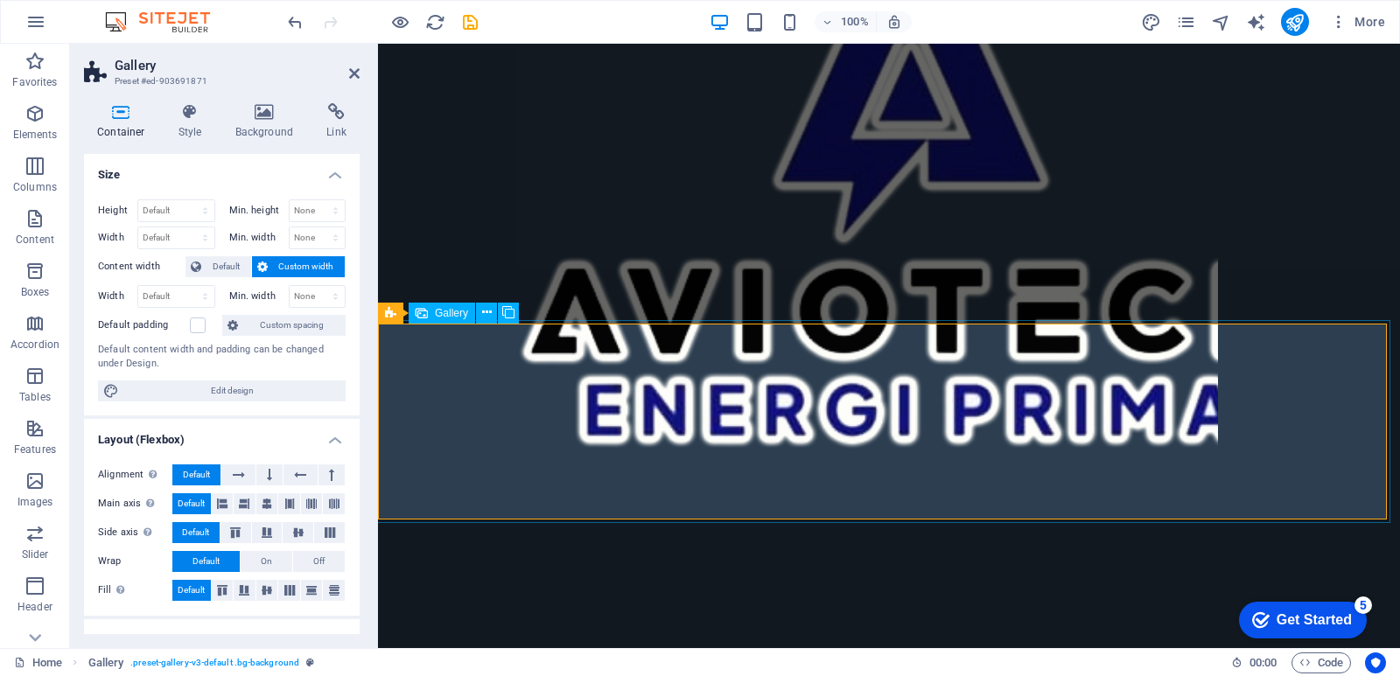
click at [449, 318] on span "Gallery" at bounding box center [451, 313] width 33 height 10
click at [483, 311] on icon at bounding box center [487, 313] width 10 height 18
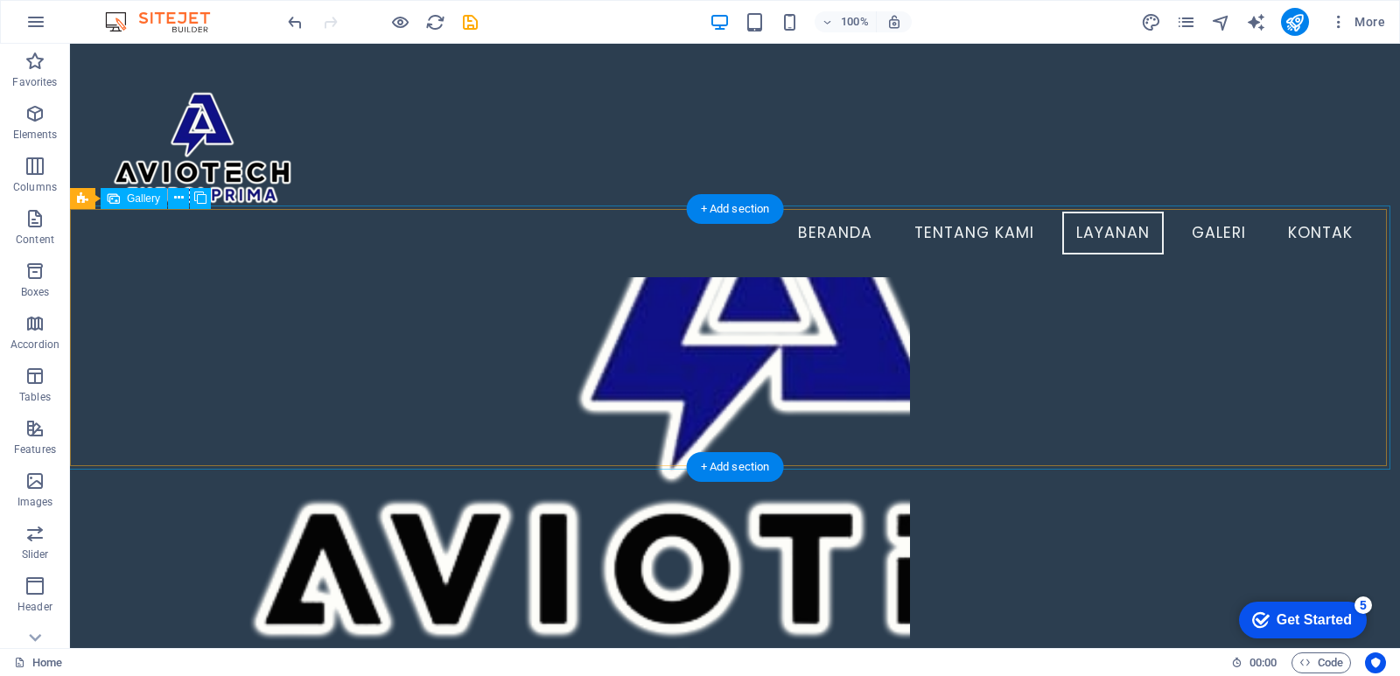
scroll to position [1820, 0]
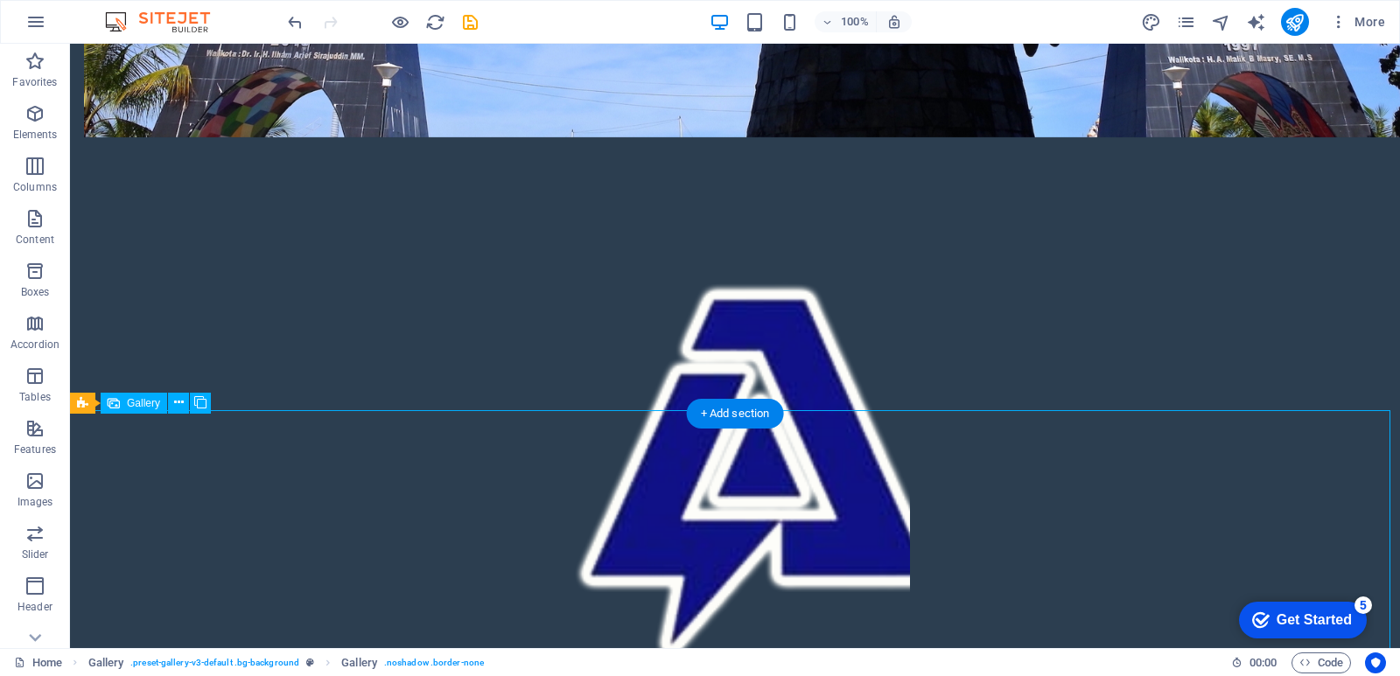
scroll to position [2010, 0]
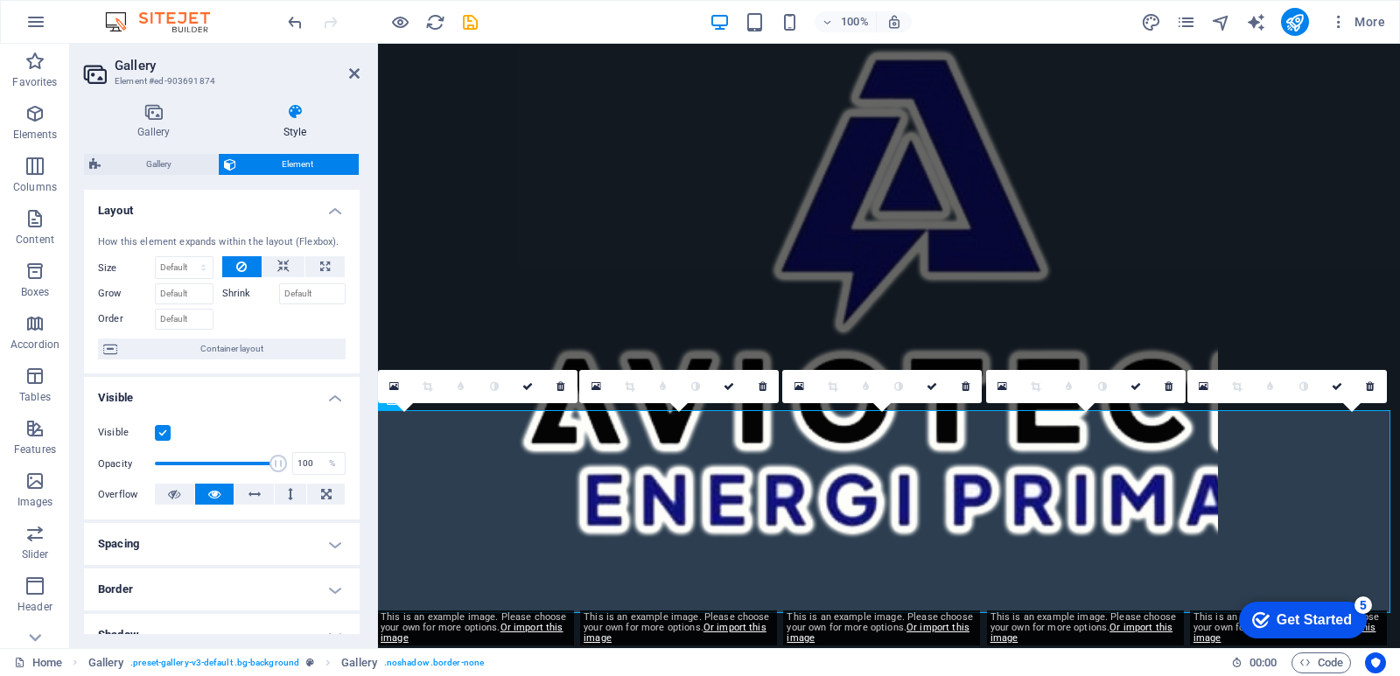
click at [217, 495] on icon at bounding box center [214, 494] width 12 height 21
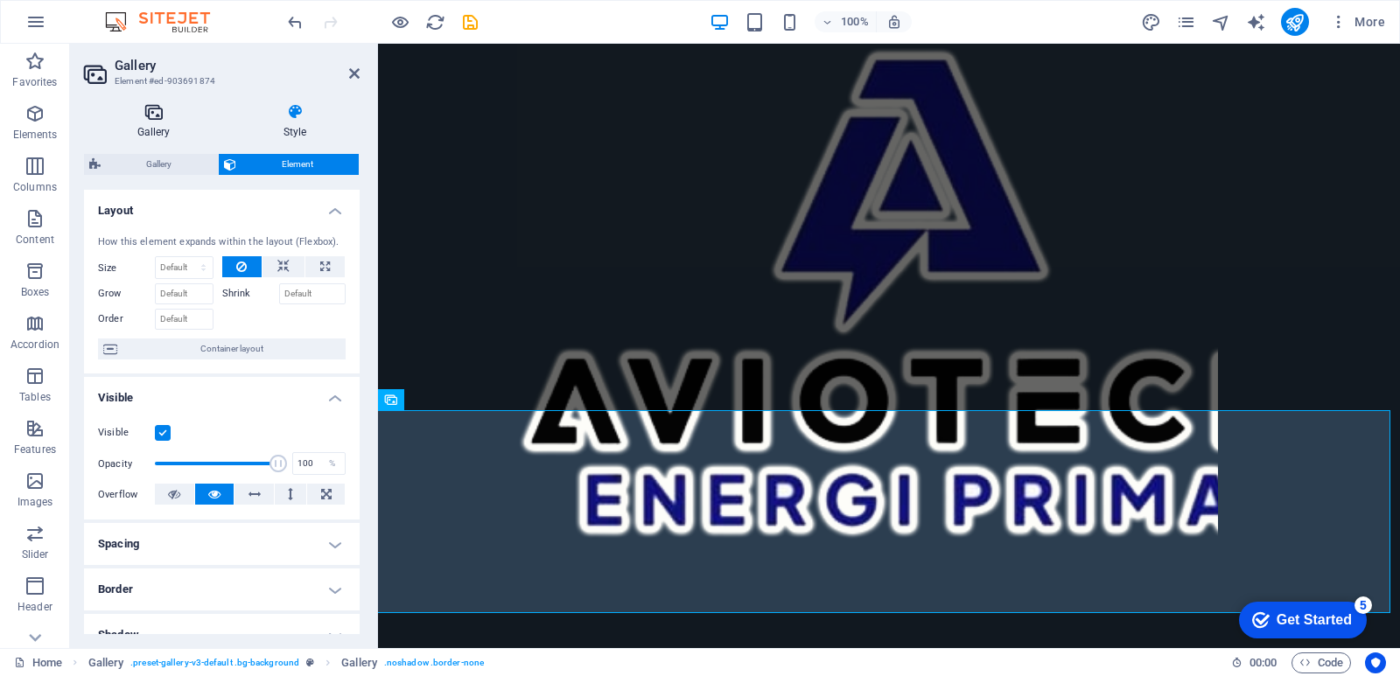
click at [166, 121] on h4 "Gallery" at bounding box center [157, 121] width 146 height 37
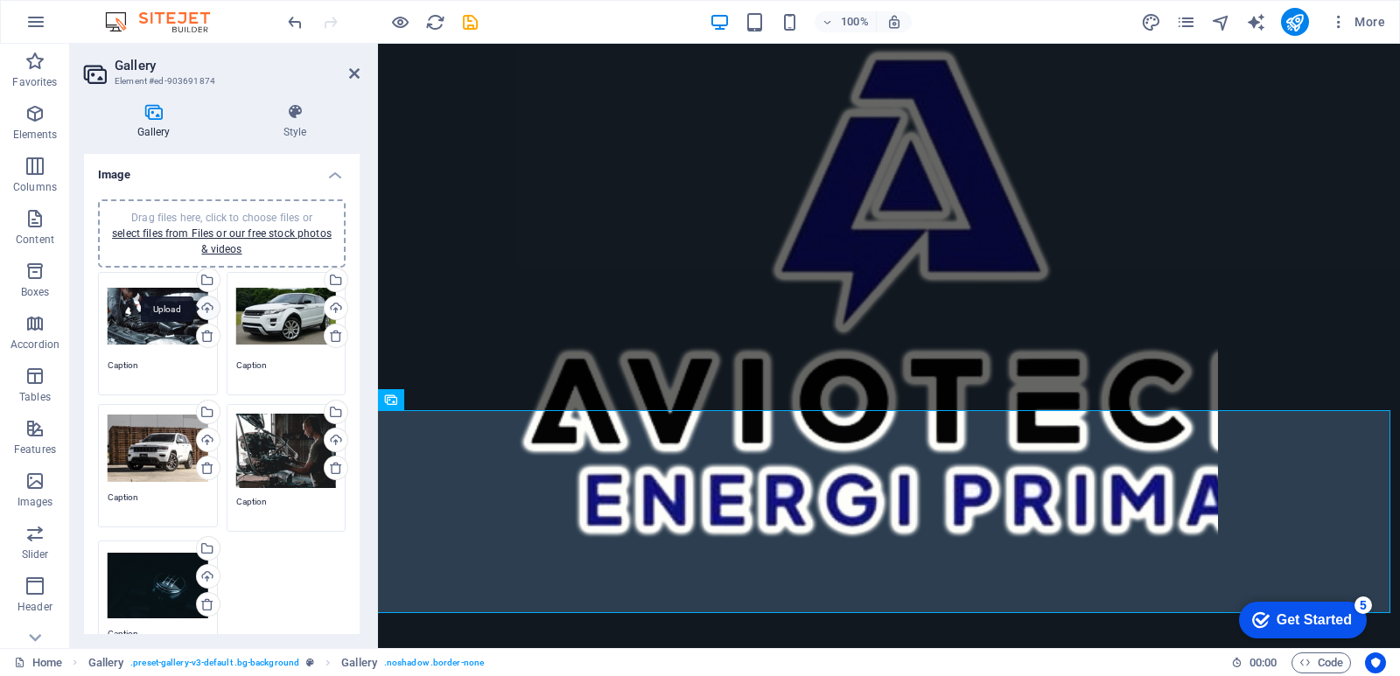
click at [204, 311] on div "Upload" at bounding box center [206, 310] width 26 height 26
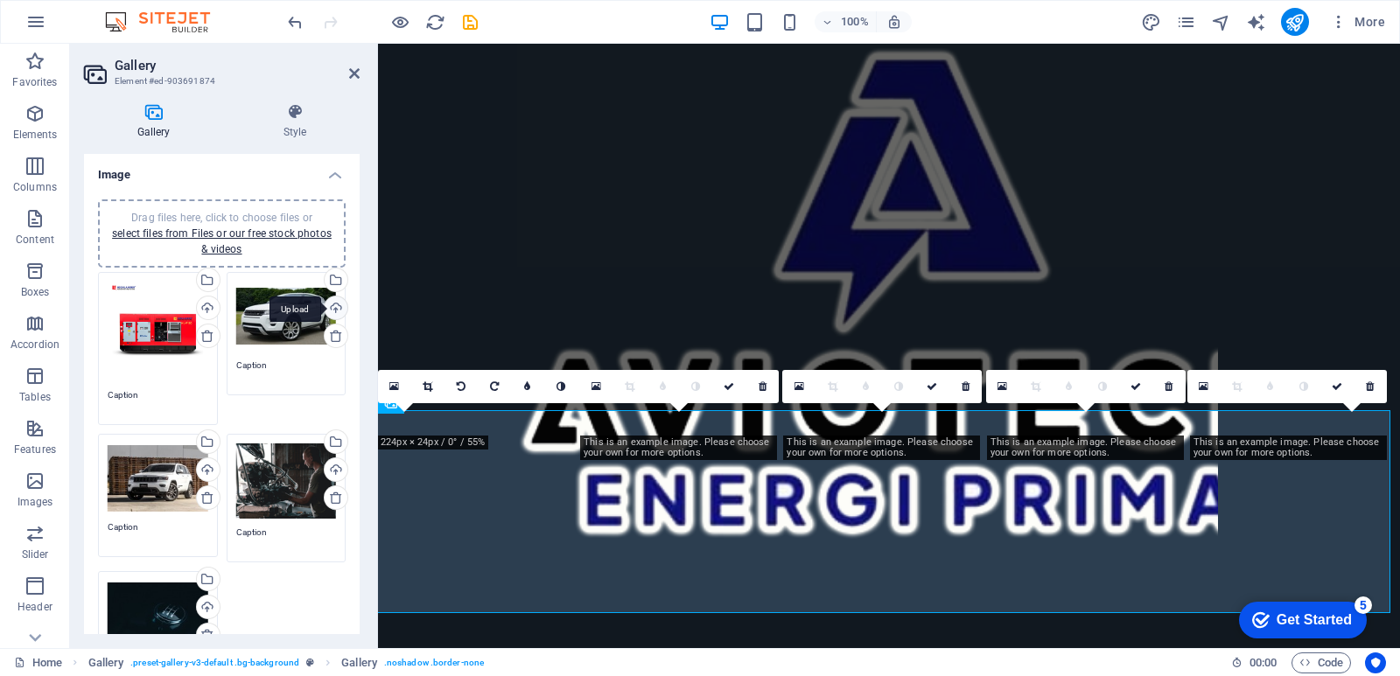
click at [331, 304] on div "Upload" at bounding box center [334, 310] width 26 height 26
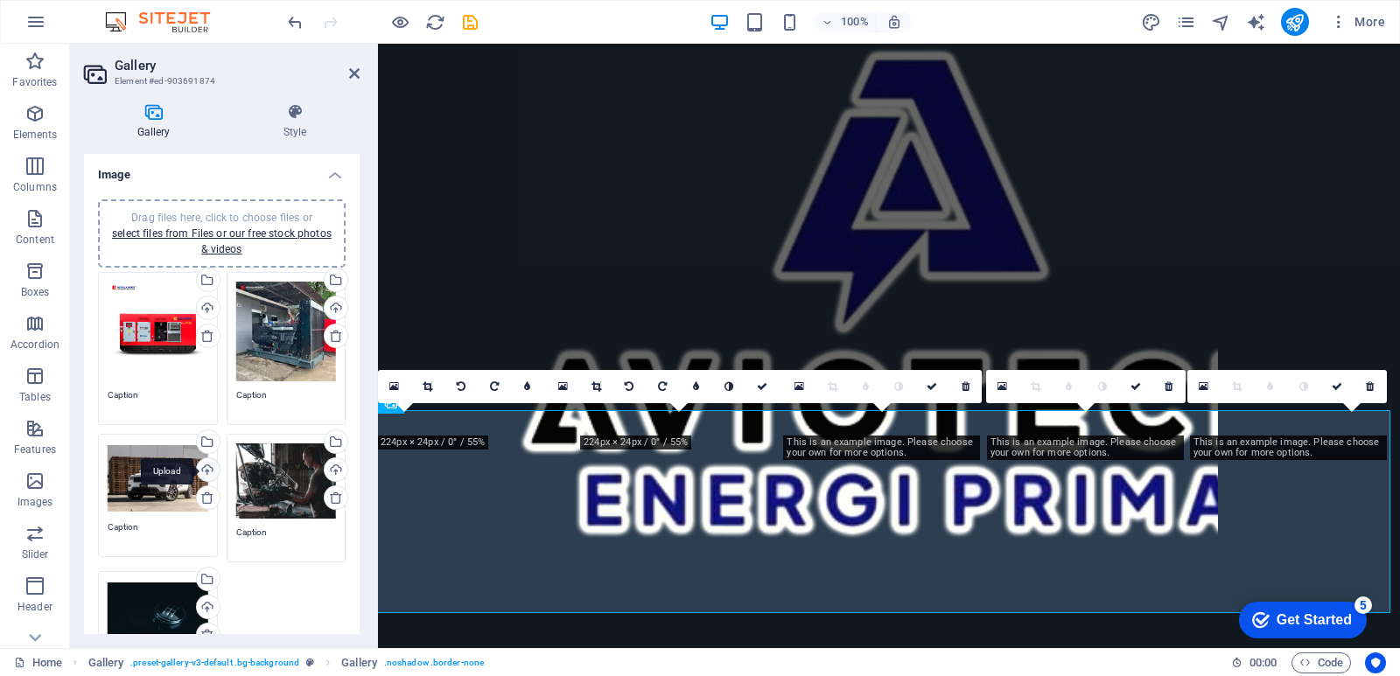
click at [203, 464] on div "Upload" at bounding box center [206, 471] width 26 height 26
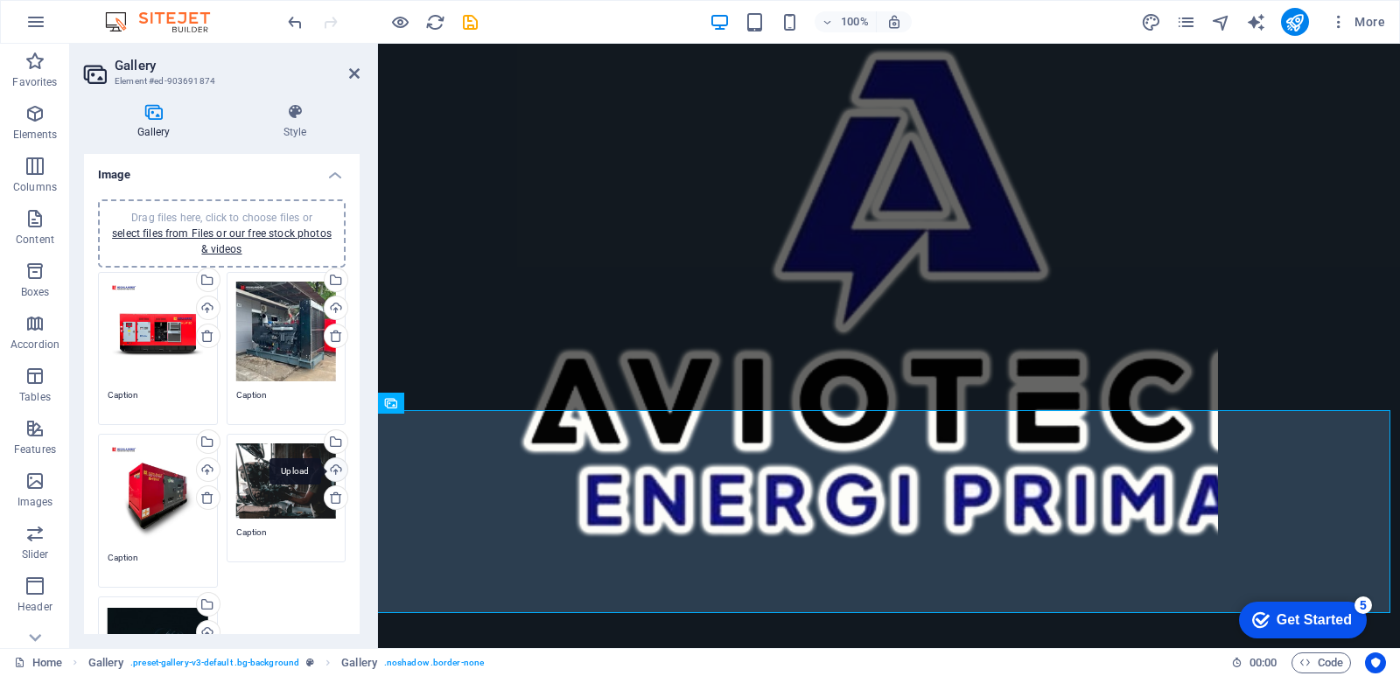
click at [332, 465] on div "Upload" at bounding box center [334, 471] width 26 height 26
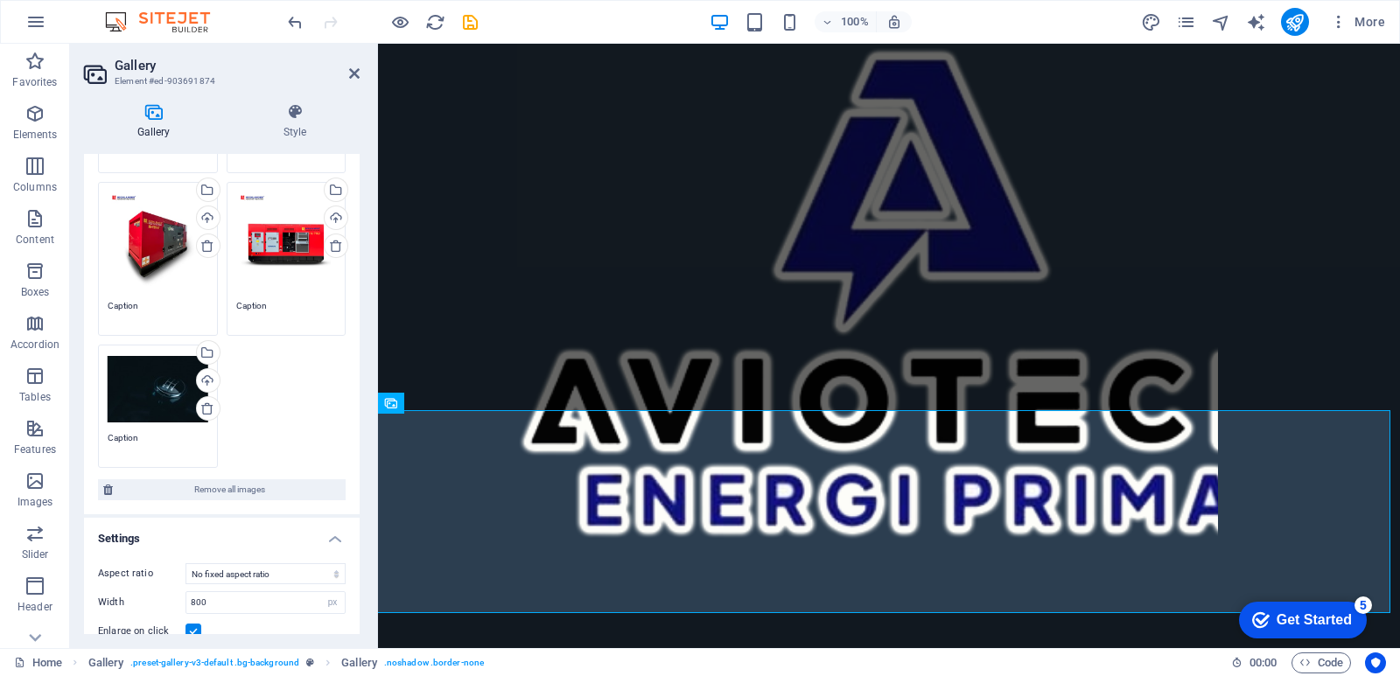
scroll to position [262, 0]
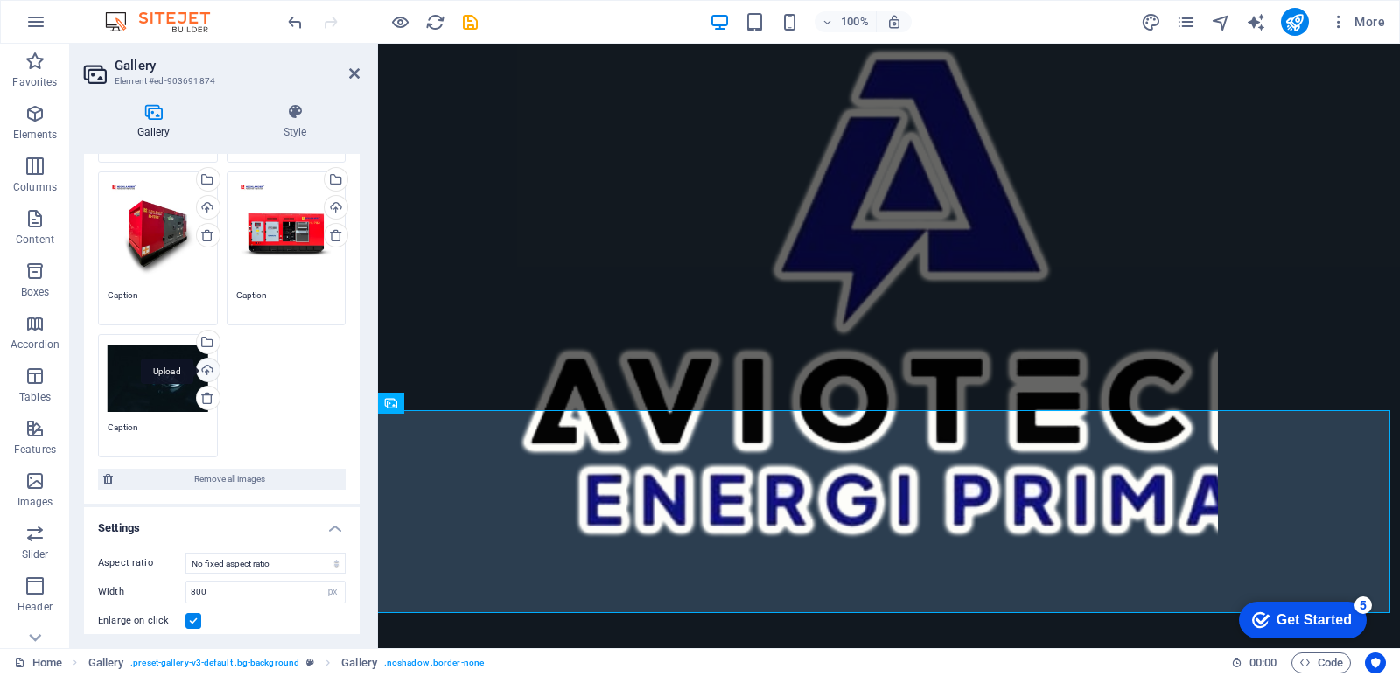
click at [207, 364] on div "Upload" at bounding box center [206, 372] width 26 height 26
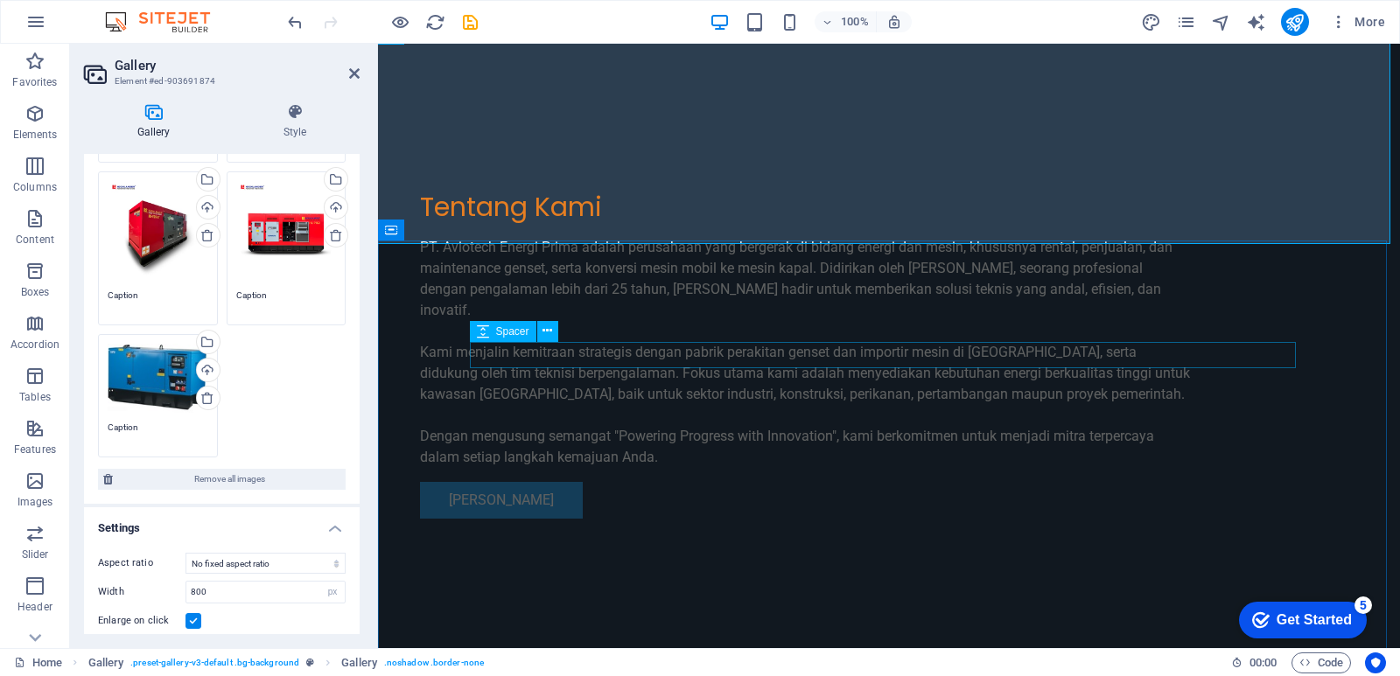
scroll to position [2622, 0]
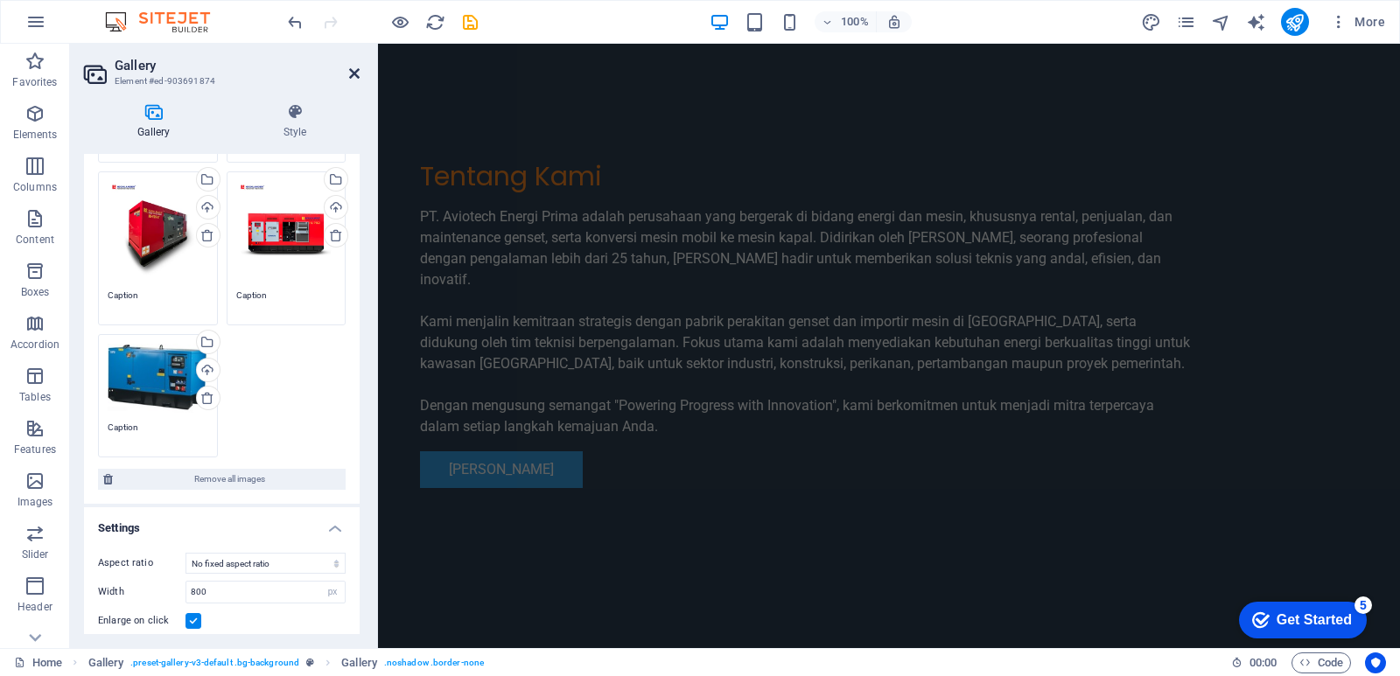
drag, startPoint x: 354, startPoint y: 73, endPoint x: 287, endPoint y: 35, distance: 77.6
click at [354, 73] on icon at bounding box center [354, 73] width 10 height 14
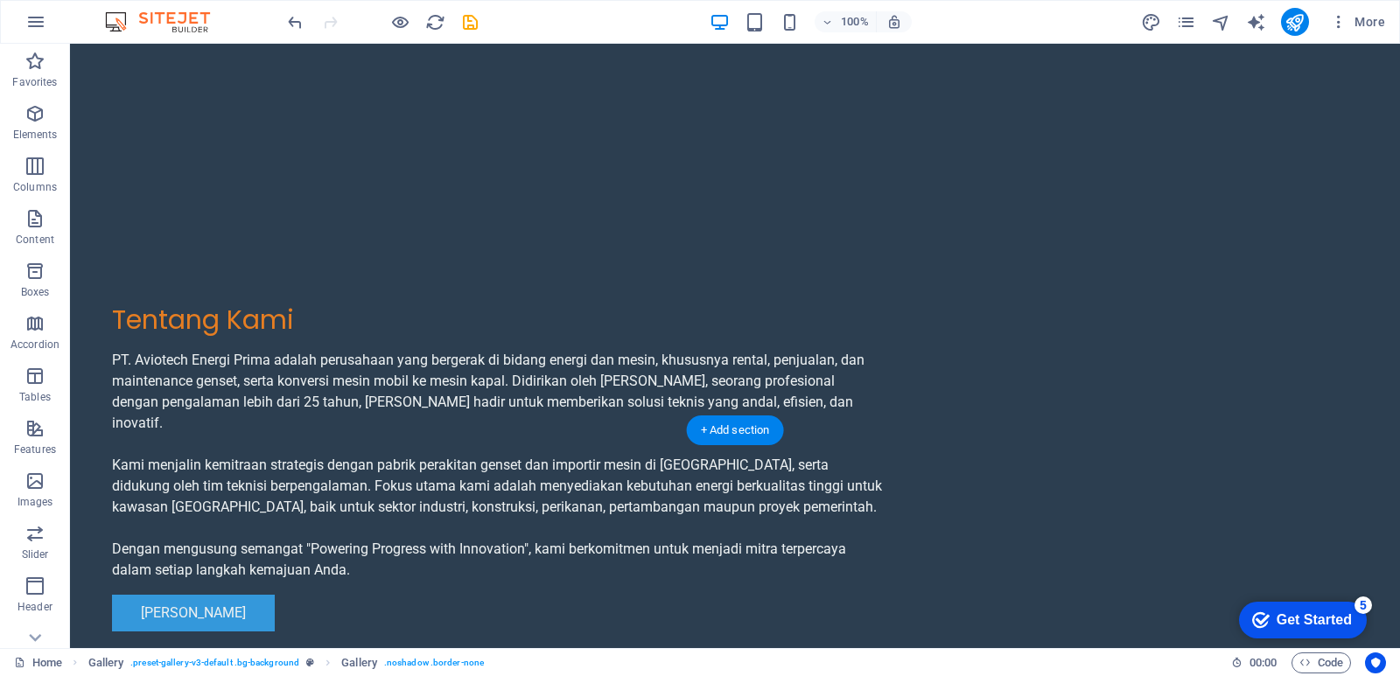
scroll to position [2884, 0]
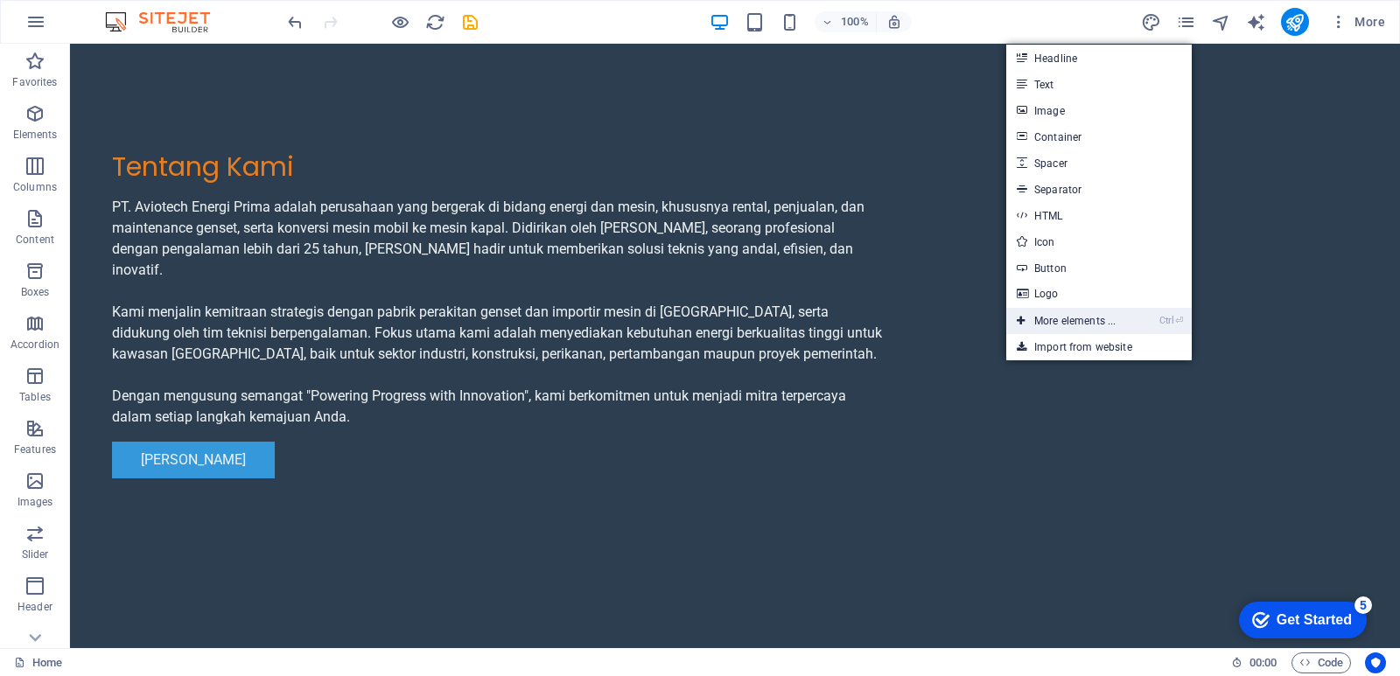
click at [1099, 322] on link "Ctrl ⏎ More elements ..." at bounding box center [1066, 321] width 120 height 26
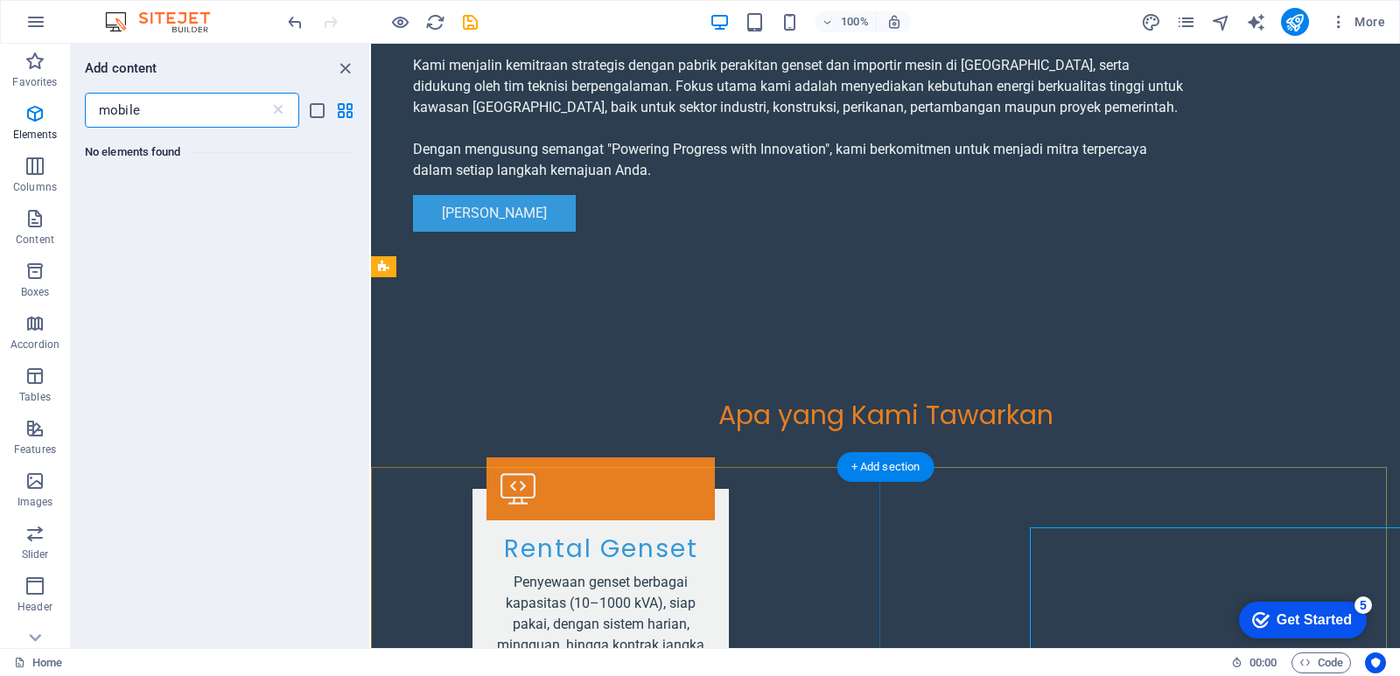
scroll to position [2824, 0]
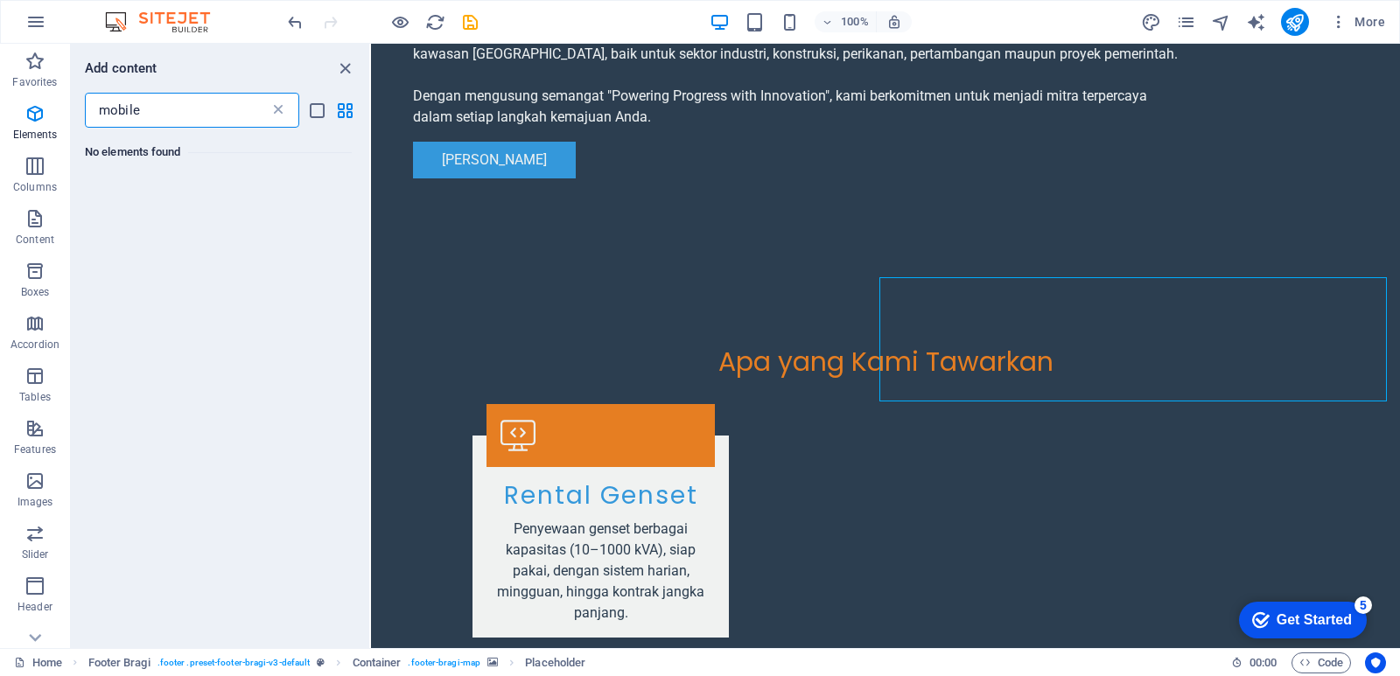
click at [279, 111] on icon at bounding box center [277, 109] width 17 height 17
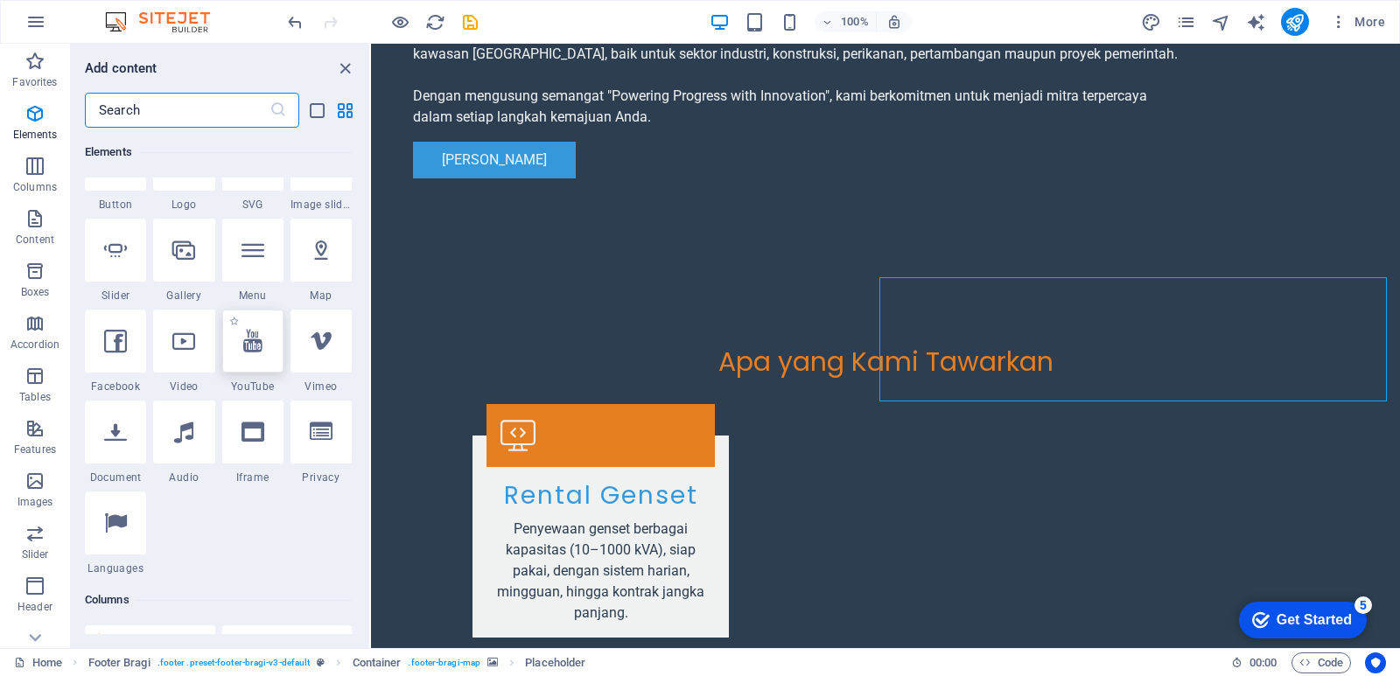
scroll to position [437, 0]
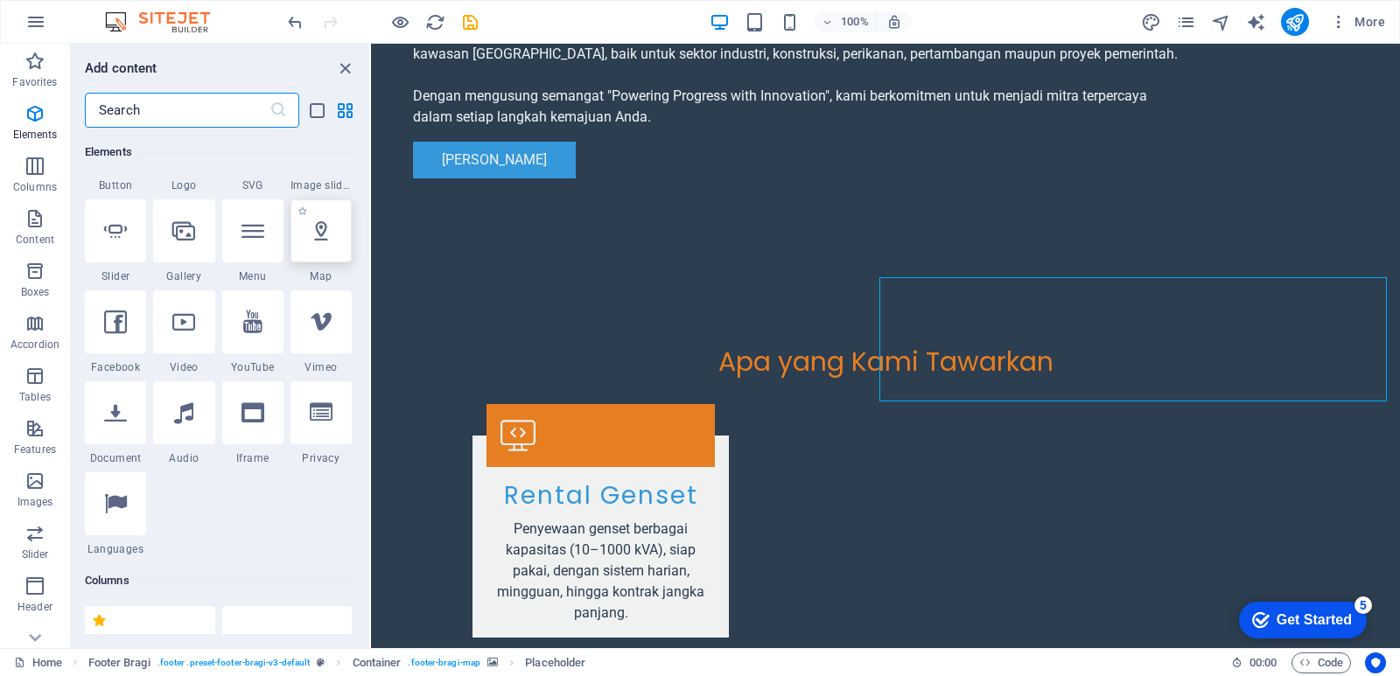
click at [316, 230] on icon at bounding box center [321, 231] width 23 height 23
select select "1"
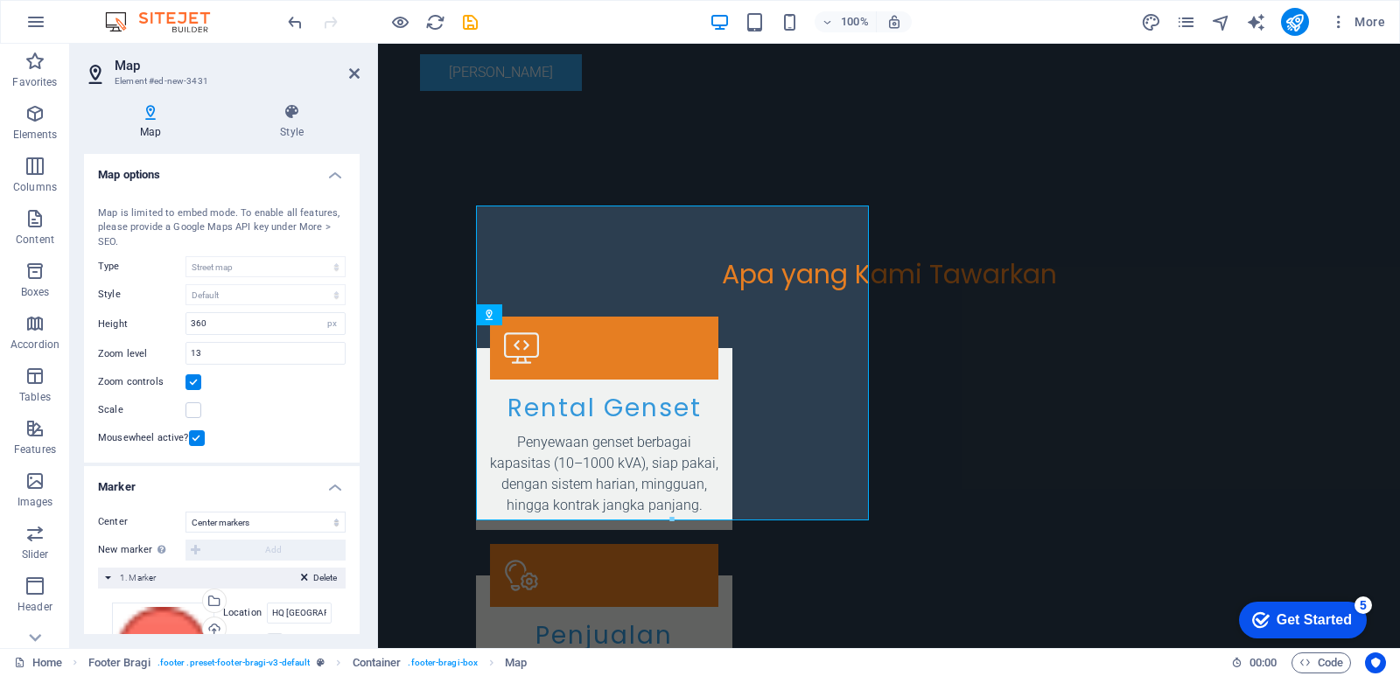
scroll to position [3051, 0]
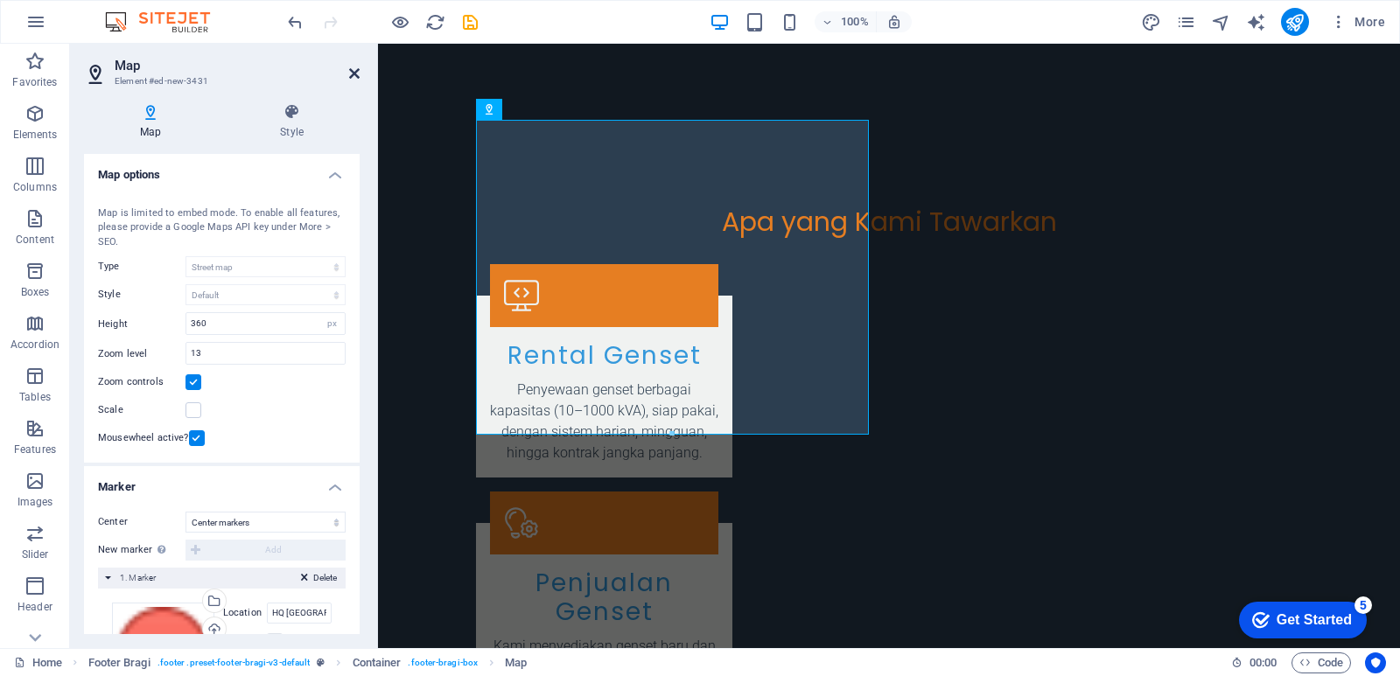
click at [349, 71] on icon at bounding box center [354, 73] width 10 height 14
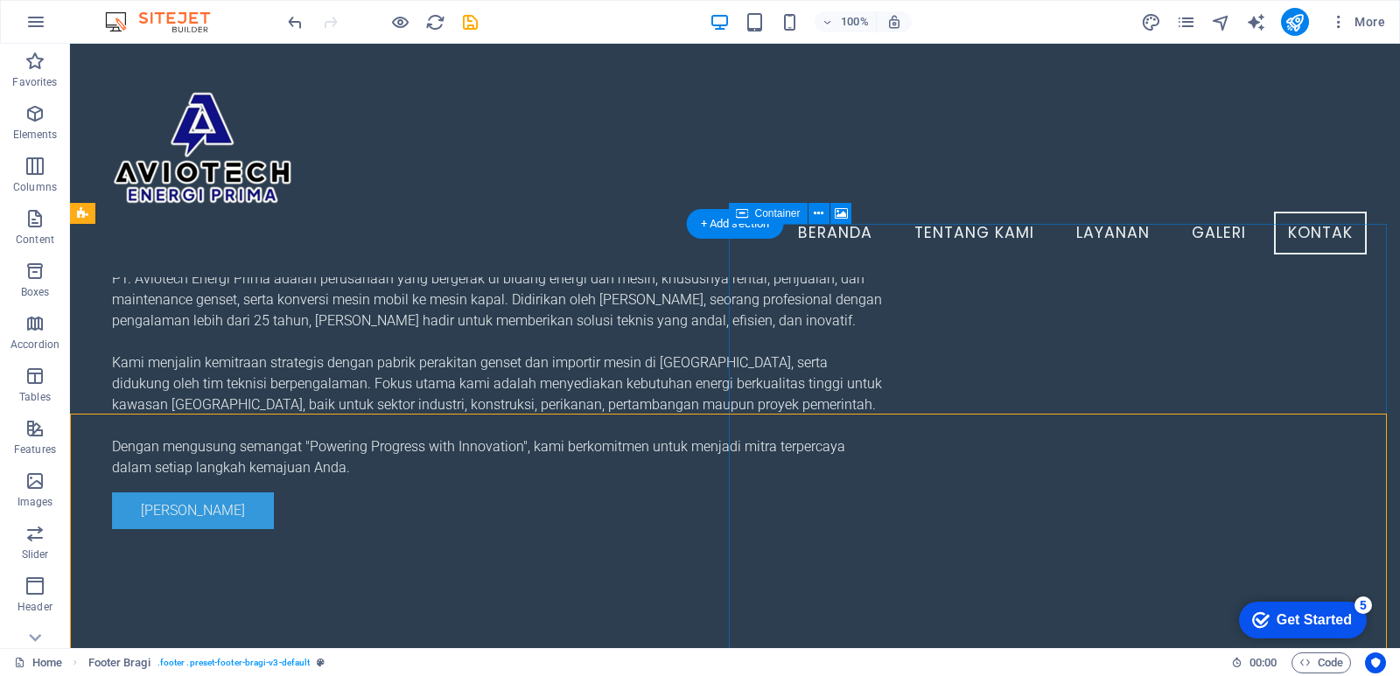
scroll to position [2747, 0]
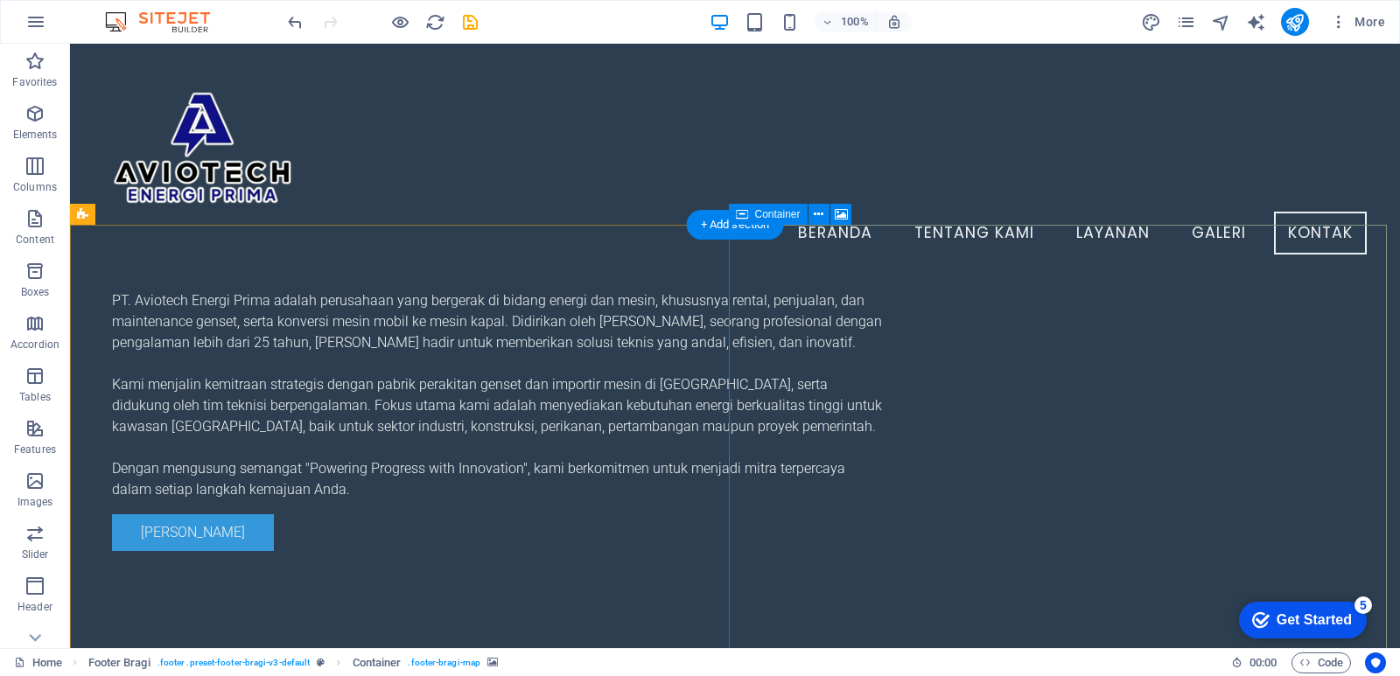
select select "px"
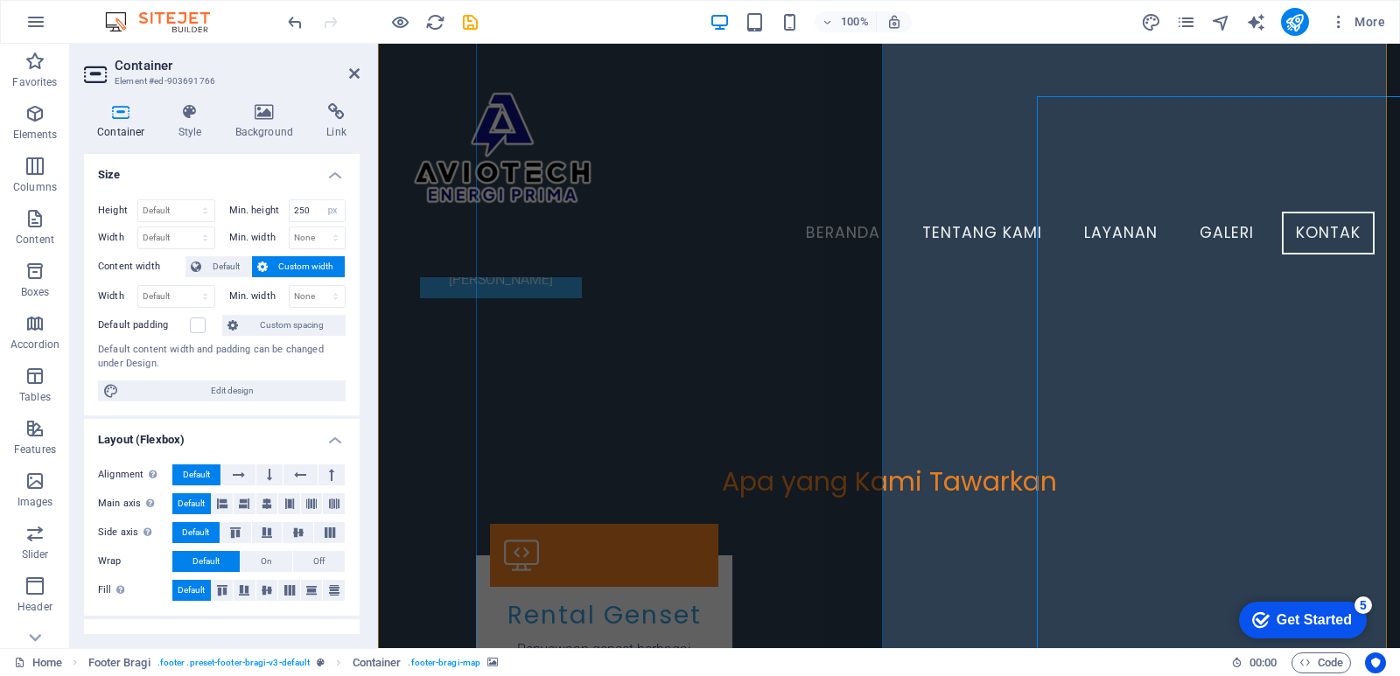
scroll to position [2876, 0]
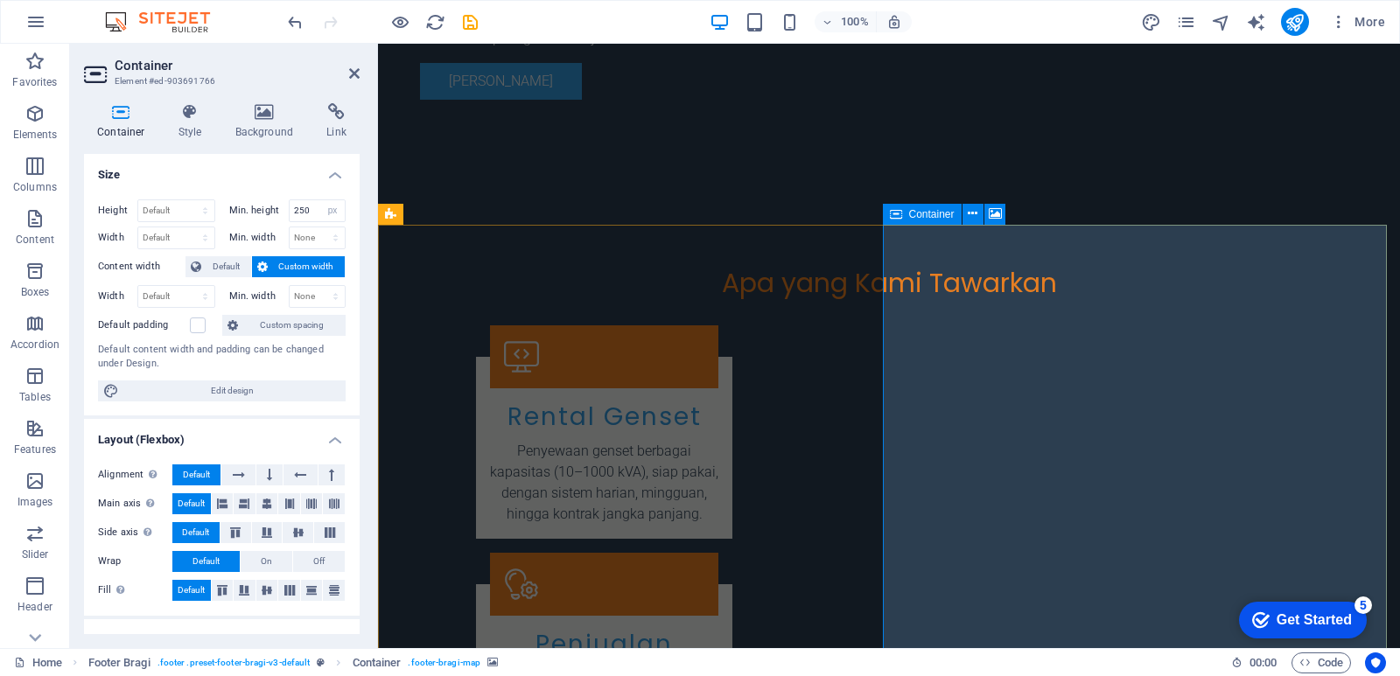
click at [974, 215] on icon at bounding box center [973, 214] width 10 height 18
click at [351, 69] on icon at bounding box center [354, 73] width 10 height 14
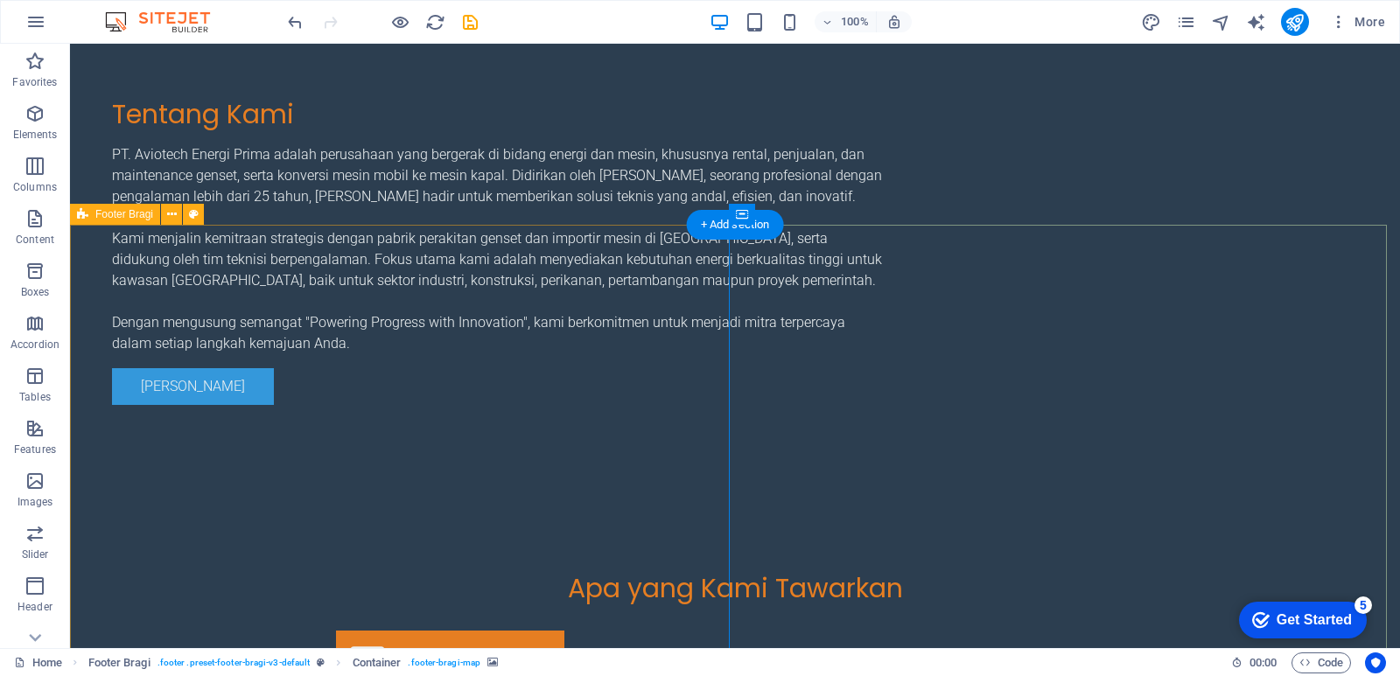
scroll to position [2884, 0]
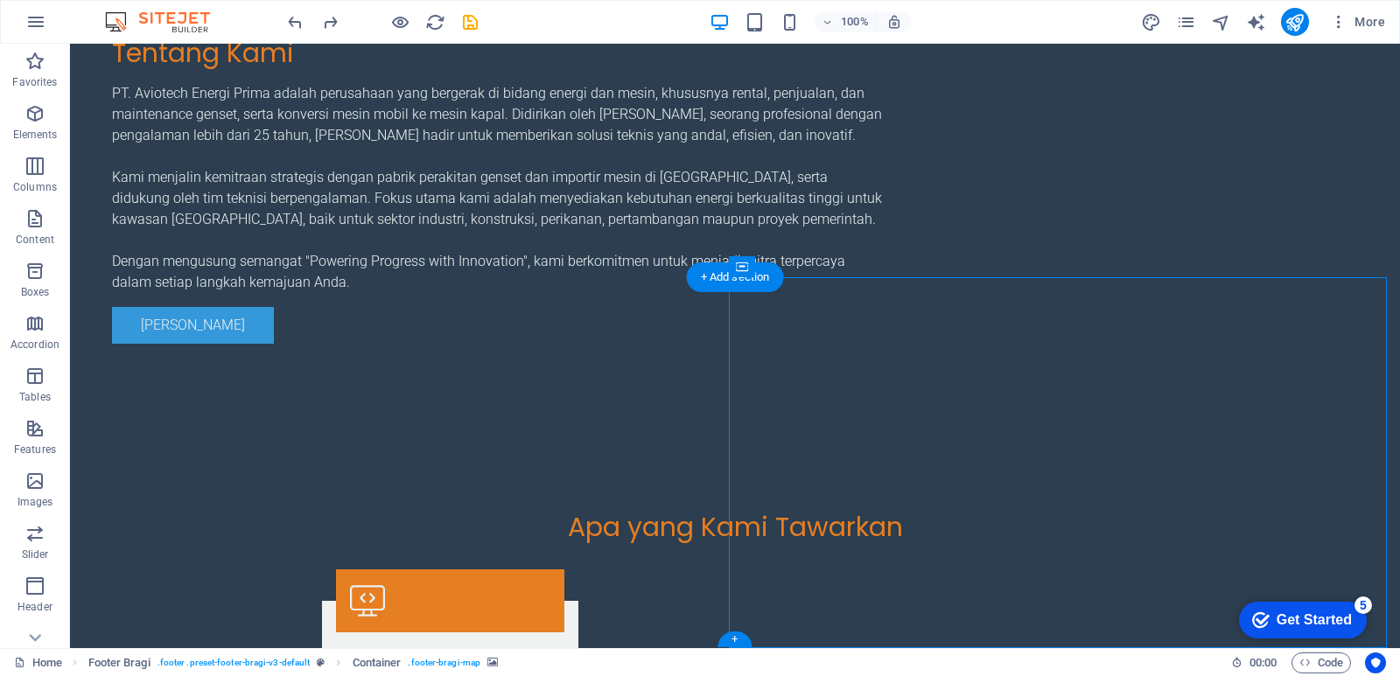
select select "px"
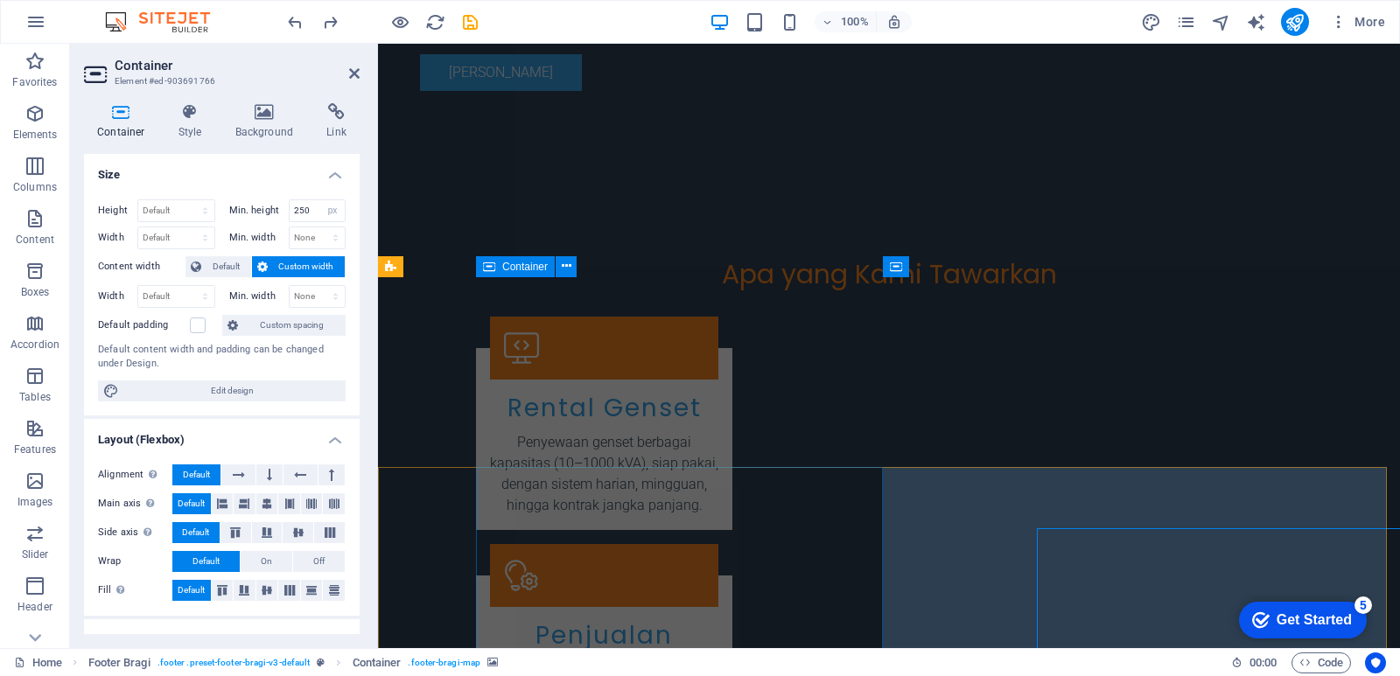
scroll to position [2823, 0]
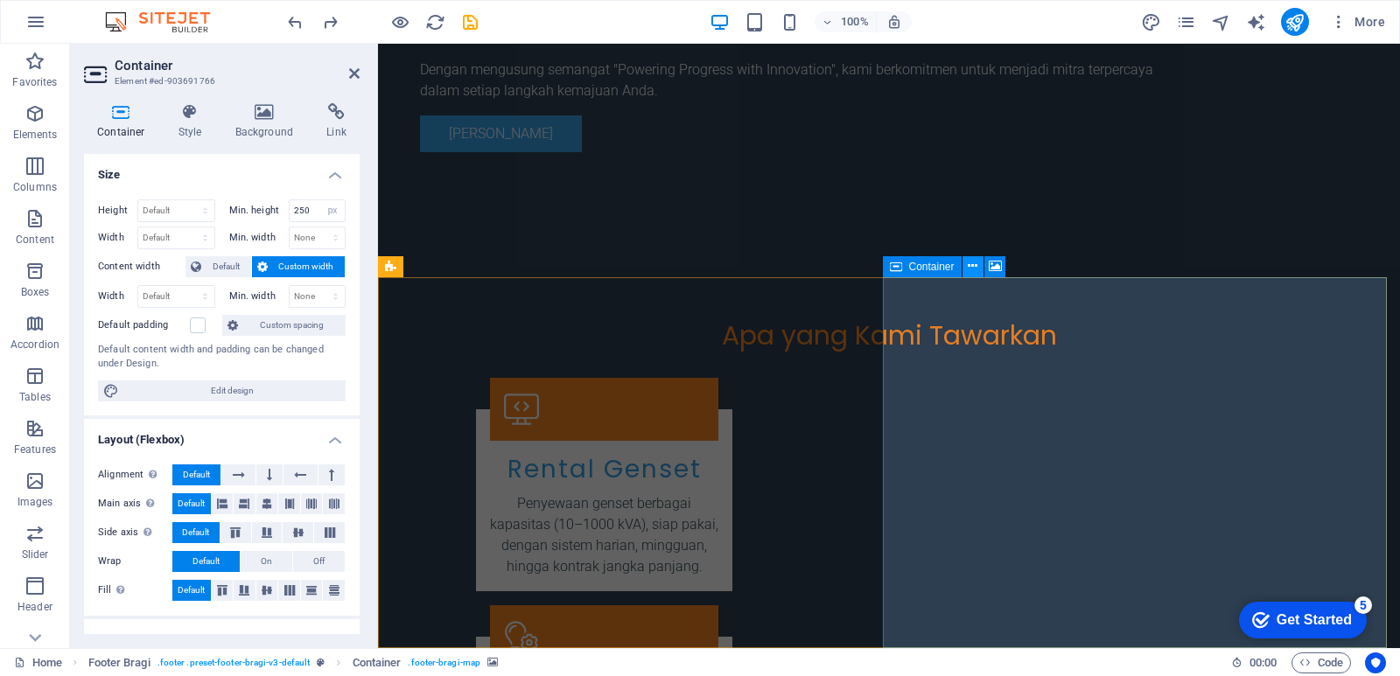
click at [972, 267] on icon at bounding box center [973, 266] width 10 height 18
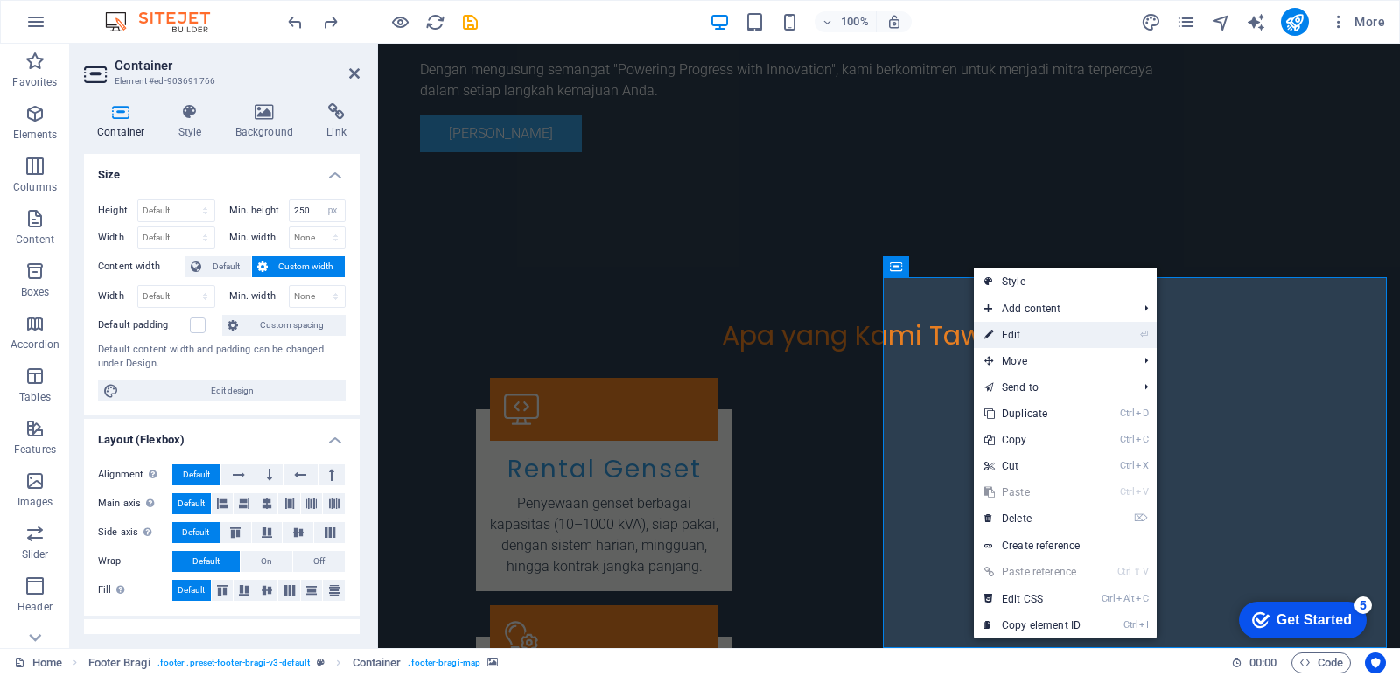
click at [1040, 338] on link "⏎ Edit" at bounding box center [1032, 335] width 117 height 26
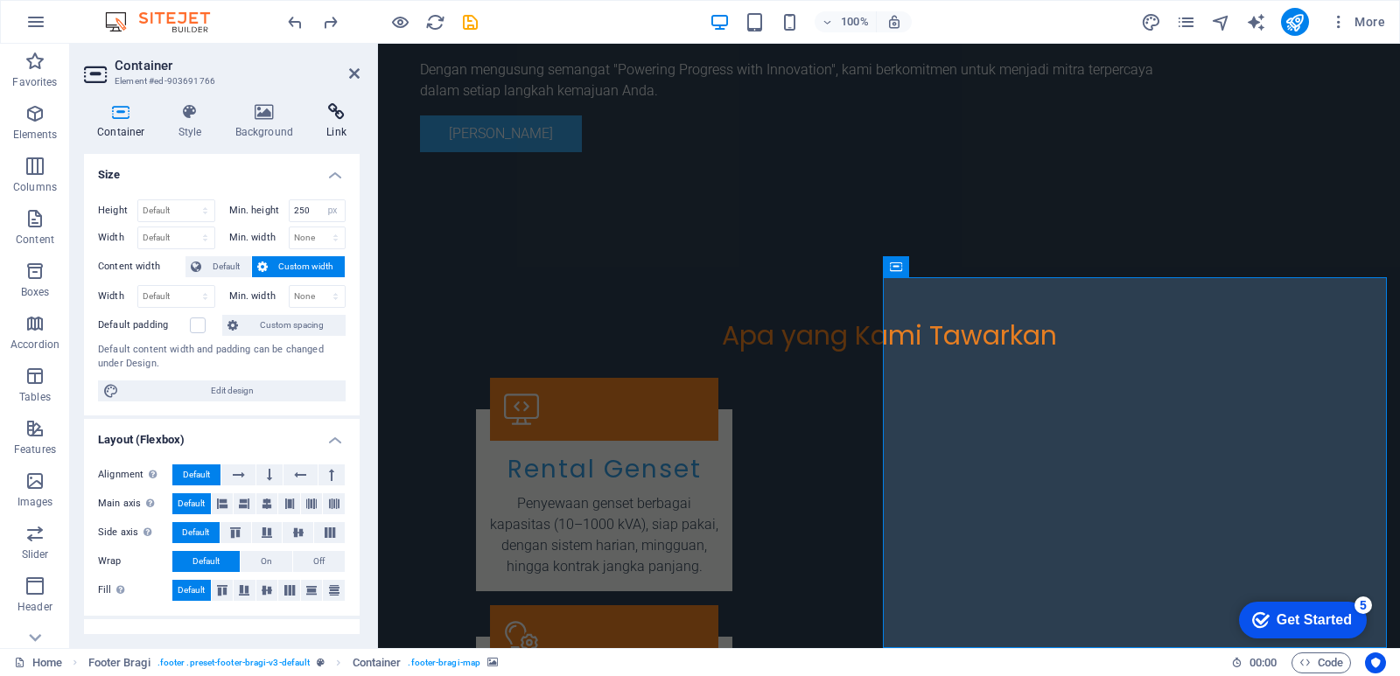
click at [337, 114] on icon at bounding box center [336, 111] width 46 height 17
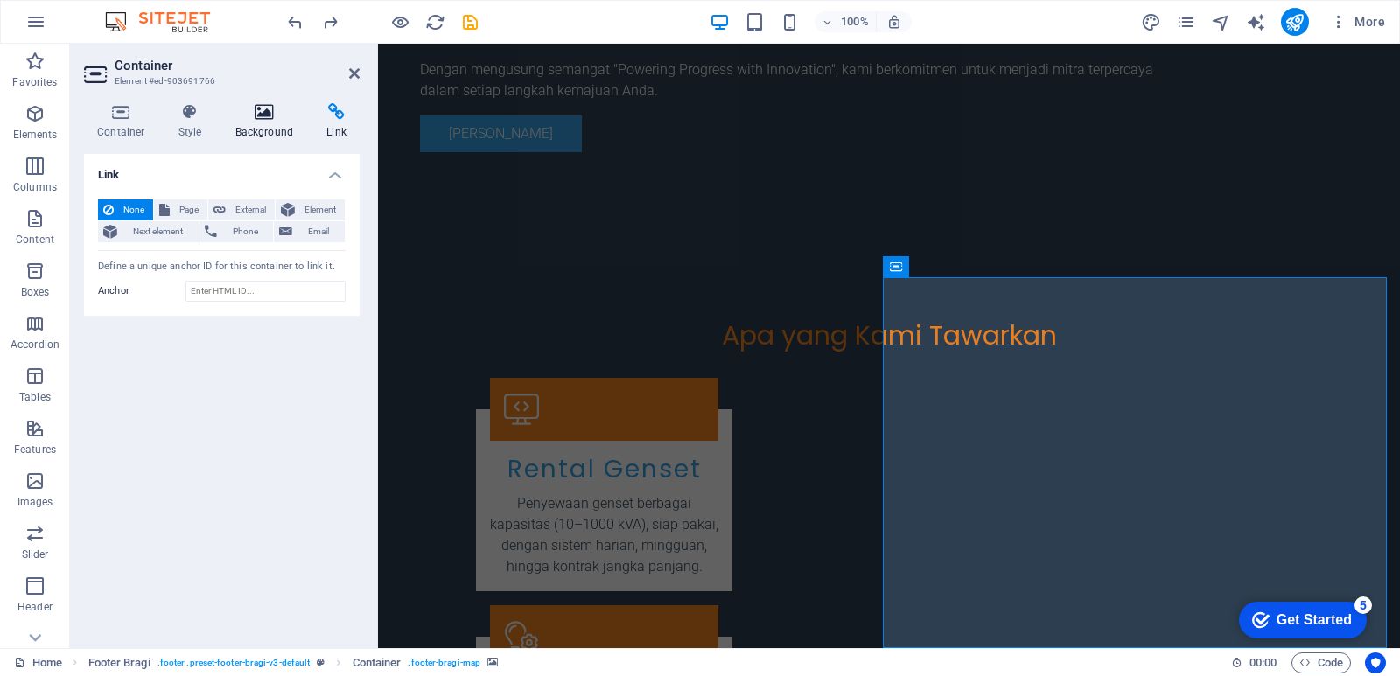
click at [268, 112] on icon at bounding box center [264, 111] width 85 height 17
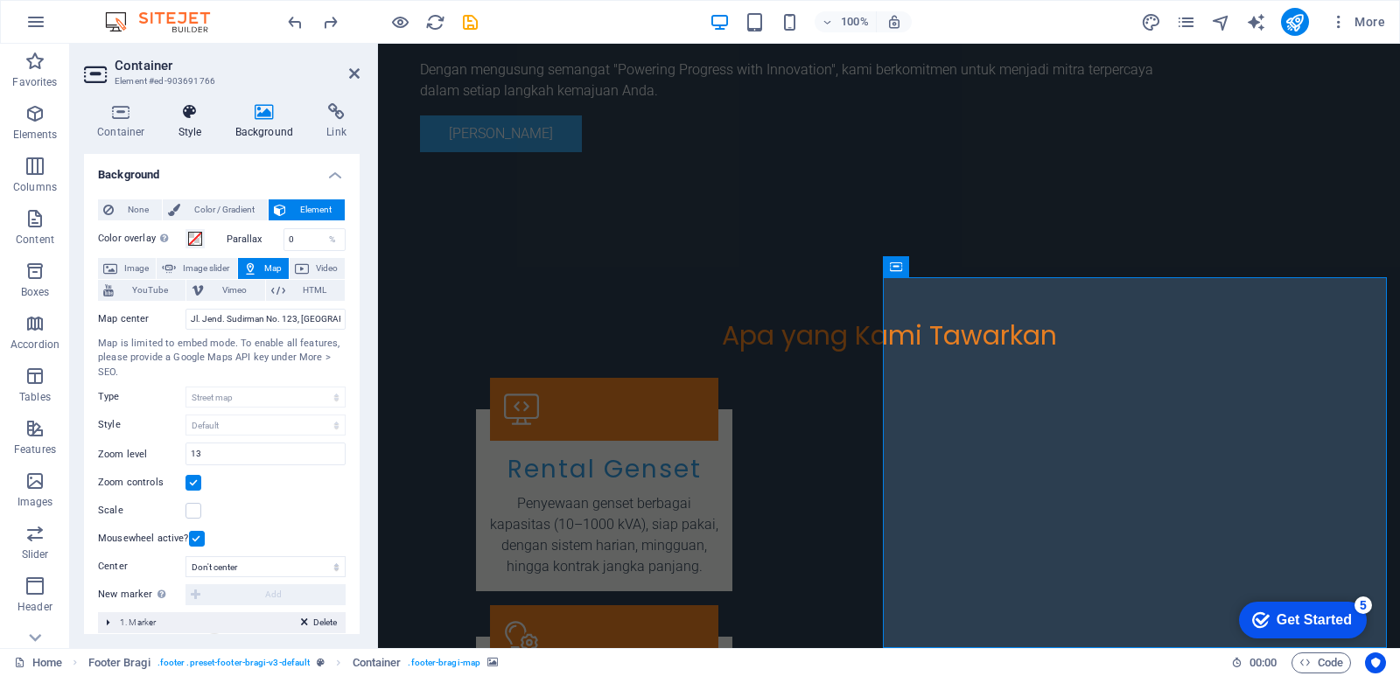
click at [195, 117] on icon at bounding box center [190, 111] width 50 height 17
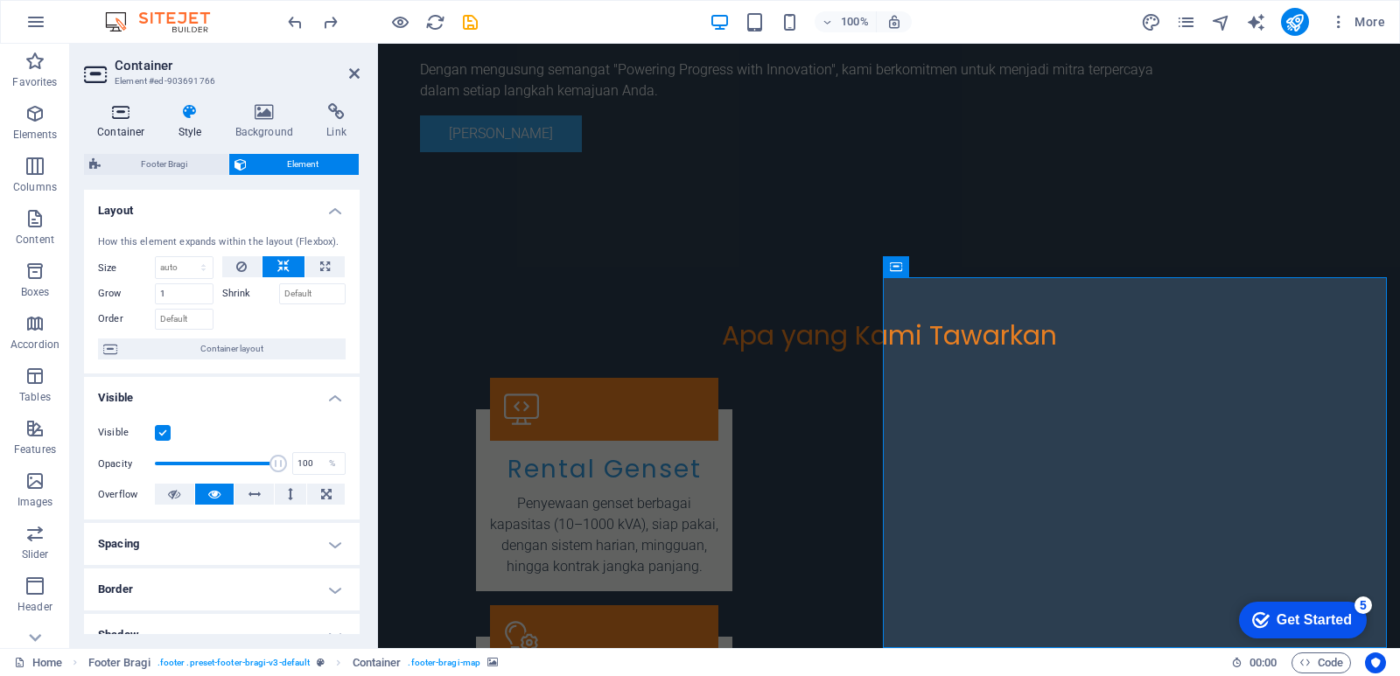
click at [128, 121] on h4 "Container" at bounding box center [124, 121] width 81 height 37
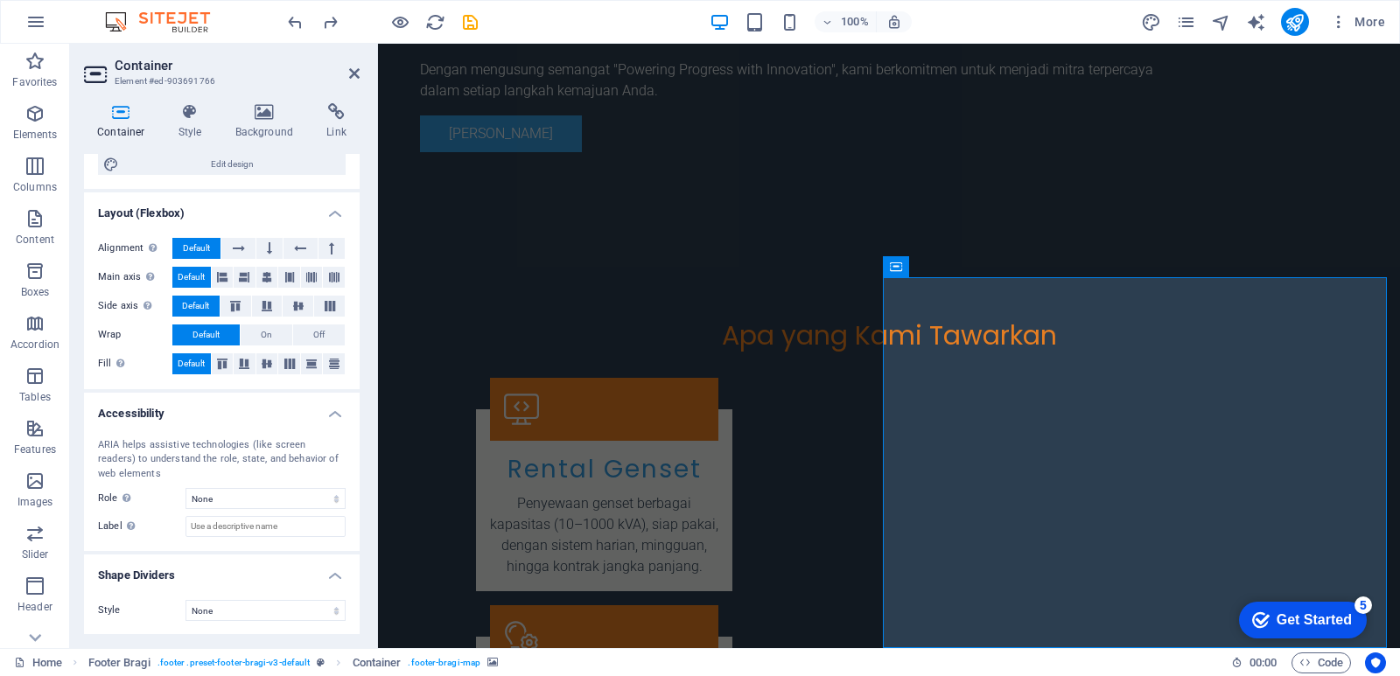
scroll to position [227, 0]
click at [334, 498] on select "None Alert Article Banner Comment Complementary Dialog Footer Header Marquee Pr…" at bounding box center [265, 497] width 160 height 21
click at [329, 409] on h4 "Accessibility" at bounding box center [222, 407] width 276 height 31
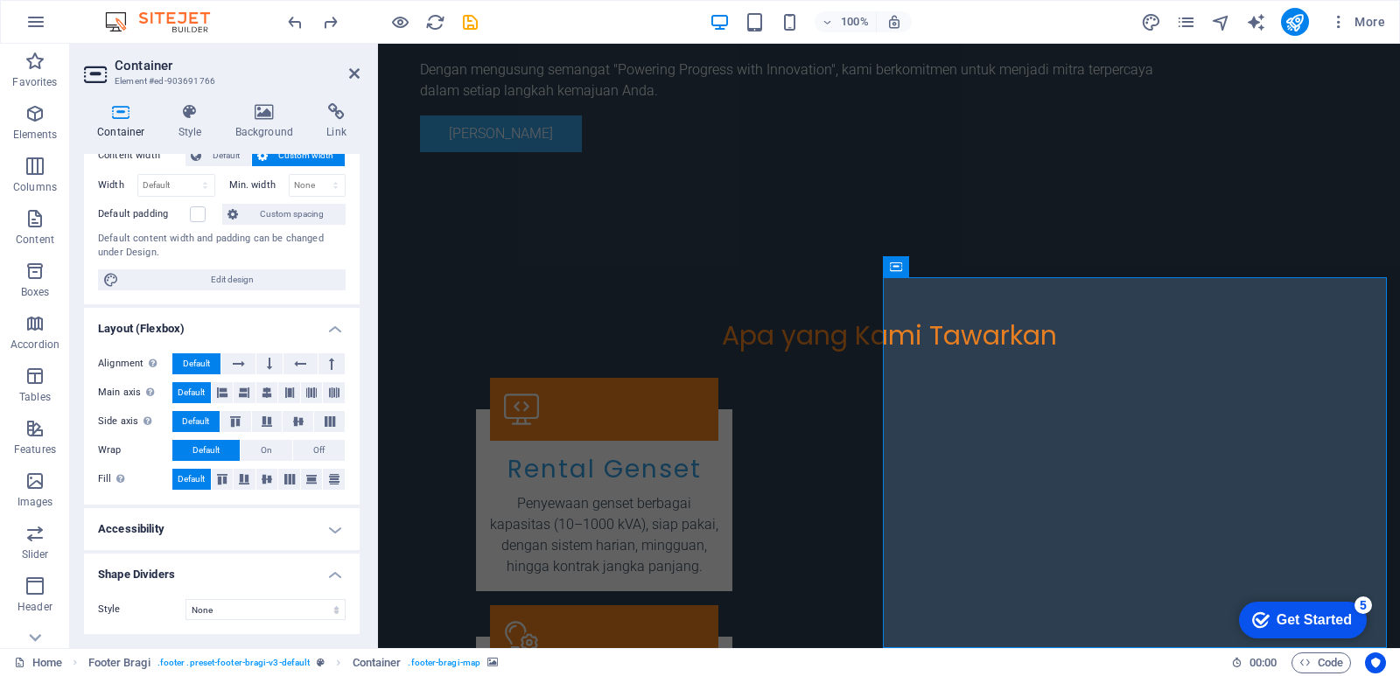
scroll to position [111, 0]
click at [333, 533] on h4 "Accessibility" at bounding box center [222, 529] width 276 height 42
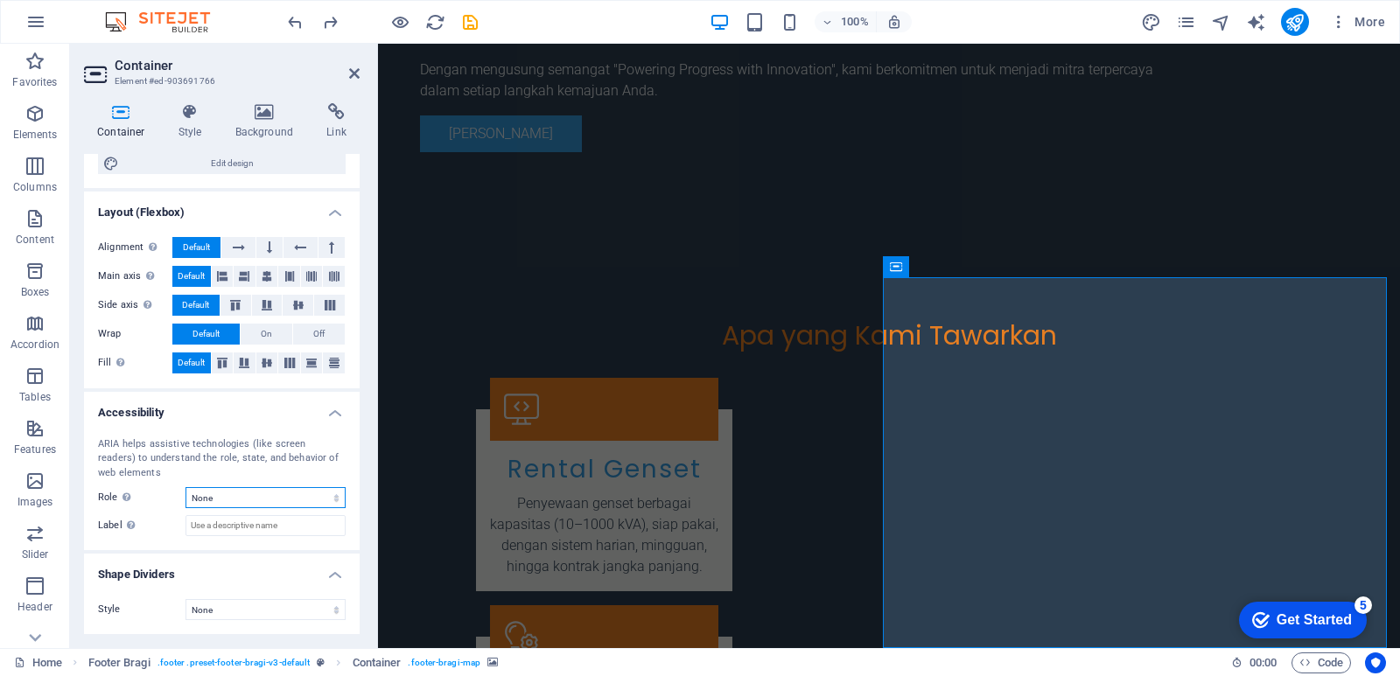
click at [332, 493] on select "None Alert Article Banner Comment Complementary Dialog Footer Header Marquee Pr…" at bounding box center [265, 497] width 160 height 21
click at [185, 487] on select "None Alert Article Banner Comment Complementary Dialog Footer Header Marquee Pr…" at bounding box center [265, 497] width 160 height 21
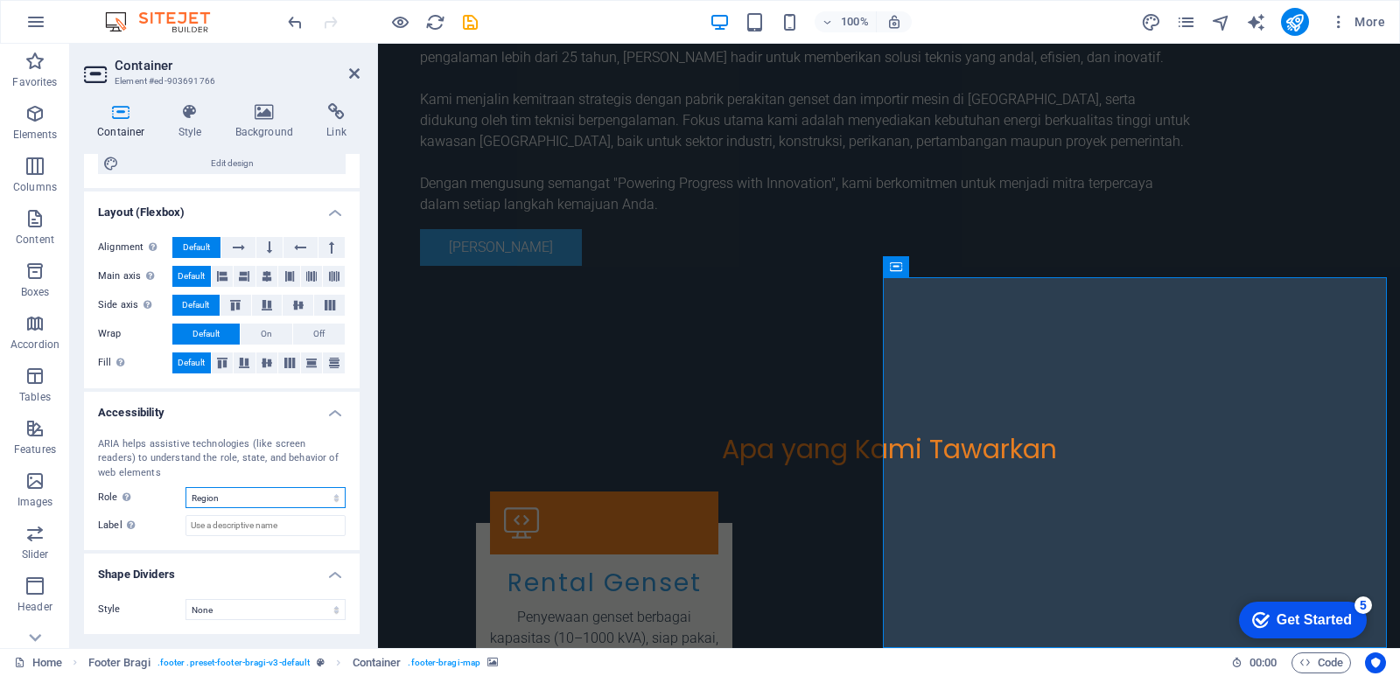
click at [328, 494] on select "None Alert Article Banner Comment Complementary Dialog Footer Header Marquee Pr…" at bounding box center [265, 497] width 160 height 21
select select "none"
click at [185, 487] on select "None Alert Article Banner Comment Complementary Dialog Footer Header Marquee Pr…" at bounding box center [265, 497] width 160 height 21
click at [991, 262] on icon at bounding box center [995, 266] width 13 height 18
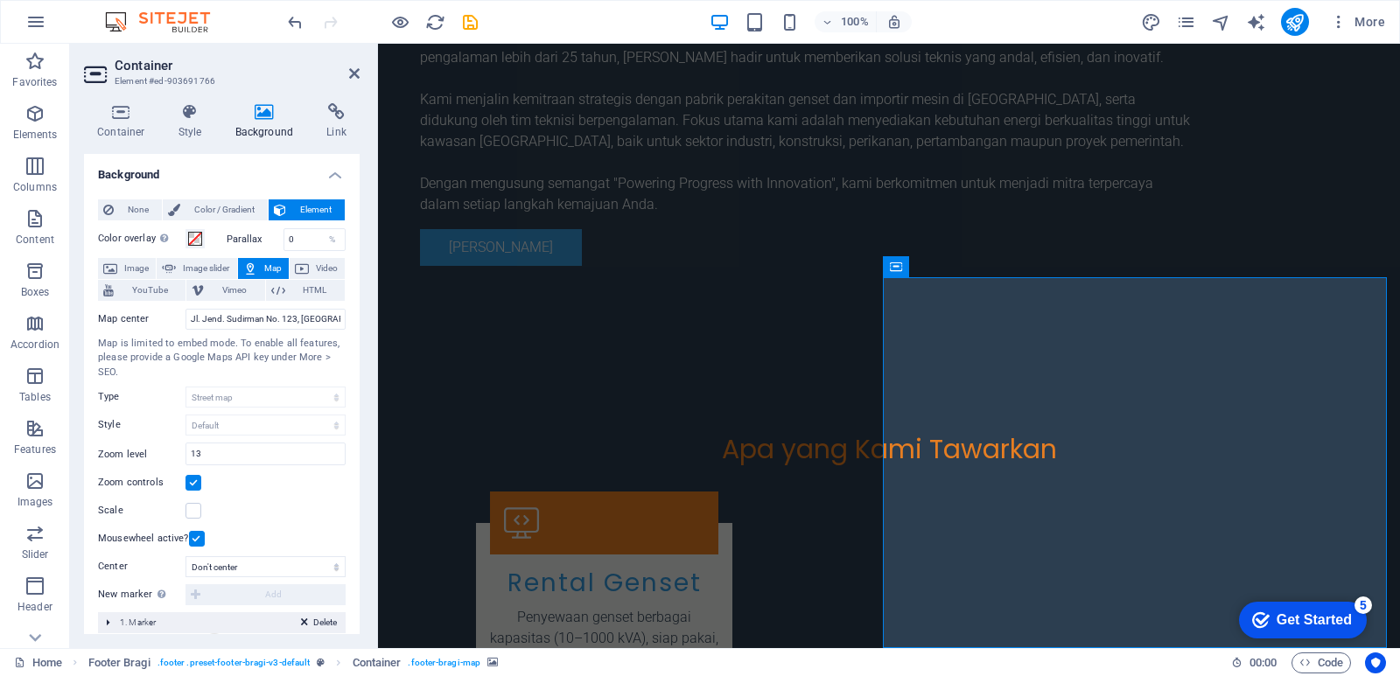
click at [268, 262] on span "Map" at bounding box center [272, 268] width 21 height 21
click at [201, 263] on span "Image slider" at bounding box center [206, 268] width 50 height 21
select select "ms"
select select "s"
select select "progressive"
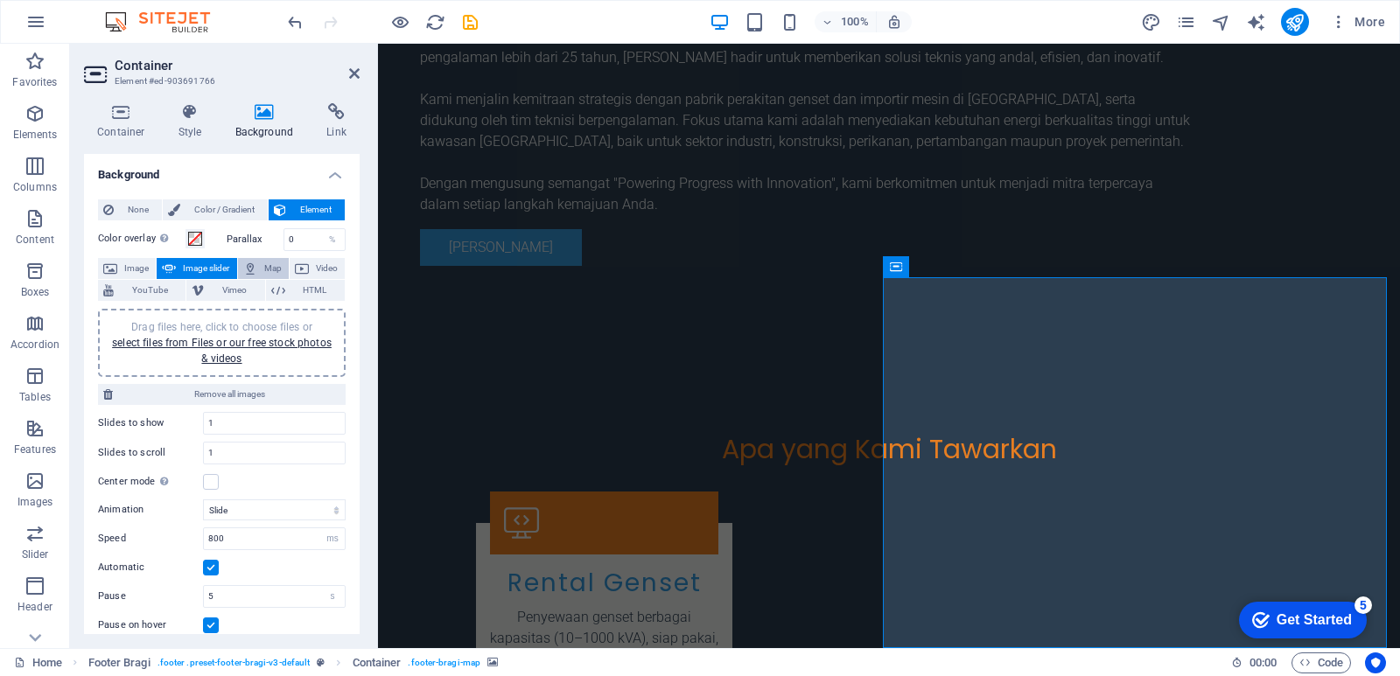
click at [254, 269] on icon at bounding box center [250, 268] width 14 height 21
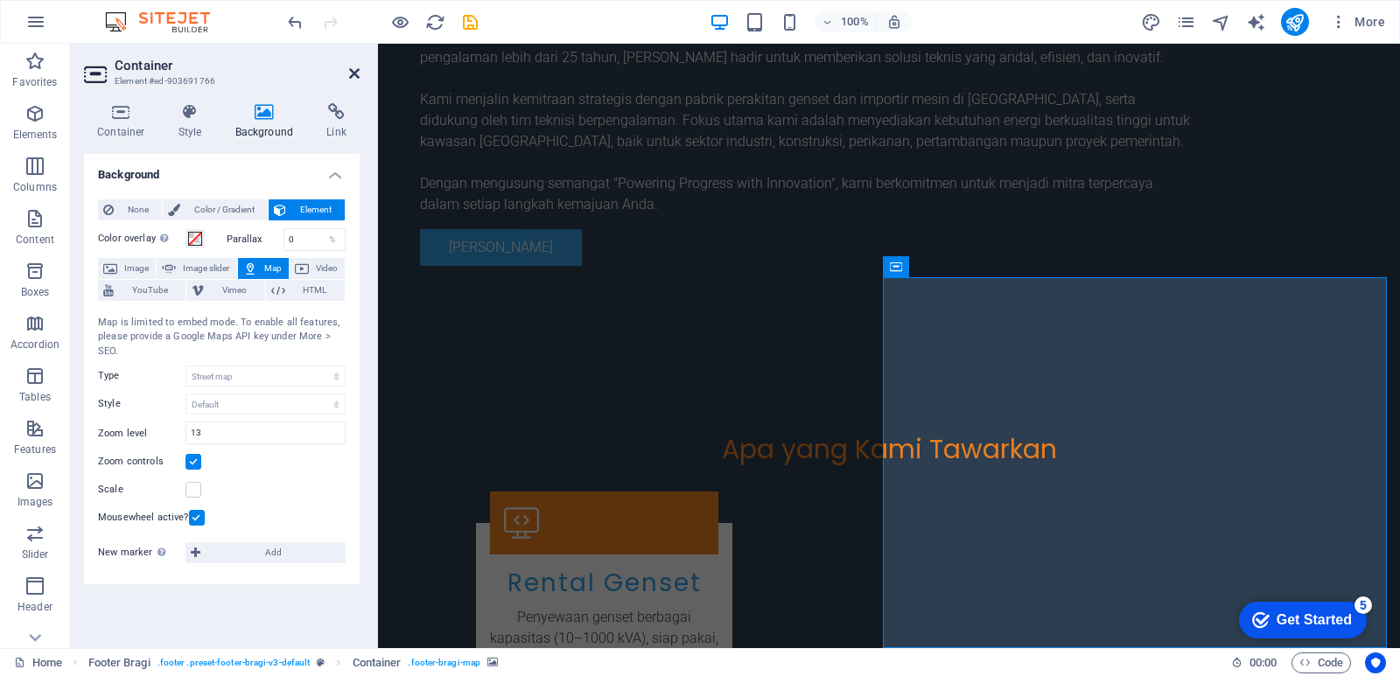
drag, startPoint x: 354, startPoint y: 71, endPoint x: 285, endPoint y: 37, distance: 77.1
click at [354, 71] on icon at bounding box center [354, 73] width 10 height 14
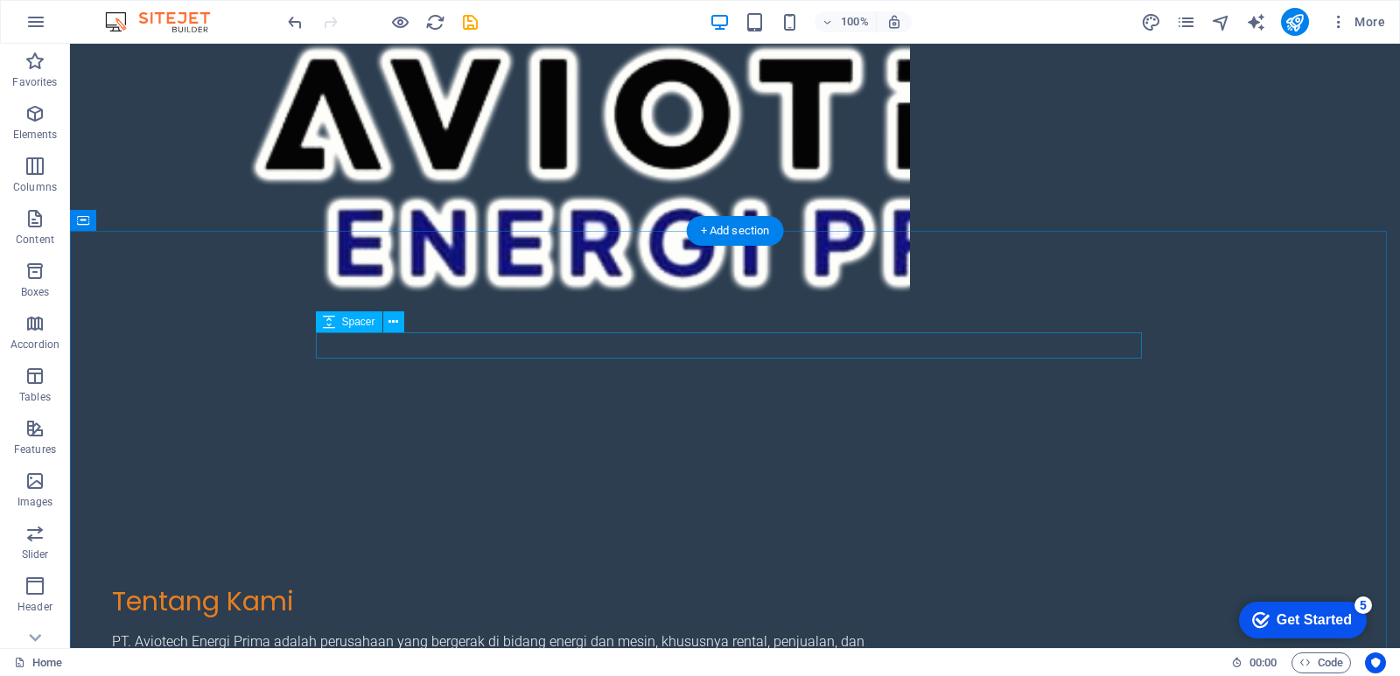
scroll to position [2884, 0]
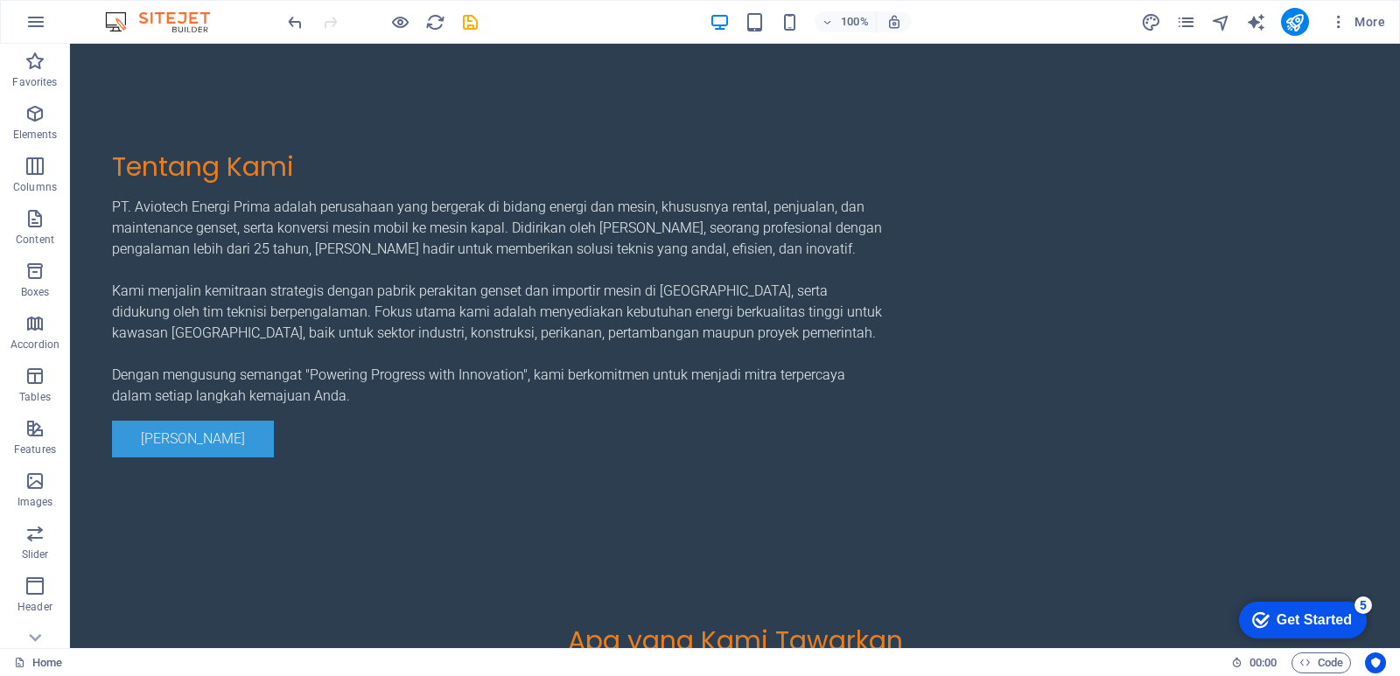
click at [1295, 615] on div "Get Started" at bounding box center [1313, 620] width 75 height 16
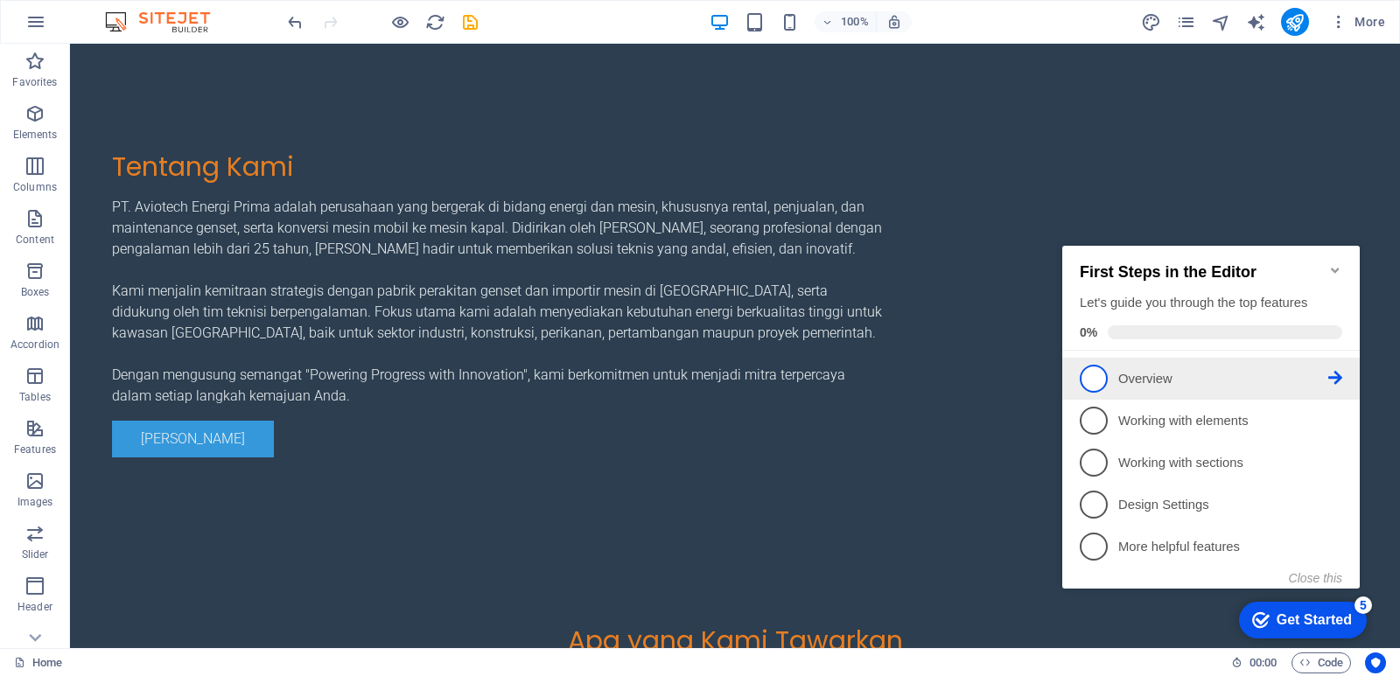
click at [1101, 374] on span "1" at bounding box center [1094, 379] width 28 height 28
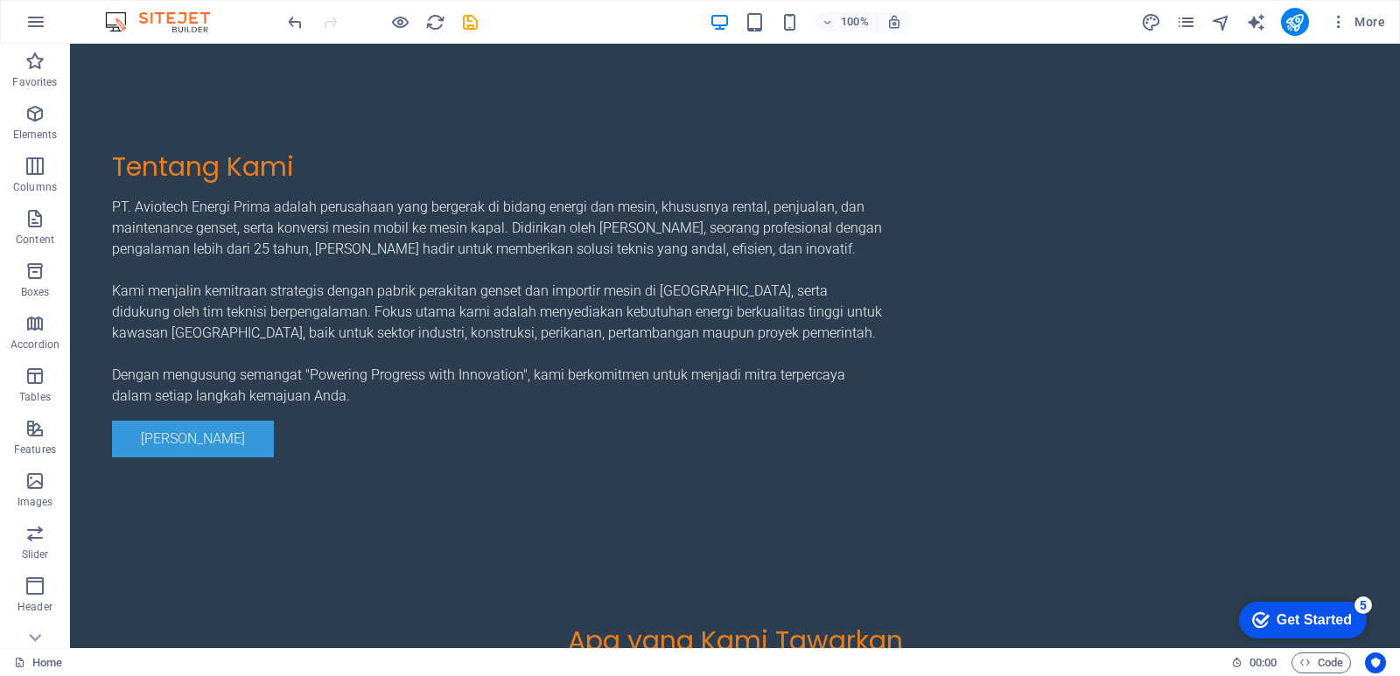
click at [1306, 613] on div "Get Started" at bounding box center [1313, 620] width 75 height 16
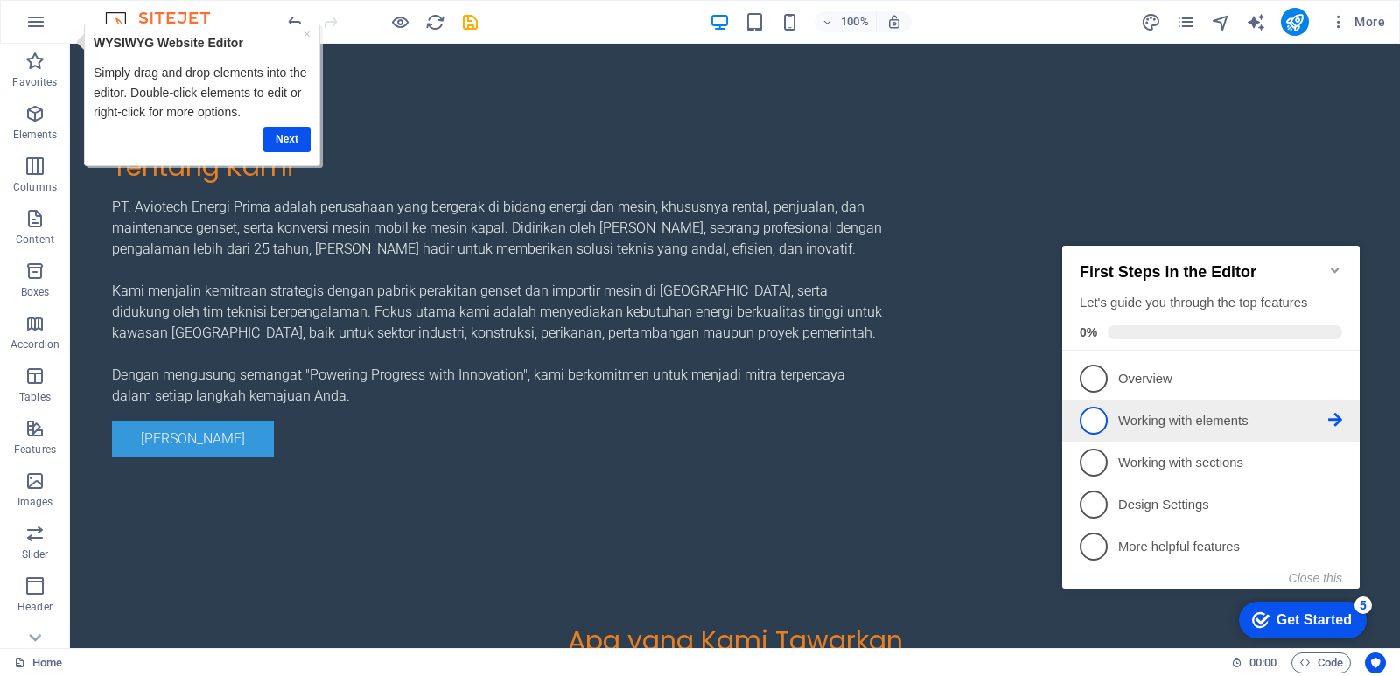
scroll to position [0, 0]
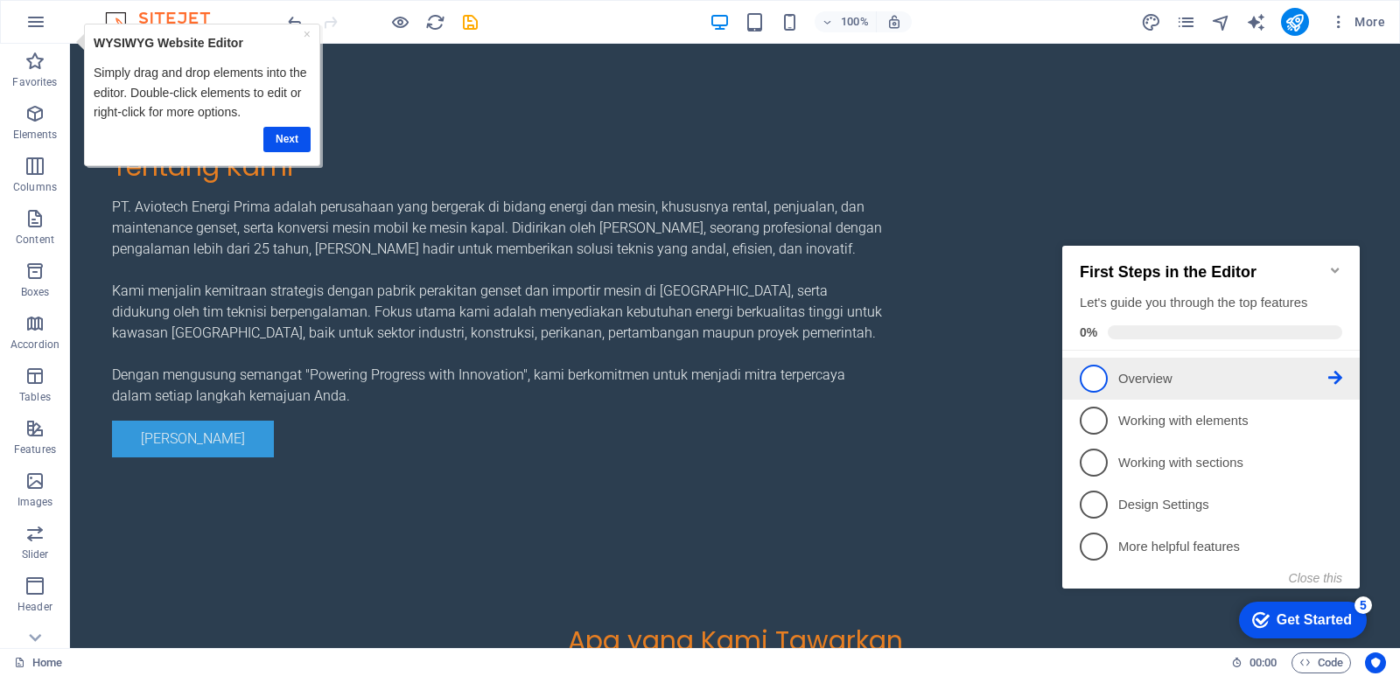
click at [1097, 376] on span "1" at bounding box center [1094, 379] width 28 height 28
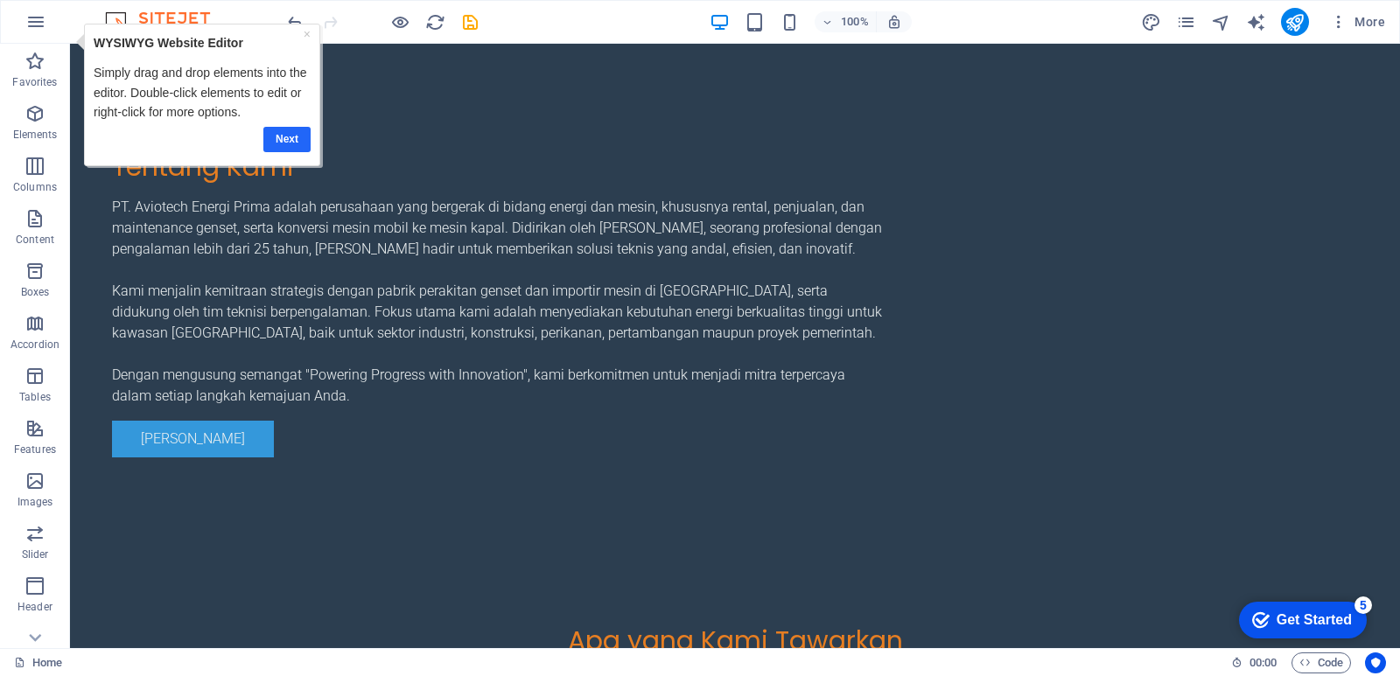
click at [281, 136] on link "Next" at bounding box center [285, 139] width 47 height 25
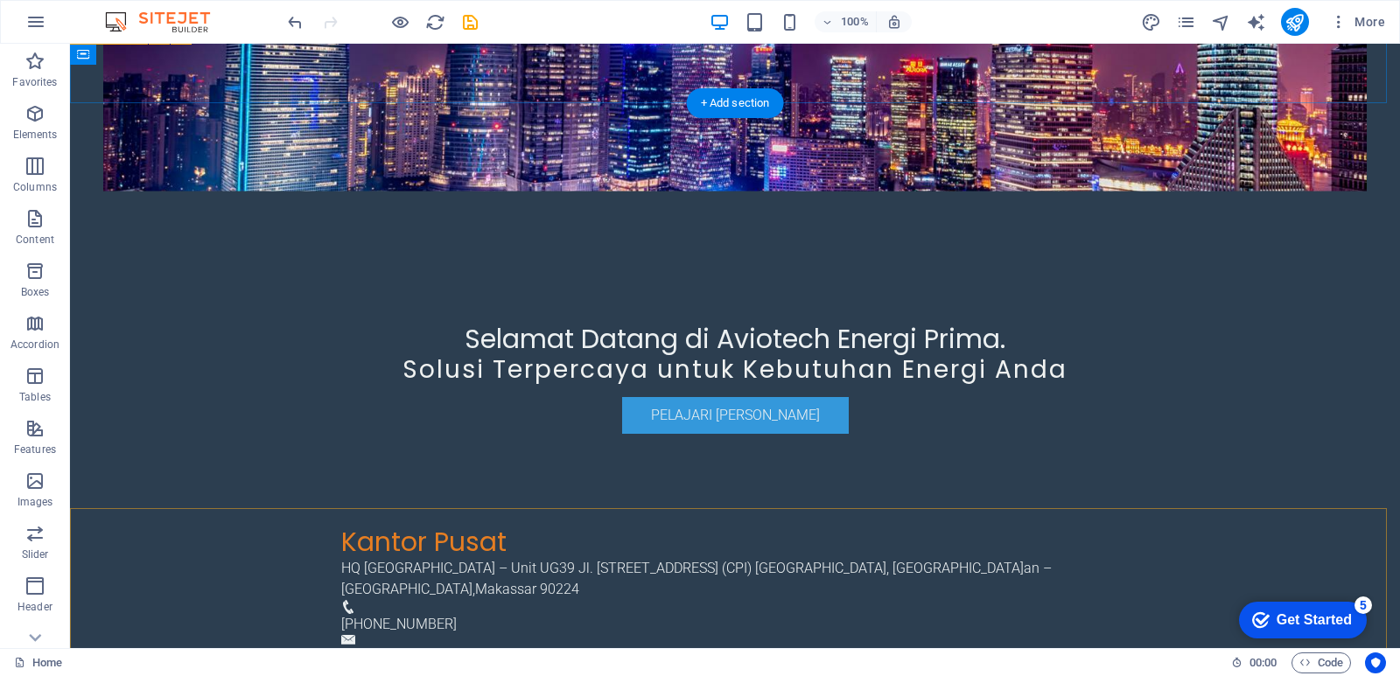
scroll to position [70, 0]
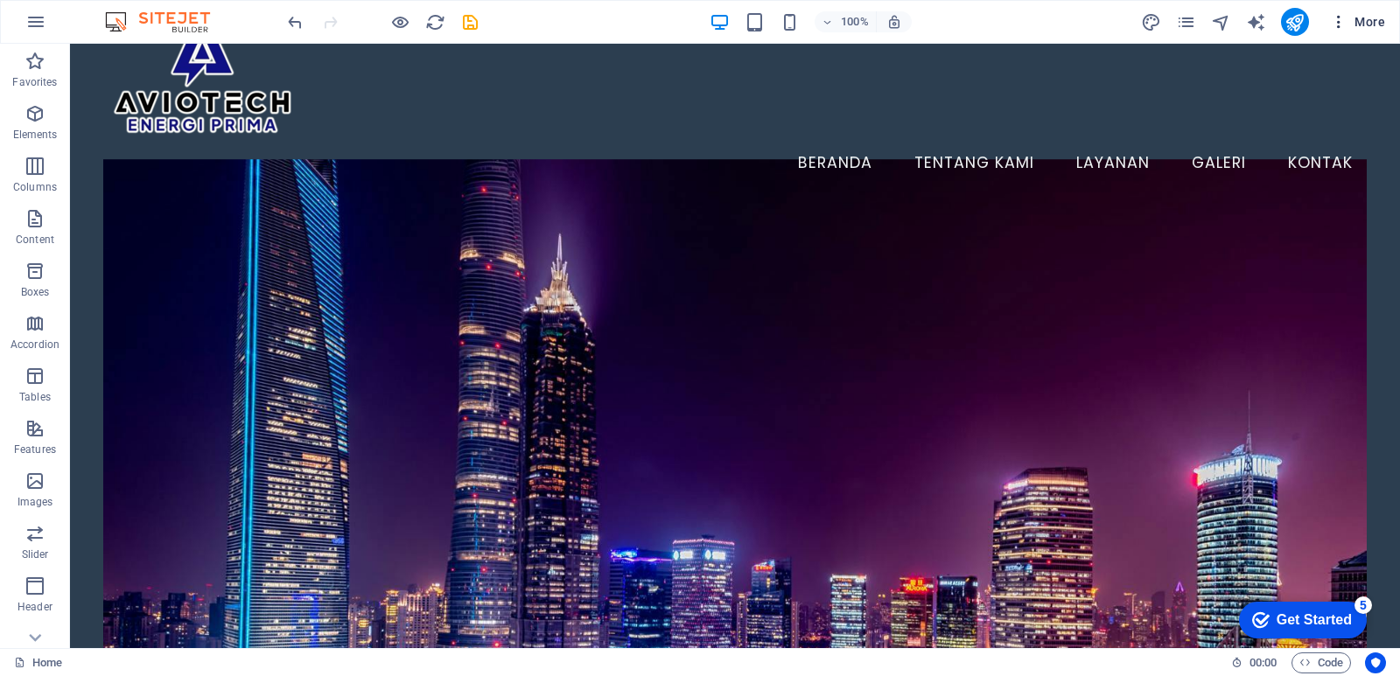
click at [1350, 20] on span "More" at bounding box center [1357, 21] width 55 height 17
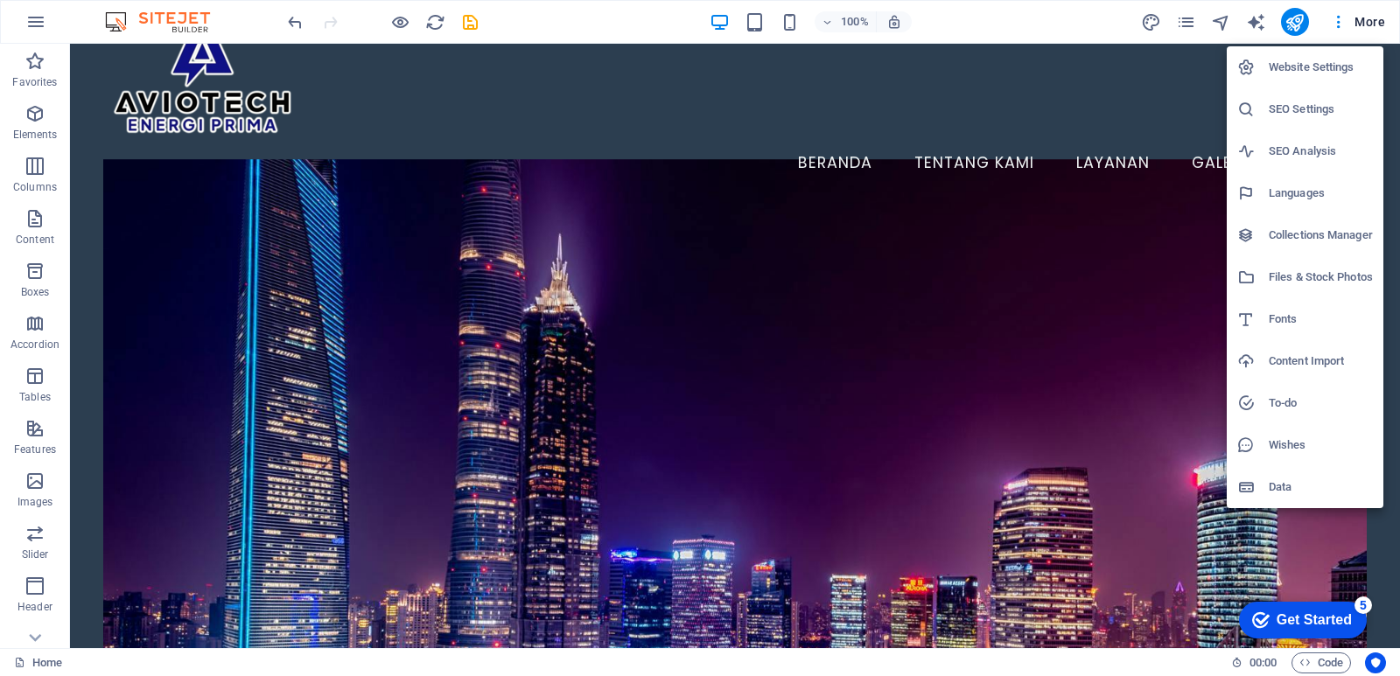
click at [1363, 26] on div at bounding box center [700, 338] width 1400 height 676
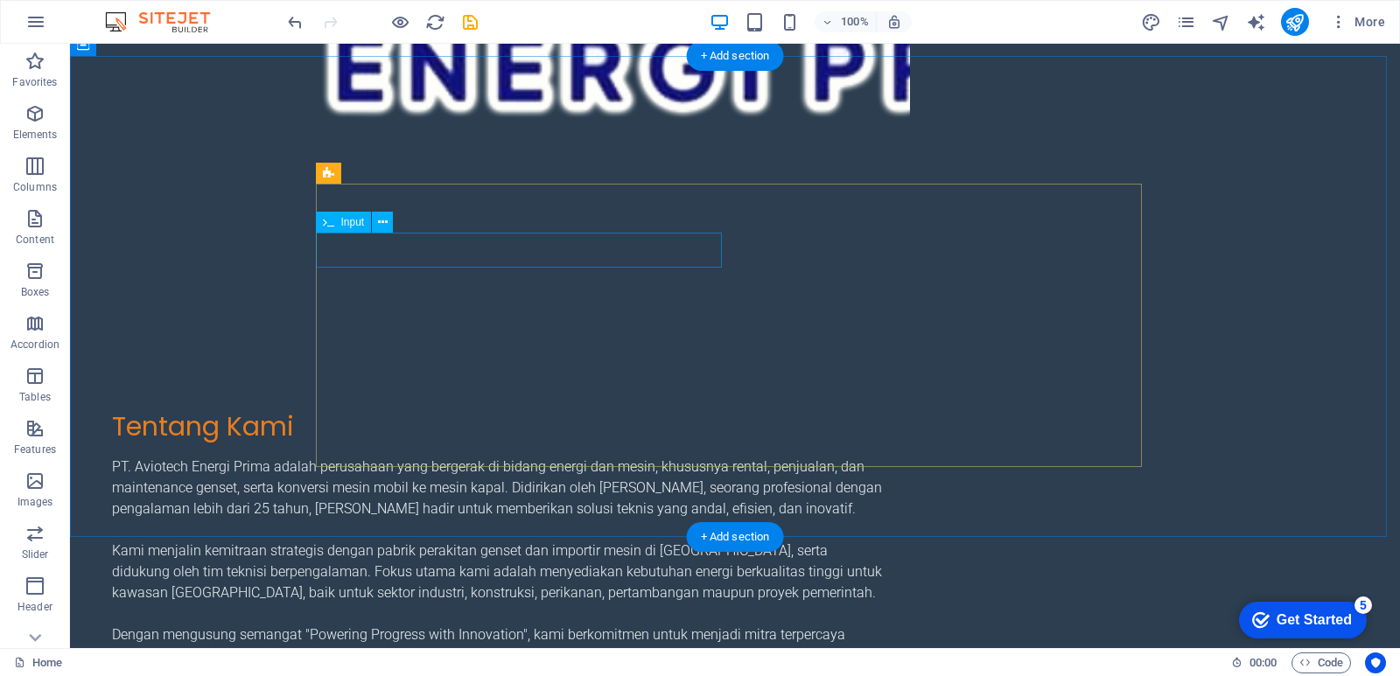
scroll to position [2884, 0]
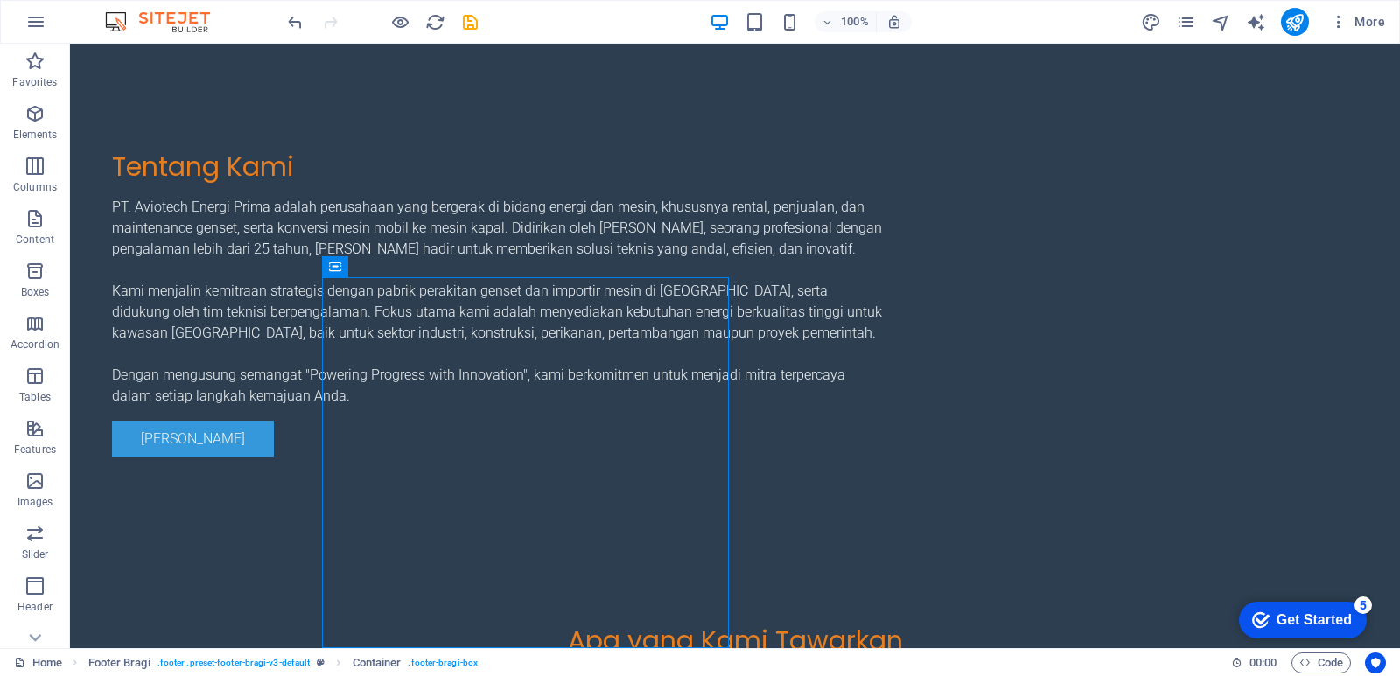
click at [1276, 615] on div "Get Started" at bounding box center [1313, 620] width 75 height 16
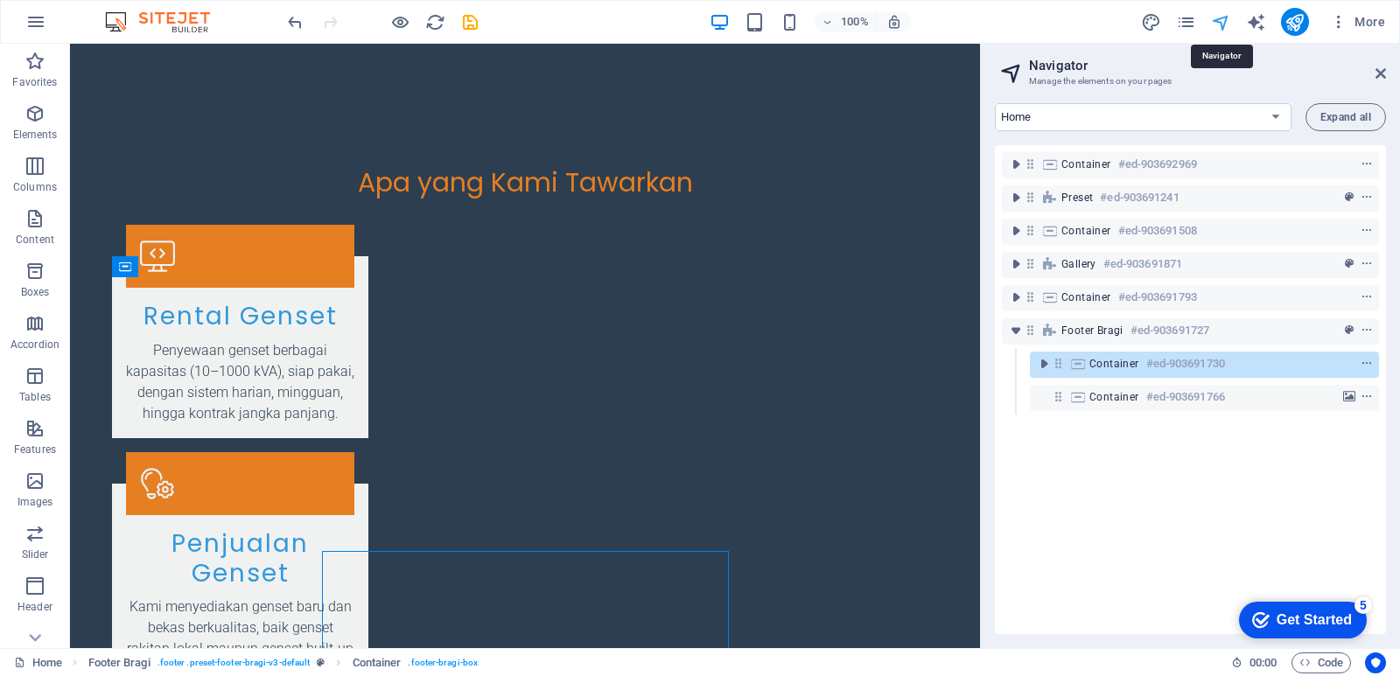
scroll to position [2800, 0]
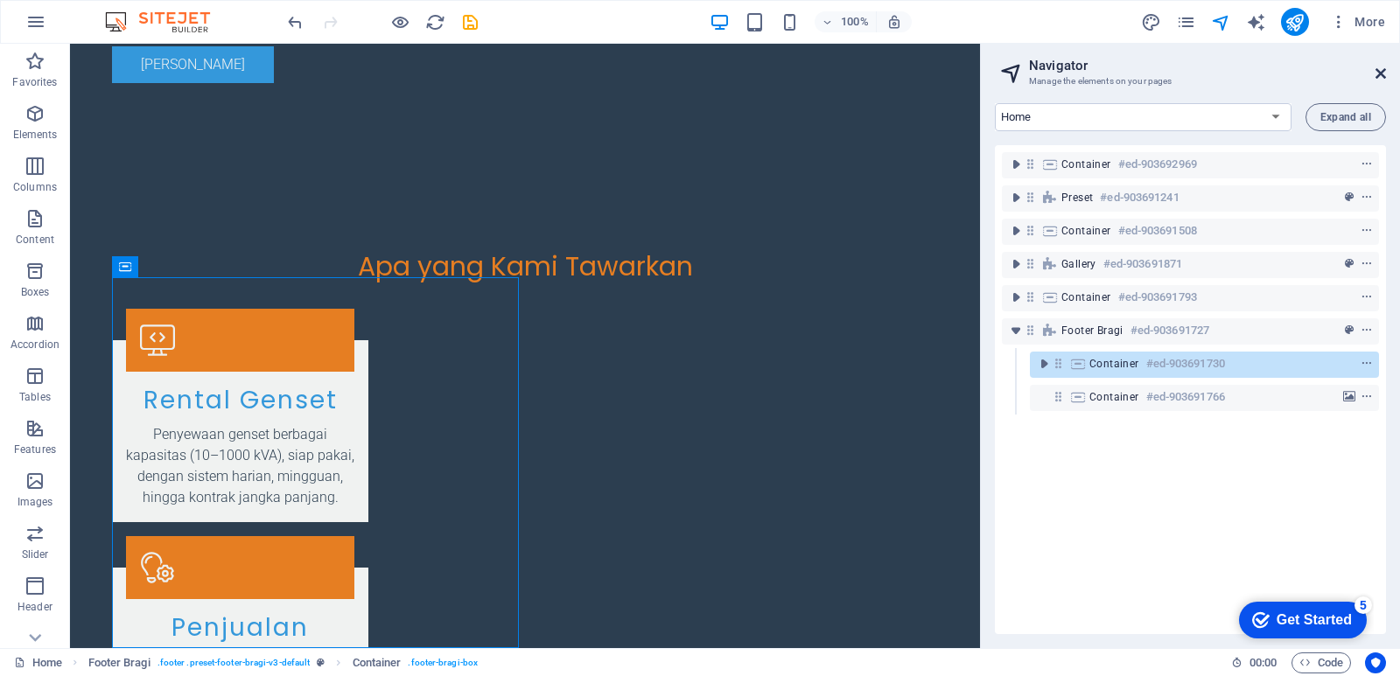
click at [1382, 73] on icon at bounding box center [1380, 73] width 10 height 14
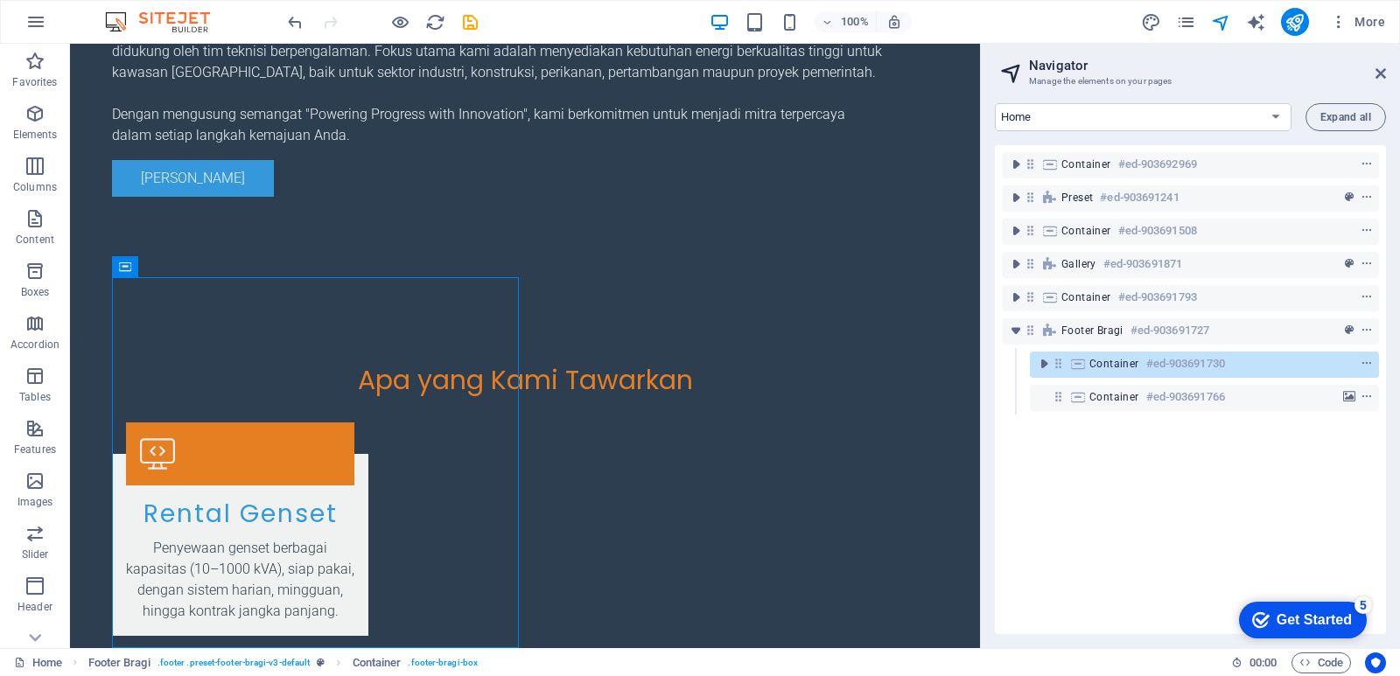
scroll to position [2884, 0]
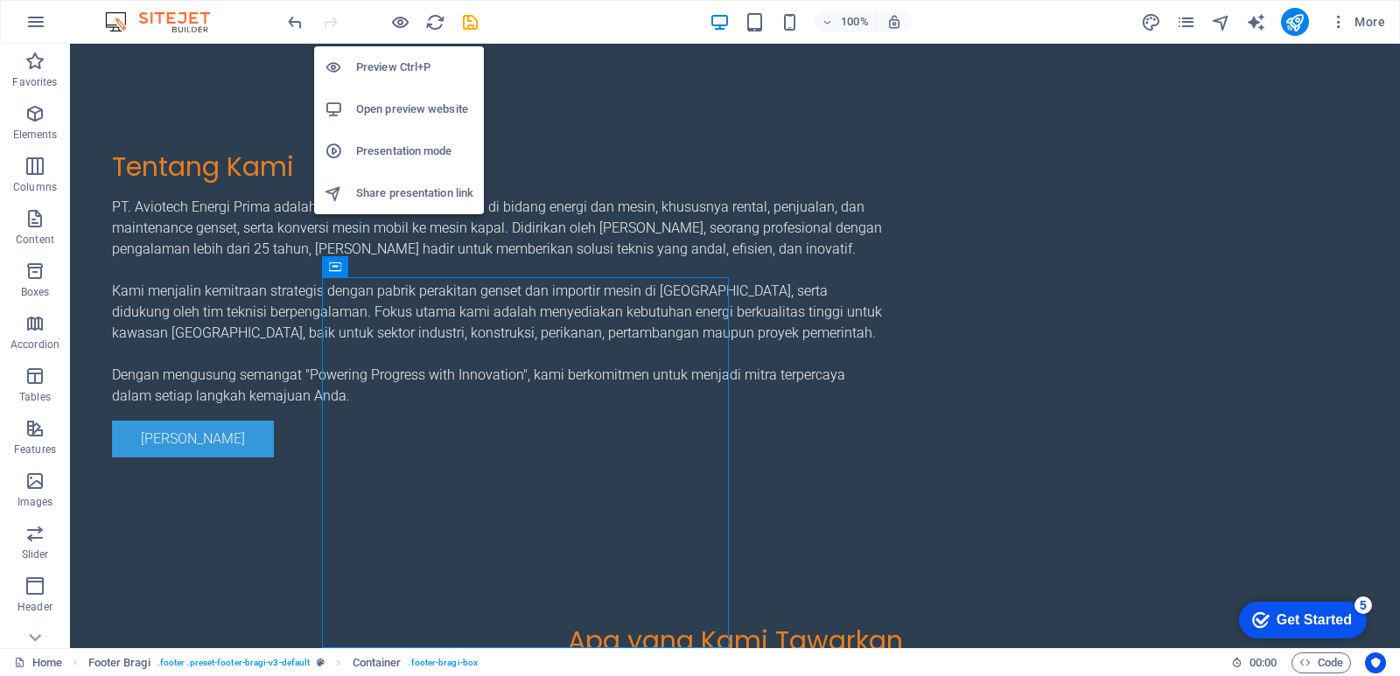
click at [408, 66] on h6 "Preview Ctrl+P" at bounding box center [414, 67] width 117 height 21
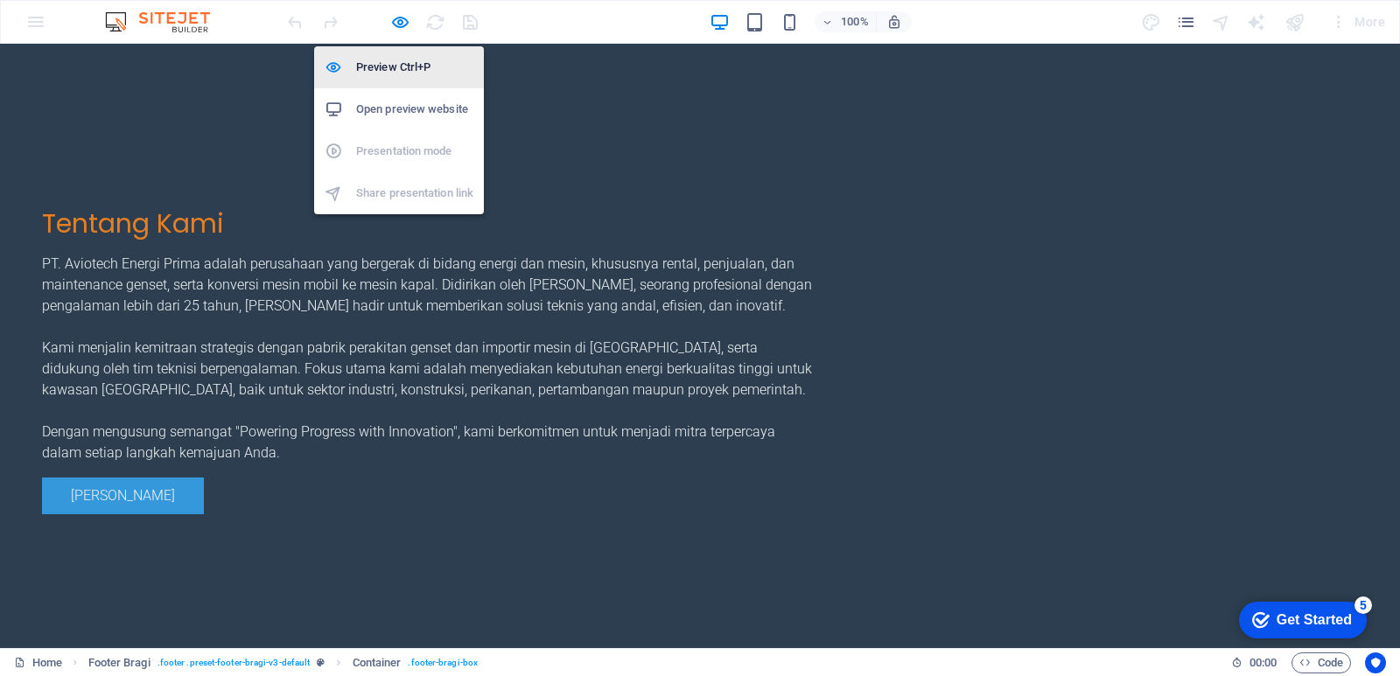
scroll to position [2898, 0]
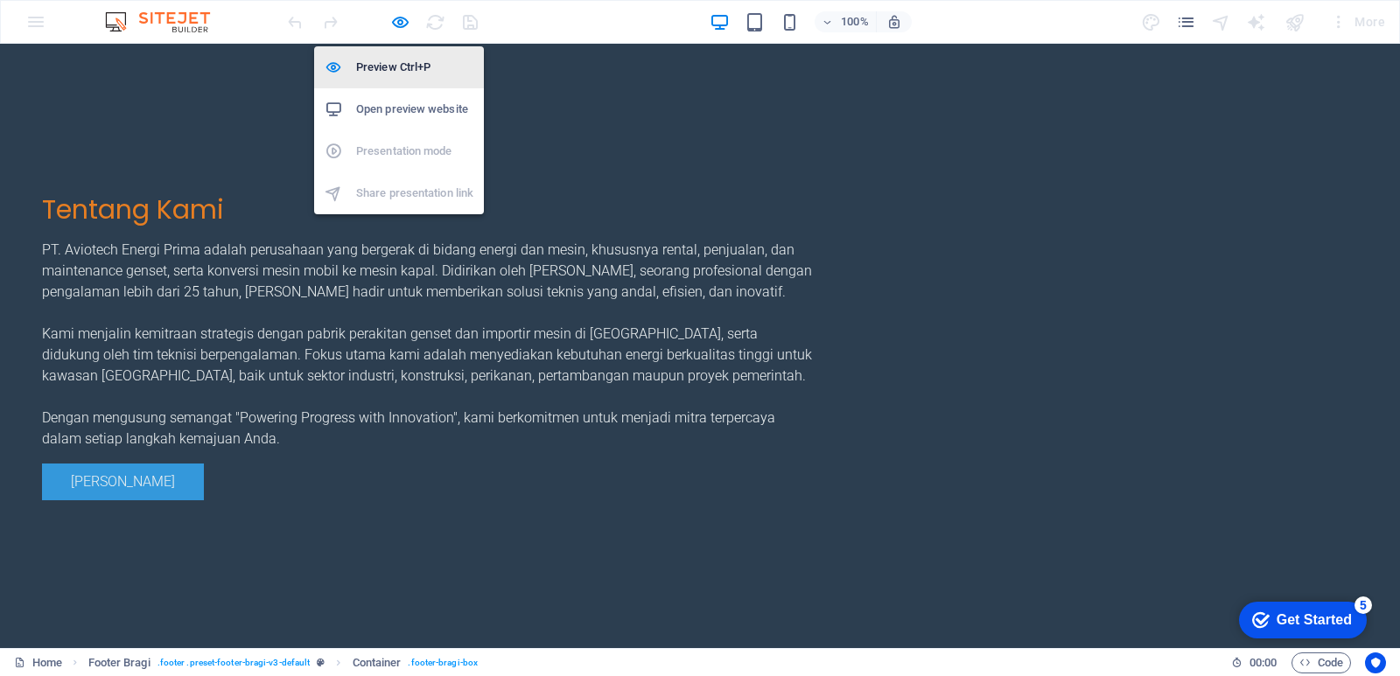
click at [410, 60] on h6 "Preview Ctrl+P" at bounding box center [414, 67] width 117 height 21
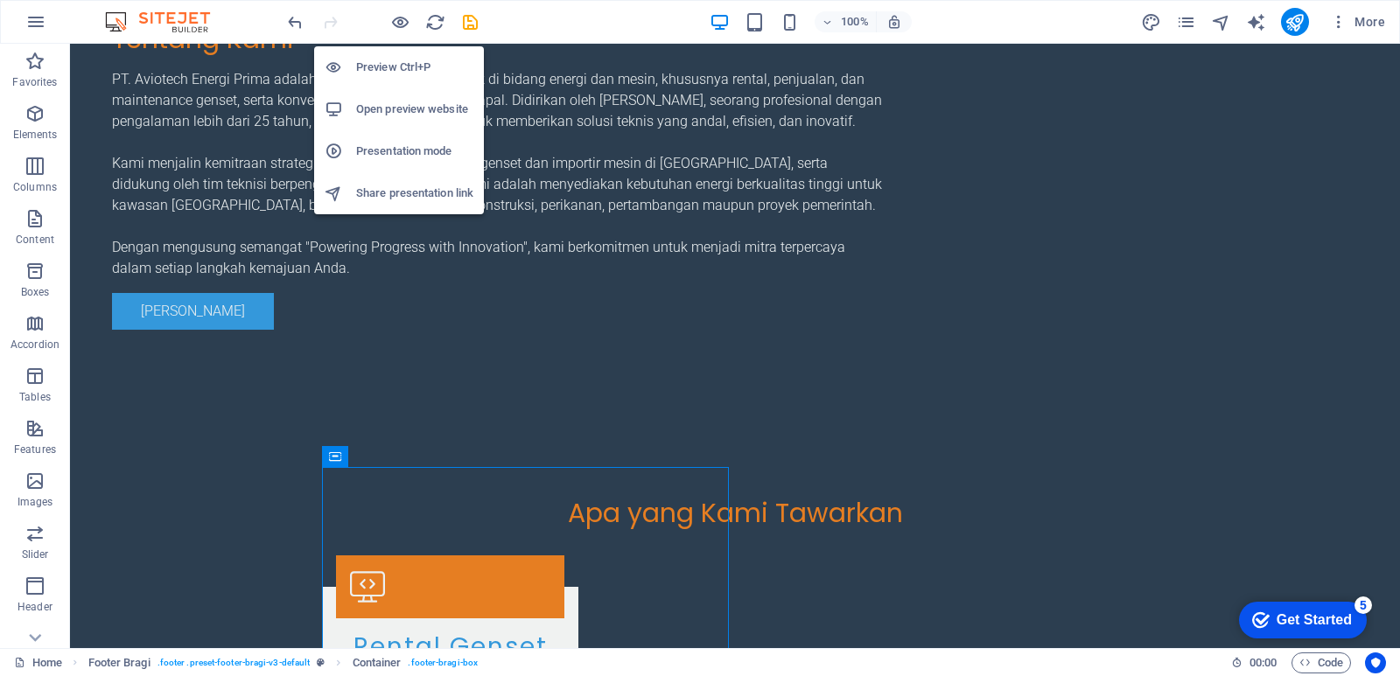
scroll to position [2884, 0]
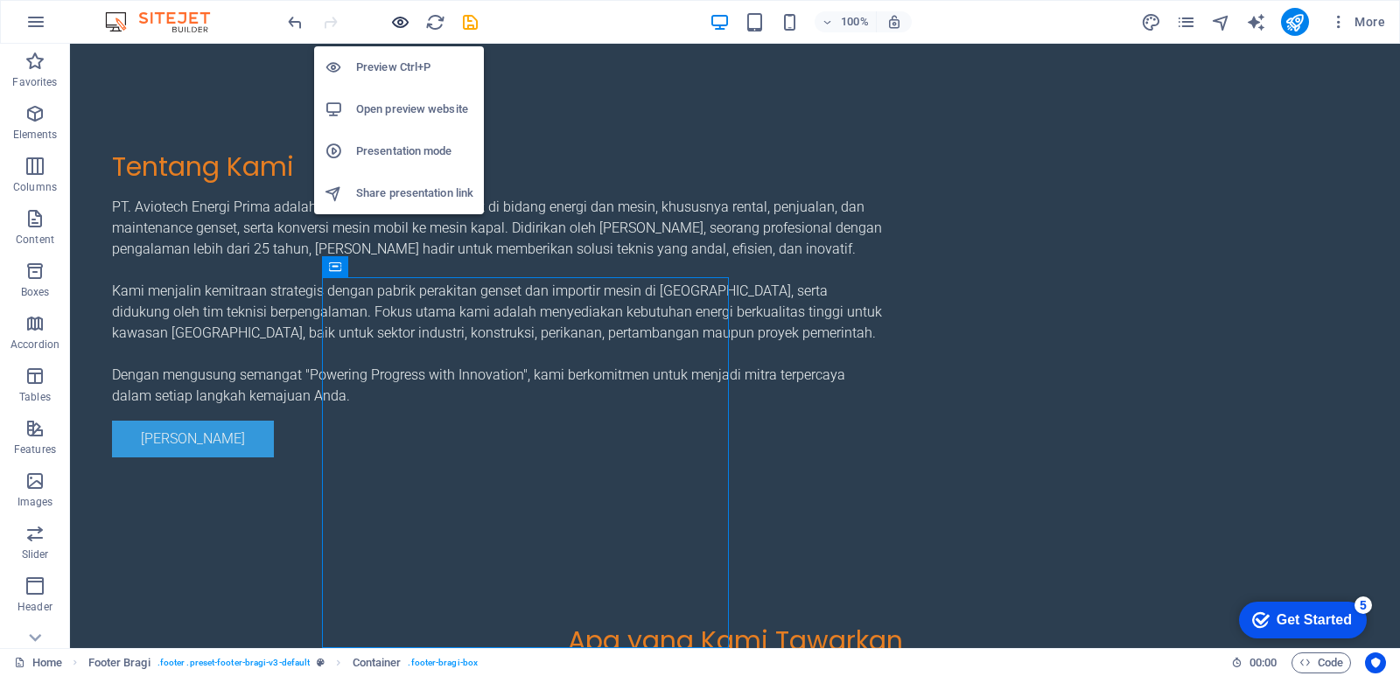
click at [0, 0] on icon "button" at bounding box center [0, 0] width 0 height 0
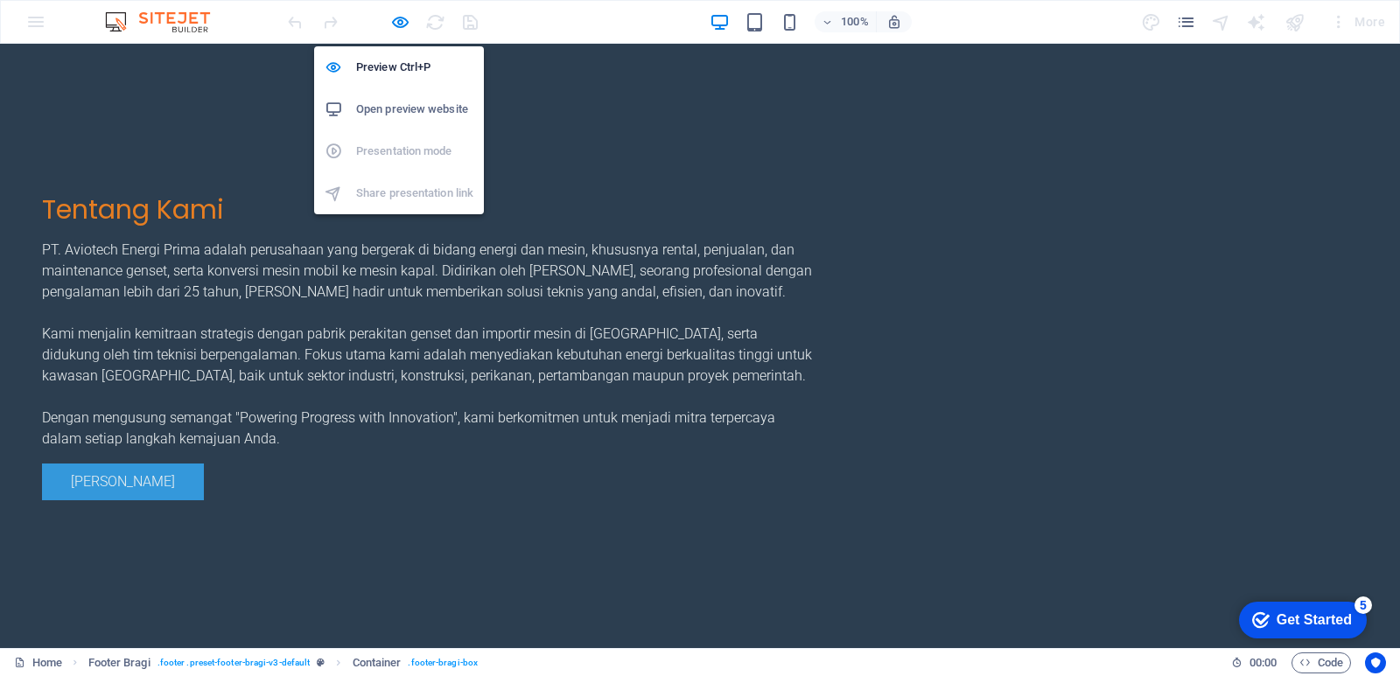
click at [405, 105] on h6 "Open preview website" at bounding box center [414, 109] width 117 height 21
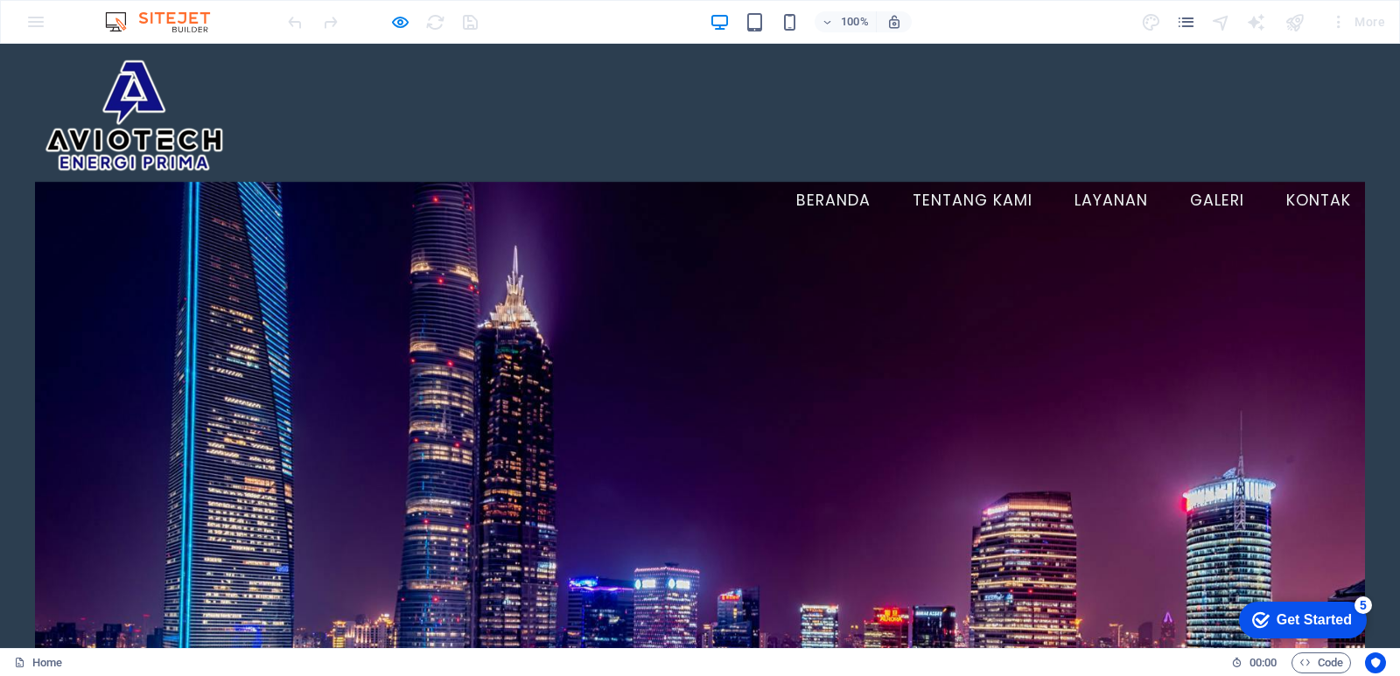
scroll to position [0, 0]
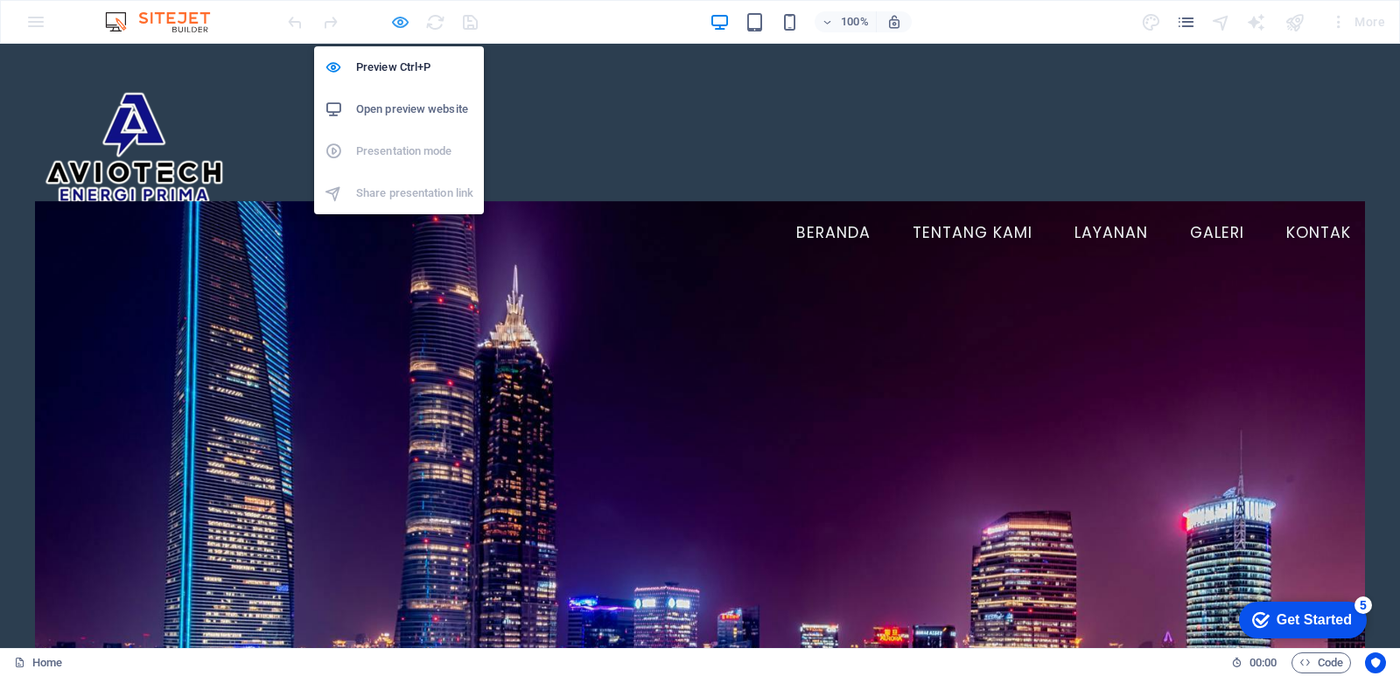
click at [0, 0] on icon "button" at bounding box center [0, 0] width 0 height 0
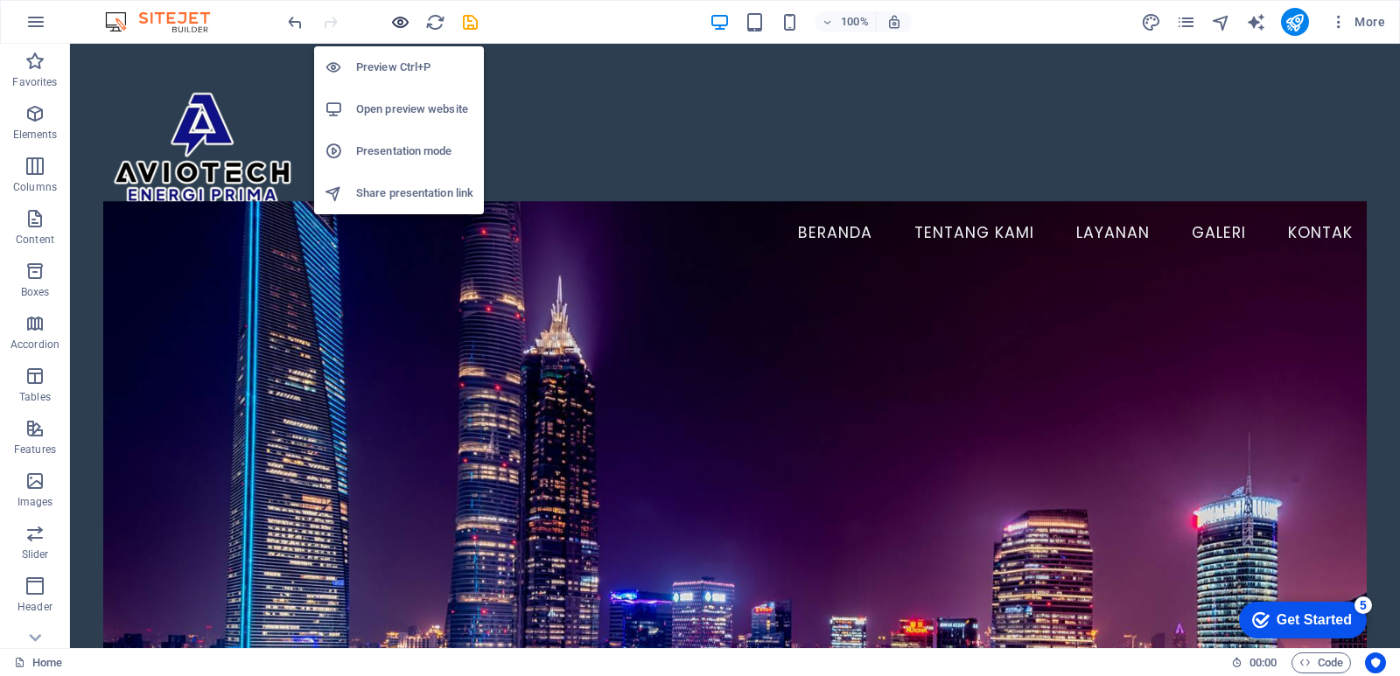
click at [0, 0] on icon "button" at bounding box center [0, 0] width 0 height 0
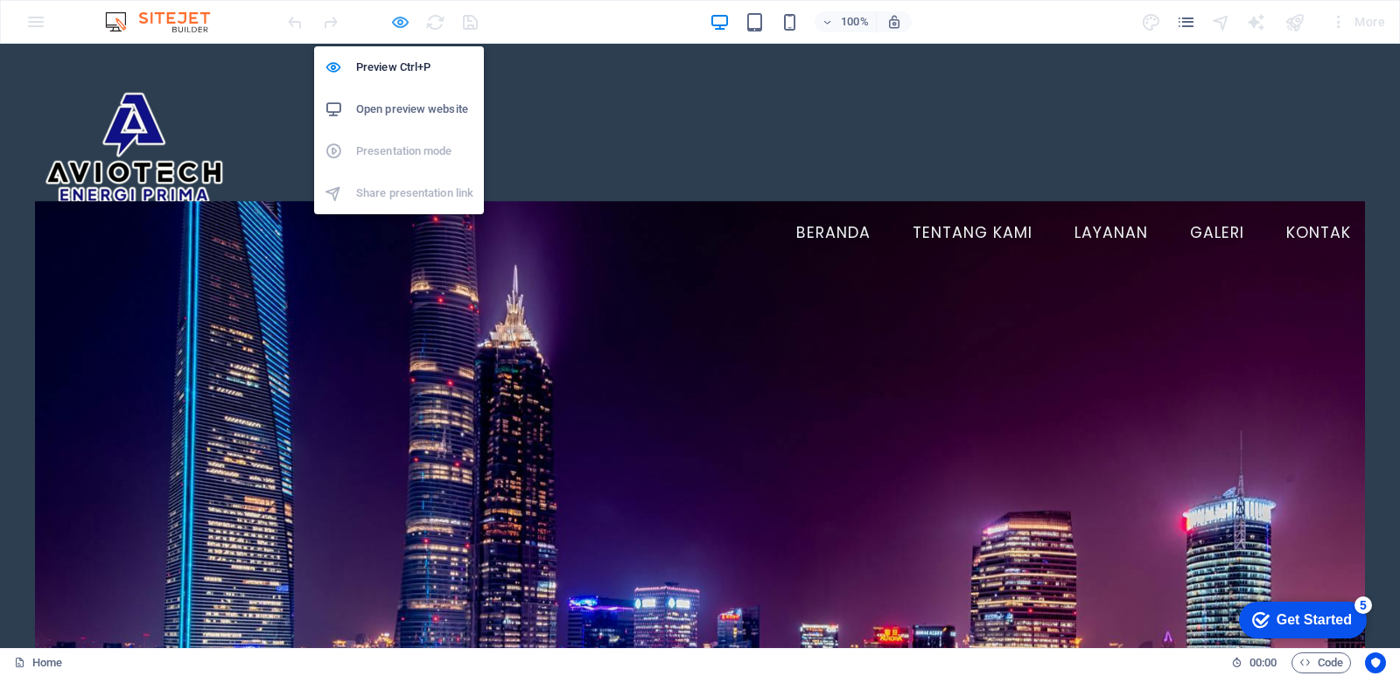
click at [0, 0] on icon "button" at bounding box center [0, 0] width 0 height 0
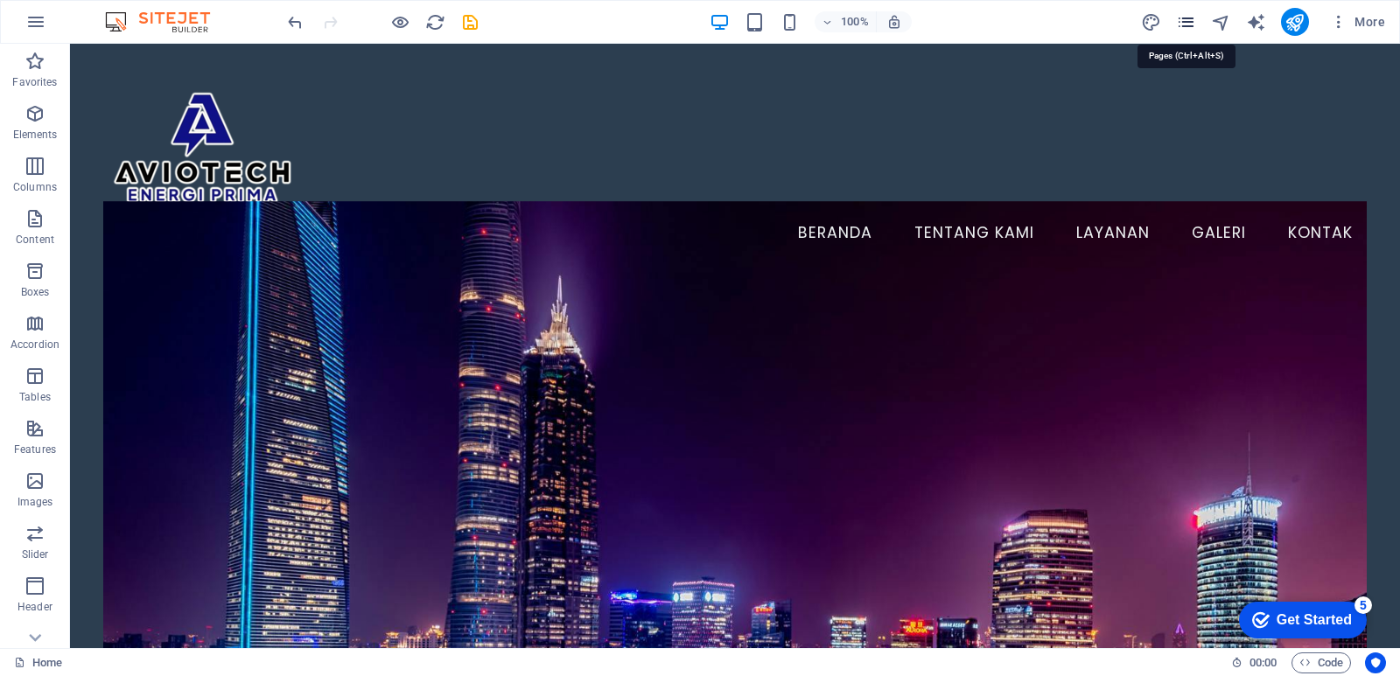
click at [1185, 13] on icon "pages" at bounding box center [1186, 22] width 20 height 20
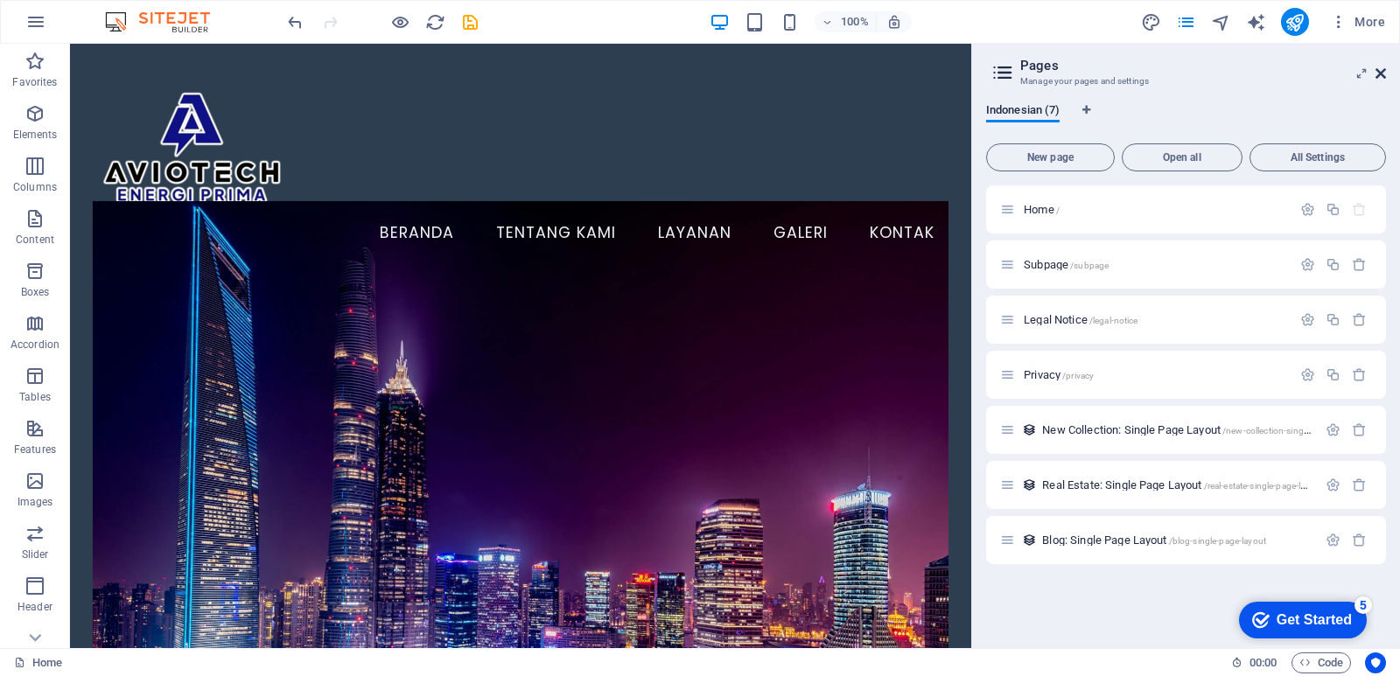
drag, startPoint x: 1379, startPoint y: 72, endPoint x: 1300, endPoint y: 31, distance: 88.8
click at [1379, 72] on icon at bounding box center [1380, 73] width 10 height 14
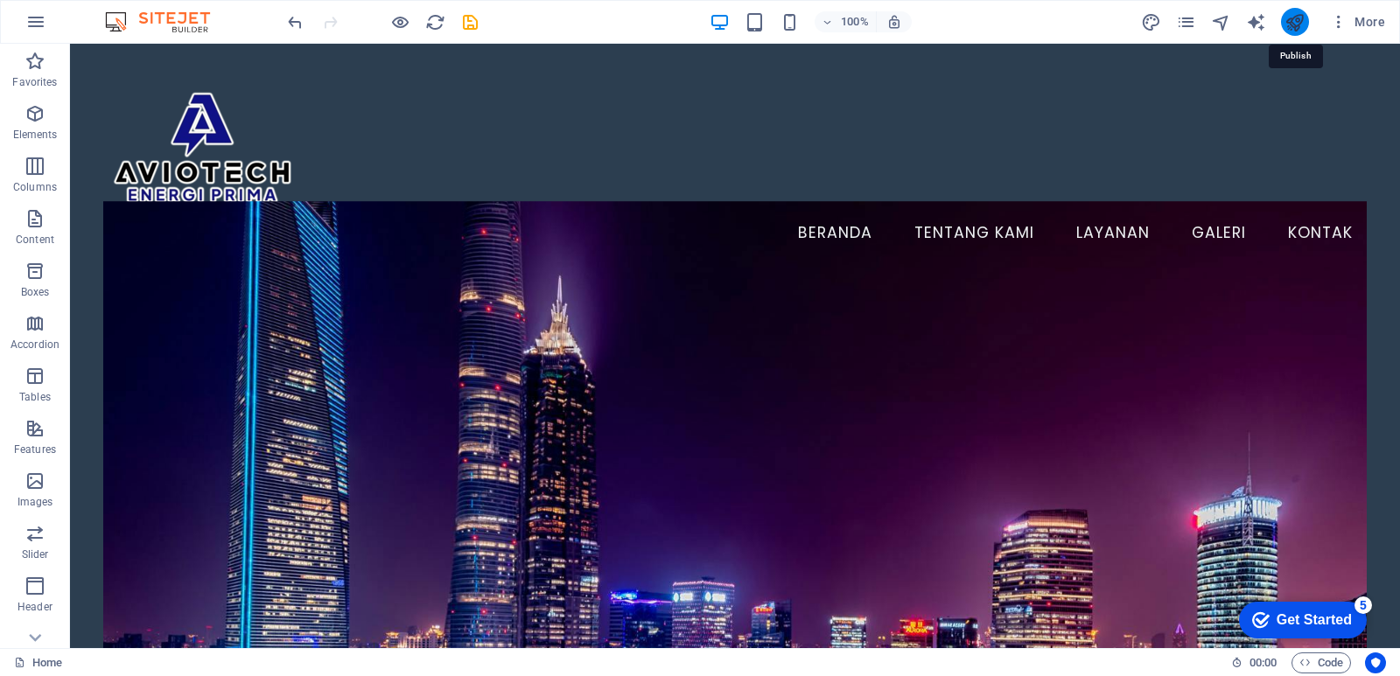
click at [1297, 24] on icon "publish" at bounding box center [1294, 22] width 20 height 20
